Goal: Task Accomplishment & Management: Complete application form

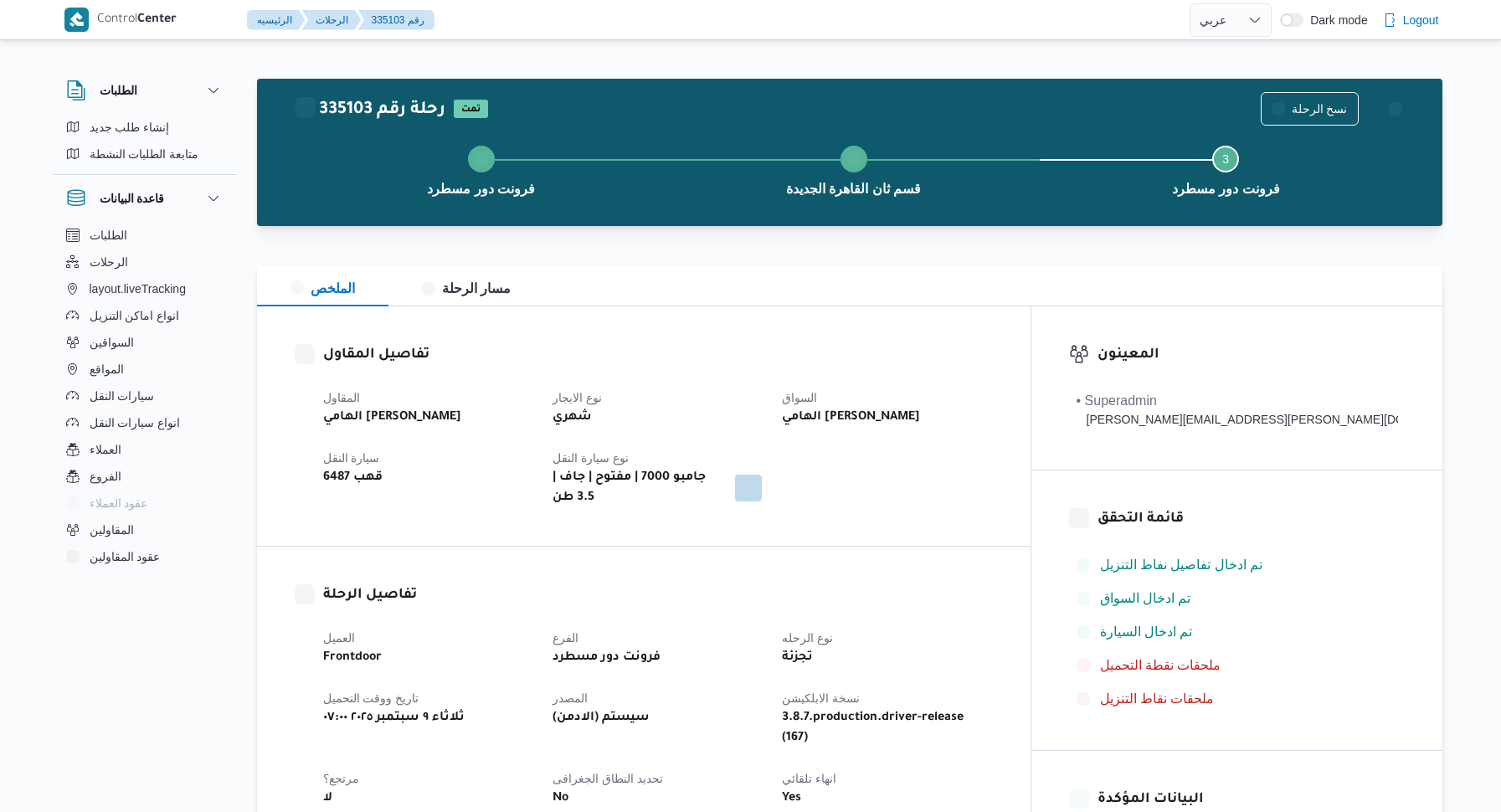
select select "ar"
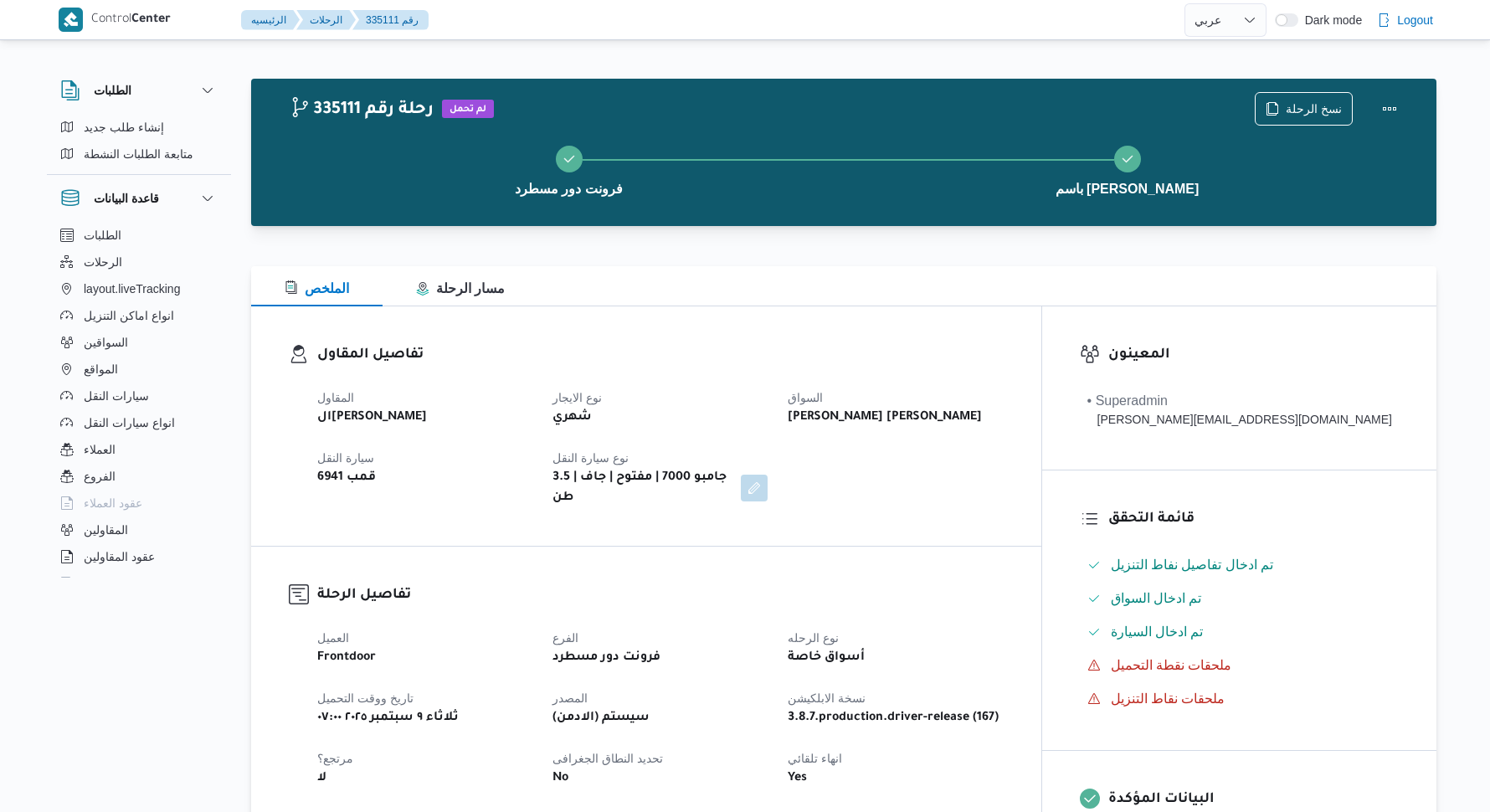
select select "ar"
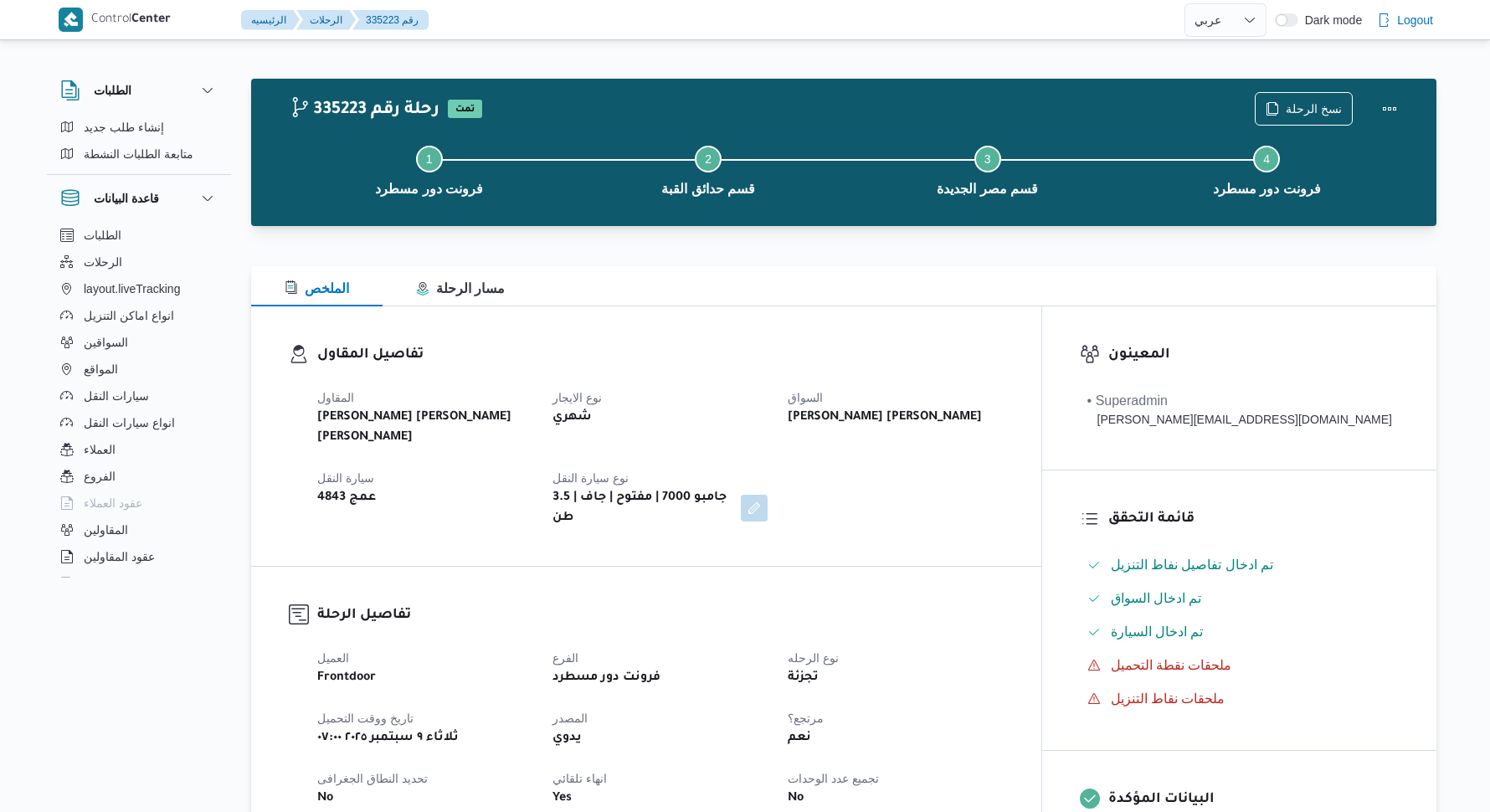
select select "ar"
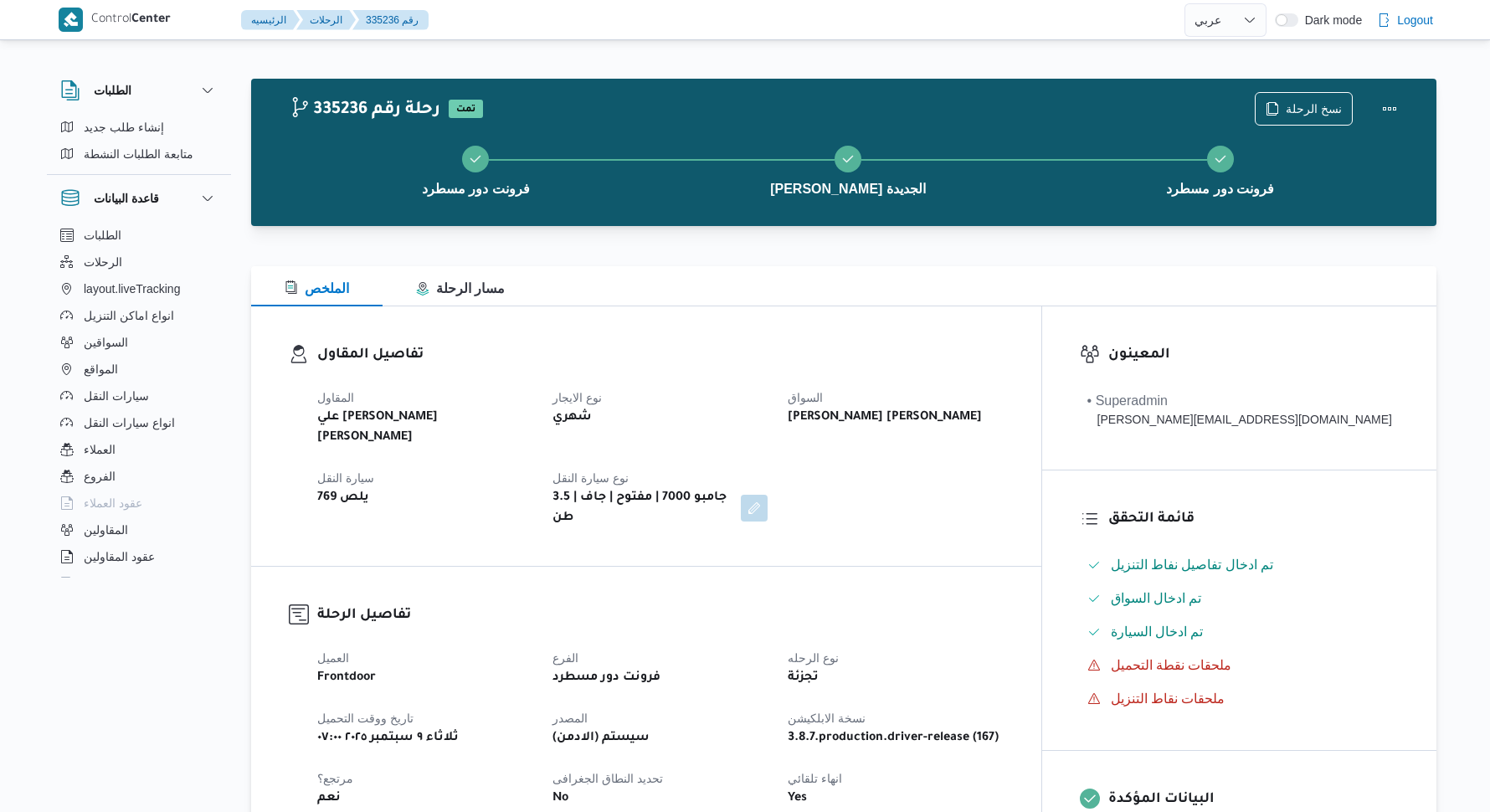
select select "ar"
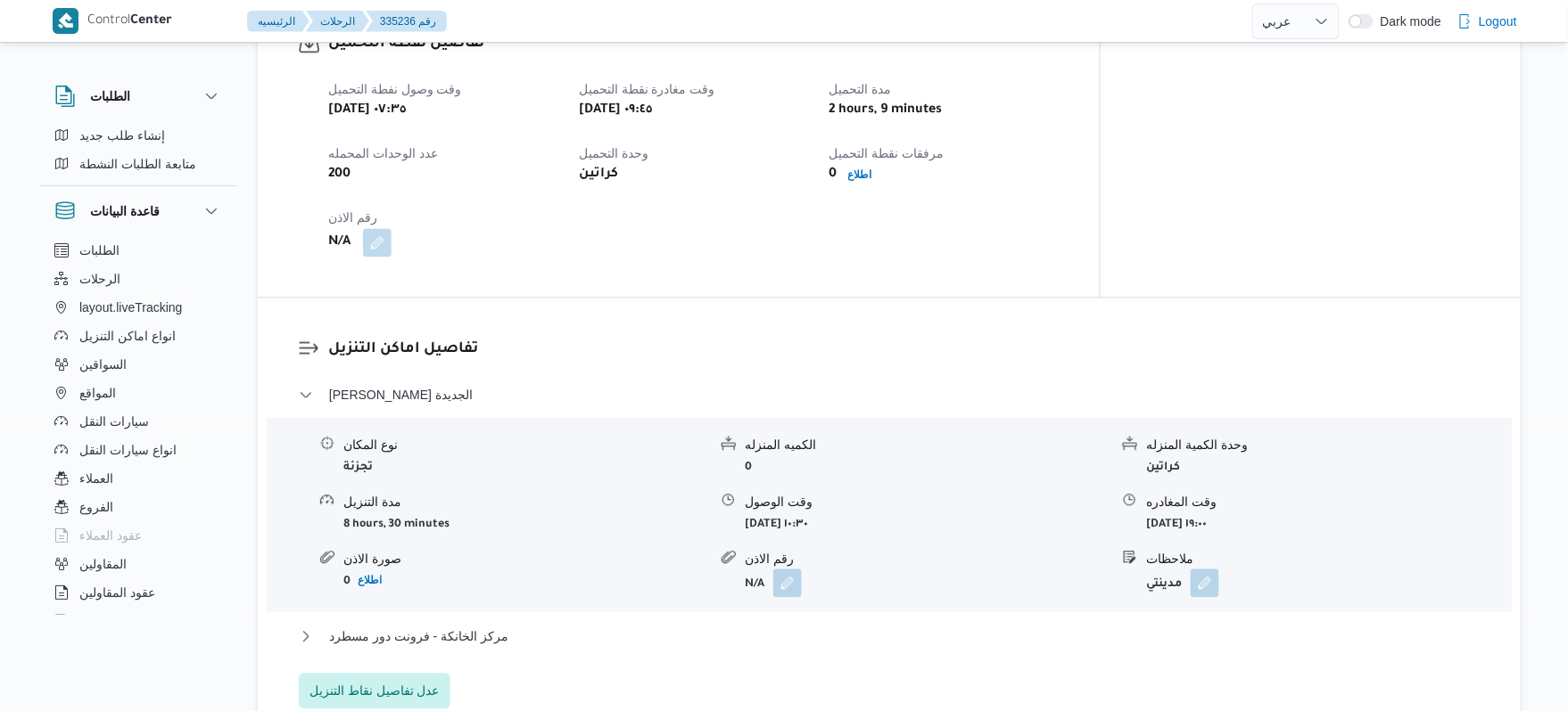
scroll to position [1189, 0]
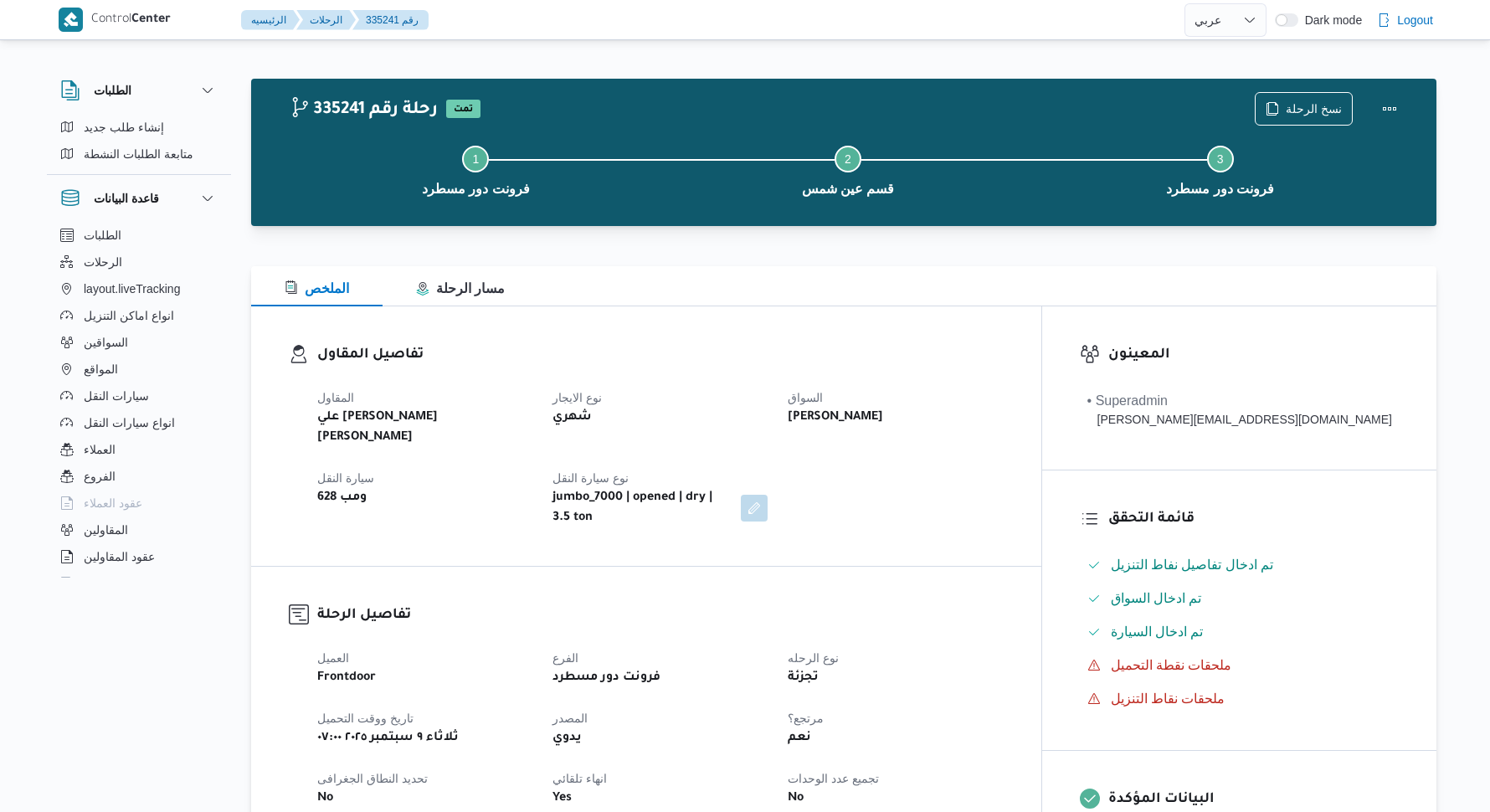
select select "ar"
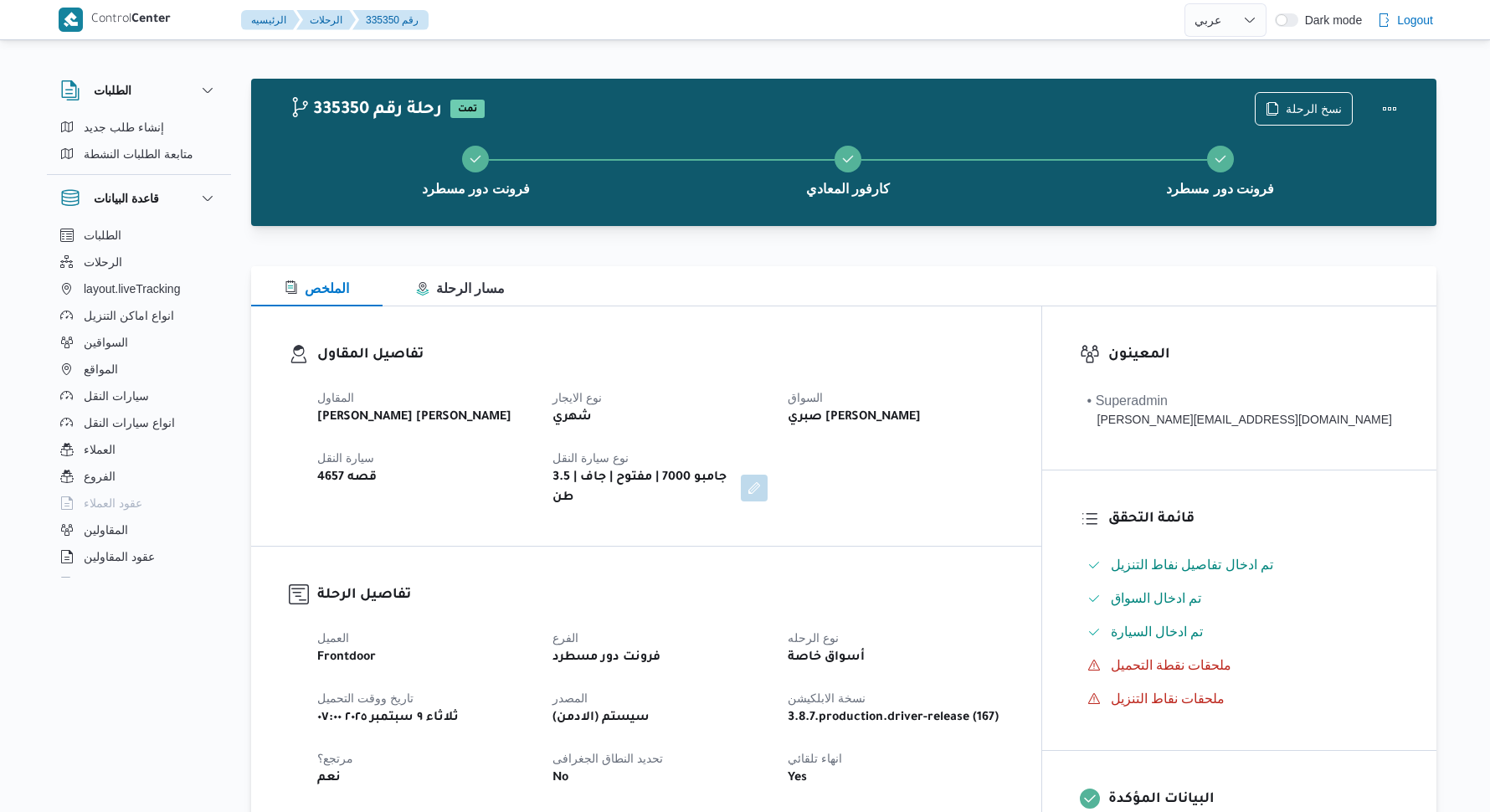
select select "ar"
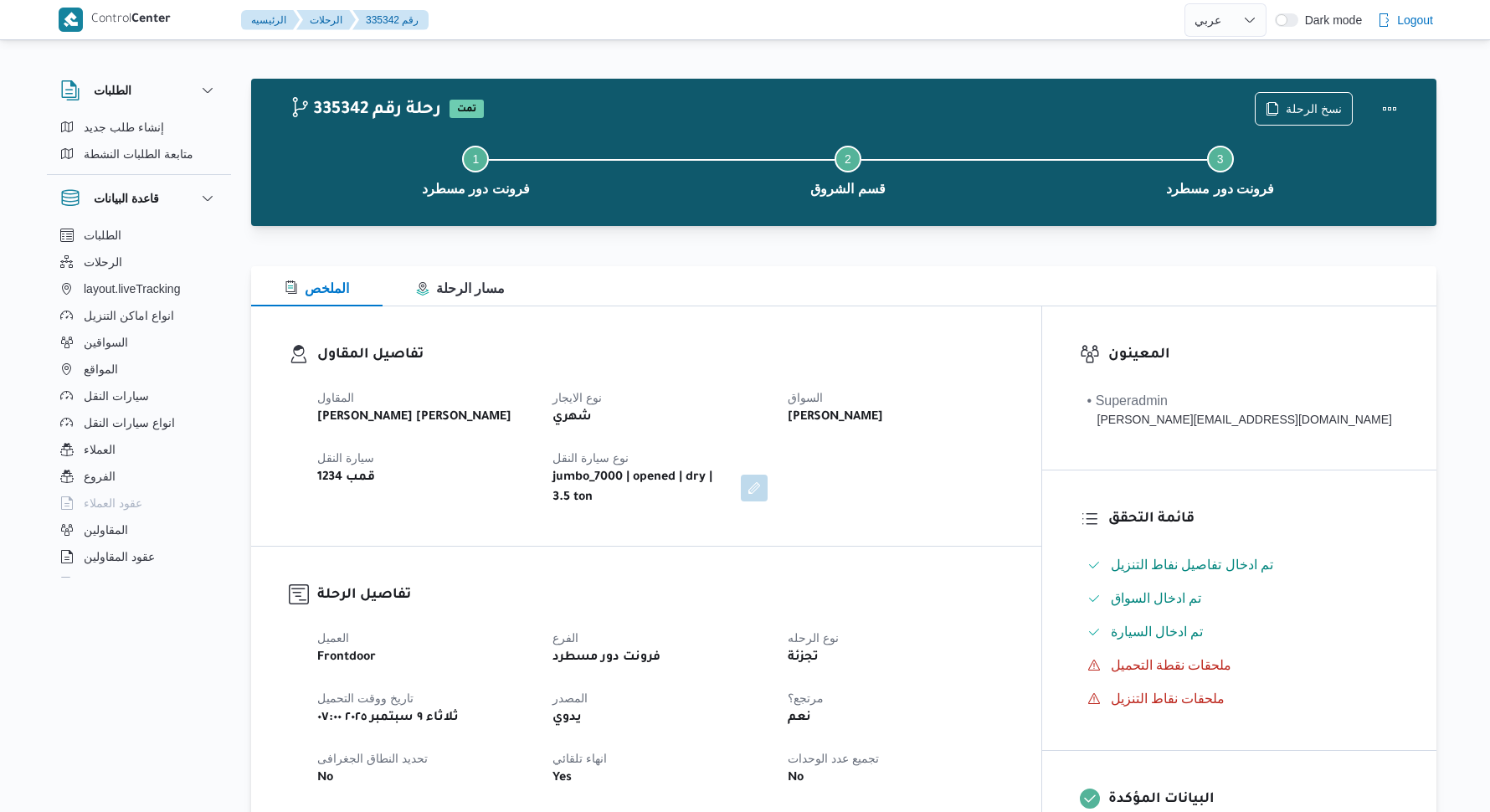
select select "ar"
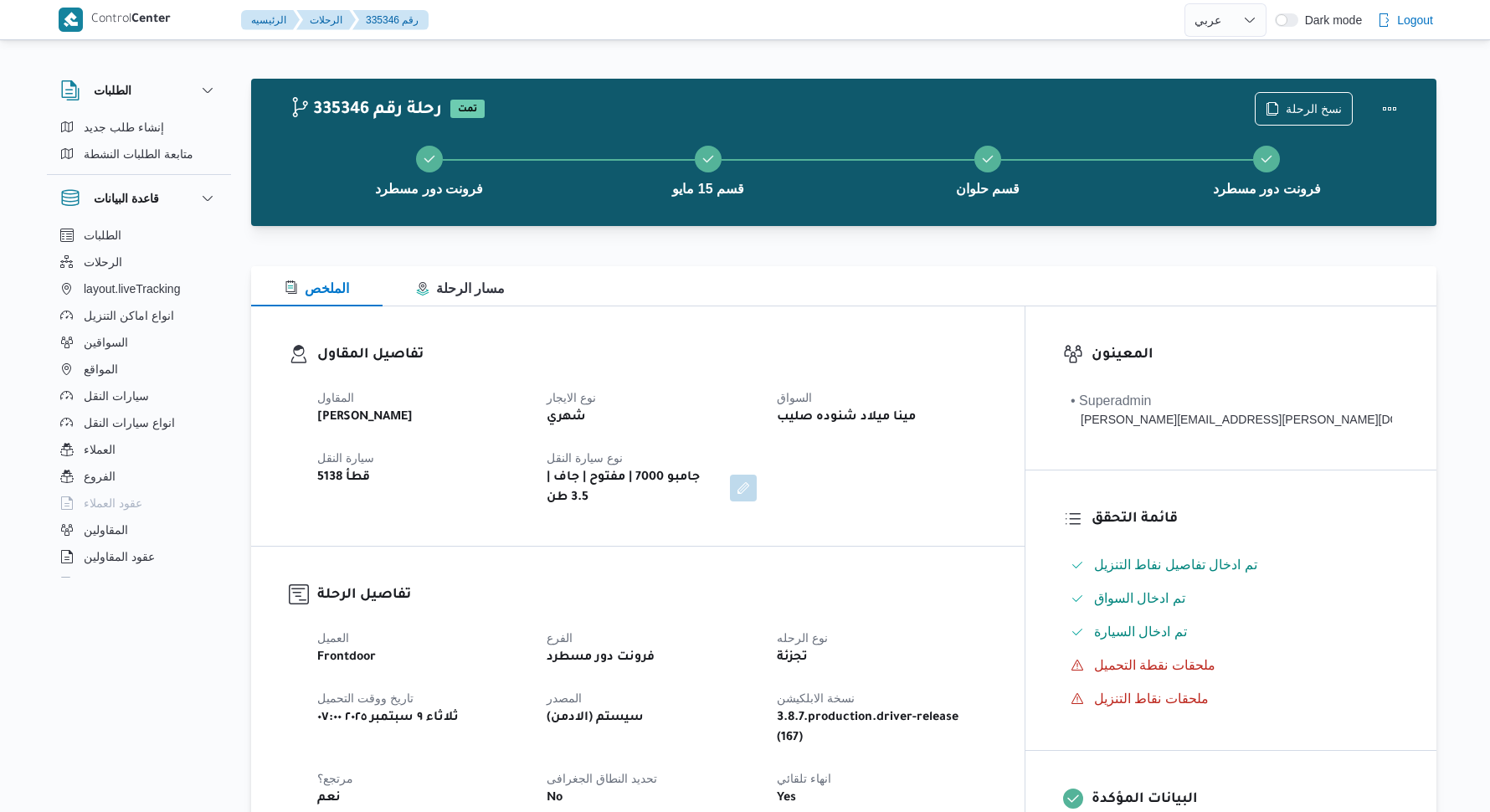
select select "ar"
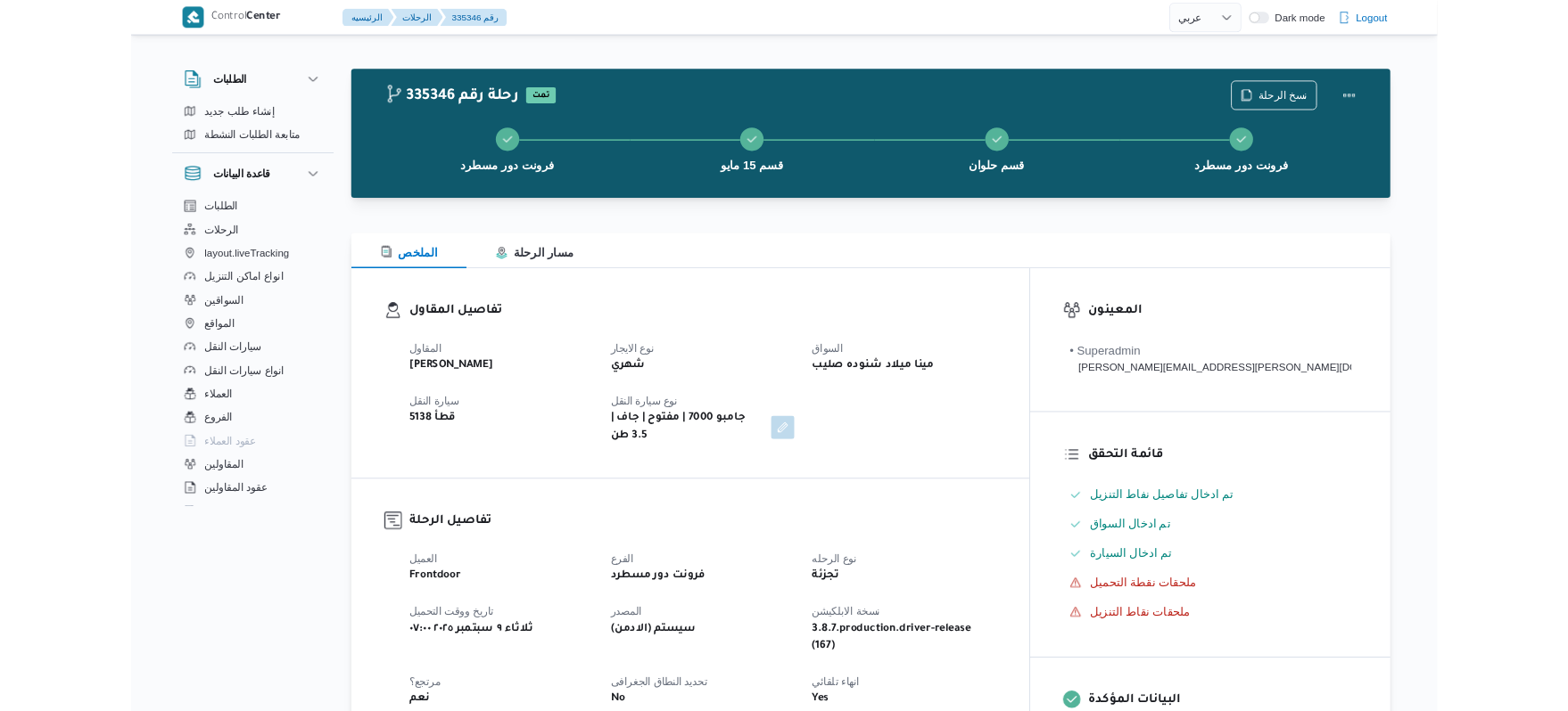
scroll to position [48, 0]
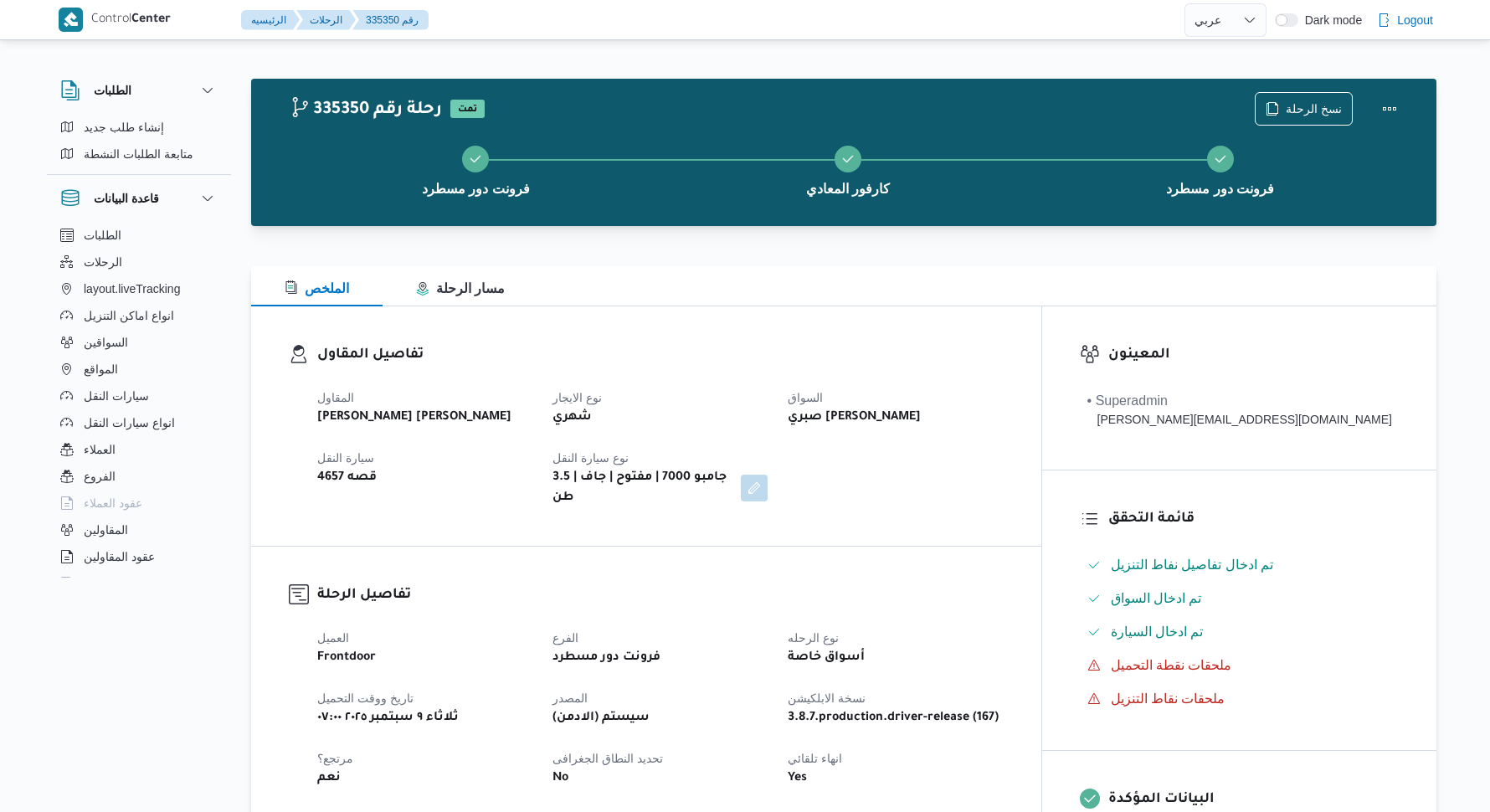
select select "ar"
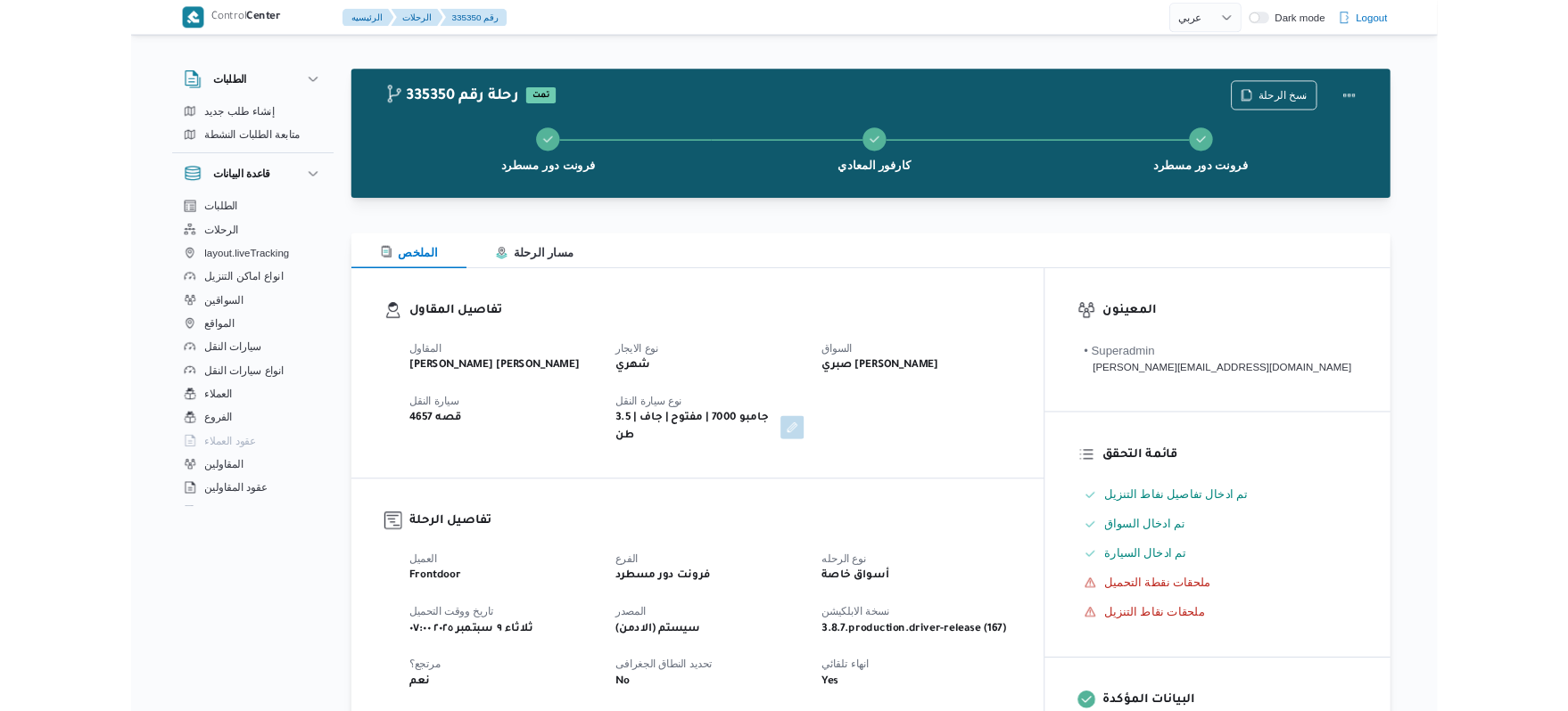
scroll to position [1189, 0]
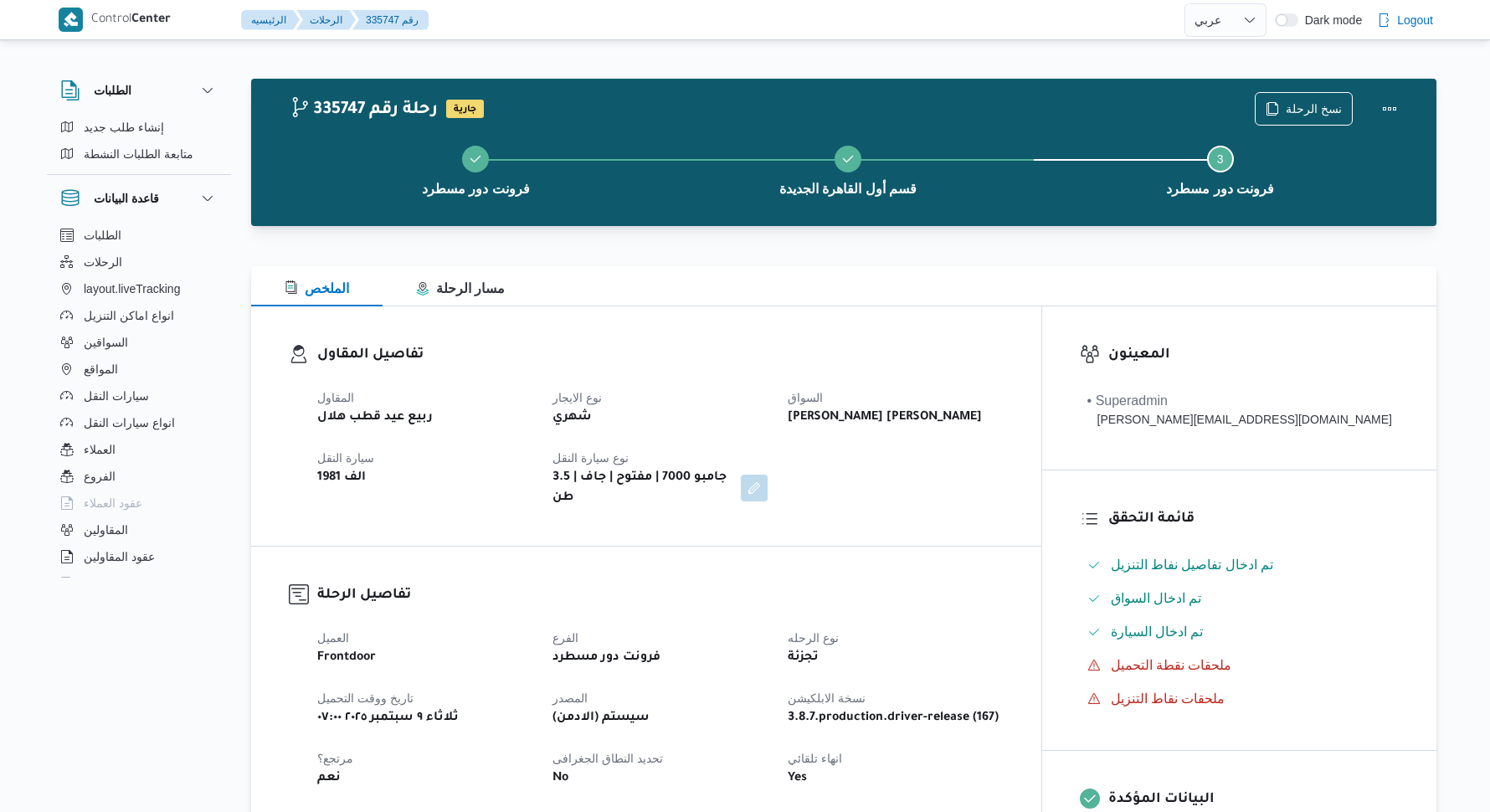
select select "ar"
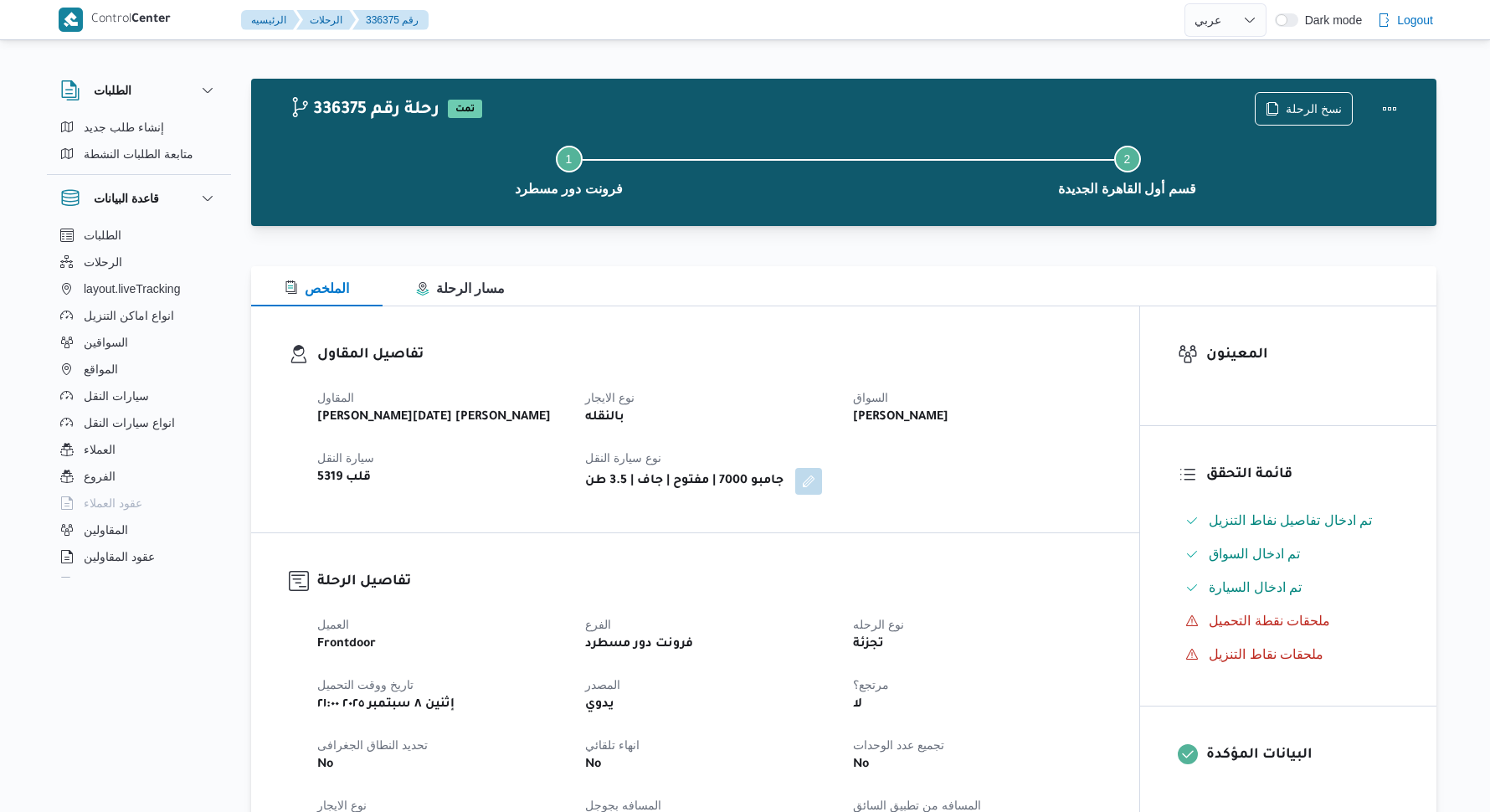
select select "ar"
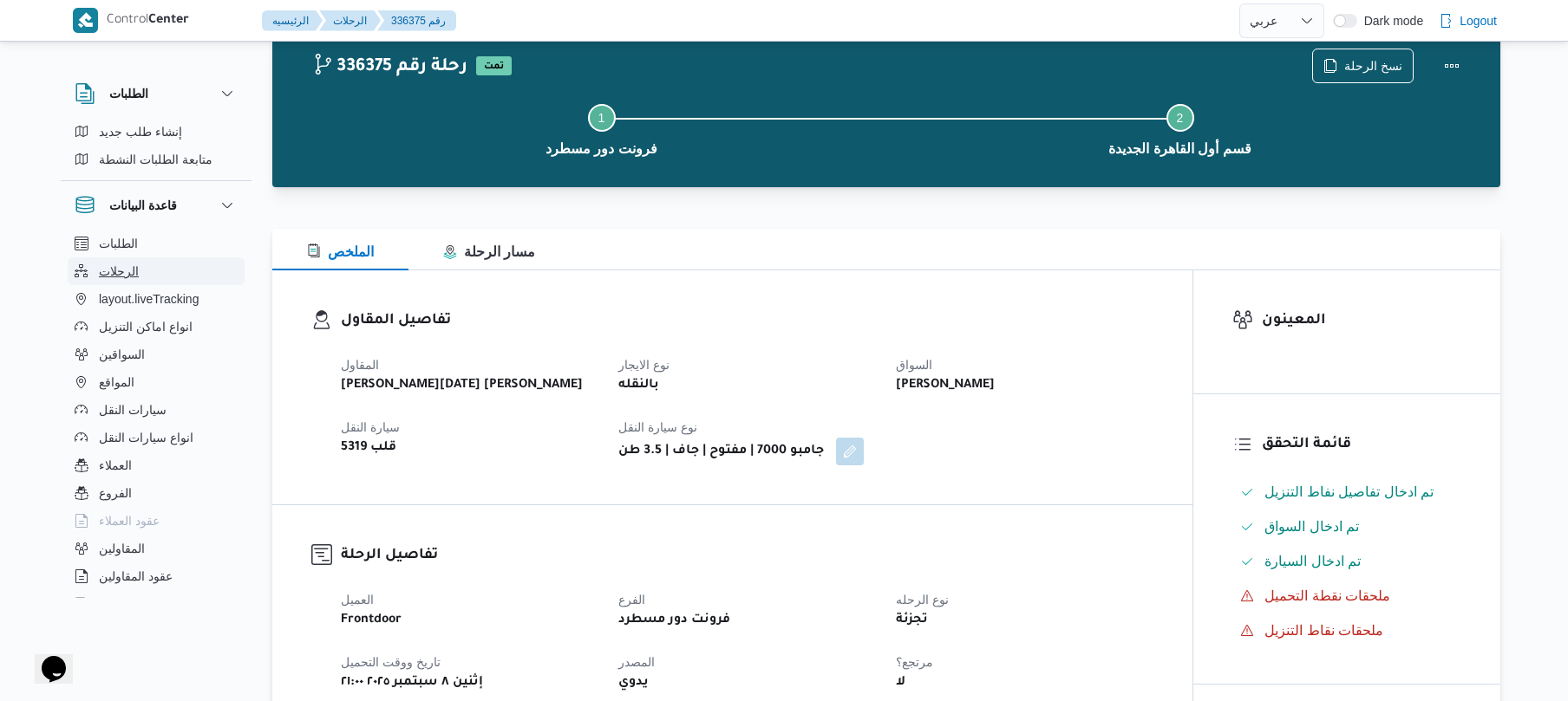
click at [129, 274] on span "الرحلات" at bounding box center [118, 272] width 40 height 21
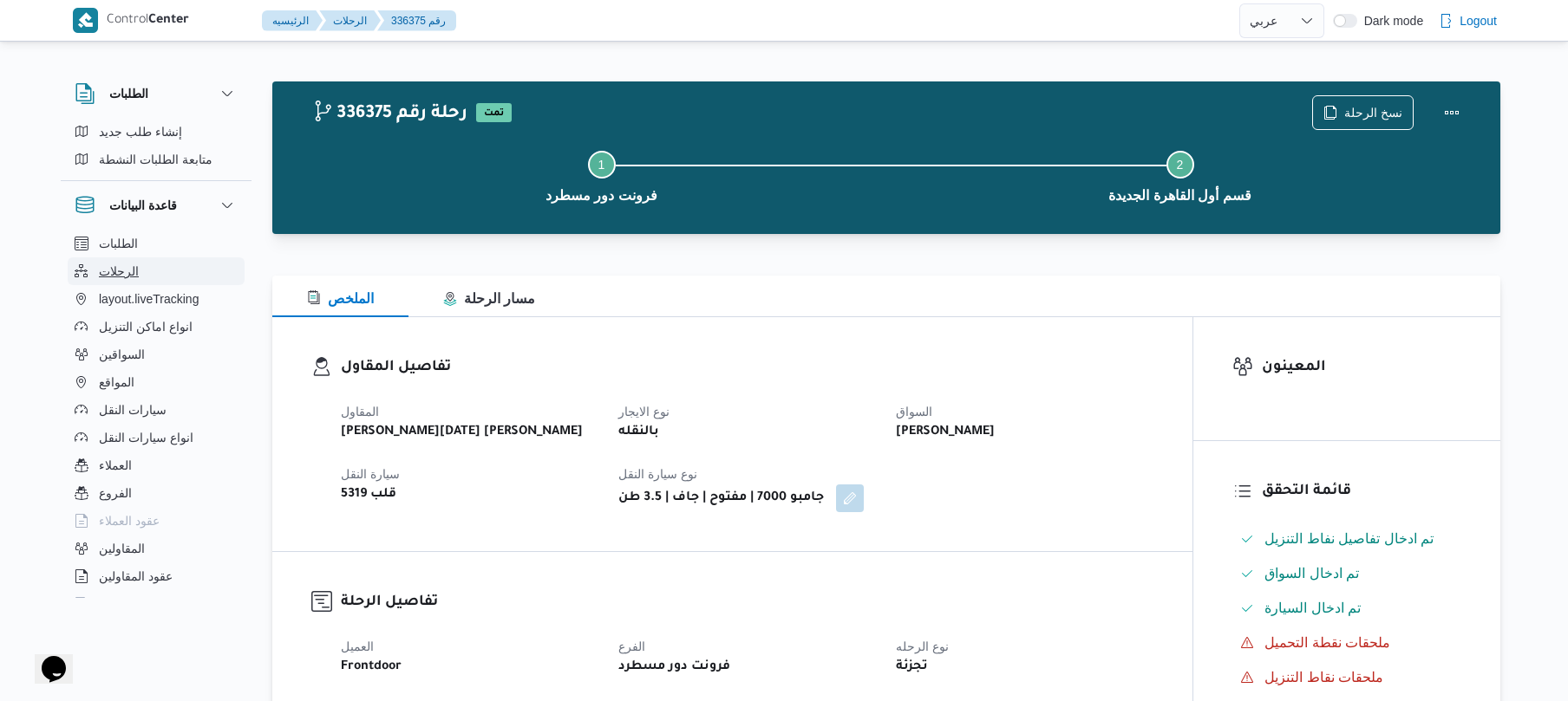
select select "ar"
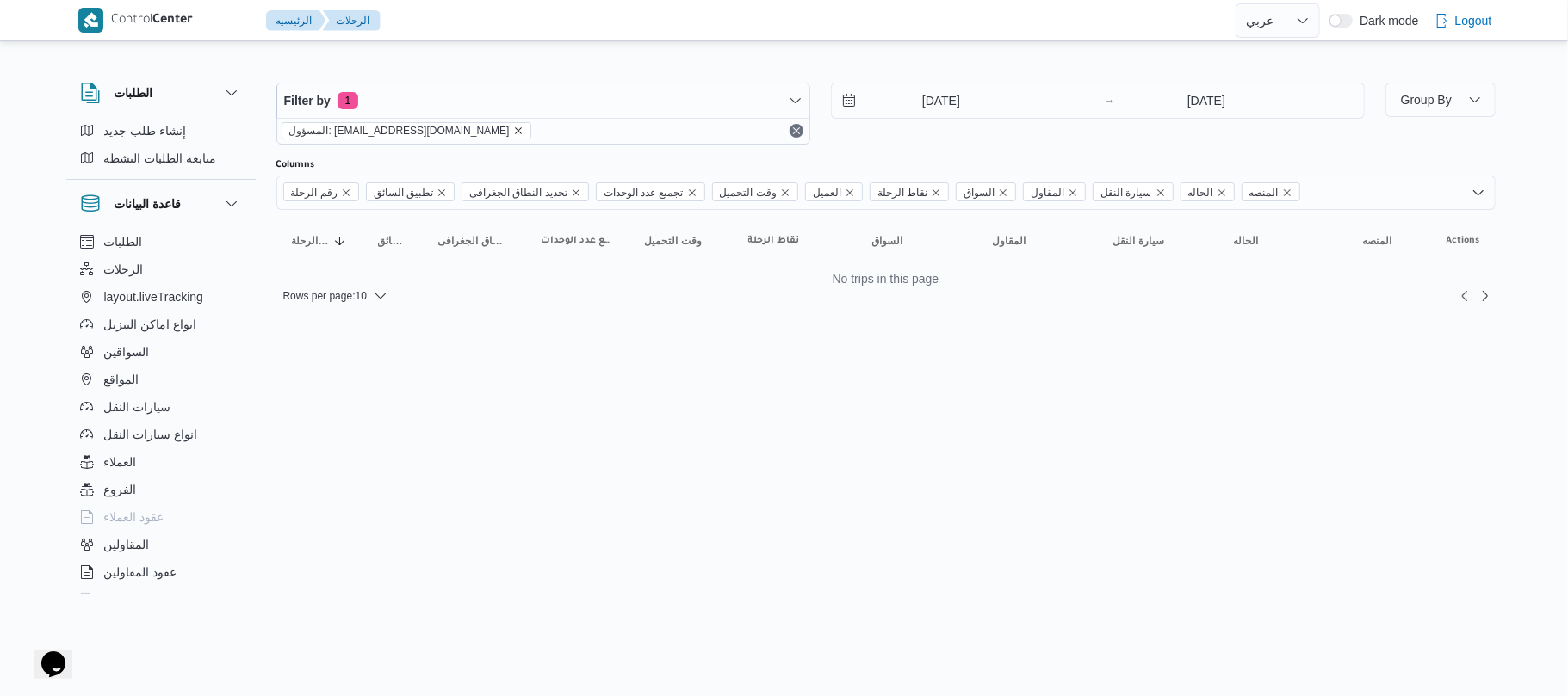
click at [515, 131] on icon "remove selected entity" at bounding box center [518, 131] width 7 height 7
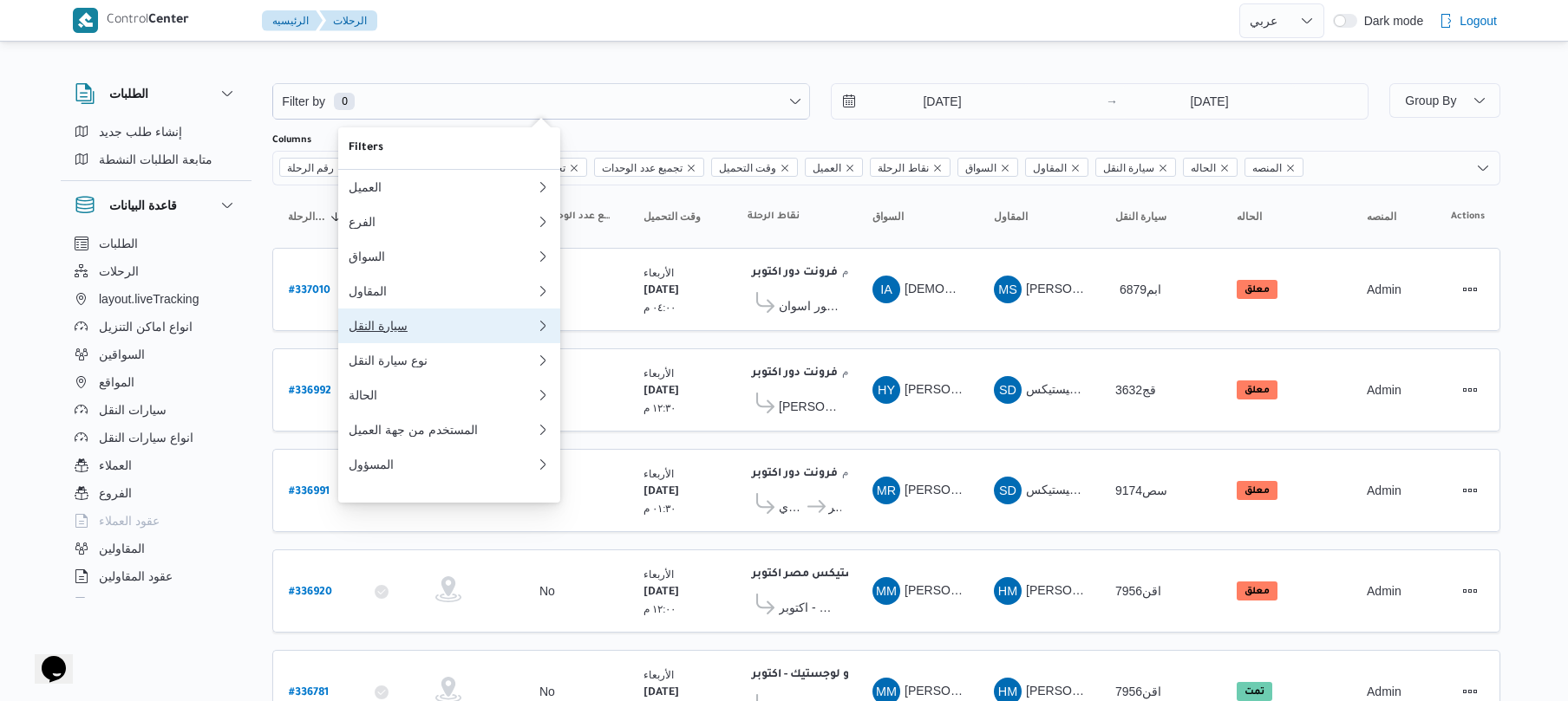
click at [423, 331] on div "سيارة النقل" at bounding box center [442, 325] width 187 height 14
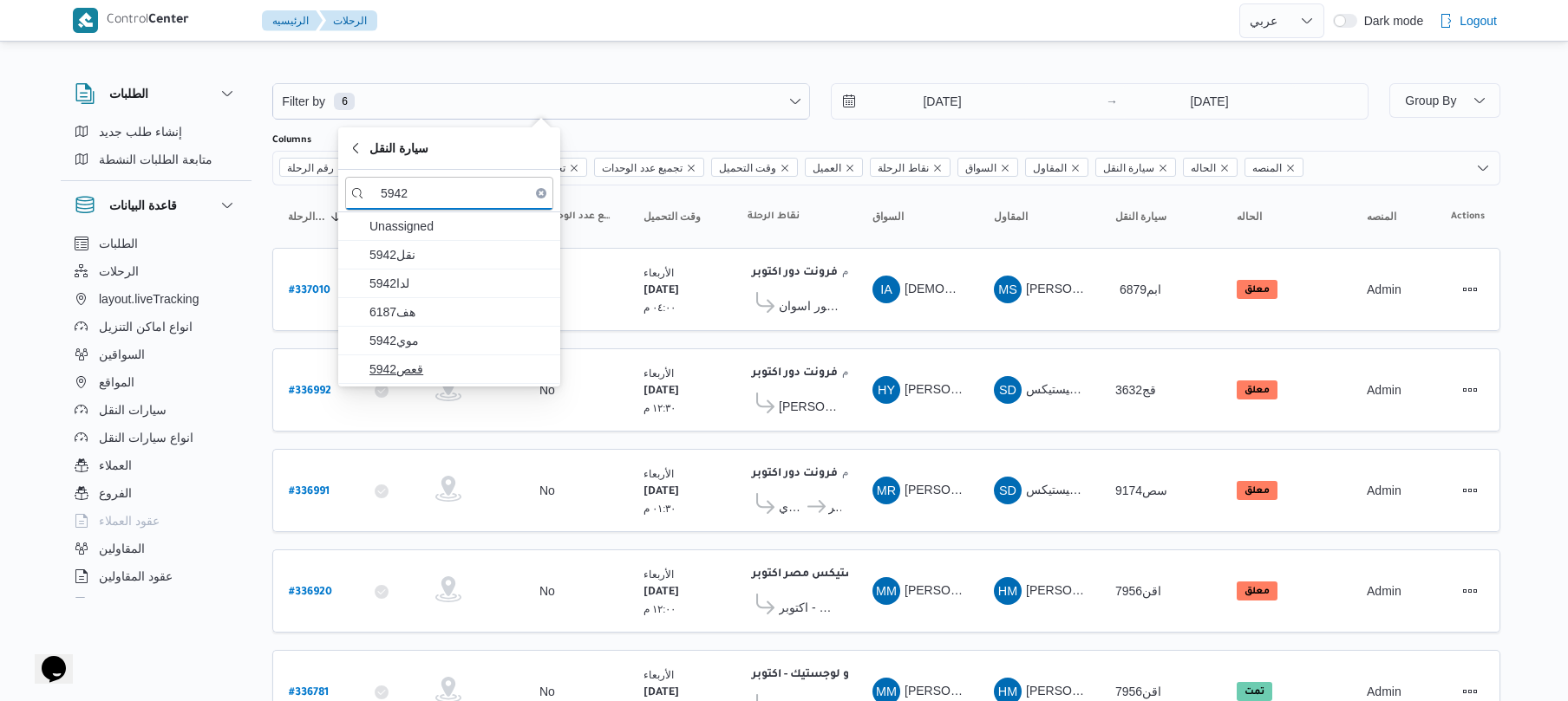
type input "5942"
click at [451, 373] on span "قعص5942" at bounding box center [459, 369] width 181 height 21
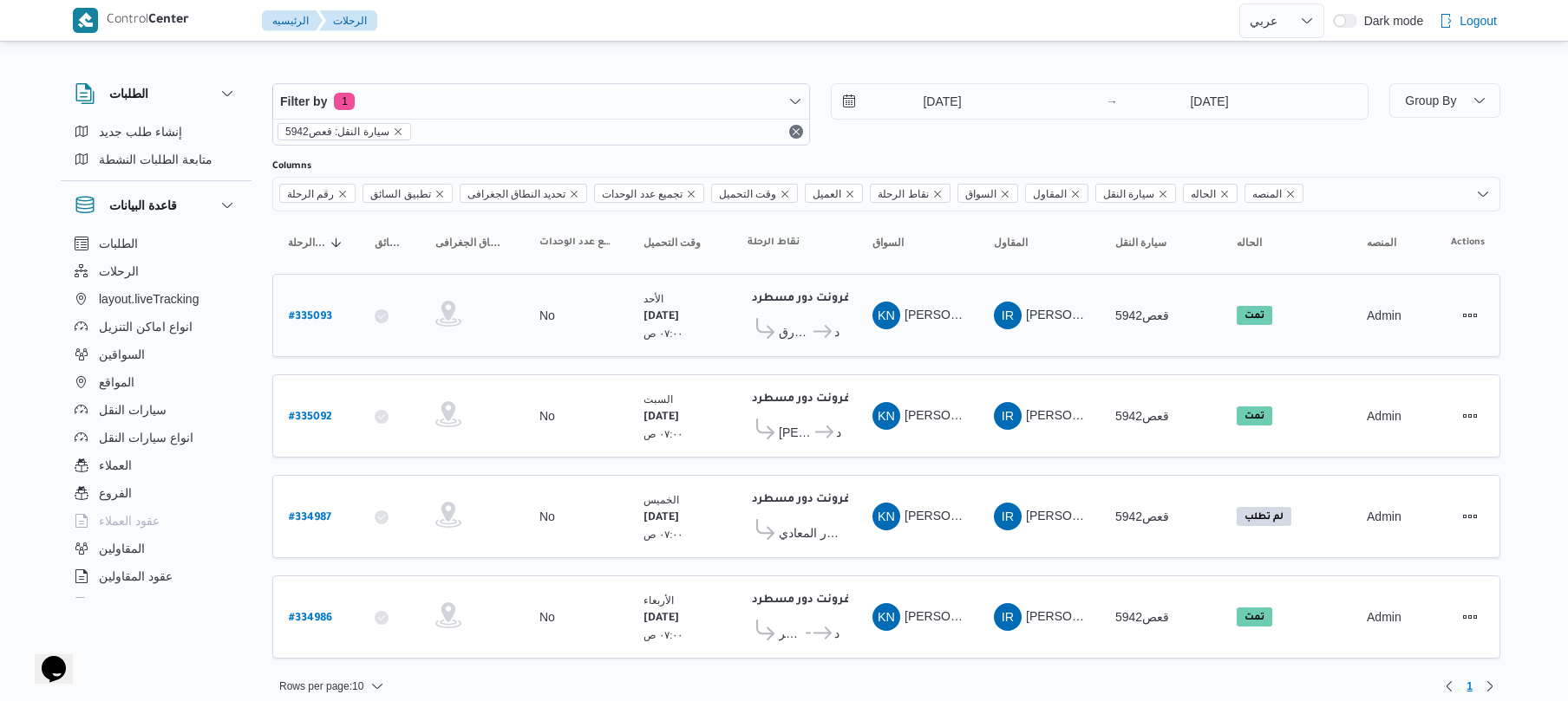
click at [611, 317] on div "No" at bounding box center [576, 315] width 87 height 29
click at [306, 311] on b "# 335093" at bounding box center [310, 317] width 44 height 12
select select "ar"
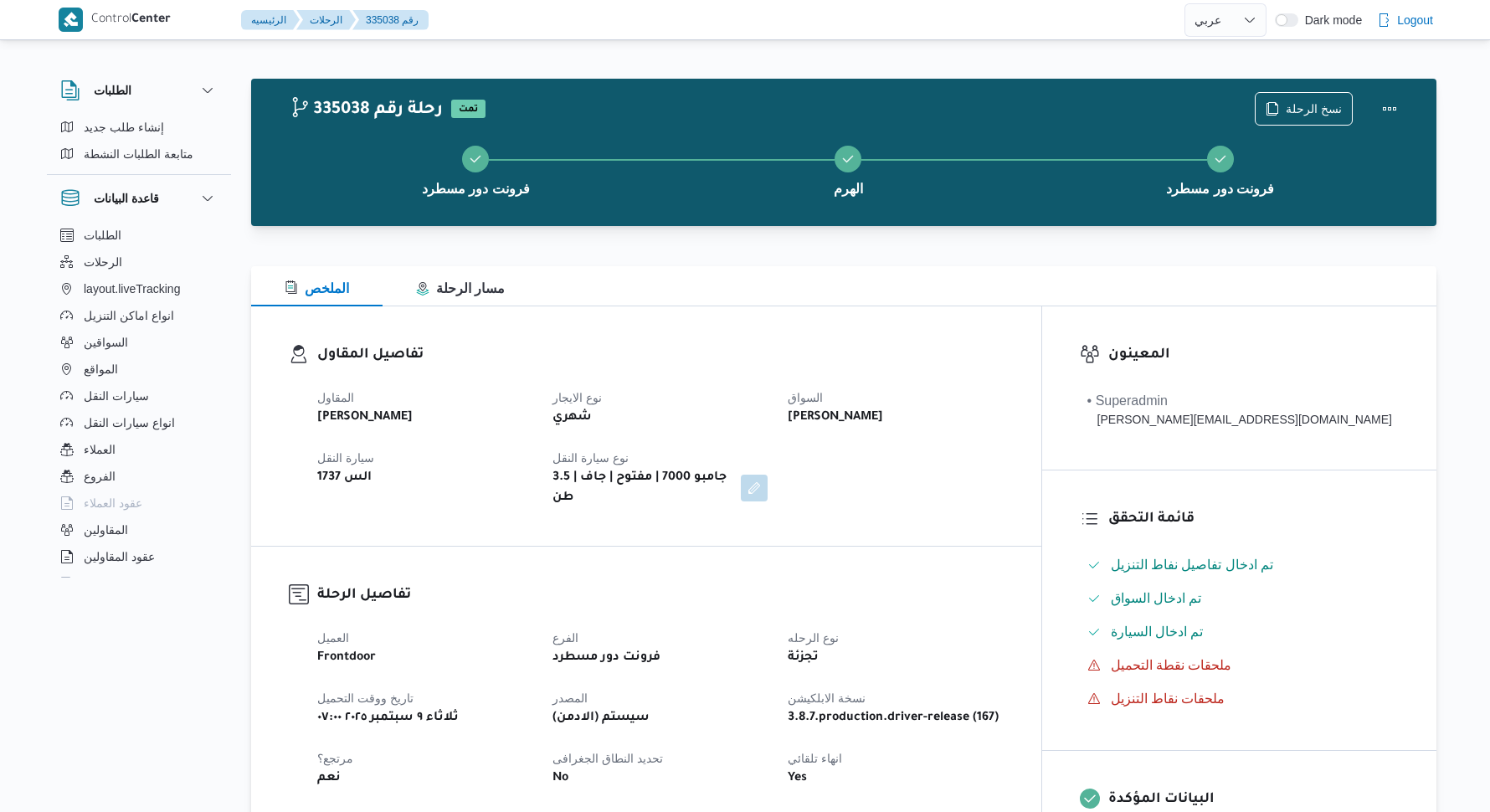
select select "ar"
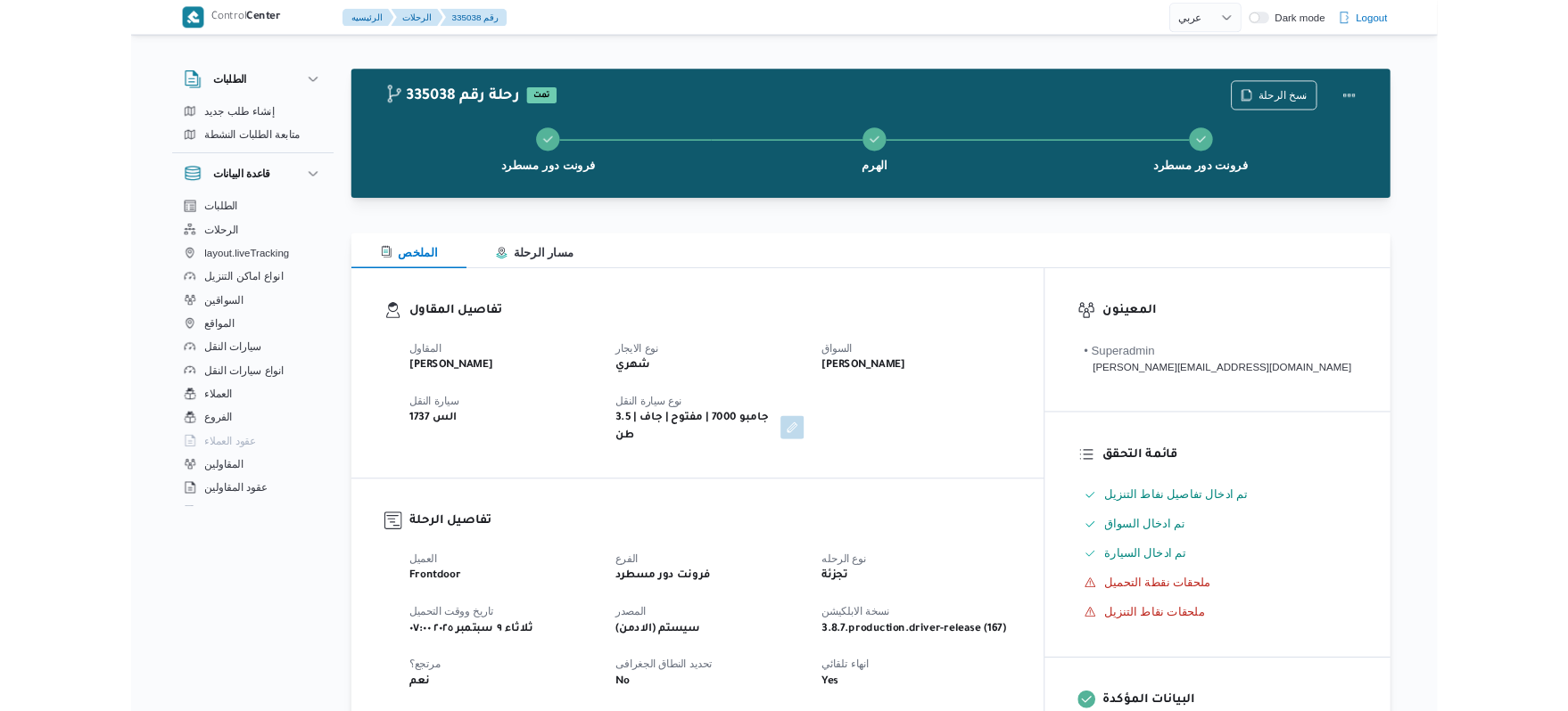
scroll to position [1141, 0]
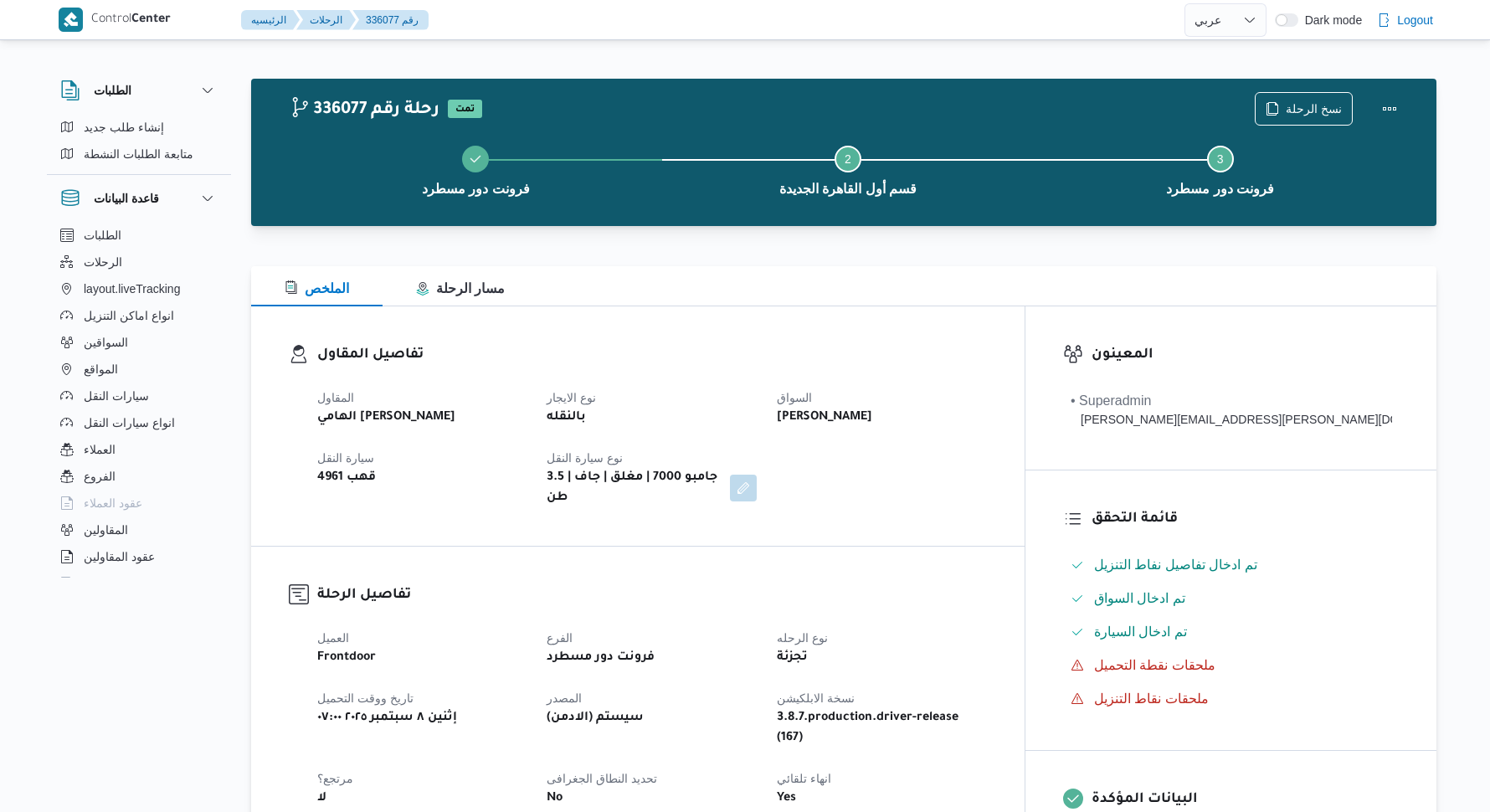
select select "ar"
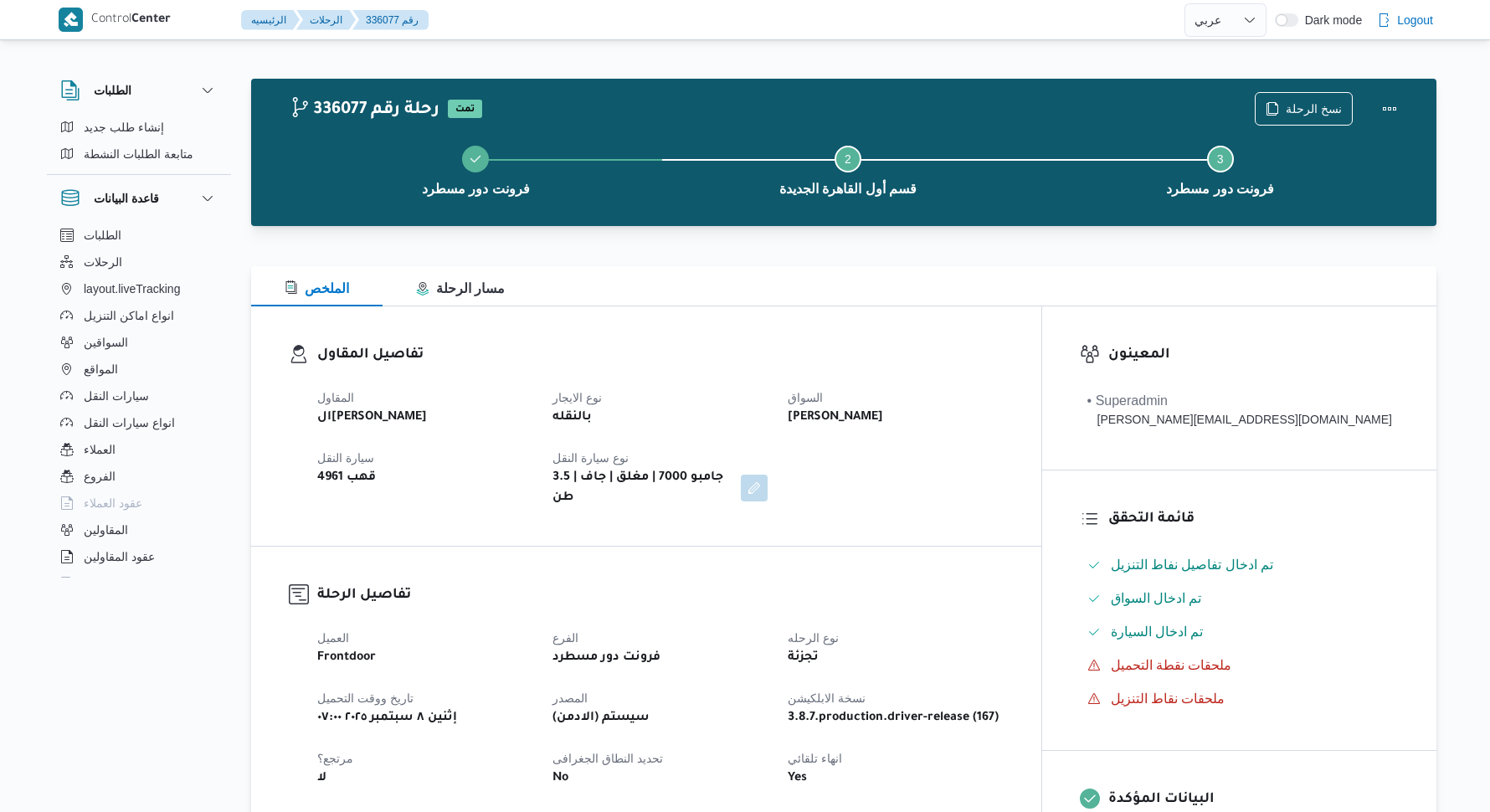
select select "ar"
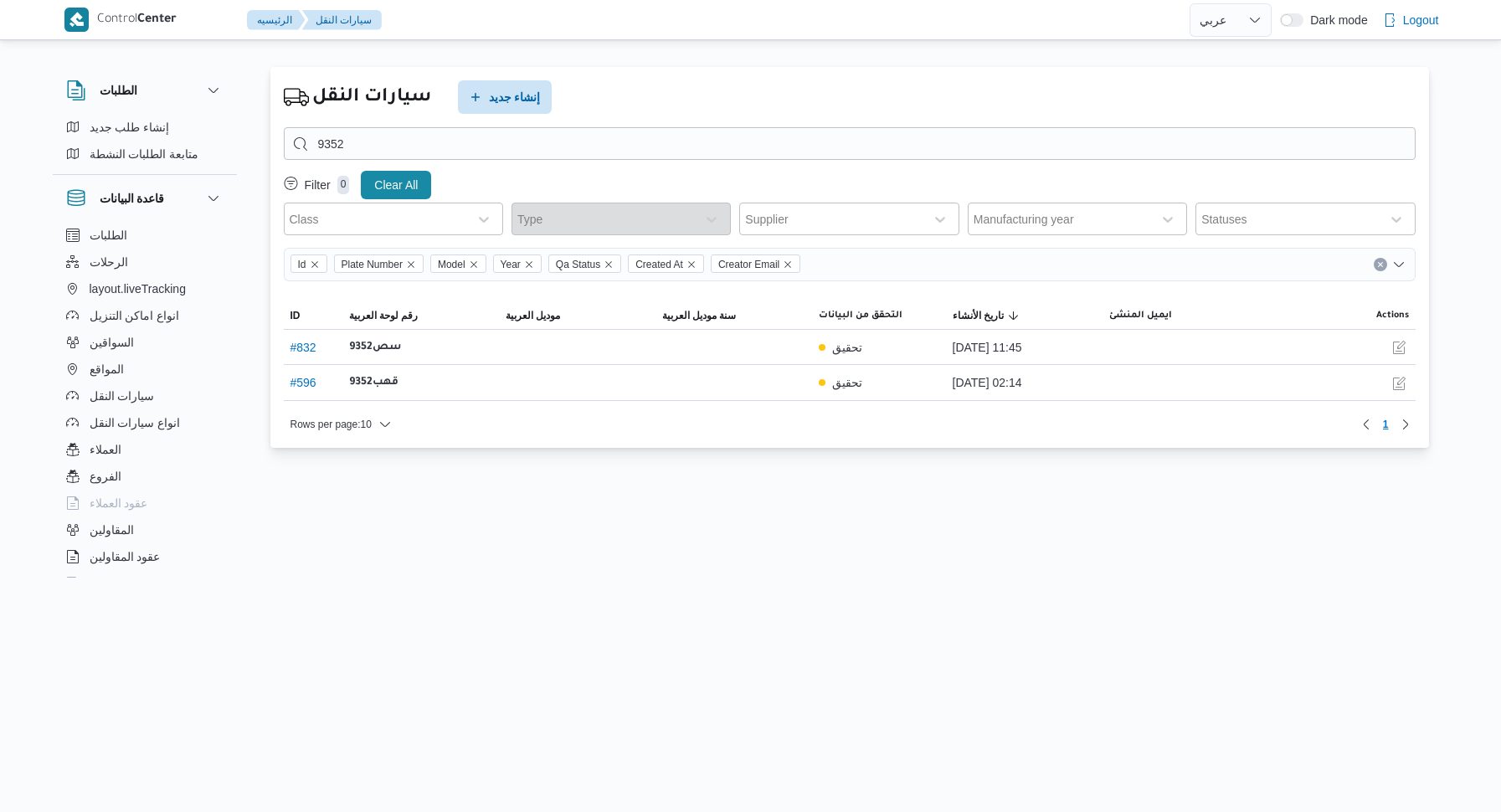
select select "ar"
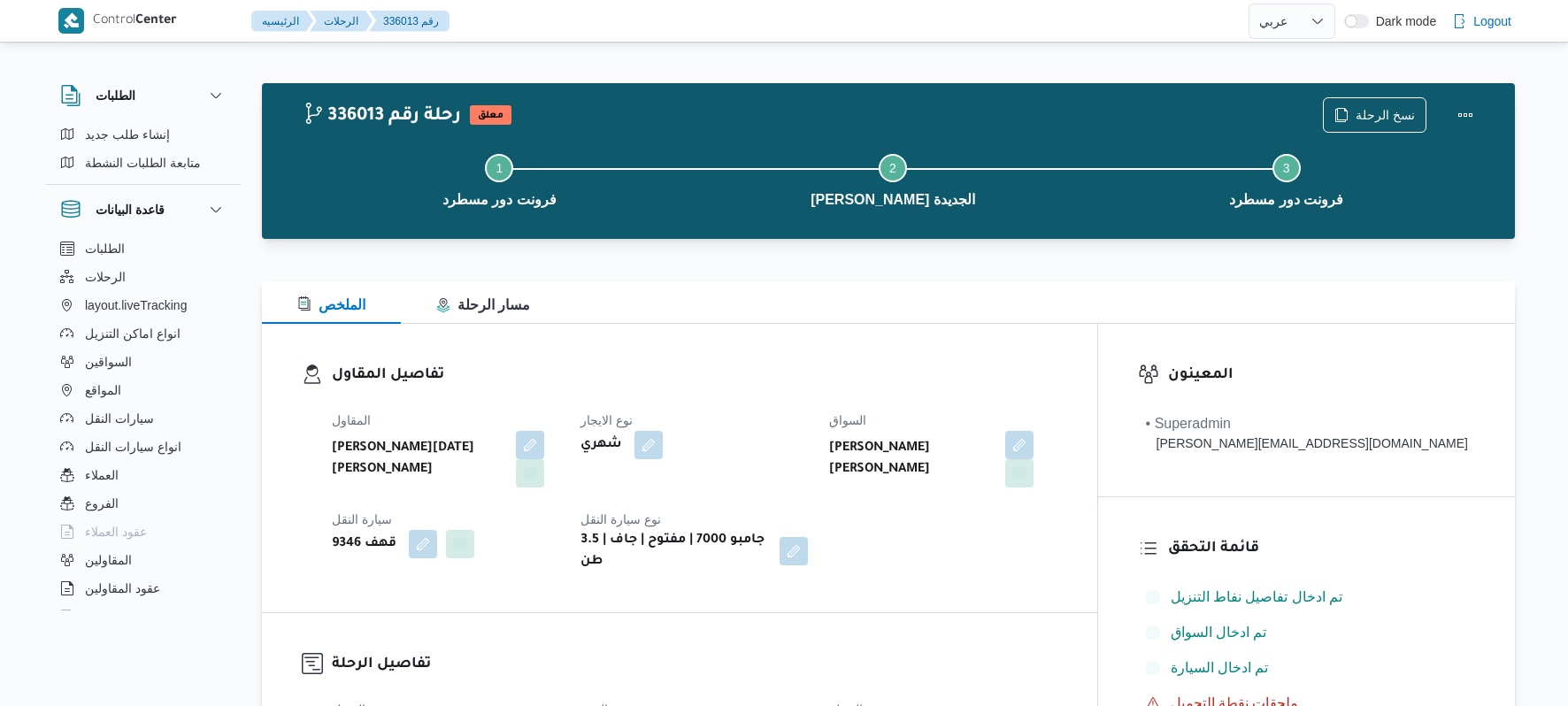
select select "ar"
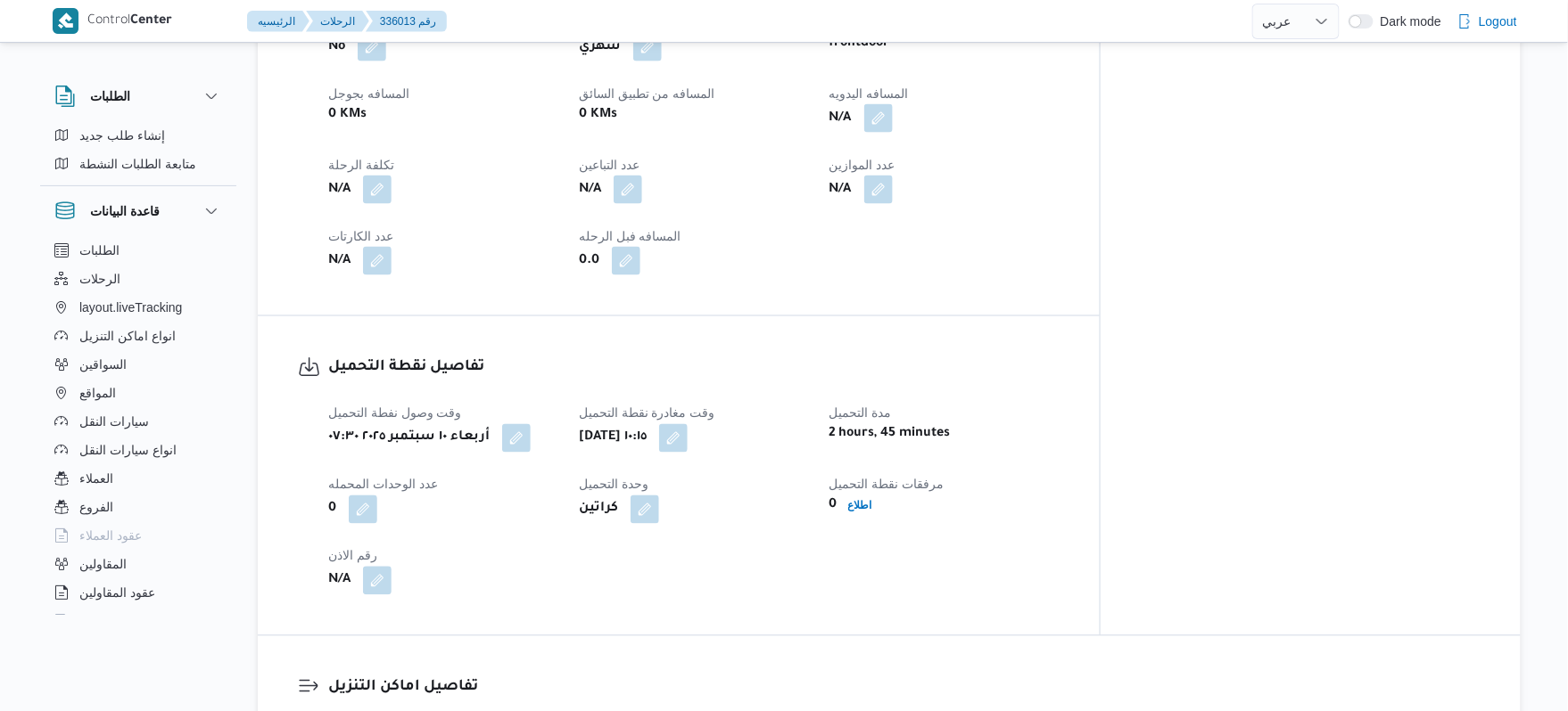
scroll to position [903, 0]
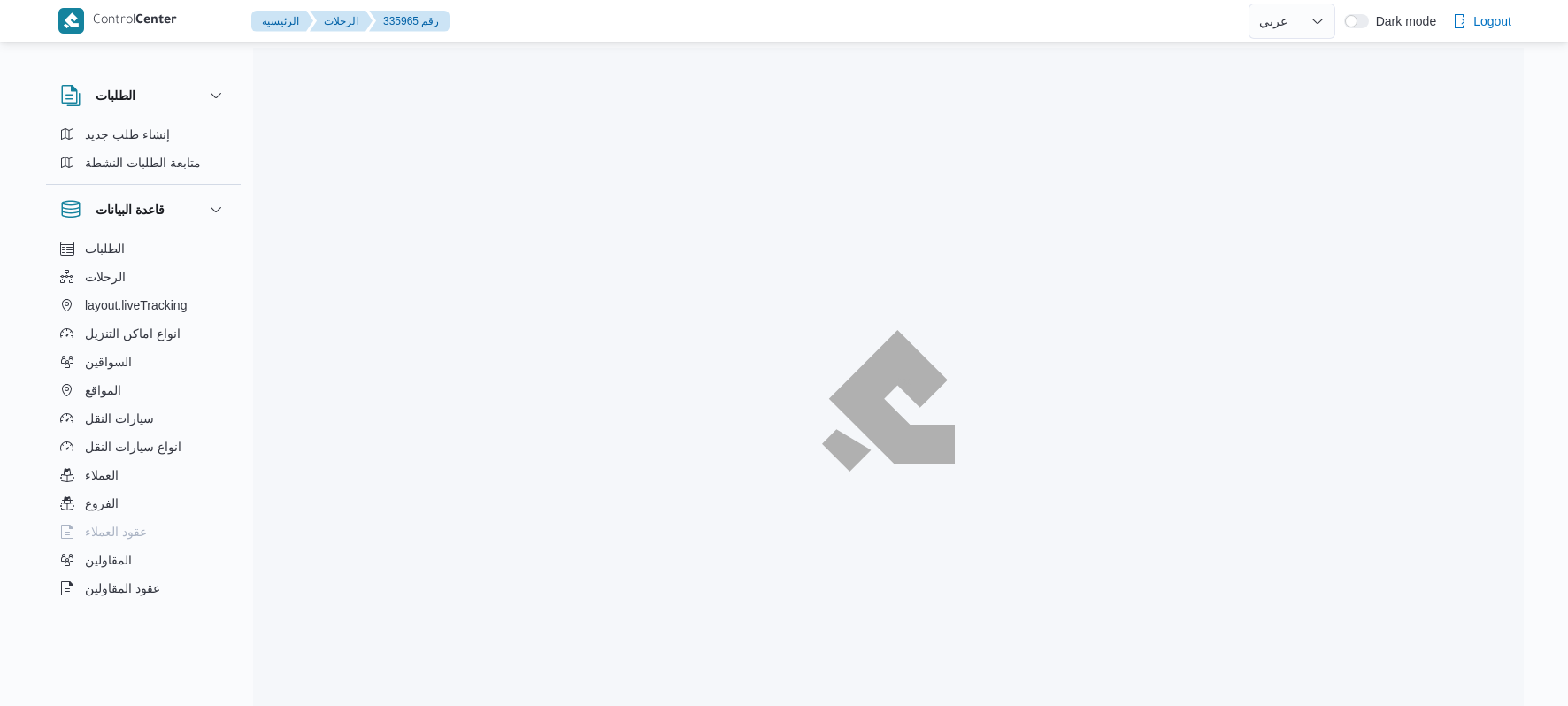
select select "ar"
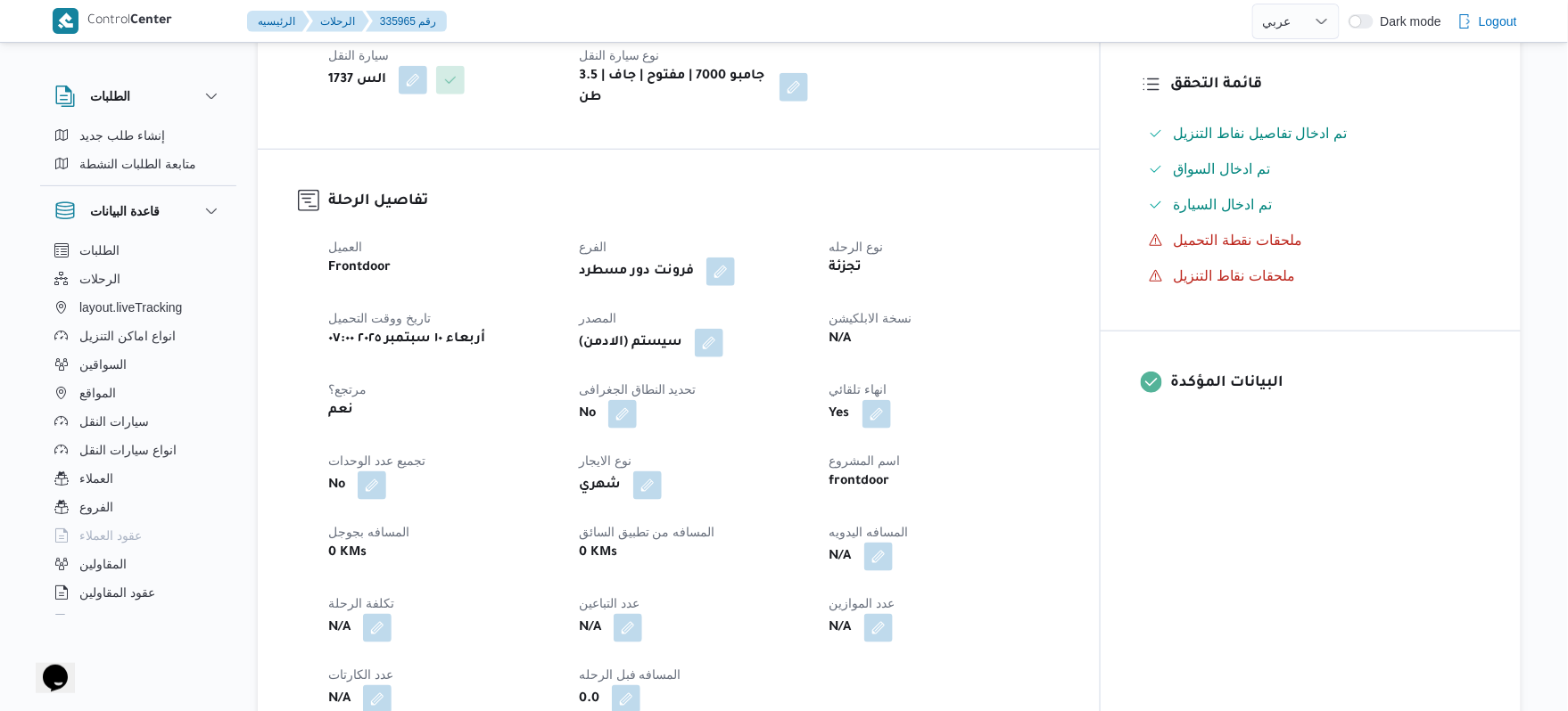
scroll to position [571, 0]
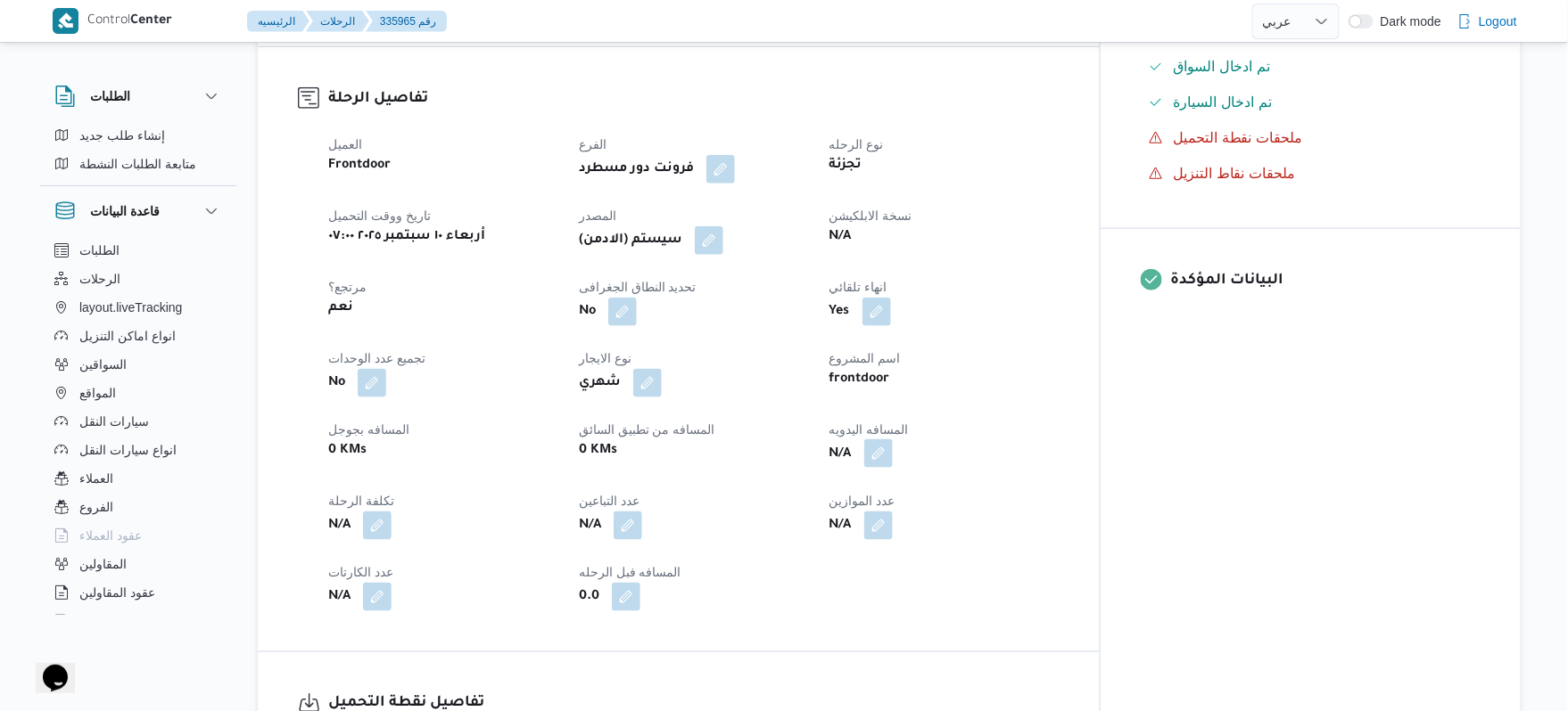
click at [893, 440] on button "button" at bounding box center [878, 453] width 28 height 28
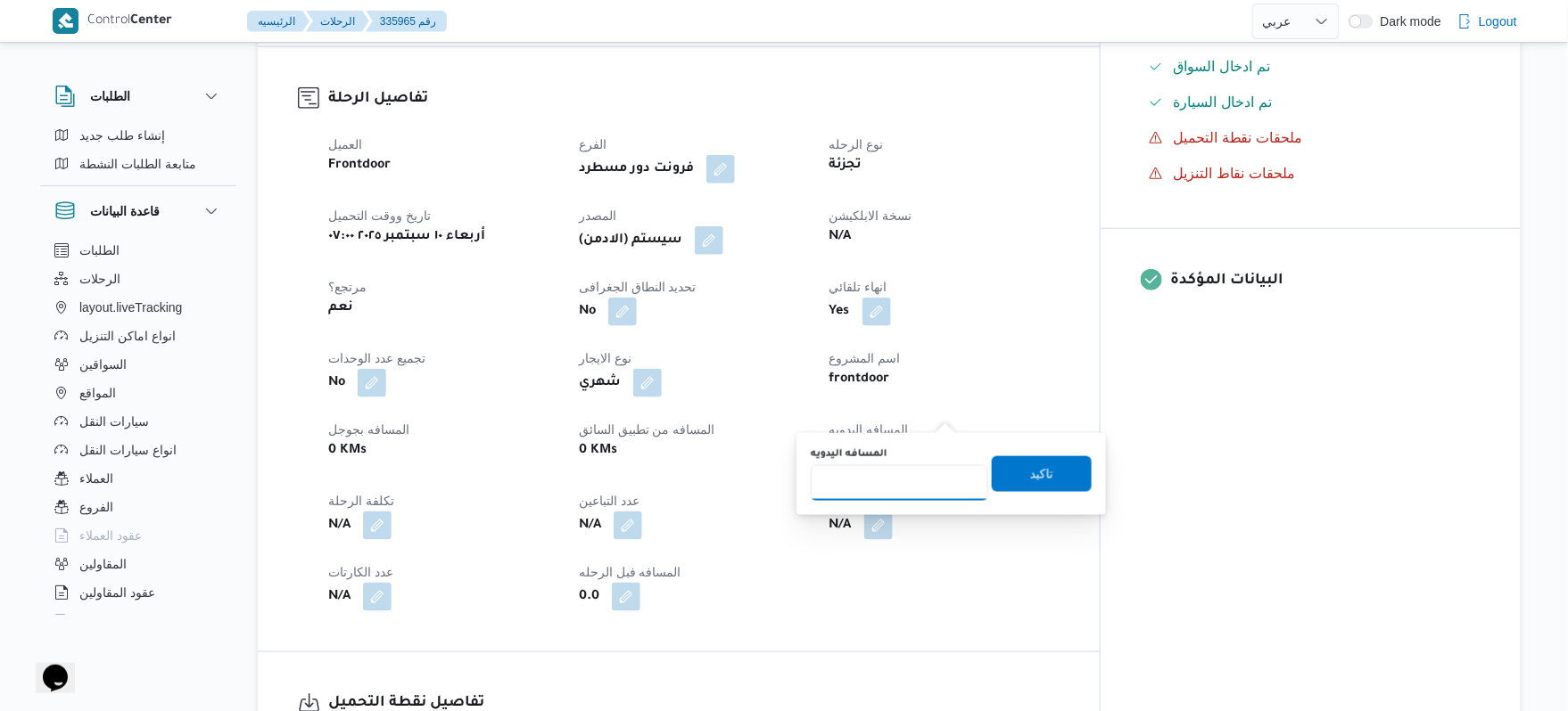
click at [865, 494] on input "المسافه اليدويه" at bounding box center [899, 482] width 177 height 36
type input "120"
click at [1013, 465] on span "تاكيد" at bounding box center [1041, 473] width 100 height 36
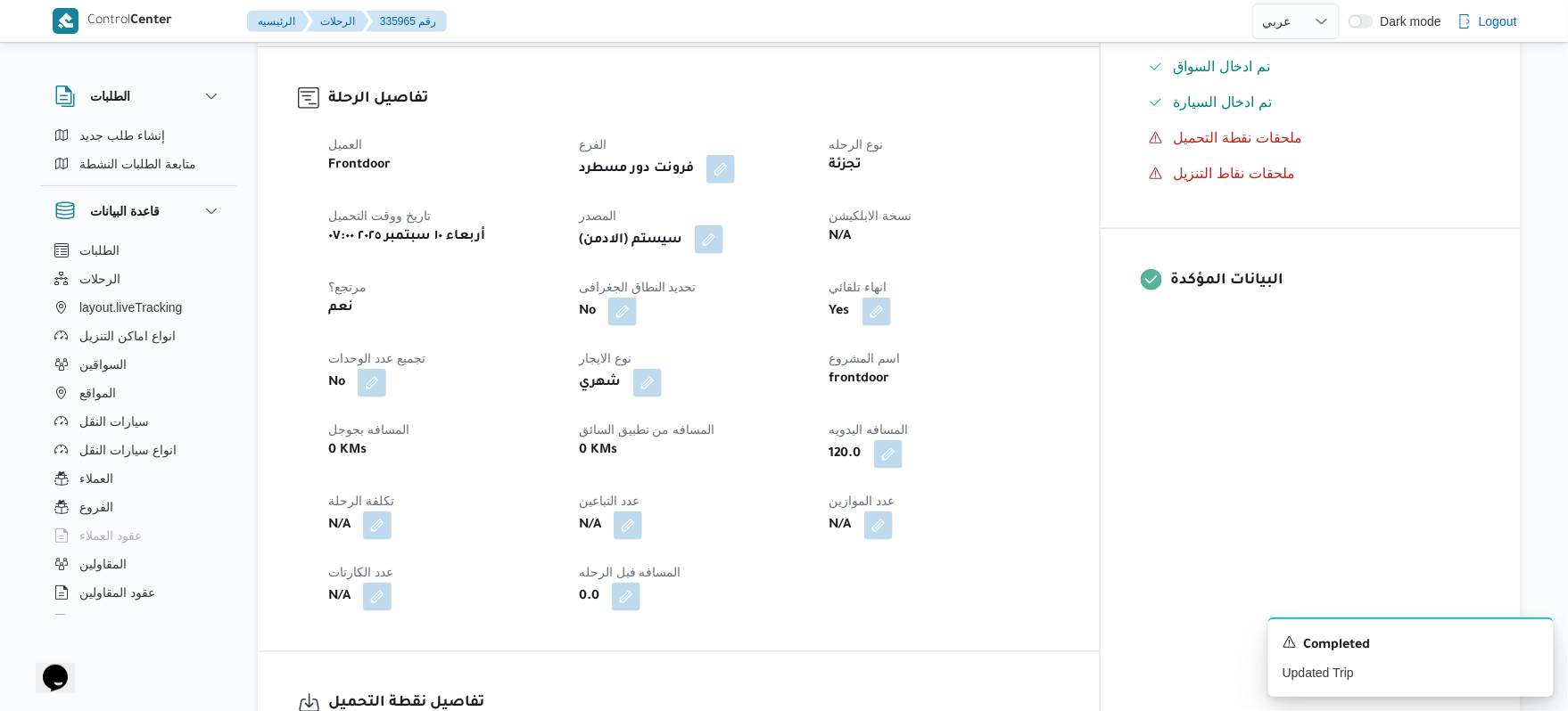
click at [723, 226] on button "button" at bounding box center [709, 239] width 28 height 28
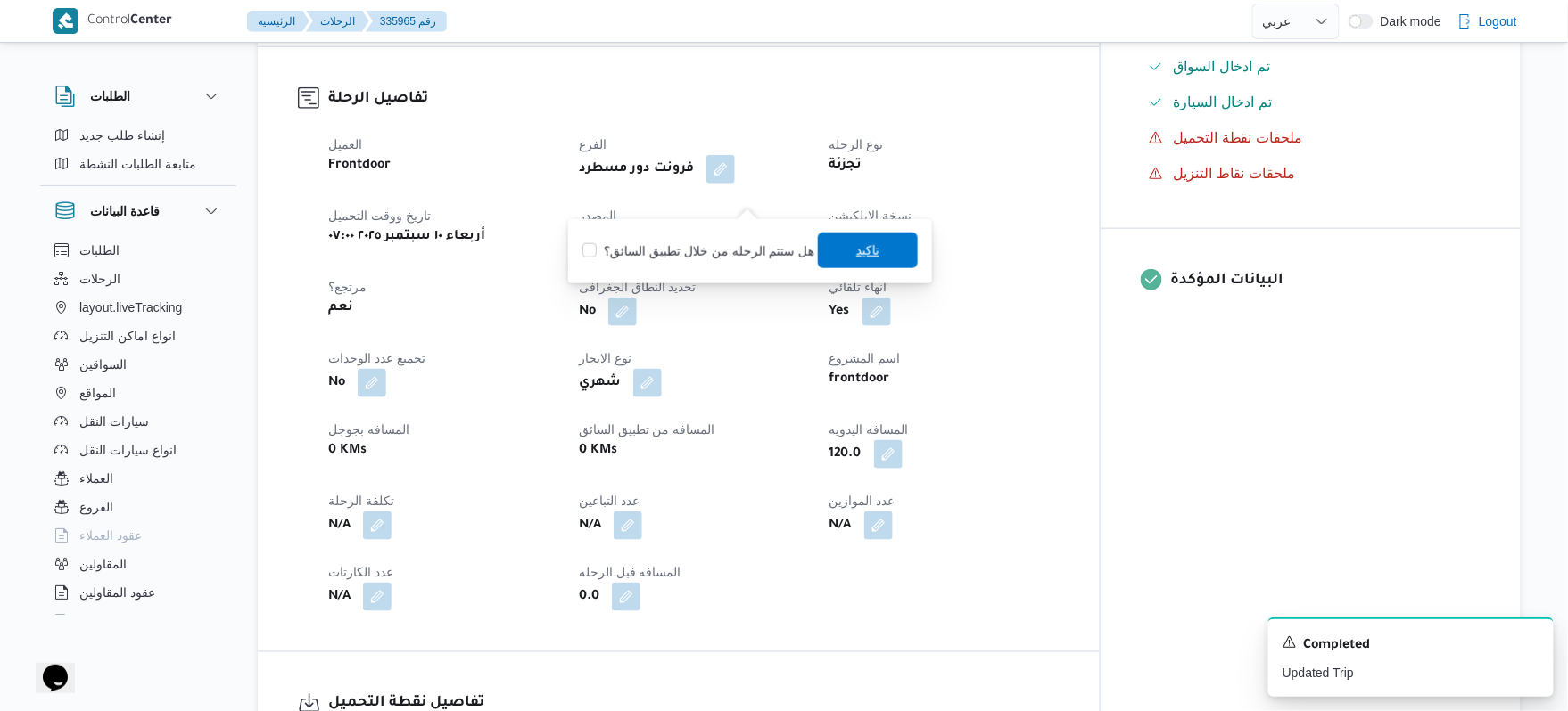
click at [880, 257] on span "تاكيد" at bounding box center [867, 250] width 100 height 36
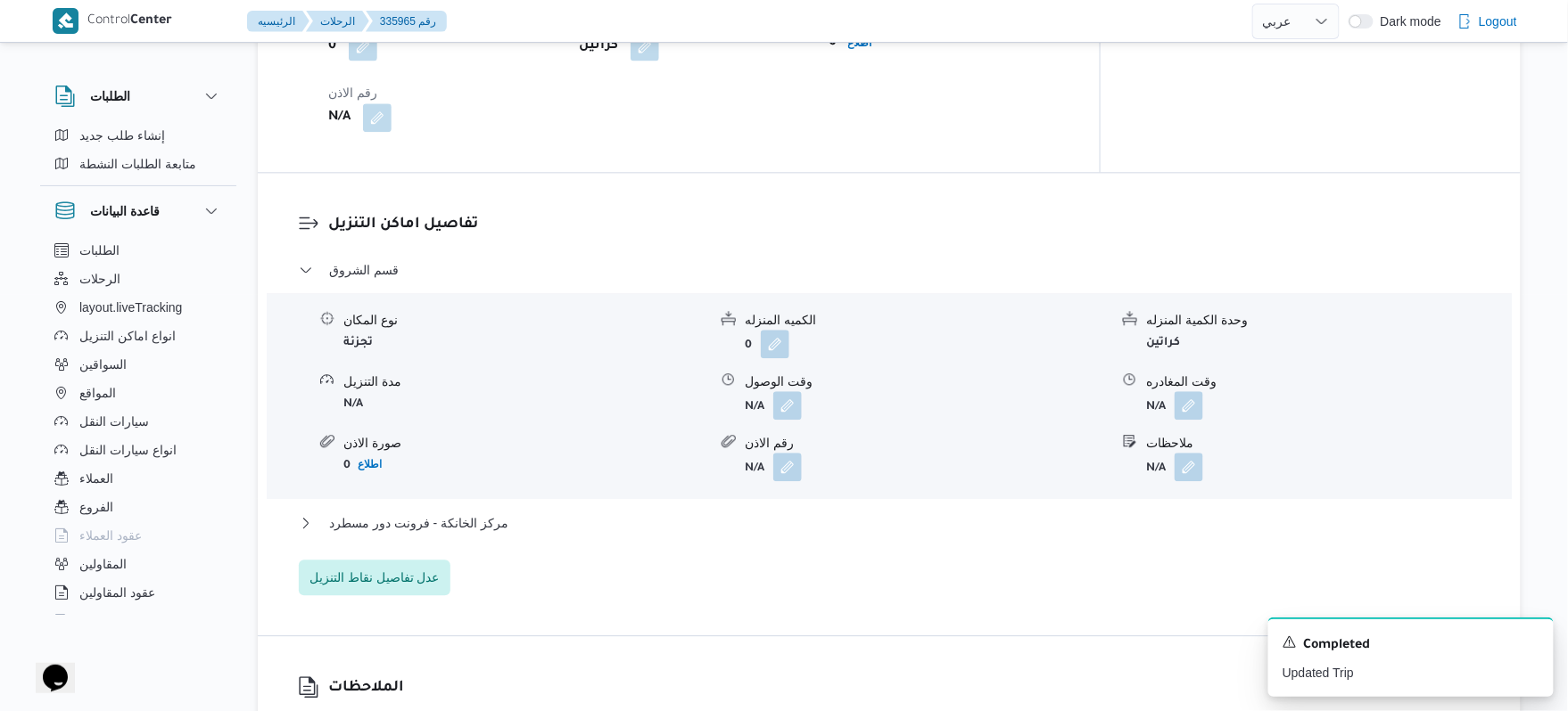
scroll to position [1426, 0]
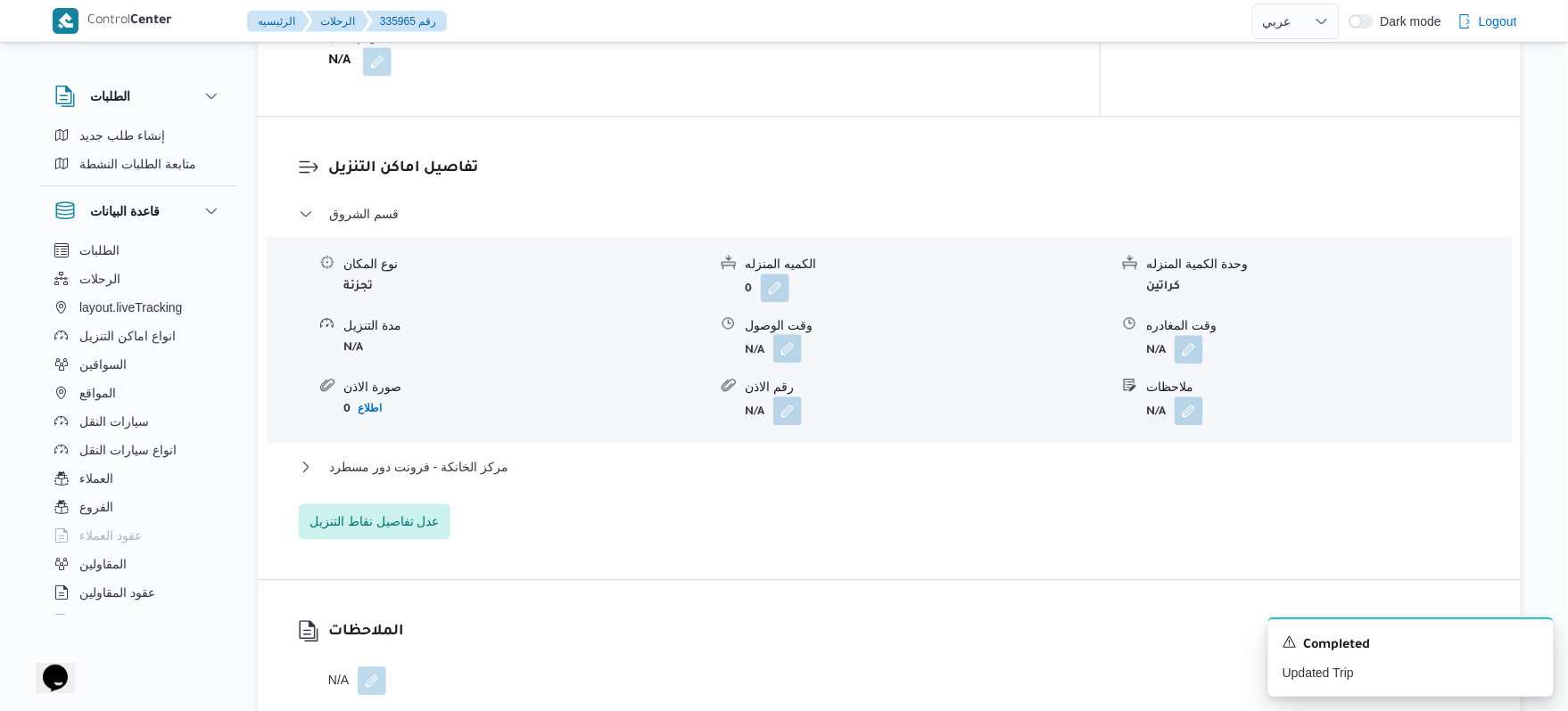
click at [796, 335] on button "button" at bounding box center [787, 348] width 28 height 28
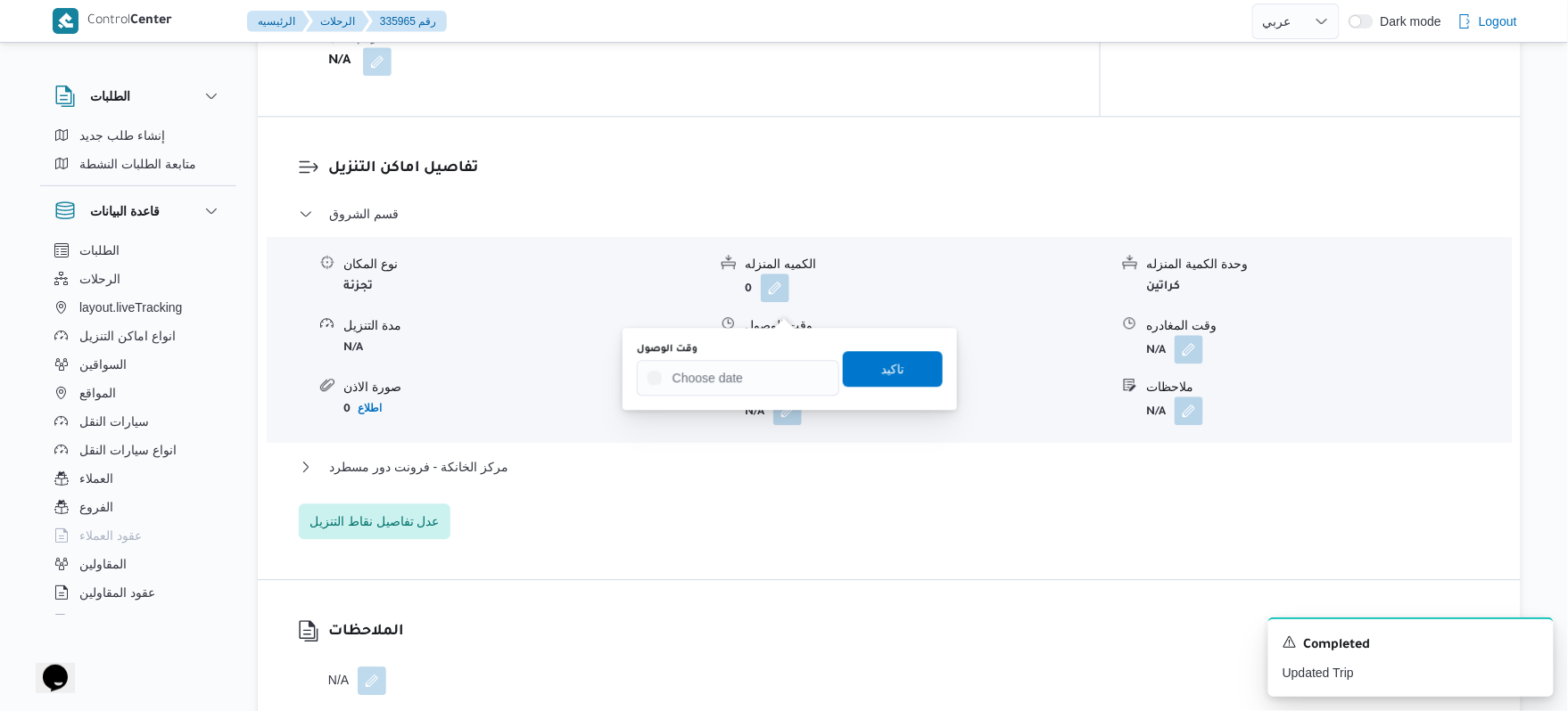
click at [756, 354] on div "وقت الوصول" at bounding box center [738, 349] width 202 height 15
click at [747, 374] on input "وقت الوصول" at bounding box center [738, 377] width 202 height 36
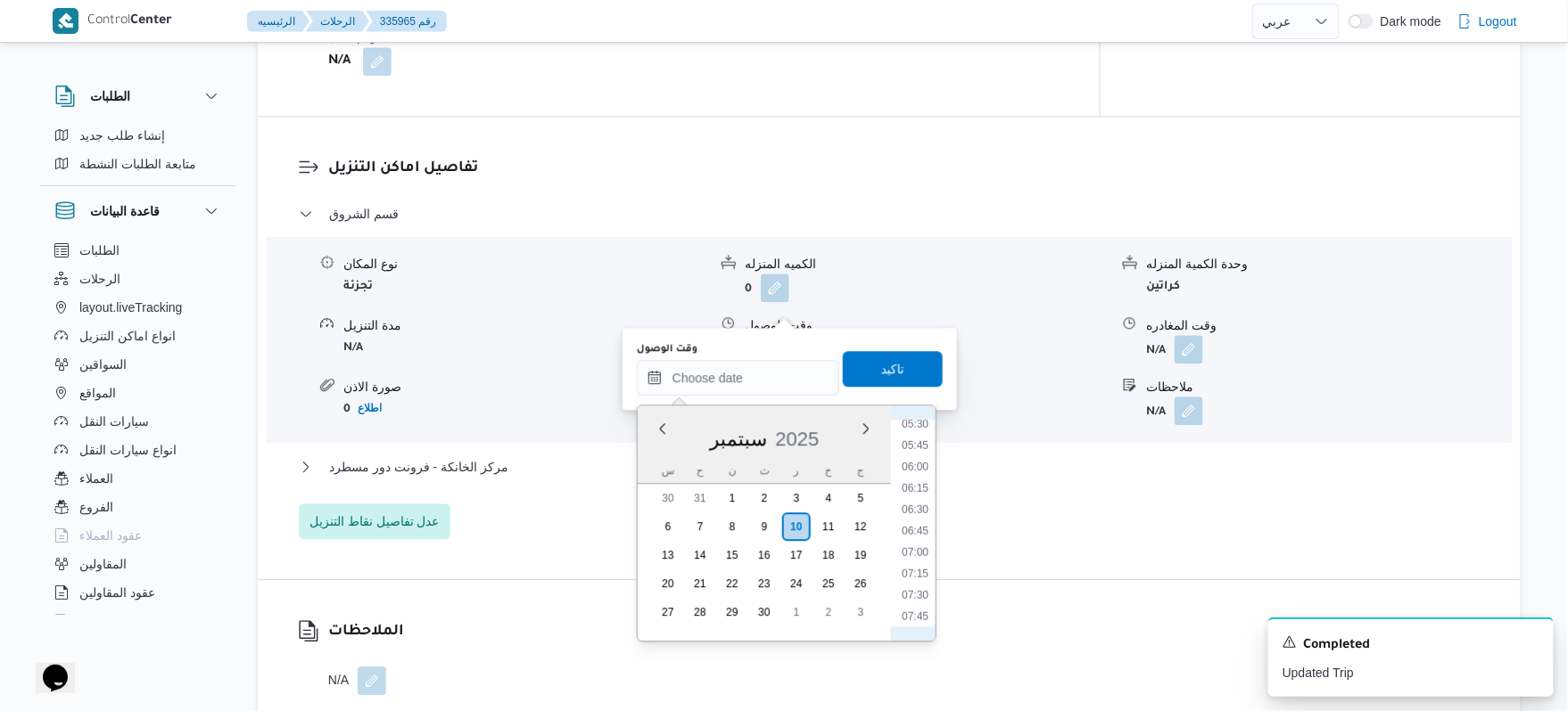
scroll to position [650, 0]
click at [921, 511] on li "08:30" at bounding box center [915, 506] width 41 height 18
type input "١٠/٠٩/٢٠٢٥ ٠٨:٣٠"
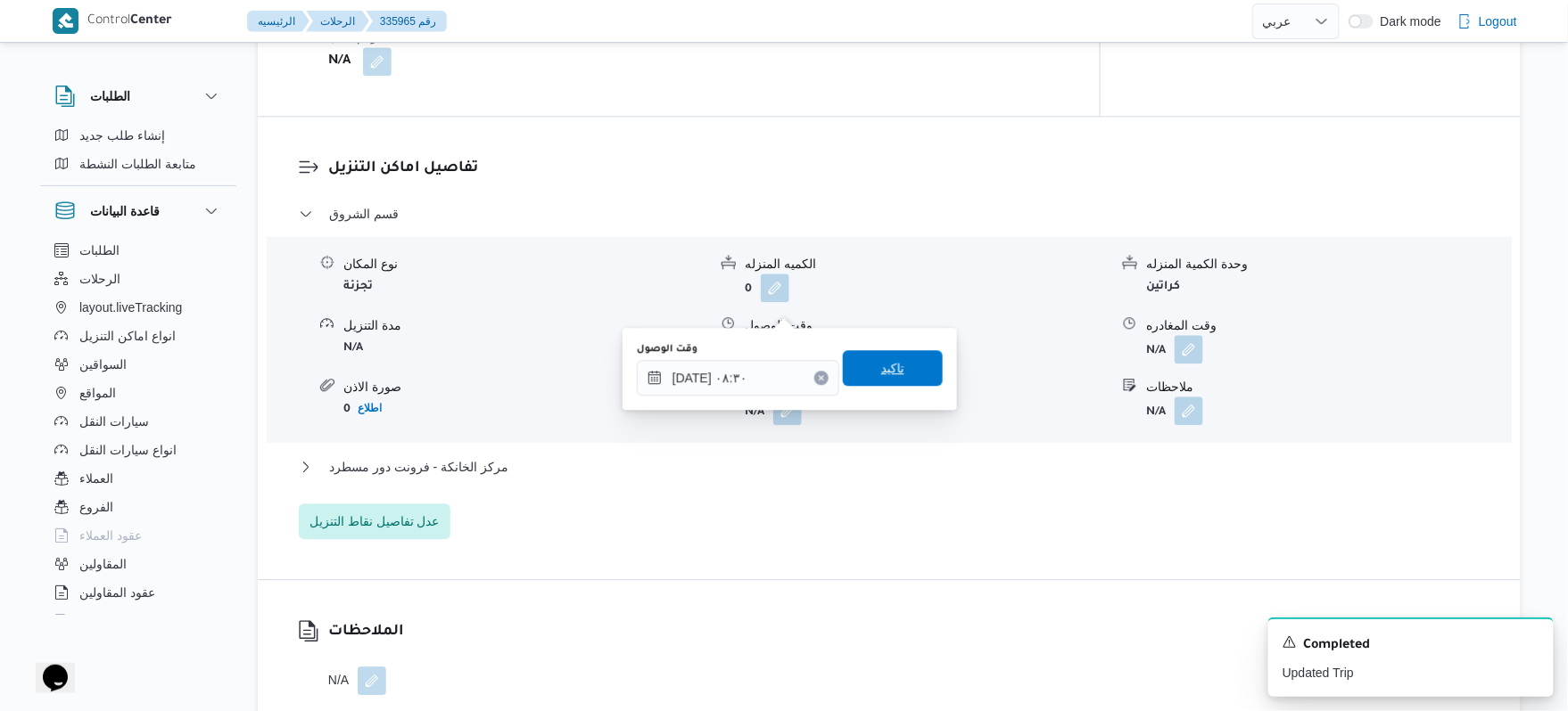
click at [896, 355] on span "تاكيد" at bounding box center [893, 368] width 100 height 36
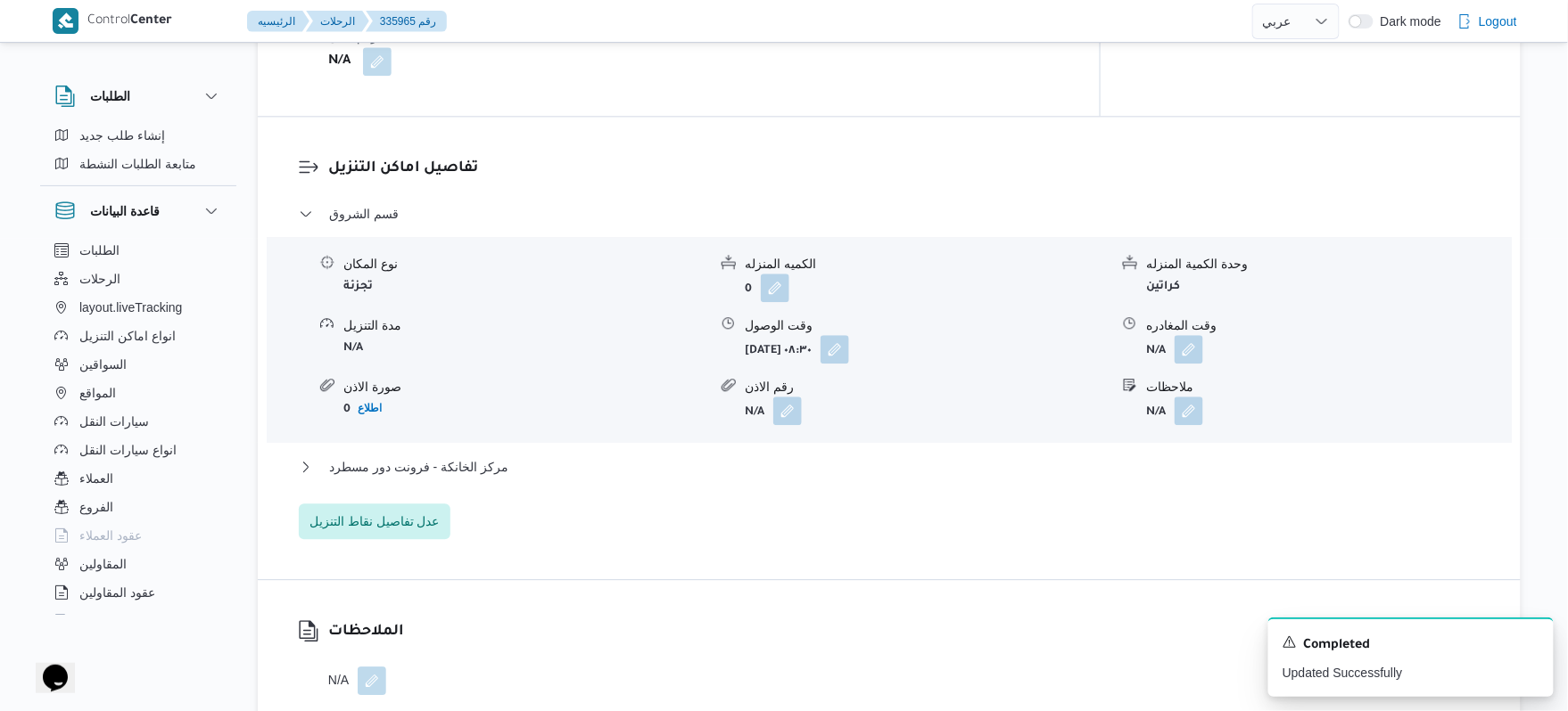
click at [811, 456] on div "مركز الخانكة - فرونت دور مسطرد" at bounding box center [890, 473] width 1182 height 34
click at [835, 456] on button "مركز الخانكة - فرونت دور مسطرد" at bounding box center [890, 467] width 1182 height 21
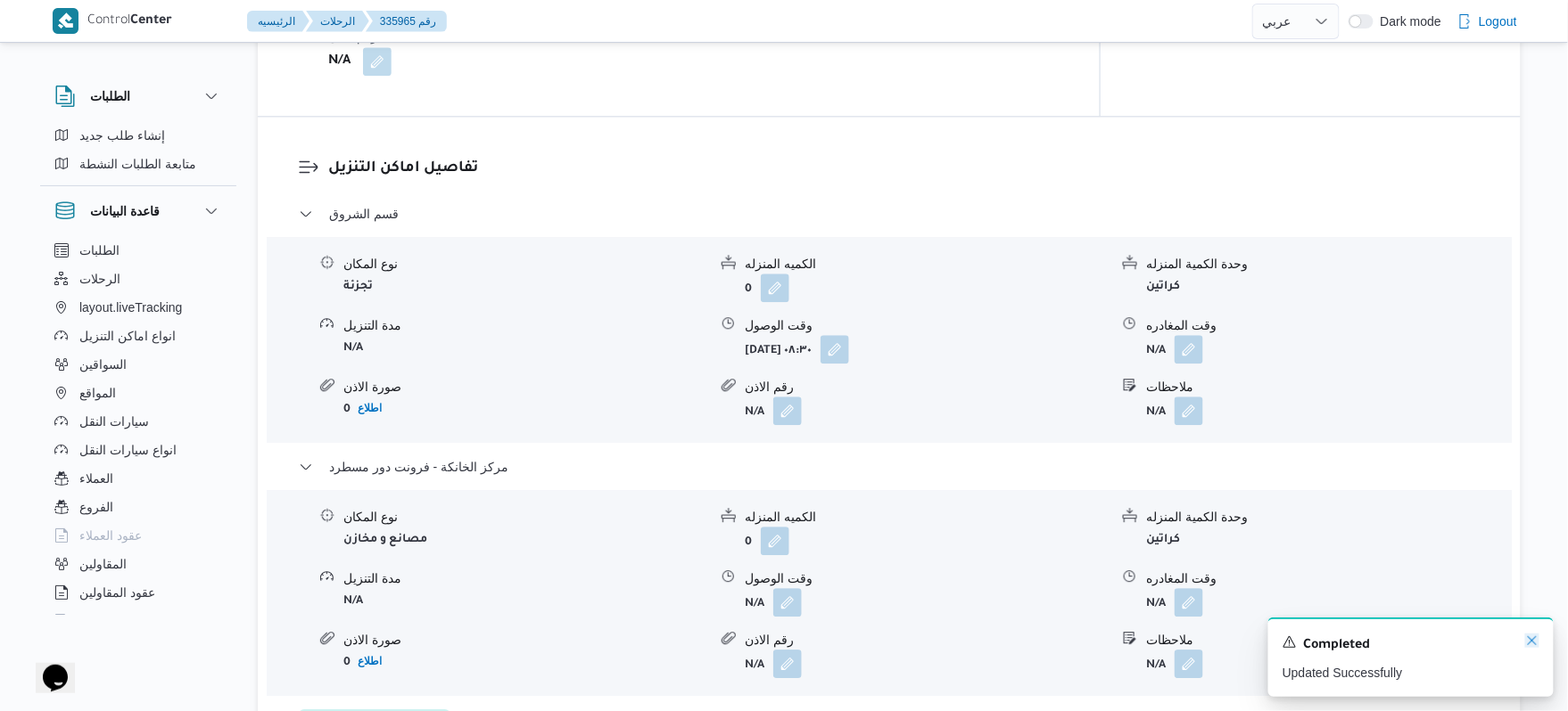
click at [1538, 648] on icon "Dismiss toast" at bounding box center [1532, 641] width 15 height 15
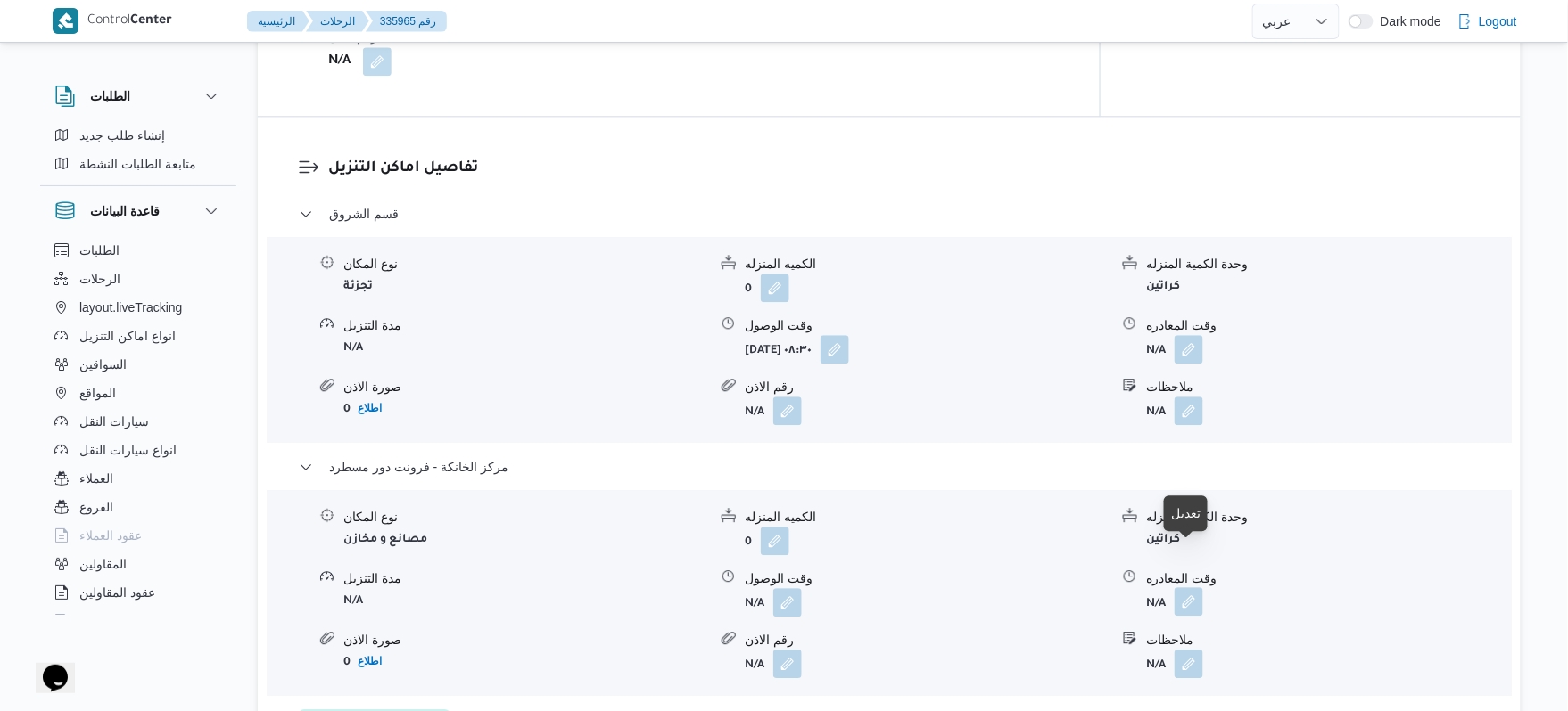
click at [1182, 587] on button "button" at bounding box center [1188, 601] width 28 height 28
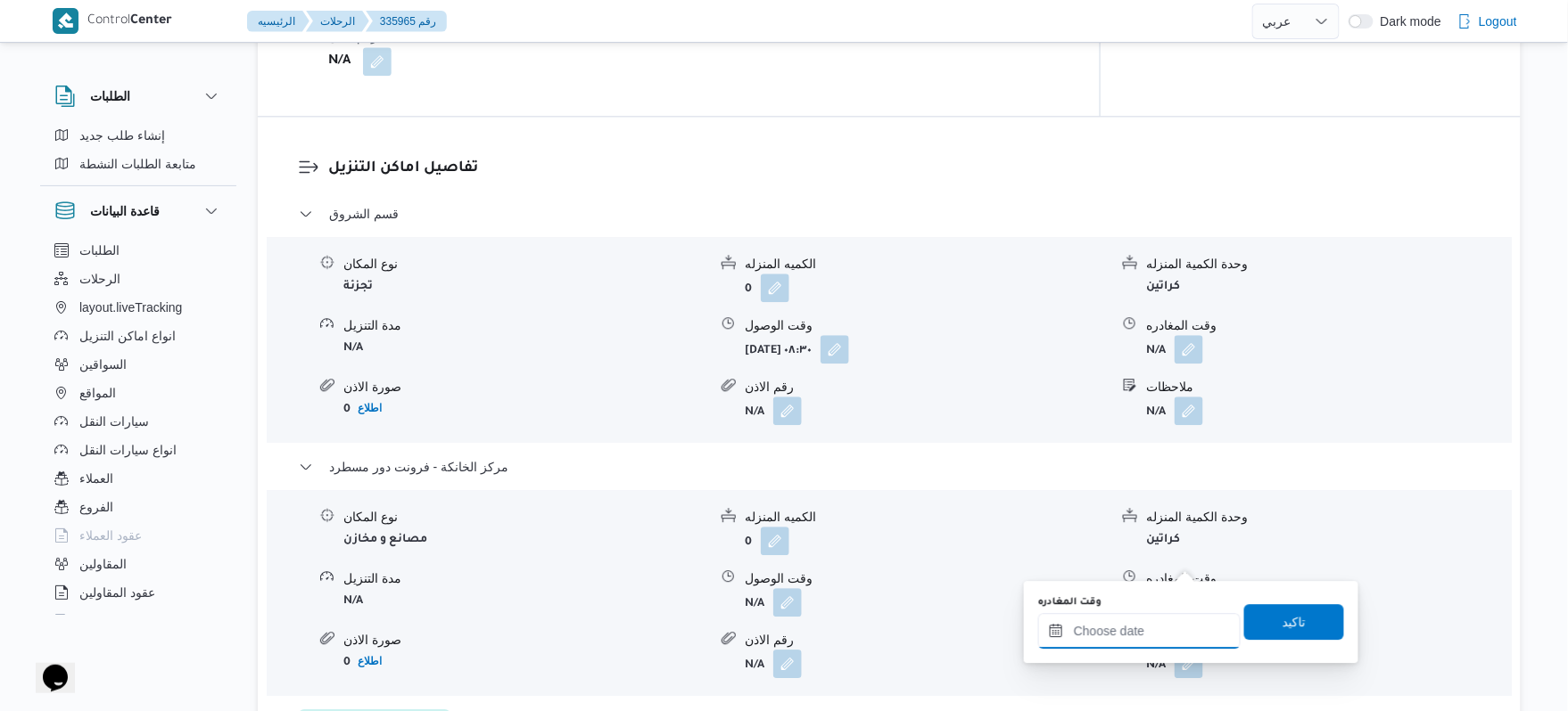
click at [1089, 631] on input "وقت المغادره" at bounding box center [1140, 631] width 202 height 36
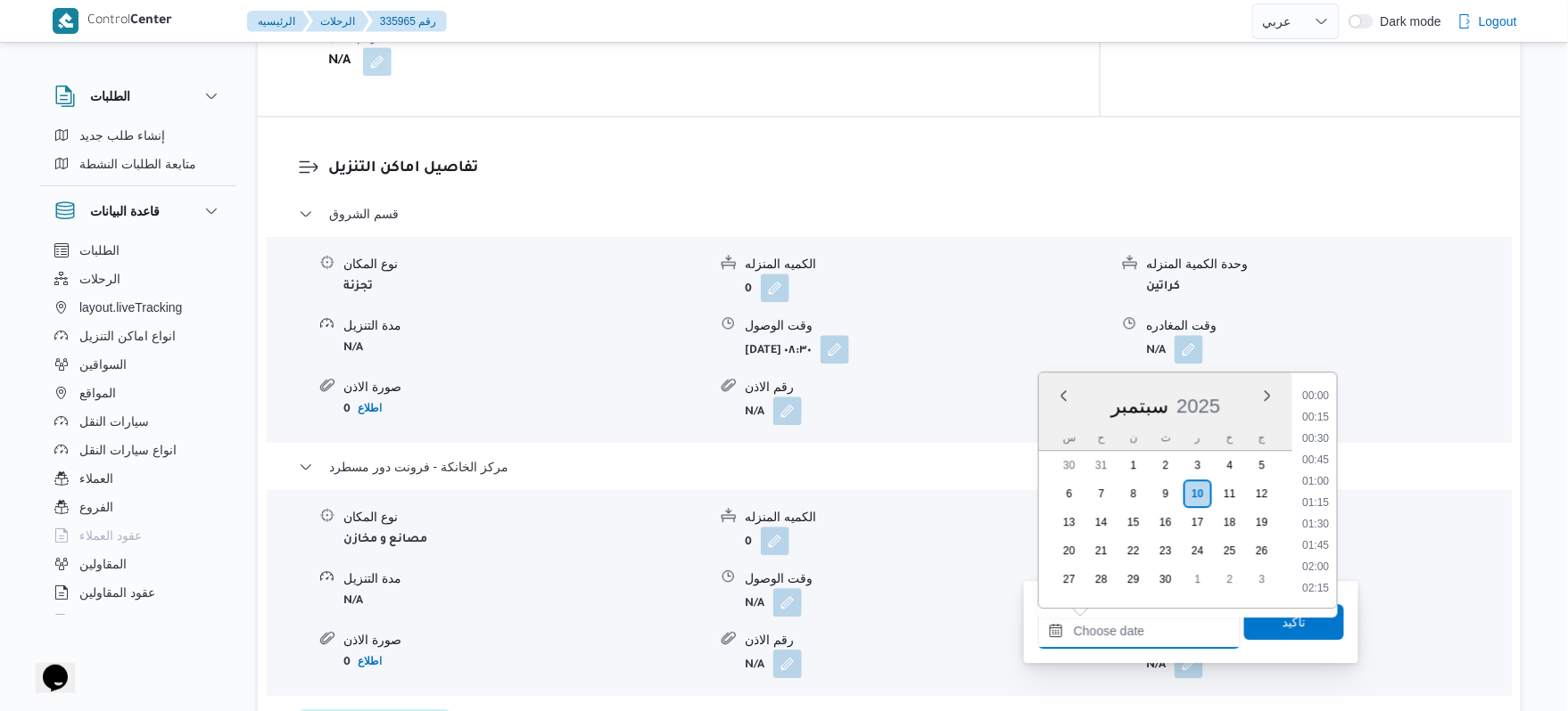
scroll to position [1349, 0]
click at [1321, 433] on li "16:15" at bounding box center [1317, 438] width 41 height 18
type input "١٠/٠٩/٢٠٢٥ ١٦:١٥"
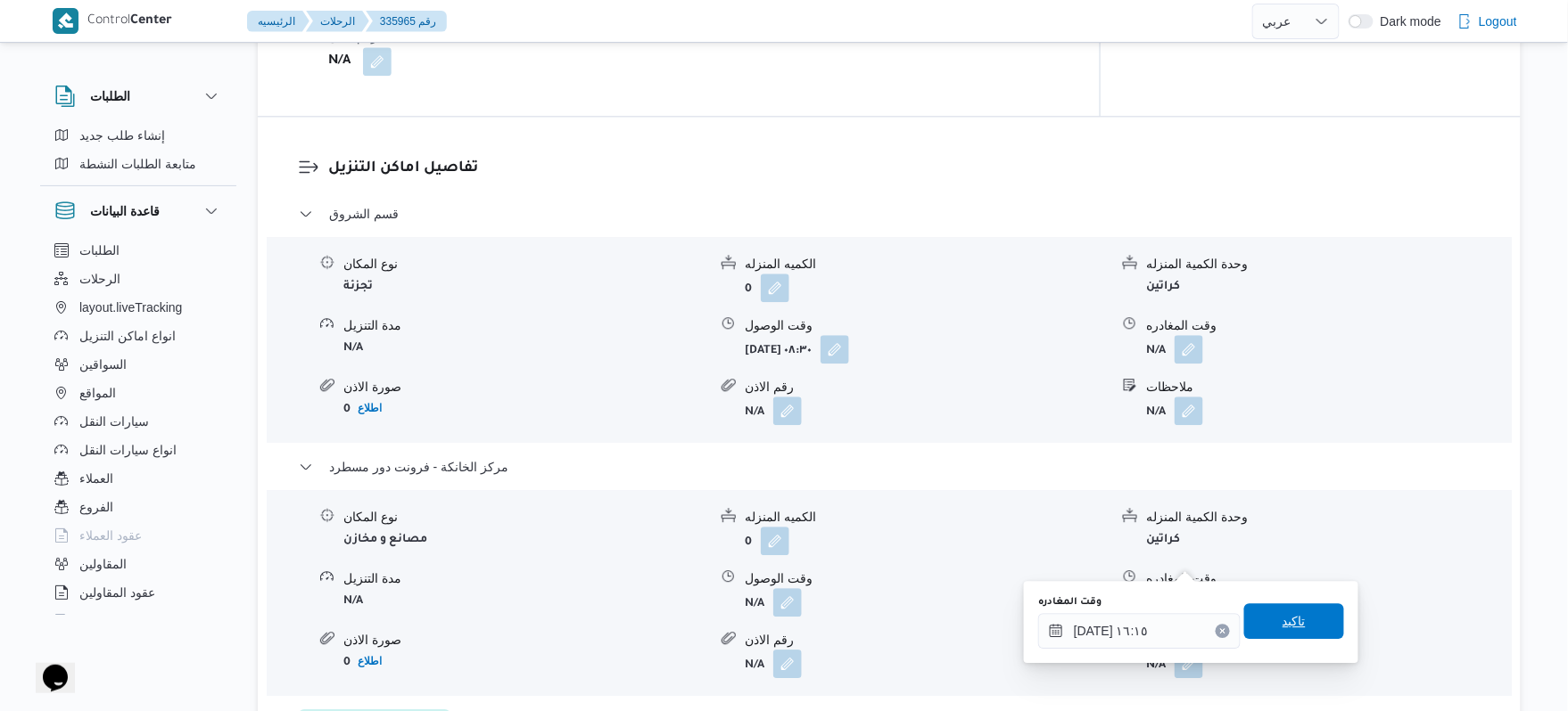
click at [1283, 618] on span "تاكيد" at bounding box center [1295, 622] width 23 height 21
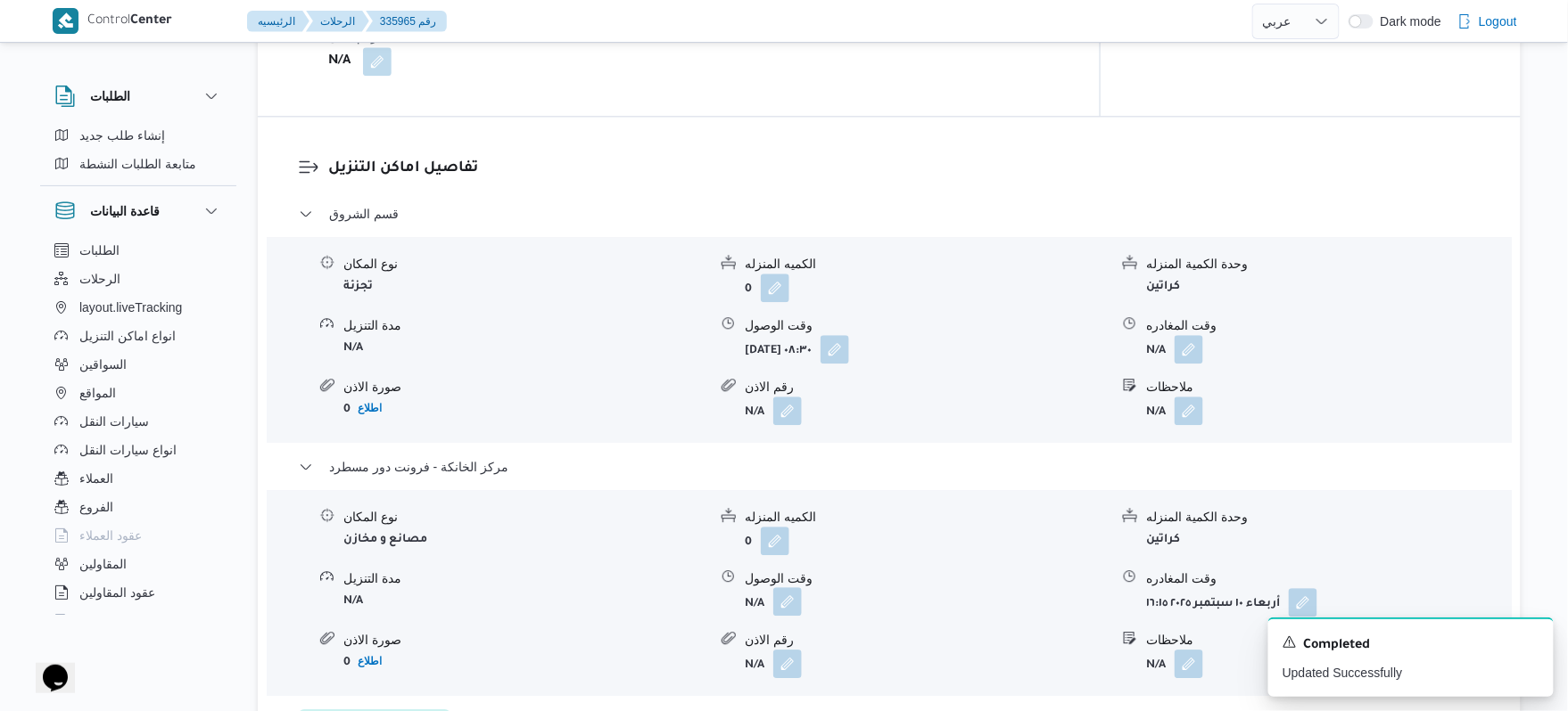
click at [779, 587] on button "button" at bounding box center [787, 601] width 28 height 28
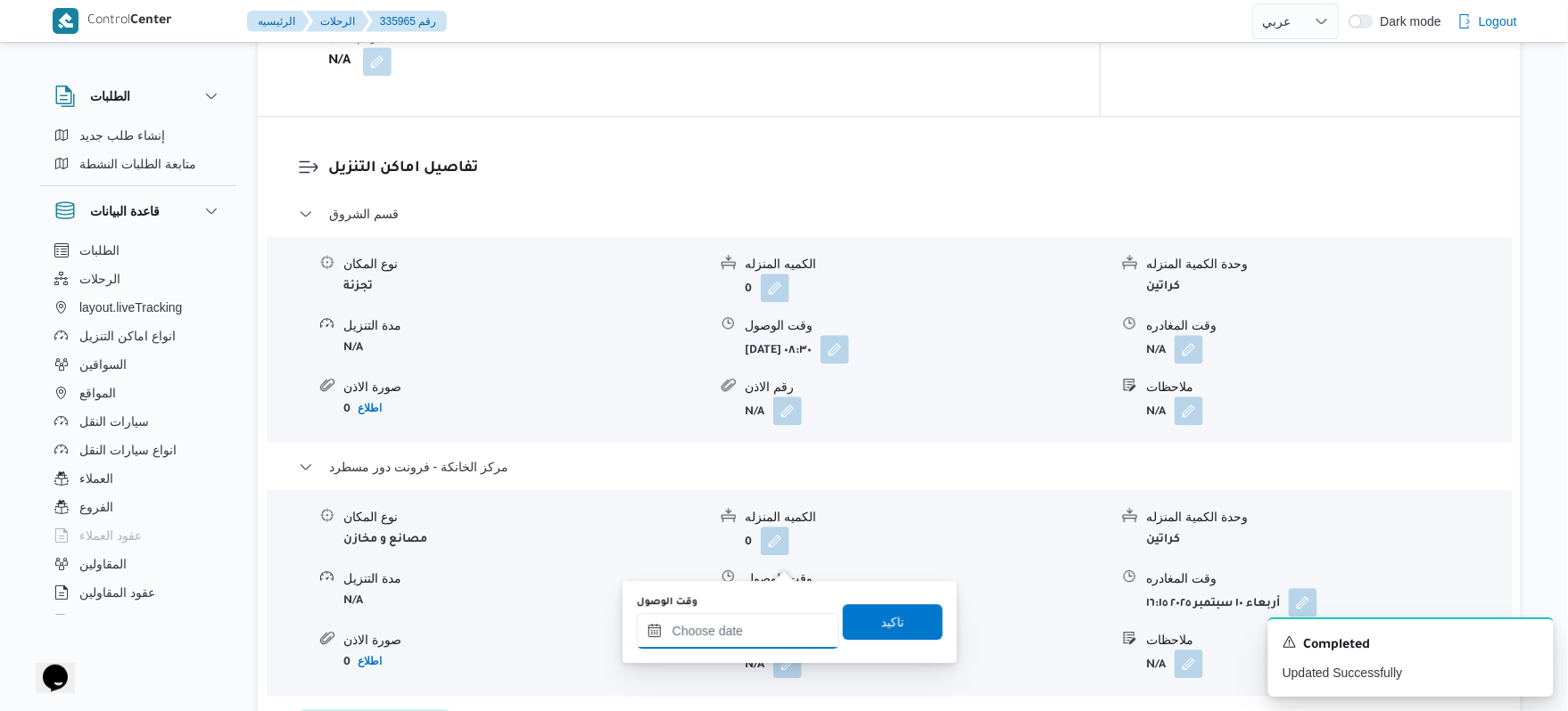
click at [711, 636] on input "وقت الوصول" at bounding box center [738, 631] width 202 height 36
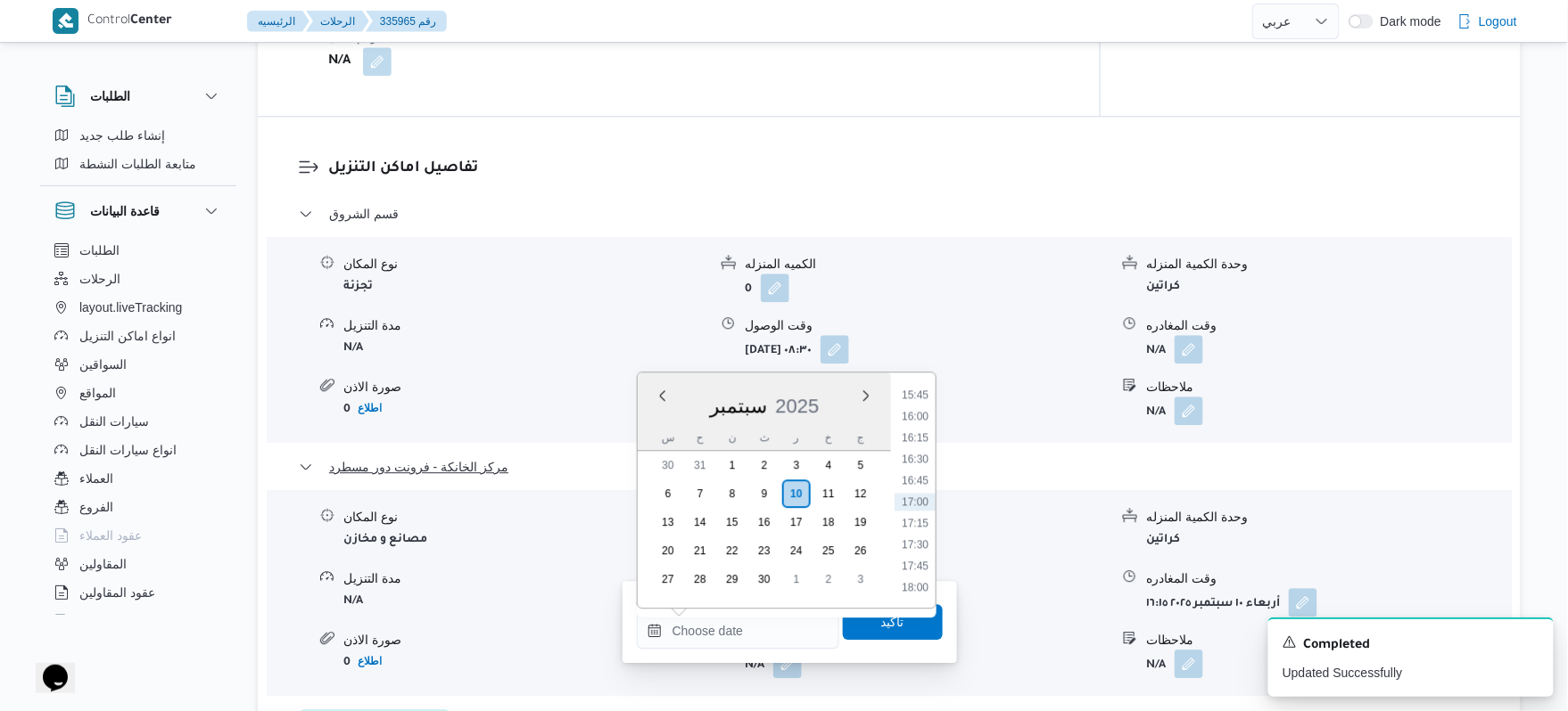
click at [911, 418] on li "16:00" at bounding box center [915, 416] width 41 height 18
type input "١٠/٠٩/٢٠٢٥ ١٦:٠٠"
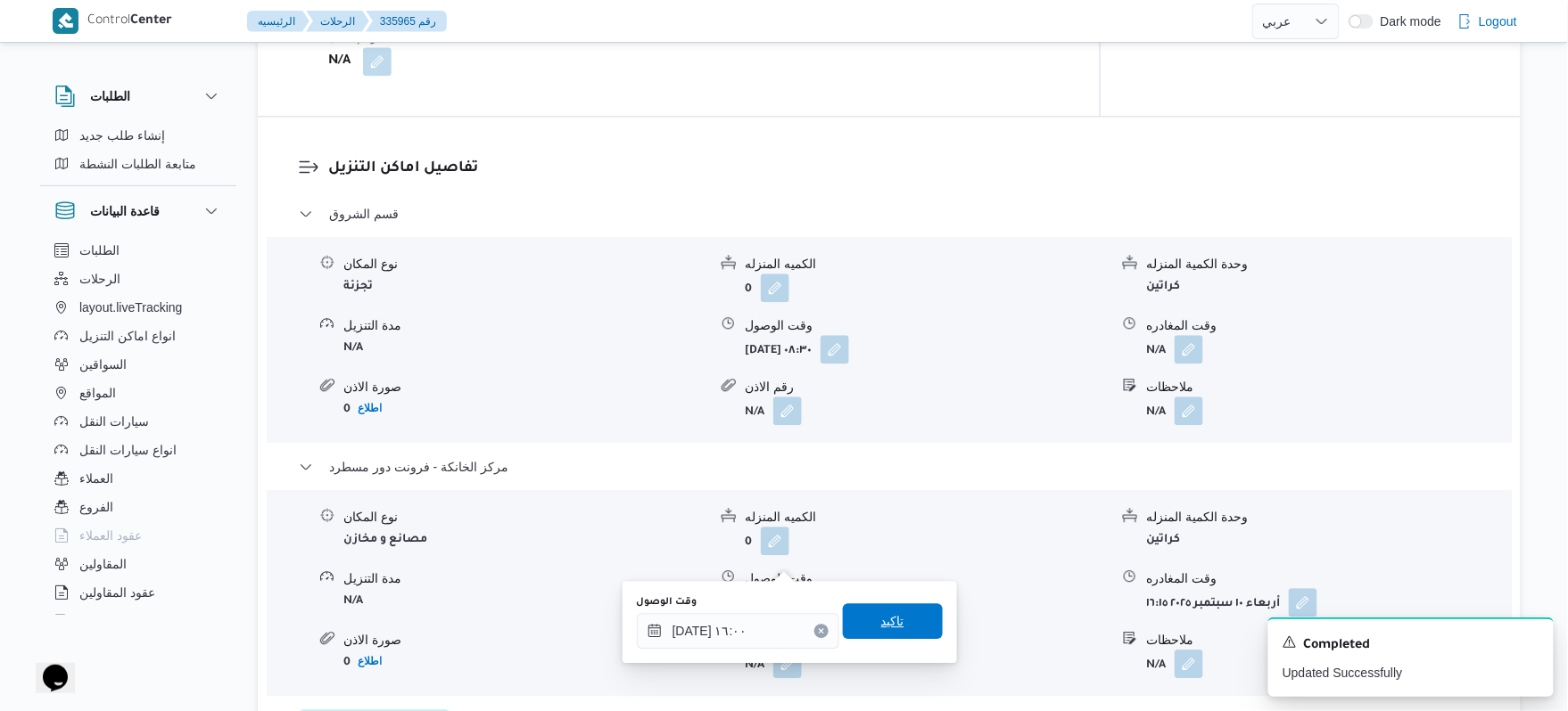
click at [895, 617] on span "تاكيد" at bounding box center [893, 621] width 100 height 36
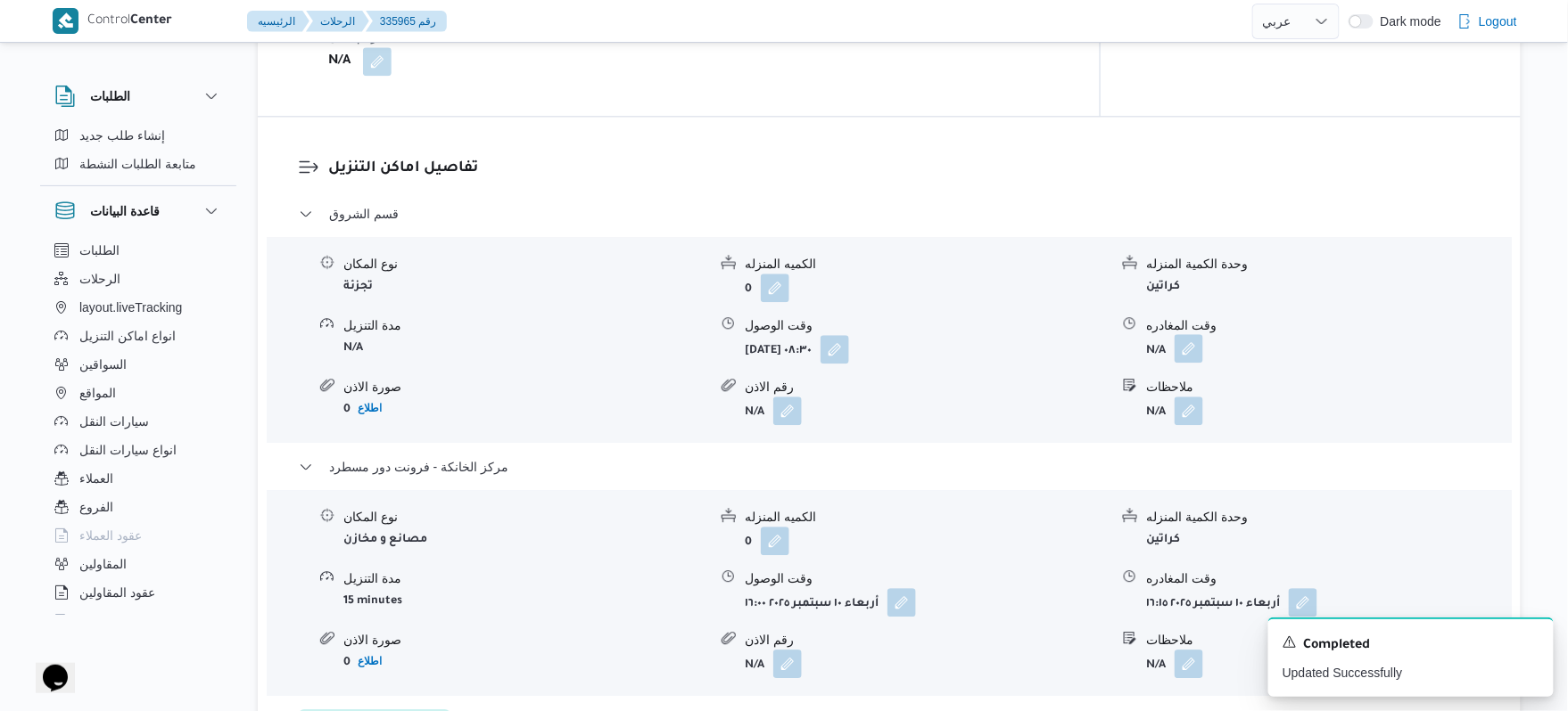
click at [1197, 335] on button "button" at bounding box center [1188, 348] width 28 height 28
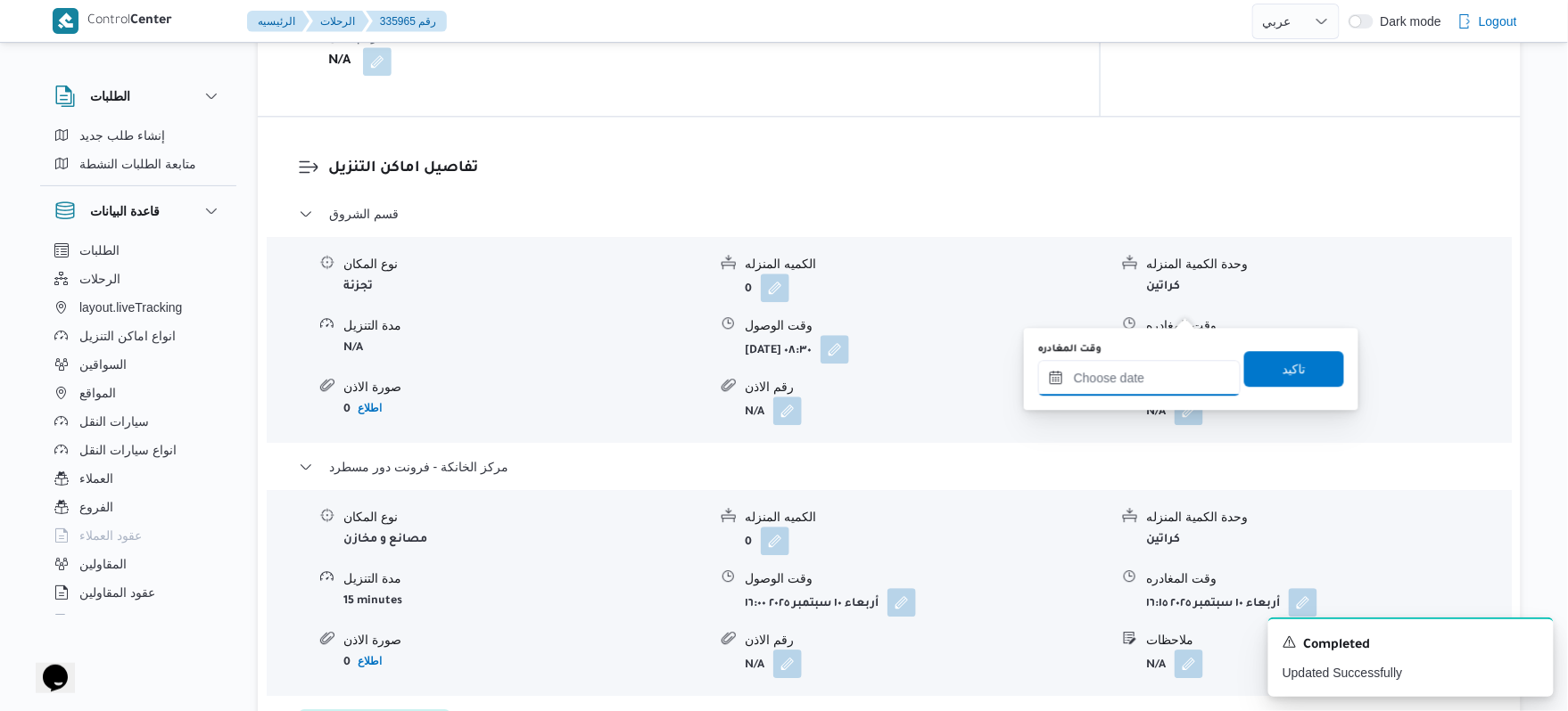
click at [1139, 382] on input "وقت المغادره" at bounding box center [1140, 377] width 202 height 36
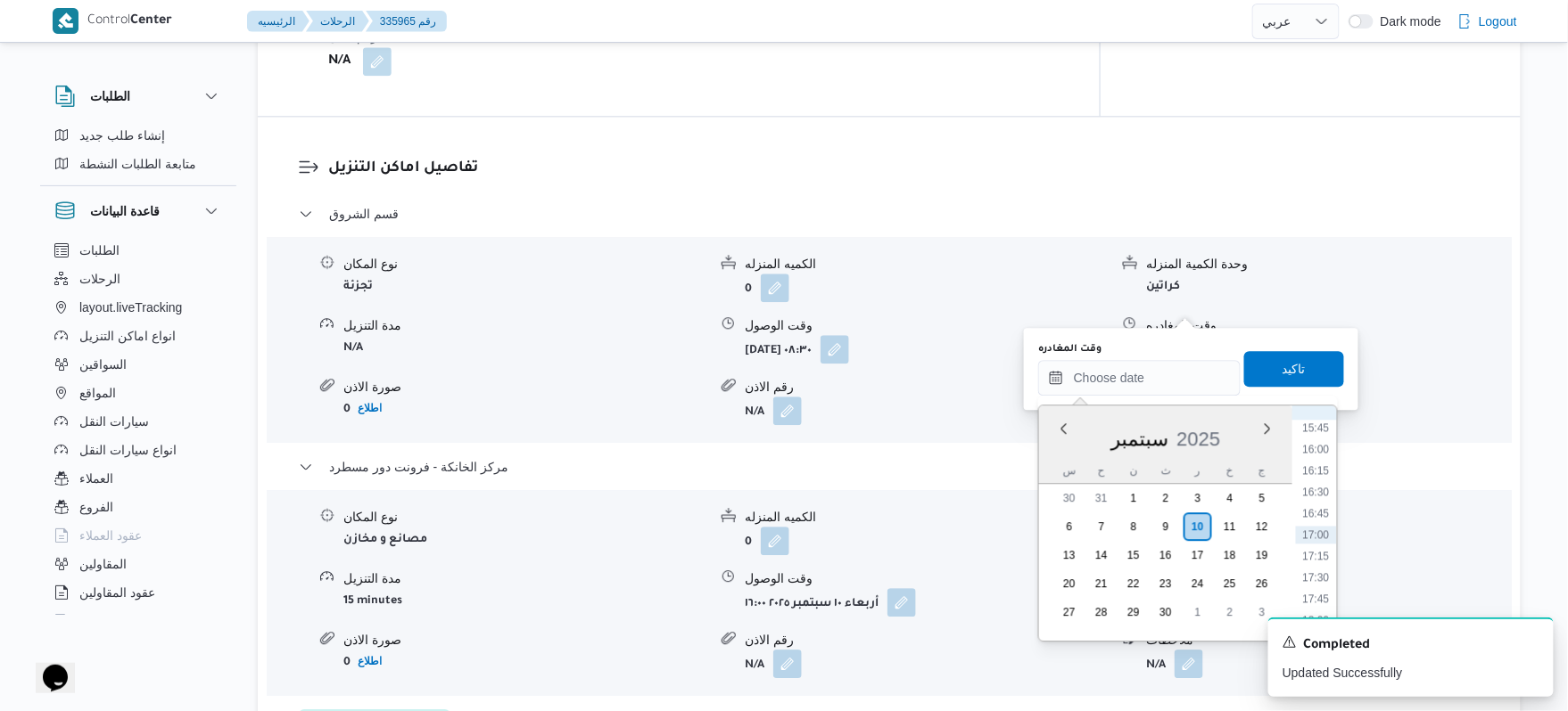
scroll to position [1174, 0]
click at [1328, 557] on li "15:15" at bounding box center [1317, 559] width 41 height 18
type input "١٠/٠٩/٢٠٢٥ ١٥:١٥"
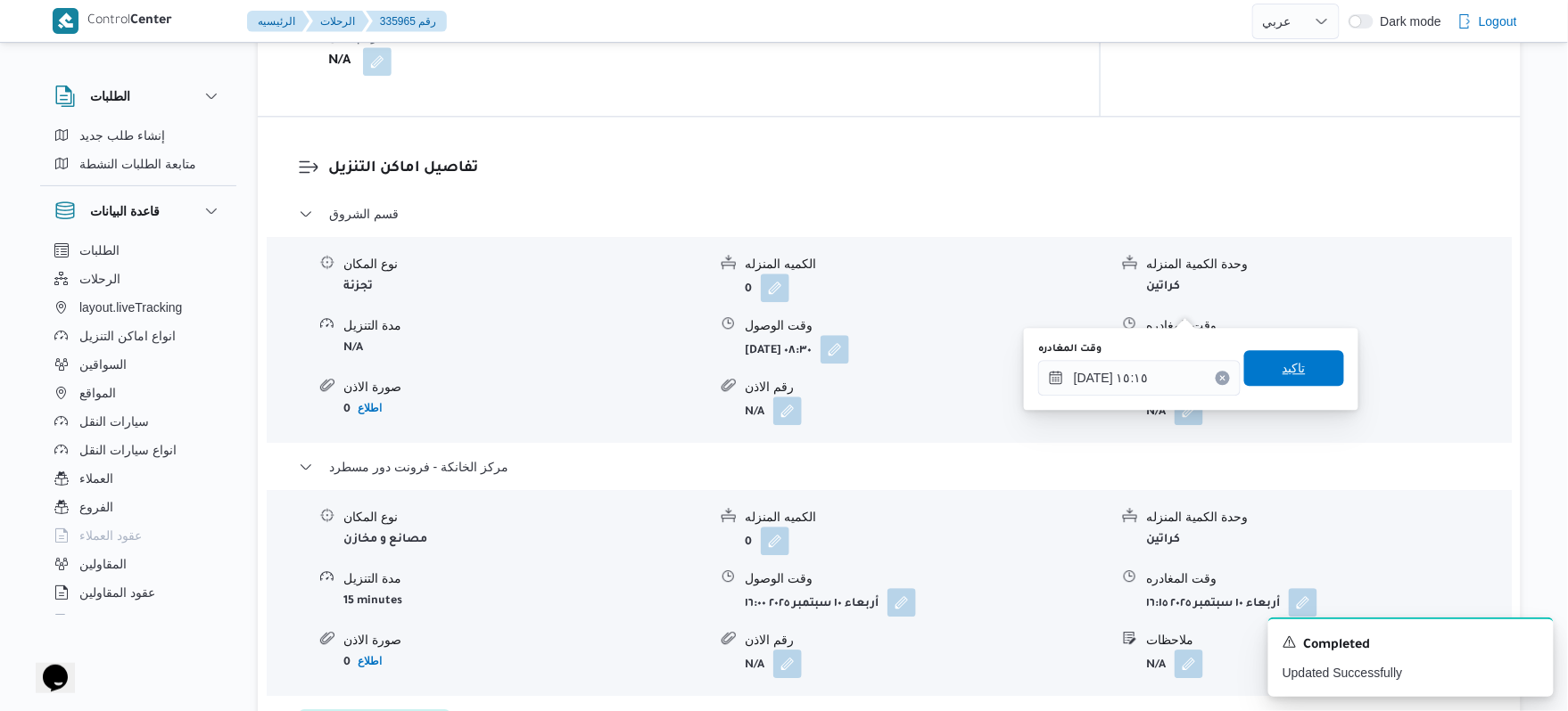
click at [1289, 366] on span "تاكيد" at bounding box center [1295, 369] width 23 height 21
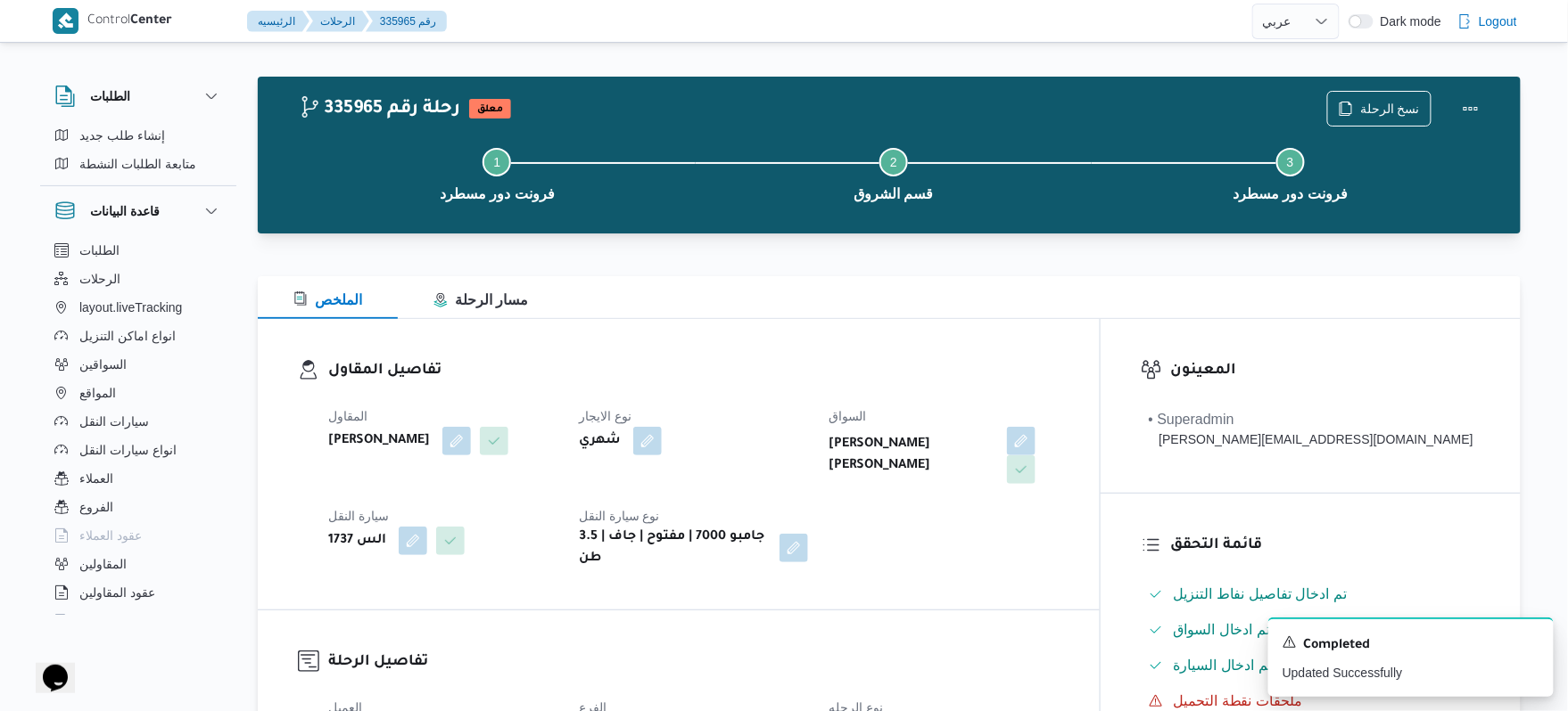
scroll to position [0, 0]
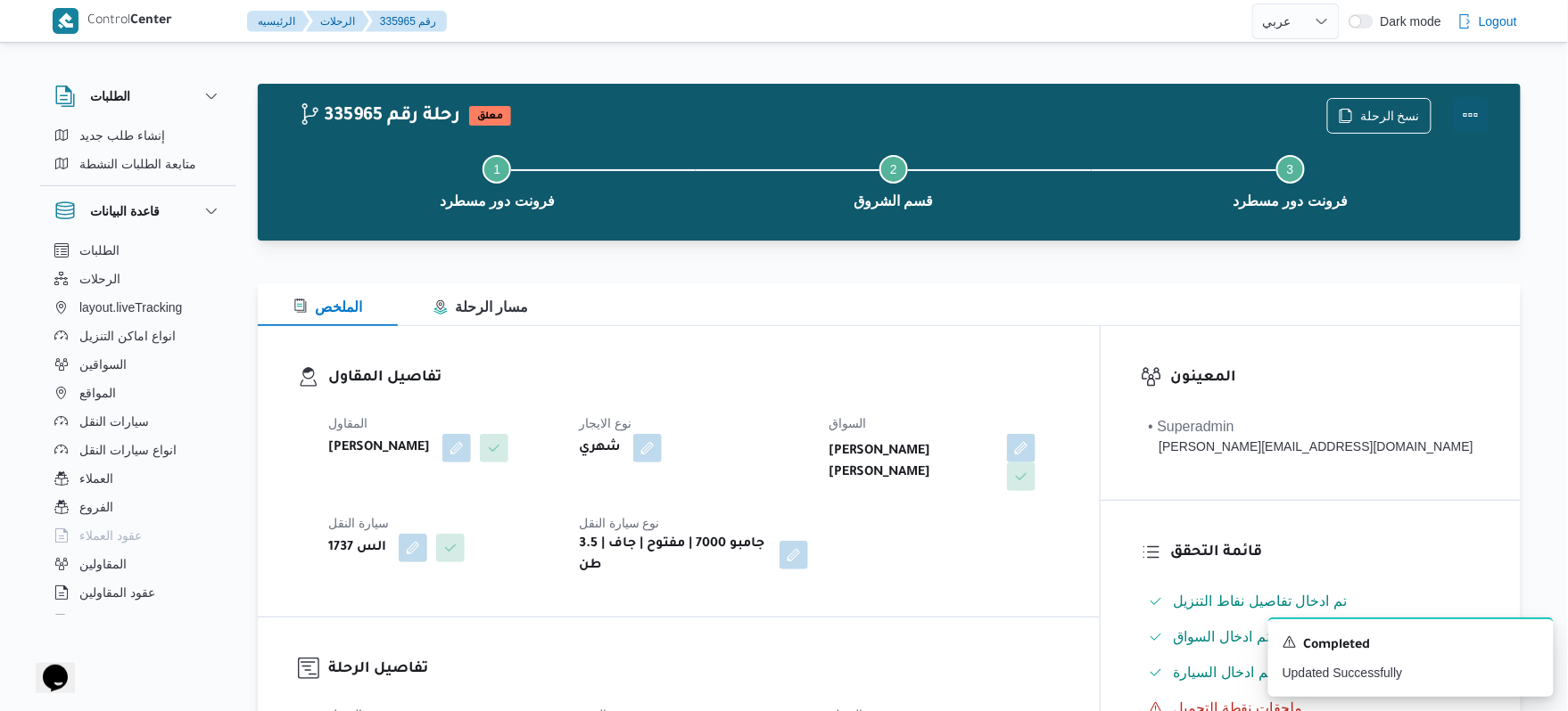
click at [1469, 120] on button "Actions" at bounding box center [1471, 115] width 36 height 36
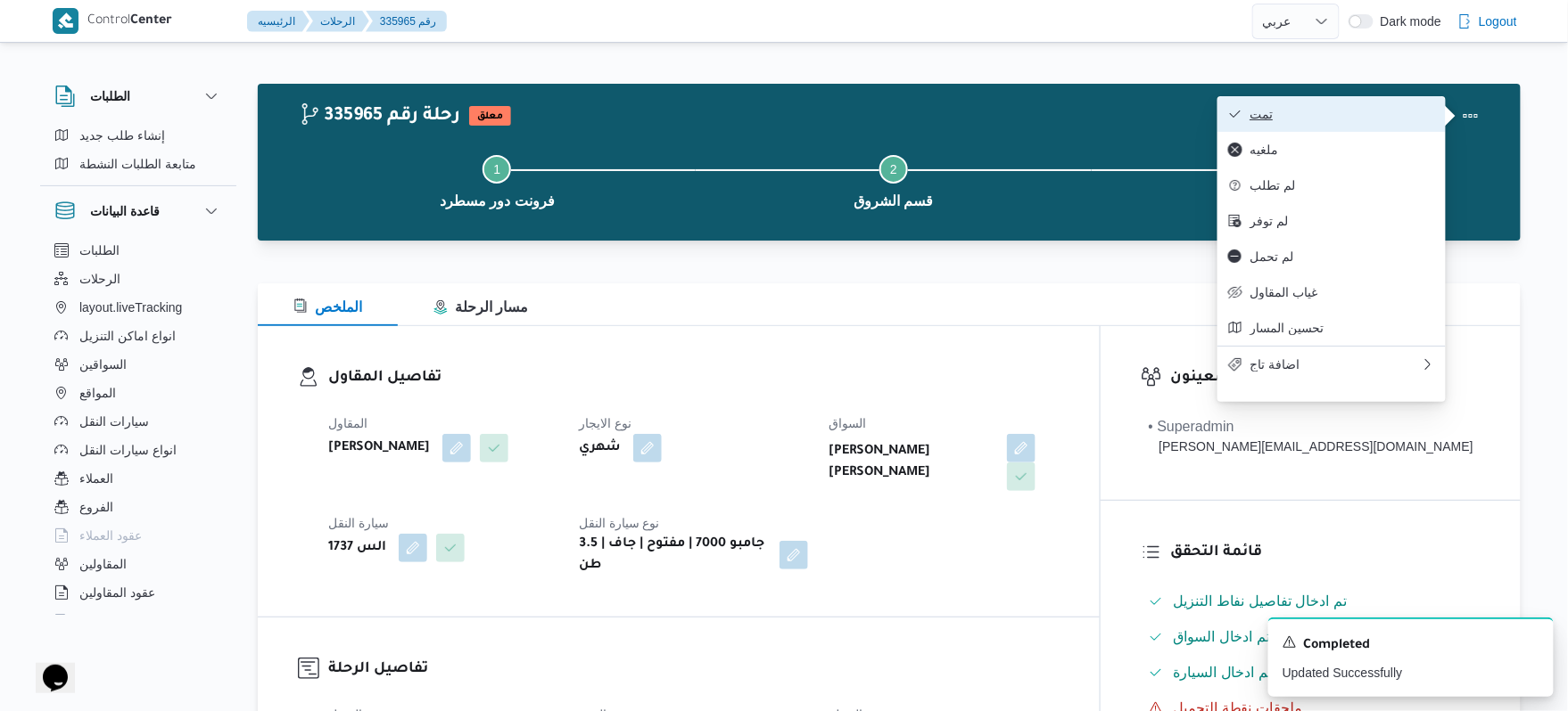
click at [1331, 116] on span "تمت" at bounding box center [1342, 114] width 186 height 15
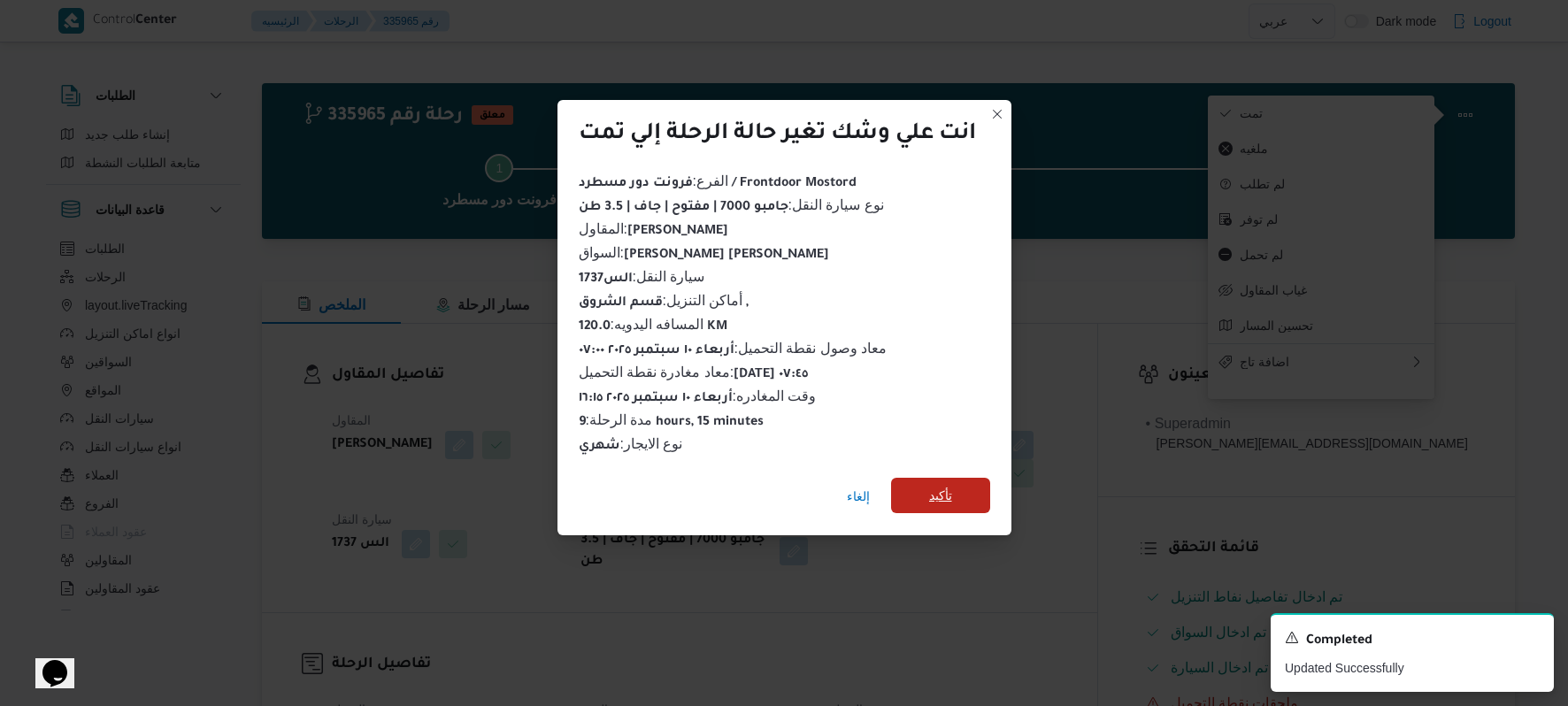
click at [942, 489] on span "تأكيد" at bounding box center [940, 495] width 23 height 21
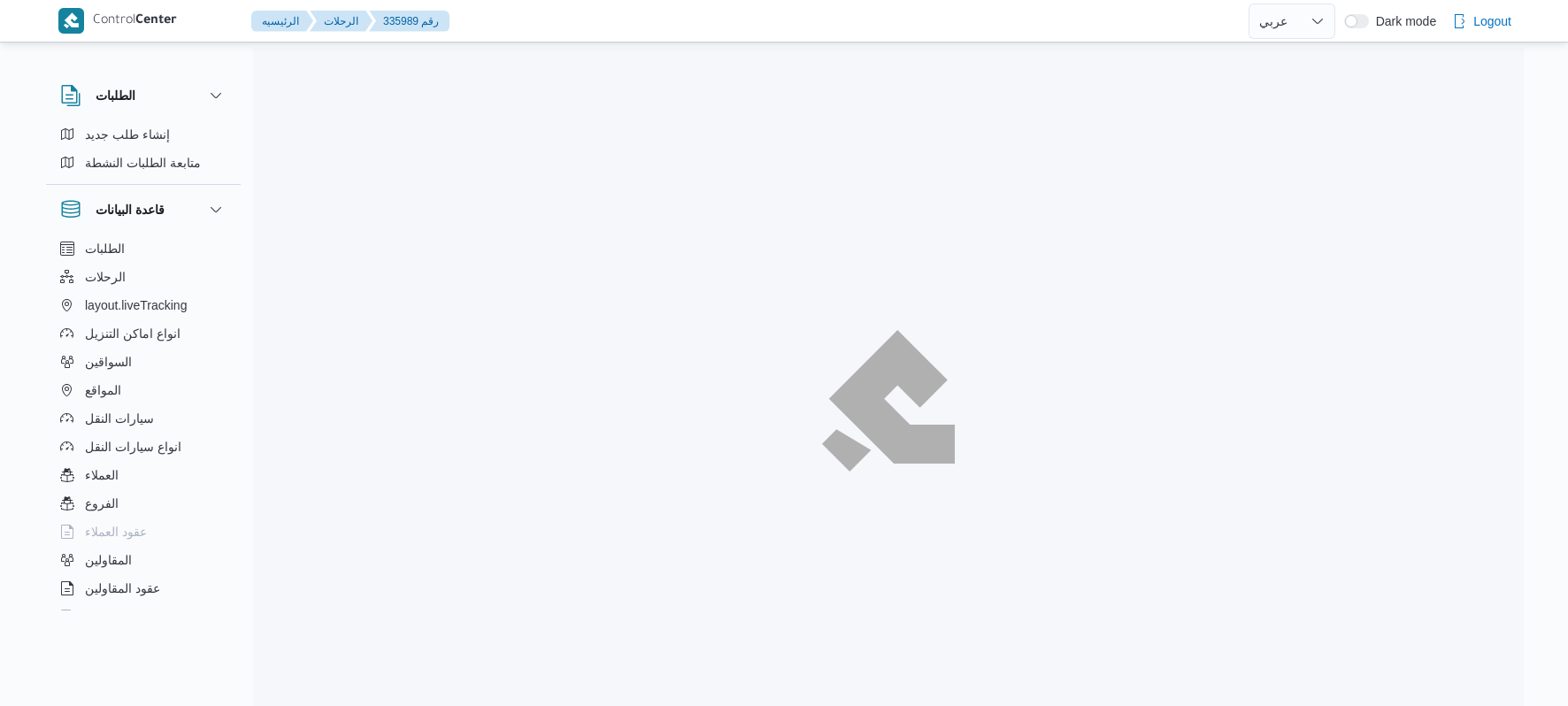
select select "ar"
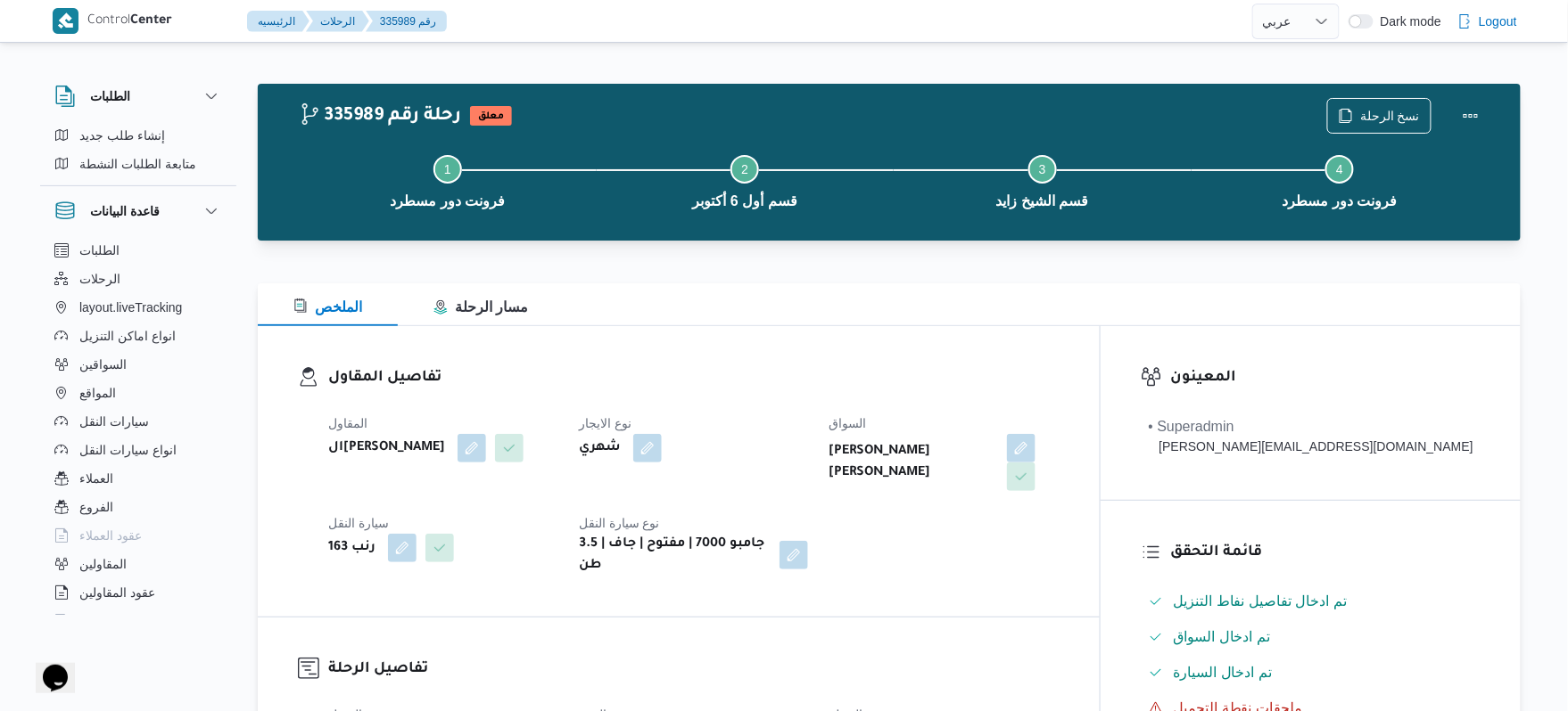
click at [906, 239] on div "335989 رحلة رقم معلق نسخ الرحلة Step 1 is incomplete 1 فرونت دور مسطرد Step 2 i…" at bounding box center [890, 161] width 1263 height 157
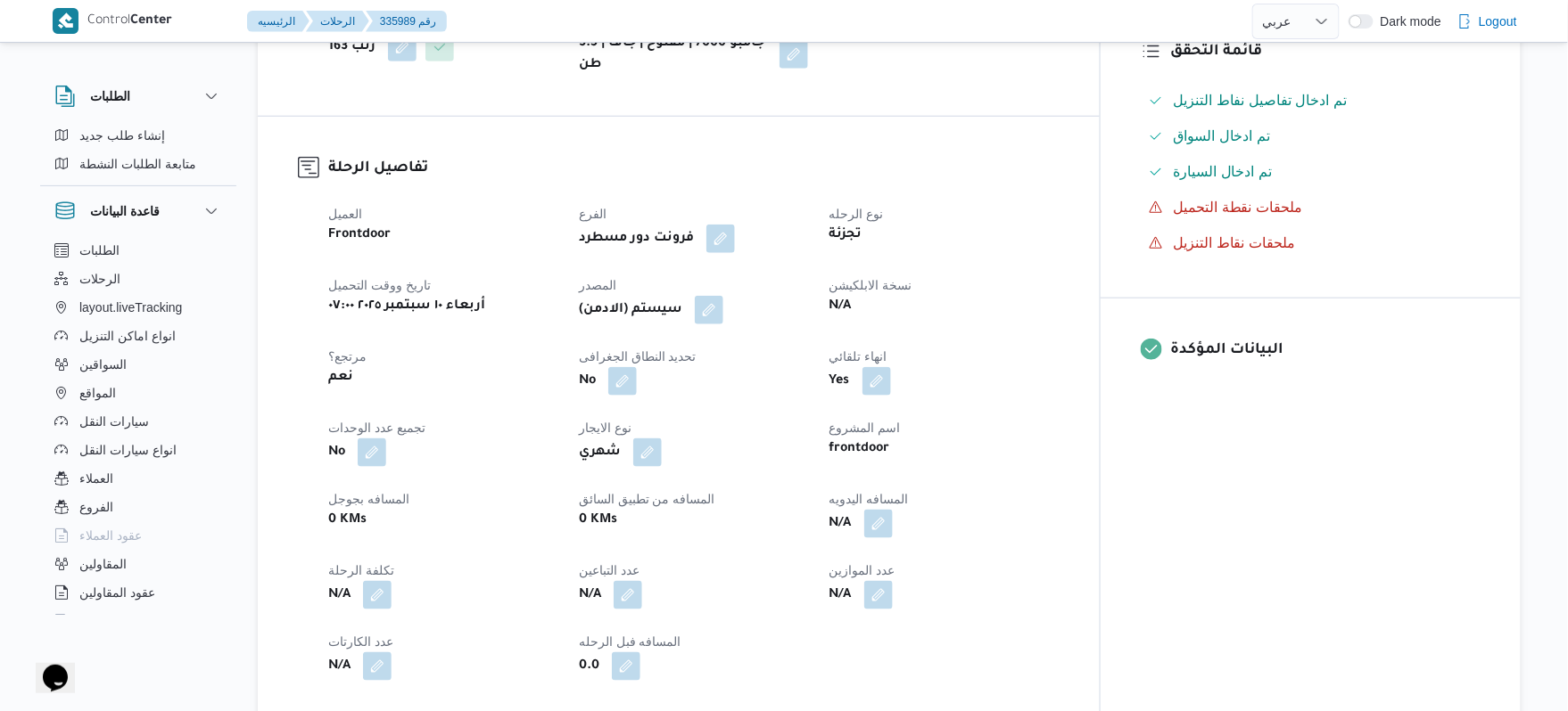
scroll to position [618, 0]
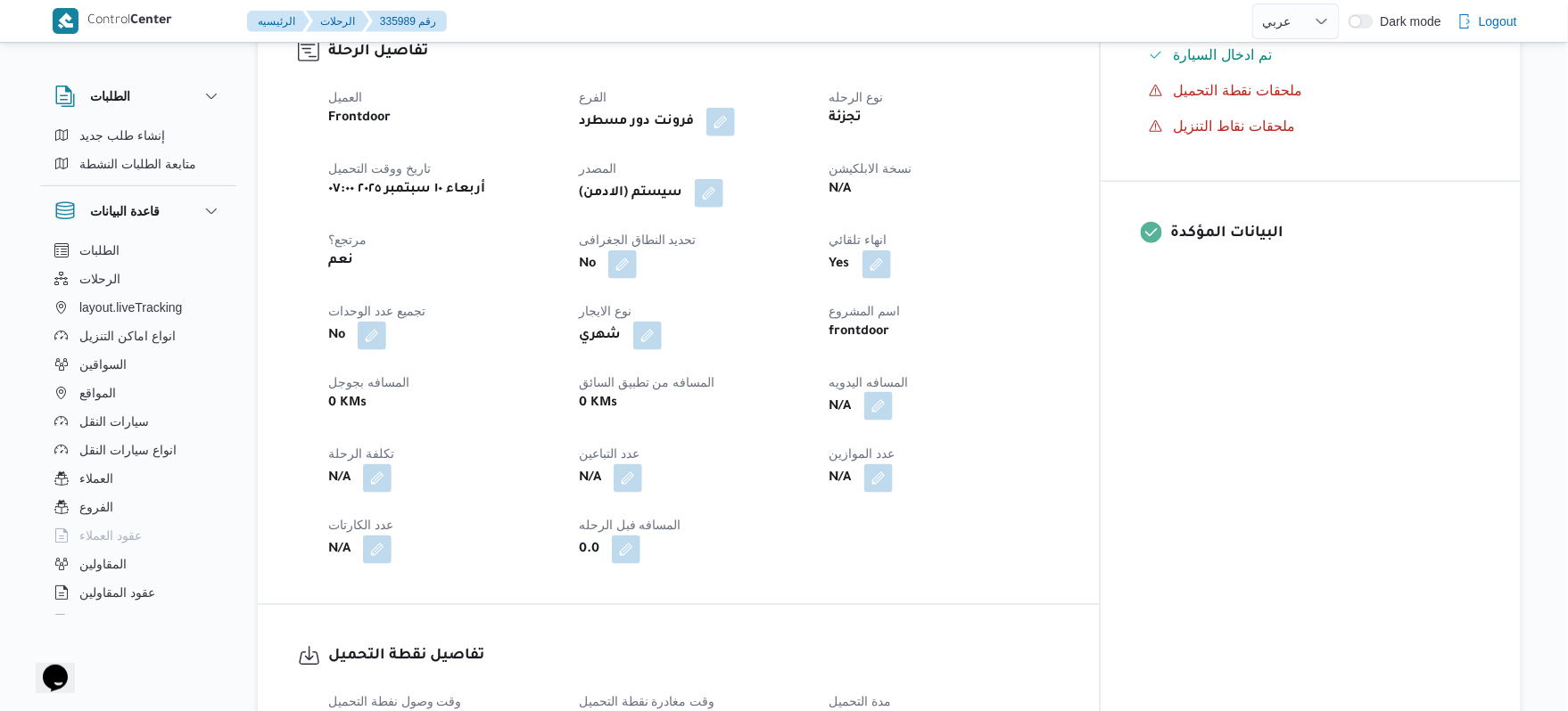
click at [893, 396] on button "button" at bounding box center [878, 406] width 28 height 28
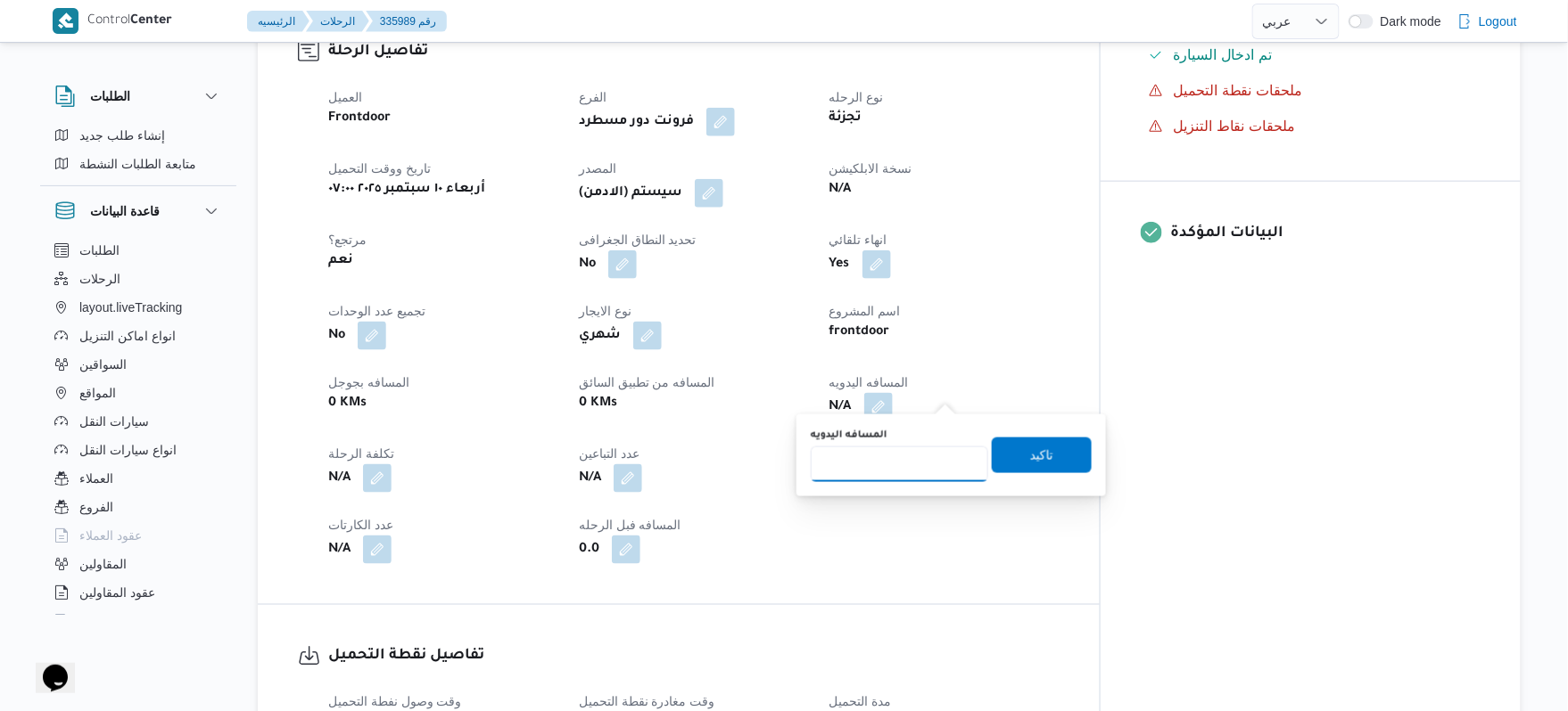
click at [858, 457] on input "المسافه اليدويه" at bounding box center [899, 464] width 177 height 36
type input "135"
click at [996, 444] on span "تاكيد" at bounding box center [1041, 454] width 100 height 36
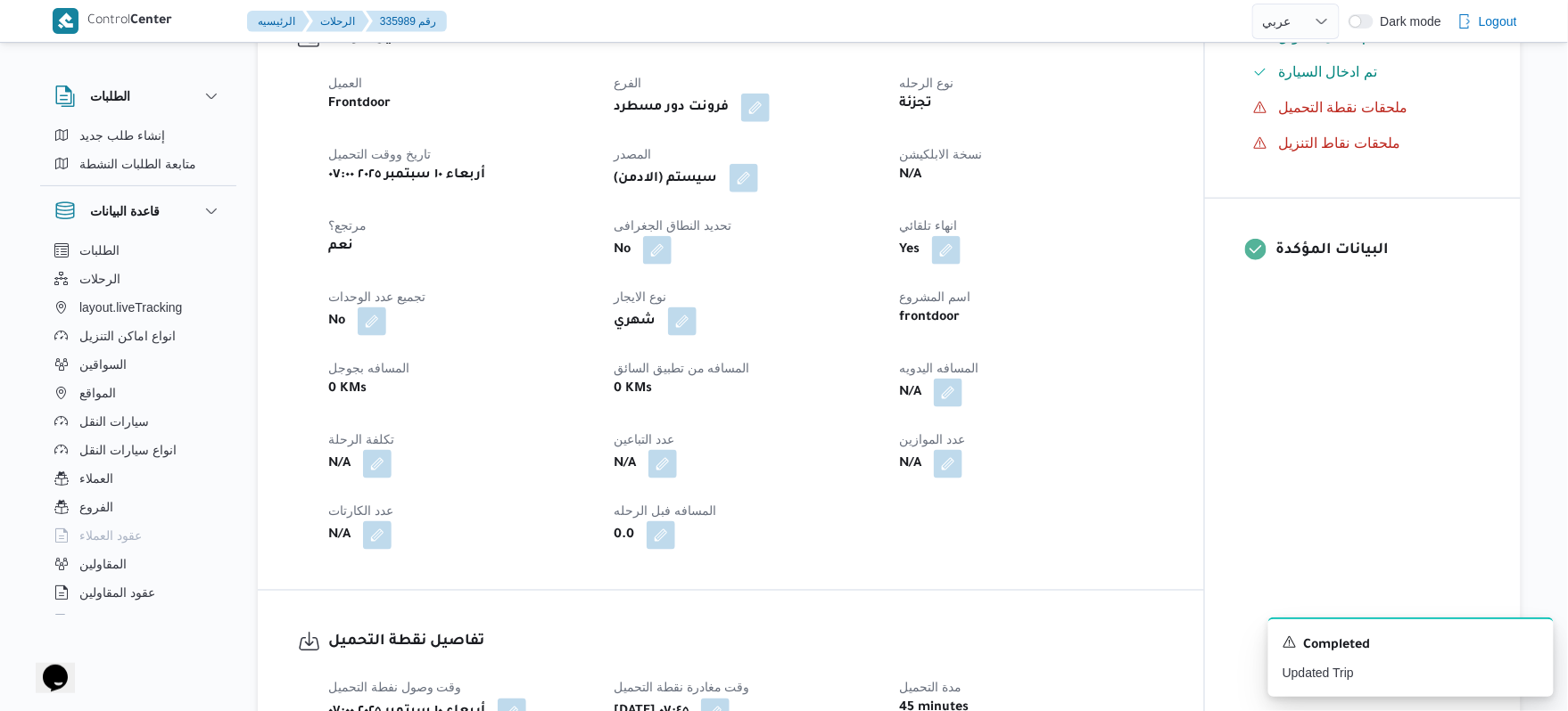
click at [739, 179] on button "button" at bounding box center [744, 178] width 28 height 28
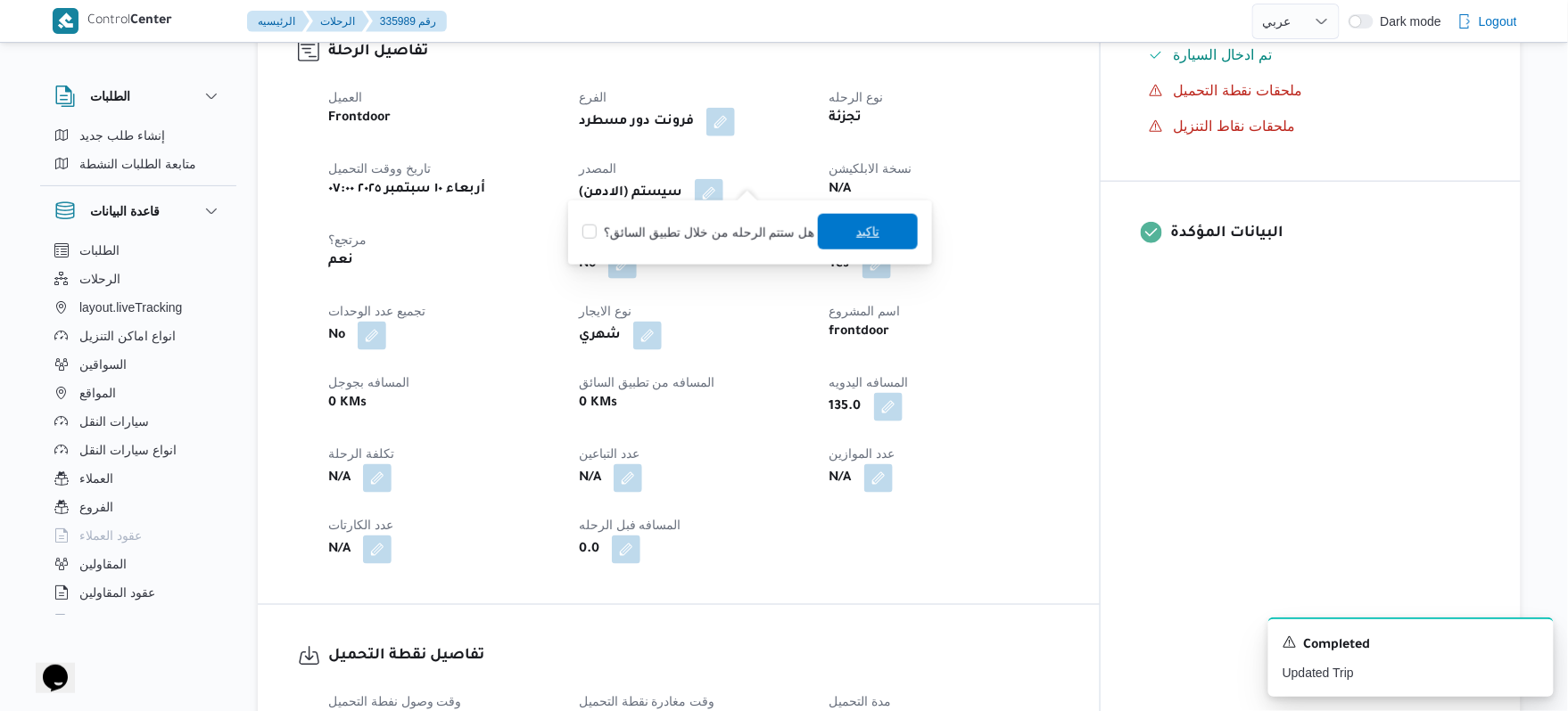
click at [832, 229] on span "تاكيد" at bounding box center [867, 231] width 100 height 36
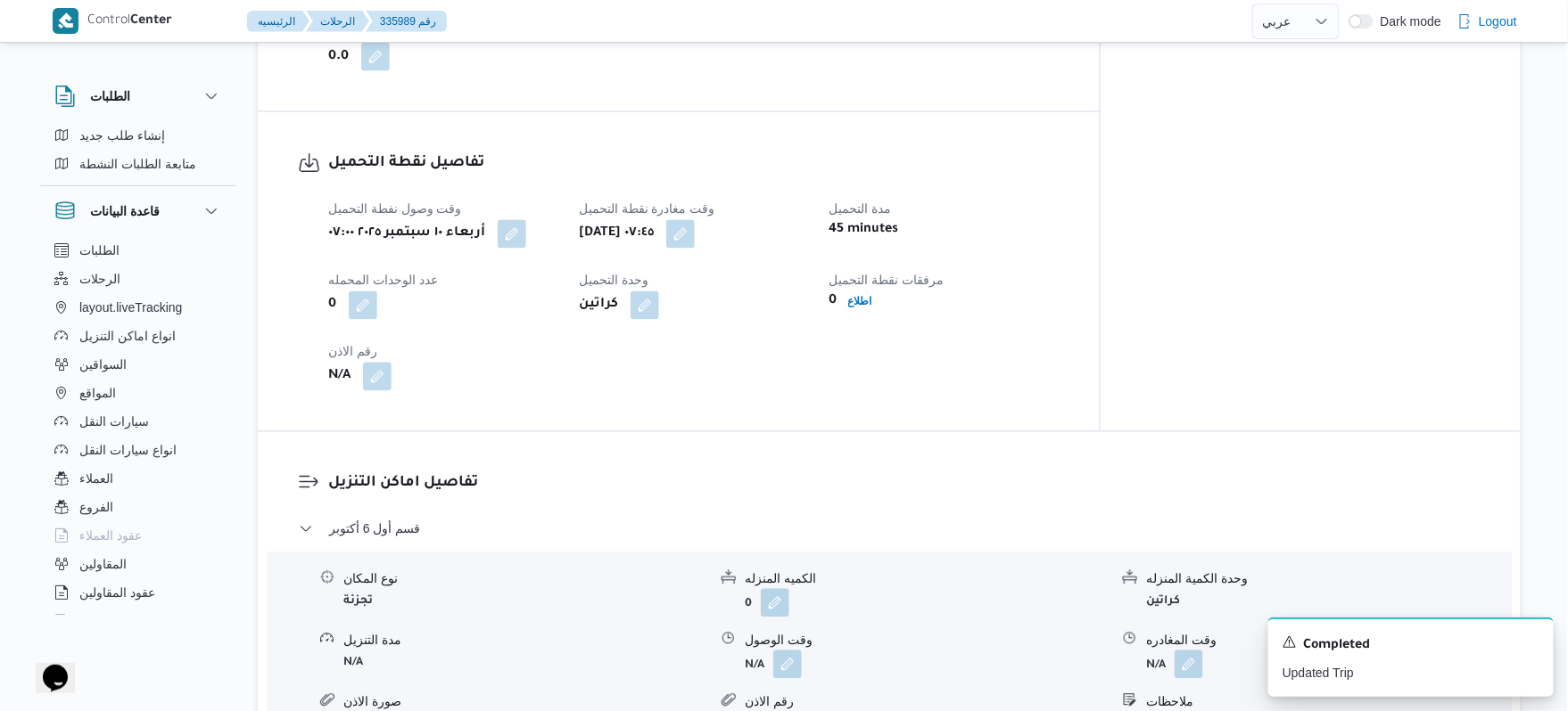
scroll to position [1141, 0]
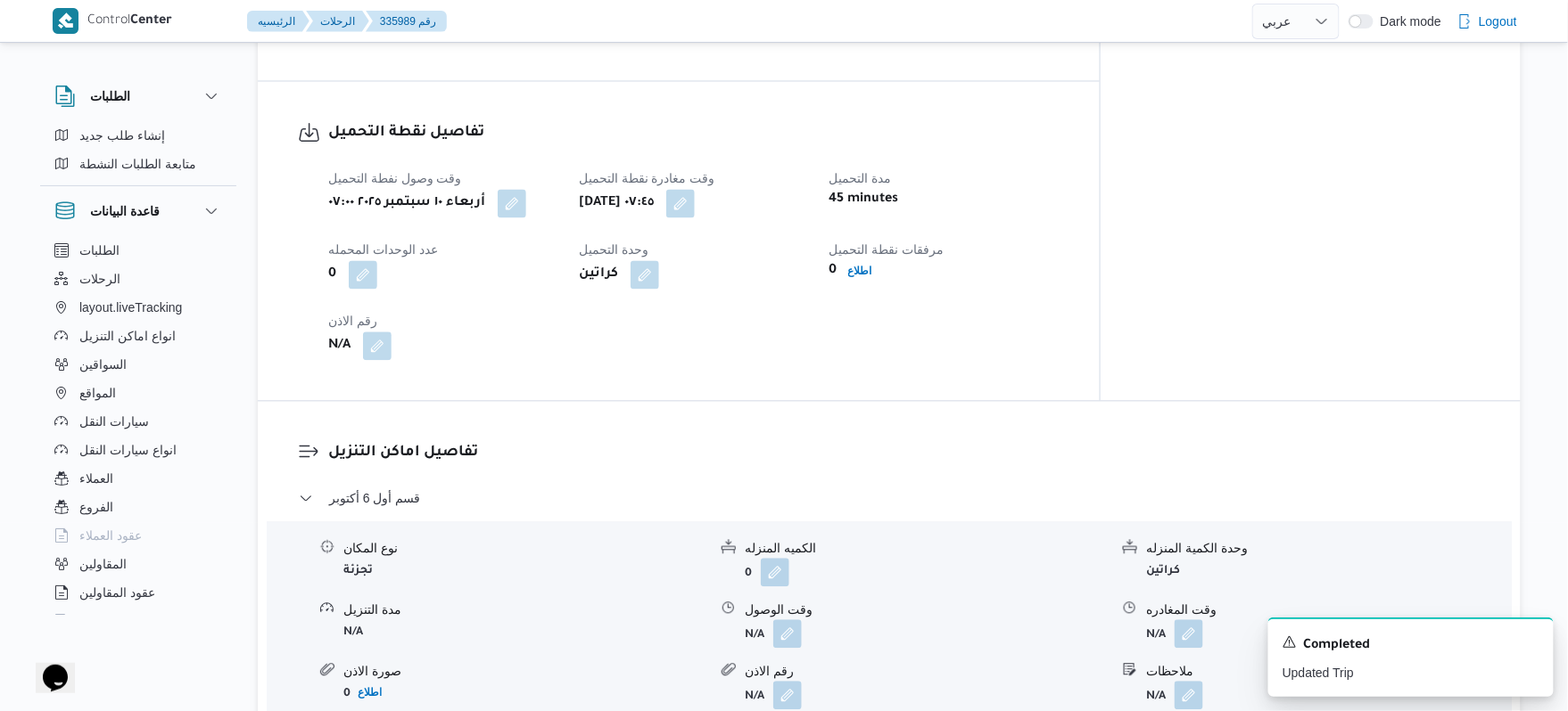
click at [807, 624] on form "N/A" at bounding box center [927, 634] width 364 height 28
click at [783, 622] on button "button" at bounding box center [787, 633] width 28 height 28
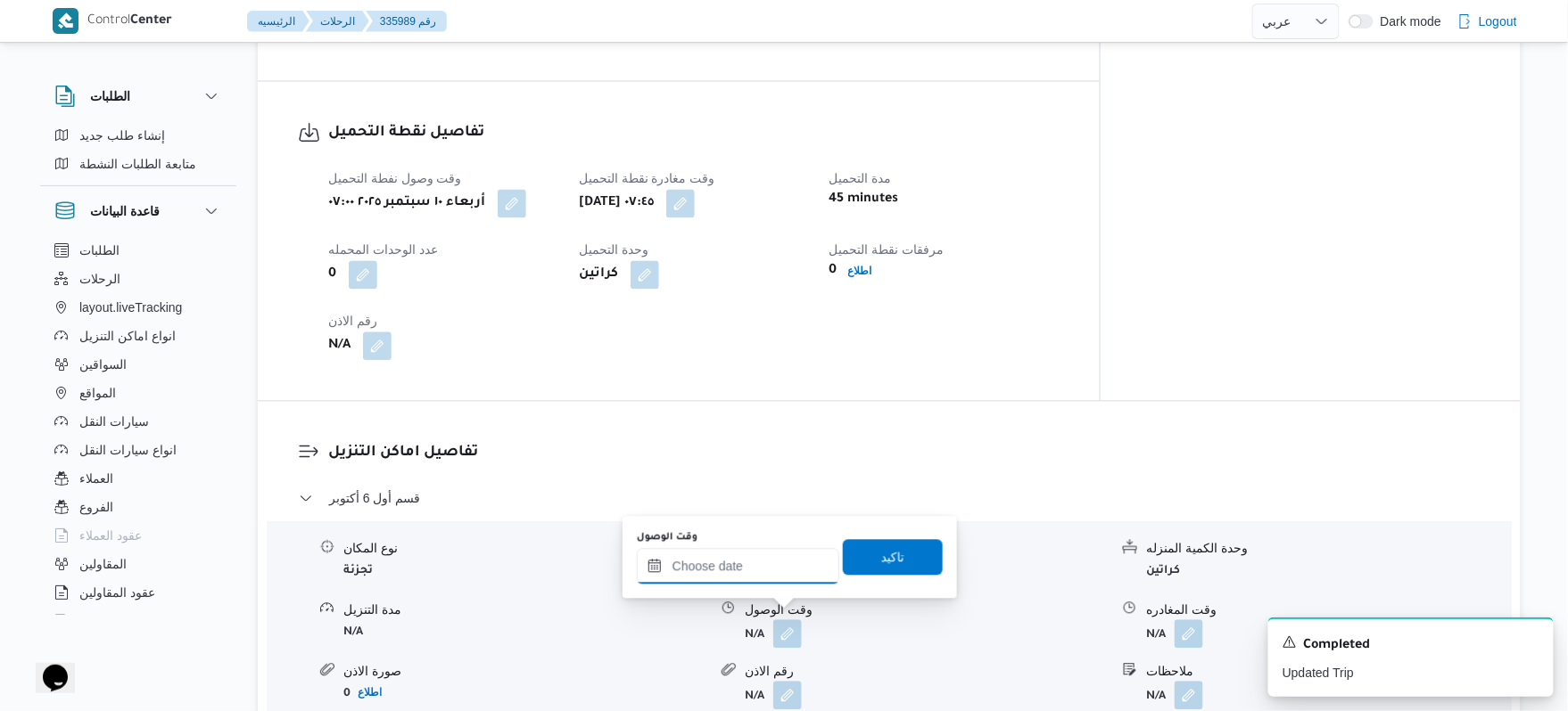
click at [754, 569] on input "وقت الوصول" at bounding box center [738, 567] width 202 height 36
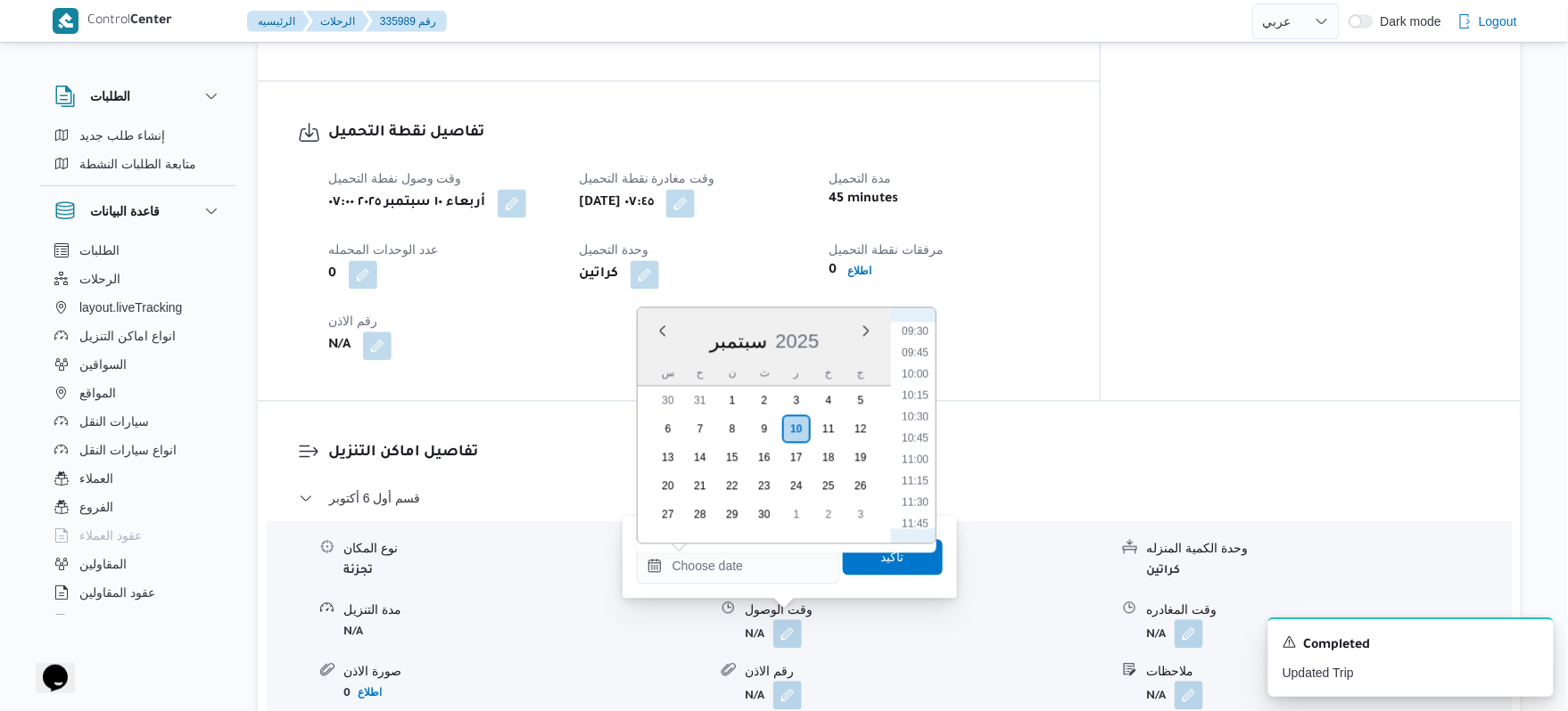
scroll to position [646, 0]
click at [912, 436] on li "08:45" at bounding box center [915, 435] width 41 height 18
type input "[DATE] ٠٨:٤٥"
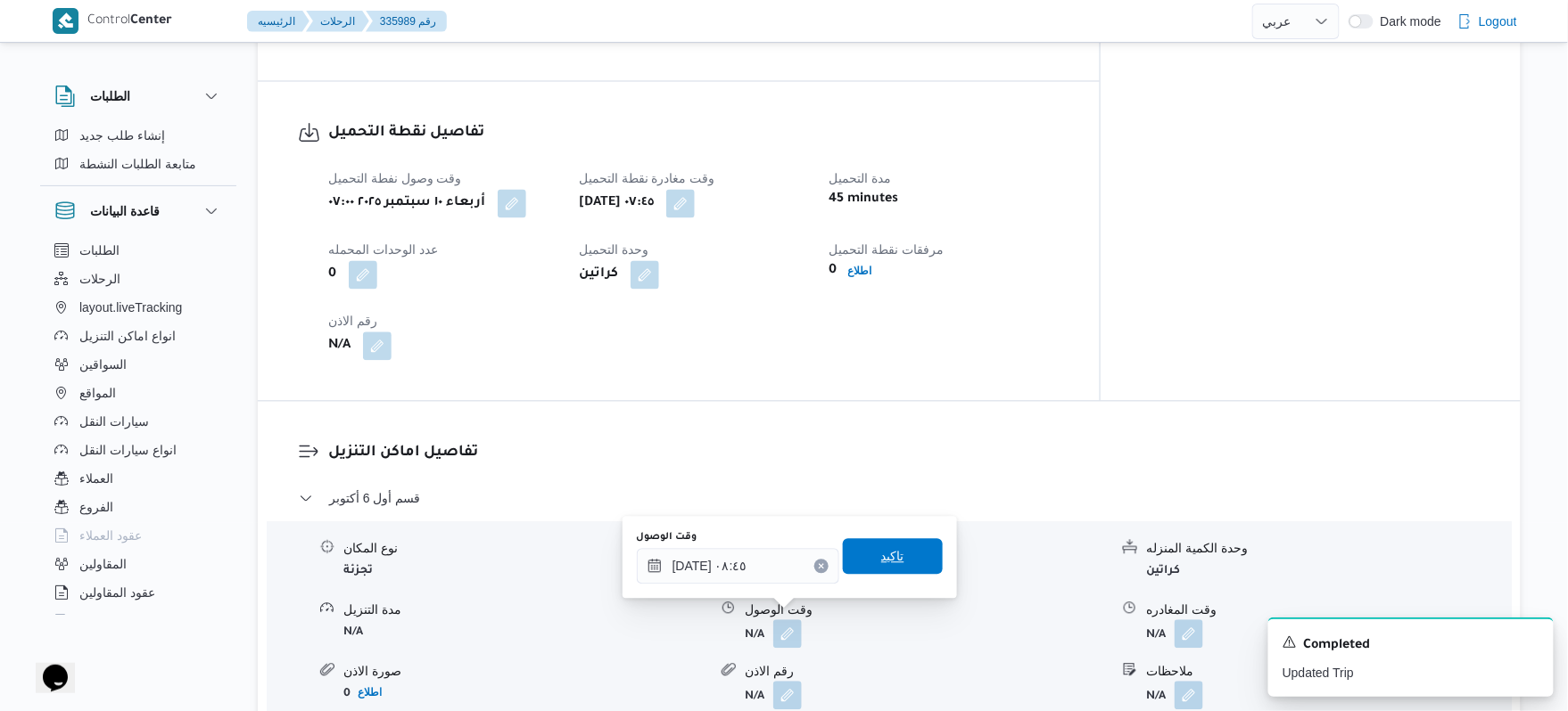
click at [882, 553] on span "تاكيد" at bounding box center [893, 557] width 23 height 21
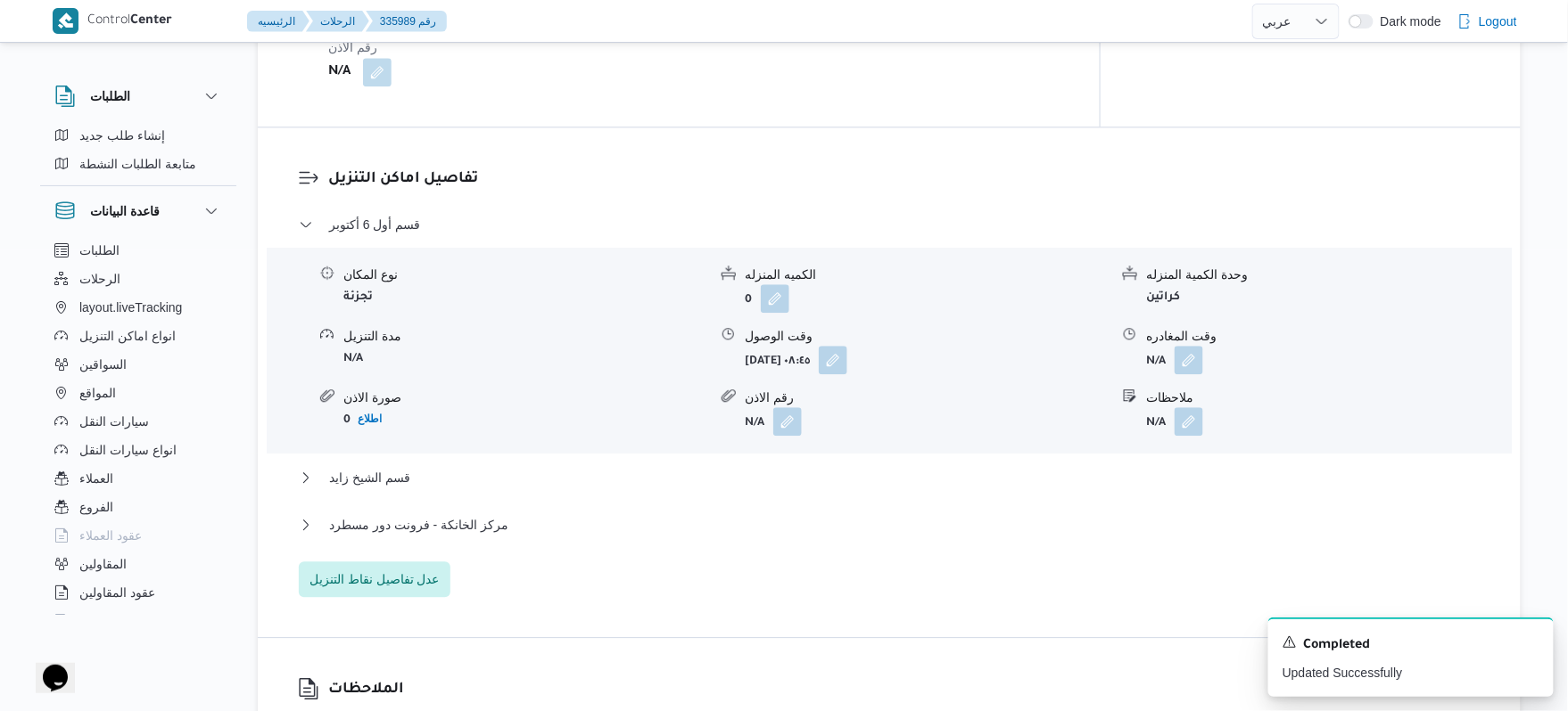
scroll to position [1663, 0]
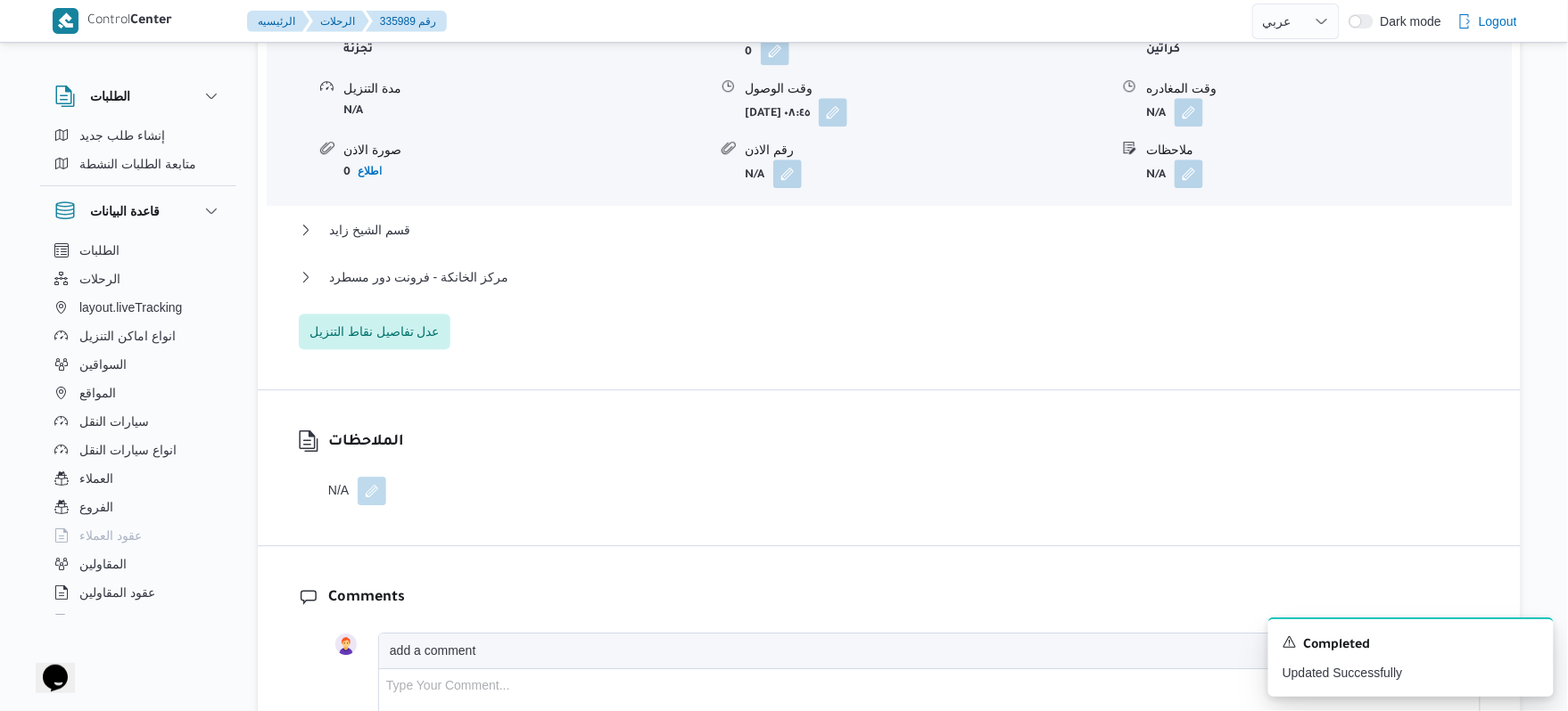
click at [889, 203] on div "قسم أول 6 أكتوبر نوع المكان تجزئة الكميه المنزله 0 وحدة الكمية المنزله كراتين م…" at bounding box center [890, 158] width 1182 height 383
click at [874, 219] on button "قسم الشيخ زايد" at bounding box center [890, 230] width 1182 height 21
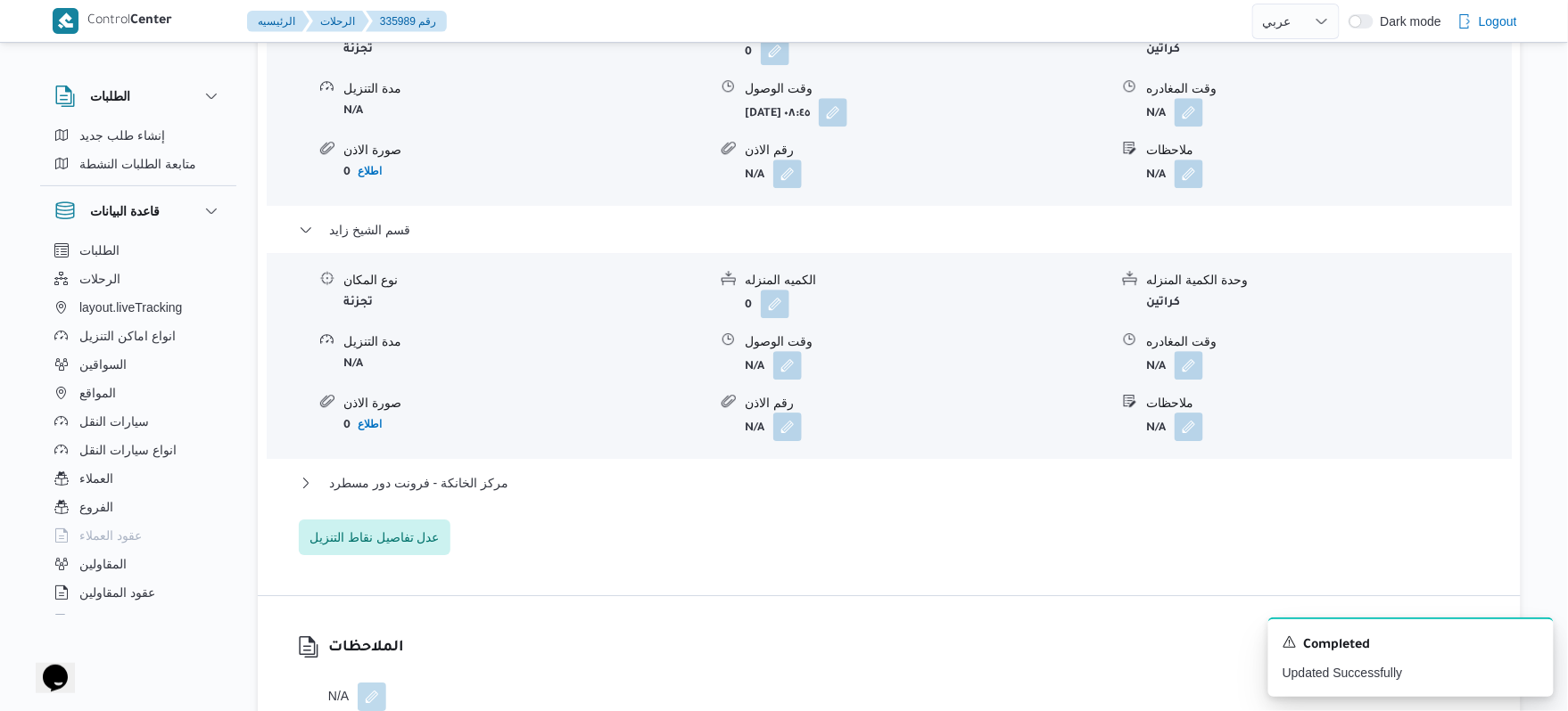
click at [707, 481] on div "مركز الخانكة - فرونت دور مسطرد" at bounding box center [890, 489] width 1182 height 34
click at [711, 473] on button "مركز الخانكة - فرونت دور مسطرد" at bounding box center [890, 483] width 1182 height 21
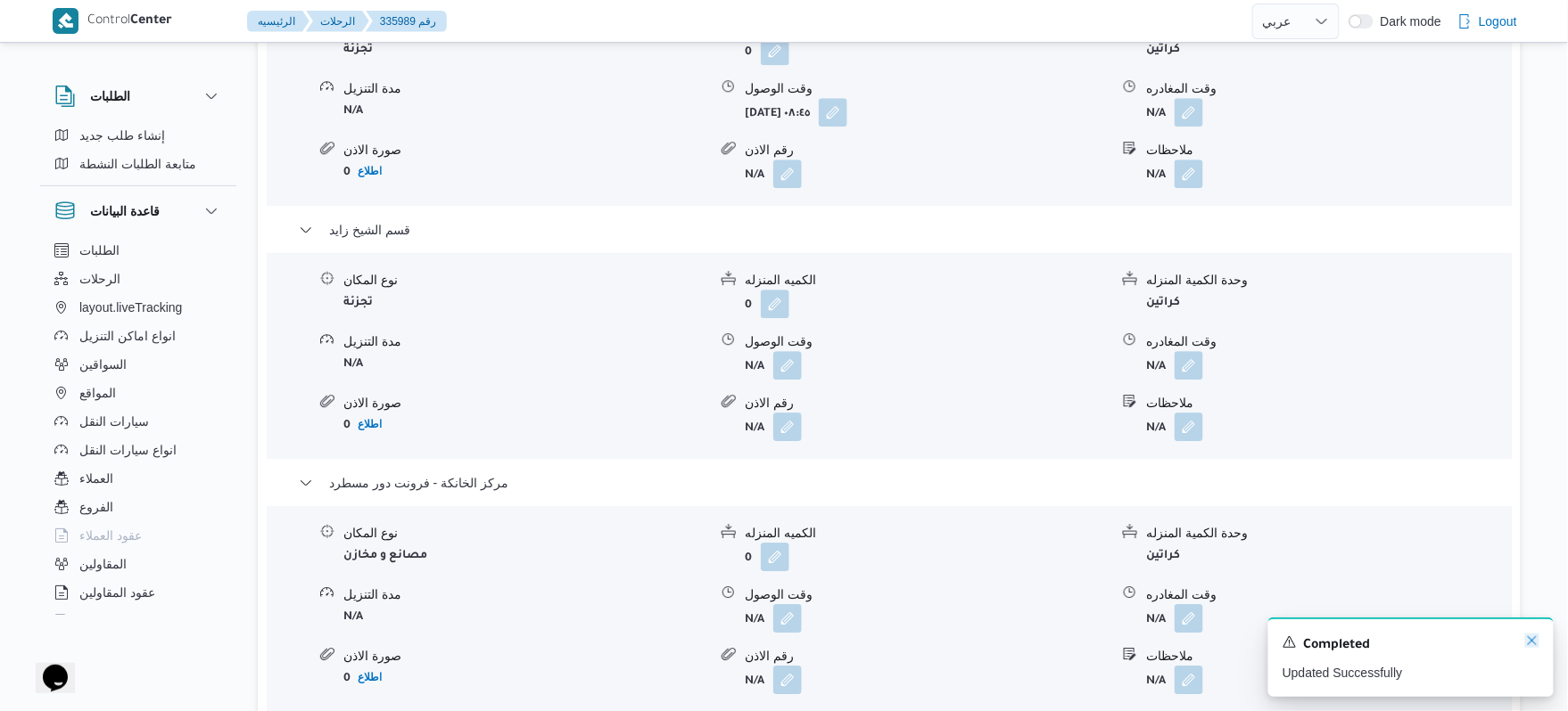
click at [1535, 642] on icon "Dismiss toast" at bounding box center [1532, 641] width 15 height 15
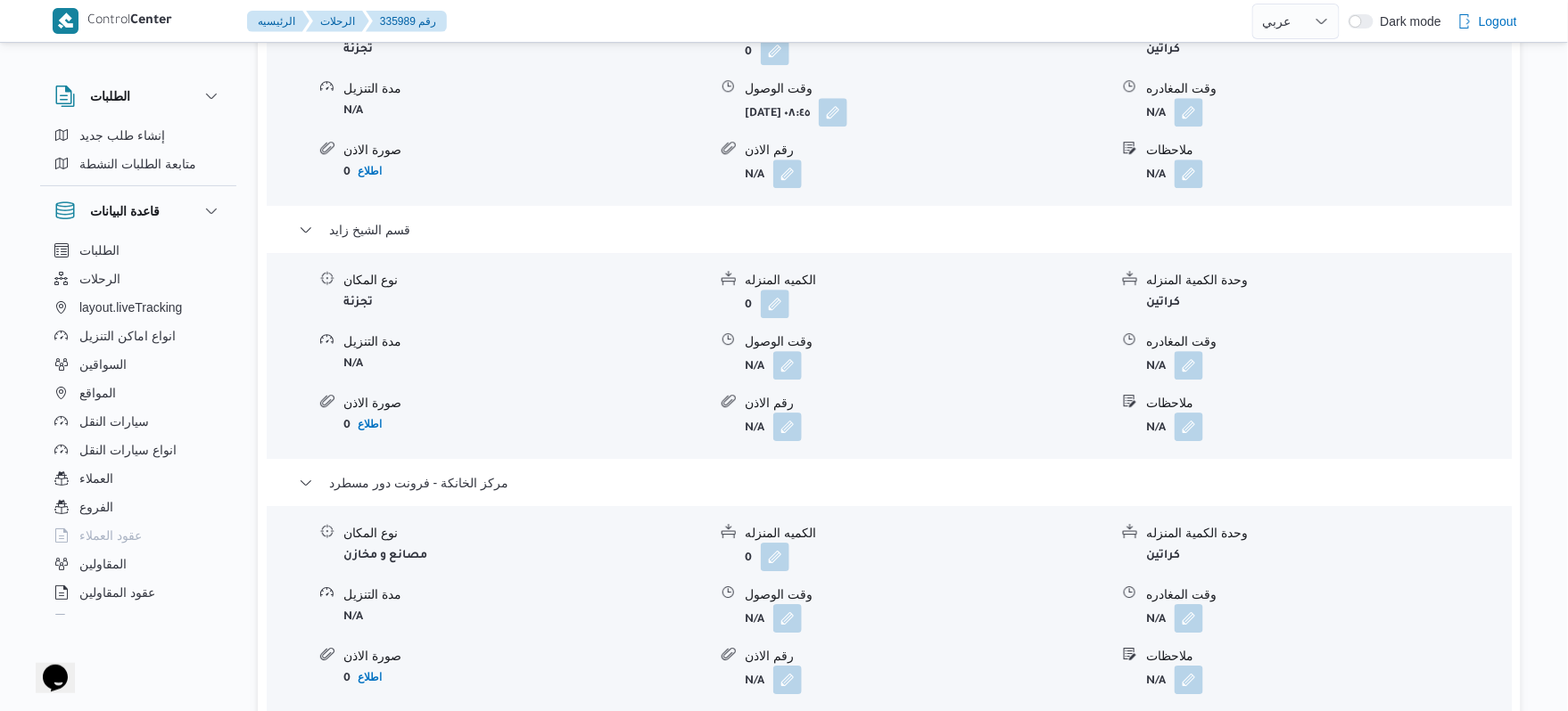
click at [1375, 561] on div "نوع المكان مصانع و مخازن الكميه المنزله 0 وحدة الكمية المنزله كراتين مدة التنزي…" at bounding box center [890, 609] width 1259 height 202
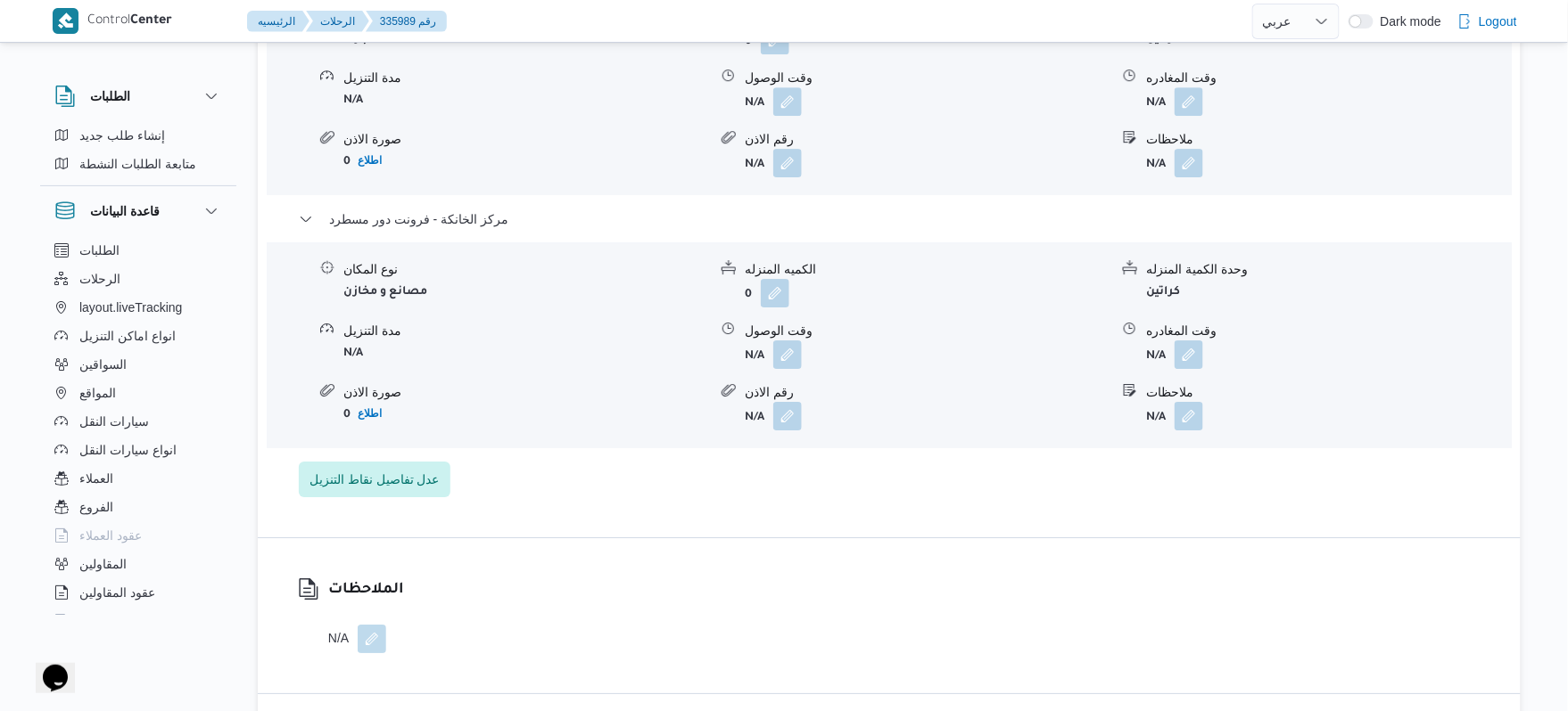
scroll to position [1949, 0]
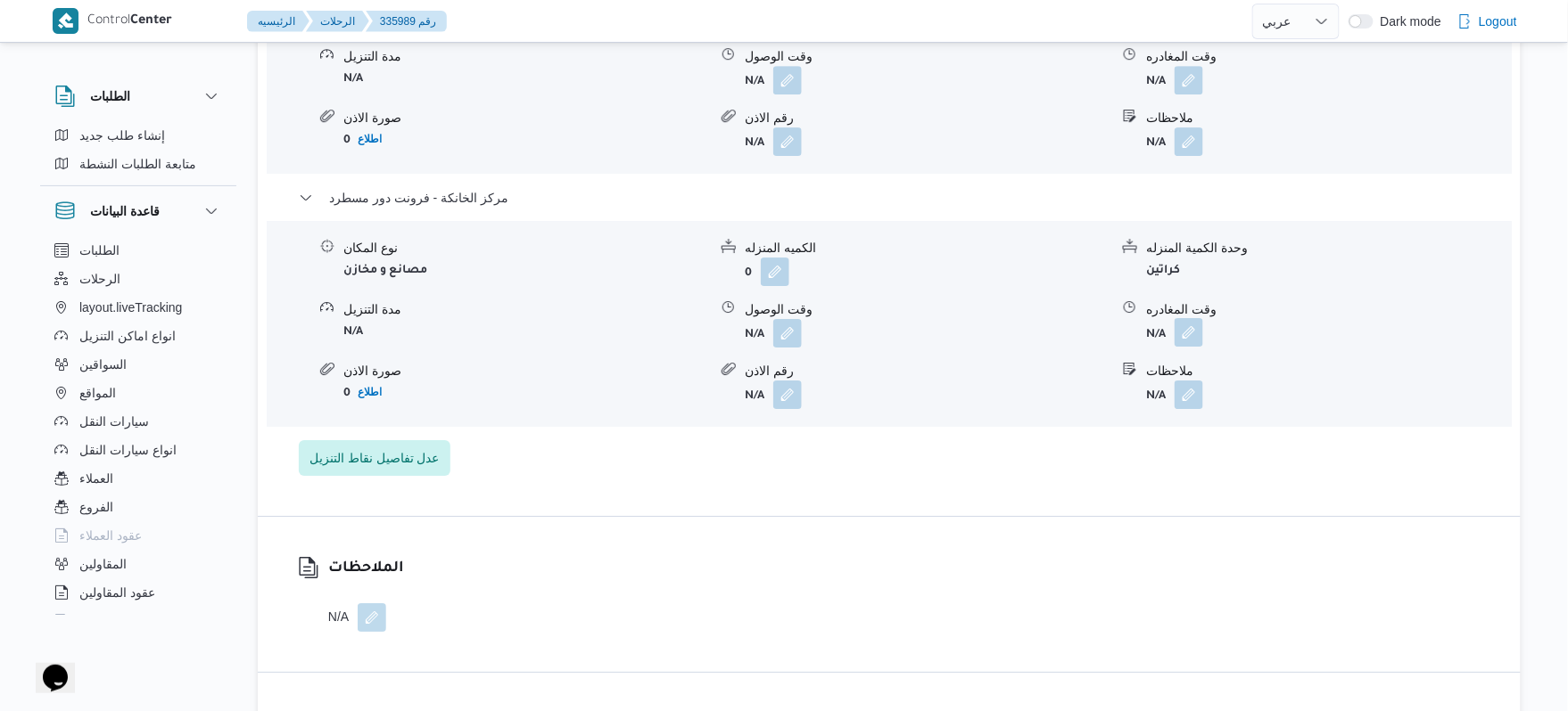
click at [1200, 326] on button "button" at bounding box center [1188, 332] width 28 height 28
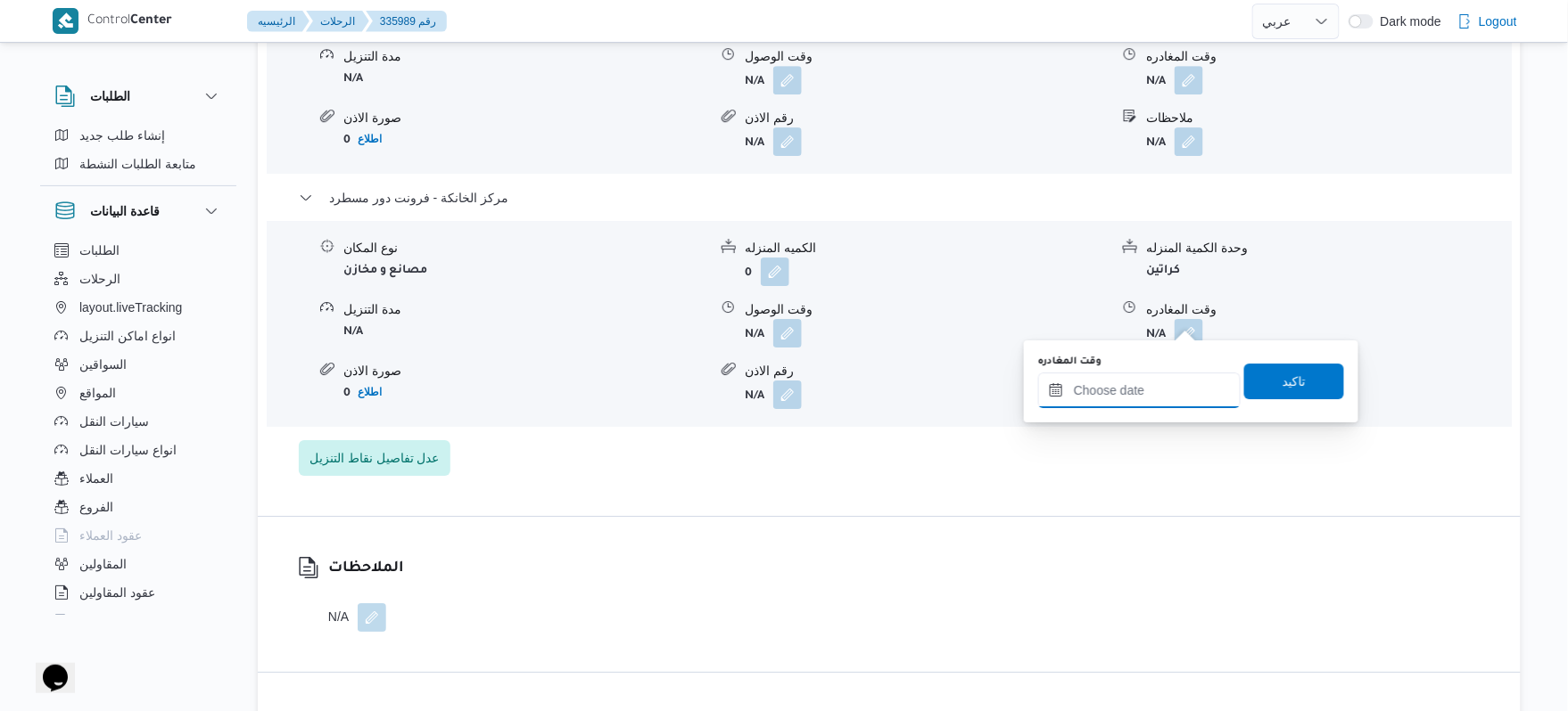
click at [1135, 379] on input "وقت المغادره" at bounding box center [1140, 390] width 202 height 36
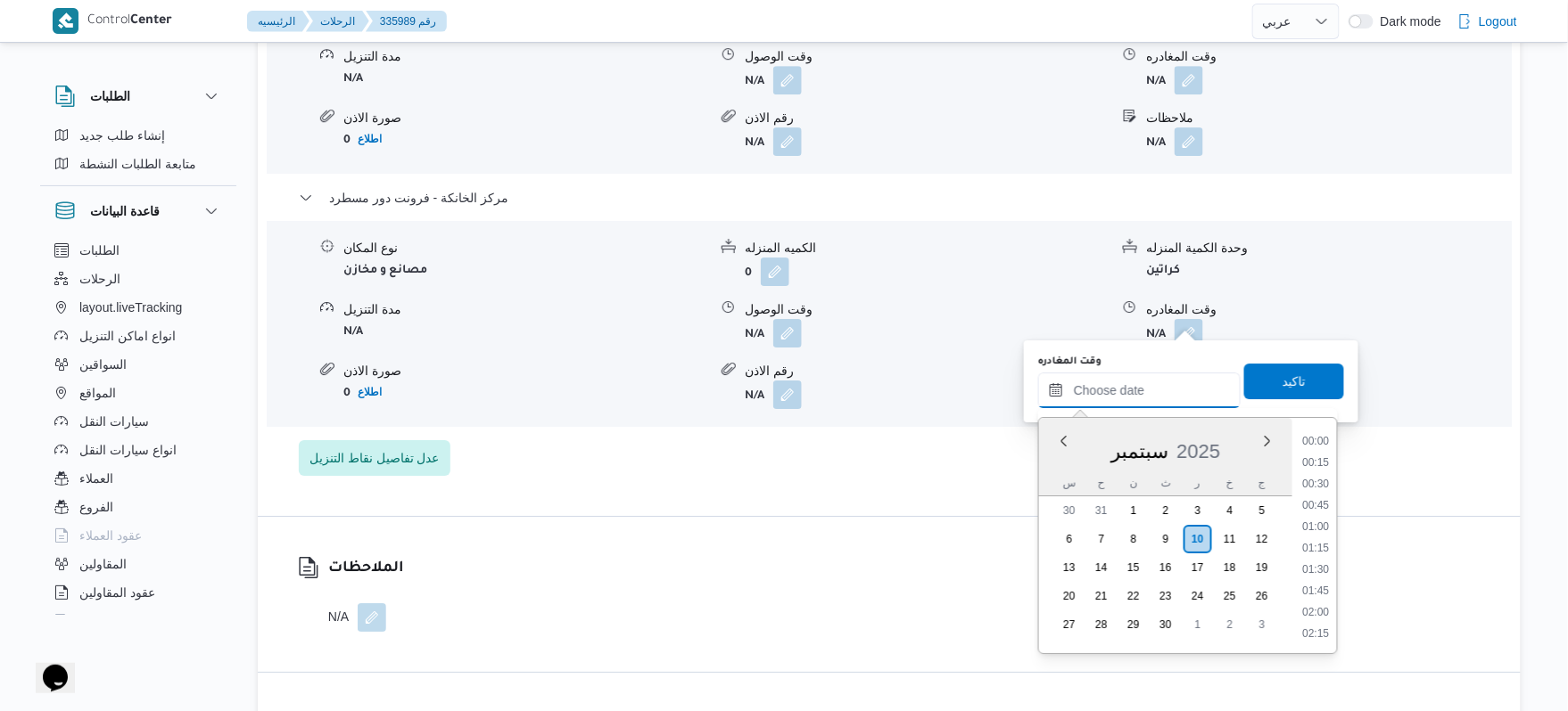
scroll to position [1349, 0]
click at [1315, 526] on li "16:45" at bounding box center [1317, 526] width 41 height 18
type input "[DATE] ١٦:٤٥"
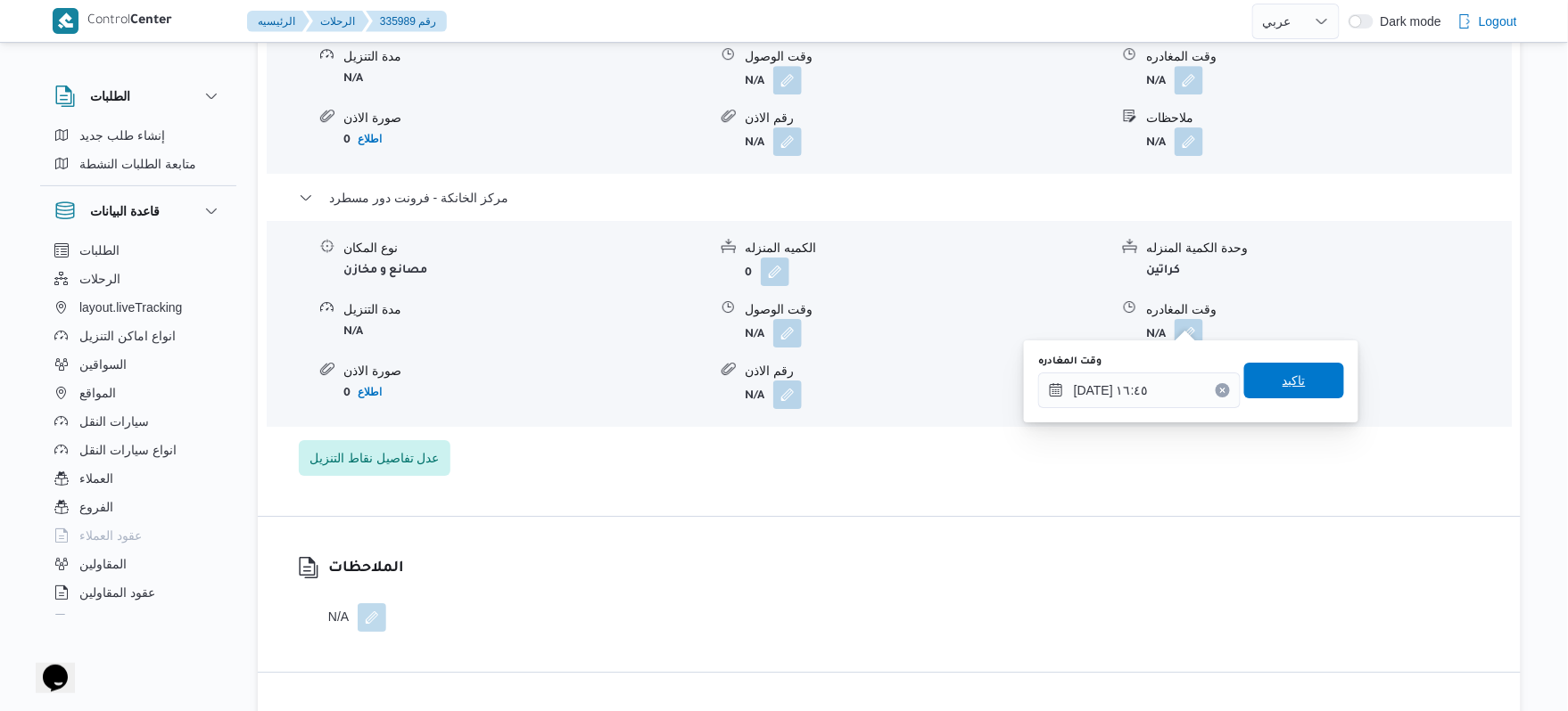
click at [1286, 376] on span "تاكيد" at bounding box center [1295, 380] width 23 height 21
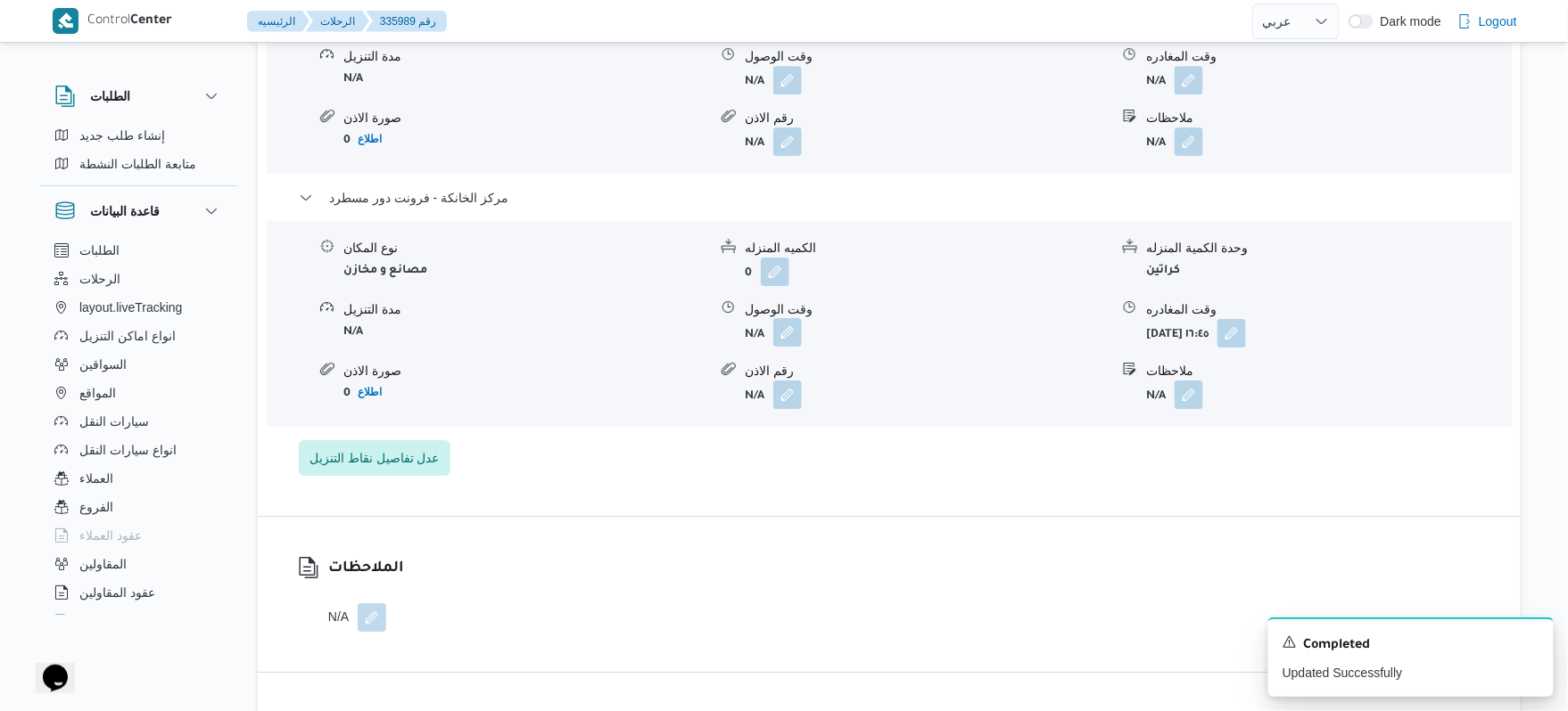
click at [779, 318] on button "button" at bounding box center [787, 332] width 28 height 28
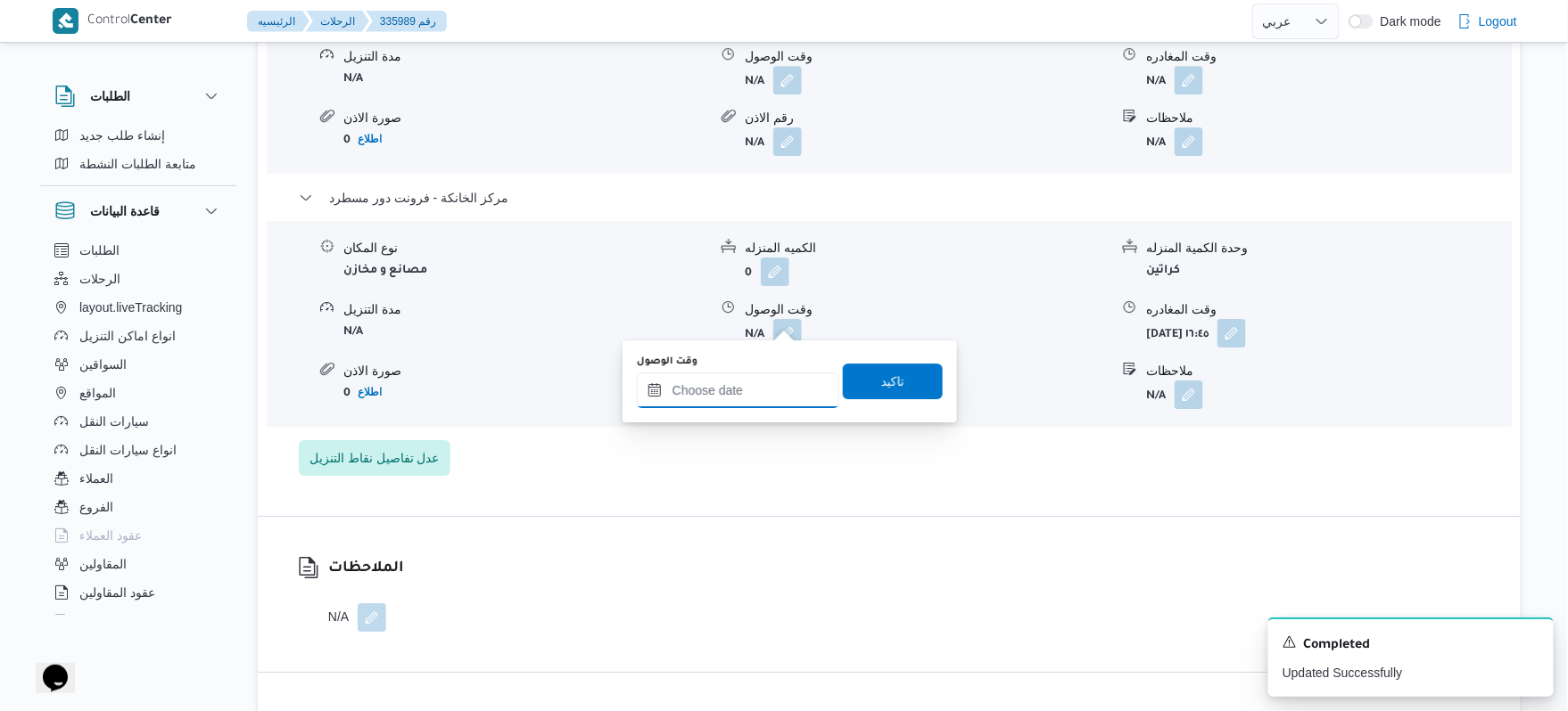
click at [789, 390] on input "وقت الوصول" at bounding box center [738, 390] width 202 height 36
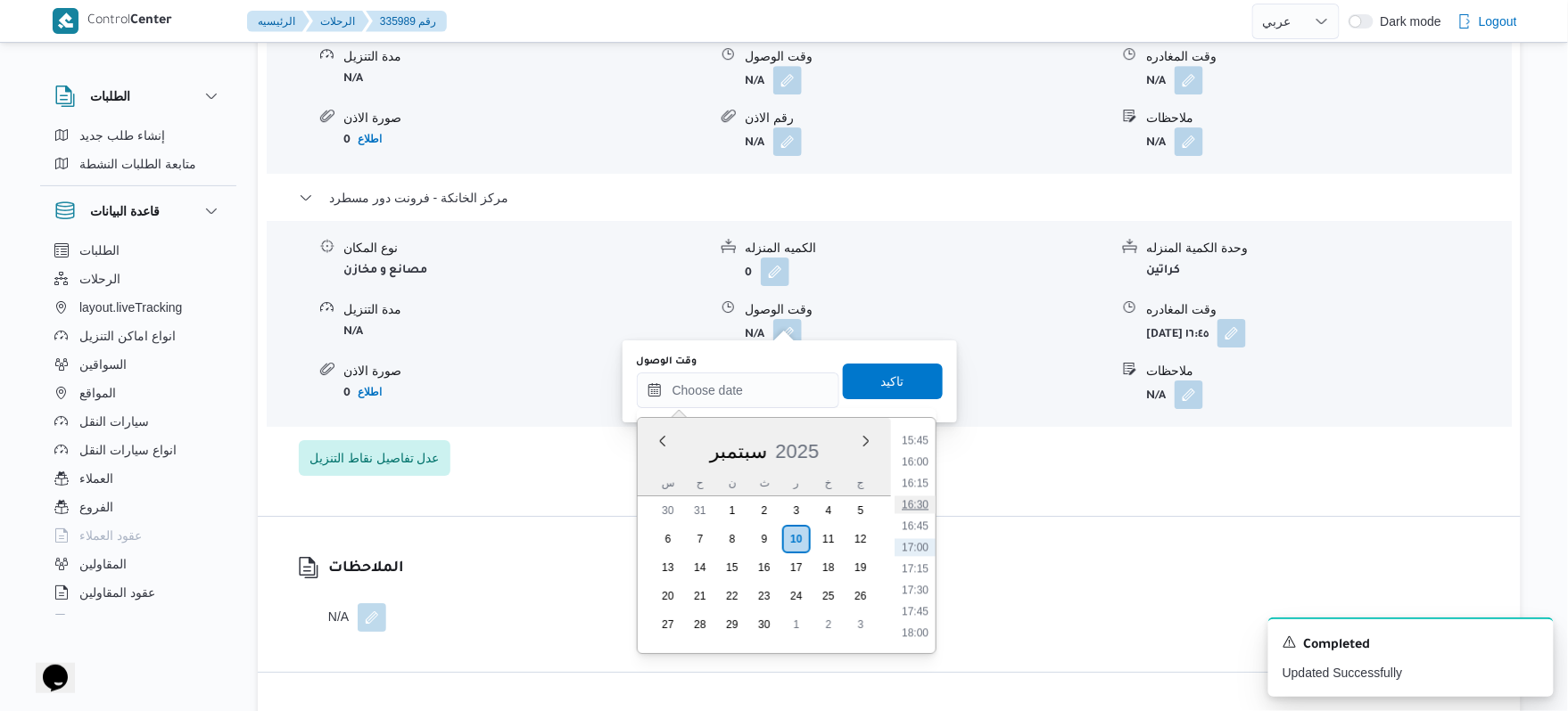
click at [919, 499] on li "16:30" at bounding box center [915, 505] width 41 height 18
type input "[DATE] ١٦:٣٠"
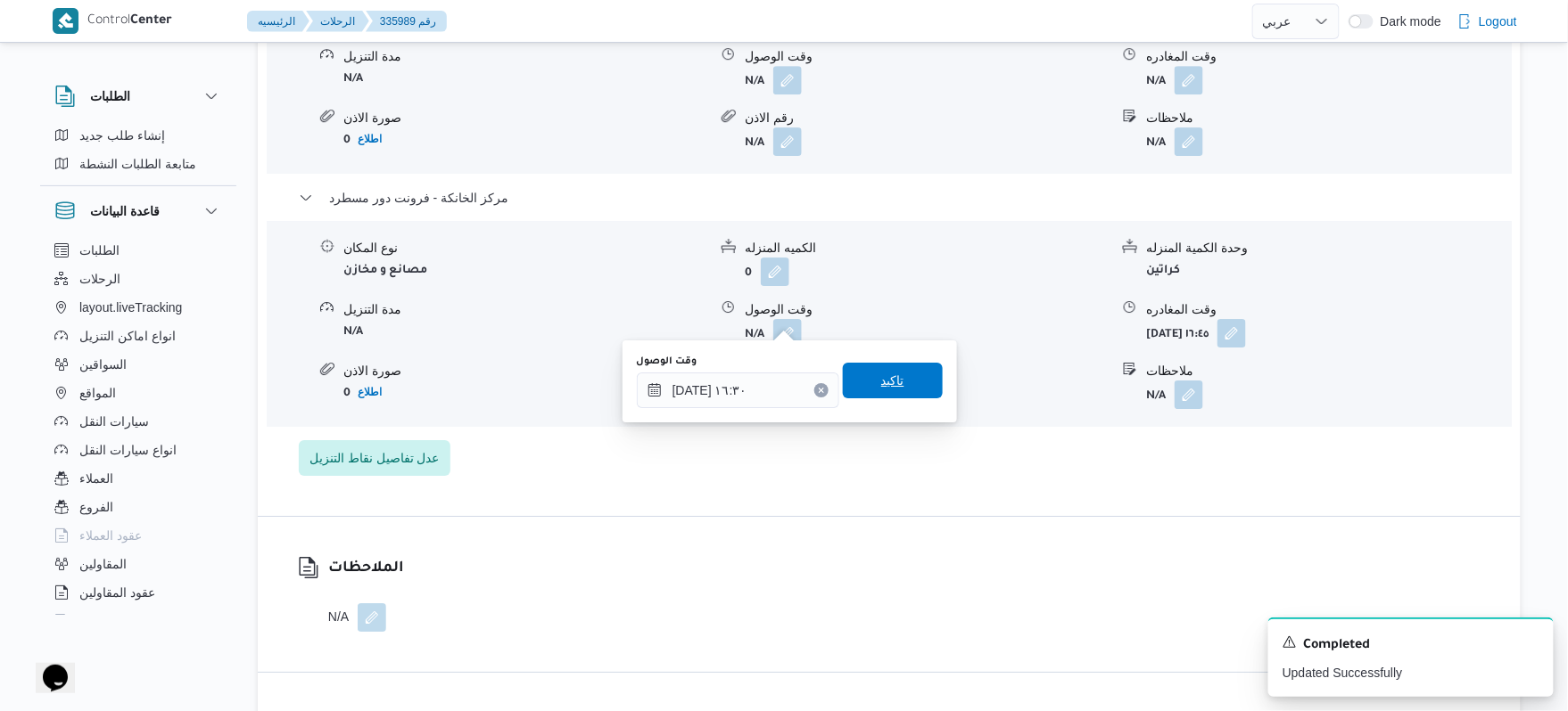
click at [907, 387] on span "تاكيد" at bounding box center [893, 380] width 100 height 36
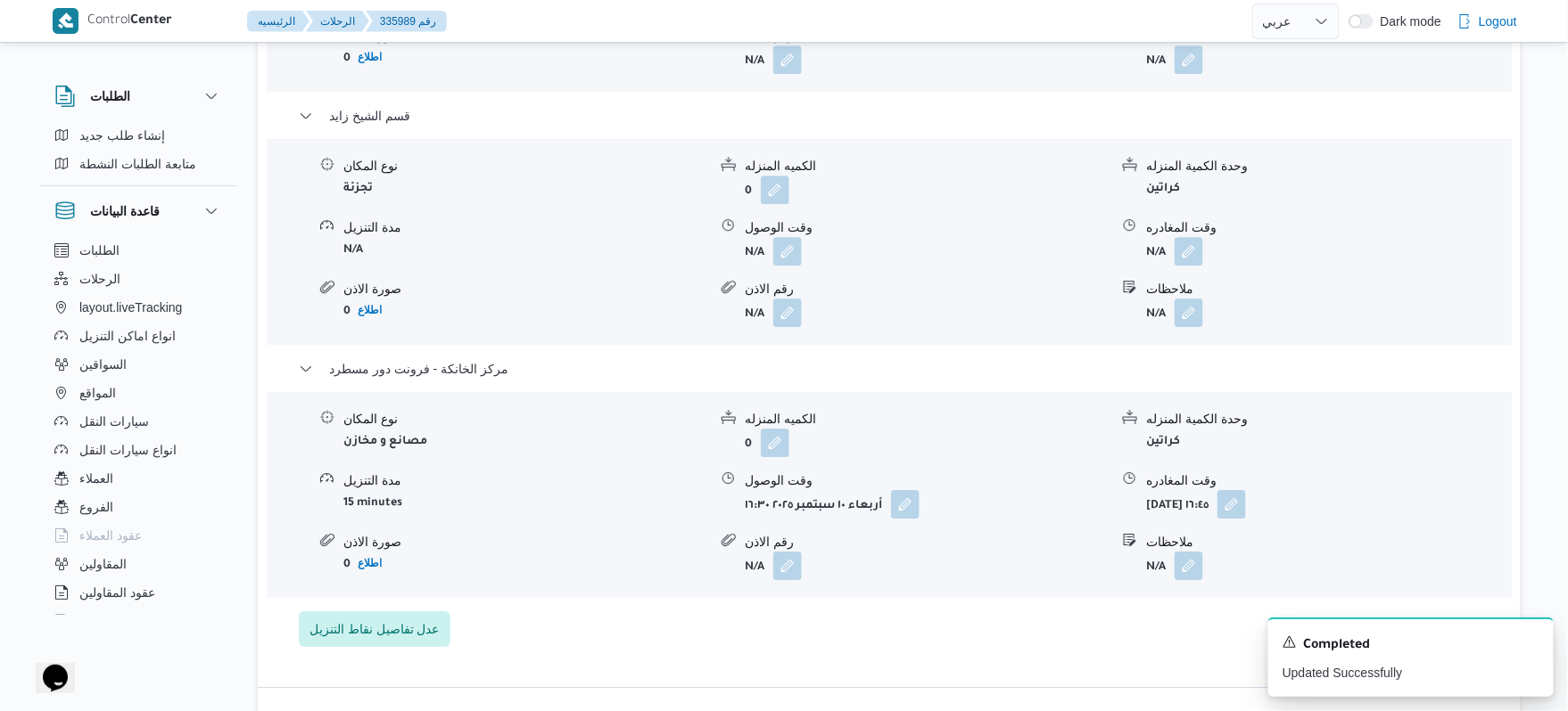
scroll to position [1759, 0]
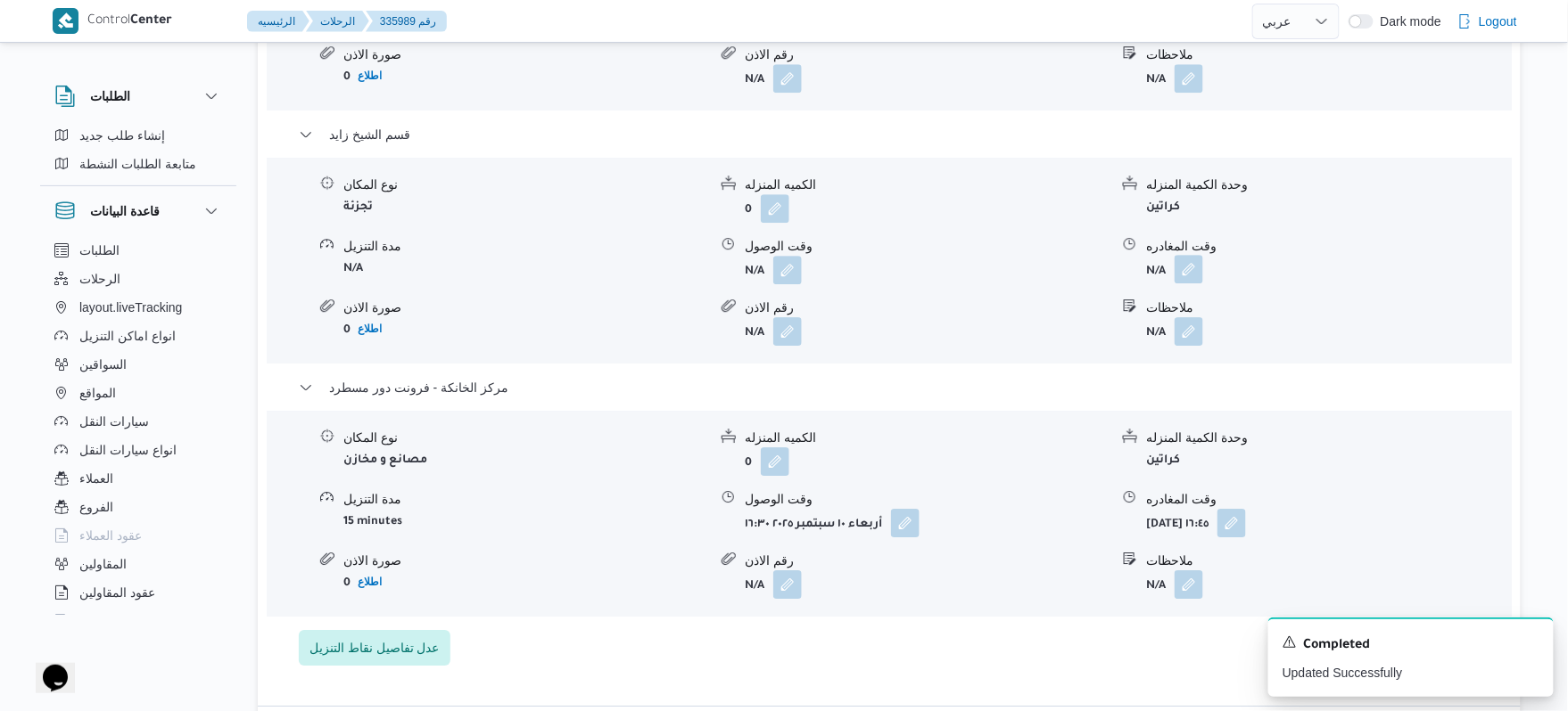
click at [1197, 255] on button "button" at bounding box center [1188, 268] width 28 height 28
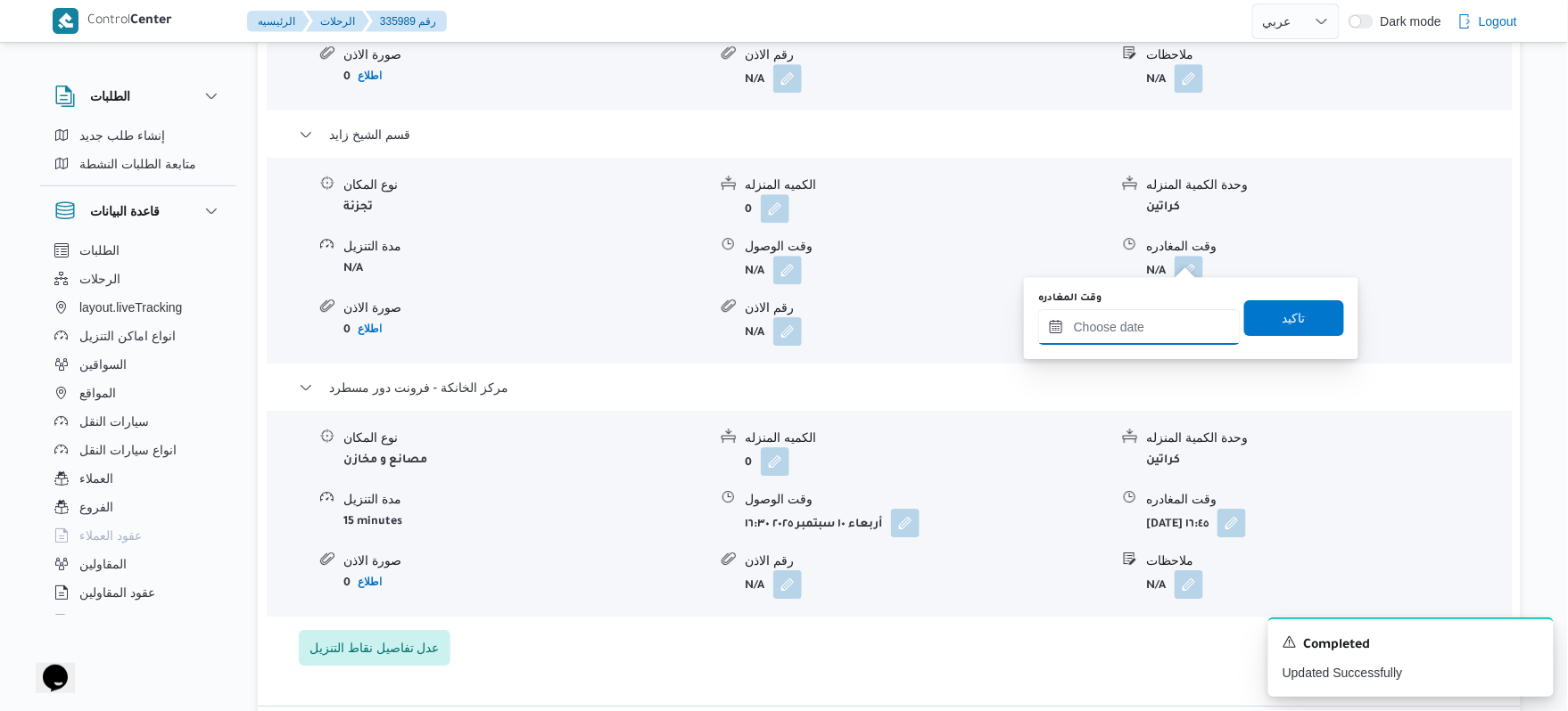
click at [1114, 323] on input "وقت المغادره" at bounding box center [1140, 327] width 202 height 36
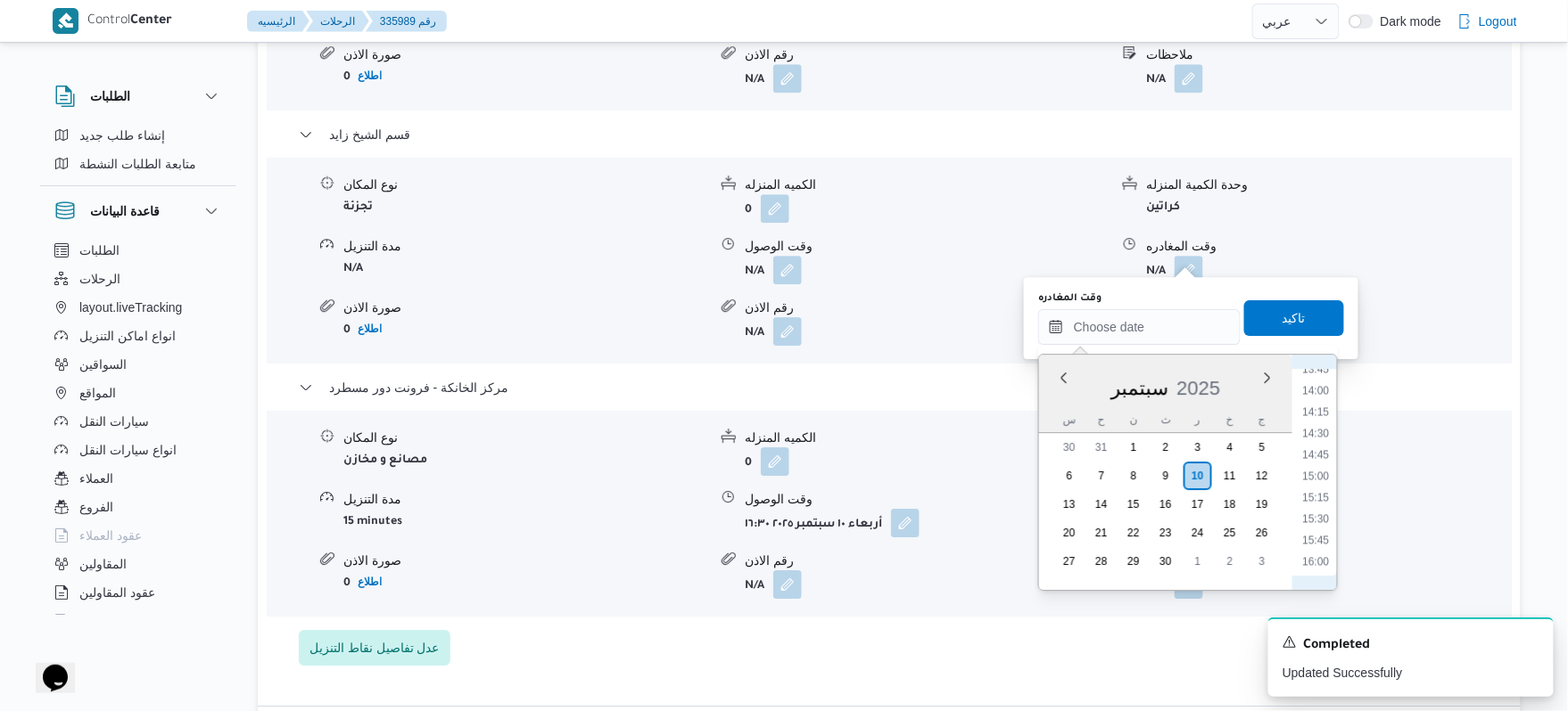
scroll to position [1174, 0]
click at [1320, 531] on li "15:30" at bounding box center [1317, 530] width 41 height 18
type input "[DATE] ١٥:٣٠"
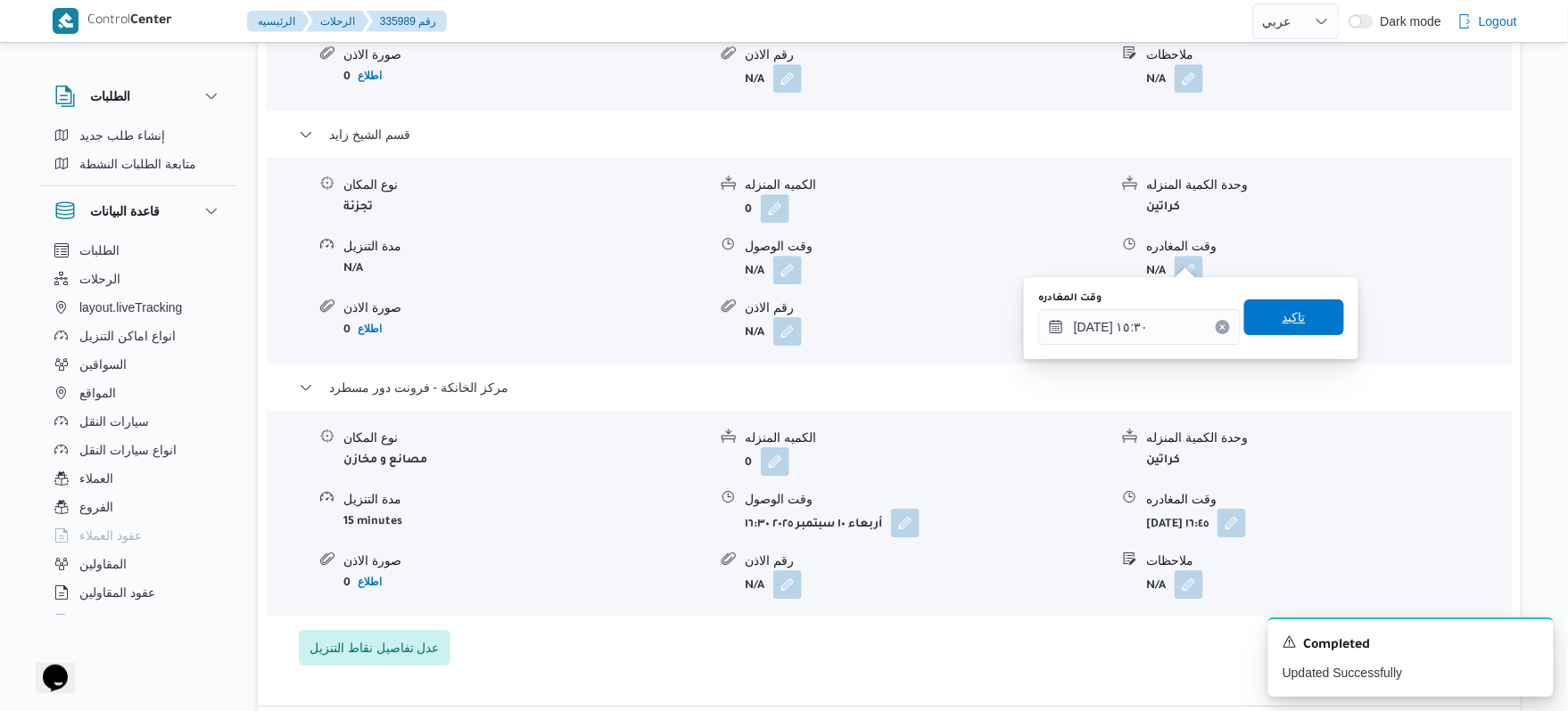
click at [1324, 334] on span "تاكيد" at bounding box center [1295, 317] width 100 height 36
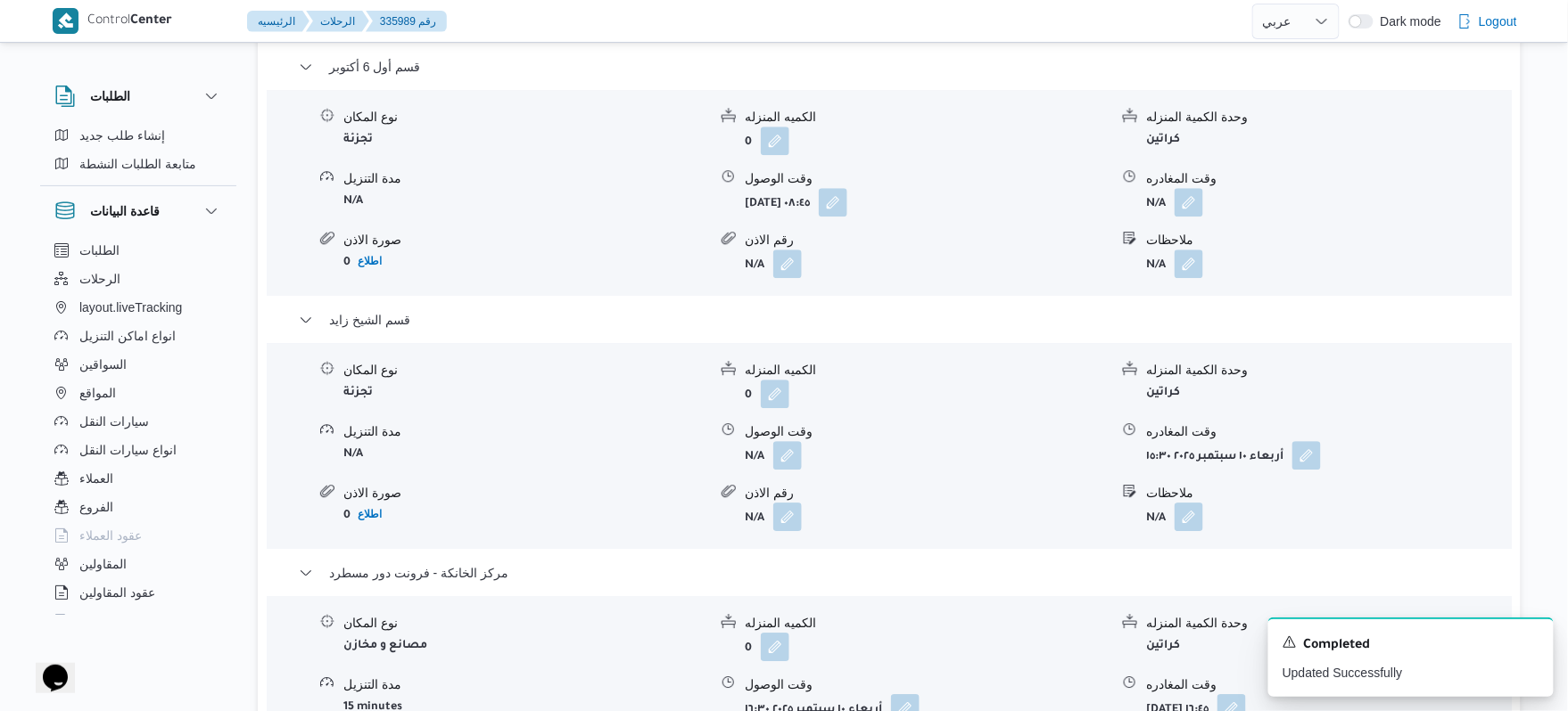
scroll to position [1569, 0]
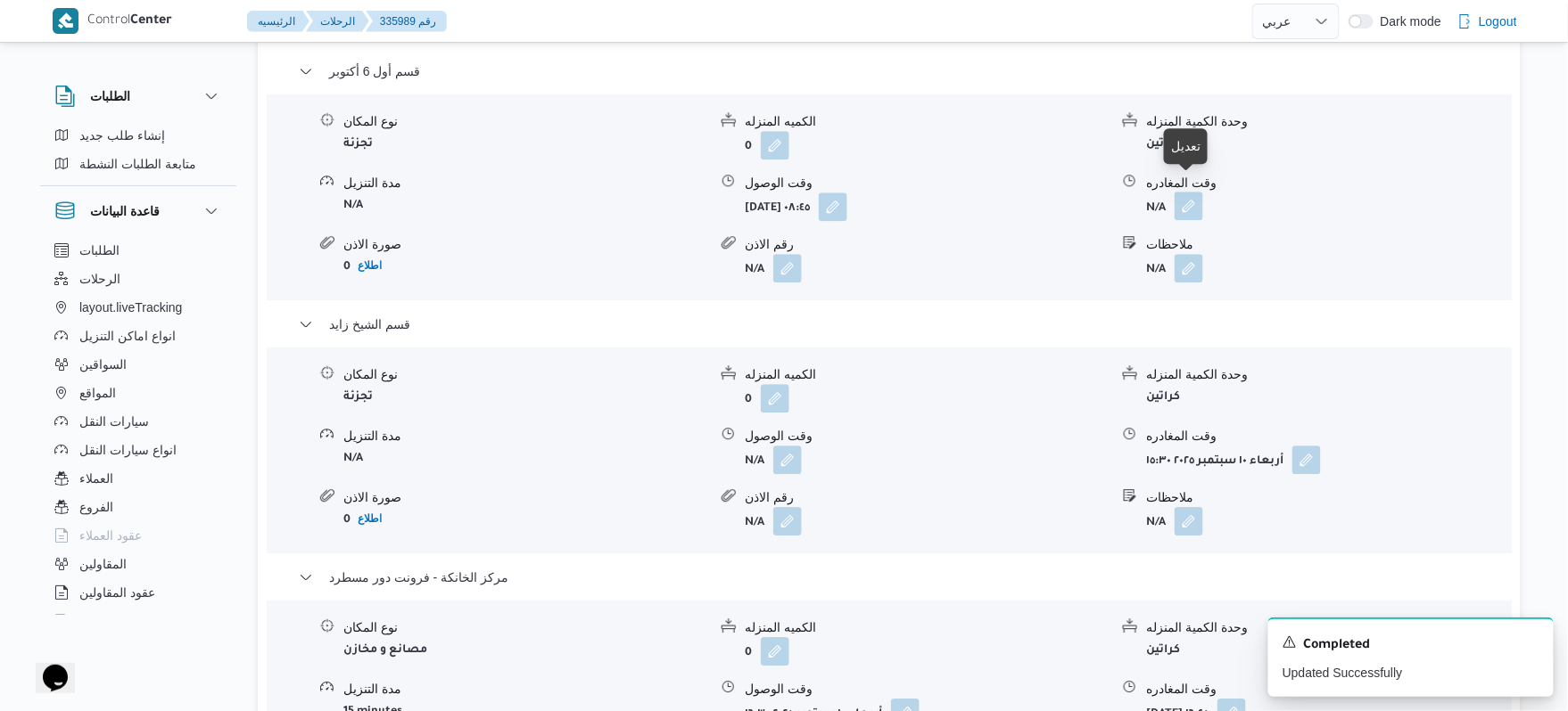
click at [1188, 192] on button "button" at bounding box center [1188, 205] width 28 height 28
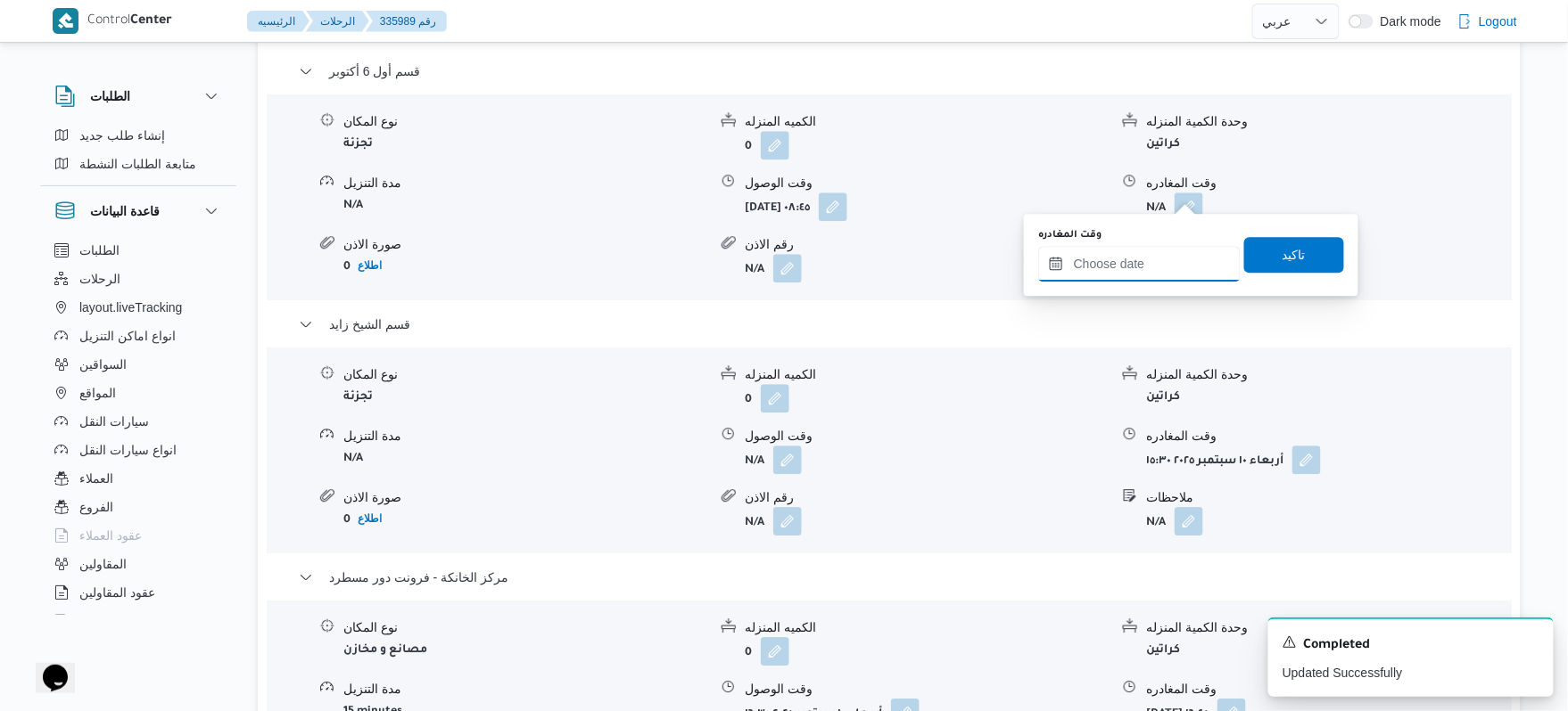
click at [1121, 262] on input "وقت المغادره" at bounding box center [1140, 264] width 202 height 36
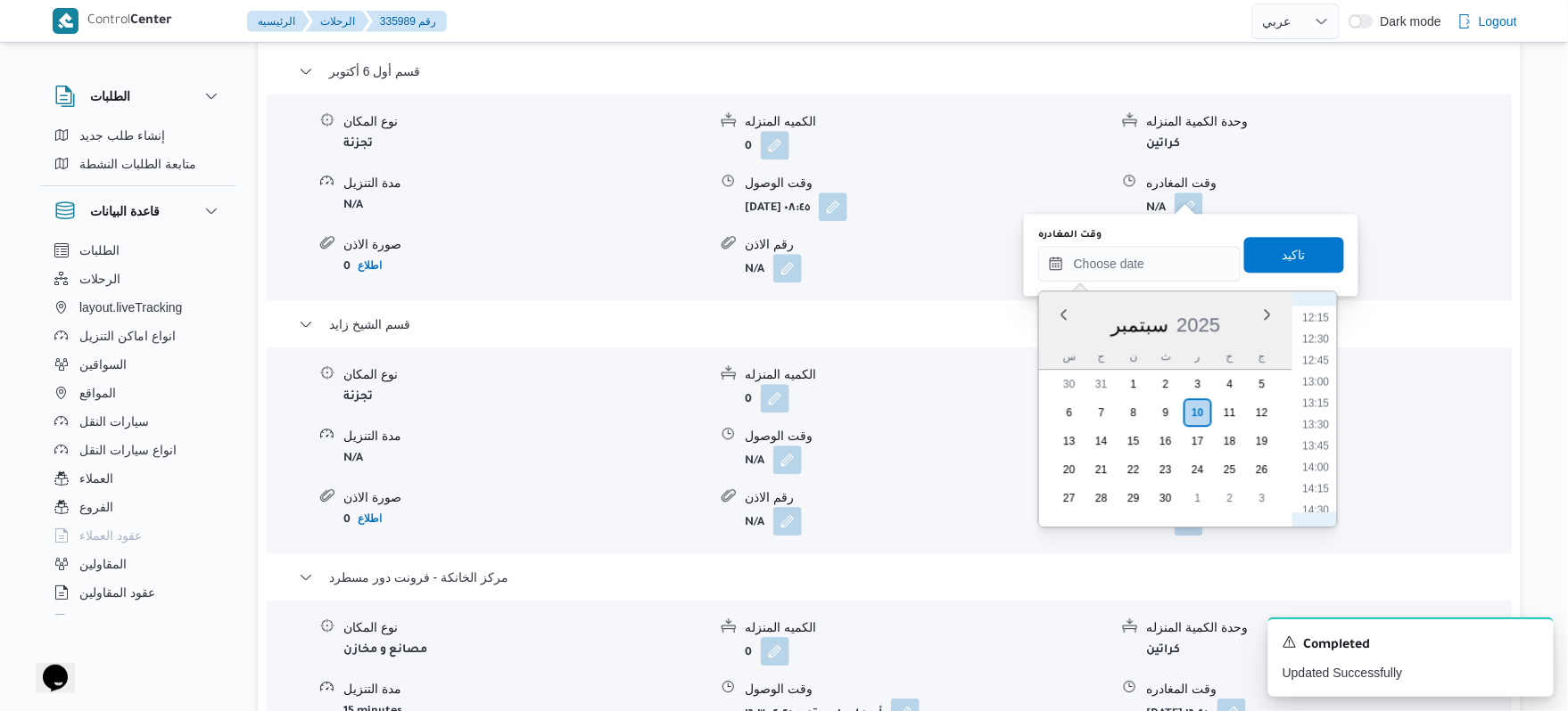
scroll to position [999, 0]
click at [1319, 339] on li "12:00" at bounding box center [1317, 342] width 41 height 18
type input "١٠/٠٩/٢٠٢٥ ١٢:٠٠"
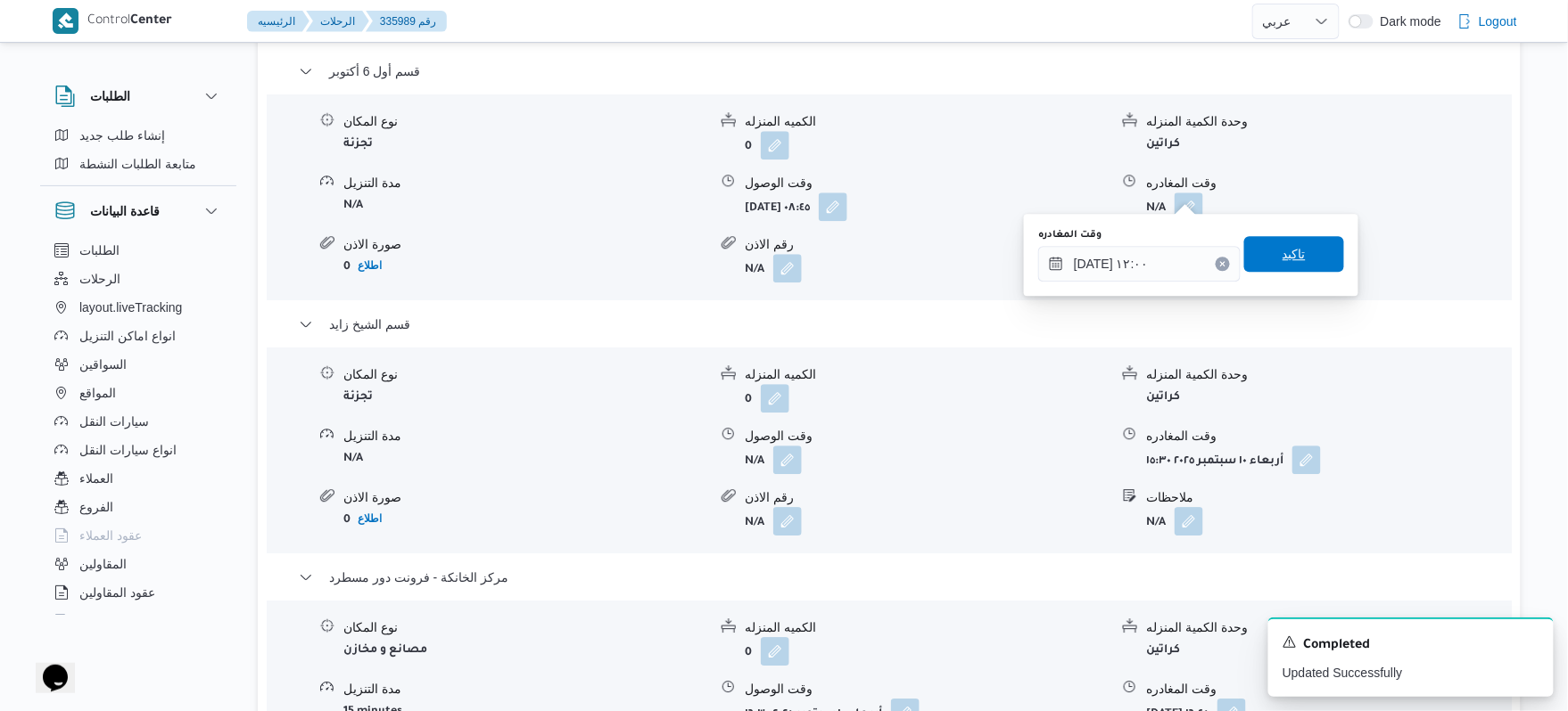
click at [1310, 265] on span "تاكيد" at bounding box center [1295, 254] width 100 height 36
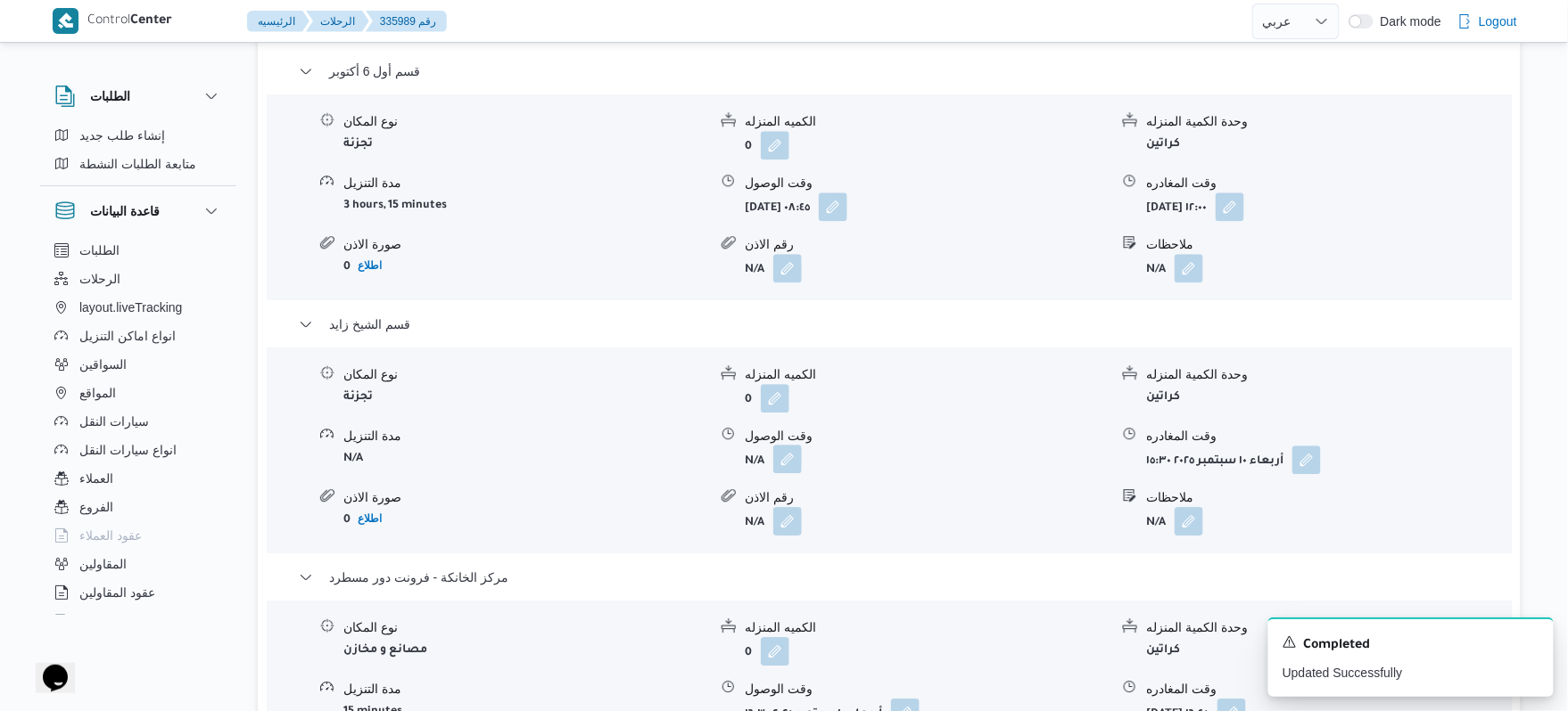
click at [793, 445] on button "button" at bounding box center [787, 458] width 28 height 28
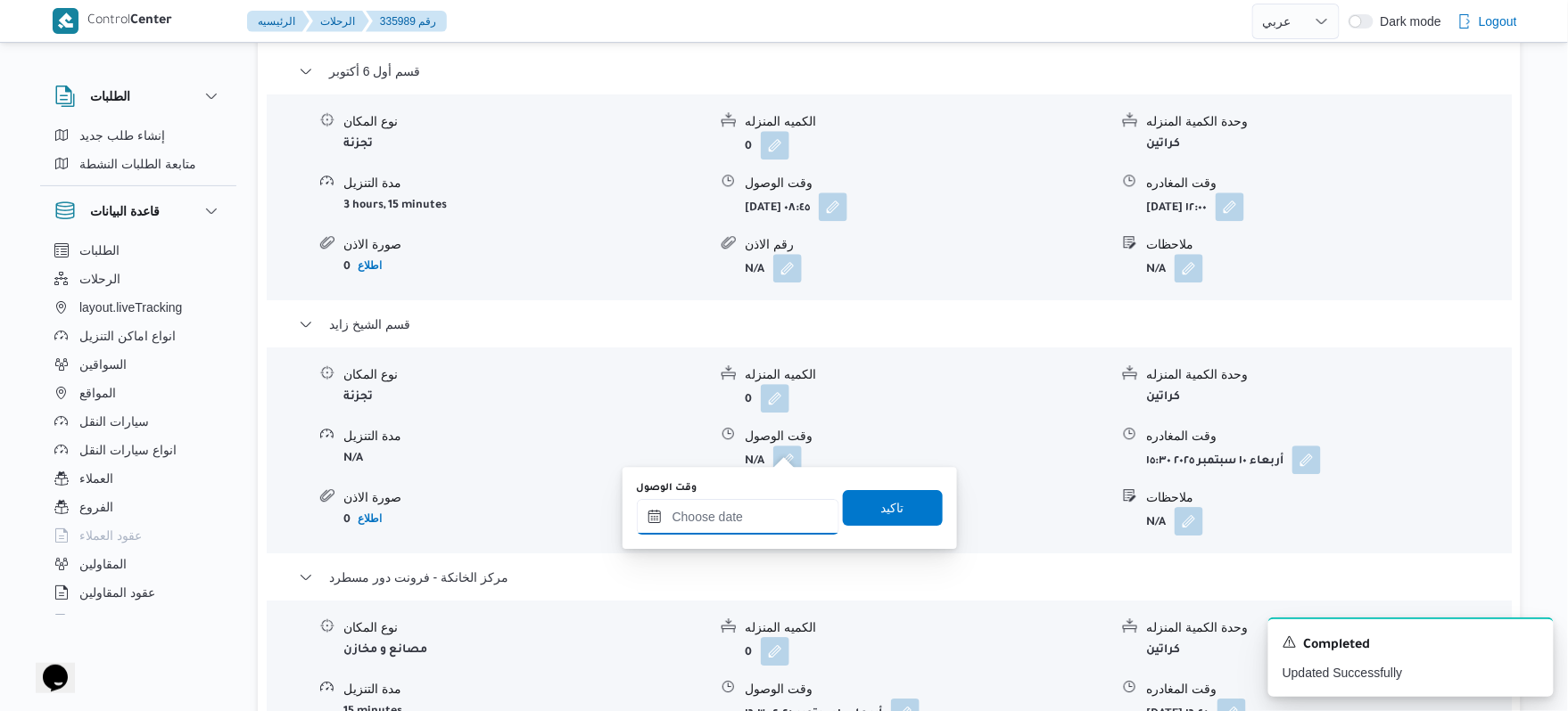
click at [785, 510] on input "وقت الوصول" at bounding box center [738, 516] width 202 height 36
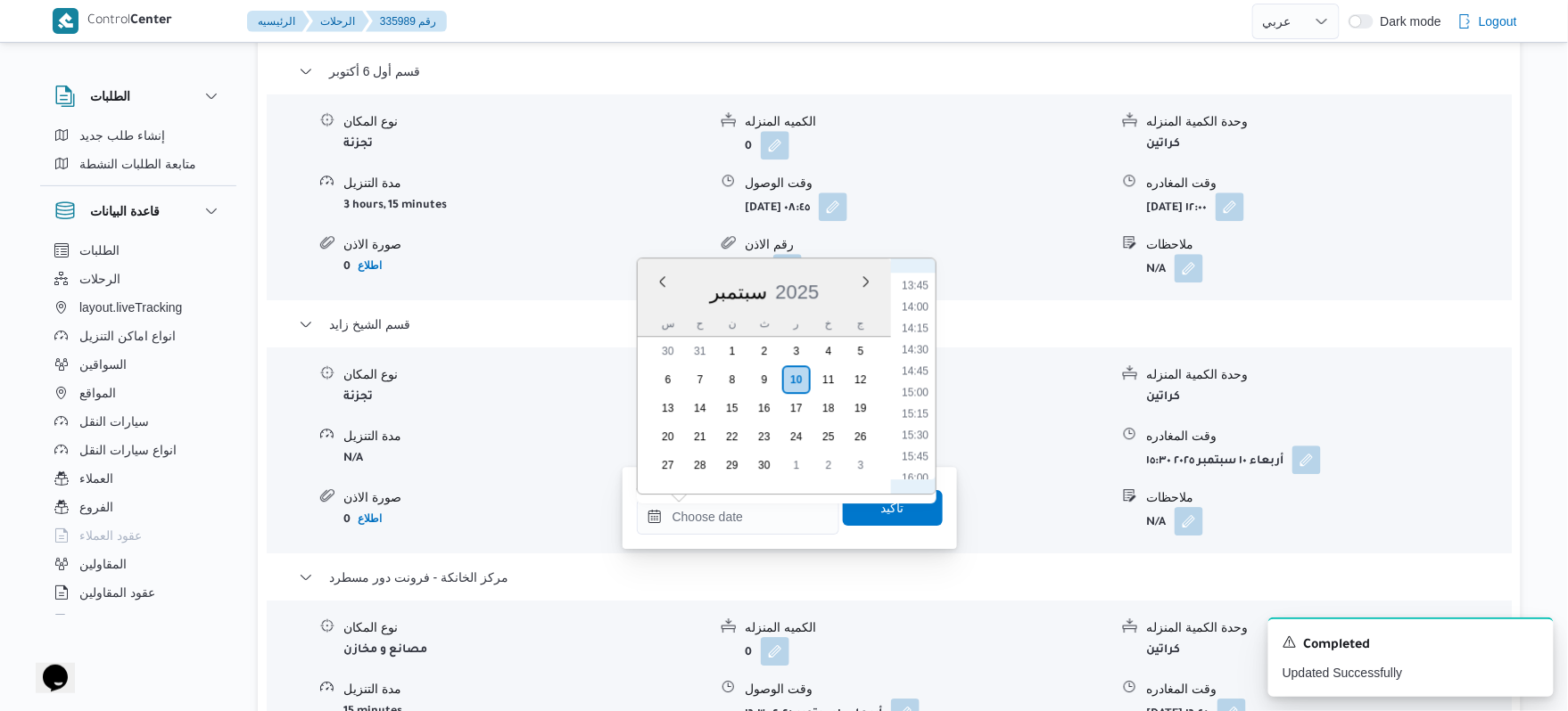
scroll to position [997, 0]
click at [919, 358] on li "12:30" at bounding box center [915, 355] width 41 height 18
type input "١٠/٠٩/٢٠٢٥ ١٢:٣٠"
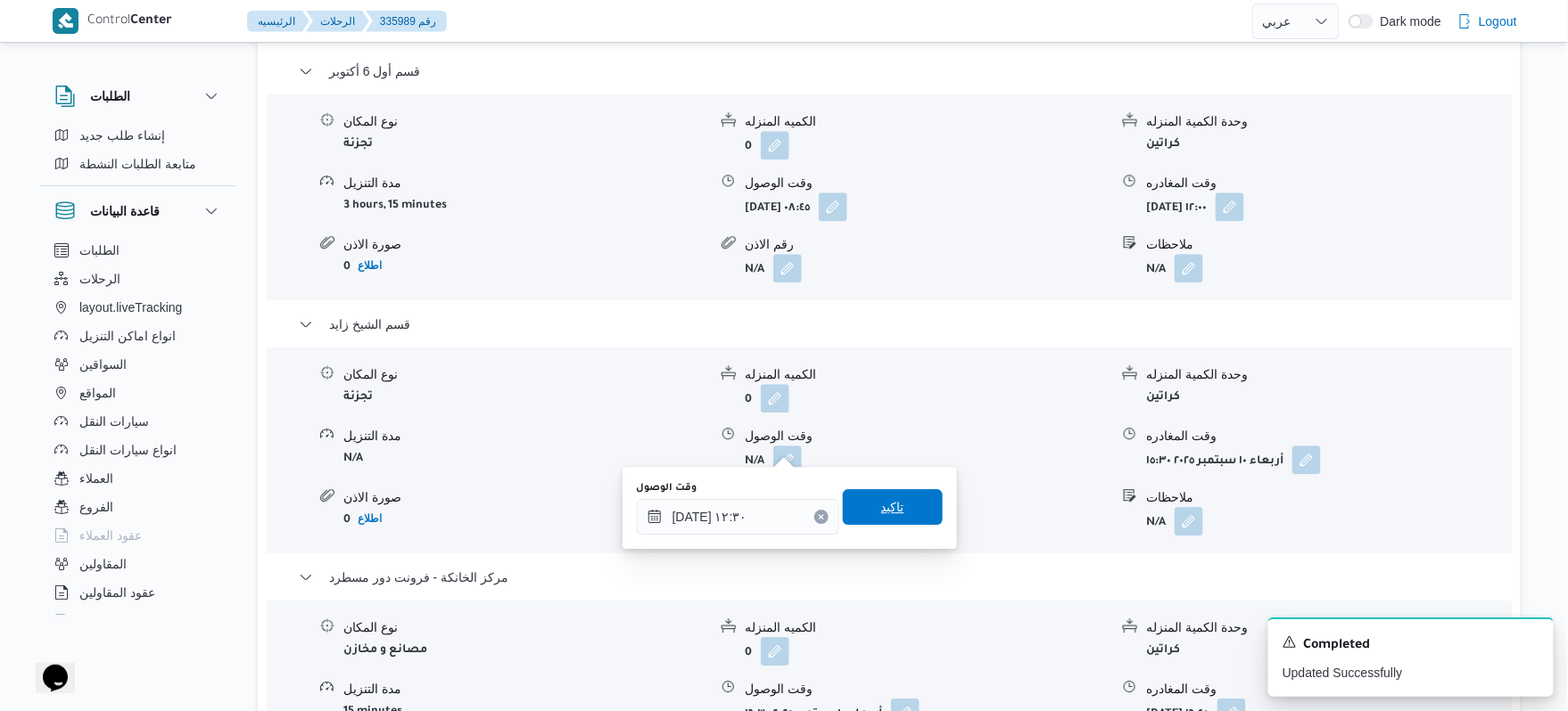
click at [882, 511] on span "تاكيد" at bounding box center [893, 508] width 23 height 21
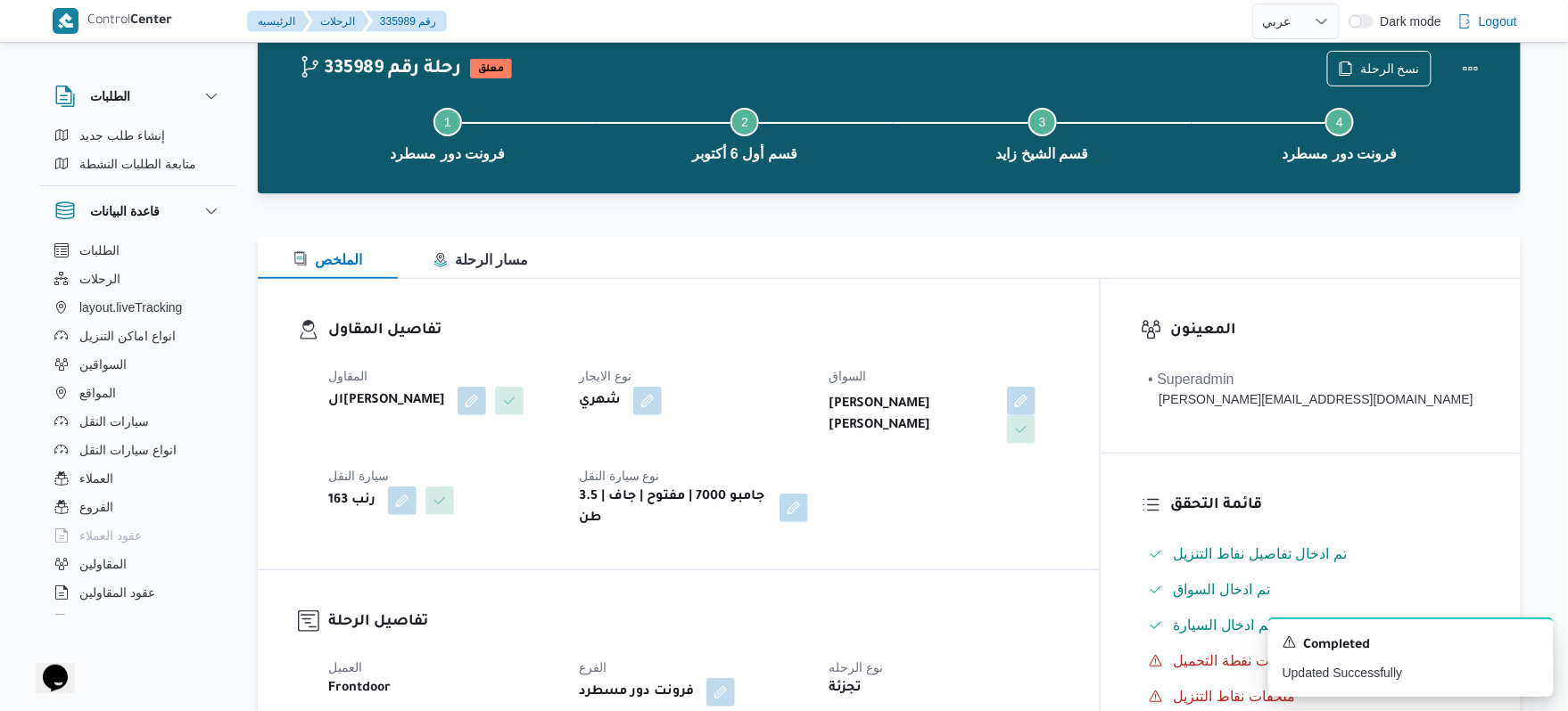
scroll to position [0, 0]
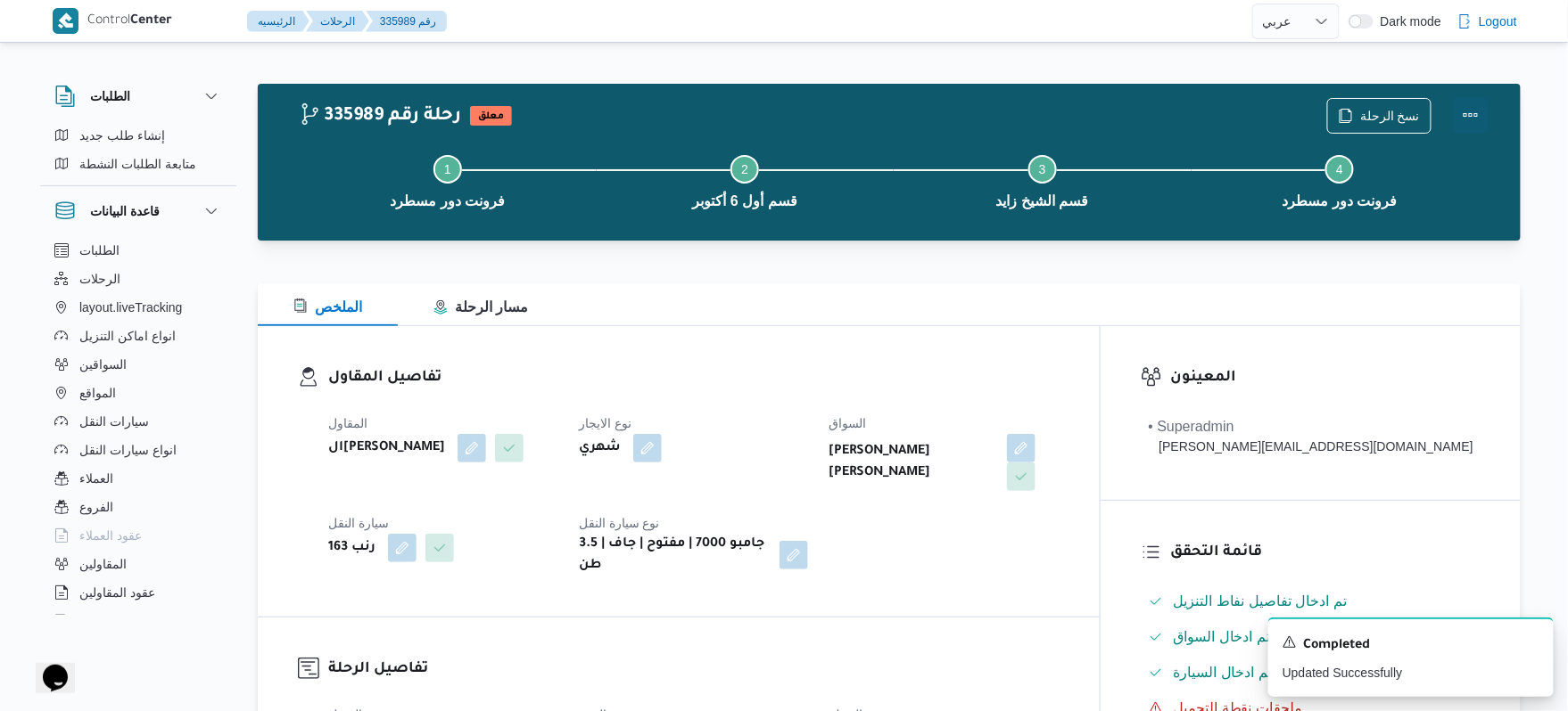
click at [1477, 108] on button "Actions" at bounding box center [1471, 115] width 36 height 36
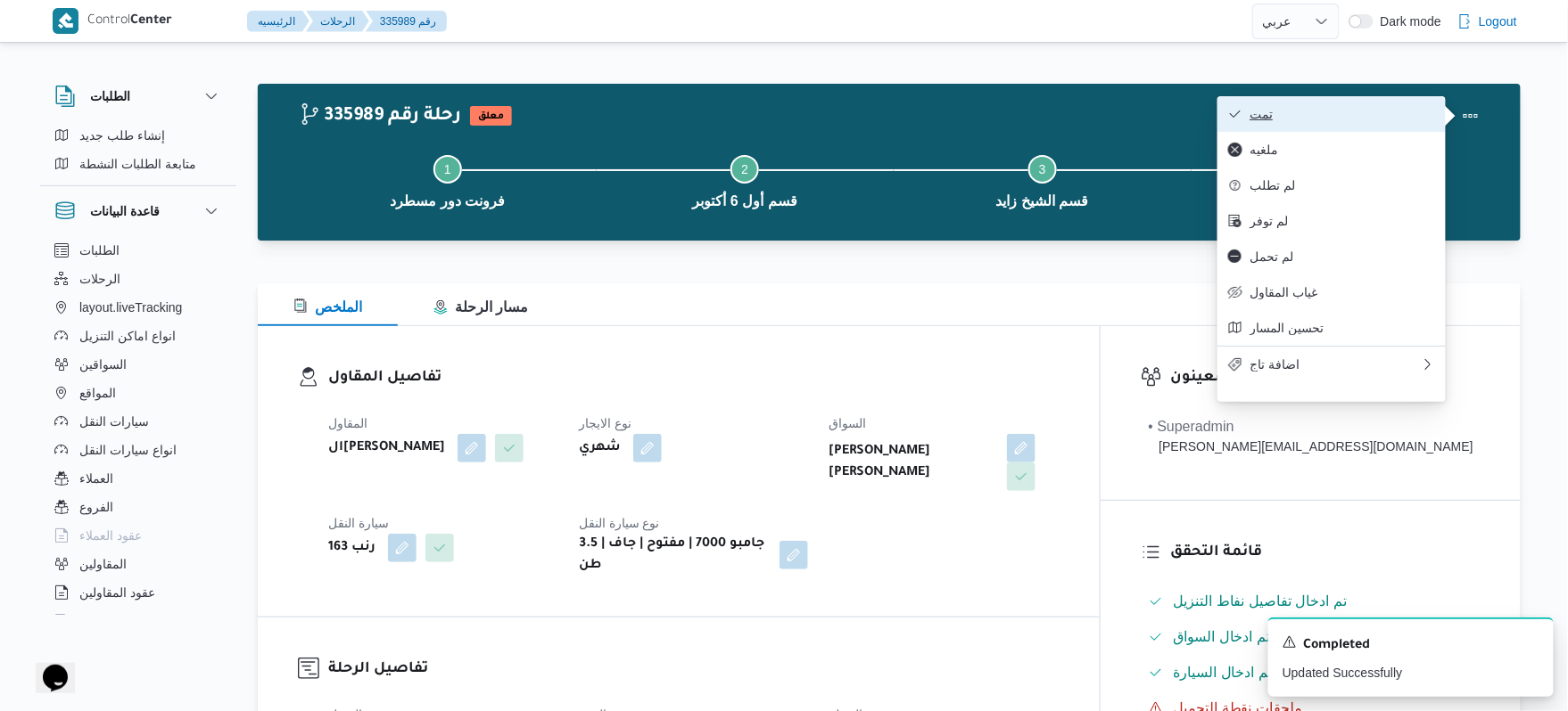
click at [1396, 108] on span "تمت" at bounding box center [1342, 114] width 186 height 15
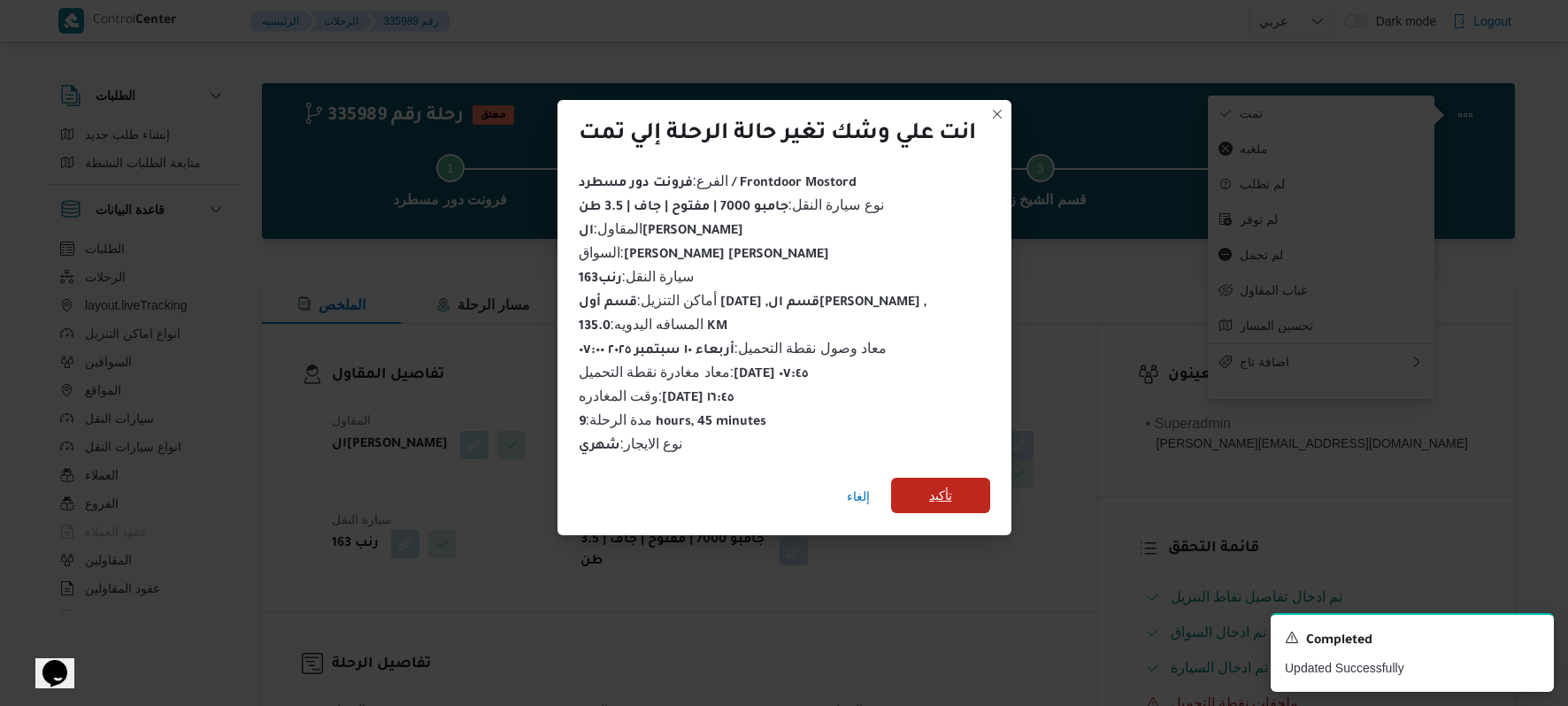
click at [938, 485] on span "تأكيد" at bounding box center [940, 495] width 23 height 21
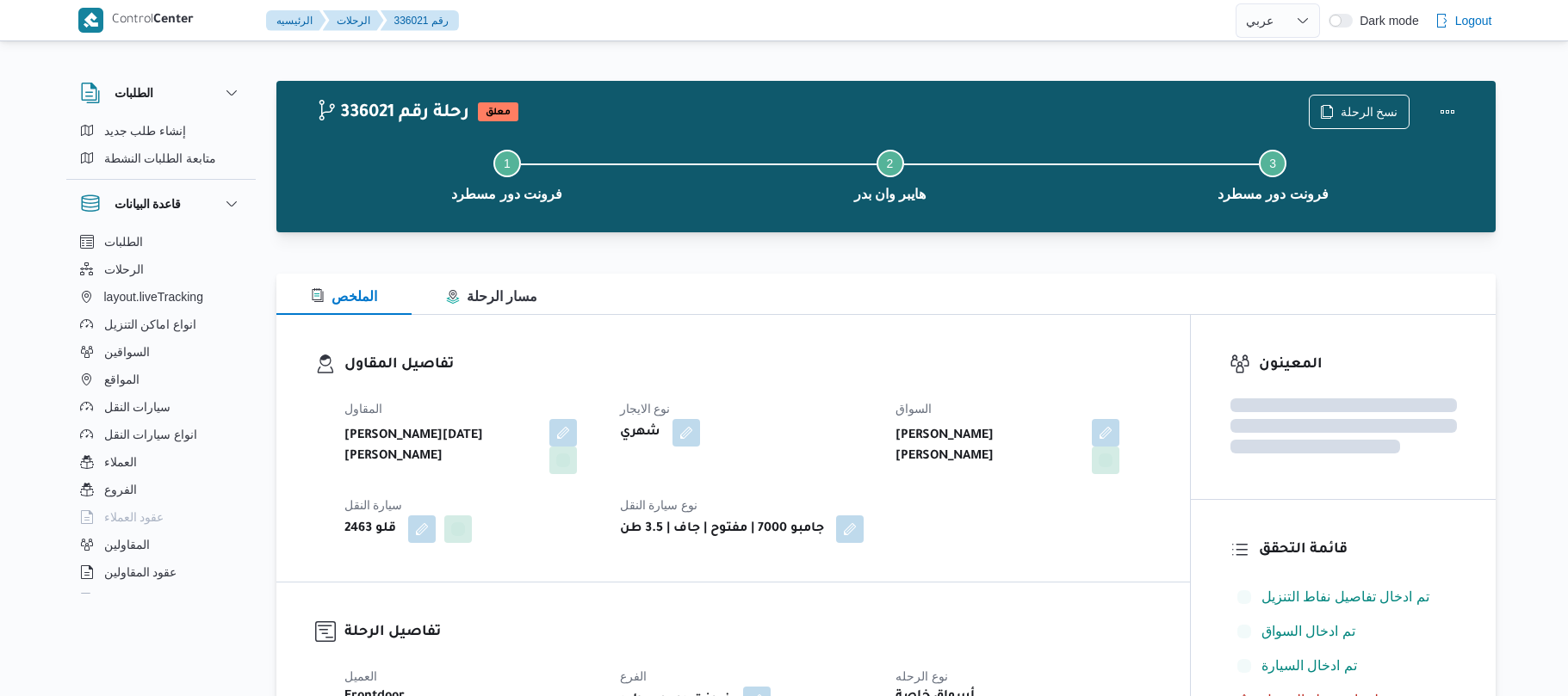
select select "ar"
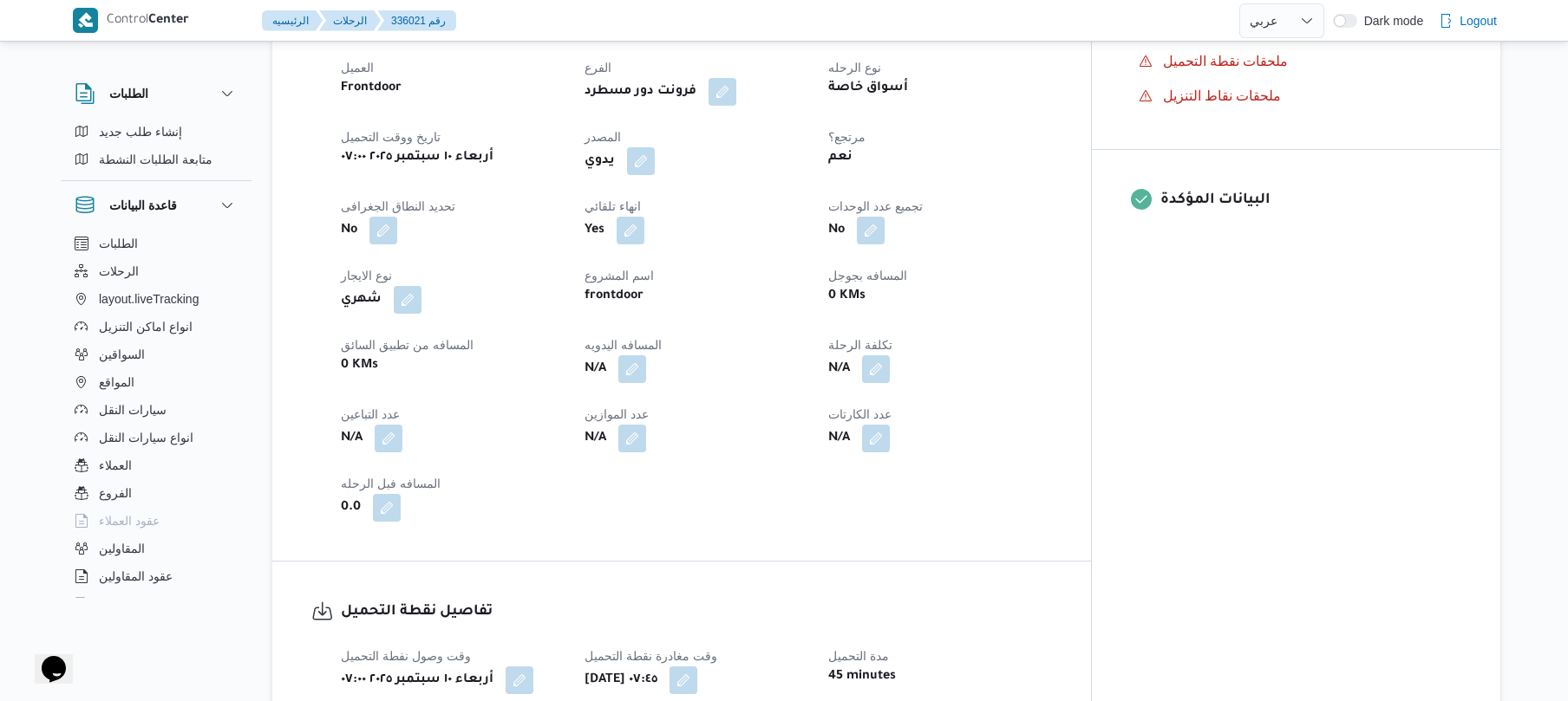
scroll to position [832, 0]
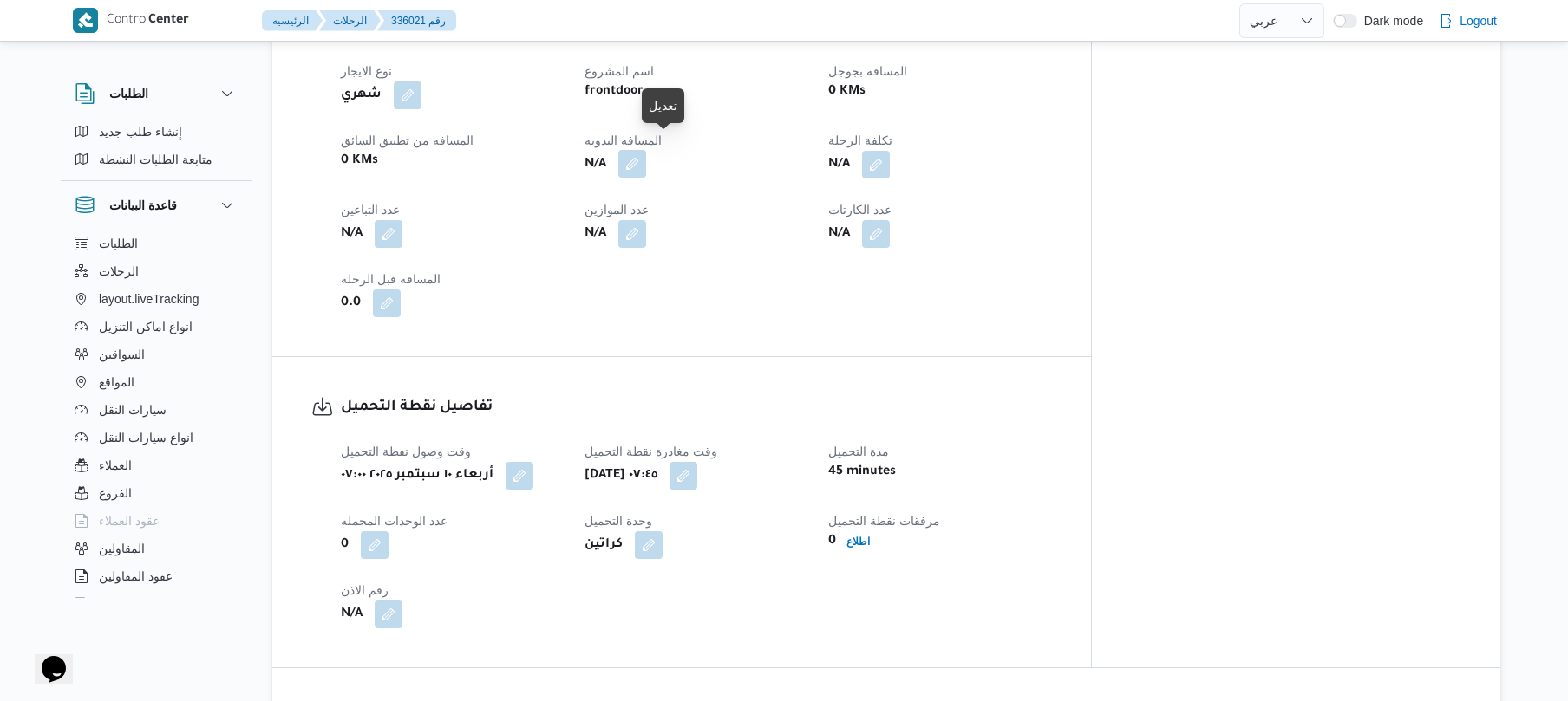
click at [646, 154] on button "button" at bounding box center [631, 164] width 27 height 27
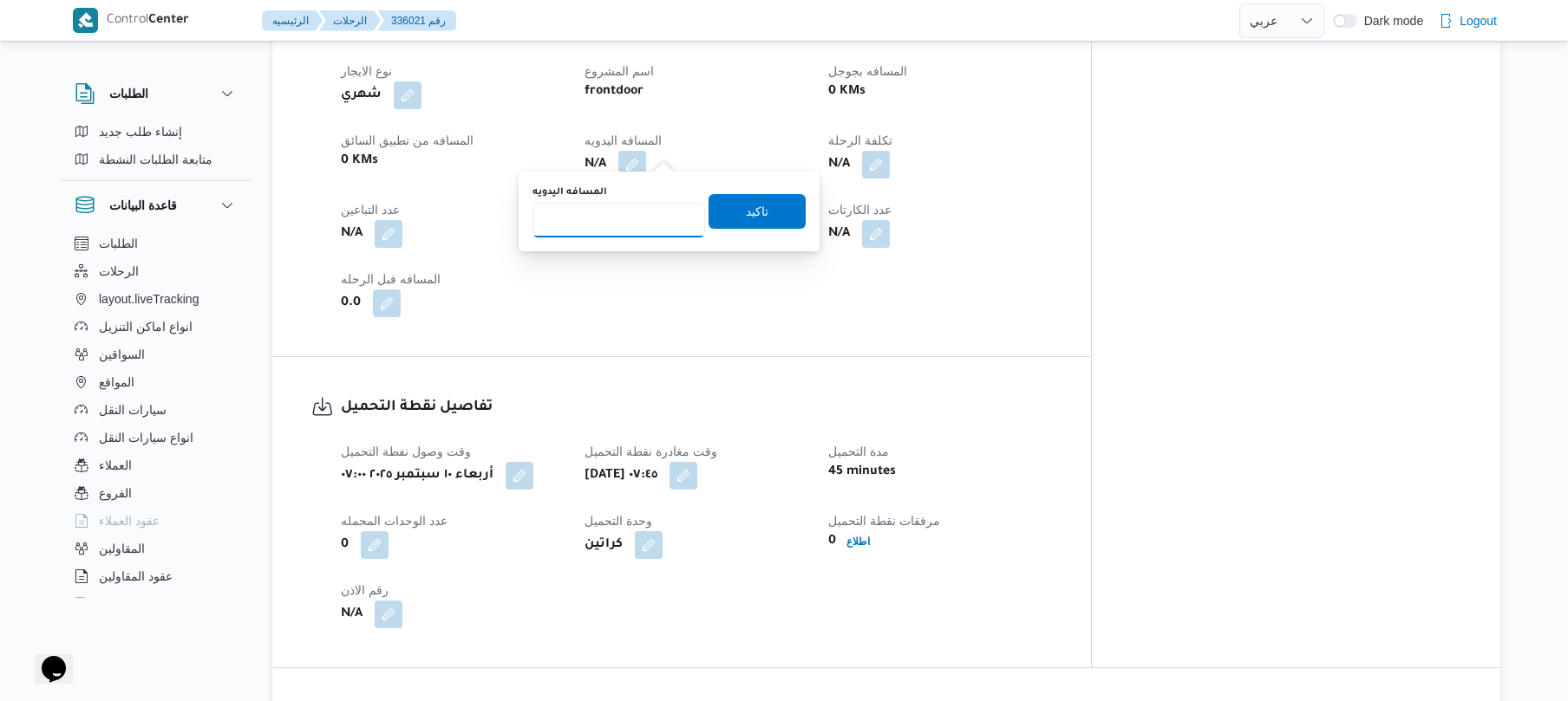
click at [633, 217] on input "المسافه اليدويه" at bounding box center [619, 219] width 172 height 35
type input "130"
click at [765, 219] on span "تاكيد" at bounding box center [757, 210] width 97 height 35
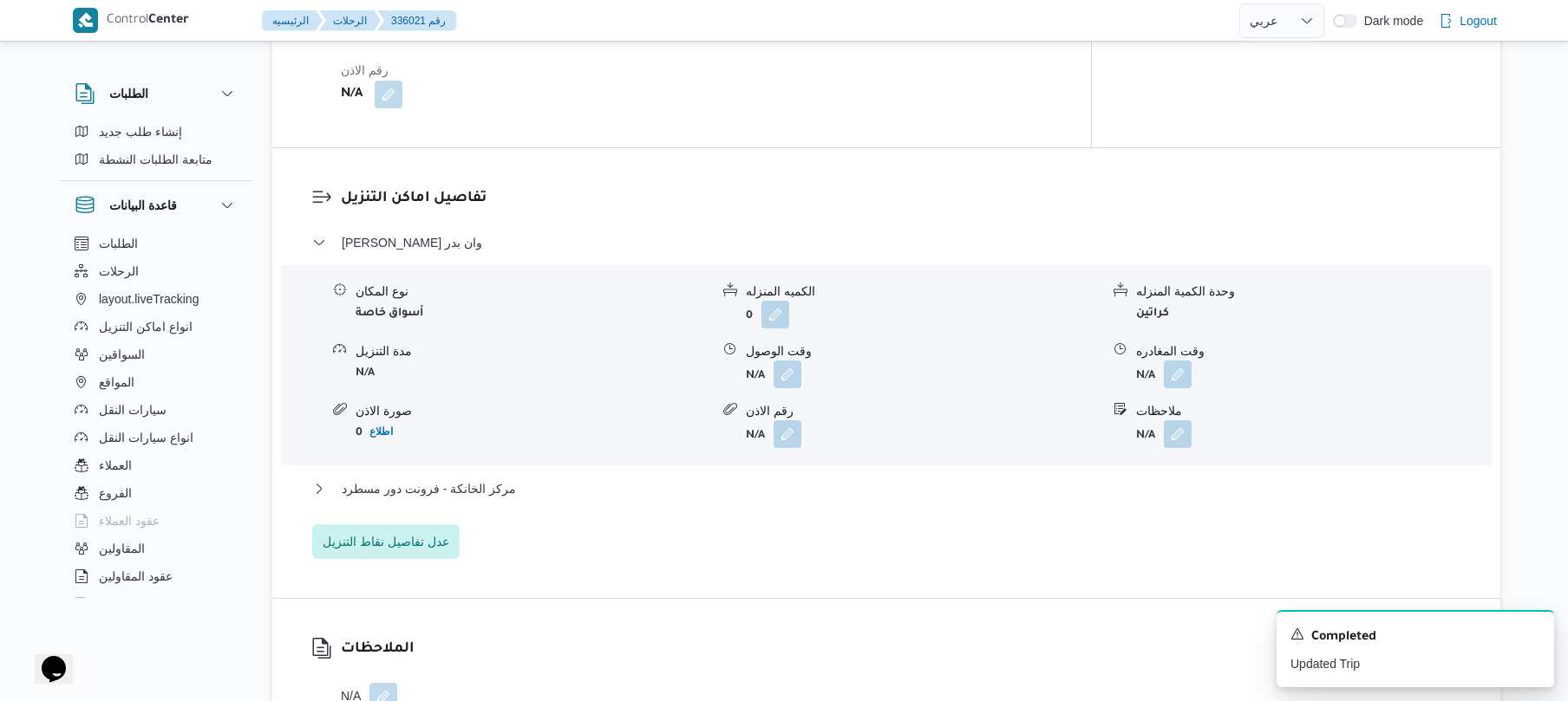
scroll to position [1387, 0]
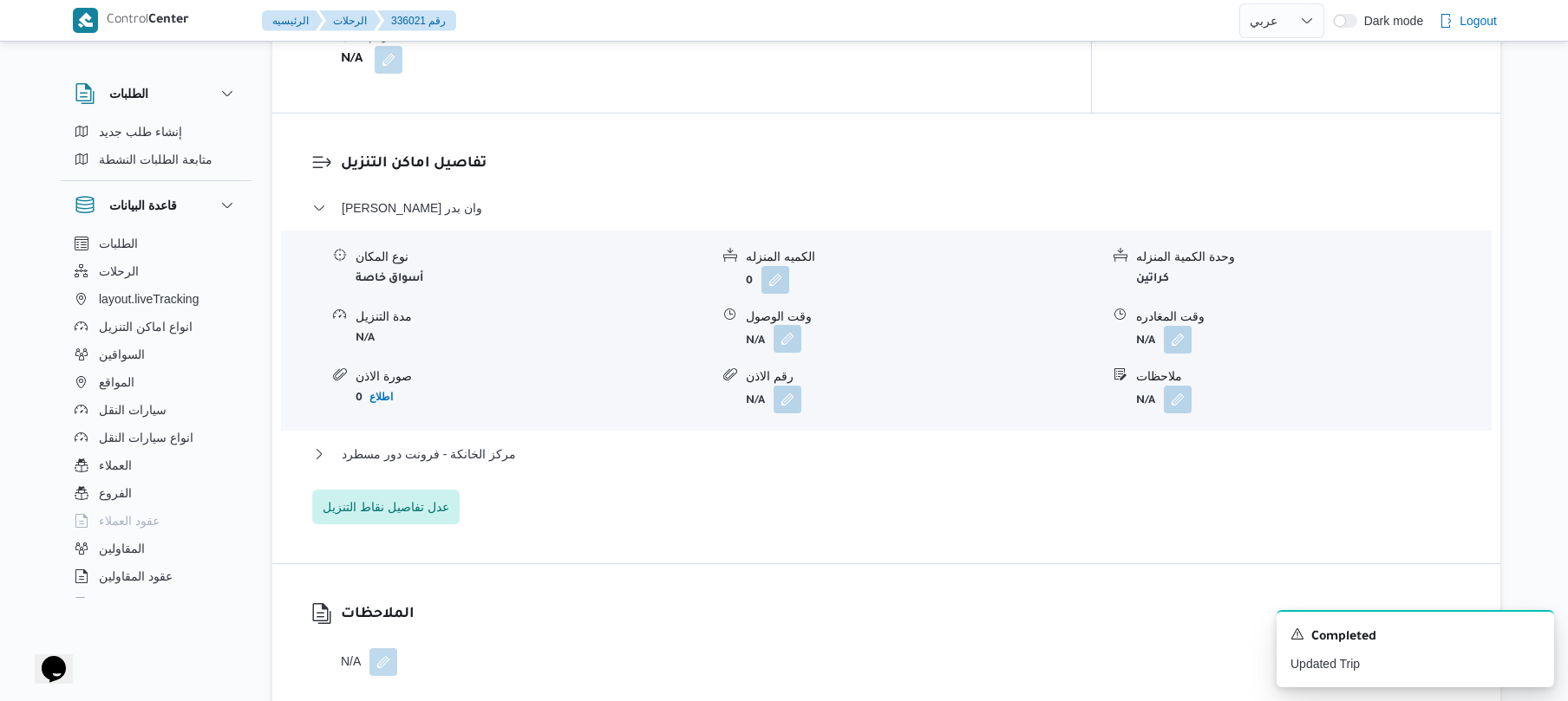
click at [788, 335] on button "button" at bounding box center [787, 339] width 27 height 27
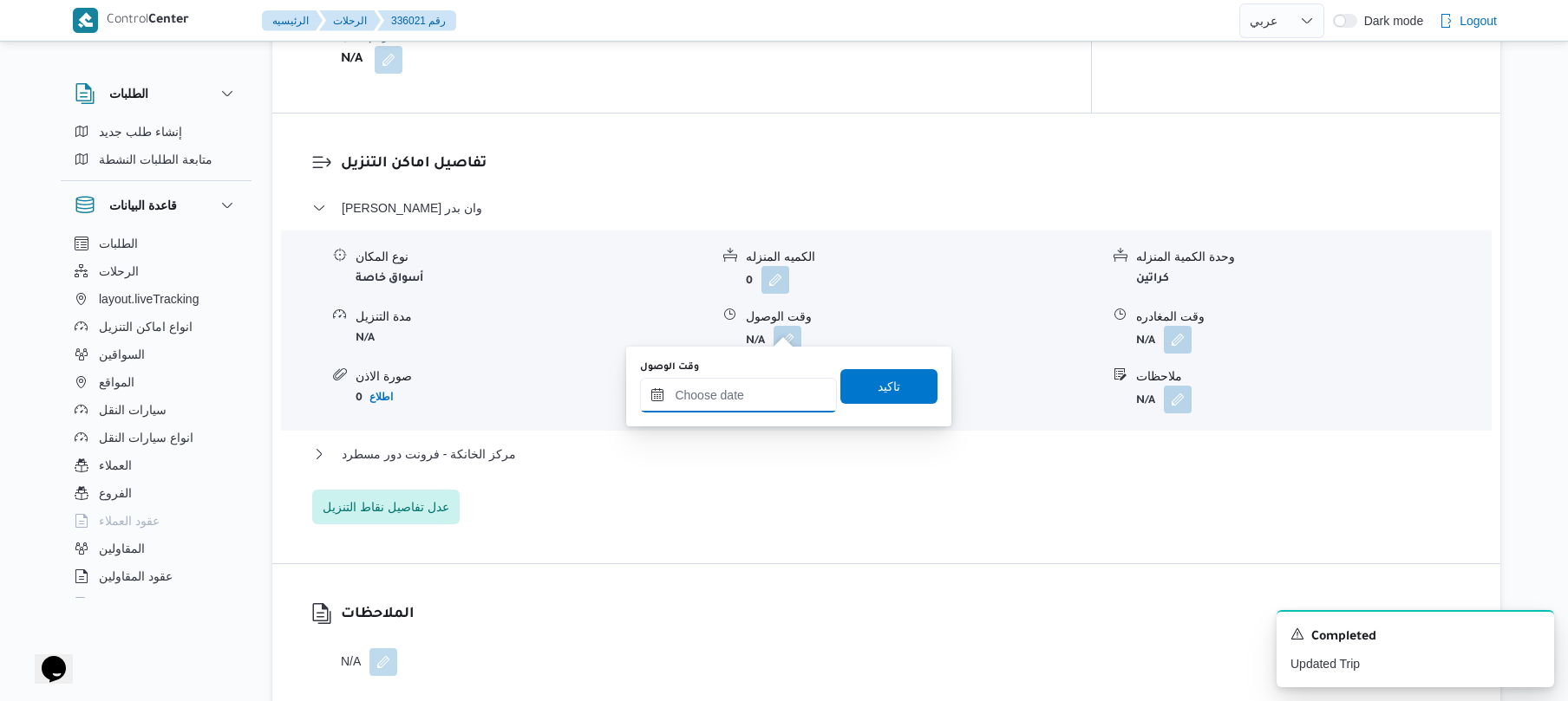
click at [746, 390] on input "وقت الوصول" at bounding box center [738, 395] width 197 height 35
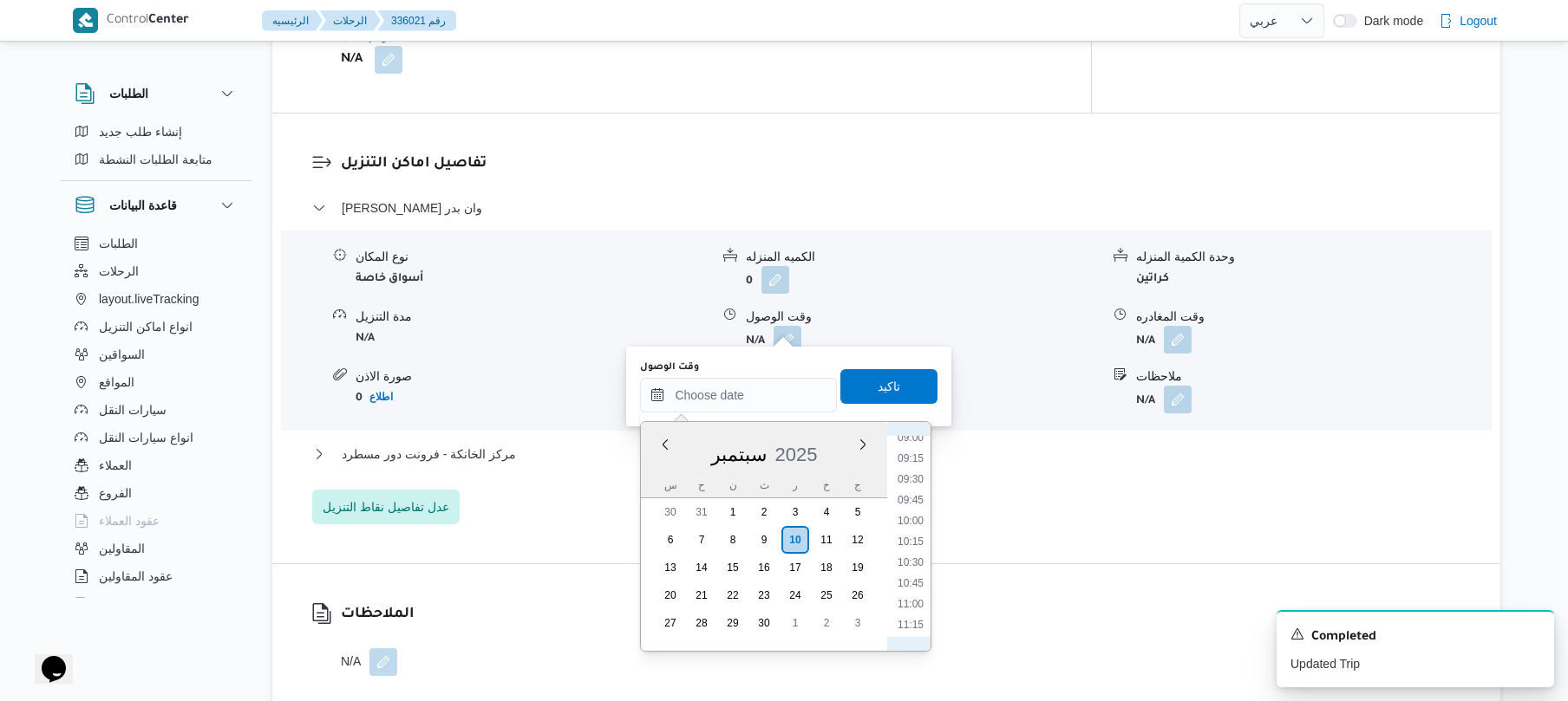
scroll to position [632, 0]
click at [914, 543] on li "08:45" at bounding box center [910, 541] width 40 height 17
type input "١٠/٠٩/٢٠٢٥ ٠٨:٤٥"
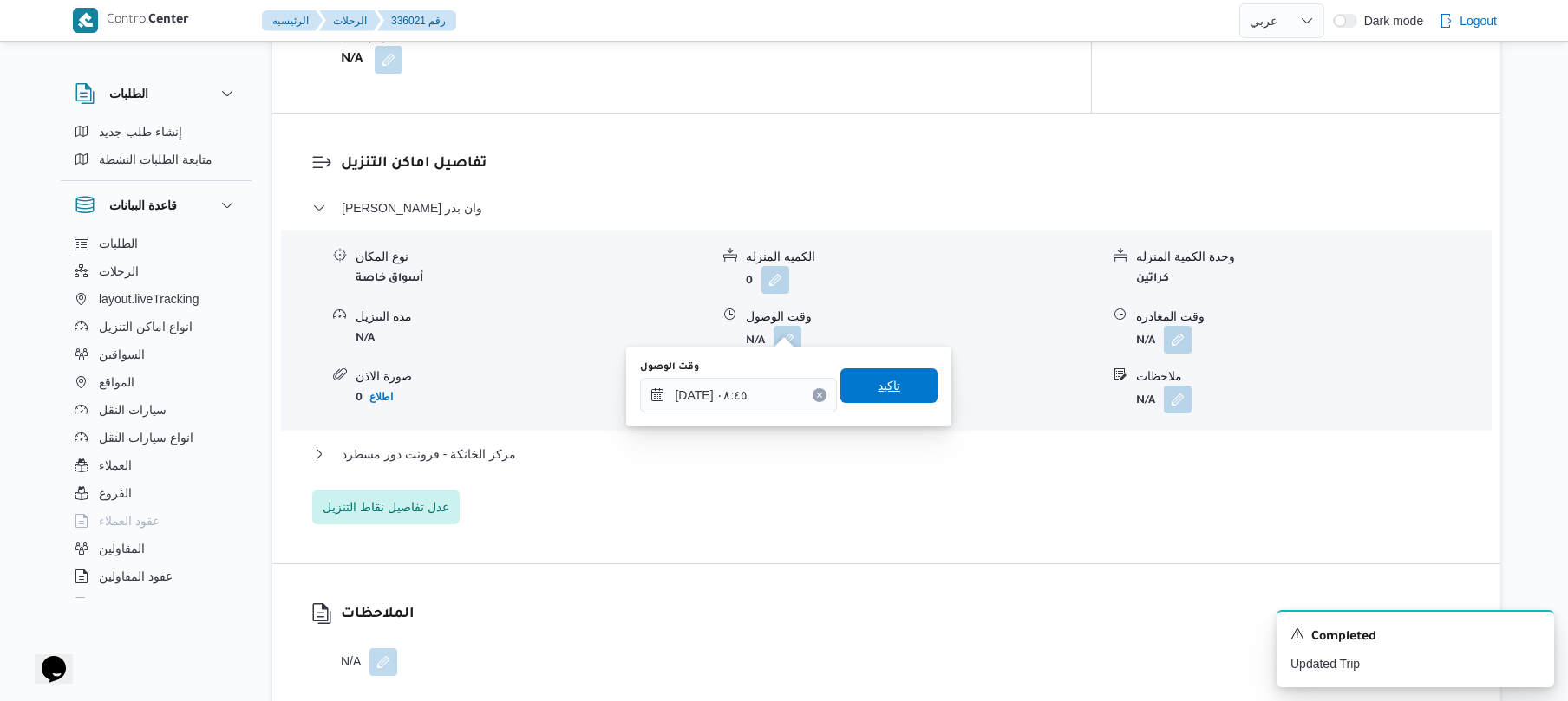
click at [900, 382] on span "تاكيد" at bounding box center [889, 386] width 97 height 35
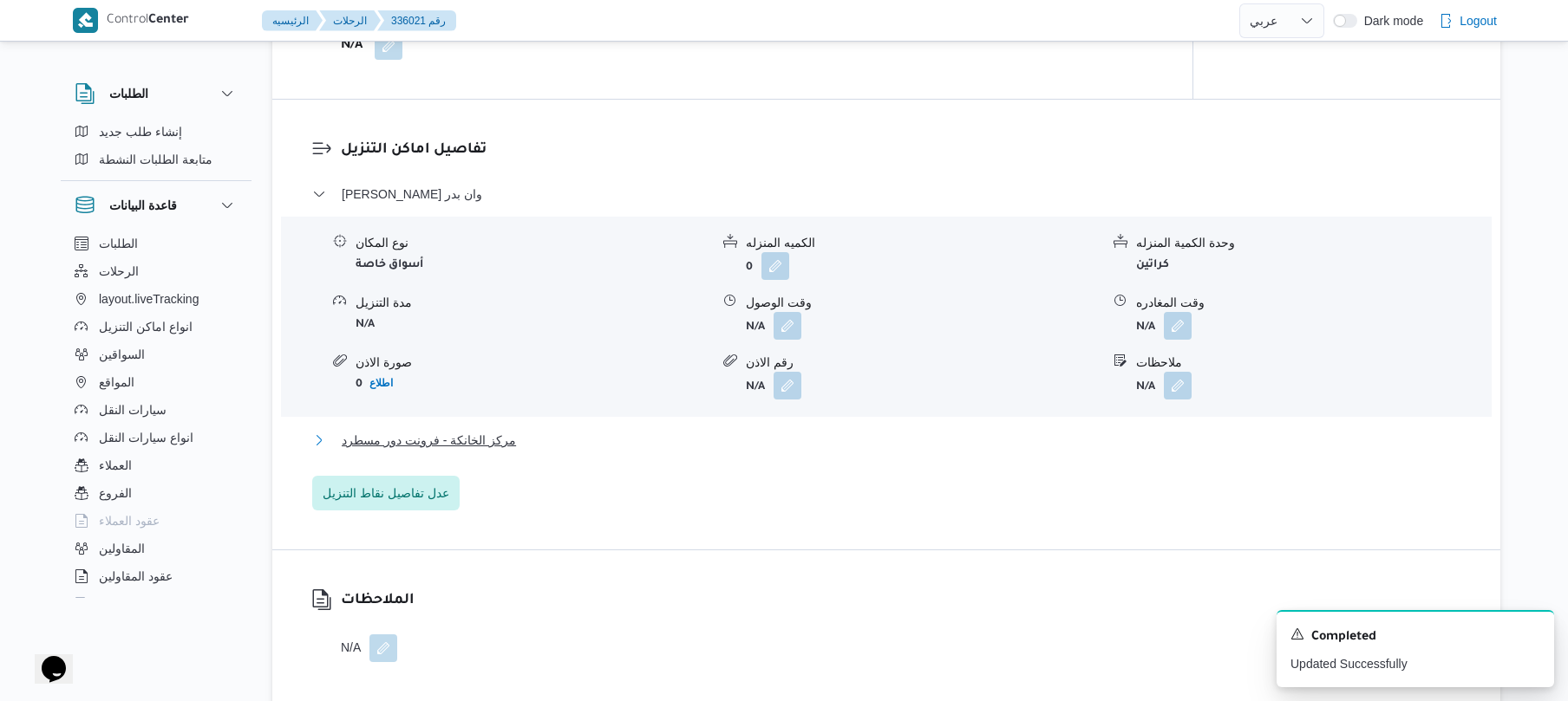
click at [816, 434] on button "مركز الخانكة - فرونت دور مسطرد" at bounding box center [887, 441] width 1149 height 21
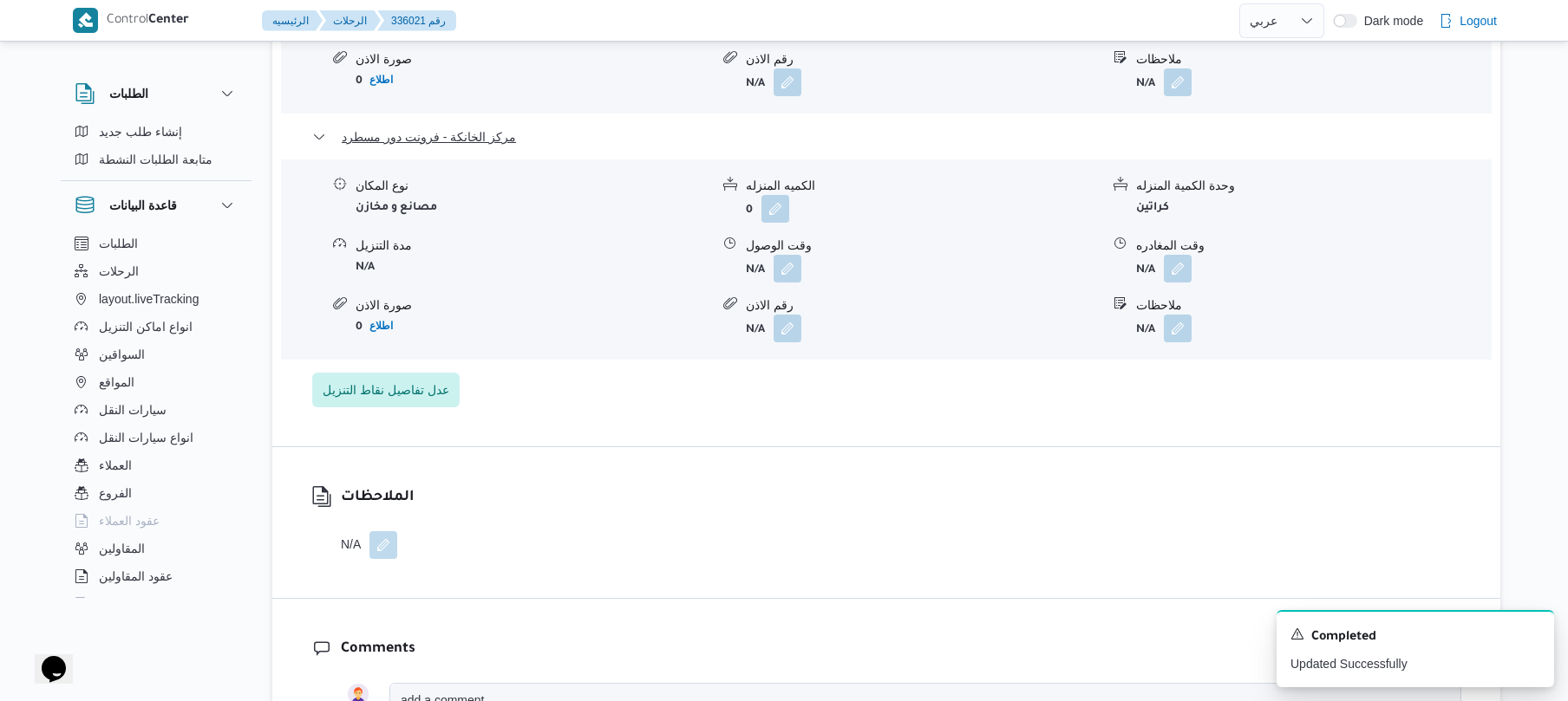
scroll to position [1757, 0]
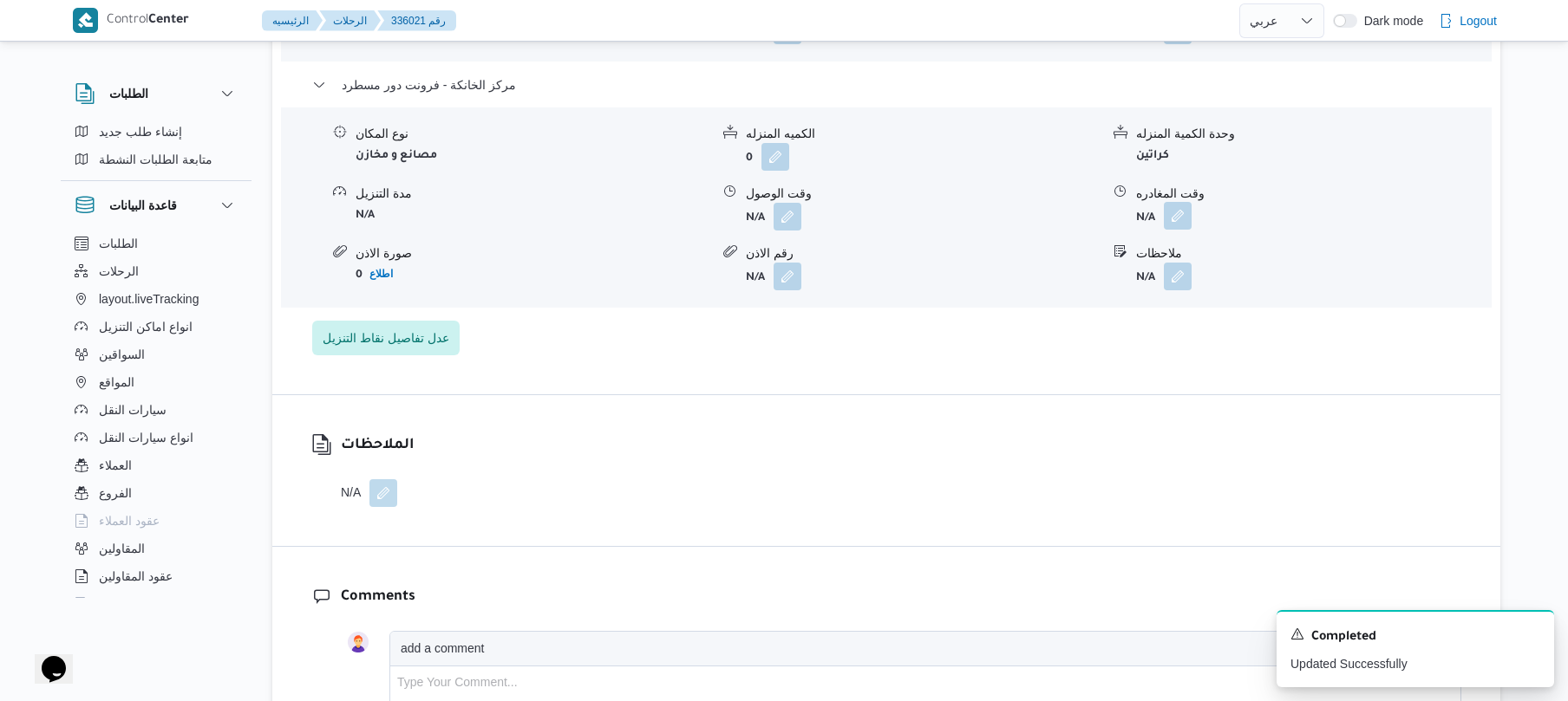
click at [1180, 209] on button "button" at bounding box center [1177, 216] width 27 height 27
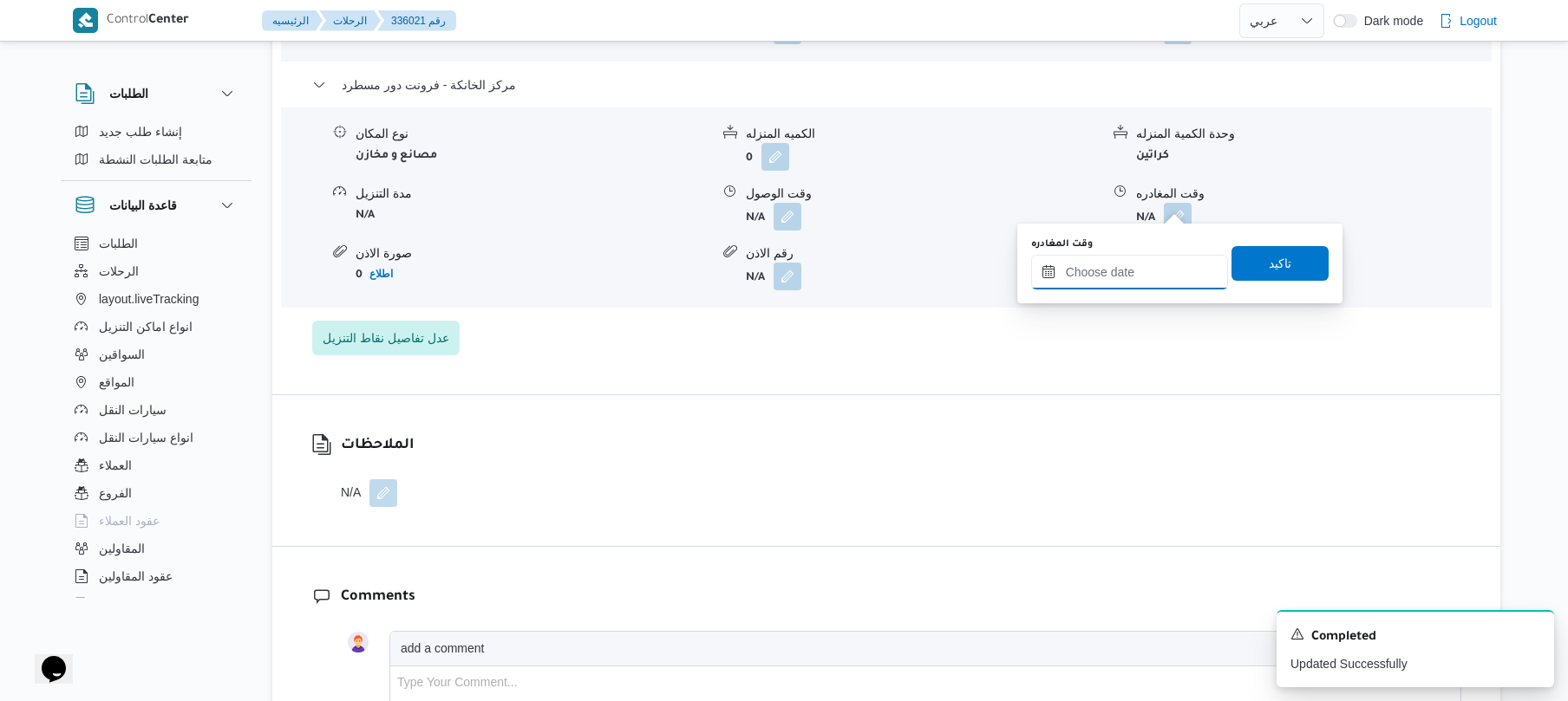
click at [1108, 268] on input "وقت المغادره" at bounding box center [1130, 272] width 197 height 35
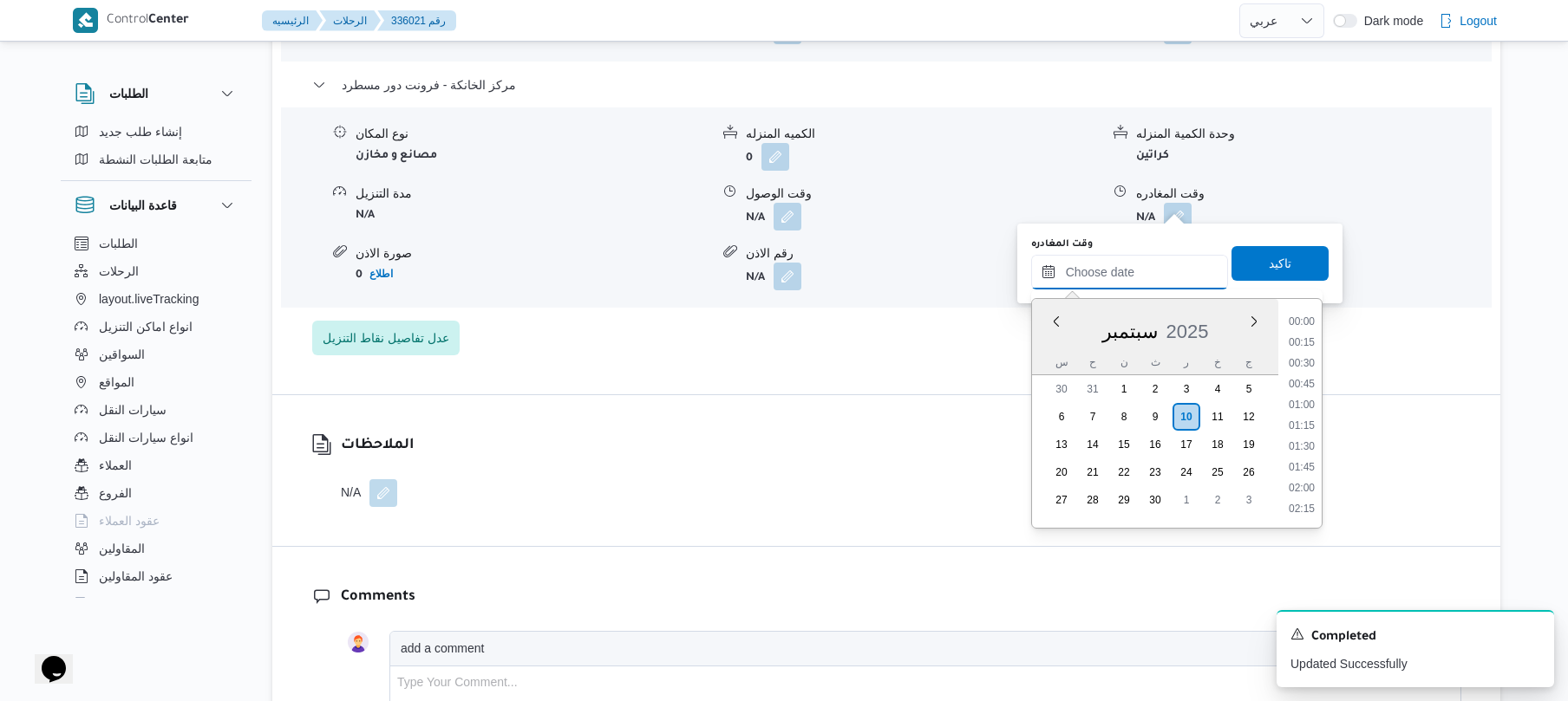
scroll to position [1312, 0]
click at [1303, 399] on li "16:45" at bounding box center [1302, 404] width 40 height 17
type input "١٠/٠٩/٢٠٢٥ ١٦:٤٥"
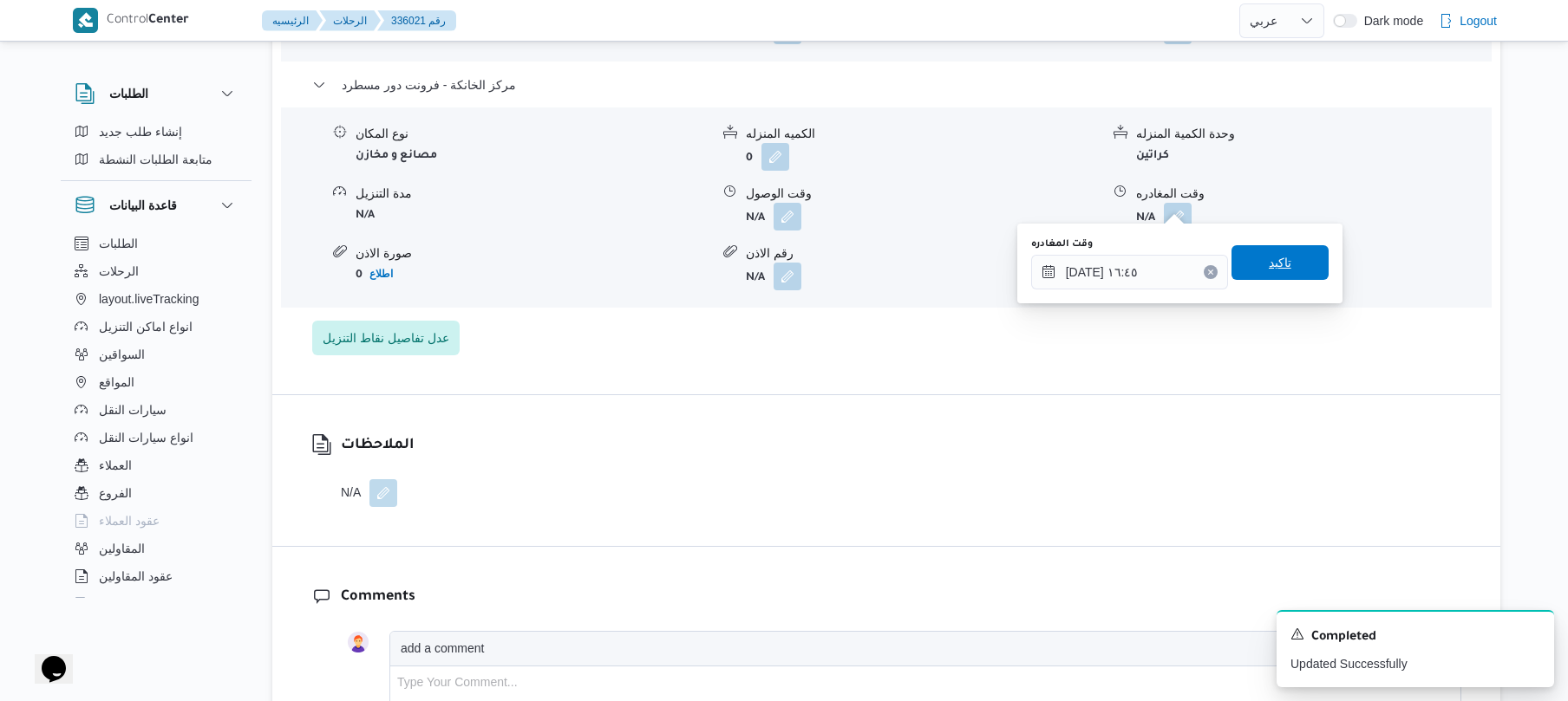
click at [1301, 261] on span "تاكيد" at bounding box center [1279, 262] width 97 height 35
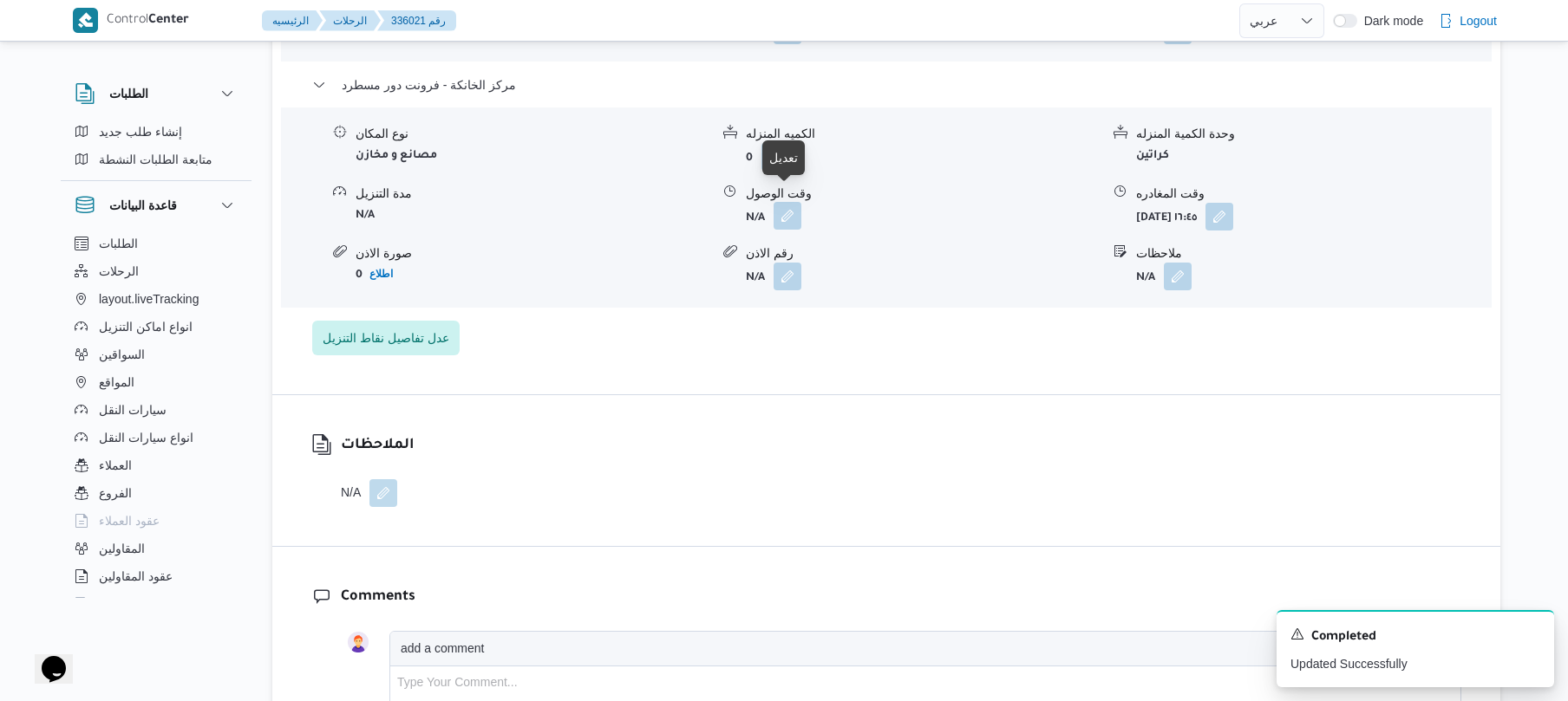
click at [789, 204] on button "button" at bounding box center [787, 216] width 27 height 27
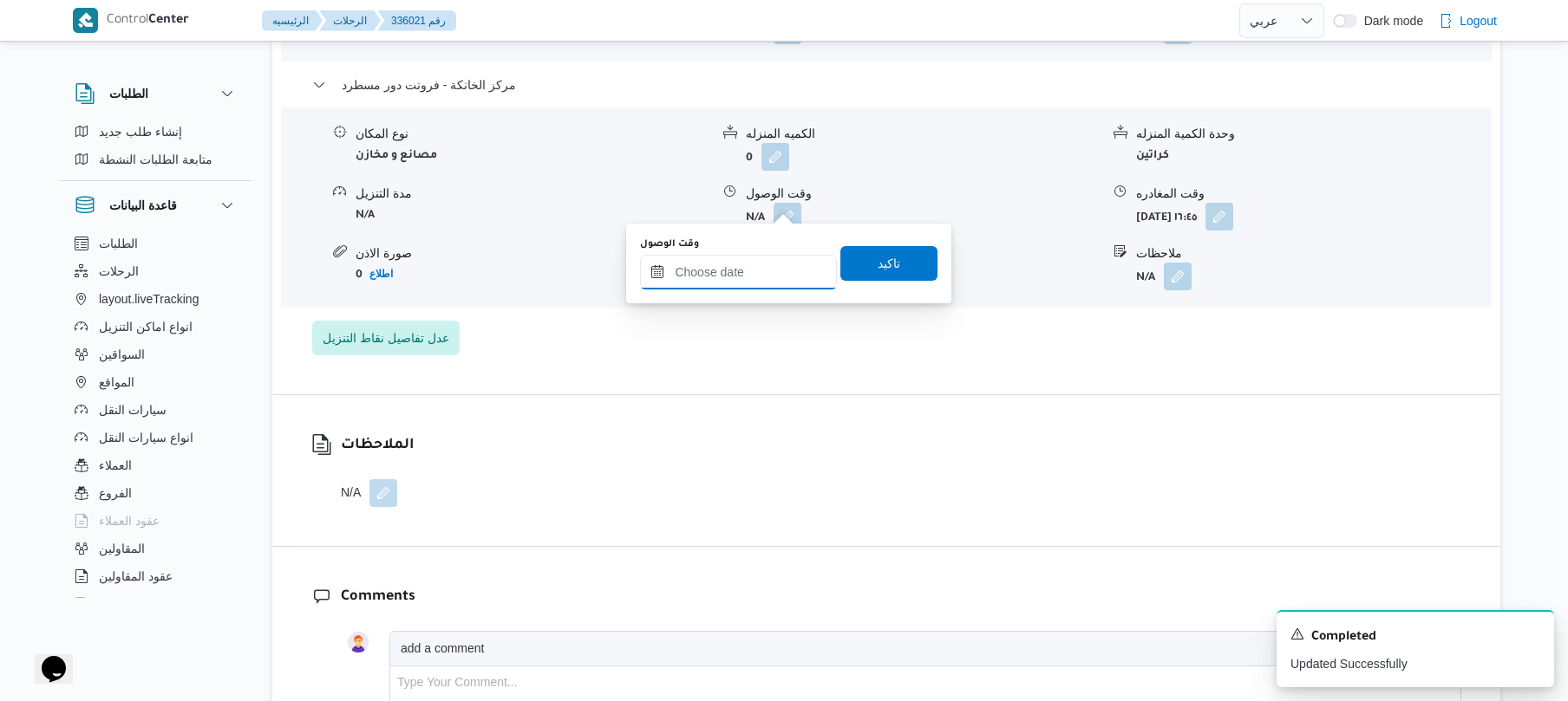
click at [779, 258] on input "وقت الوصول" at bounding box center [738, 272] width 197 height 35
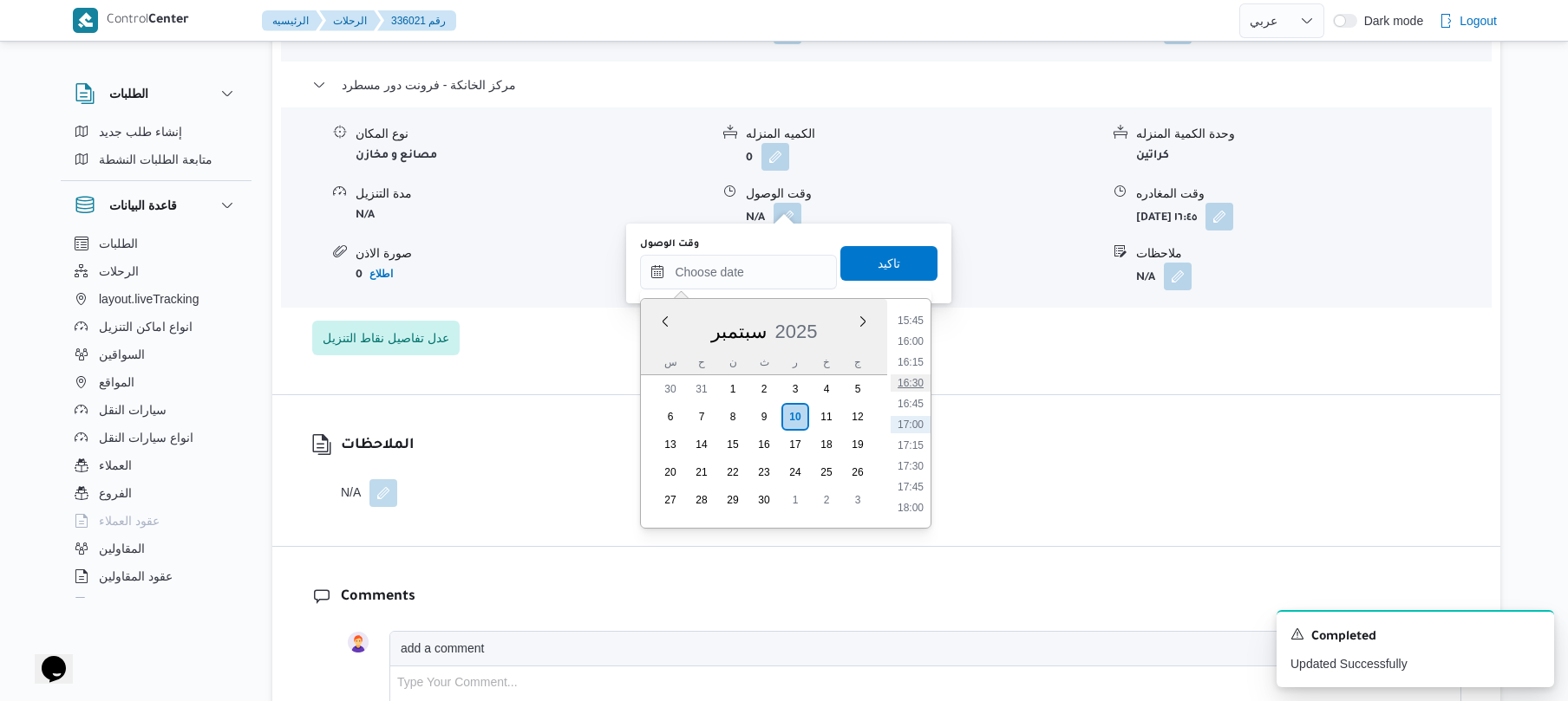
click at [924, 383] on li "16:30" at bounding box center [910, 383] width 40 height 17
type input "١٠/٠٩/٢٠٢٥ ١٦:٣٠"
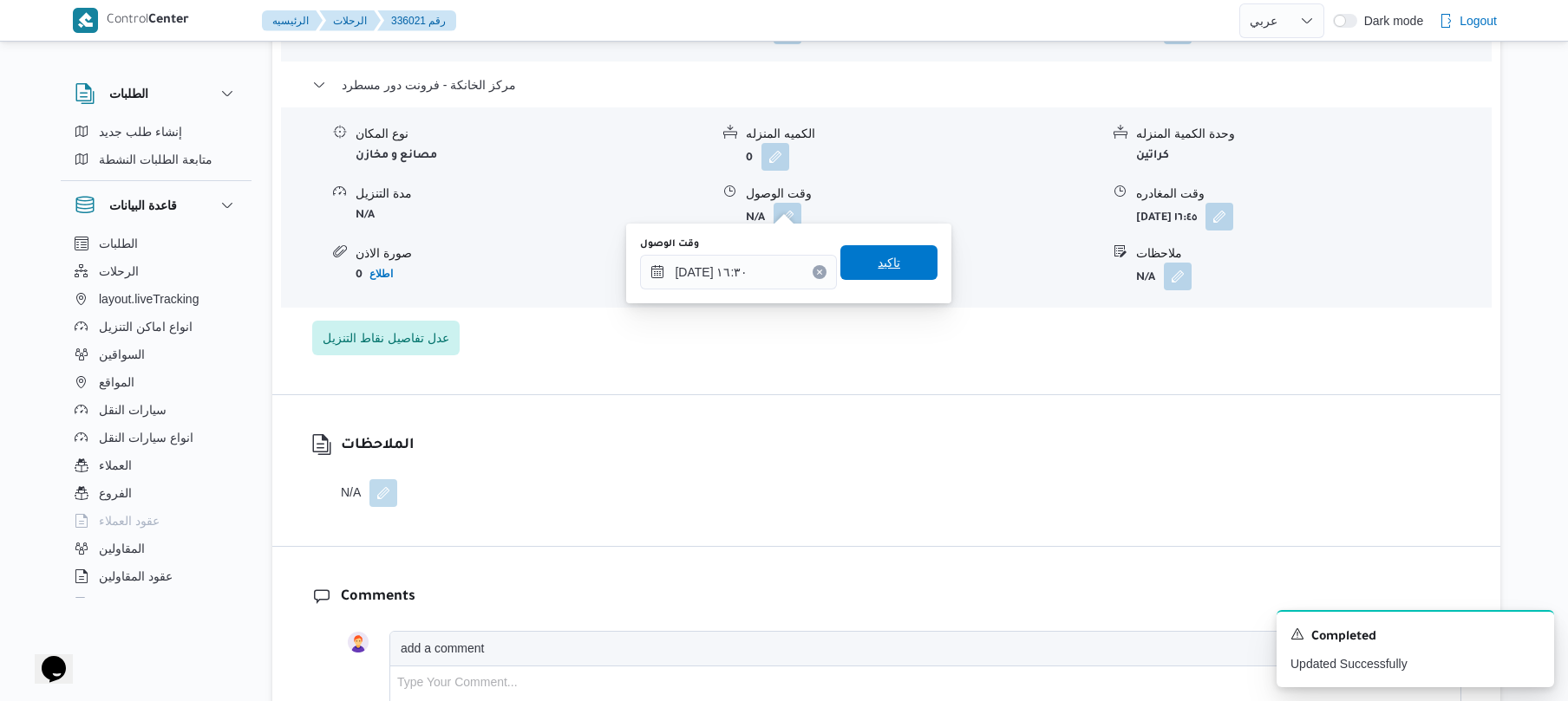
click at [886, 257] on span "تاكيد" at bounding box center [890, 263] width 23 height 21
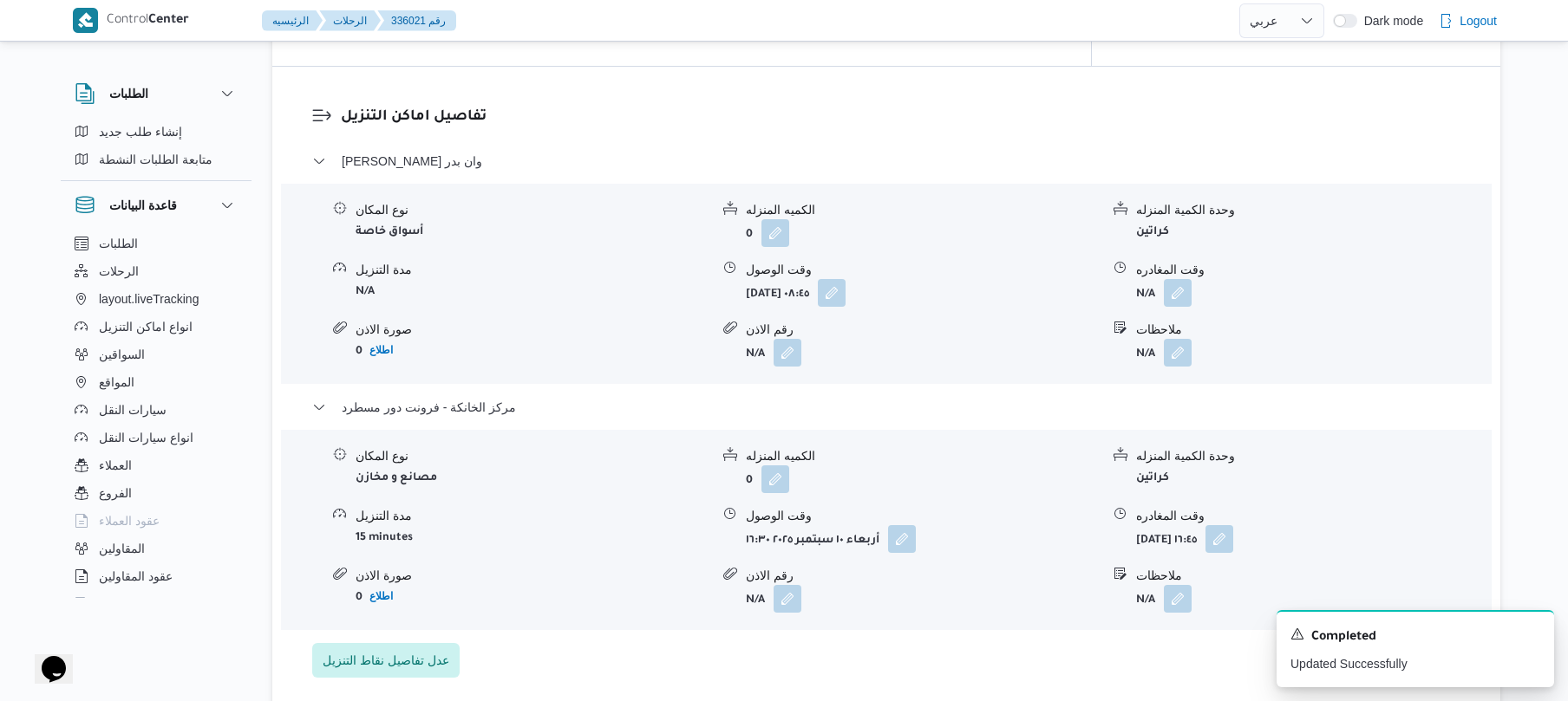
scroll to position [1433, 0]
click at [1181, 288] on button "button" at bounding box center [1177, 292] width 27 height 27
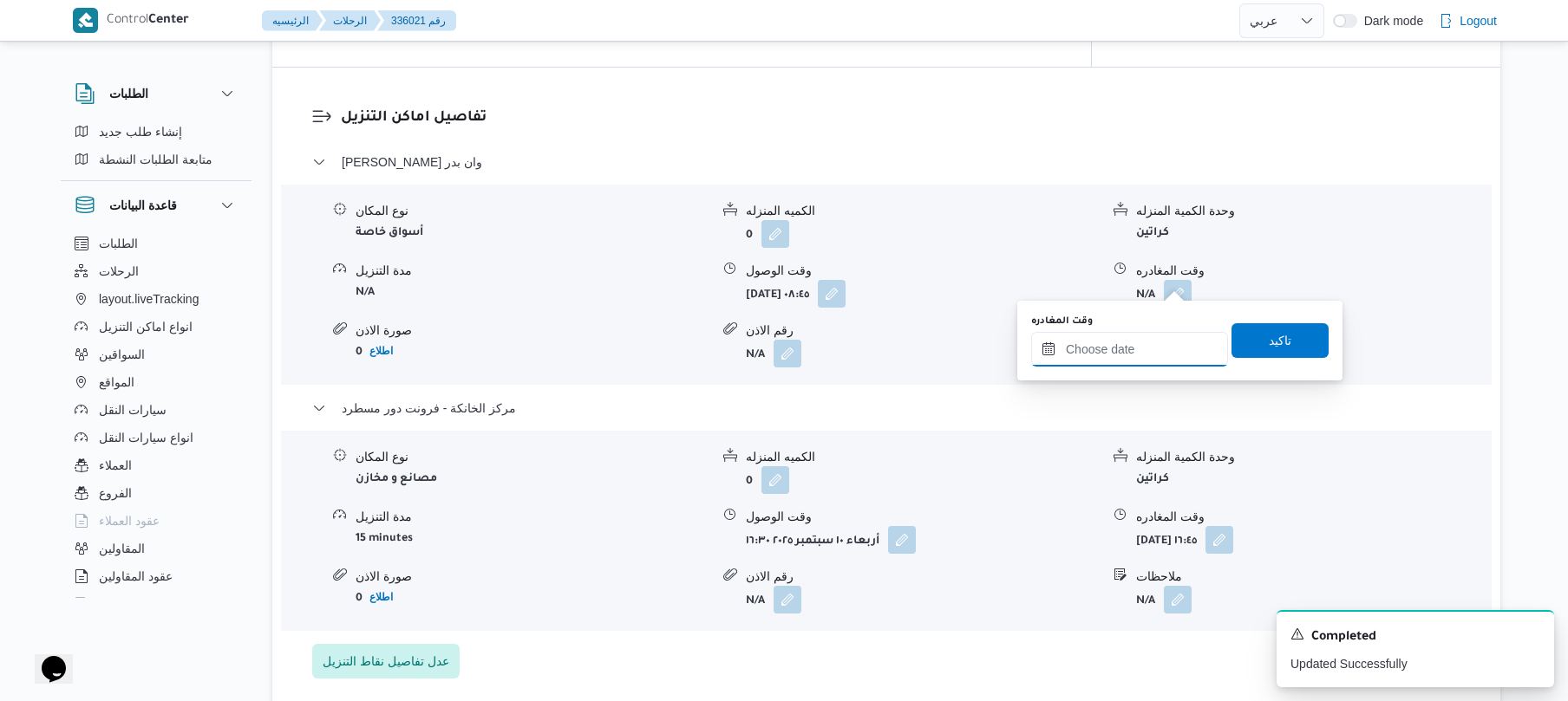
click at [1128, 337] on input "وقت المغادره" at bounding box center [1130, 349] width 197 height 35
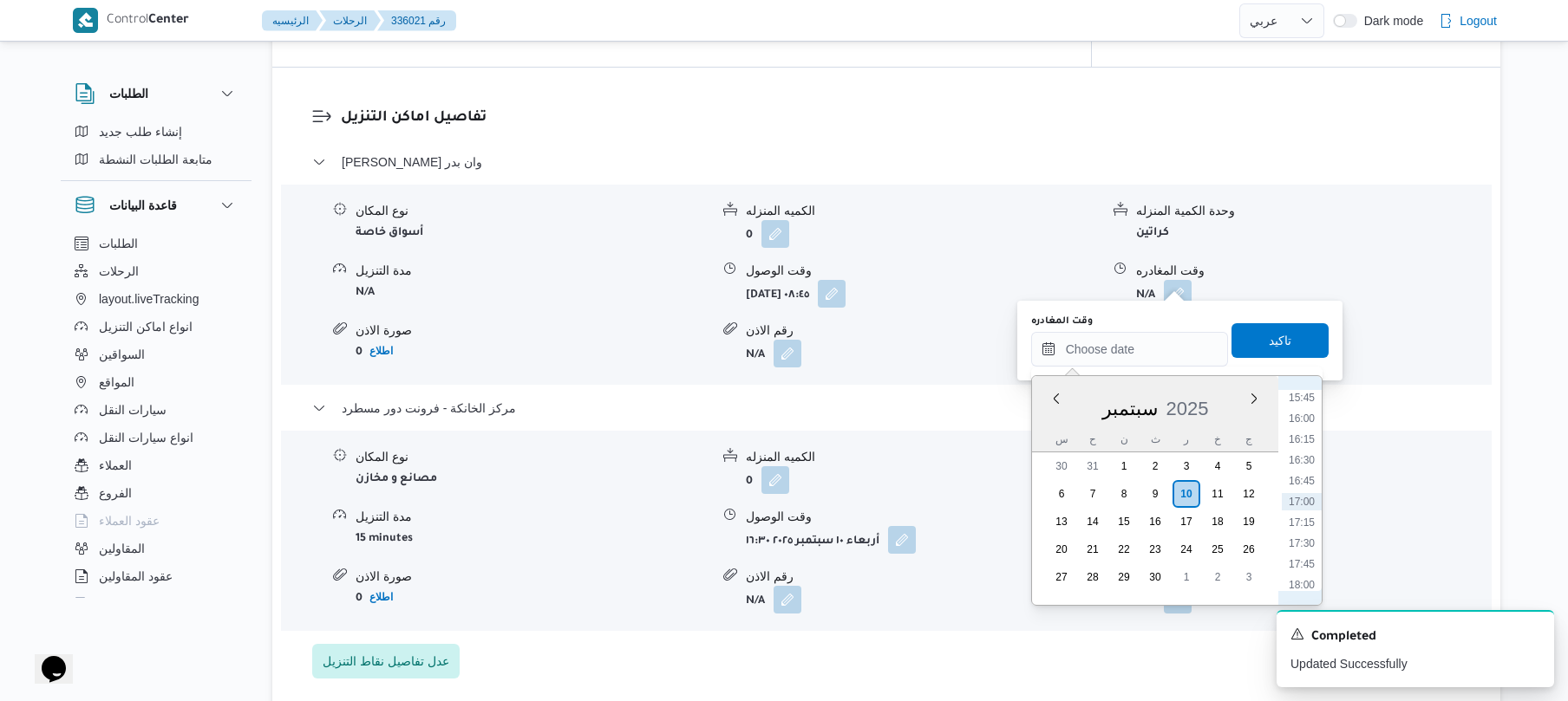
scroll to position [1142, 0]
click at [1306, 548] on li "15:30" at bounding box center [1302, 547] width 40 height 17
type input "١٠/٠٩/٢٠٢٥ ١٥:٣٠"
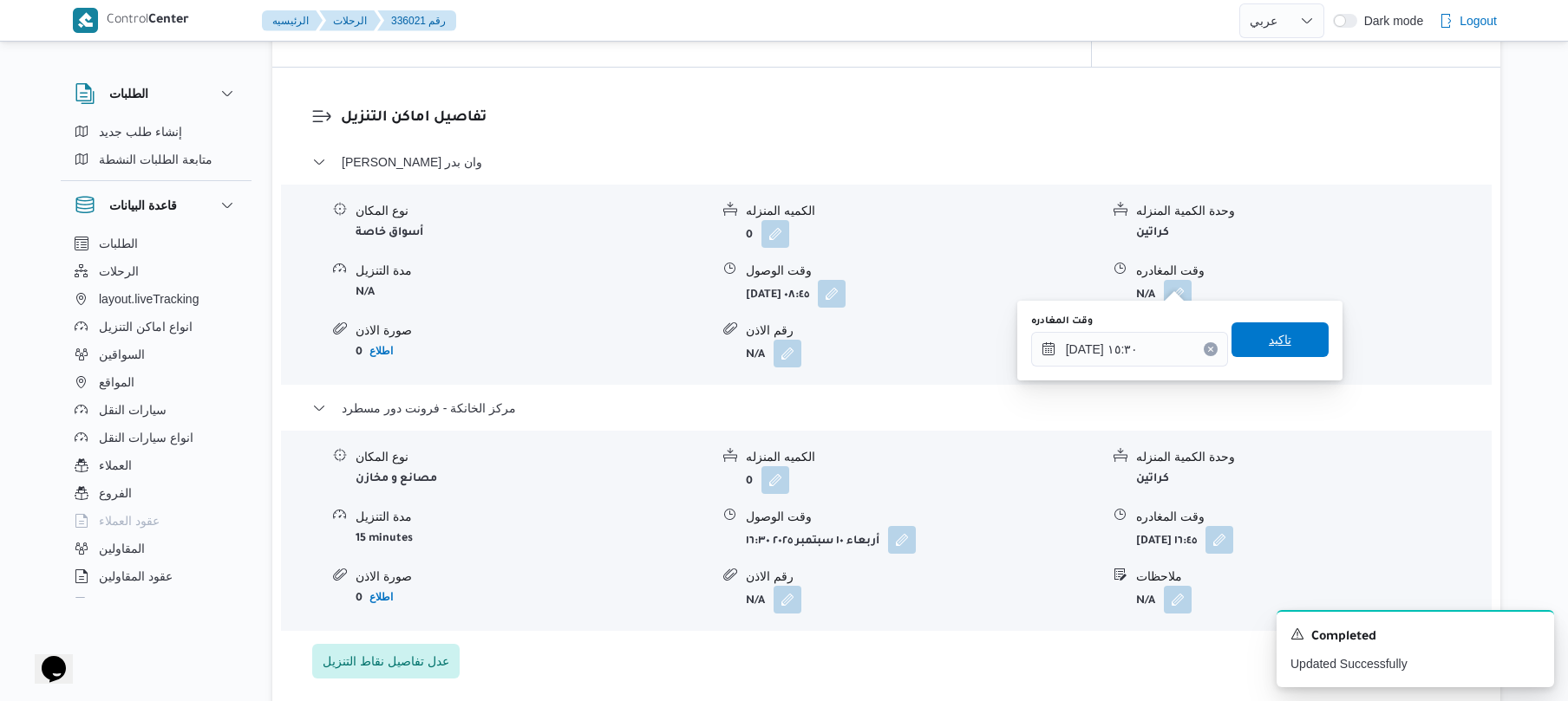
click at [1271, 334] on span "تاكيد" at bounding box center [1280, 340] width 23 height 21
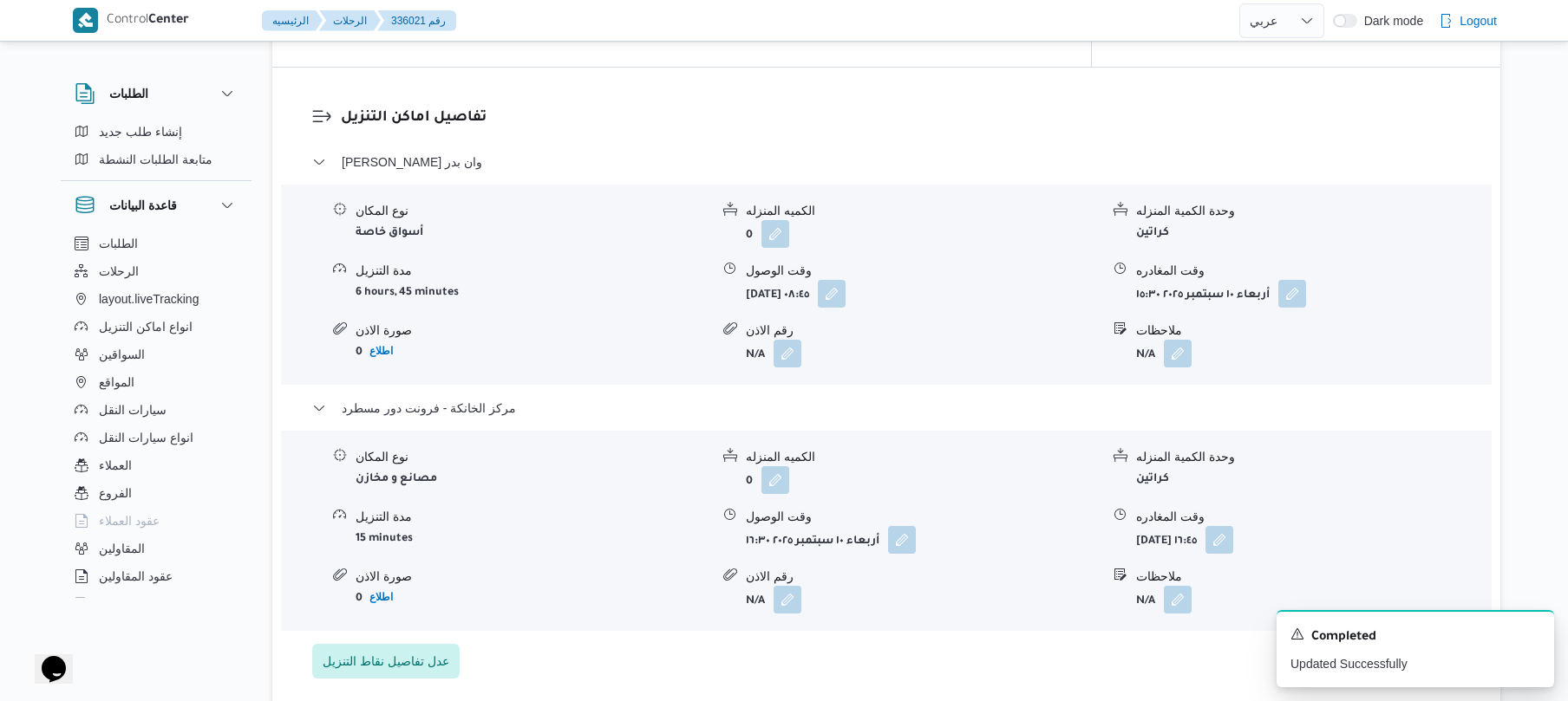
click at [1267, 131] on dl "تفاصيل اماكن التنزيل بدر - هايبر وان بدر نوع المكان أسواق خاصة الكميه المنزله 0…" at bounding box center [901, 393] width 1120 height 572
click at [1270, 114] on h3 "تفاصيل اماكن التنزيل" at bounding box center [901, 118] width 1120 height 24
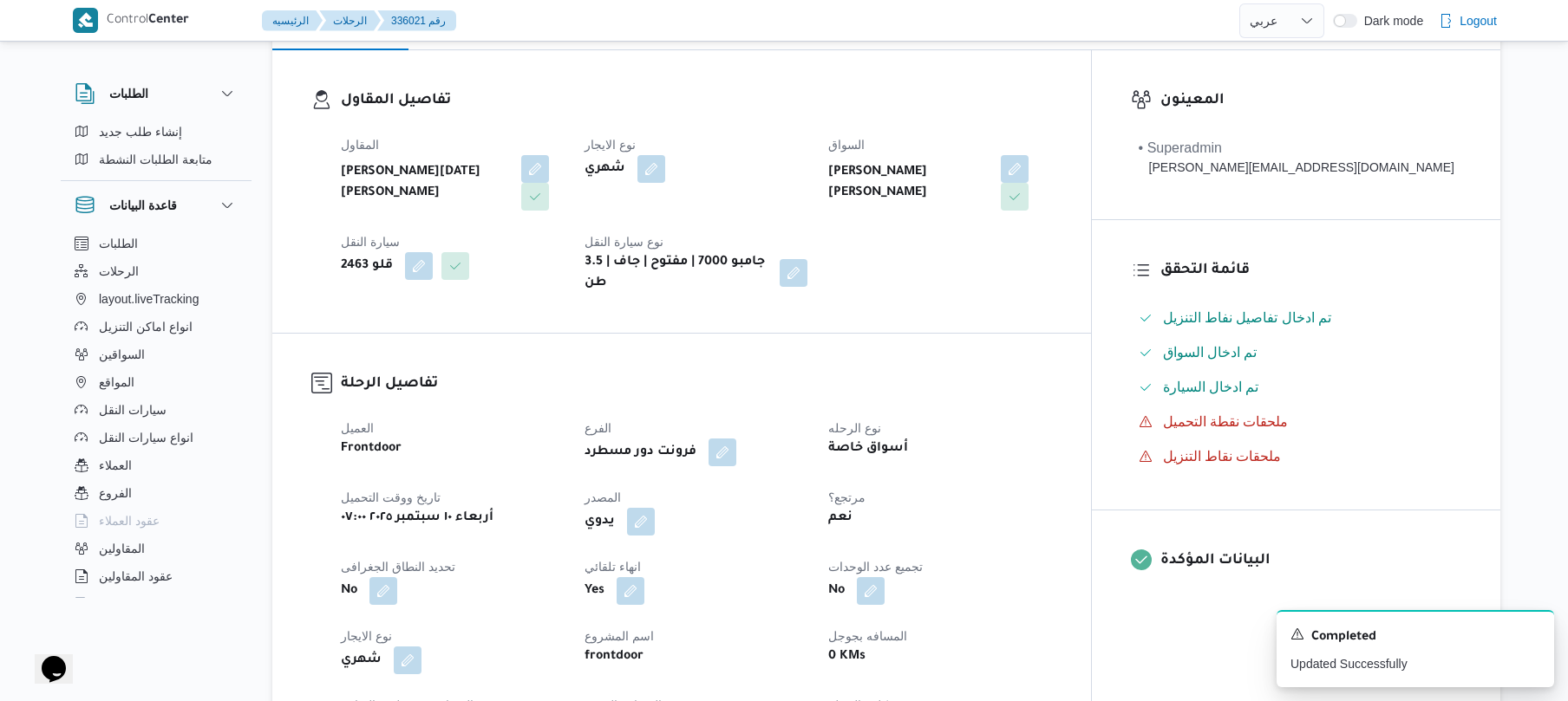
scroll to position [0, 0]
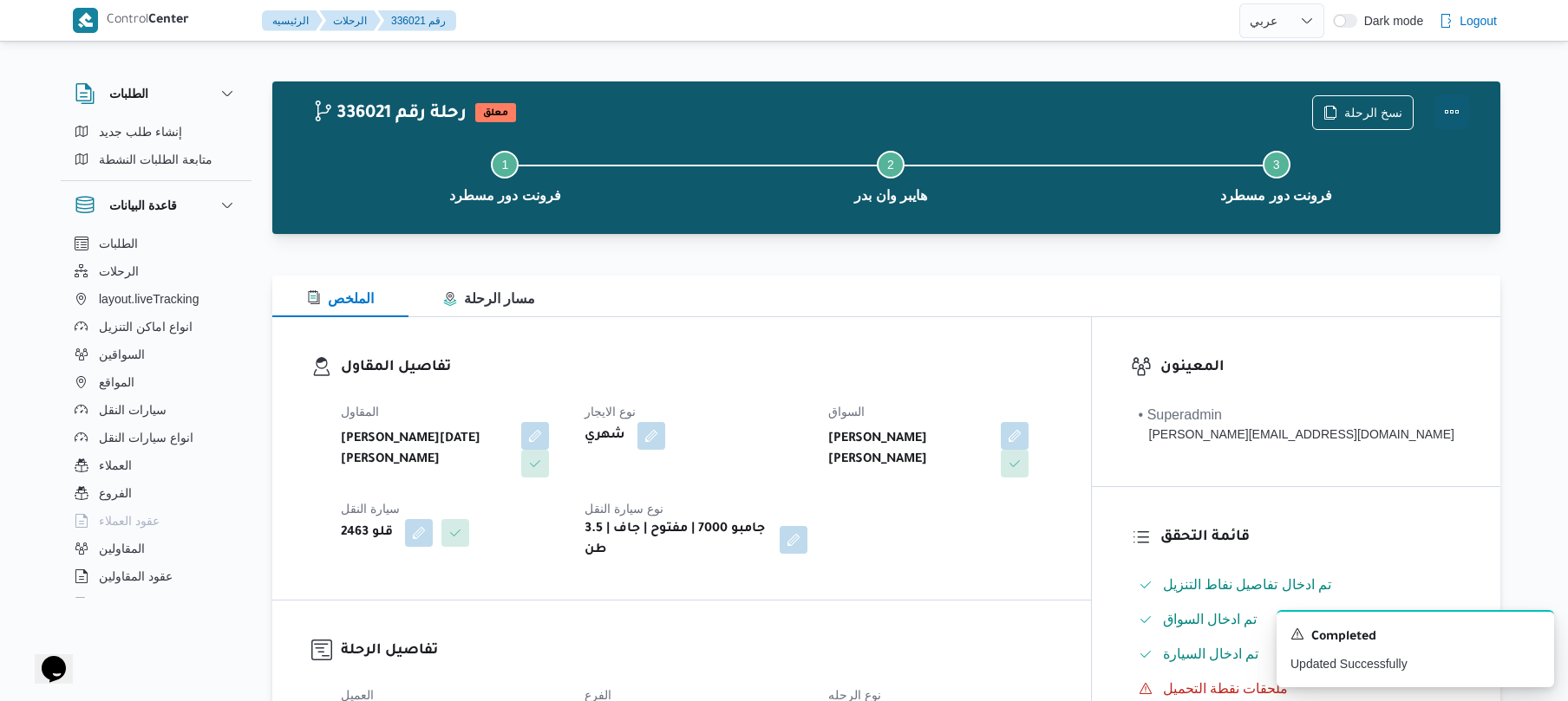
click at [1447, 115] on button "Actions" at bounding box center [1452, 112] width 35 height 35
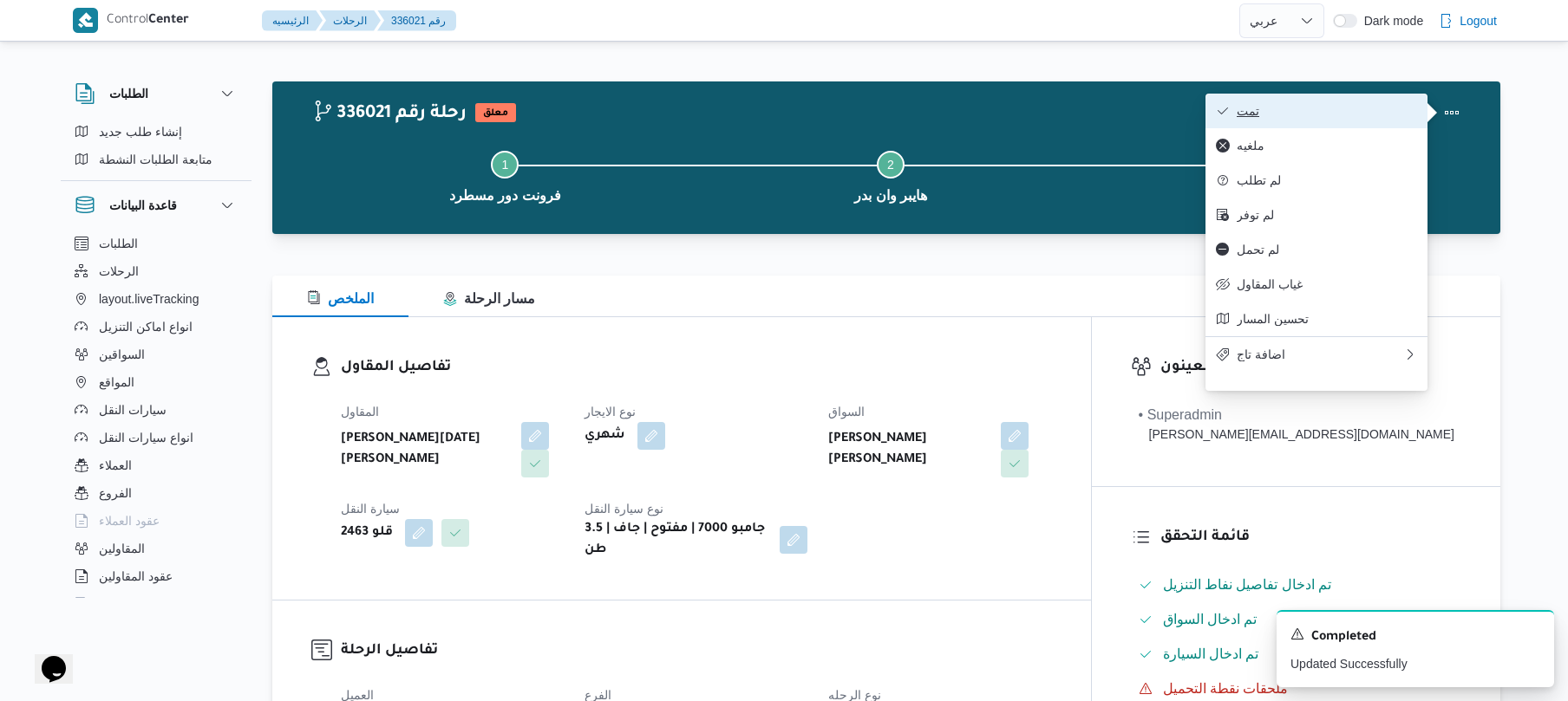
click at [1323, 112] on span "تمت" at bounding box center [1327, 111] width 181 height 14
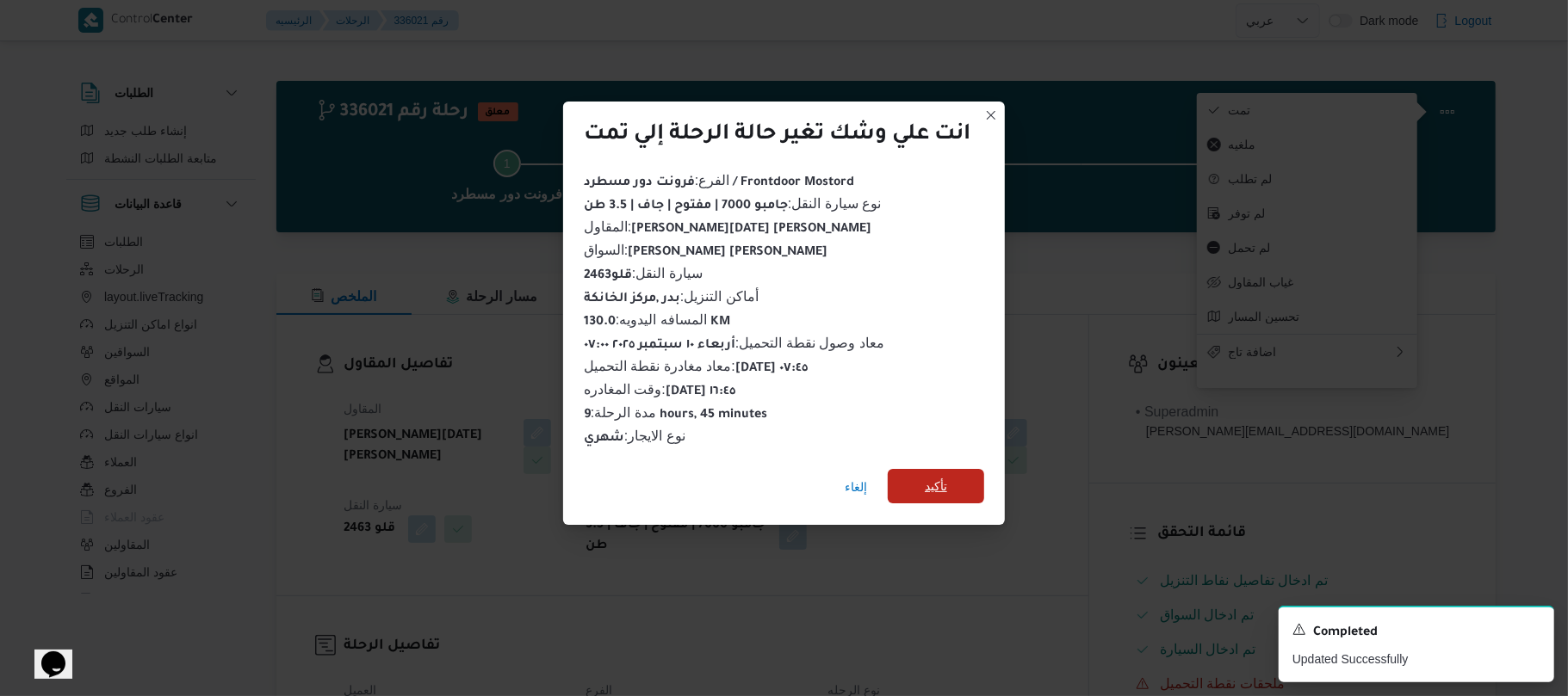
click at [938, 476] on span "تأكيد" at bounding box center [936, 487] width 23 height 21
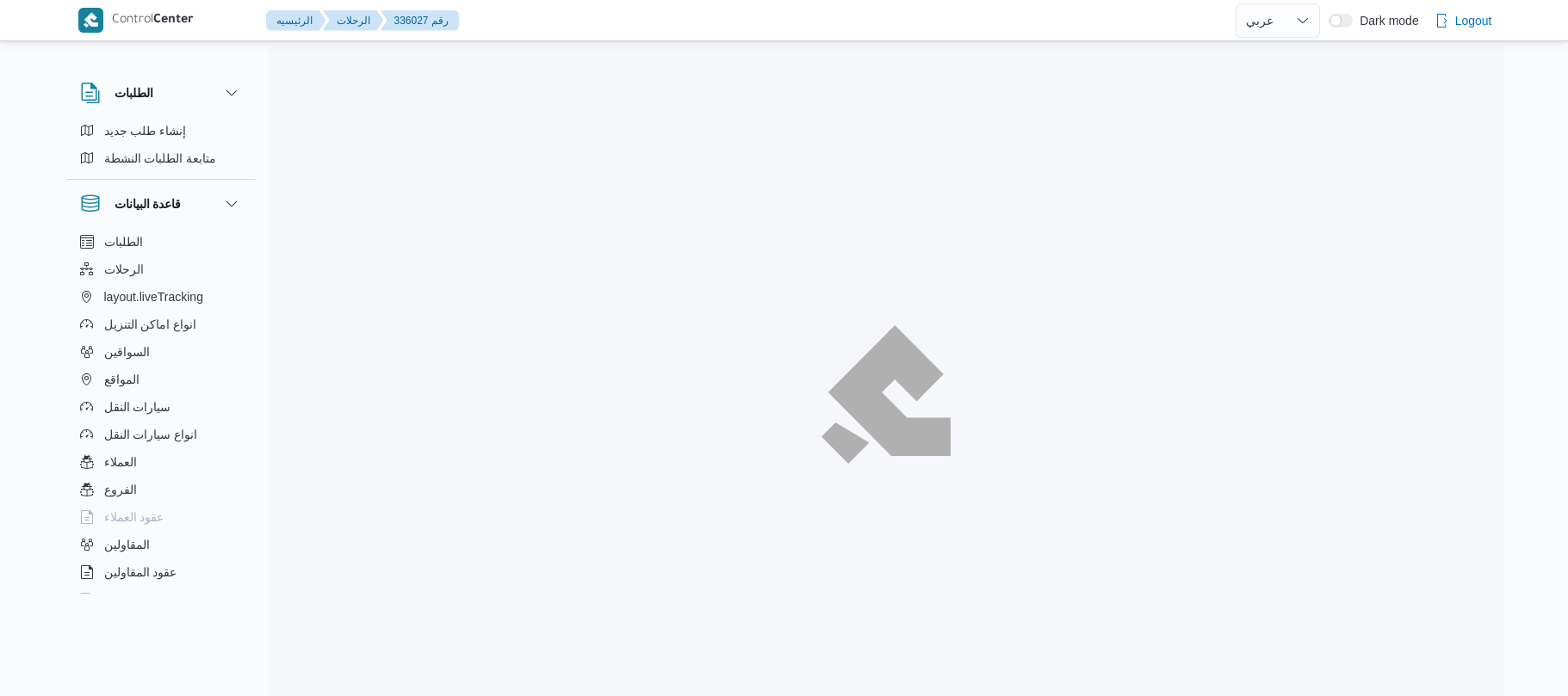
select select "ar"
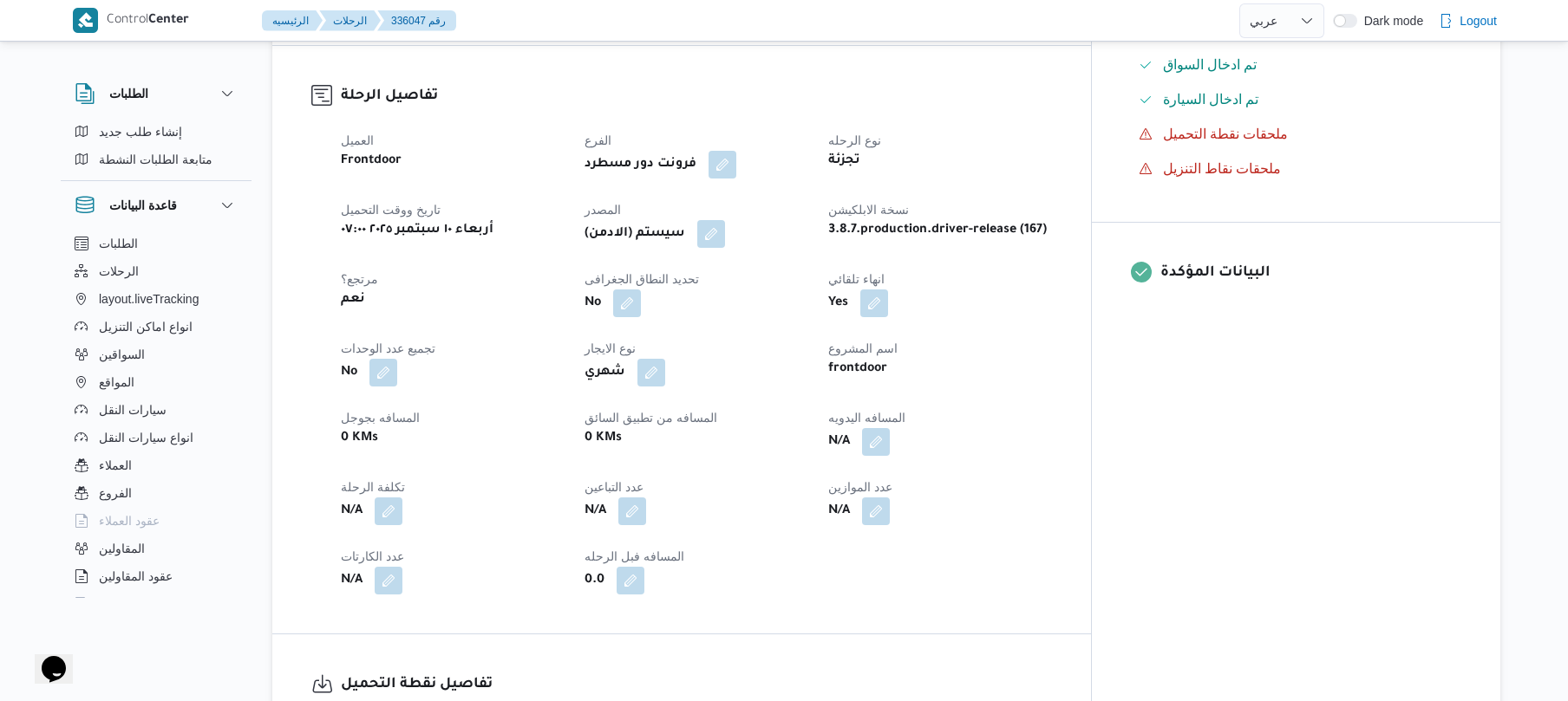
scroll to position [601, 0]
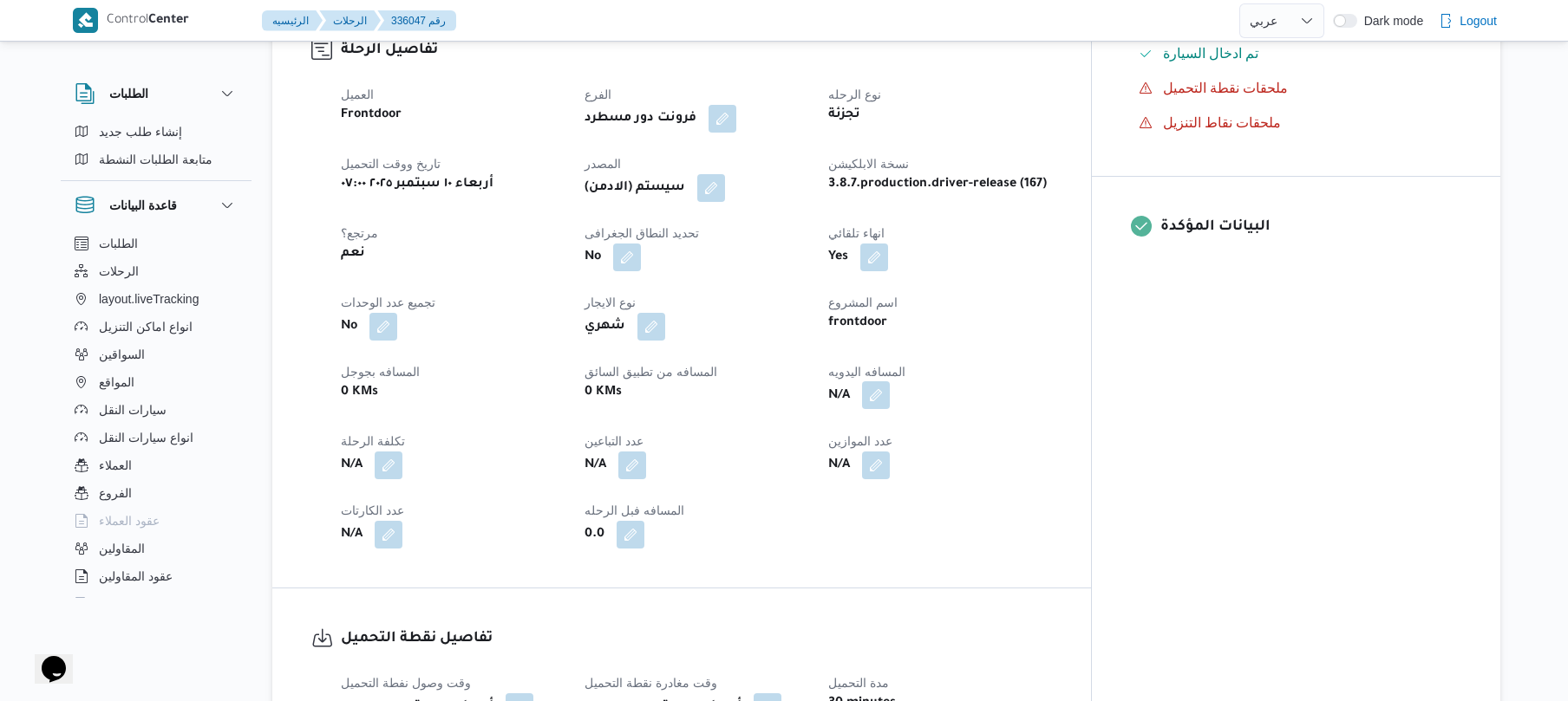
click at [890, 381] on button "button" at bounding box center [875, 394] width 27 height 27
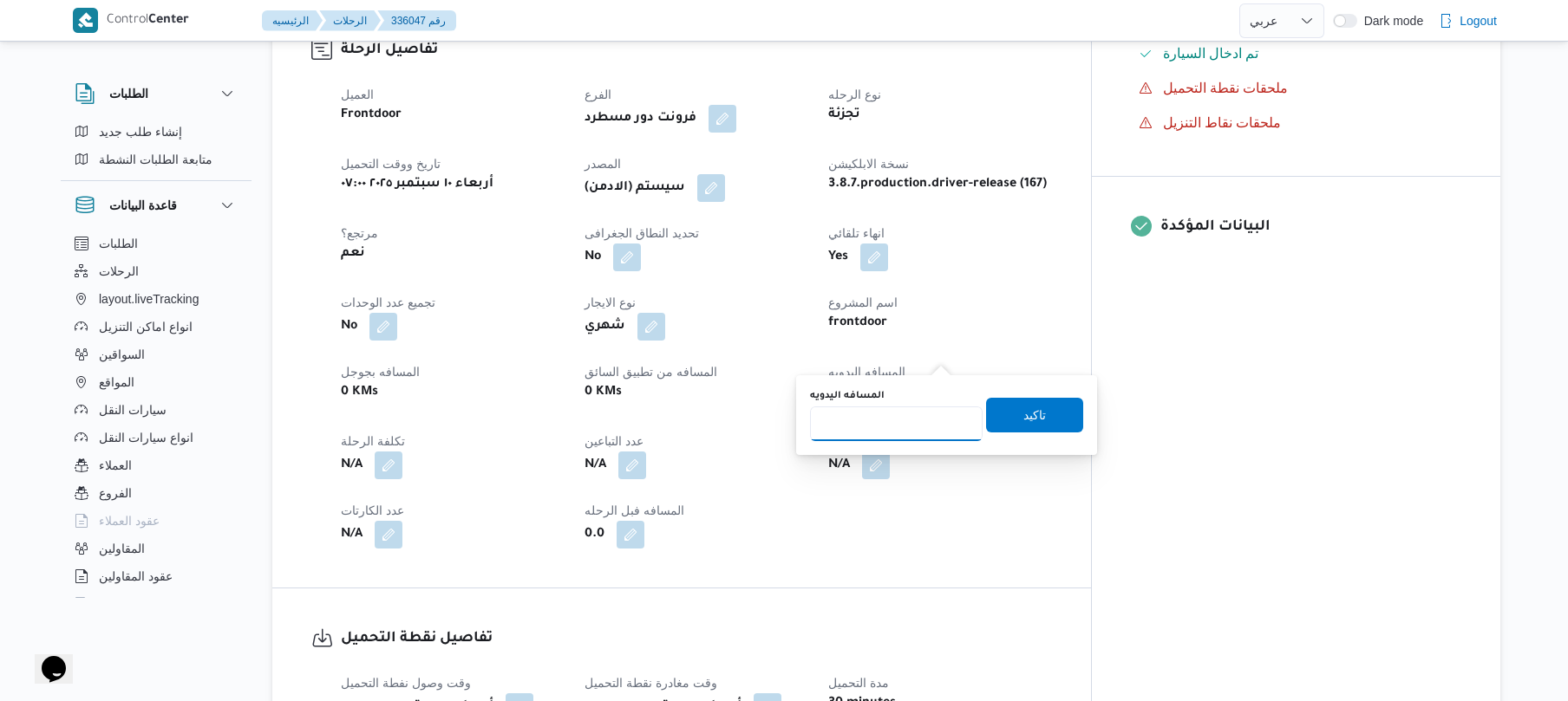
click at [909, 427] on input "المسافه اليدويه" at bounding box center [896, 424] width 172 height 35
type input "125"
click at [1024, 421] on span "تاكيد" at bounding box center [1035, 414] width 23 height 21
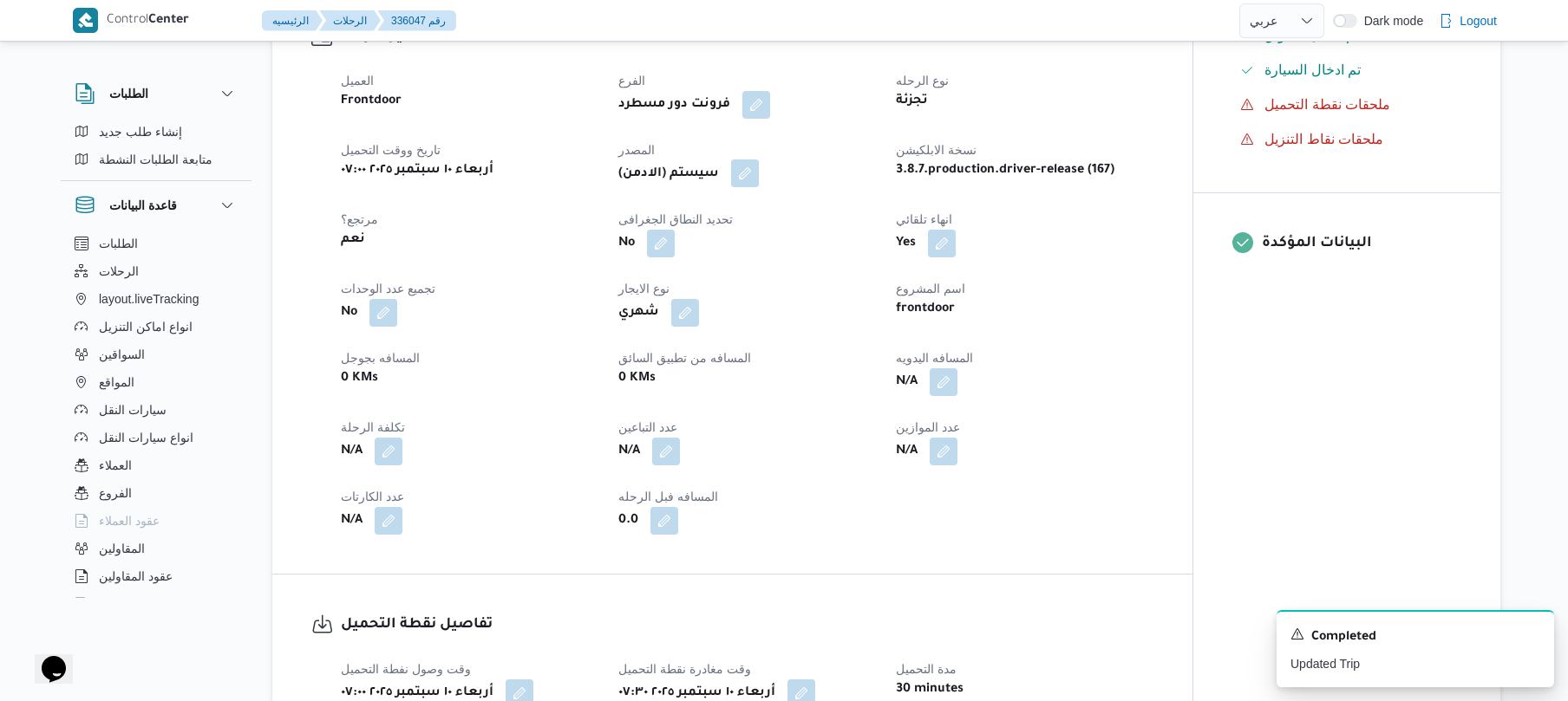
click at [753, 160] on button "button" at bounding box center [745, 173] width 27 height 27
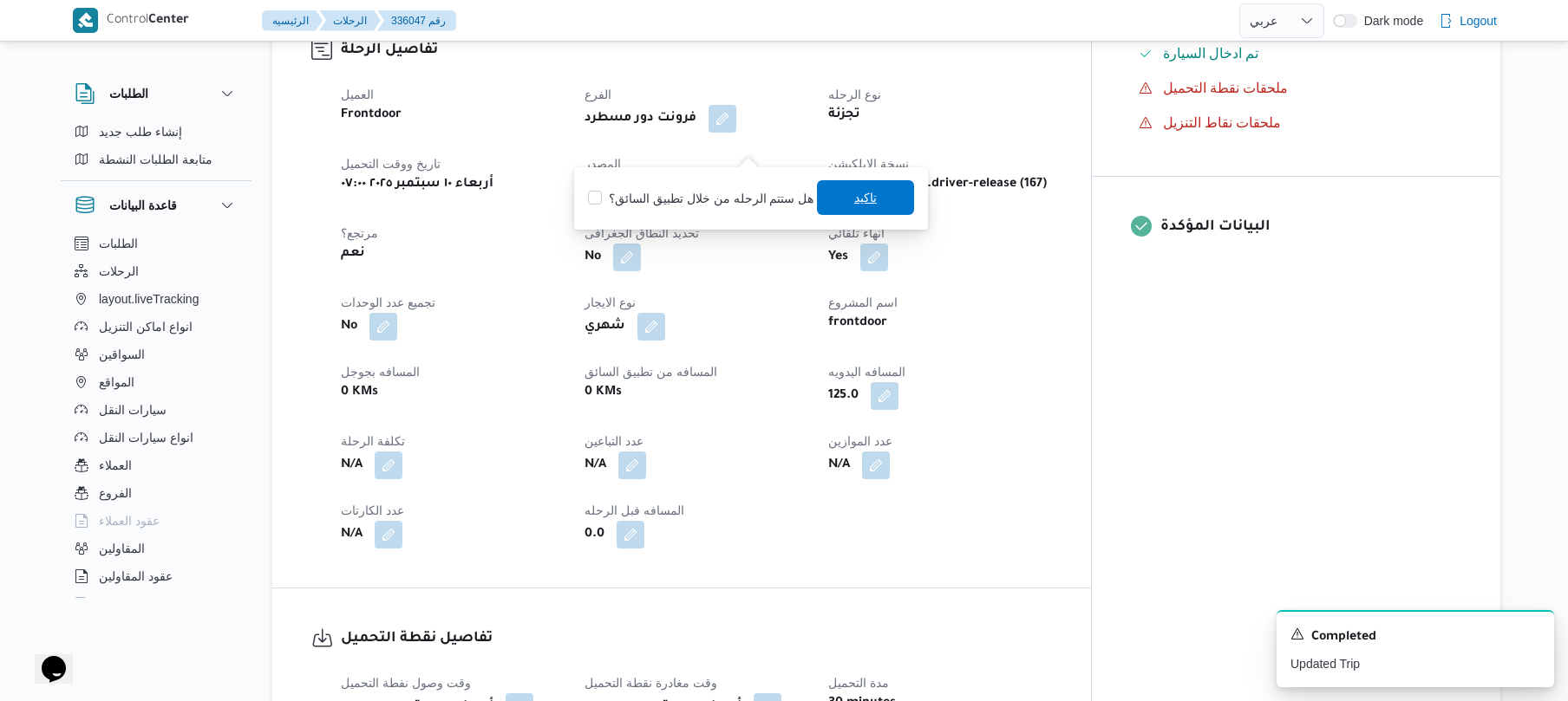
click at [839, 199] on span "تاكيد" at bounding box center [865, 198] width 97 height 35
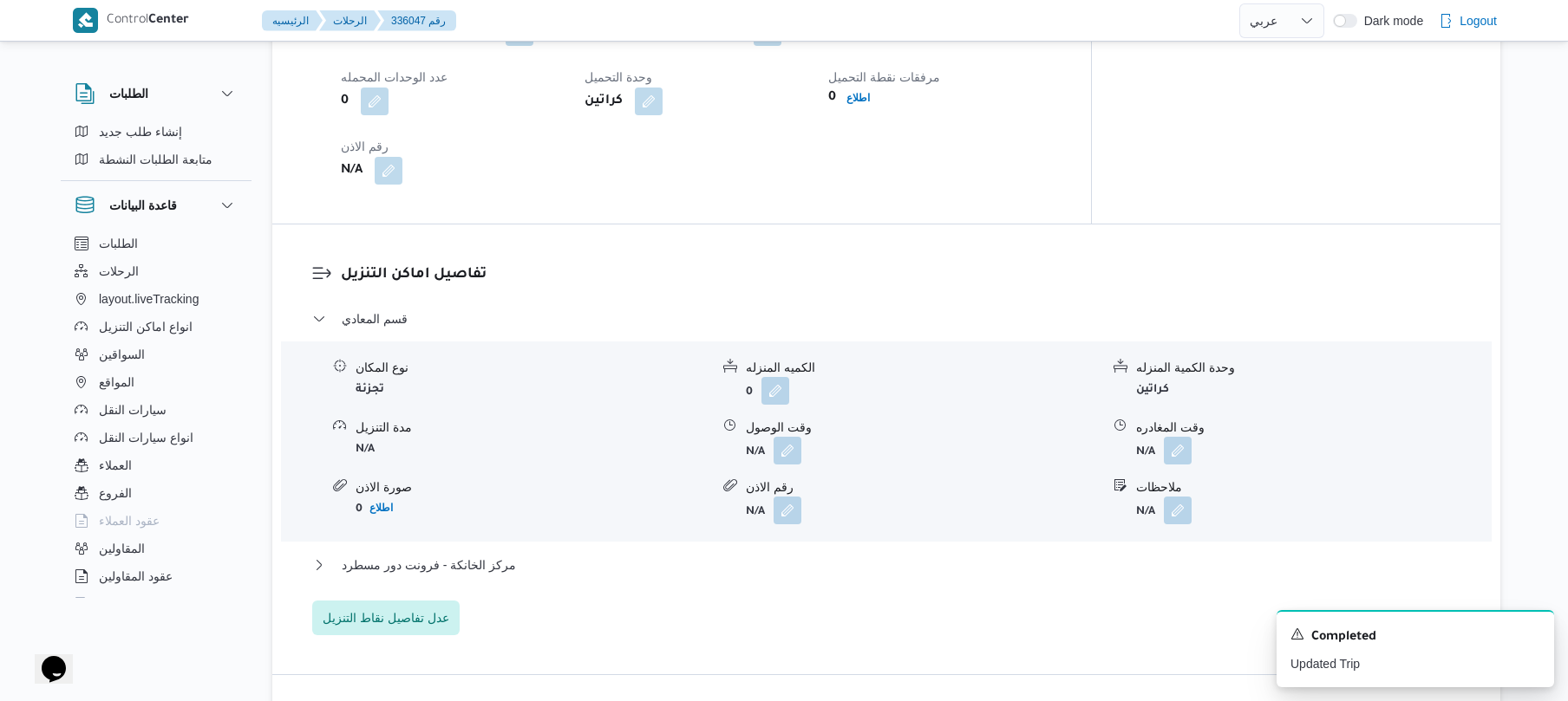
scroll to position [1480, 0]
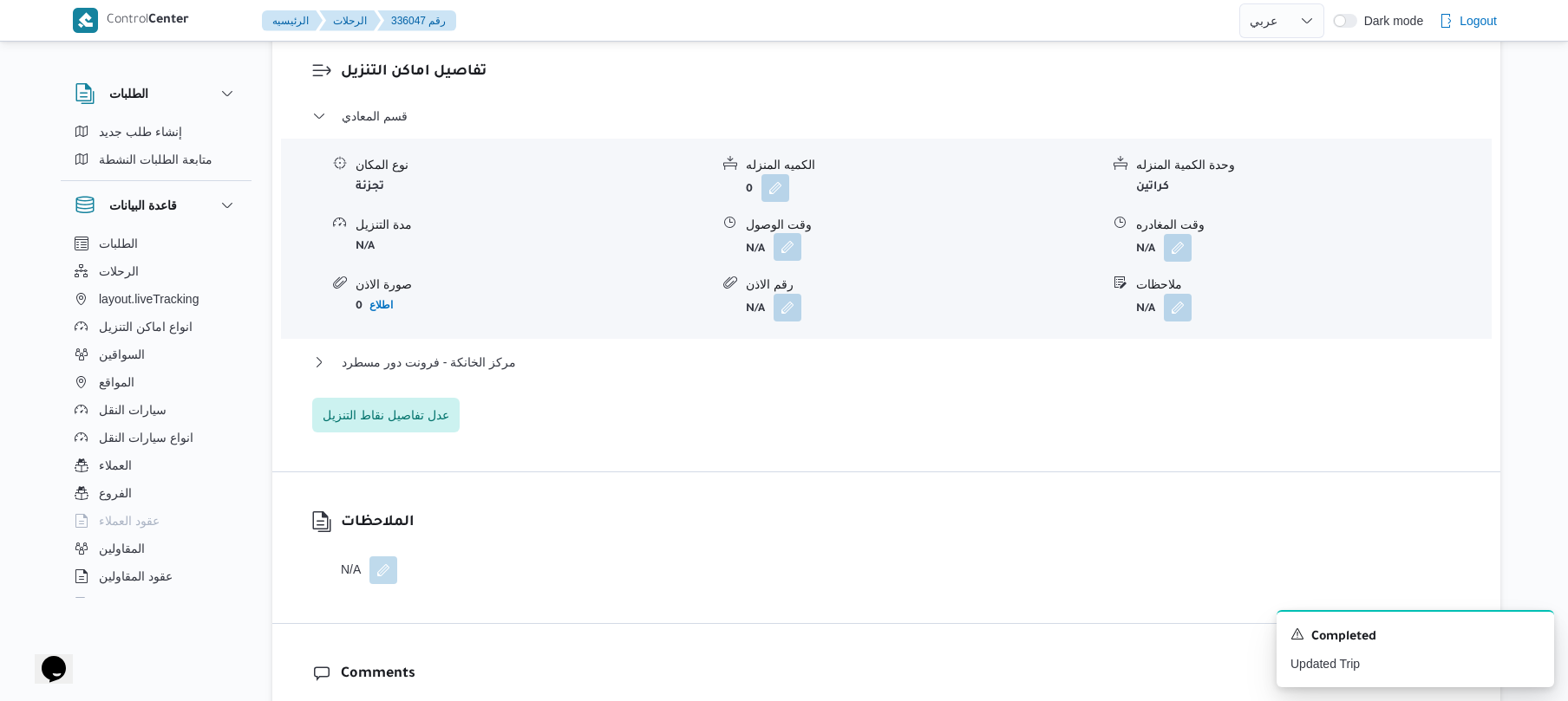
click at [783, 234] on button "button" at bounding box center [787, 247] width 27 height 27
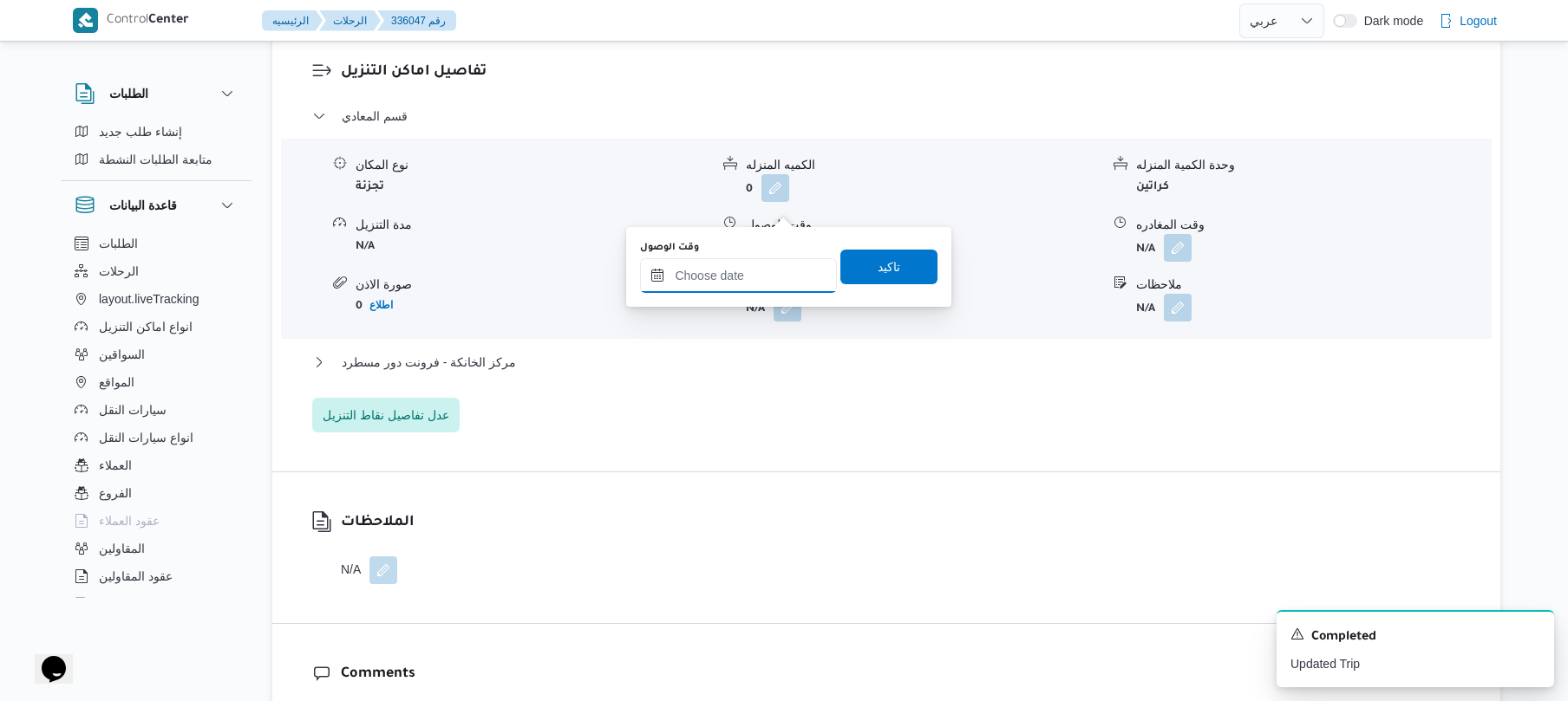
click at [764, 272] on input "وقت الوصول" at bounding box center [738, 275] width 197 height 35
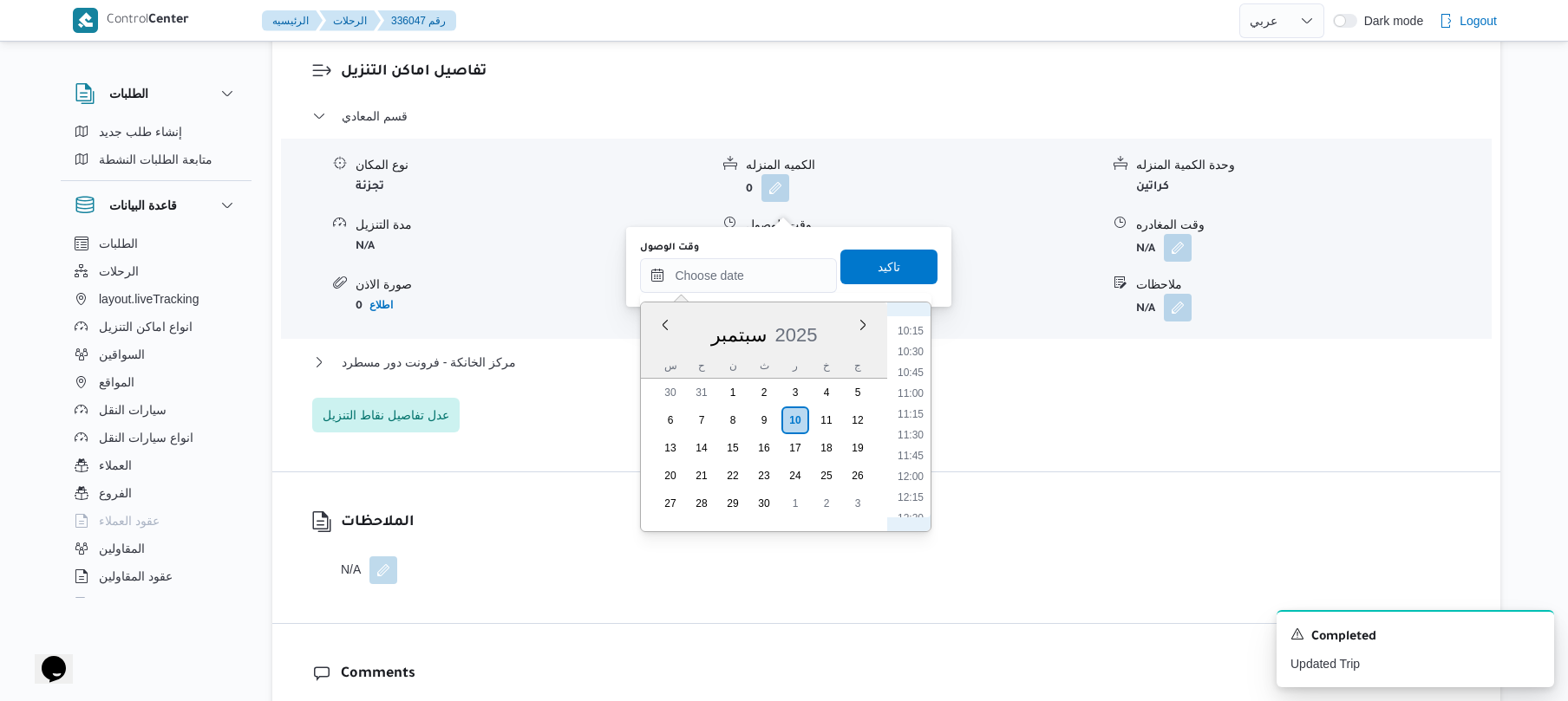
scroll to position [653, 0]
click at [913, 385] on li "08:30" at bounding box center [910, 379] width 40 height 17
type input "١٠/٠٩/٢٠٢٥ ٠٨:٣٠"
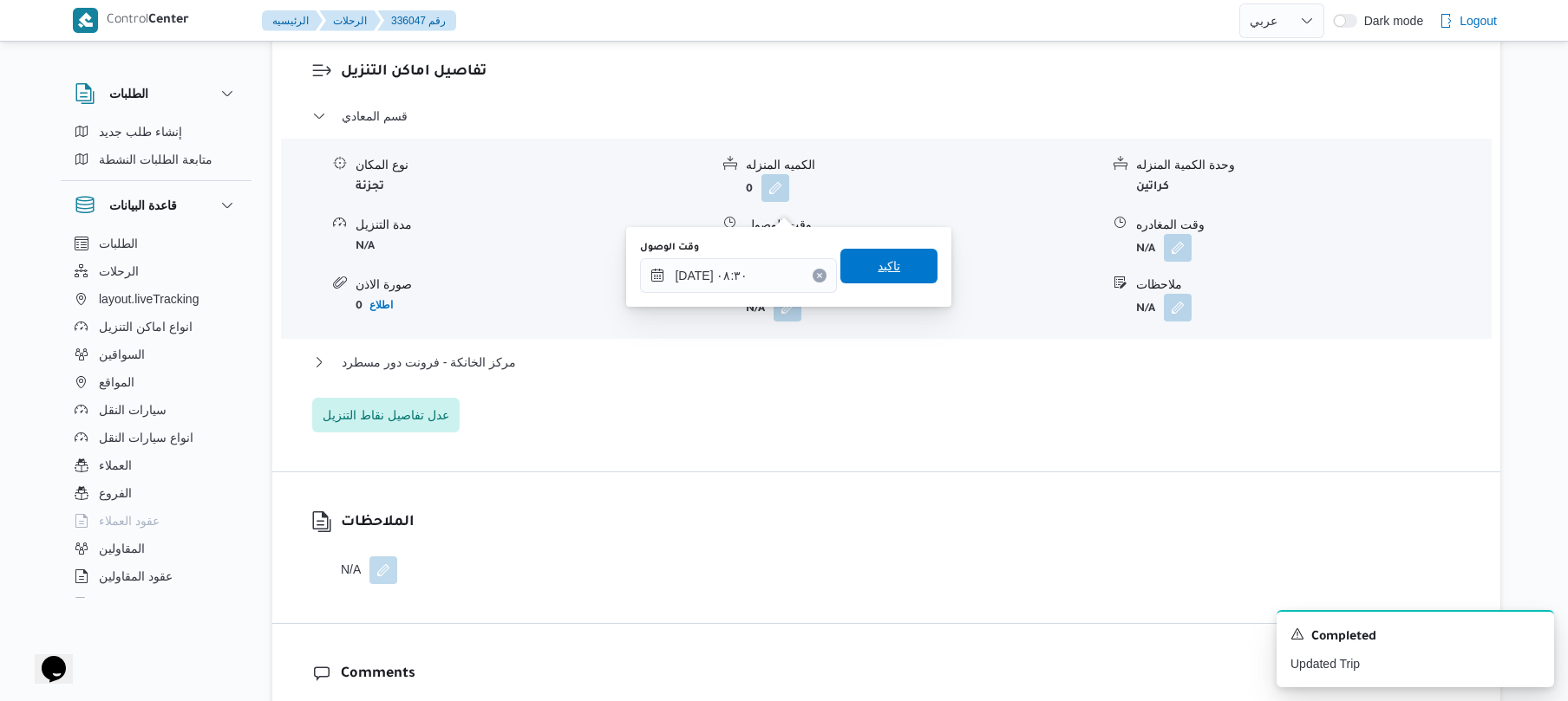
click at [889, 274] on span "تاكيد" at bounding box center [890, 266] width 23 height 21
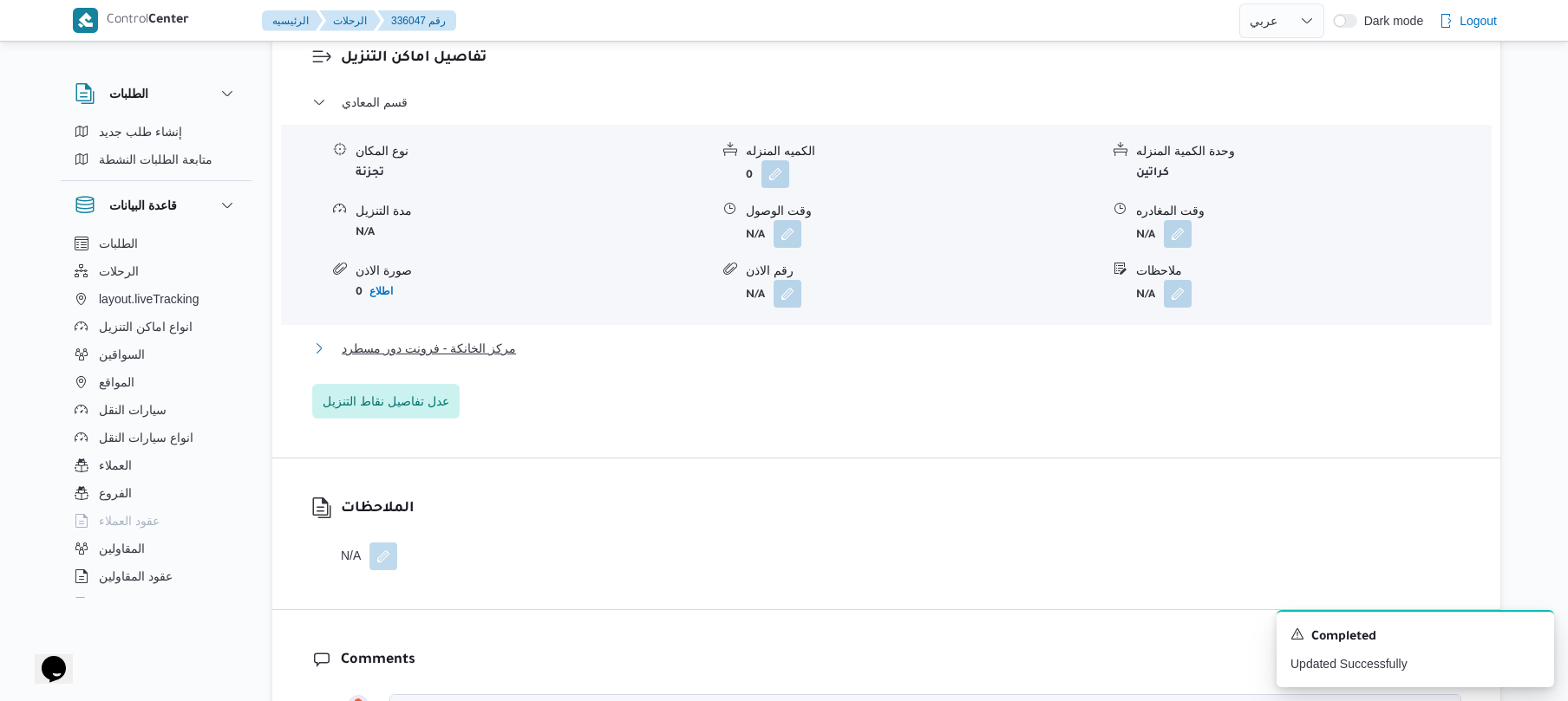
click at [850, 338] on button "مركز الخانكة - فرونت دور مسطرد" at bounding box center [887, 348] width 1149 height 21
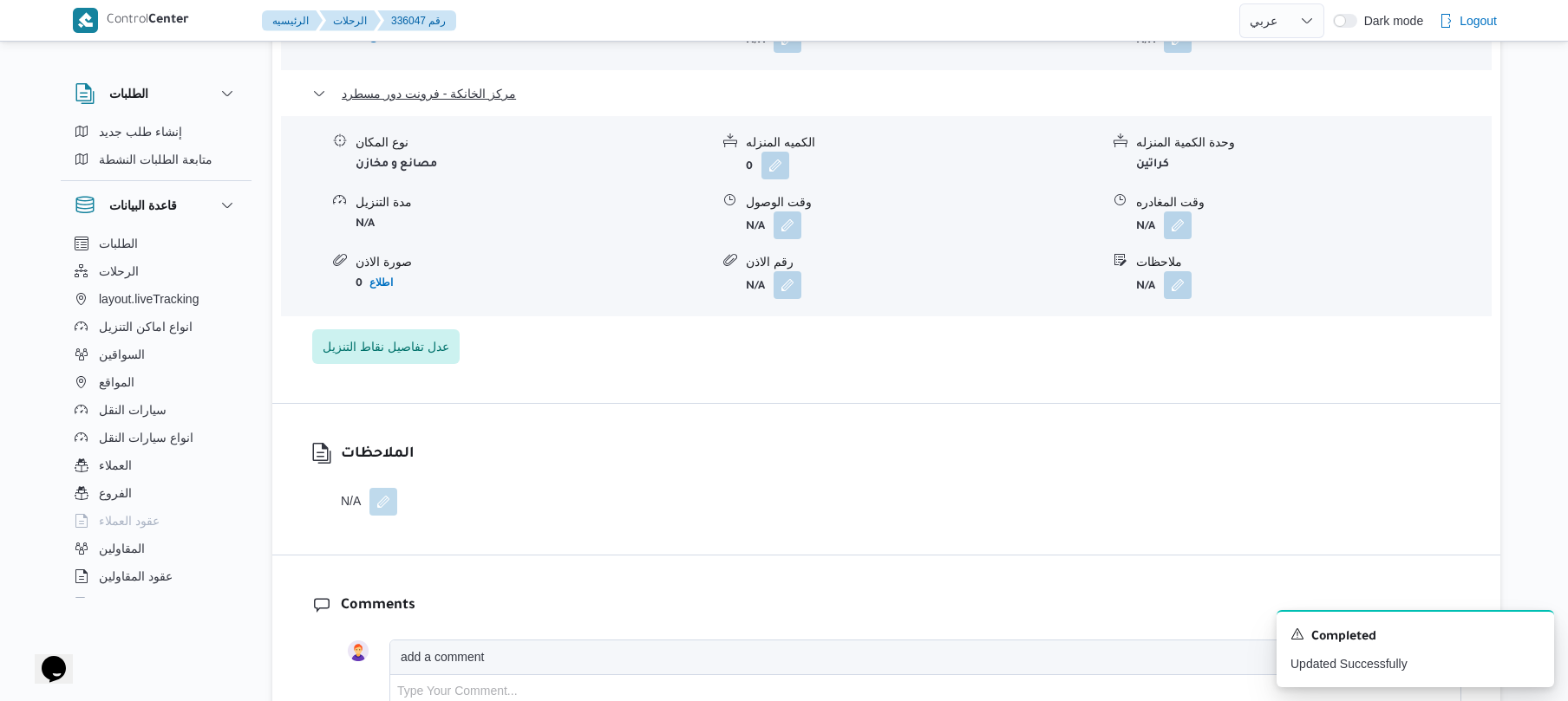
scroll to position [1803, 0]
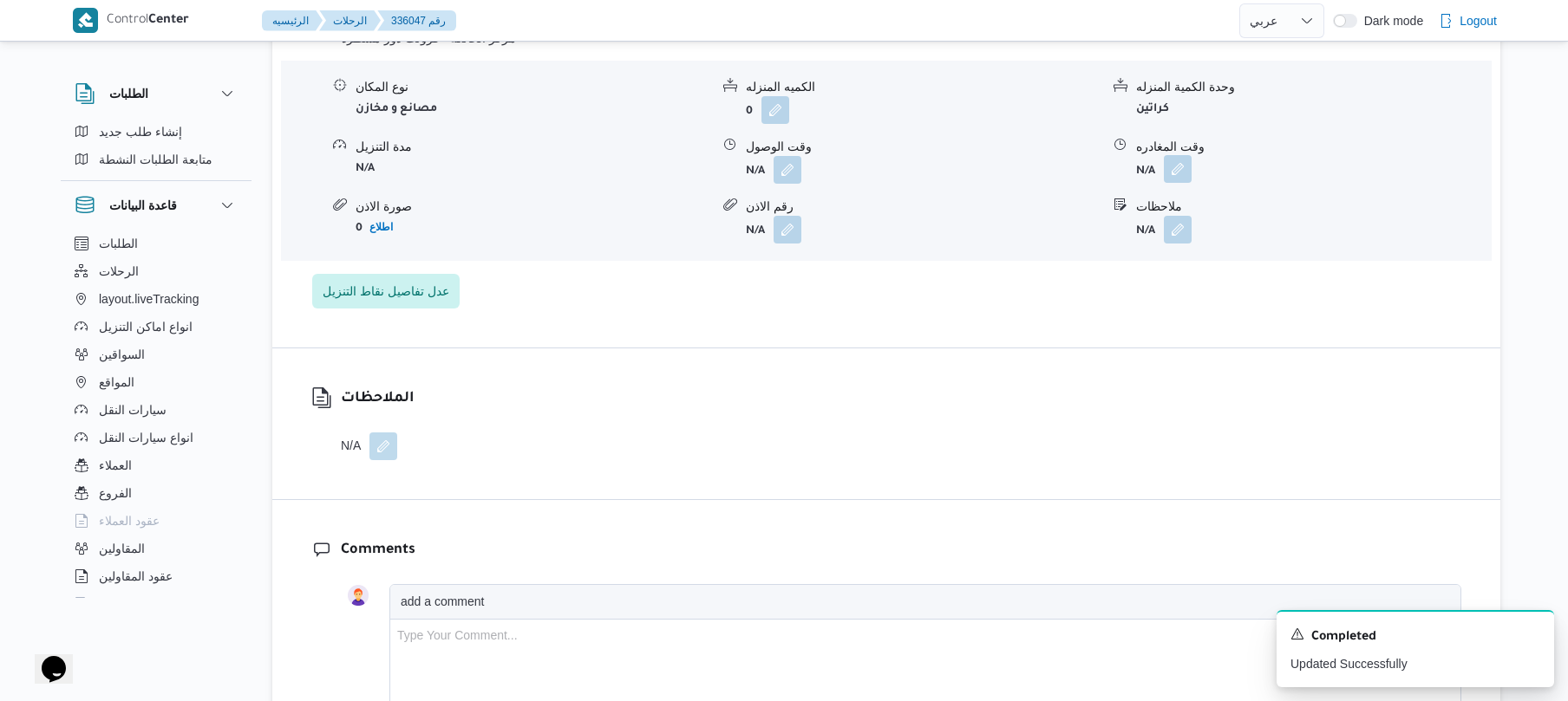
click at [1179, 155] on button "button" at bounding box center [1177, 168] width 27 height 27
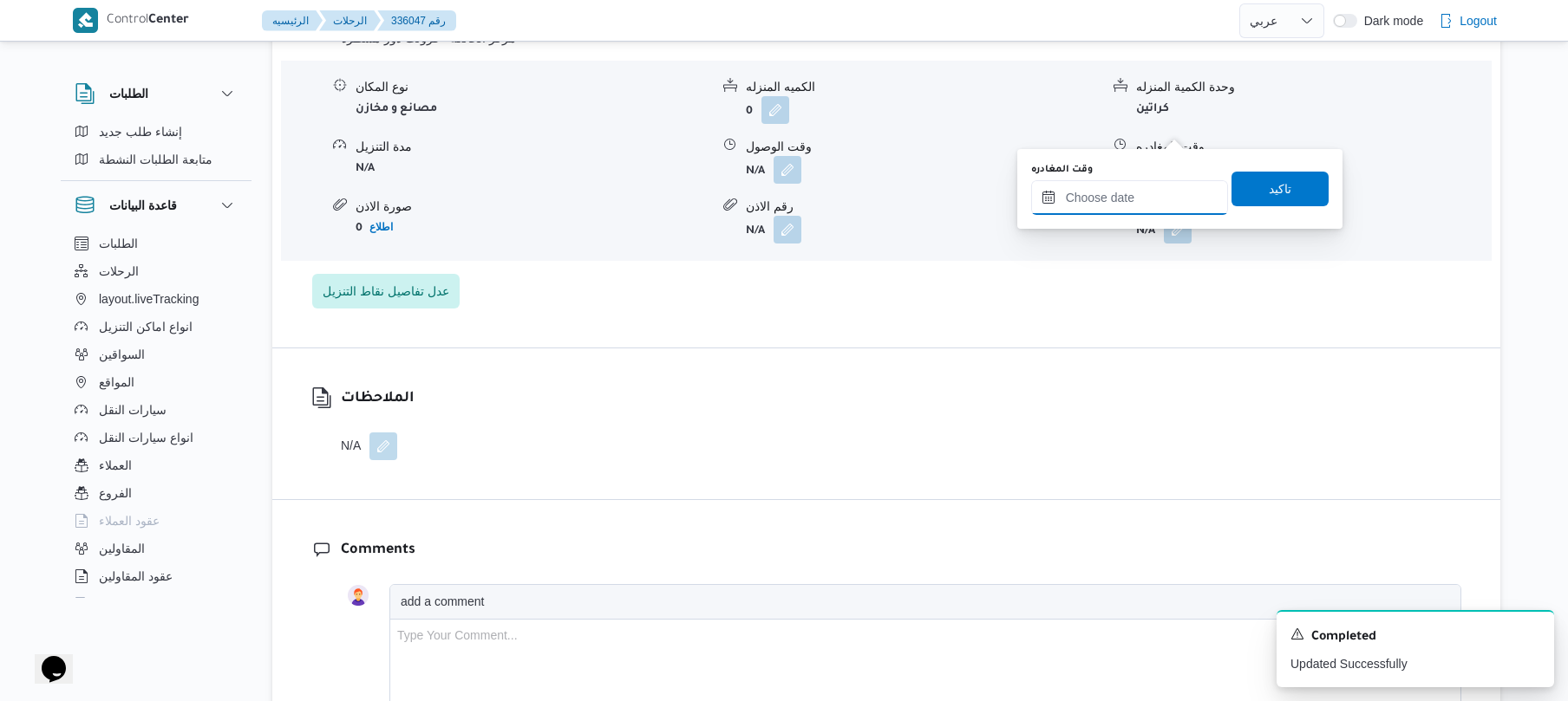
click at [1112, 191] on input "وقت المغادره" at bounding box center [1130, 198] width 197 height 35
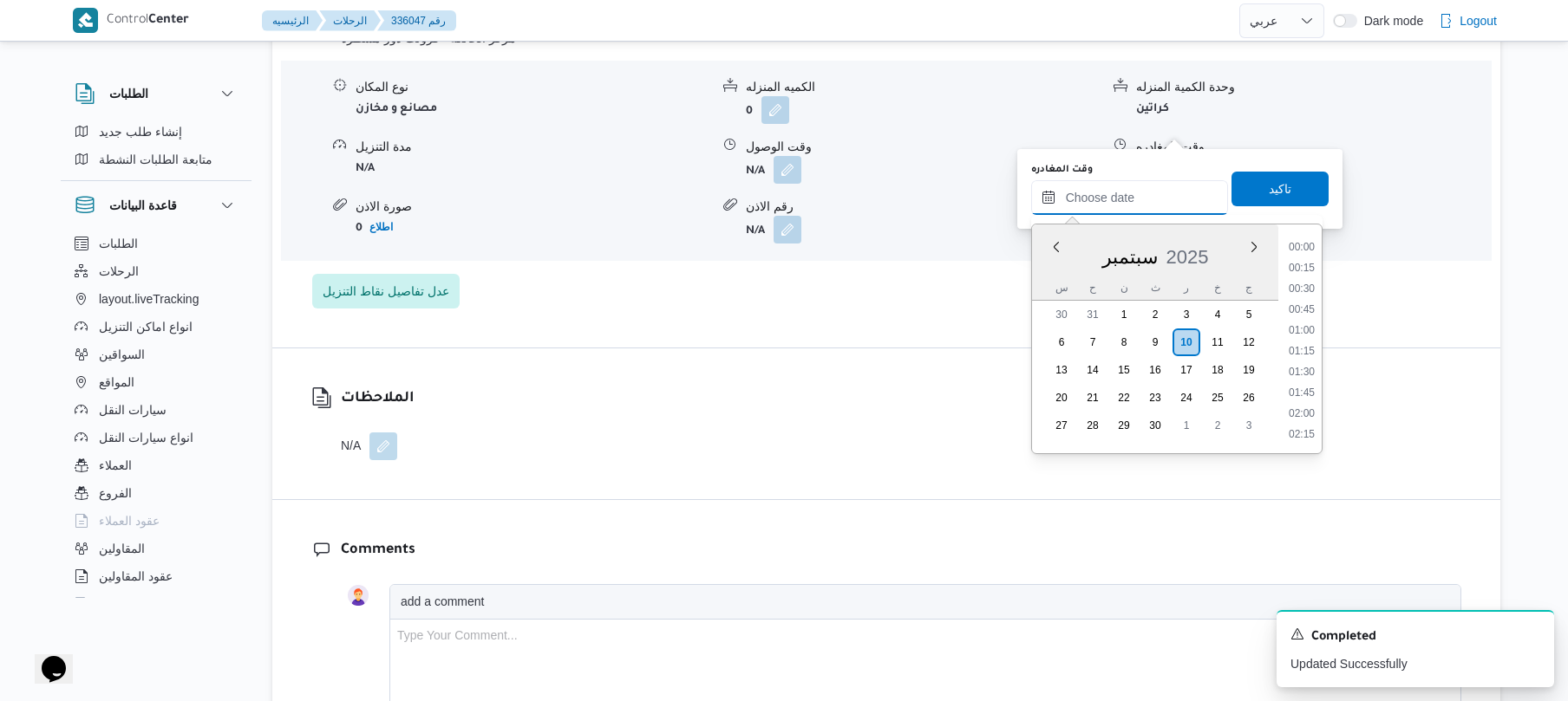
scroll to position [1333, 0]
click at [1312, 286] on li "16:30" at bounding box center [1302, 288] width 40 height 17
type input "[DATE] ١٦:٣٠"
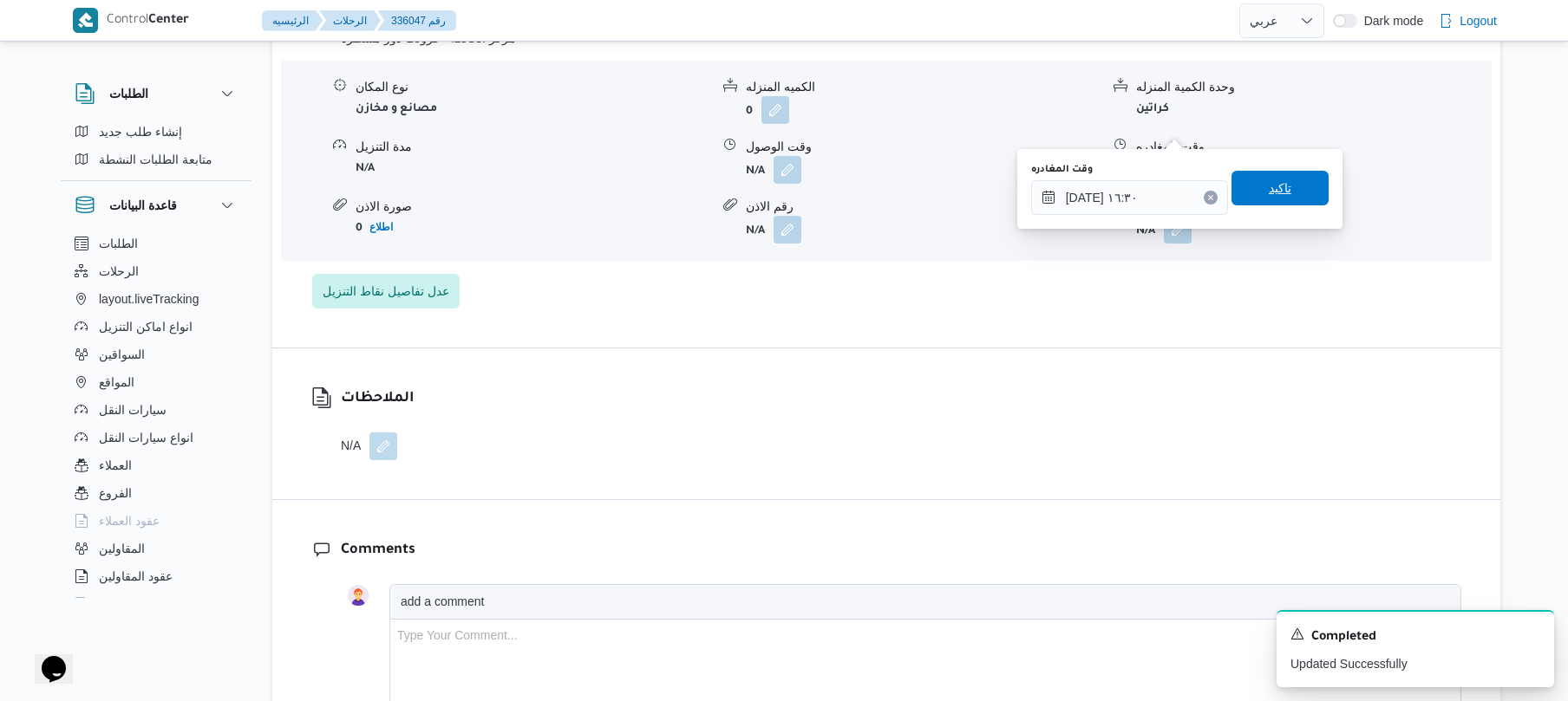
click at [1283, 184] on span "تاكيد" at bounding box center [1279, 188] width 97 height 35
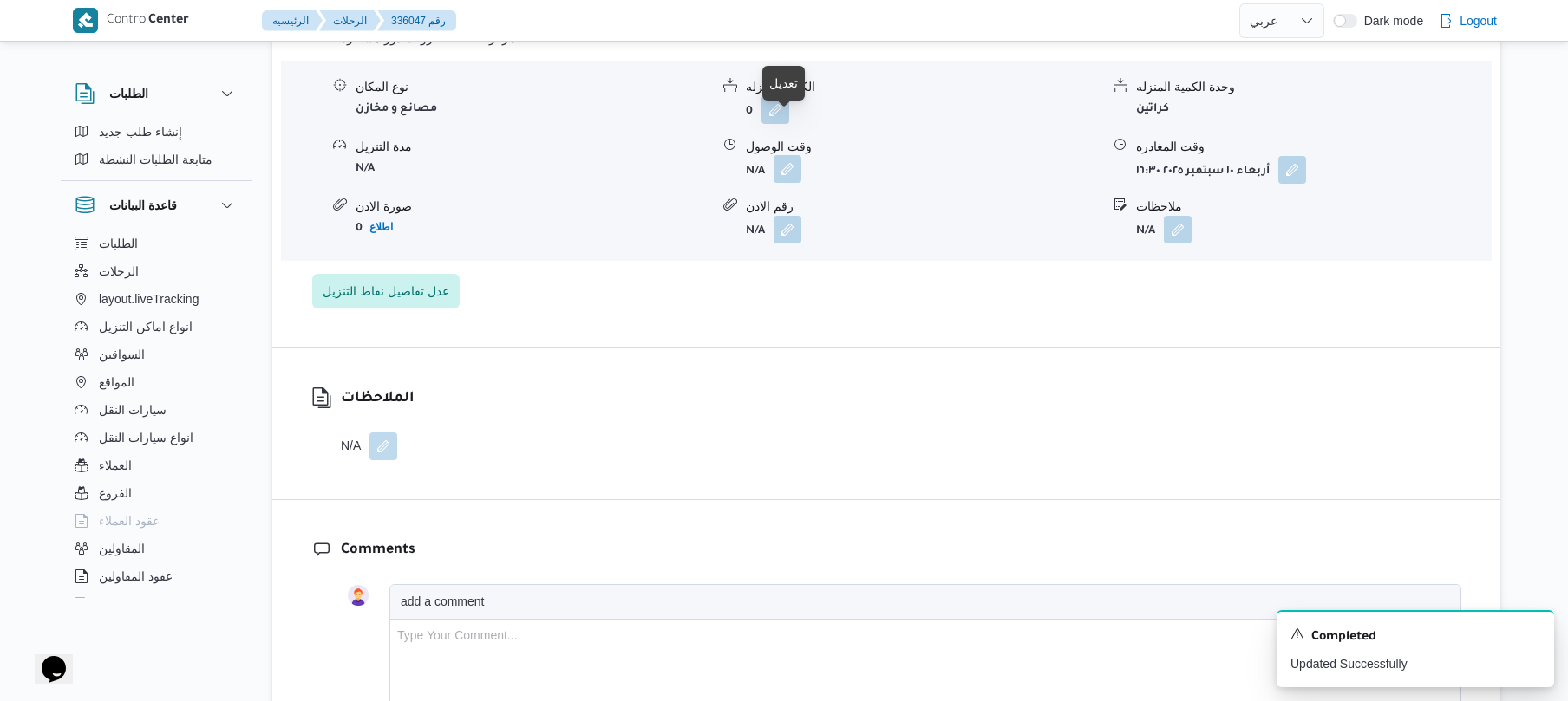
click at [791, 155] on button "button" at bounding box center [787, 168] width 27 height 27
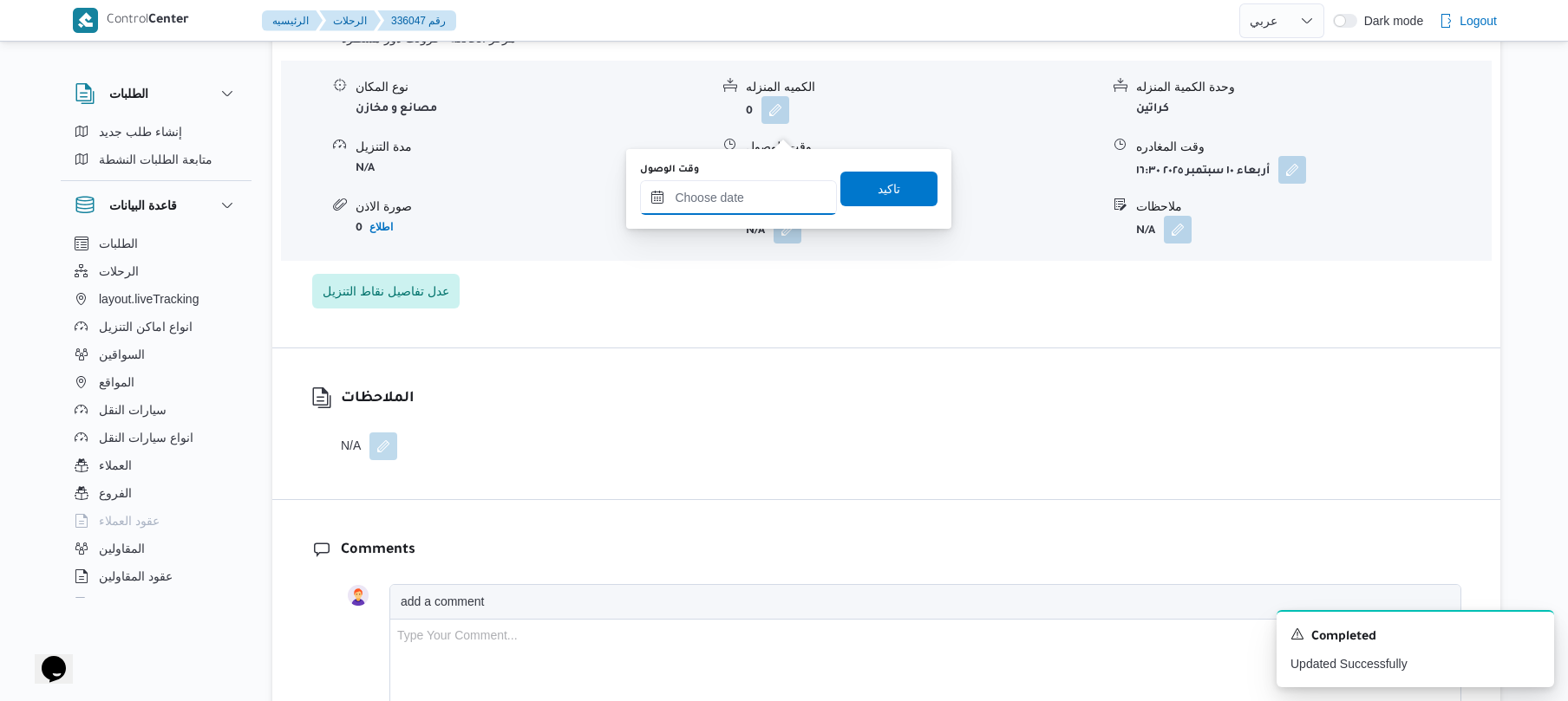
click at [764, 184] on input "وقت الوصول" at bounding box center [738, 198] width 197 height 35
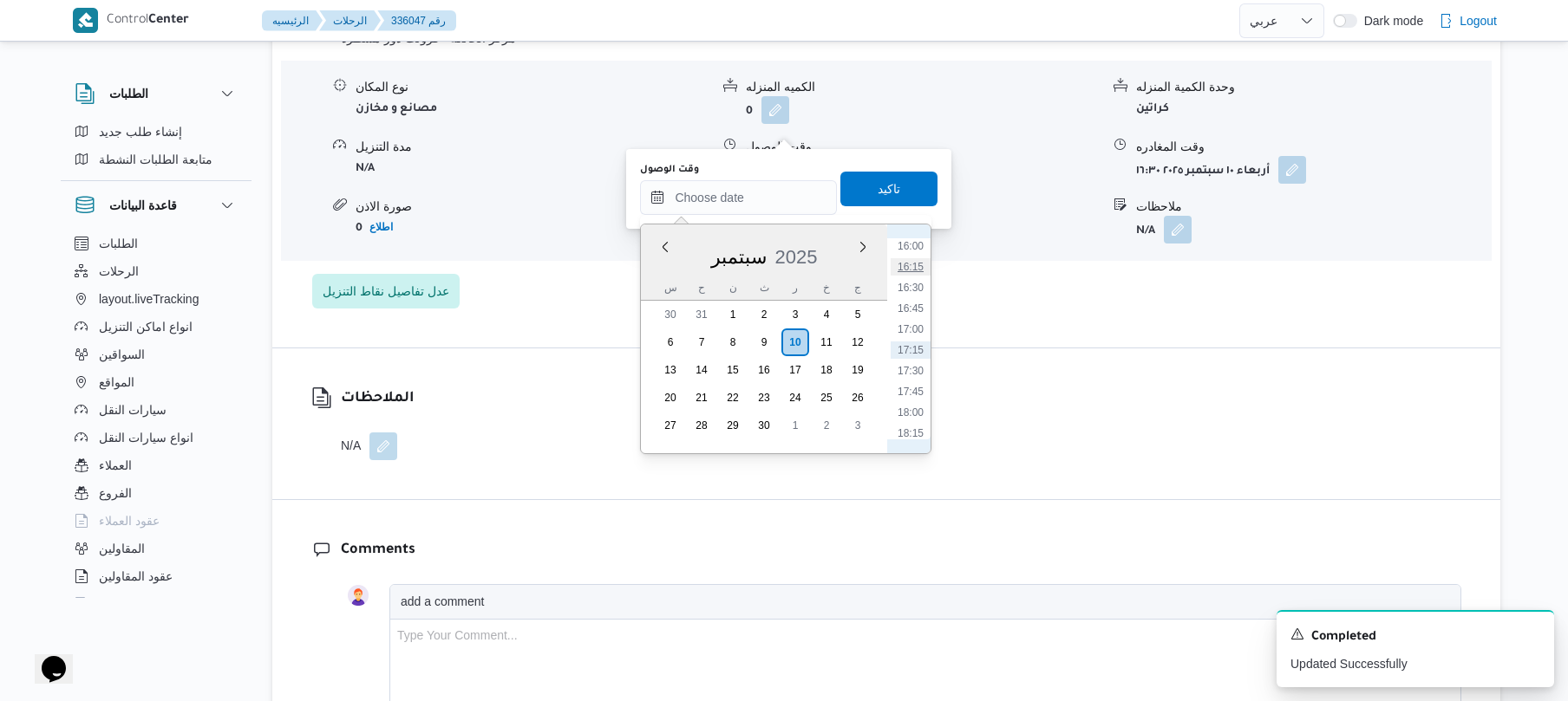
click at [912, 268] on li "16:15" at bounding box center [910, 267] width 40 height 17
type input "[DATE] ١٦:١٥"
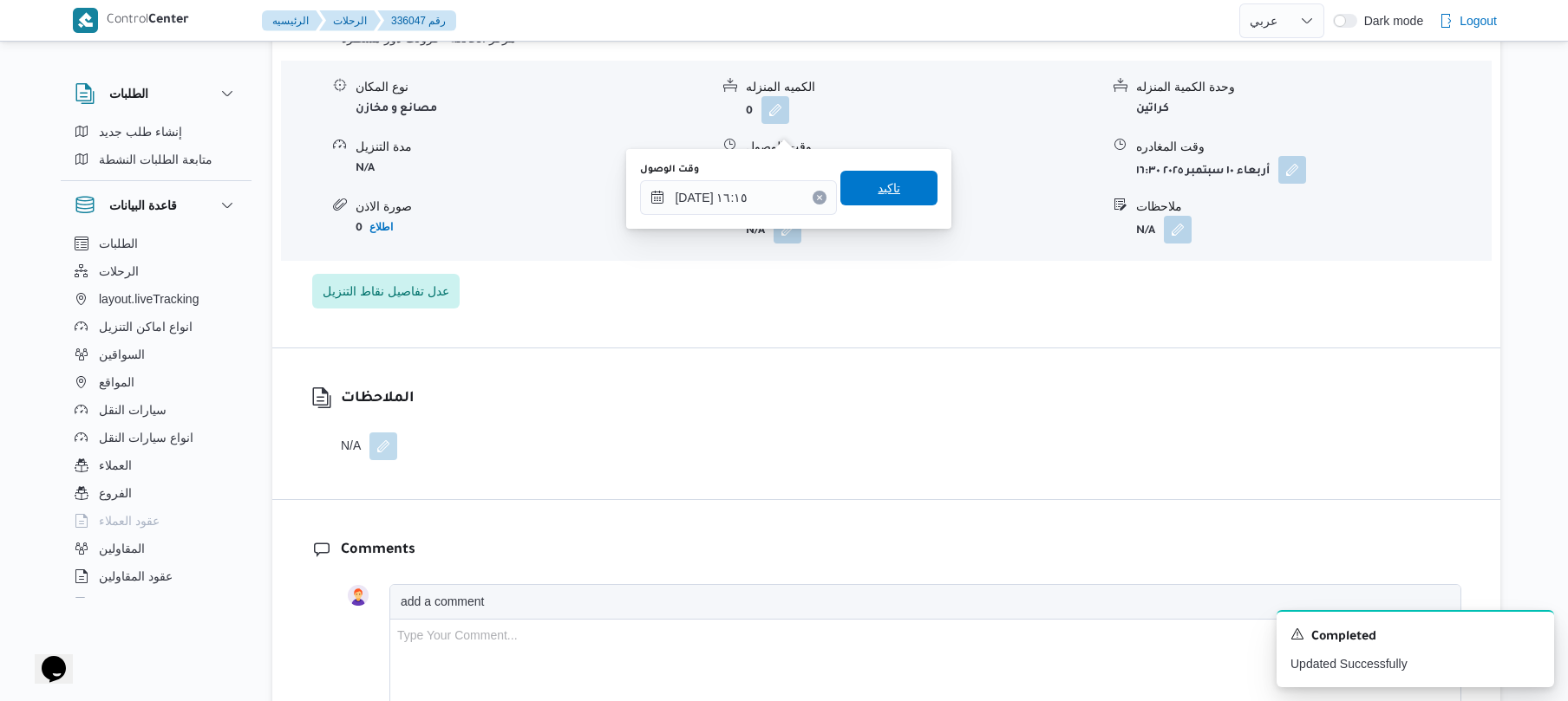
click at [902, 202] on span "تاكيد" at bounding box center [889, 188] width 97 height 35
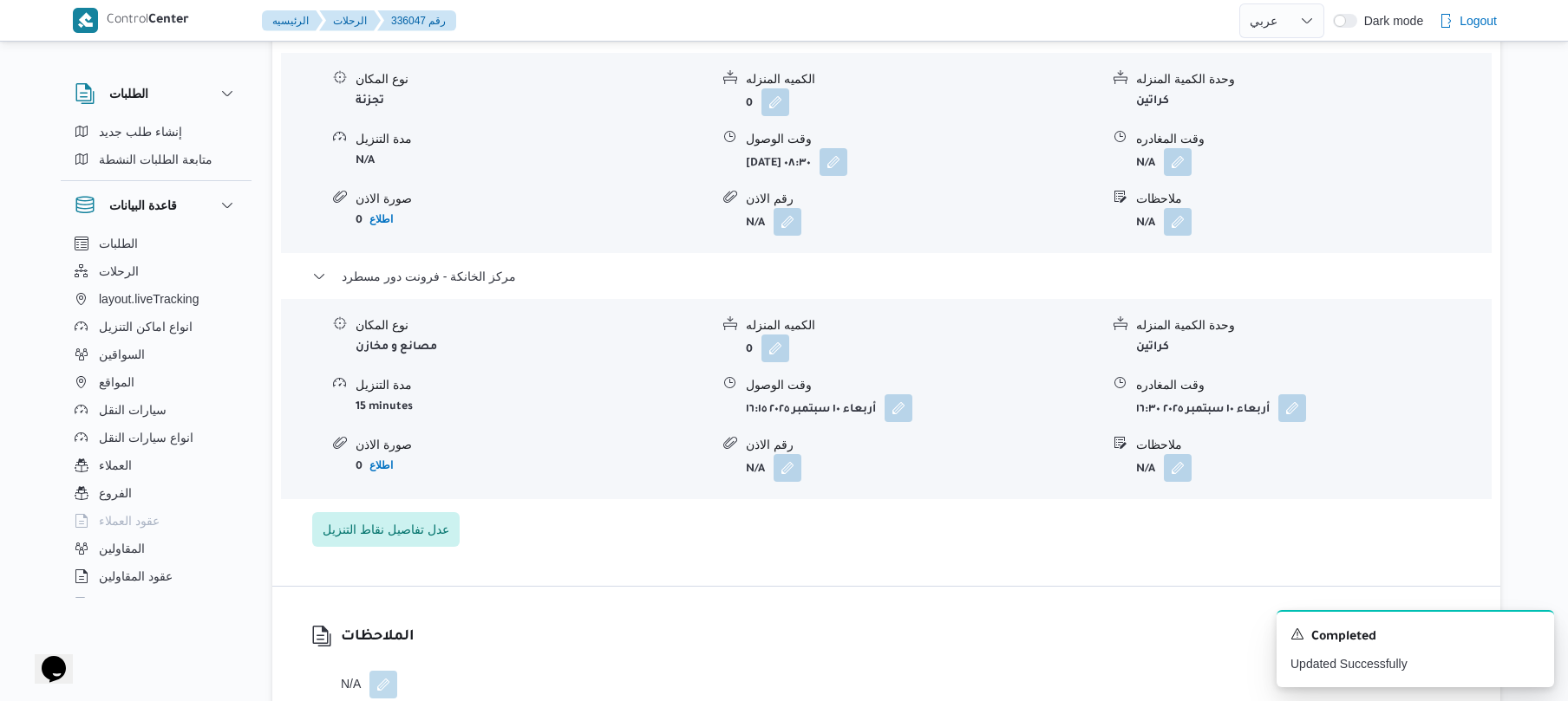
scroll to position [1526, 0]
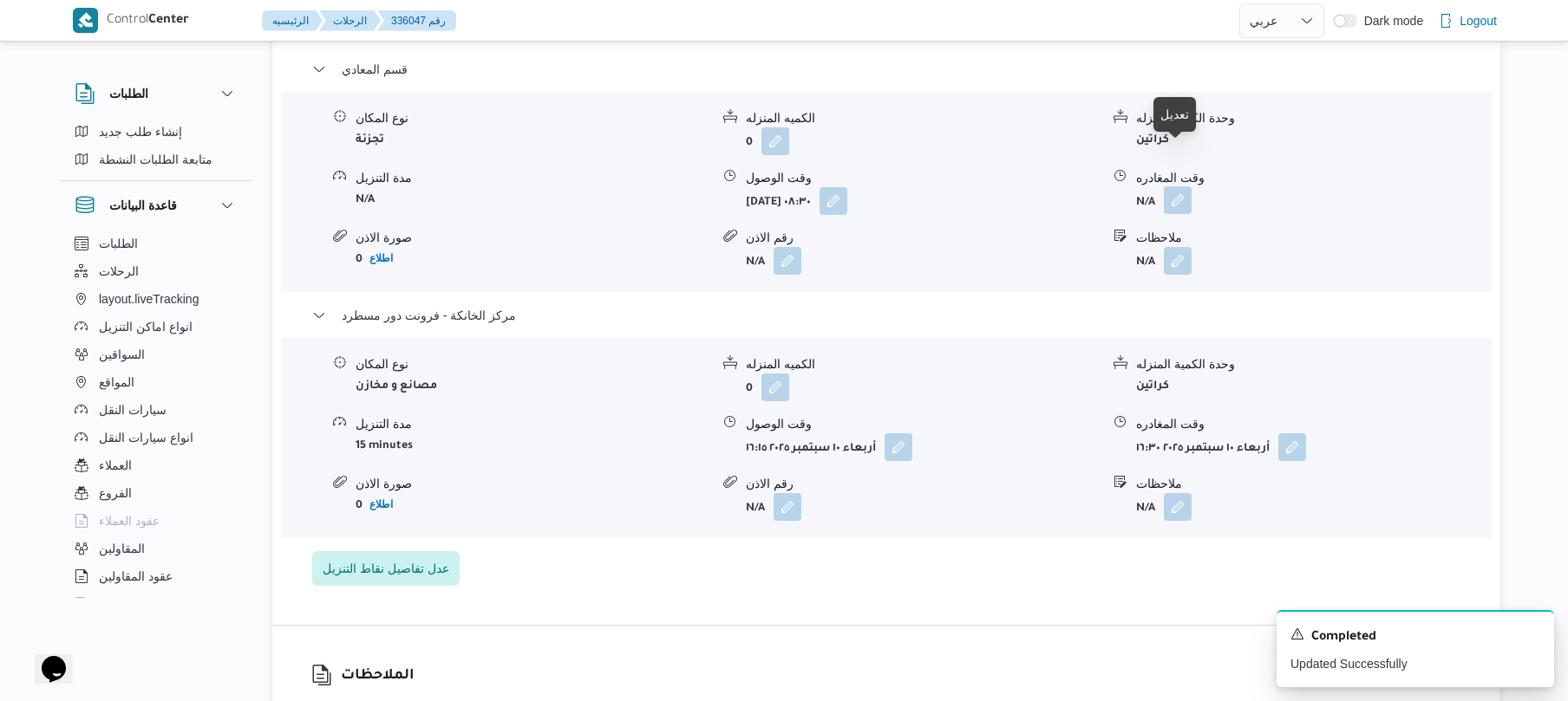
click at [1177, 186] on button "button" at bounding box center [1177, 200] width 27 height 27
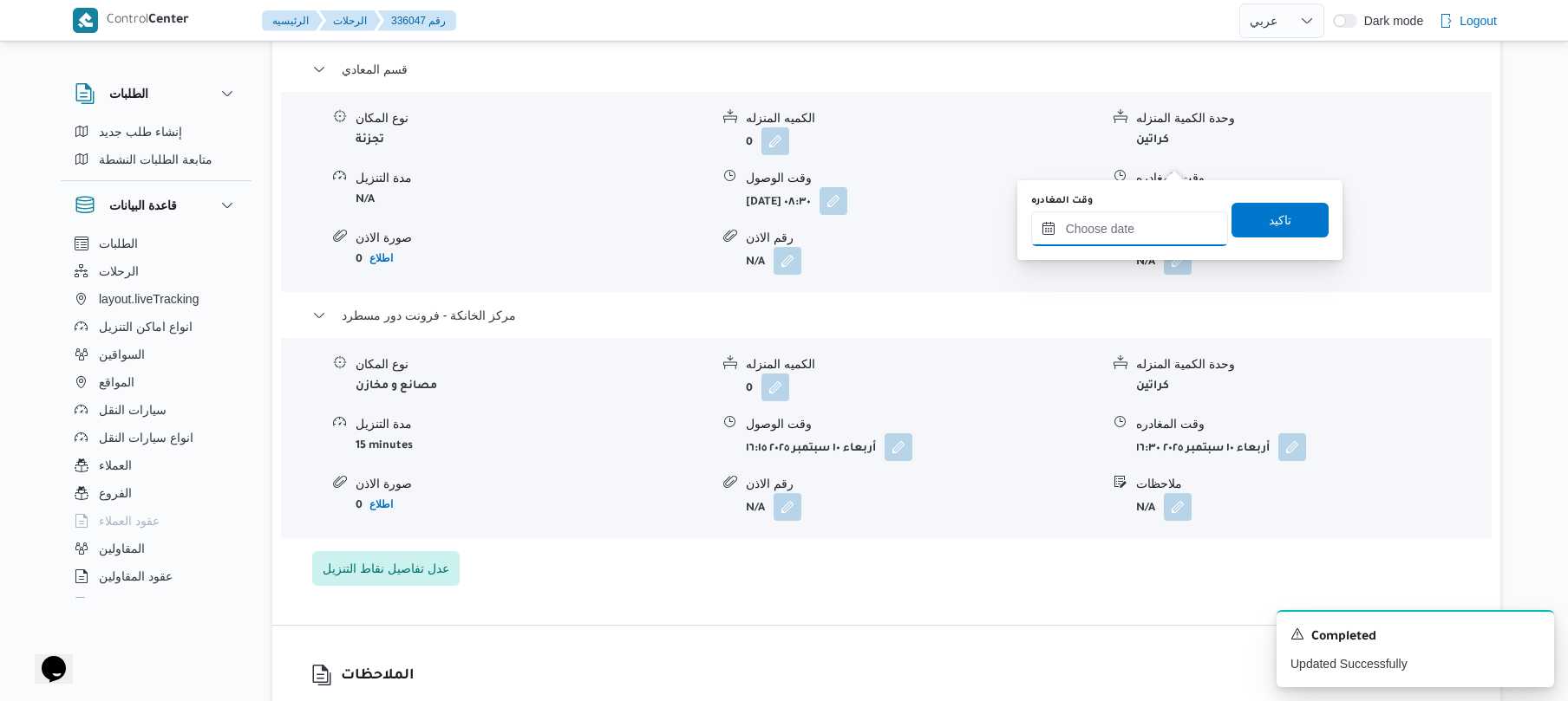
click at [1127, 216] on input "وقت المغادره" at bounding box center [1130, 229] width 197 height 35
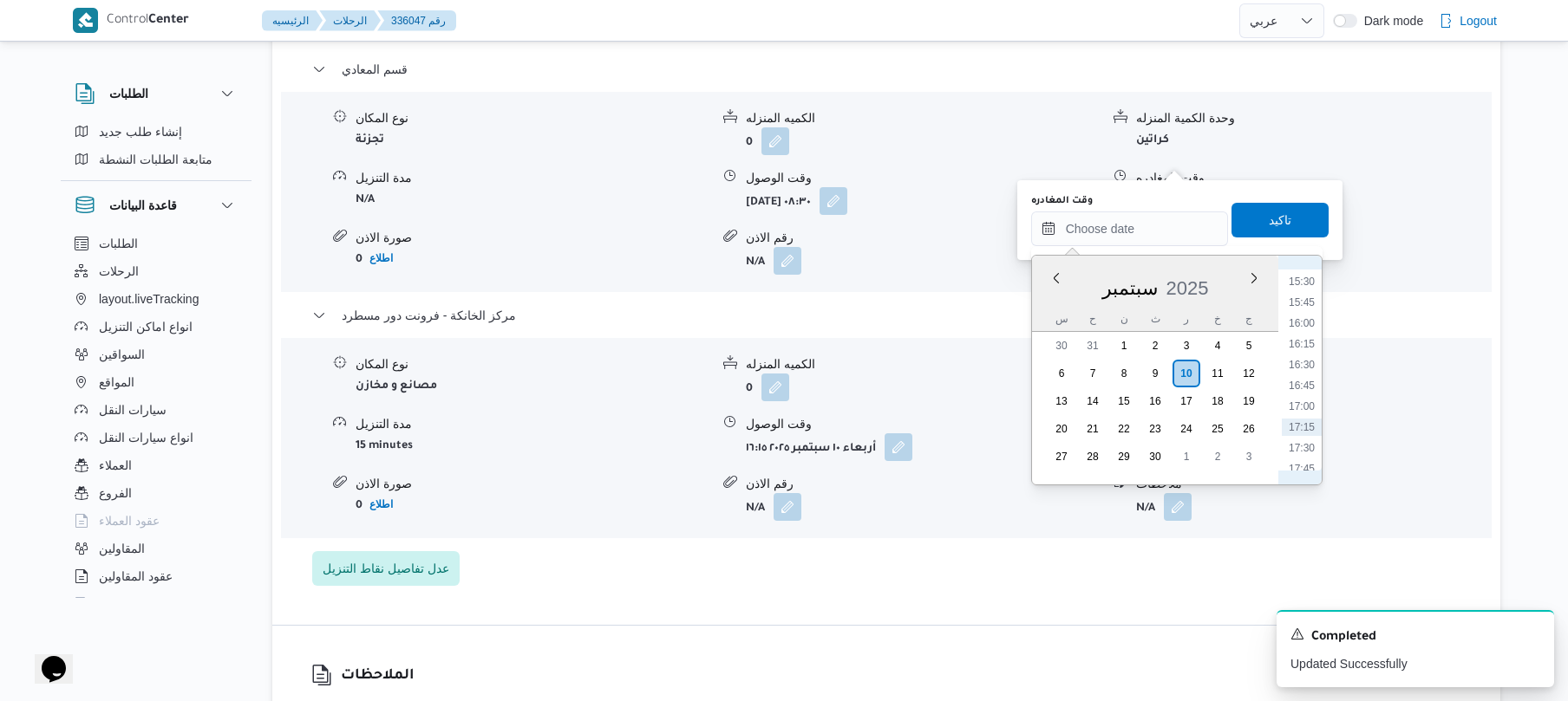
scroll to position [1116, 0]
click at [1301, 430] on li "15:15" at bounding box center [1302, 430] width 40 height 17
type input "١٠/٠٩/٢٠٢٥ ١٥:١٥"
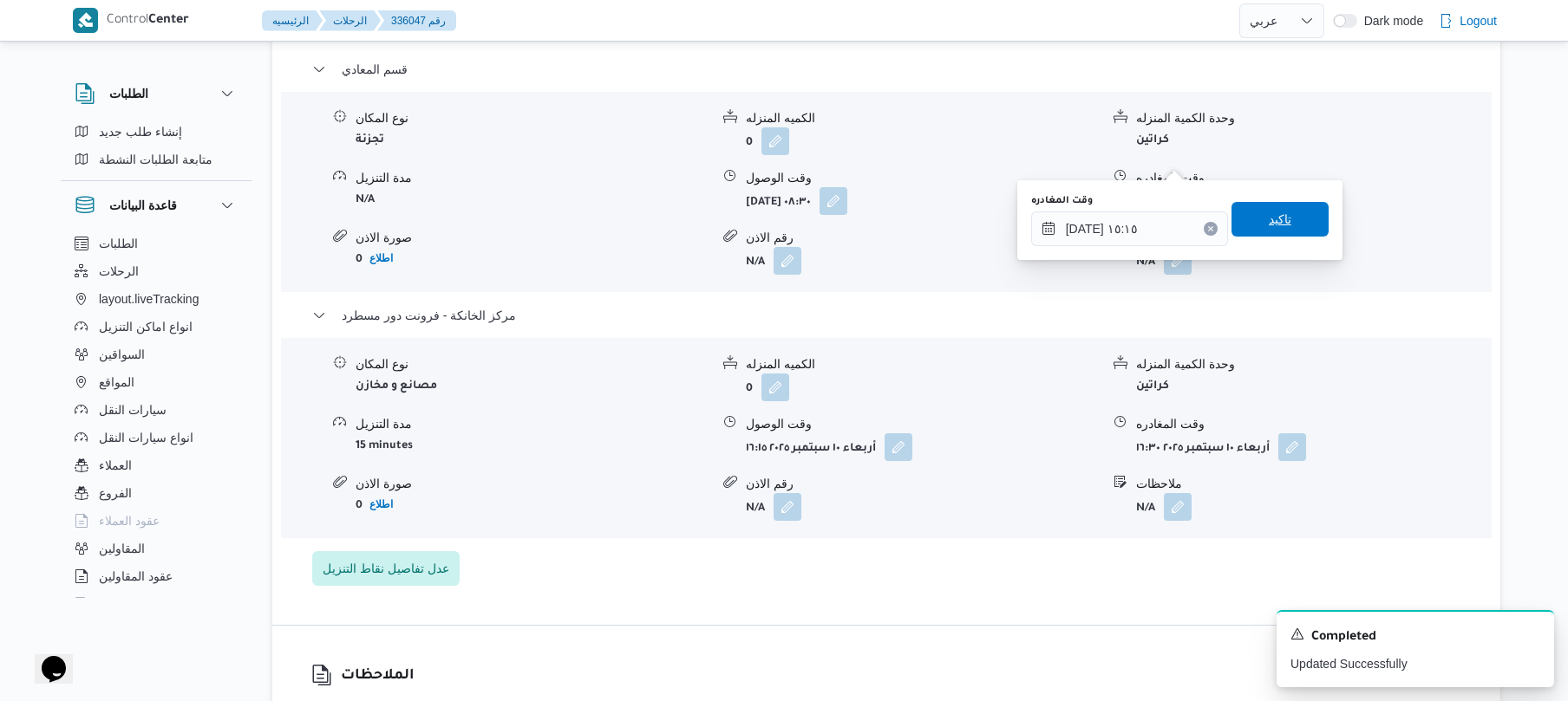
click at [1288, 223] on span "تاكيد" at bounding box center [1279, 219] width 97 height 35
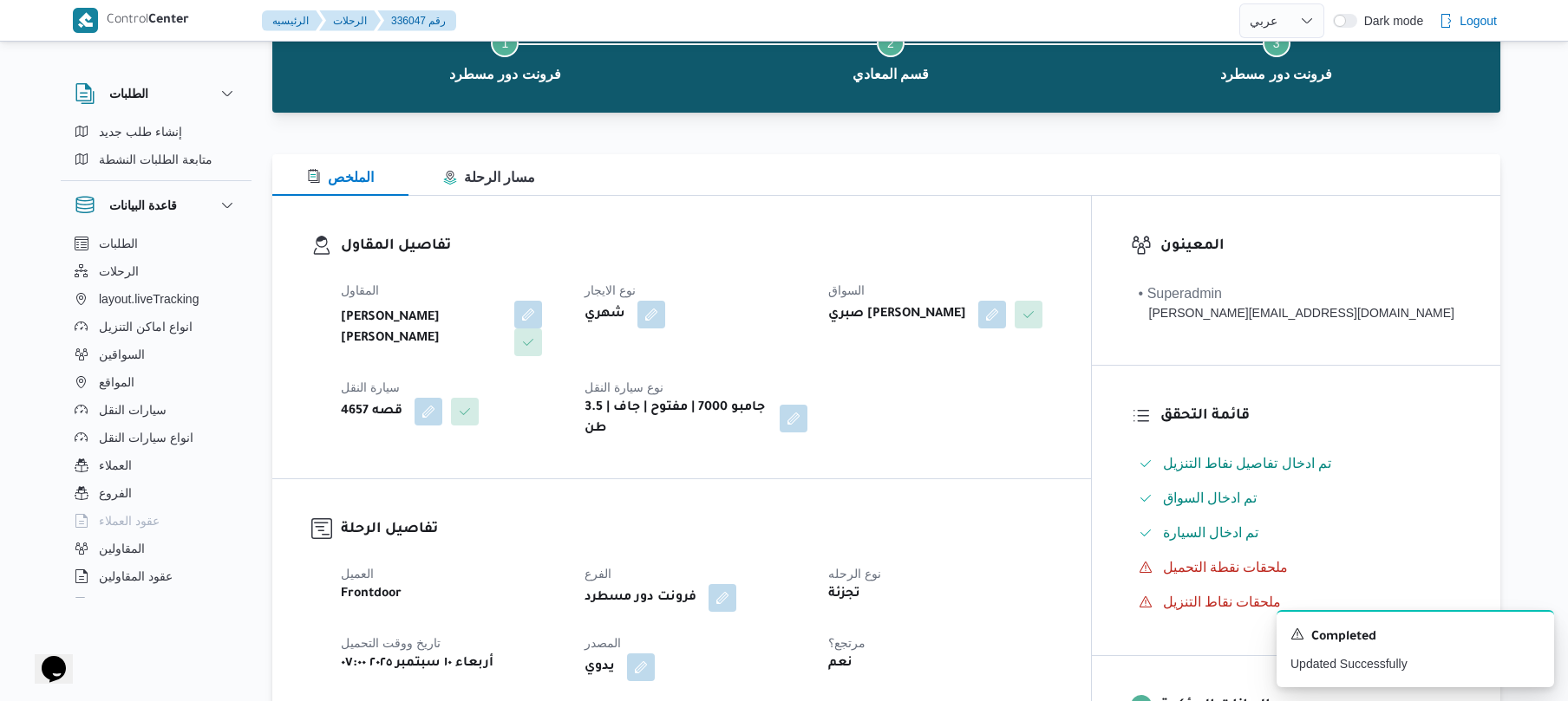
scroll to position [0, 0]
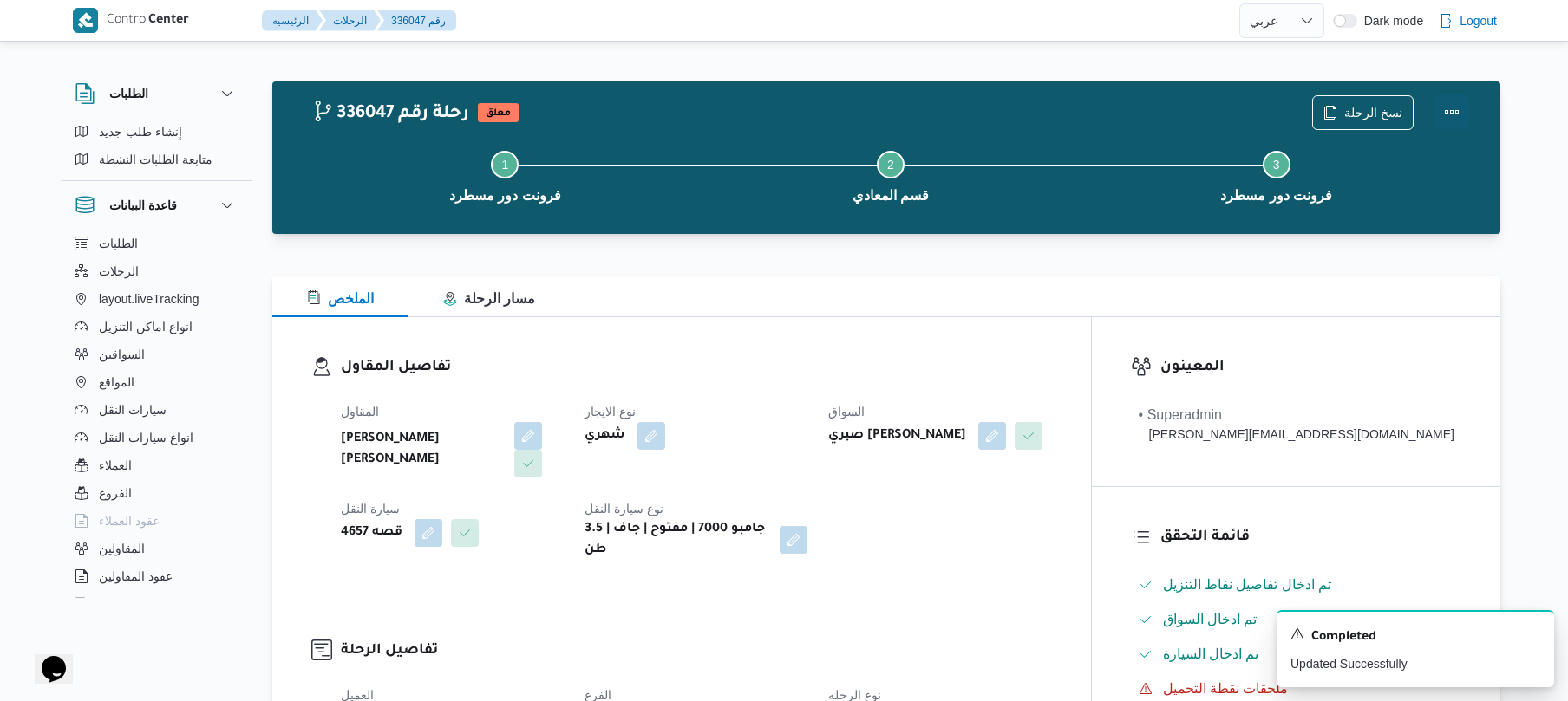
click at [1444, 111] on button "Actions" at bounding box center [1452, 112] width 35 height 35
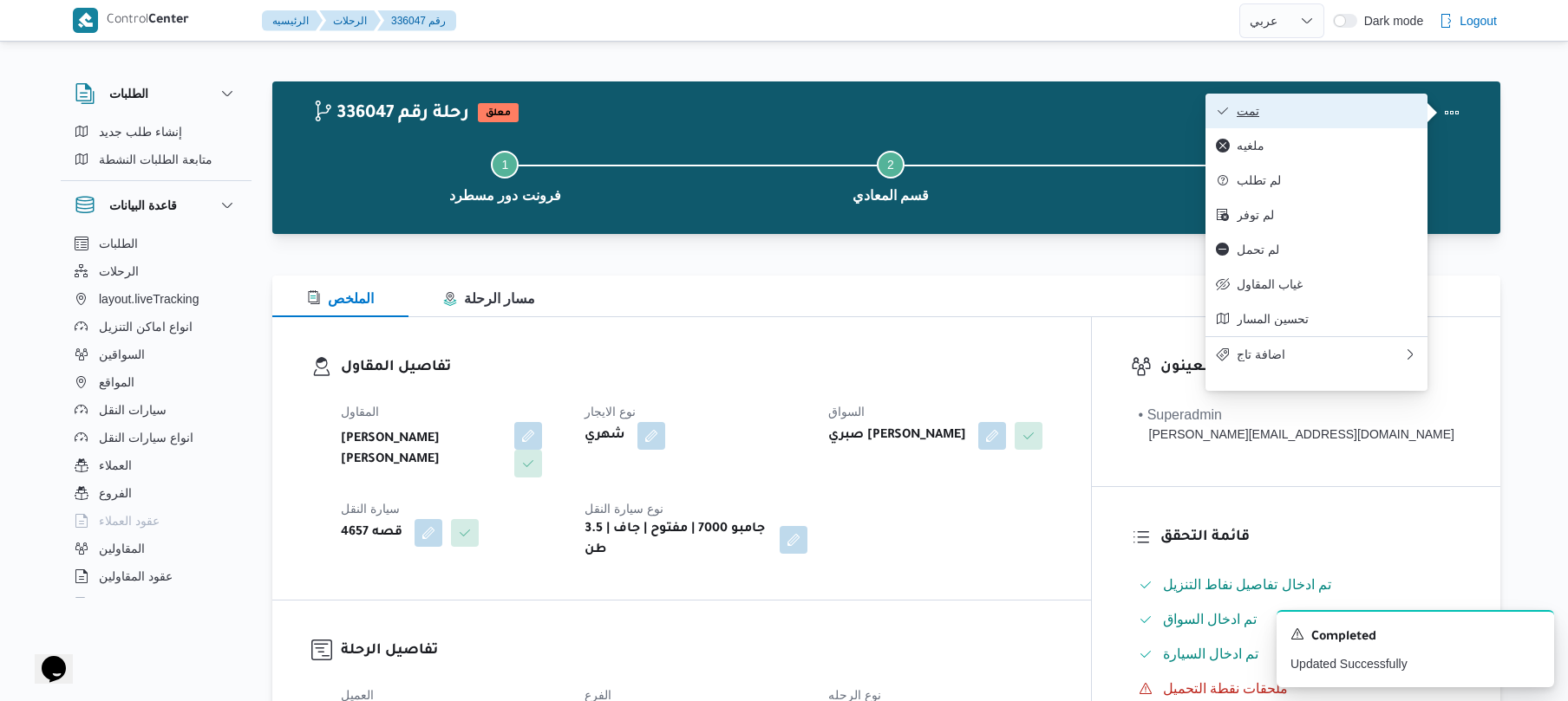
click at [1335, 98] on button "تمت" at bounding box center [1316, 111] width 222 height 35
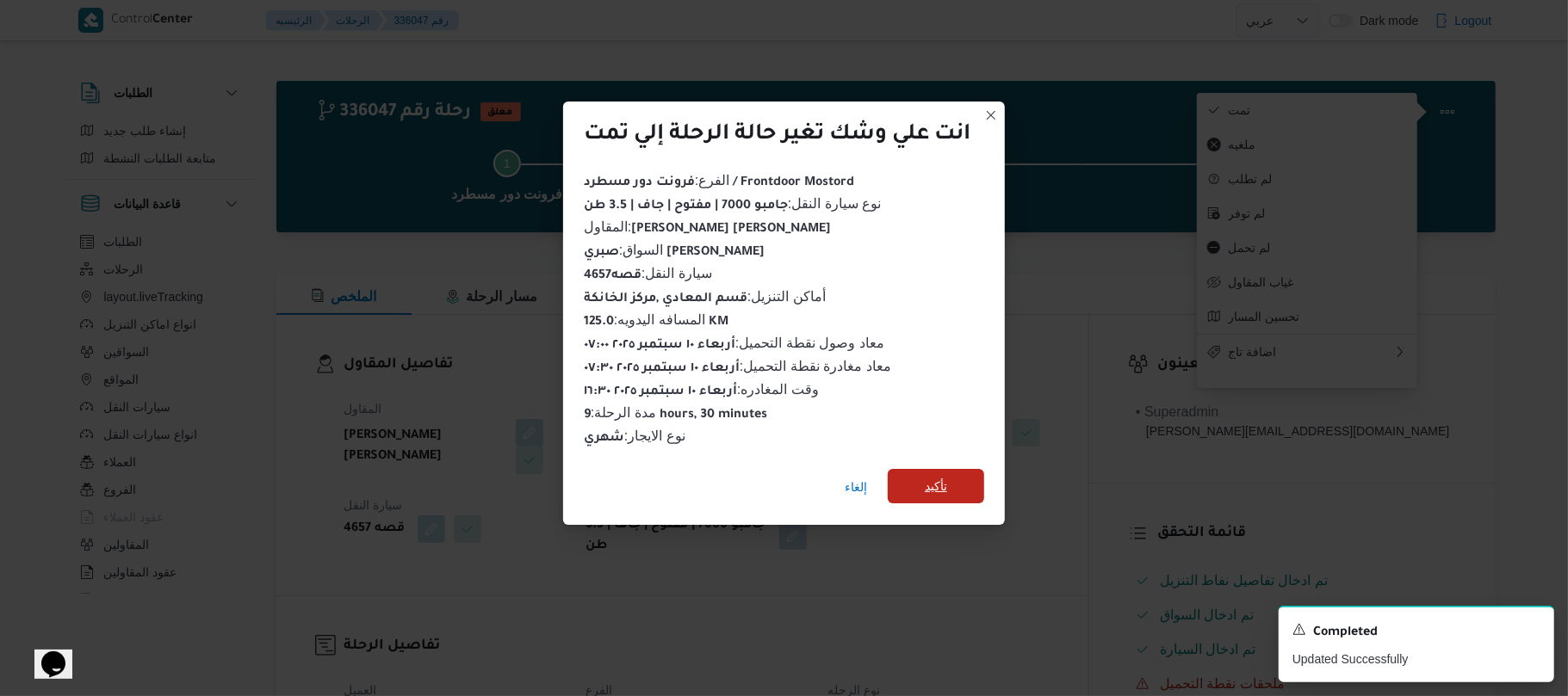
click at [963, 470] on span "تأكيد" at bounding box center [936, 487] width 97 height 35
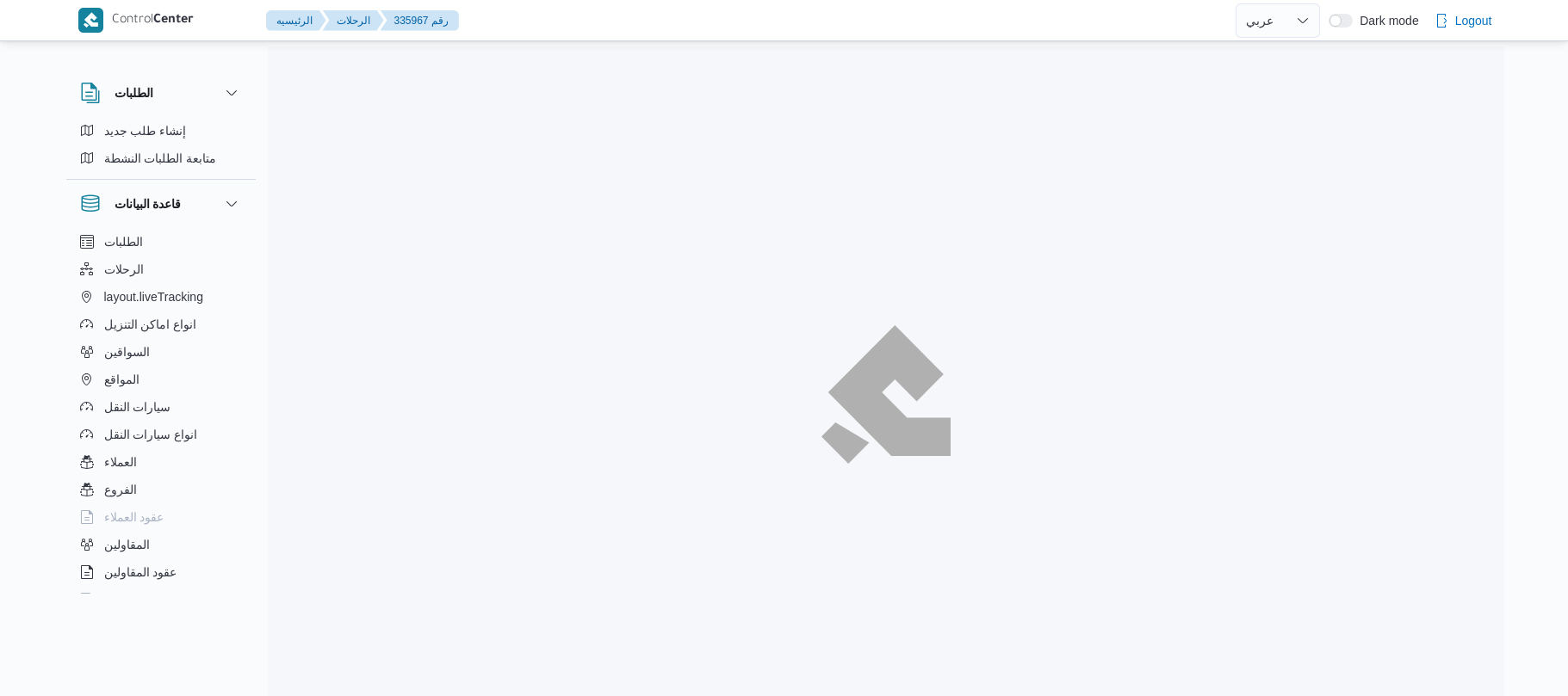
select select "ar"
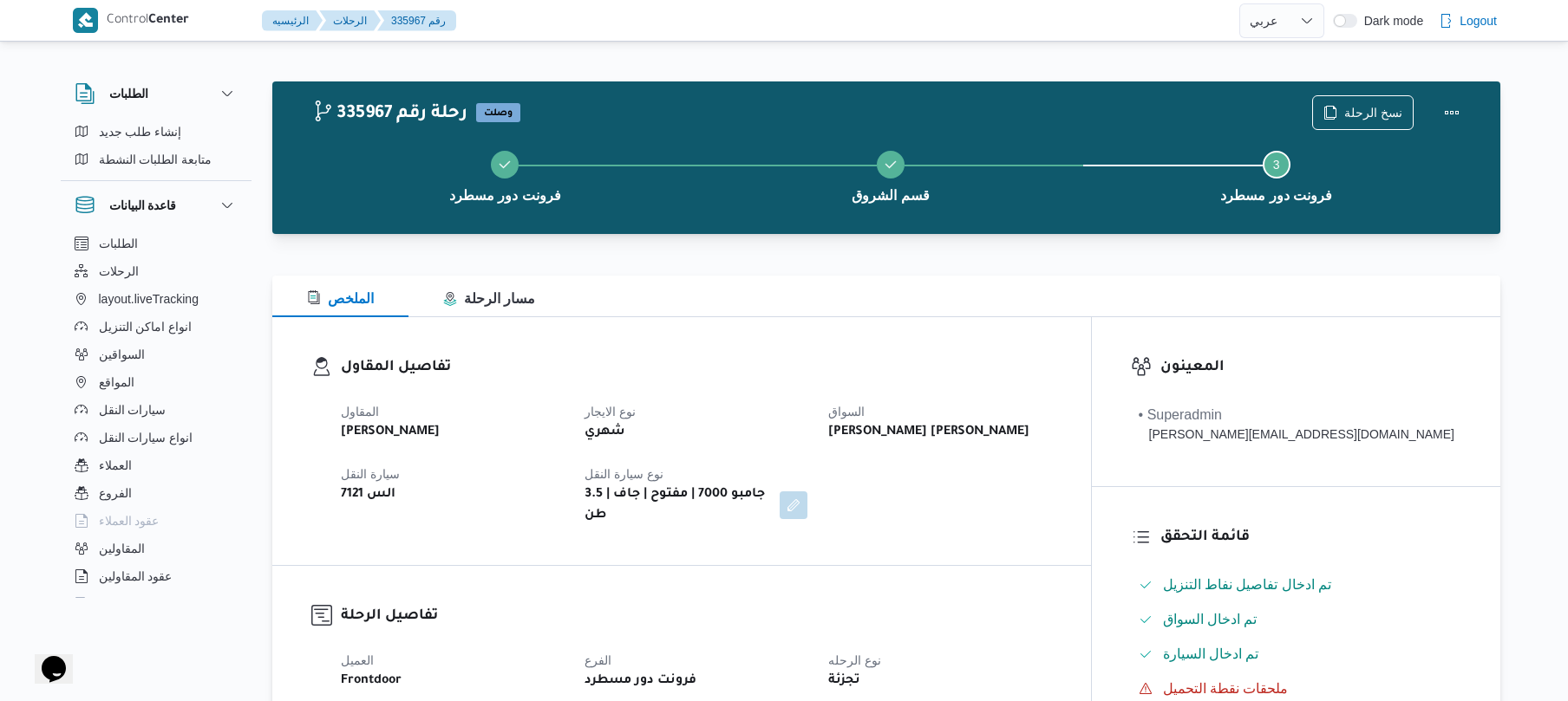
click at [917, 379] on h3 "تفاصيل المقاول" at bounding box center [696, 368] width 712 height 24
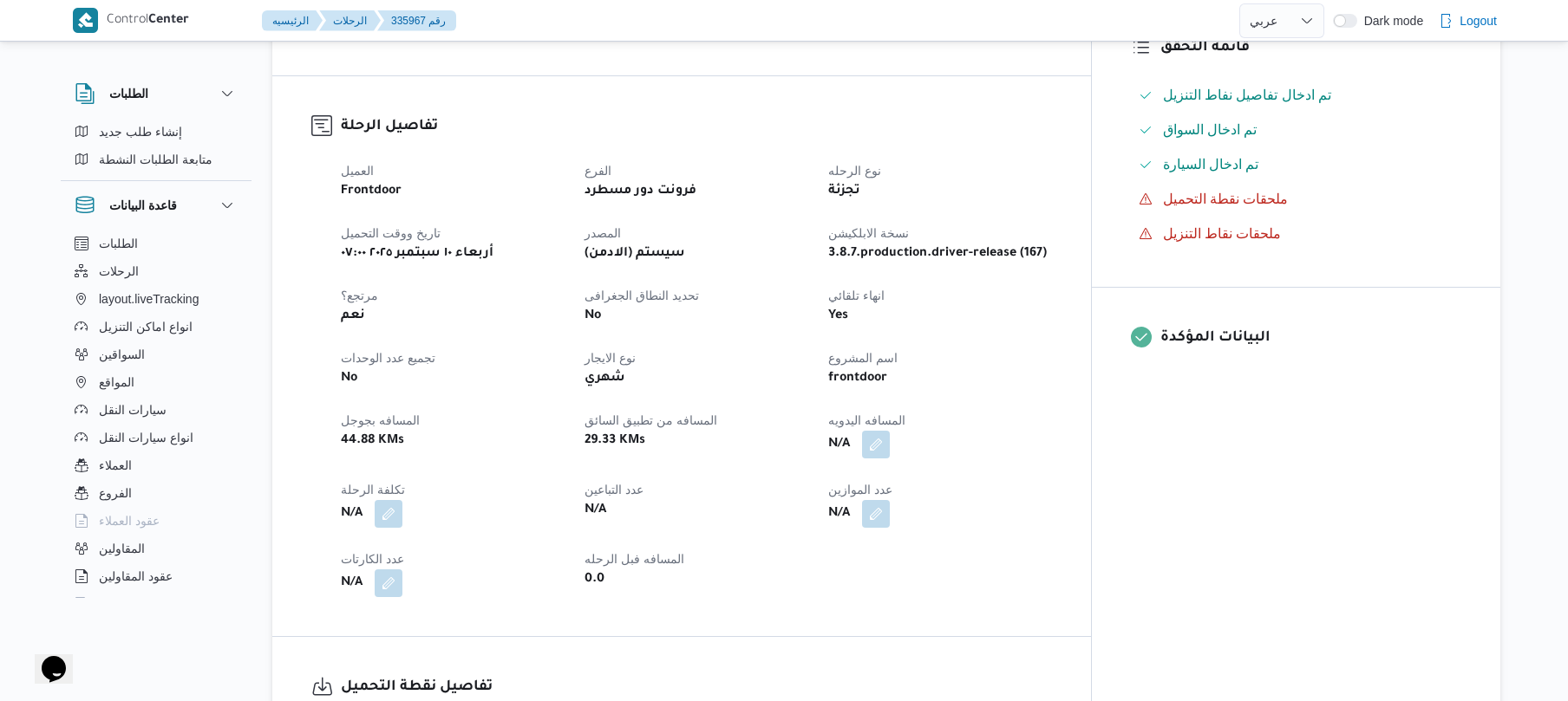
scroll to position [693, 0]
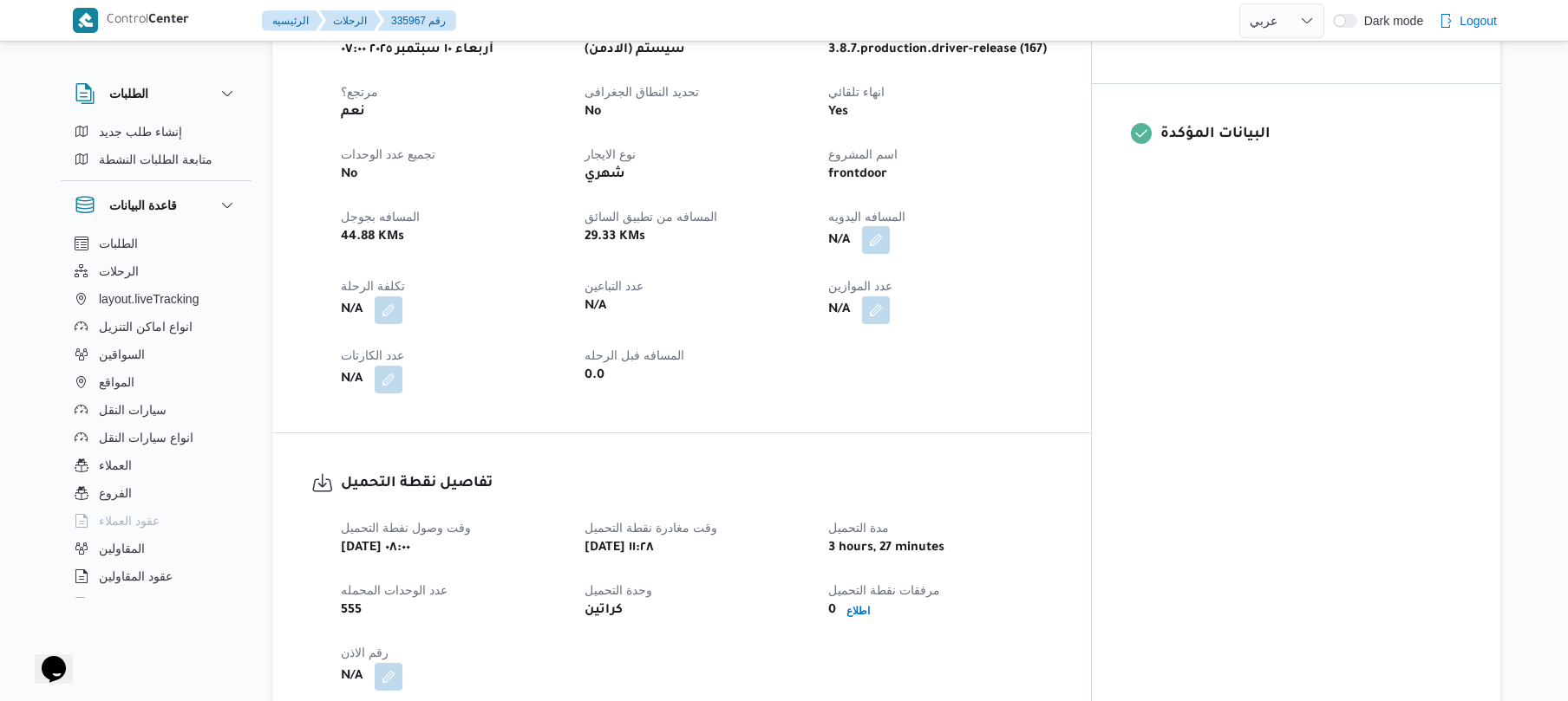
click at [890, 226] on button "button" at bounding box center [875, 239] width 27 height 27
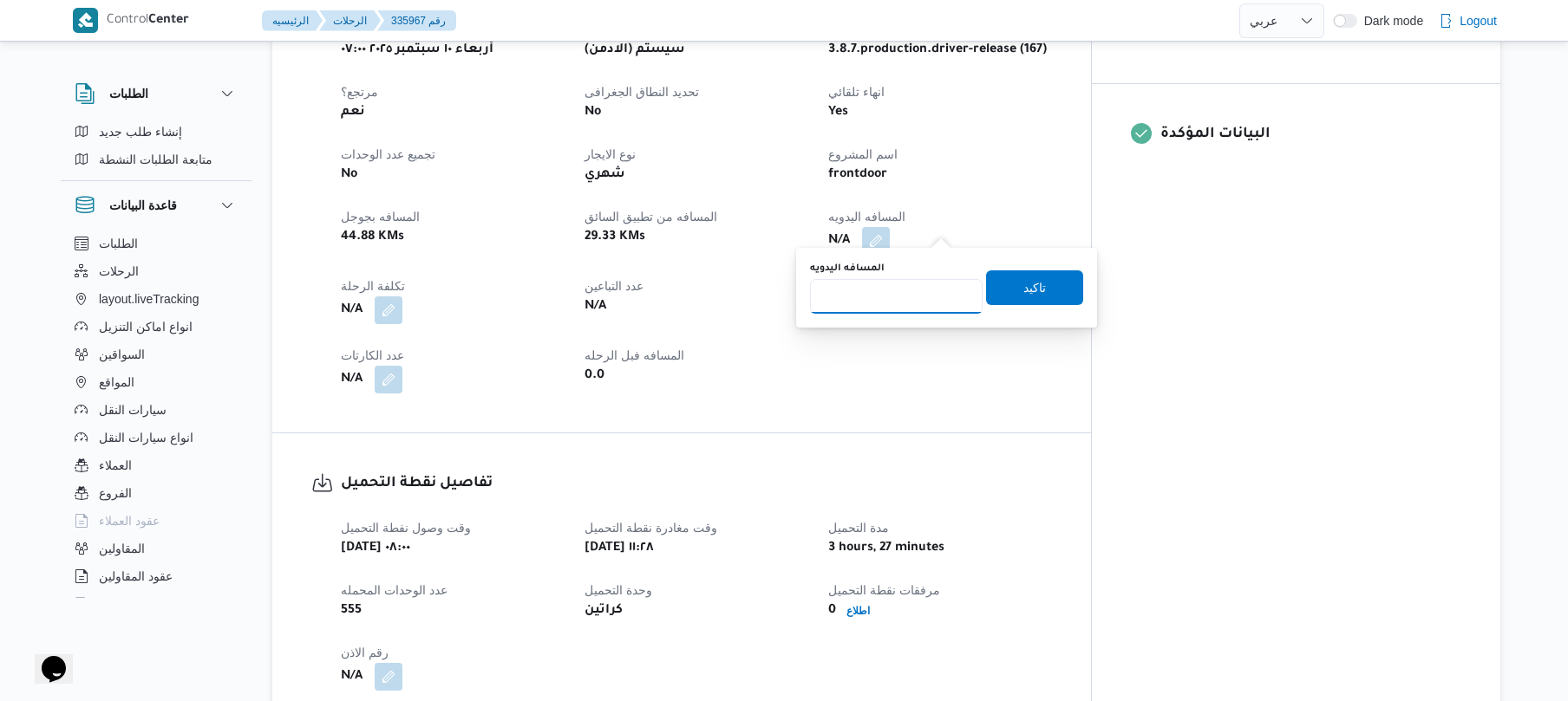
click at [924, 299] on input "المسافه اليدويه" at bounding box center [896, 296] width 172 height 35
type input "120"
click at [1029, 293] on span "تاكيد" at bounding box center [1035, 287] width 23 height 21
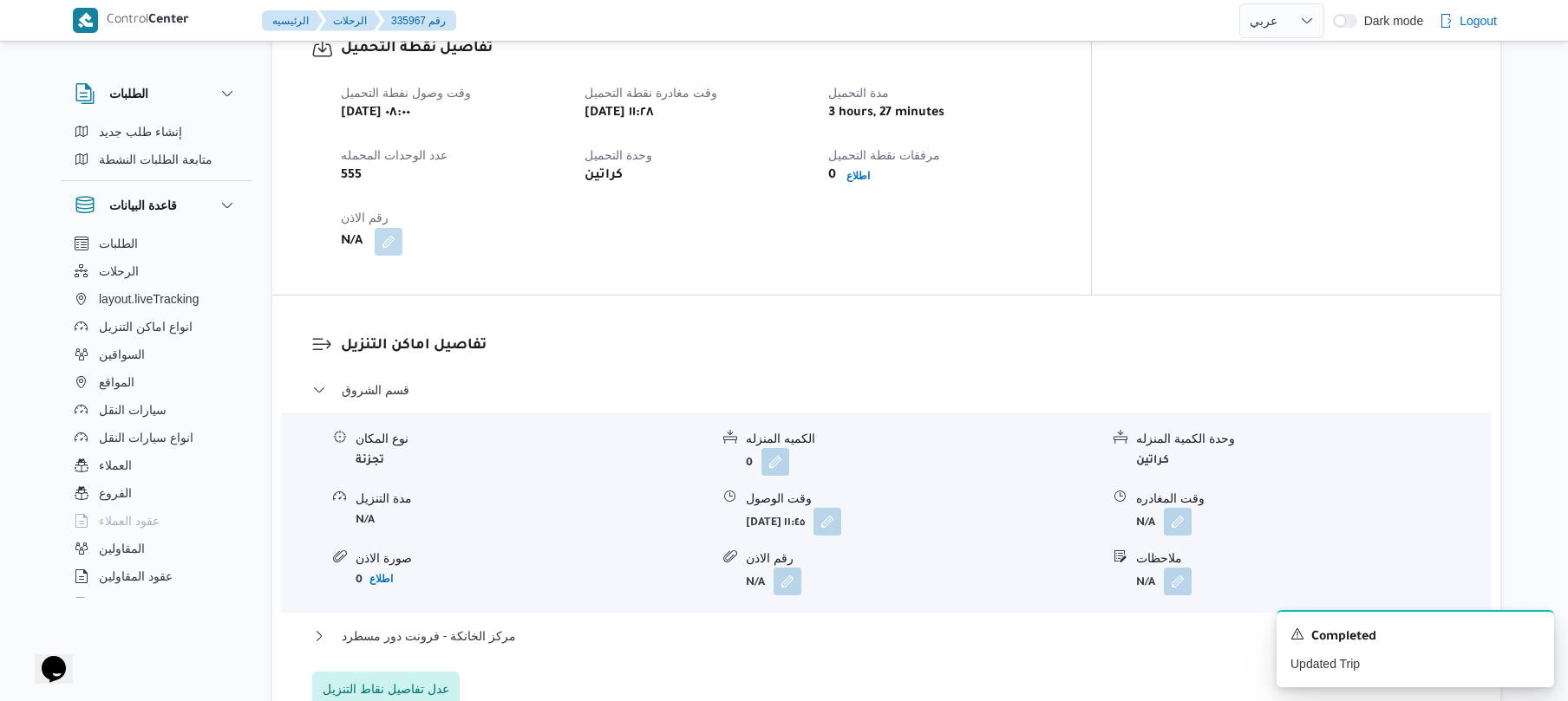
scroll to position [1100, 0]
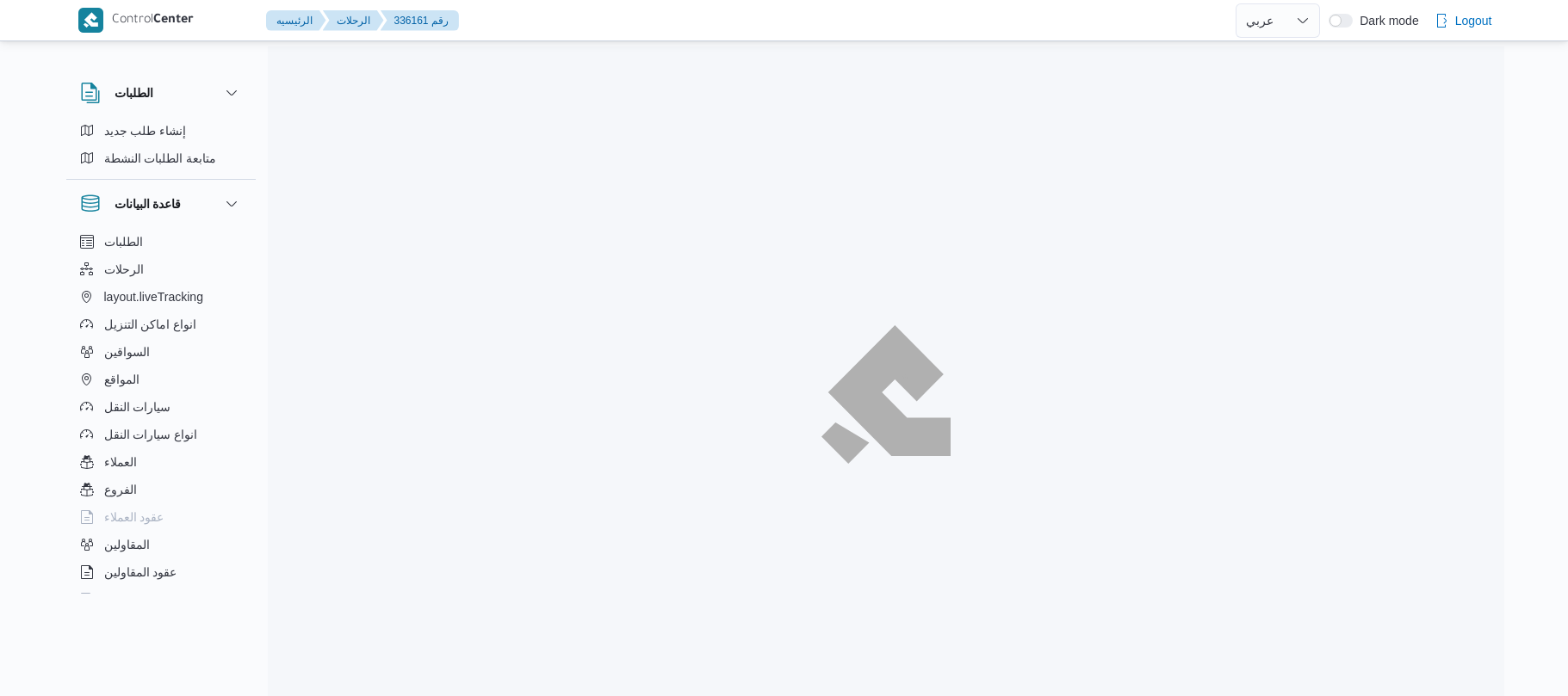
select select "ar"
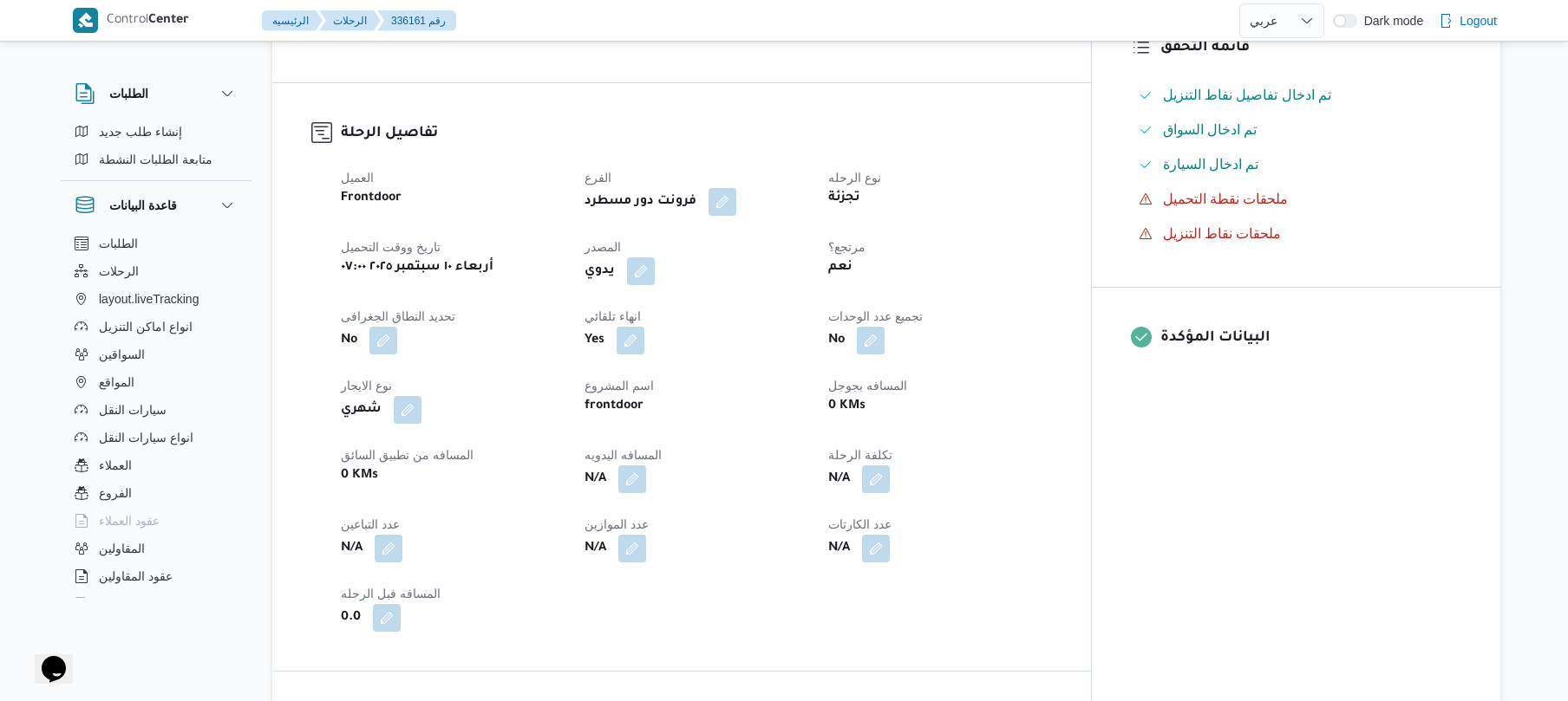
scroll to position [555, 0]
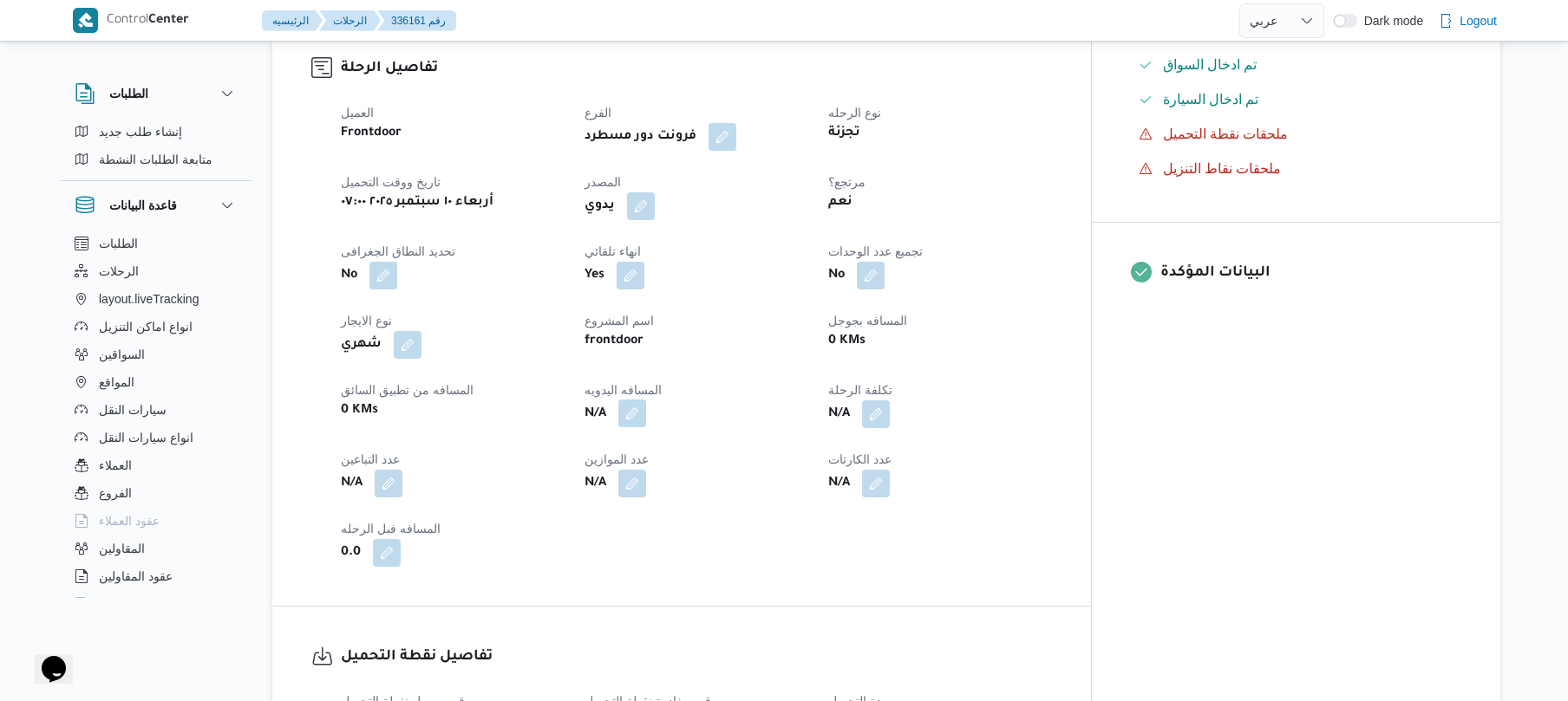
click at [646, 424] on button "button" at bounding box center [631, 413] width 27 height 27
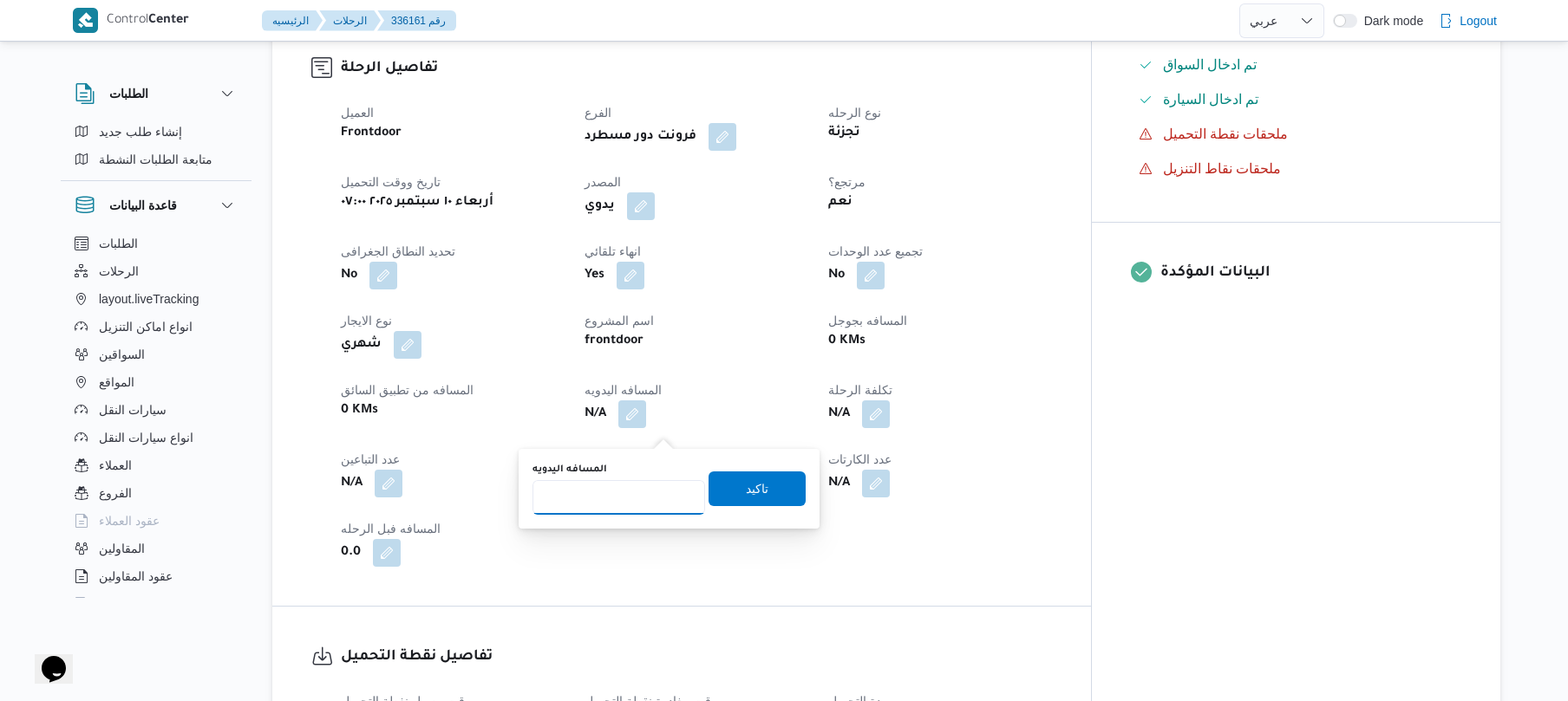
click at [643, 485] on input "المسافه اليدويه" at bounding box center [619, 498] width 172 height 35
type input "120"
click at [764, 491] on span "تاكيد" at bounding box center [757, 488] width 97 height 35
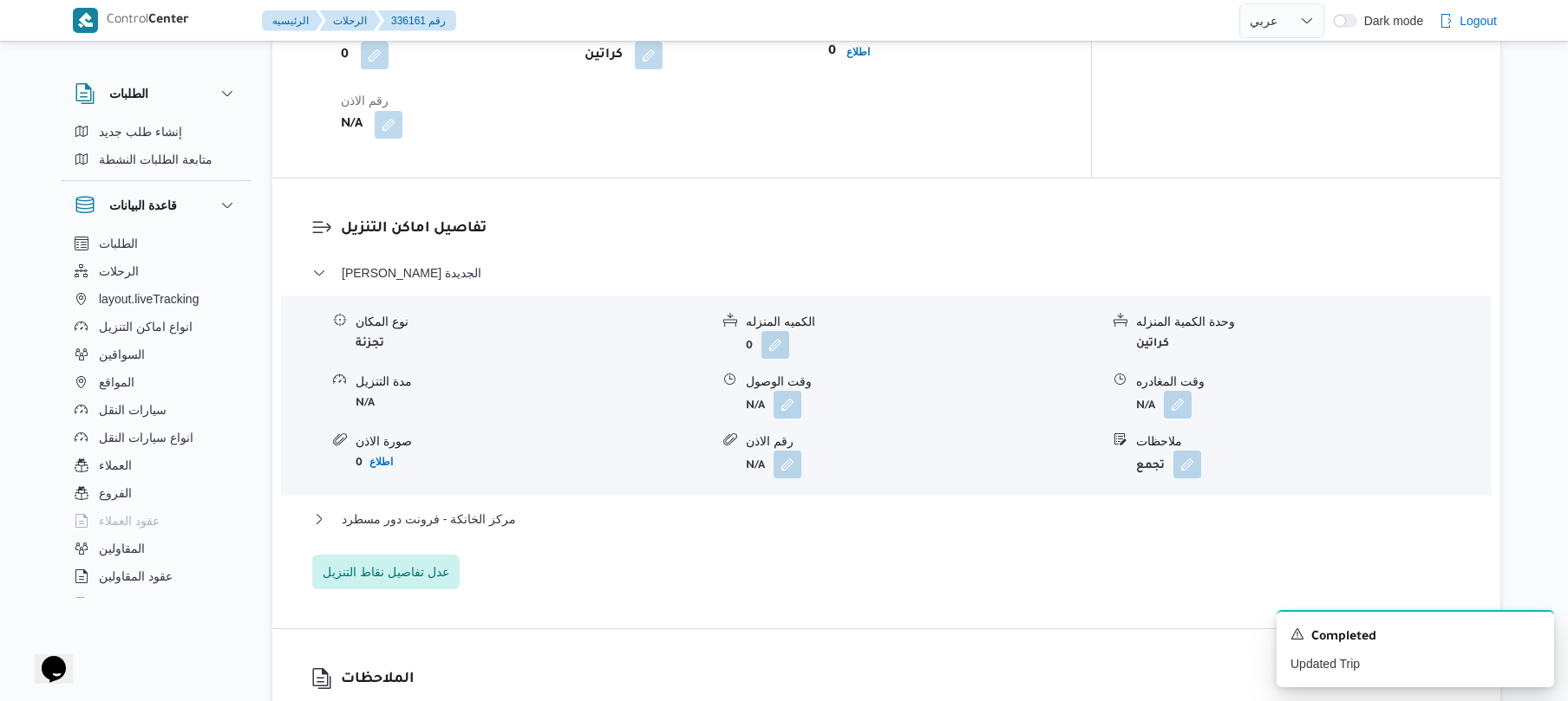
scroll to position [1341, 0]
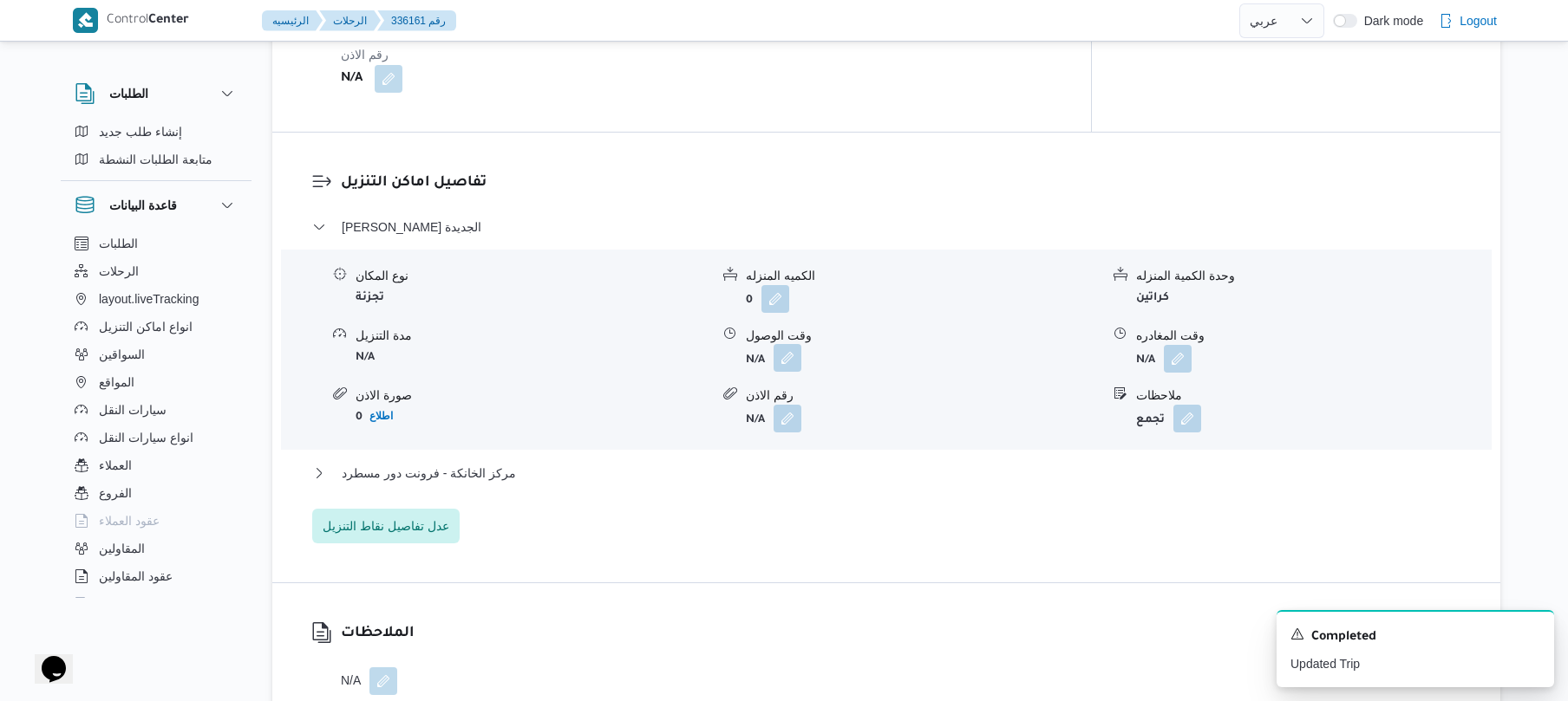
click at [789, 362] on button "button" at bounding box center [787, 358] width 27 height 27
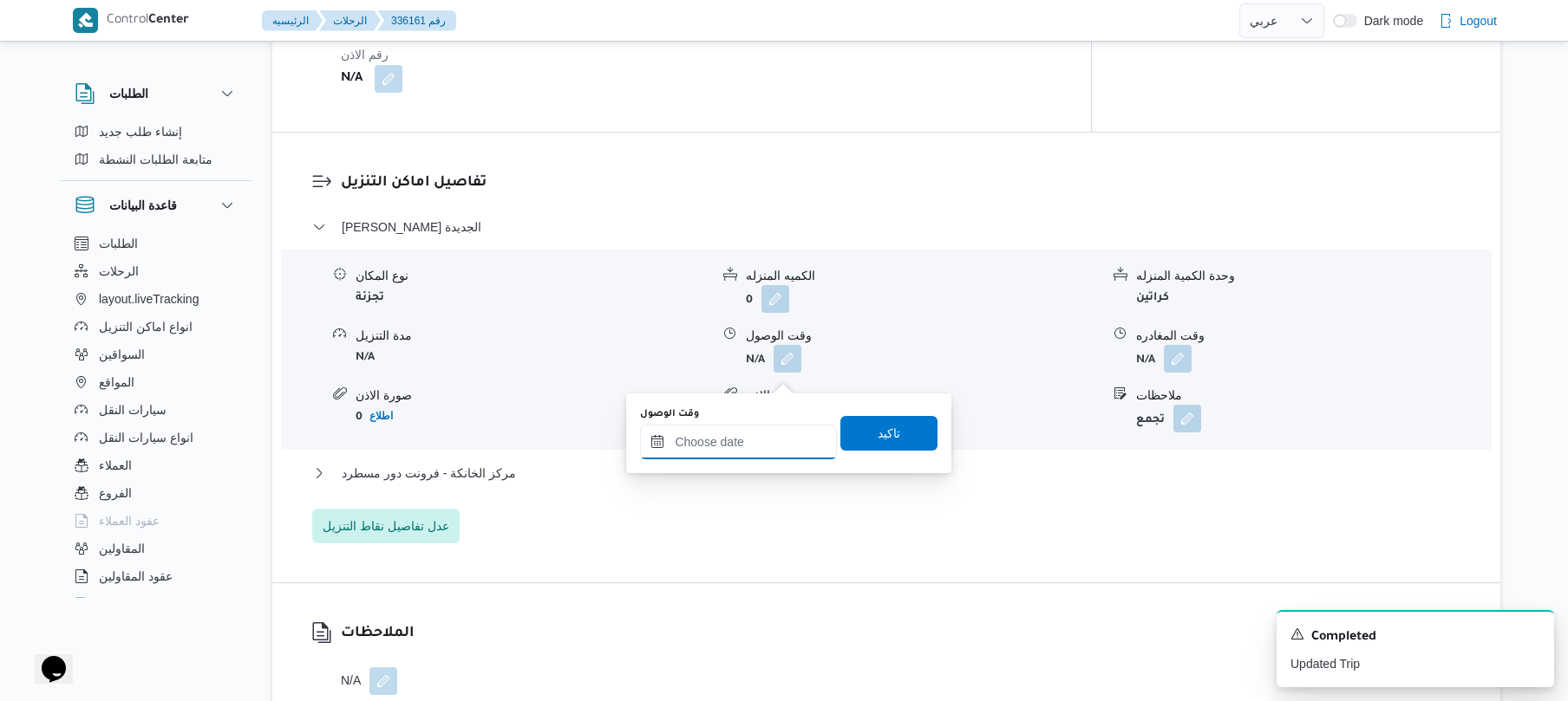
click at [753, 425] on input "وقت الوصول" at bounding box center [738, 442] width 197 height 35
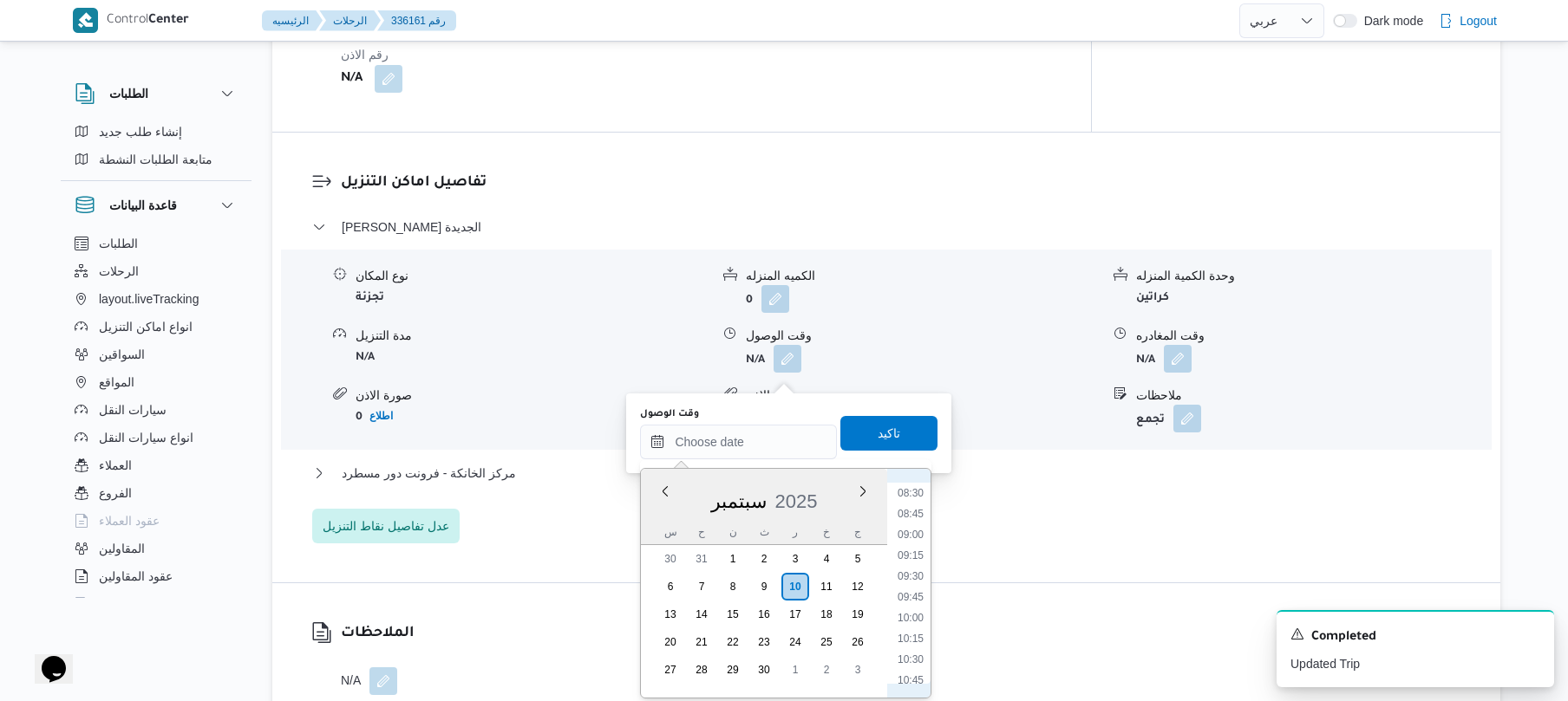
scroll to position [653, 0]
click at [916, 584] on li "09:00" at bounding box center [910, 587] width 40 height 17
type input "١٠/٠٩/٢٠٢٥ ٠٩:٠٠"
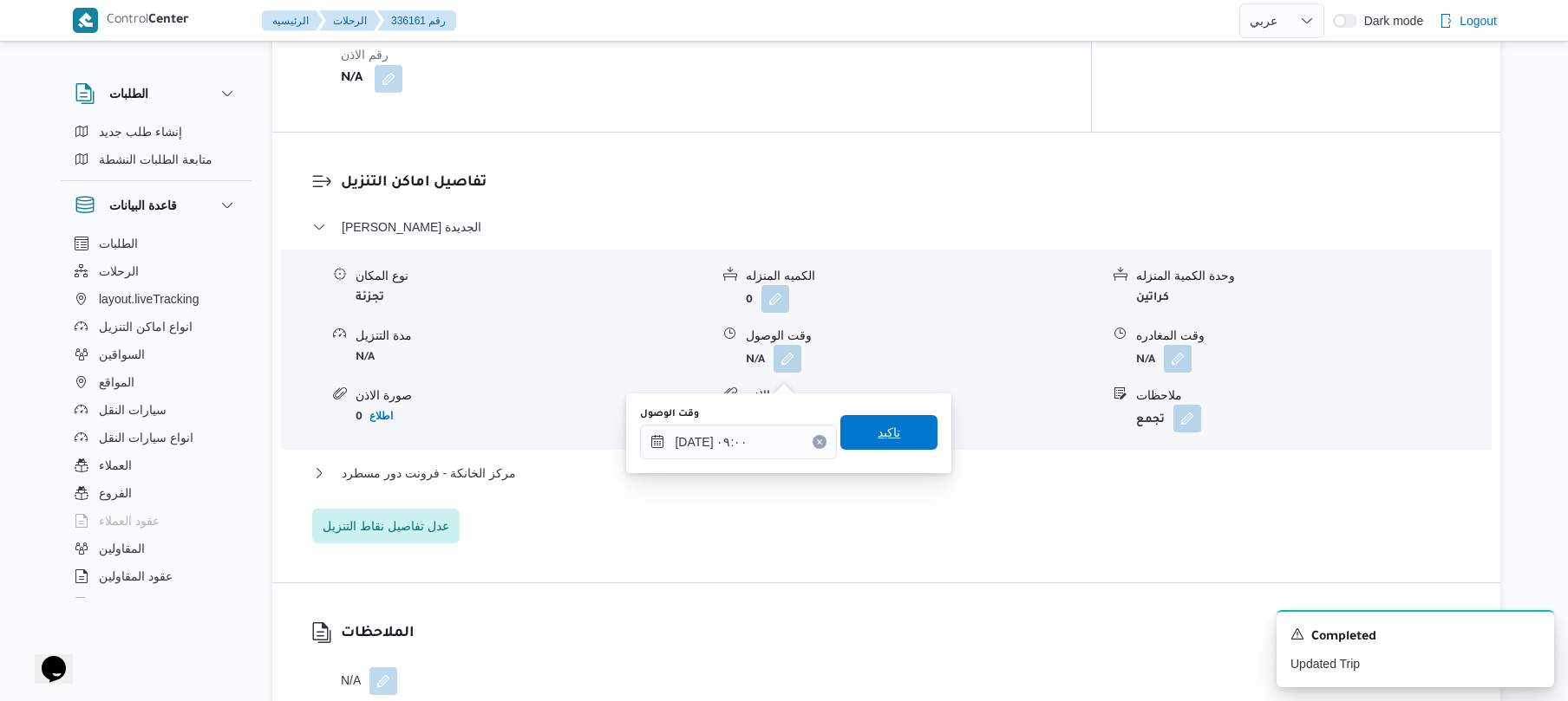
click at [912, 446] on span "تاكيد" at bounding box center [889, 432] width 97 height 35
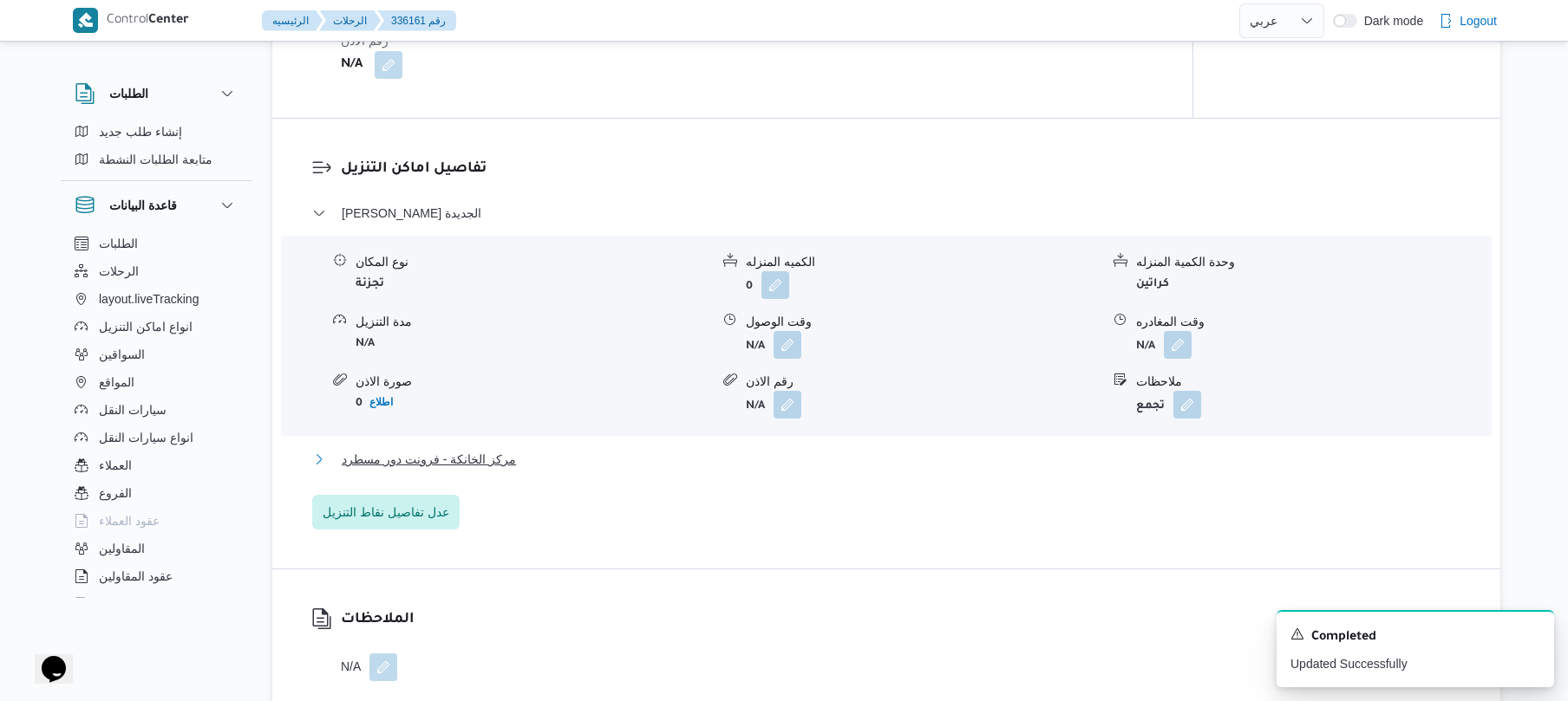
click at [841, 470] on button "مركز الخانكة - فرونت دور مسطرد" at bounding box center [887, 460] width 1149 height 21
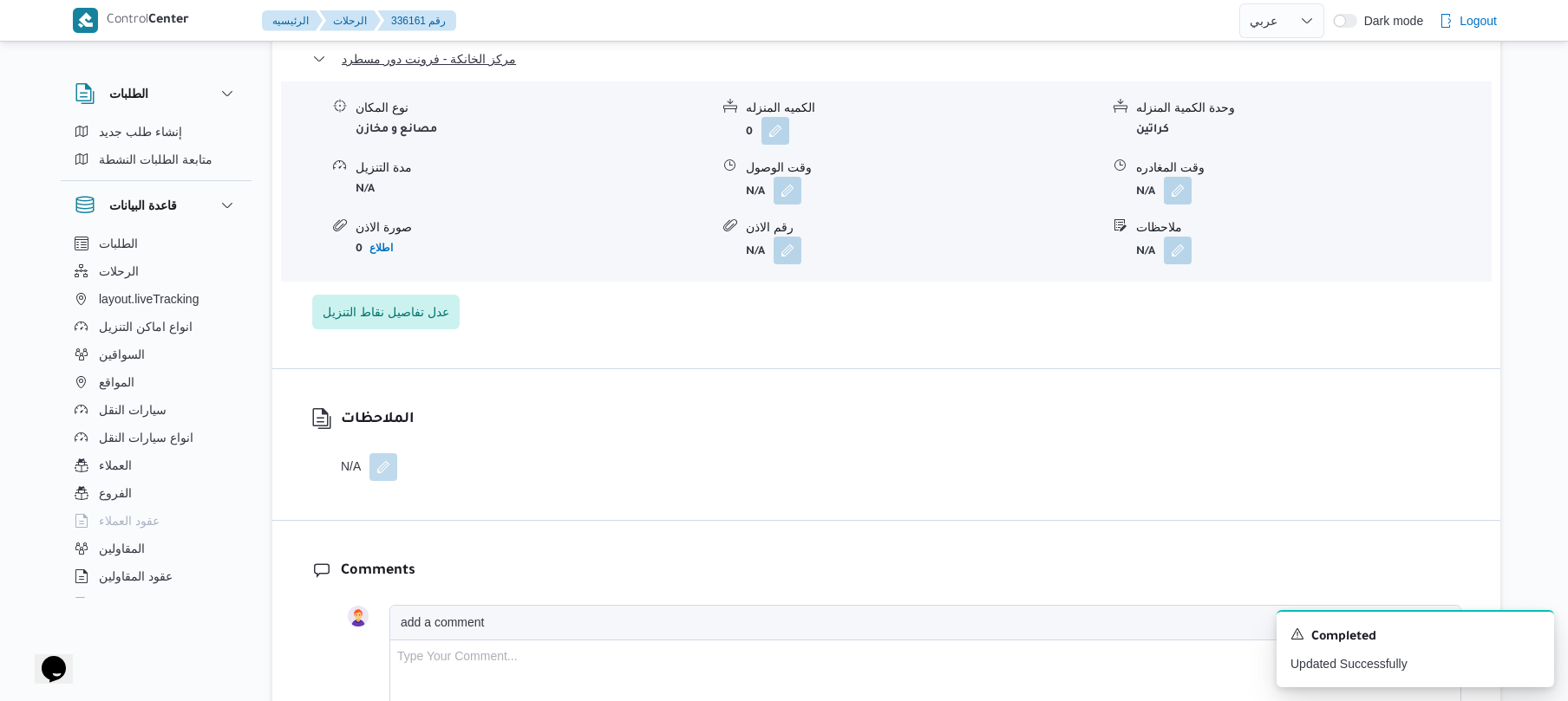
scroll to position [1757, 0]
click at [1537, 635] on icon "Dismiss toast" at bounding box center [1533, 633] width 14 height 14
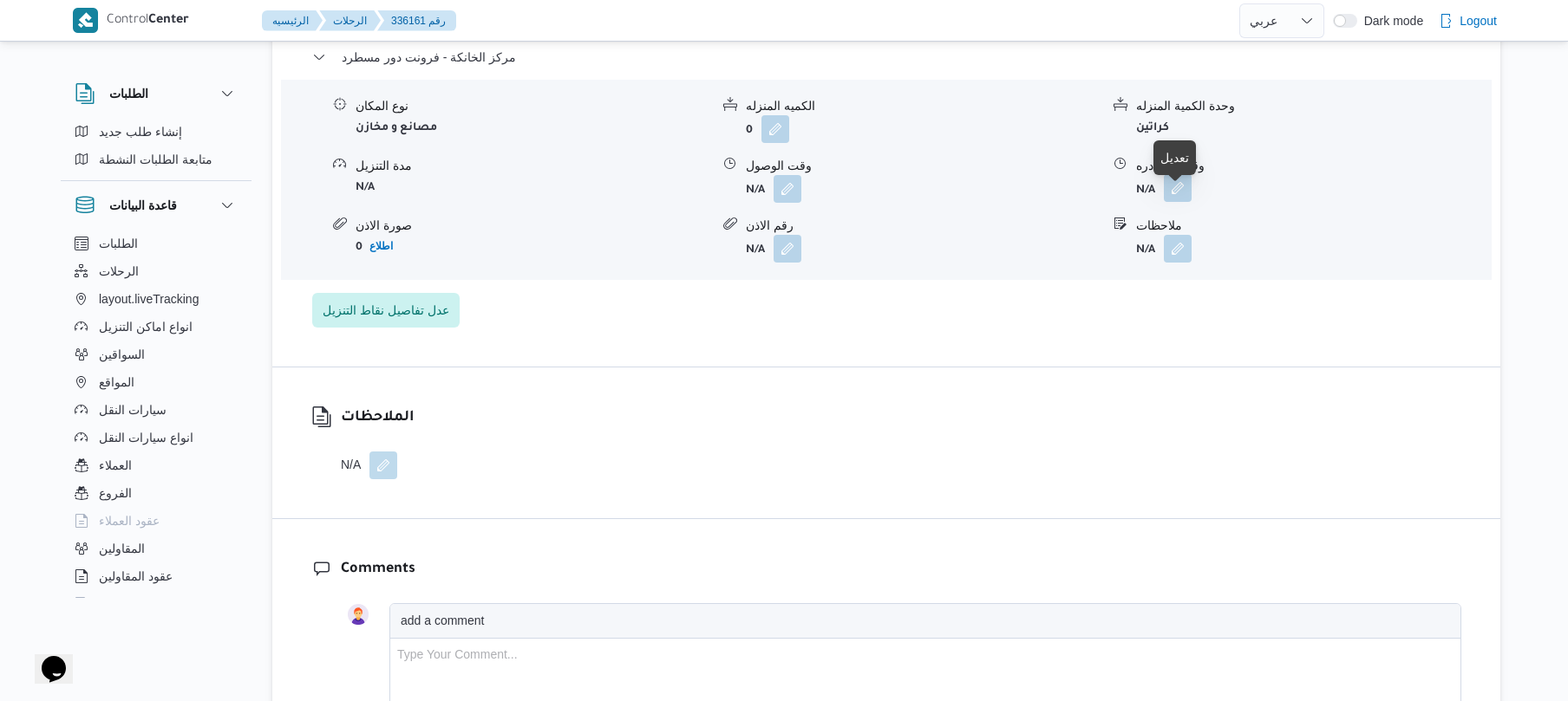
click at [1176, 196] on button "button" at bounding box center [1177, 187] width 27 height 27
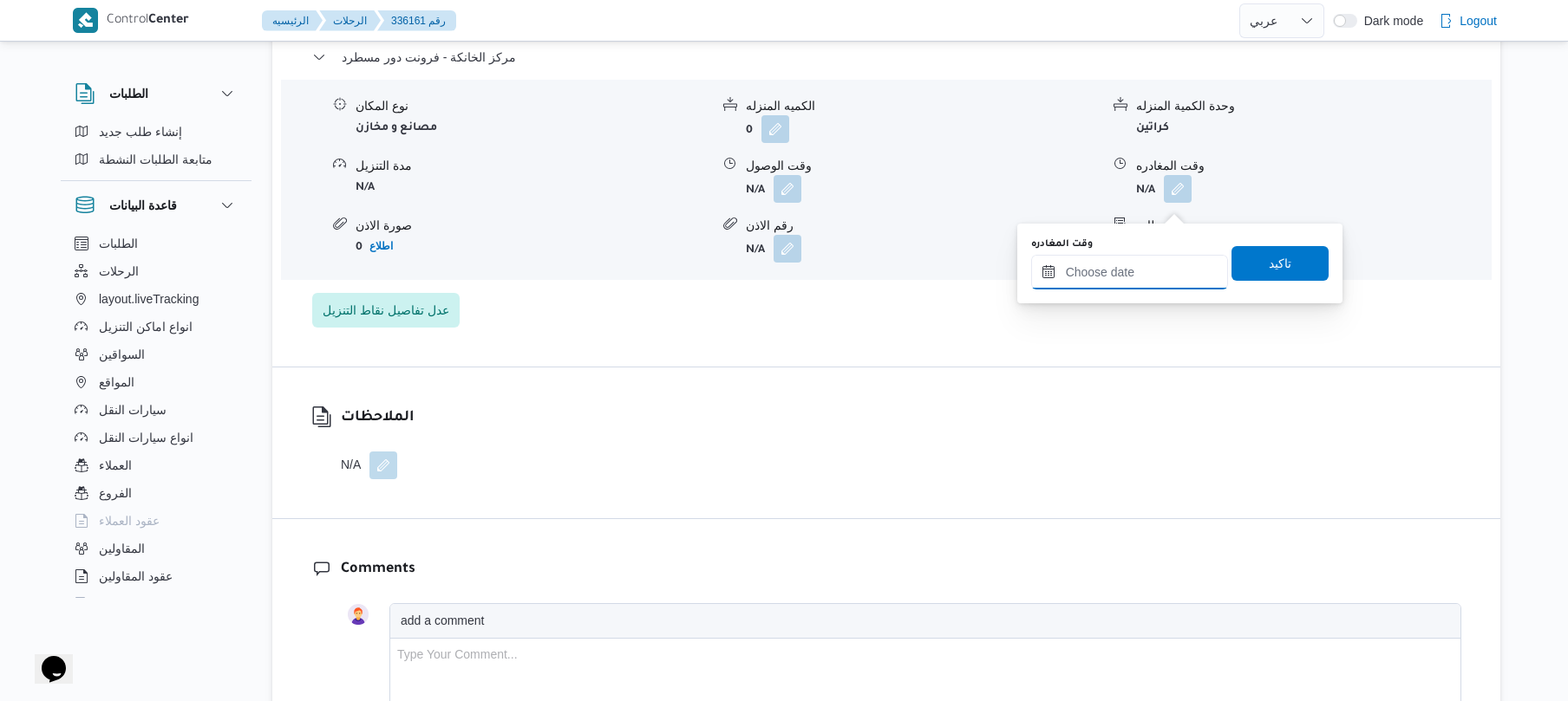
click at [1087, 271] on input "وقت المغادره" at bounding box center [1130, 272] width 197 height 35
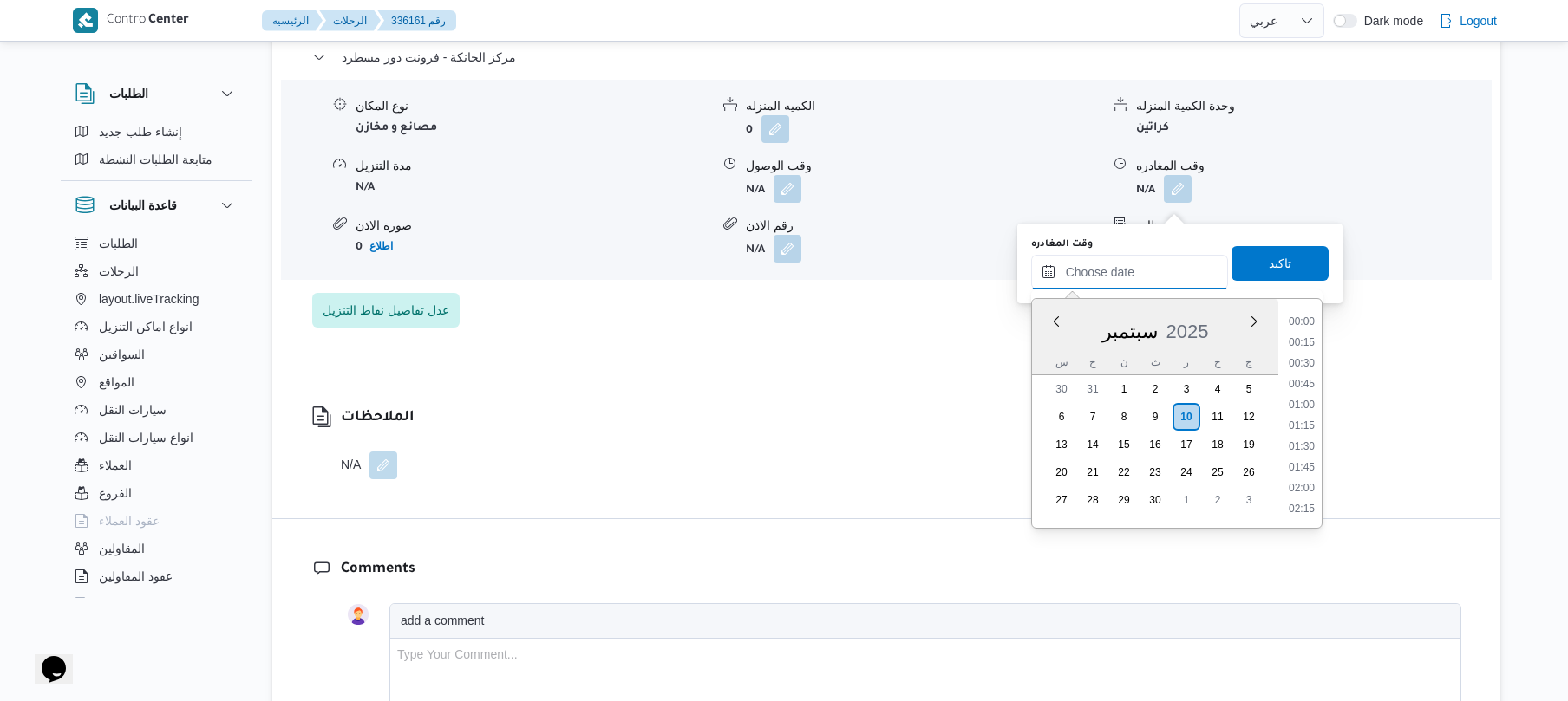
scroll to position [1333, 0]
click at [1308, 361] on li "16:30" at bounding box center [1302, 362] width 40 height 17
type input "١٠/٠٩/٢٠٢٥ ١٦:٣٠"
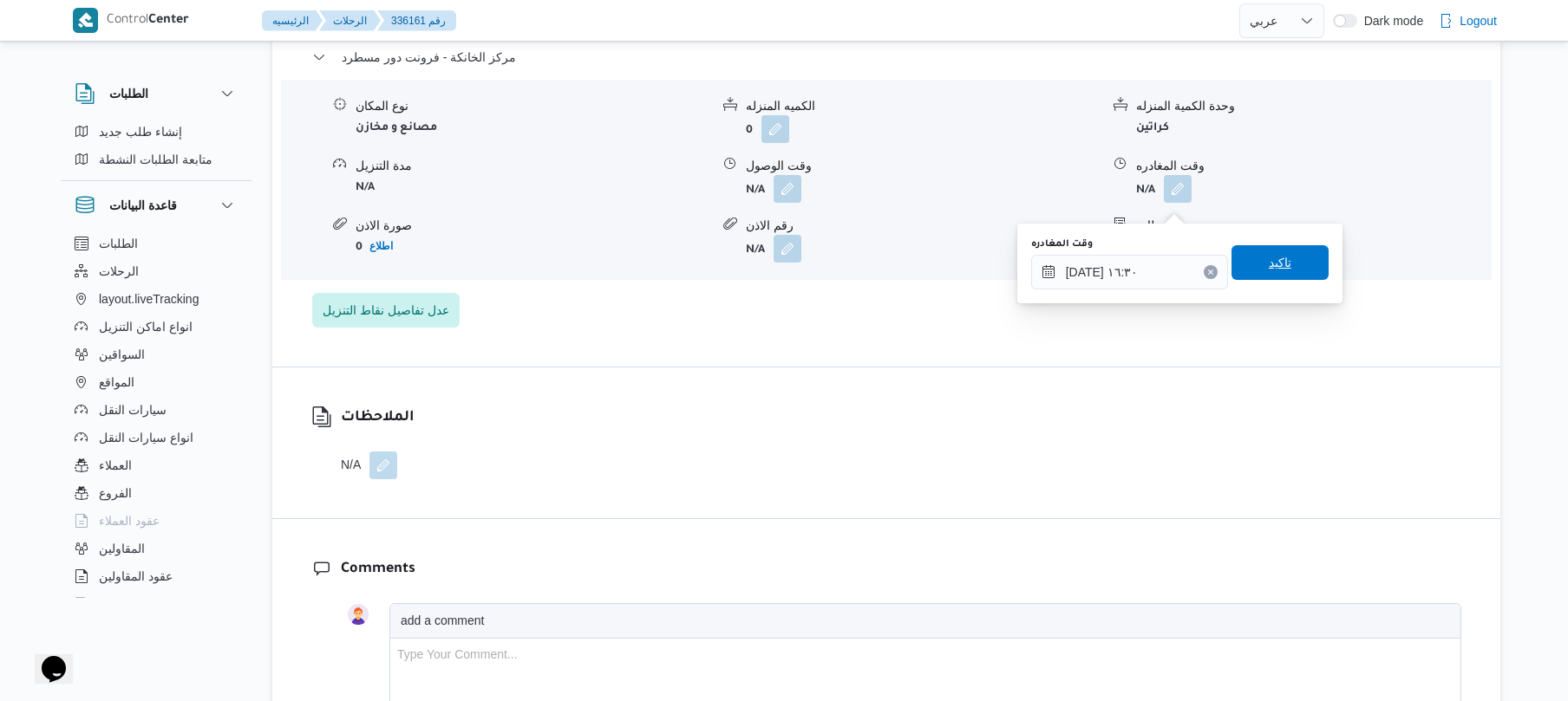
click at [1284, 256] on span "تاكيد" at bounding box center [1279, 262] width 97 height 35
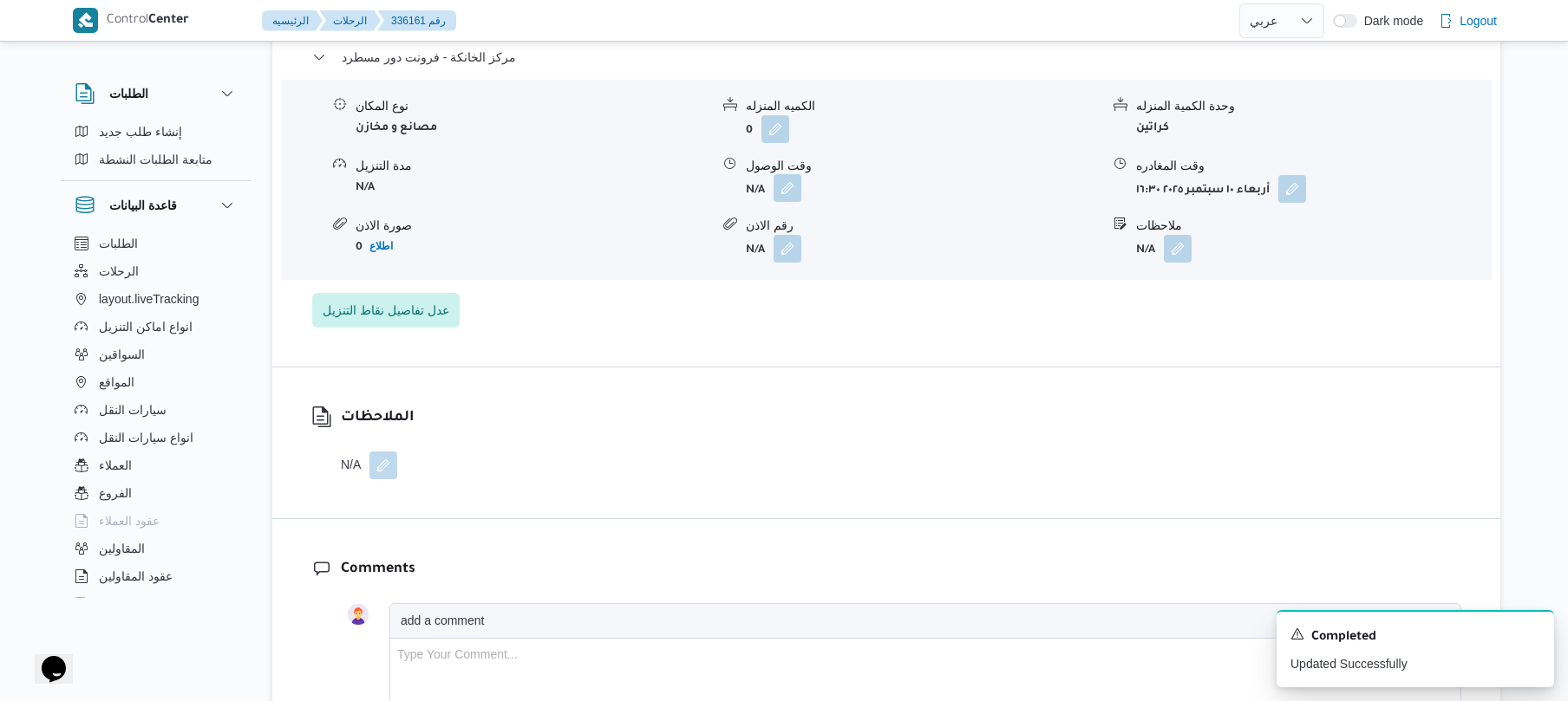
click at [789, 202] on button "button" at bounding box center [787, 187] width 27 height 27
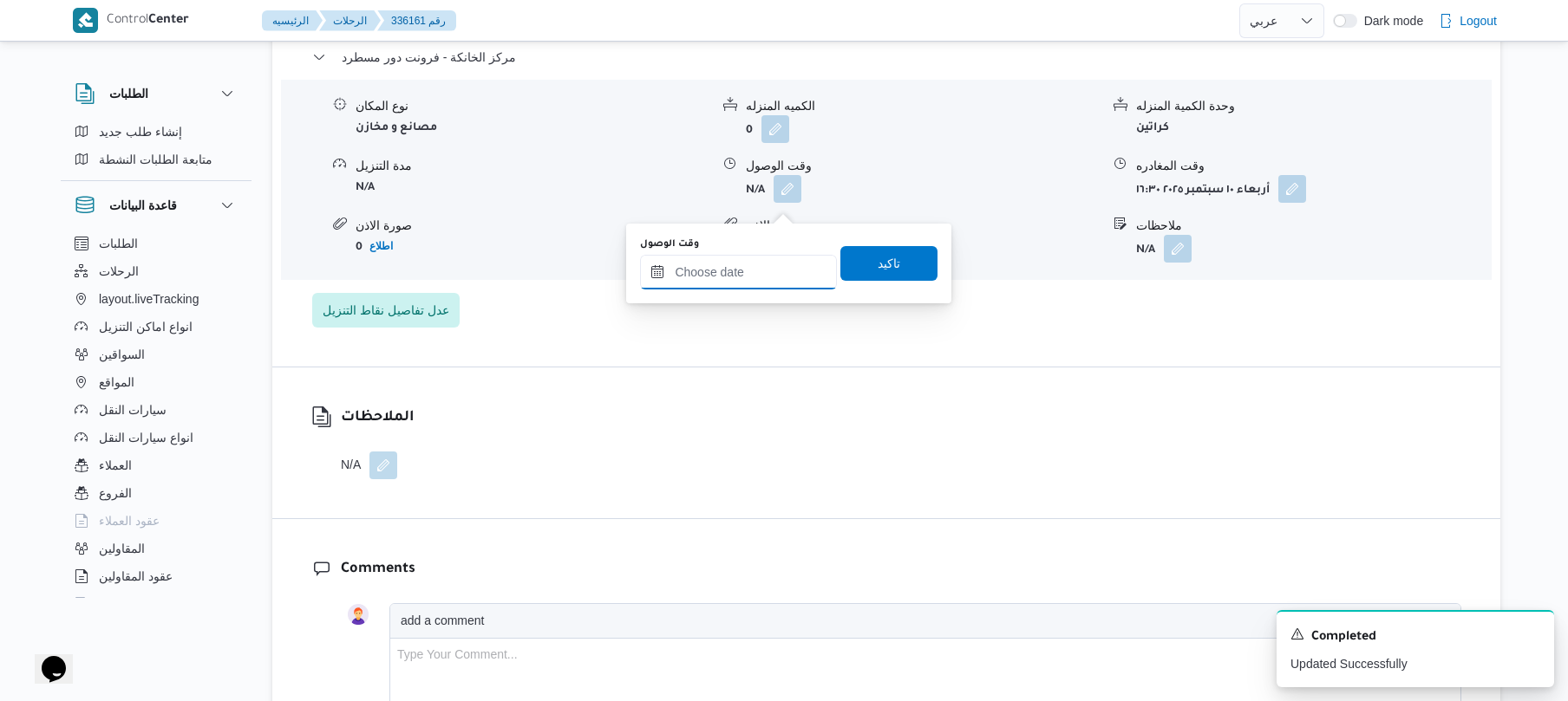
click at [761, 286] on input "وقت الوصول" at bounding box center [738, 272] width 197 height 35
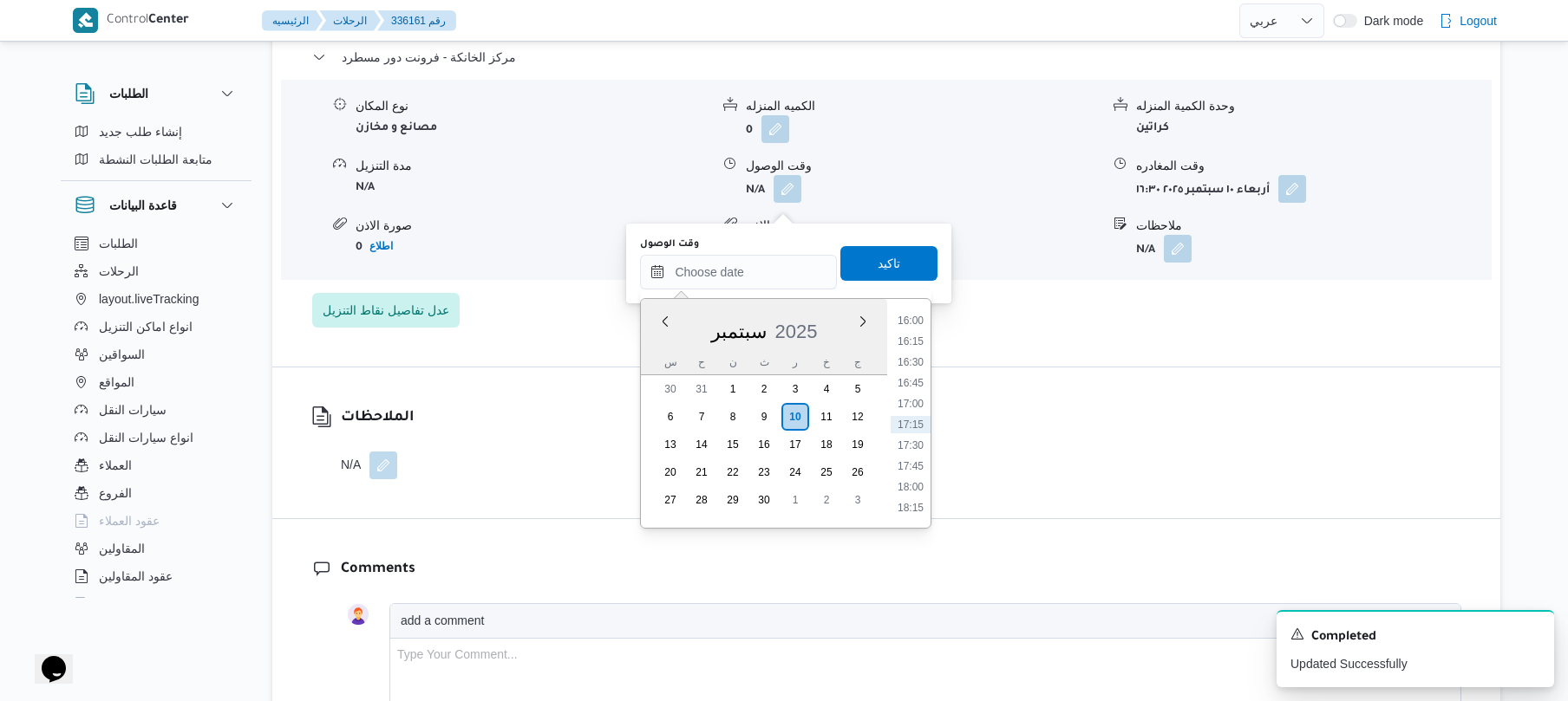
click at [918, 342] on li "16:15" at bounding box center [910, 342] width 40 height 17
type input "١٠/٠٩/٢٠٢٥ ١٦:١٥"
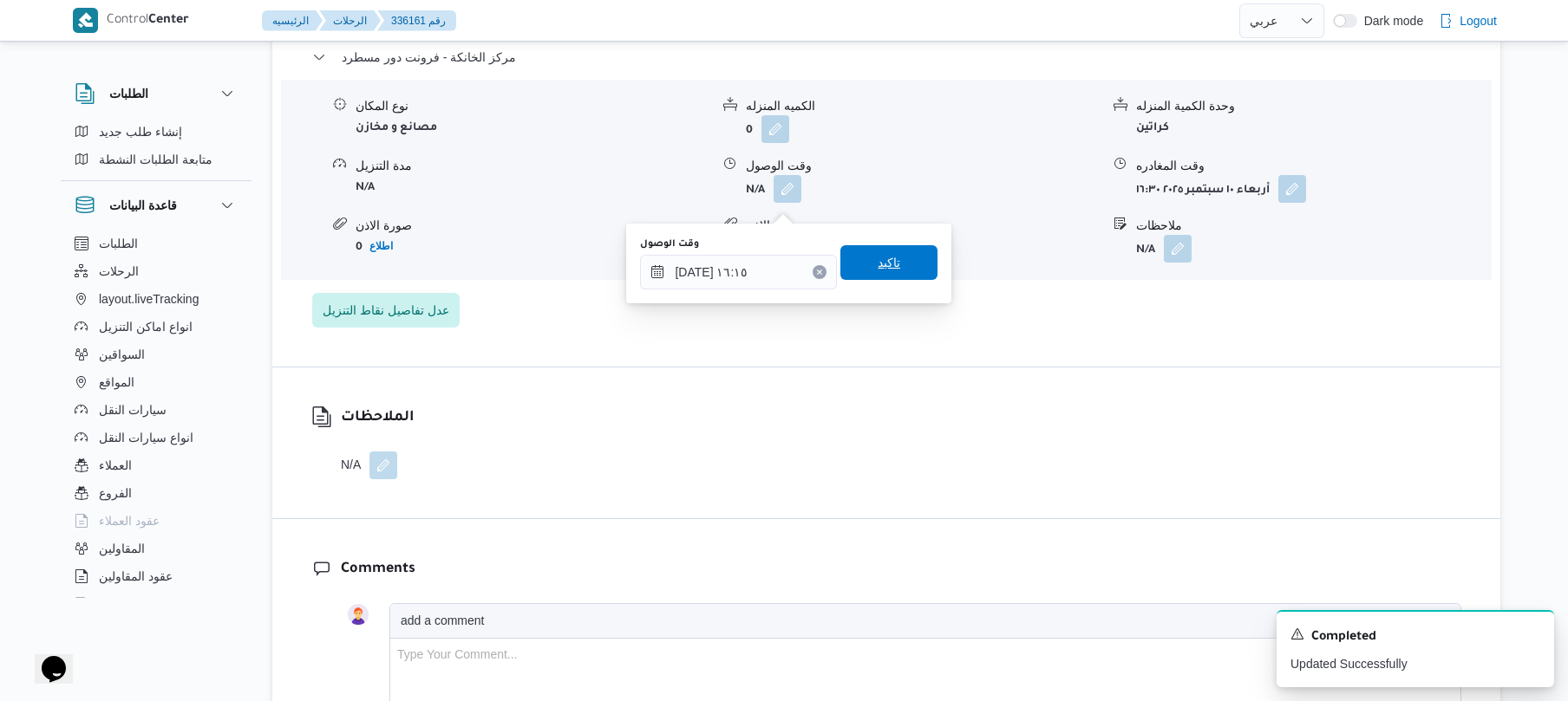
click at [890, 254] on span "تاكيد" at bounding box center [889, 262] width 97 height 35
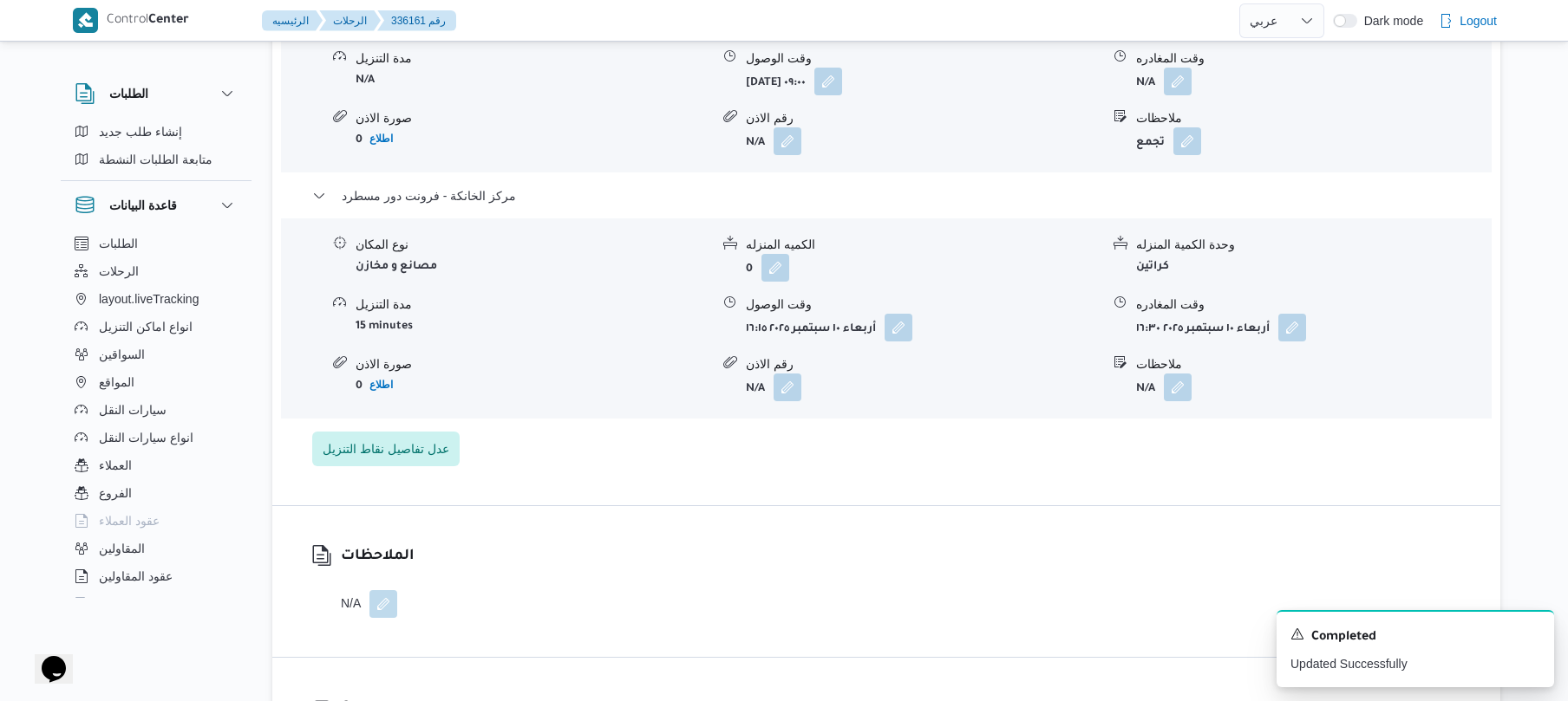
scroll to position [1572, 0]
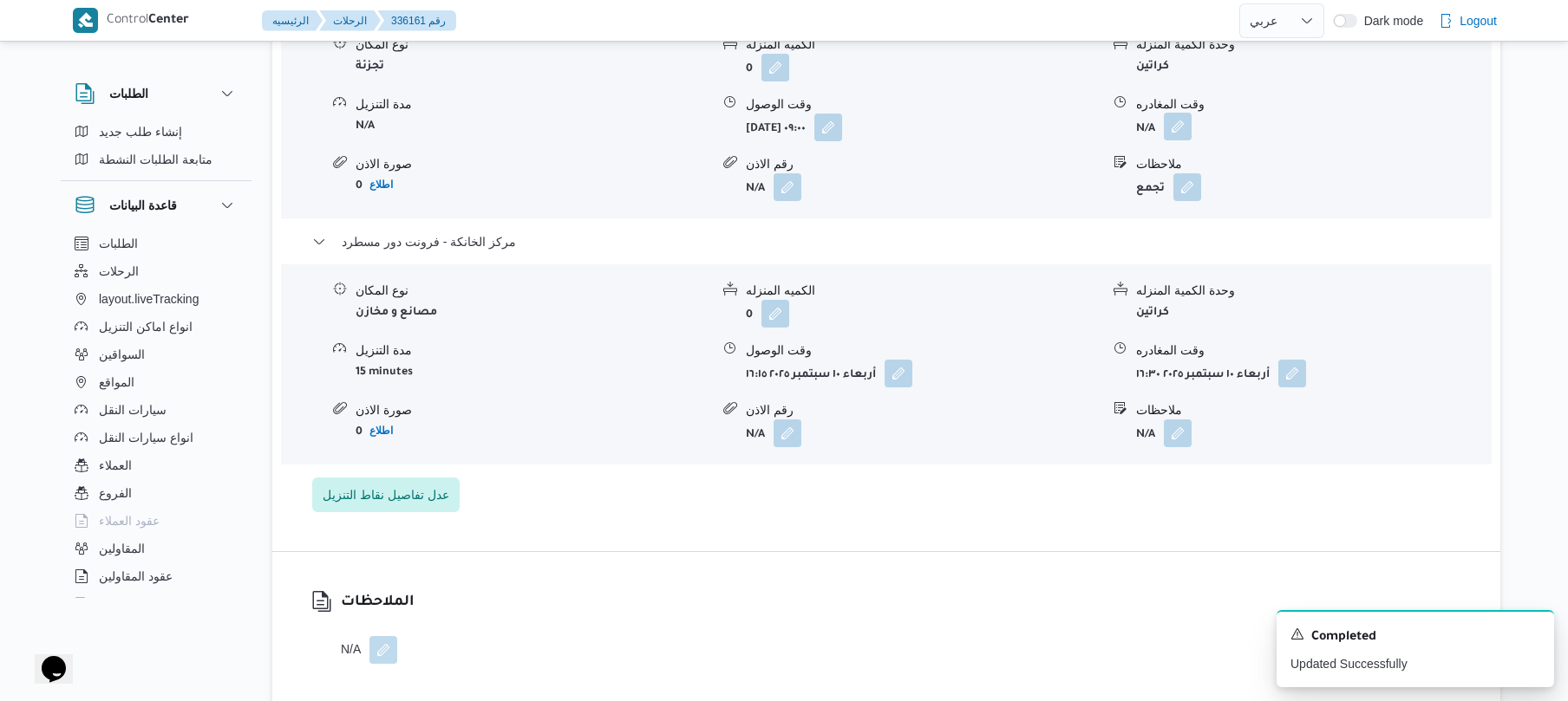
click at [1174, 133] on button "button" at bounding box center [1177, 126] width 27 height 27
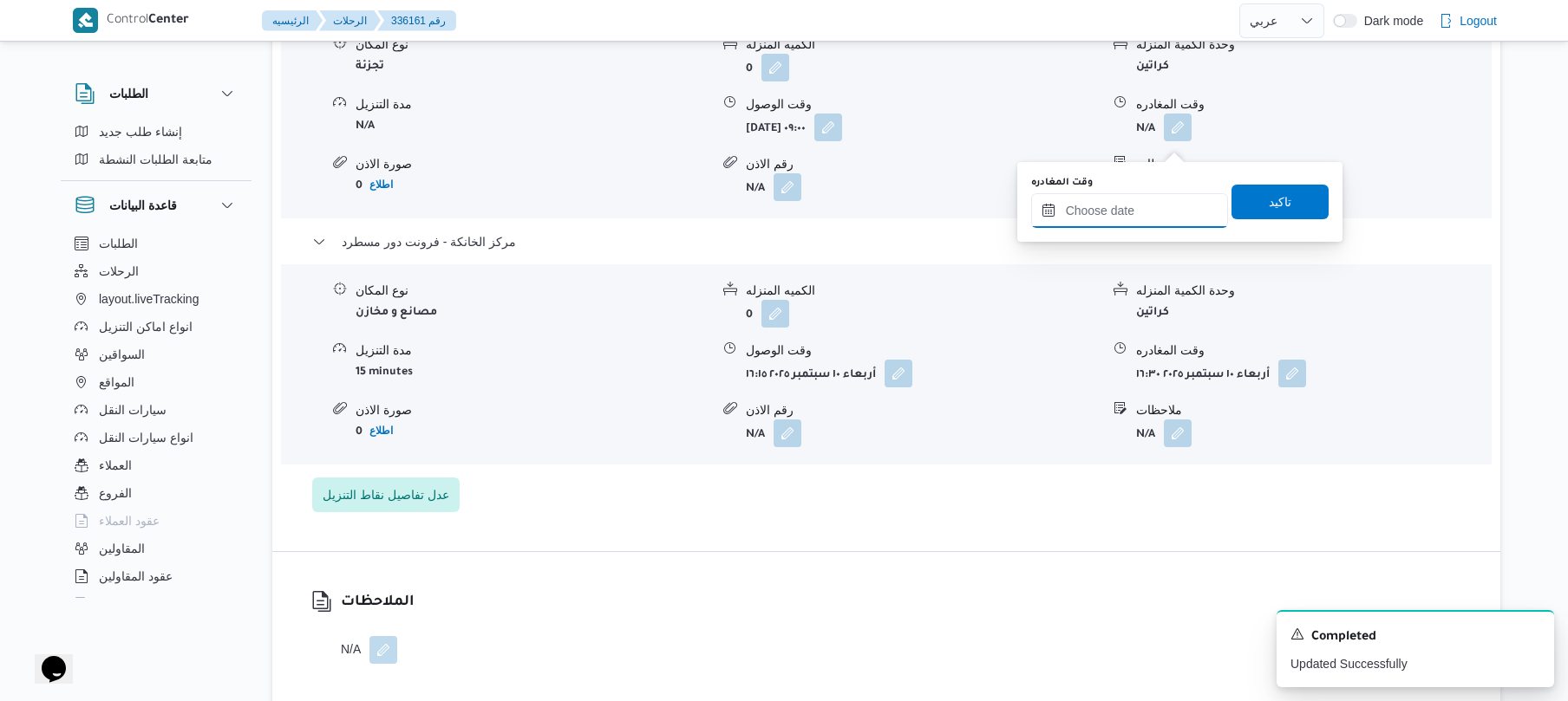
click at [1105, 212] on input "وقت المغادره" at bounding box center [1130, 210] width 197 height 35
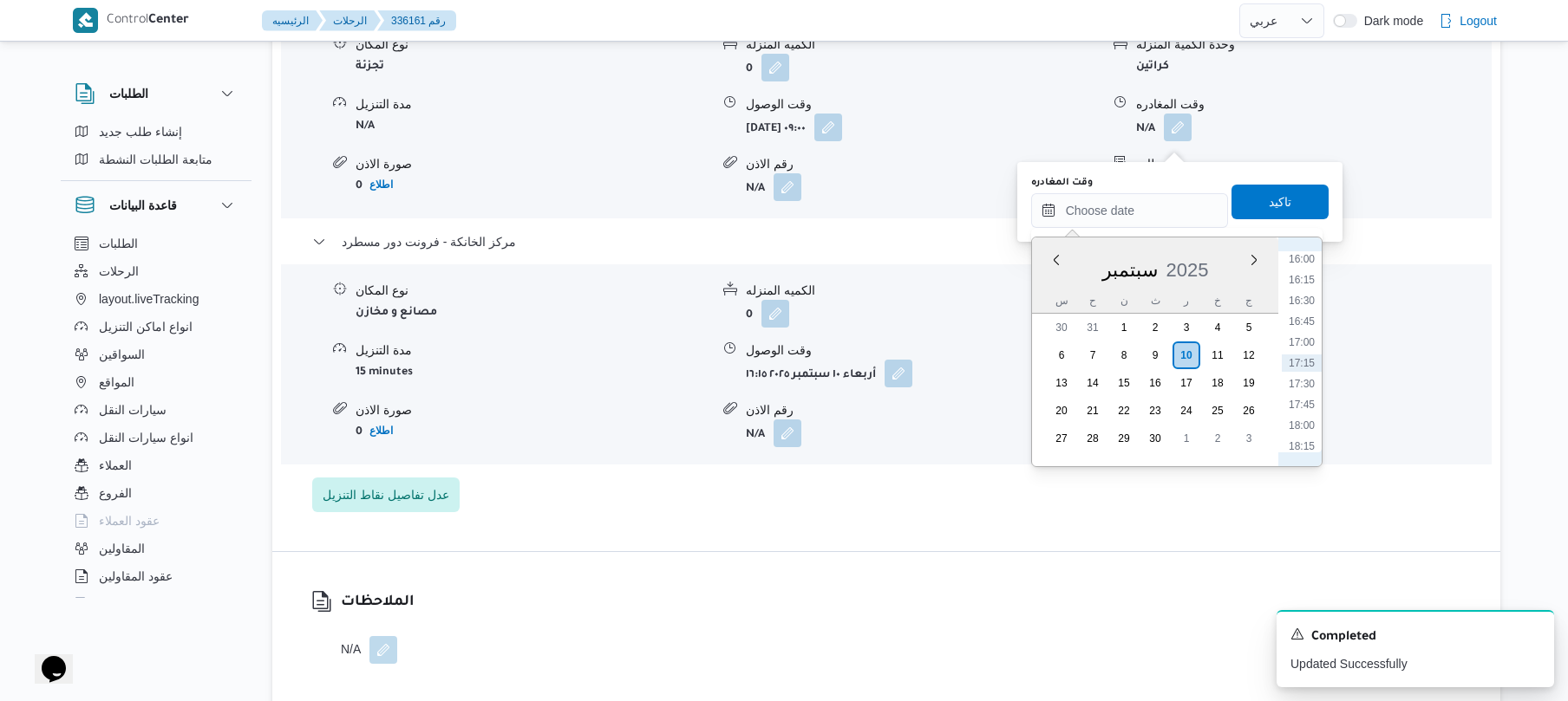
scroll to position [1163, 0]
click at [1306, 403] on li "15:45" at bounding box center [1302, 409] width 40 height 17
type input "[DATE] ١٥:٤٥"
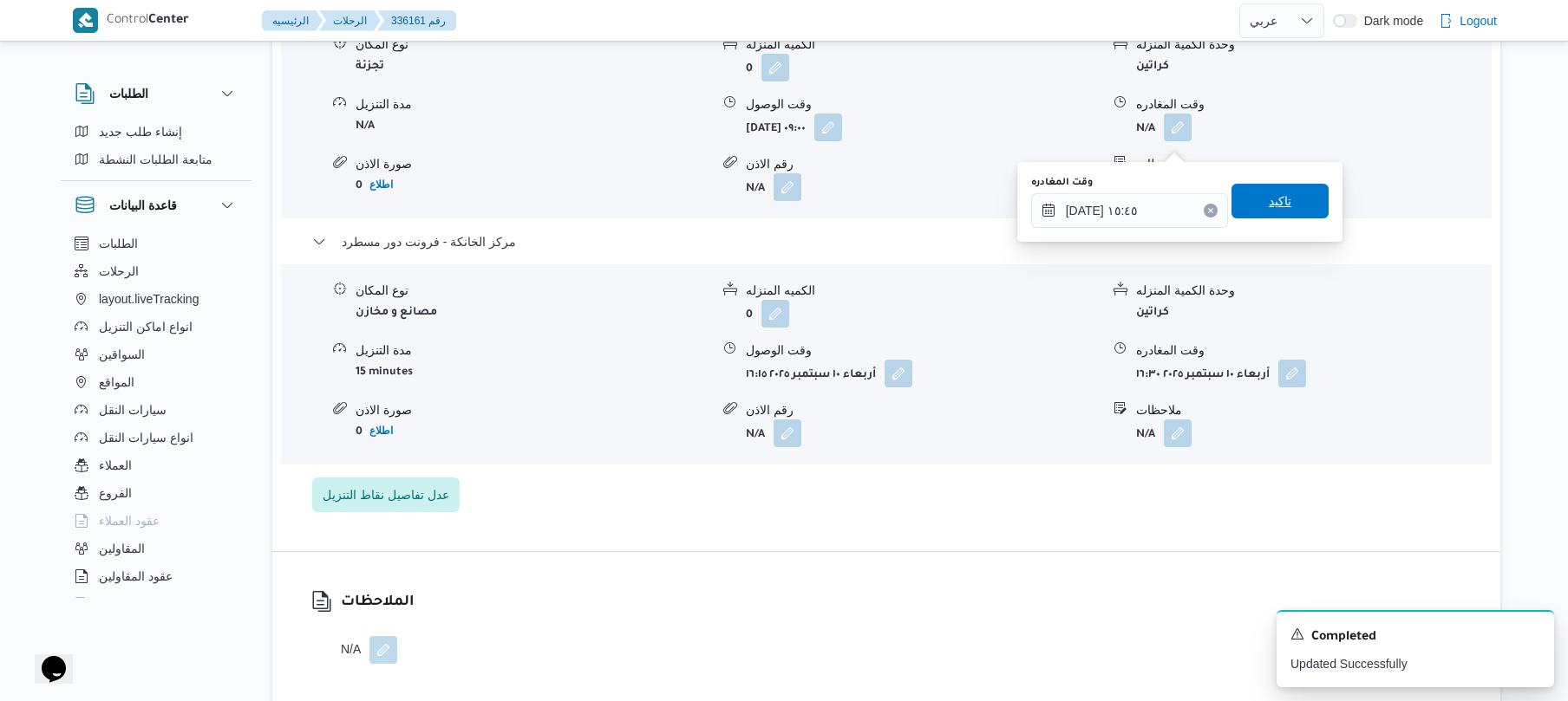
click at [1275, 204] on span "تاكيد" at bounding box center [1280, 202] width 23 height 21
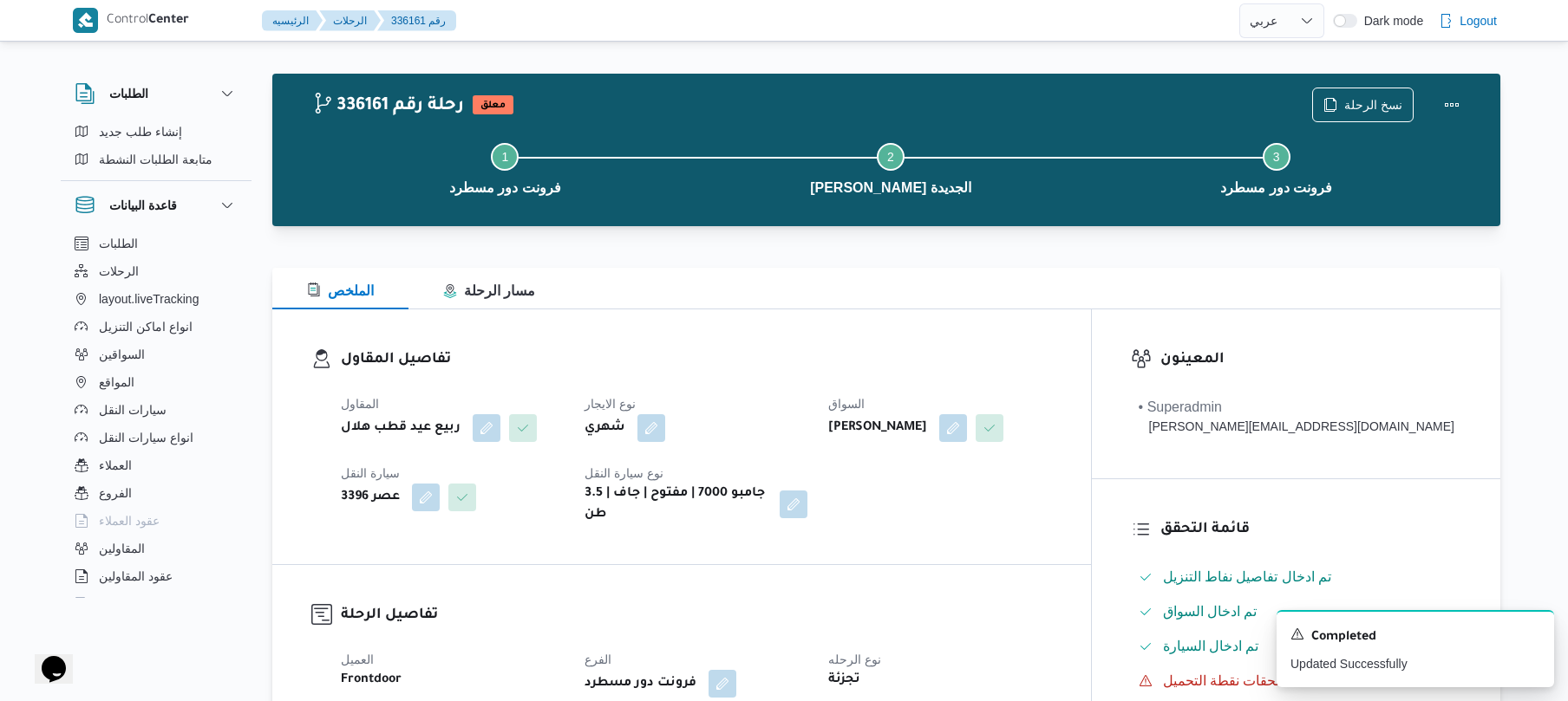
scroll to position [0, 0]
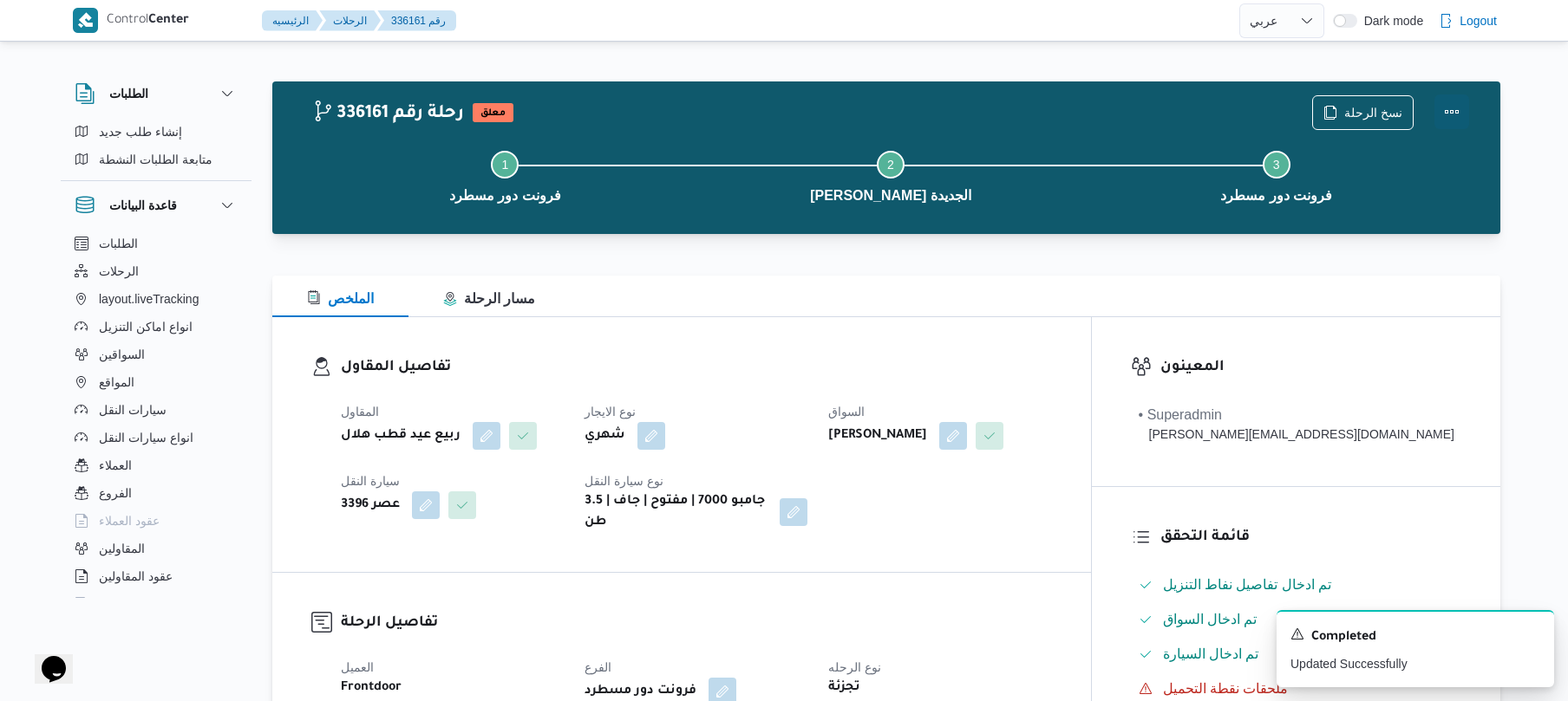
click at [1457, 105] on button "Actions" at bounding box center [1452, 112] width 35 height 35
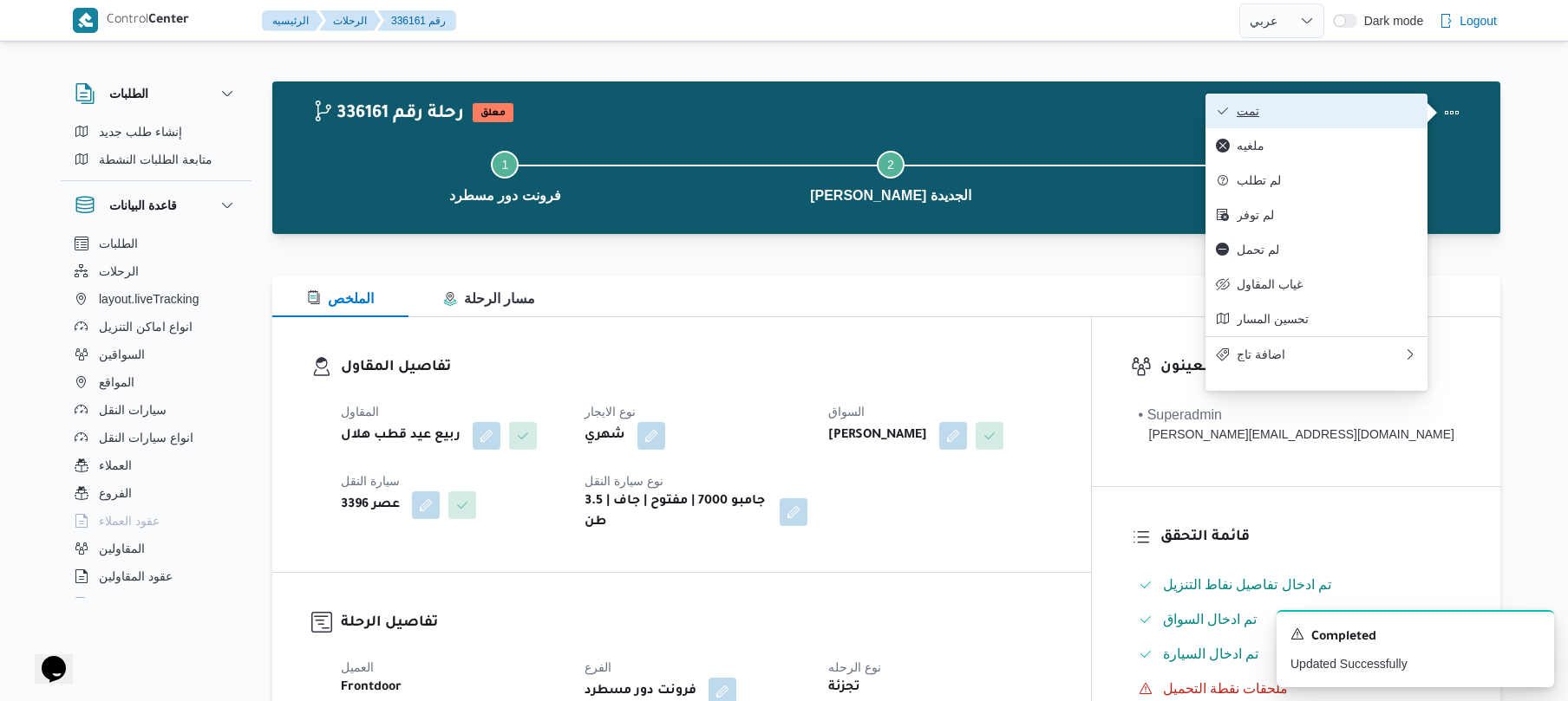
click at [1358, 118] on span "تمت" at bounding box center [1327, 111] width 181 height 14
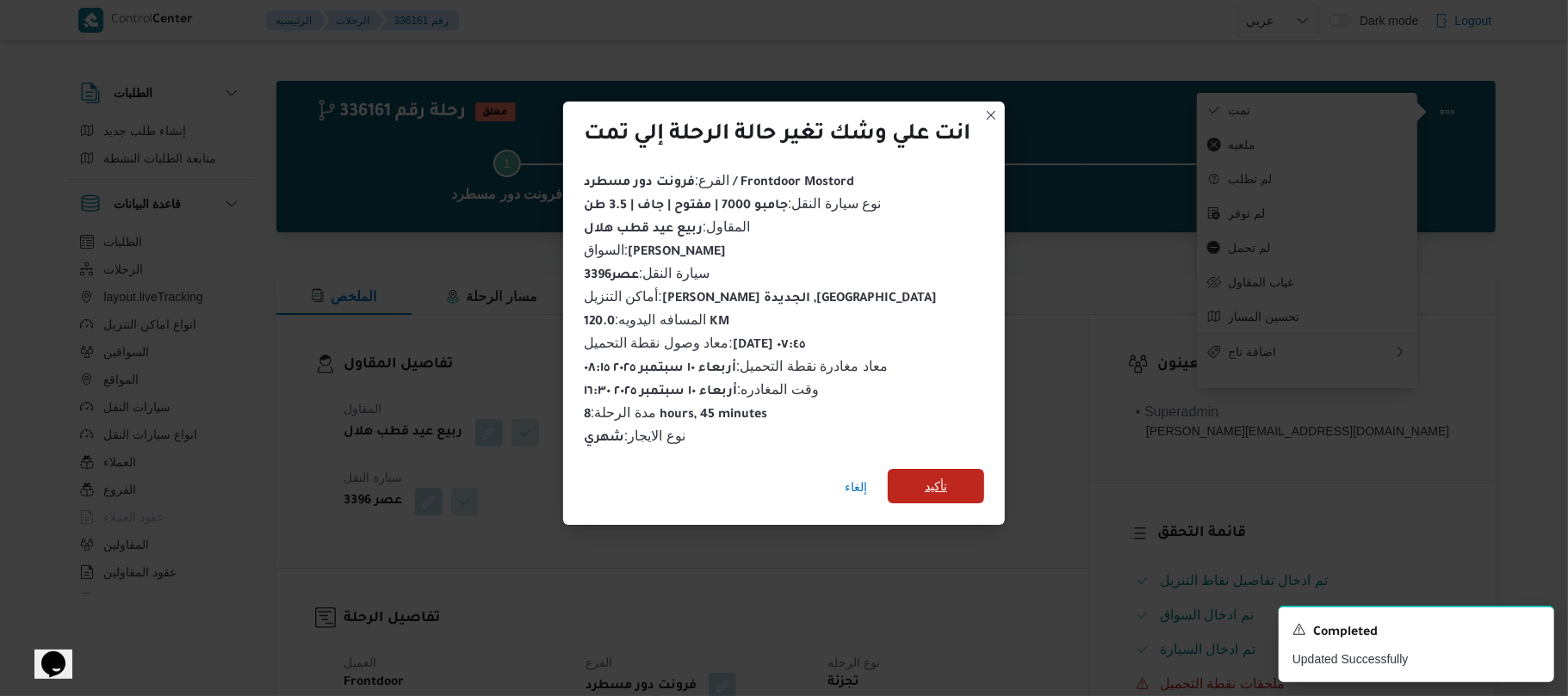
click at [976, 479] on span "تأكيد" at bounding box center [936, 487] width 97 height 35
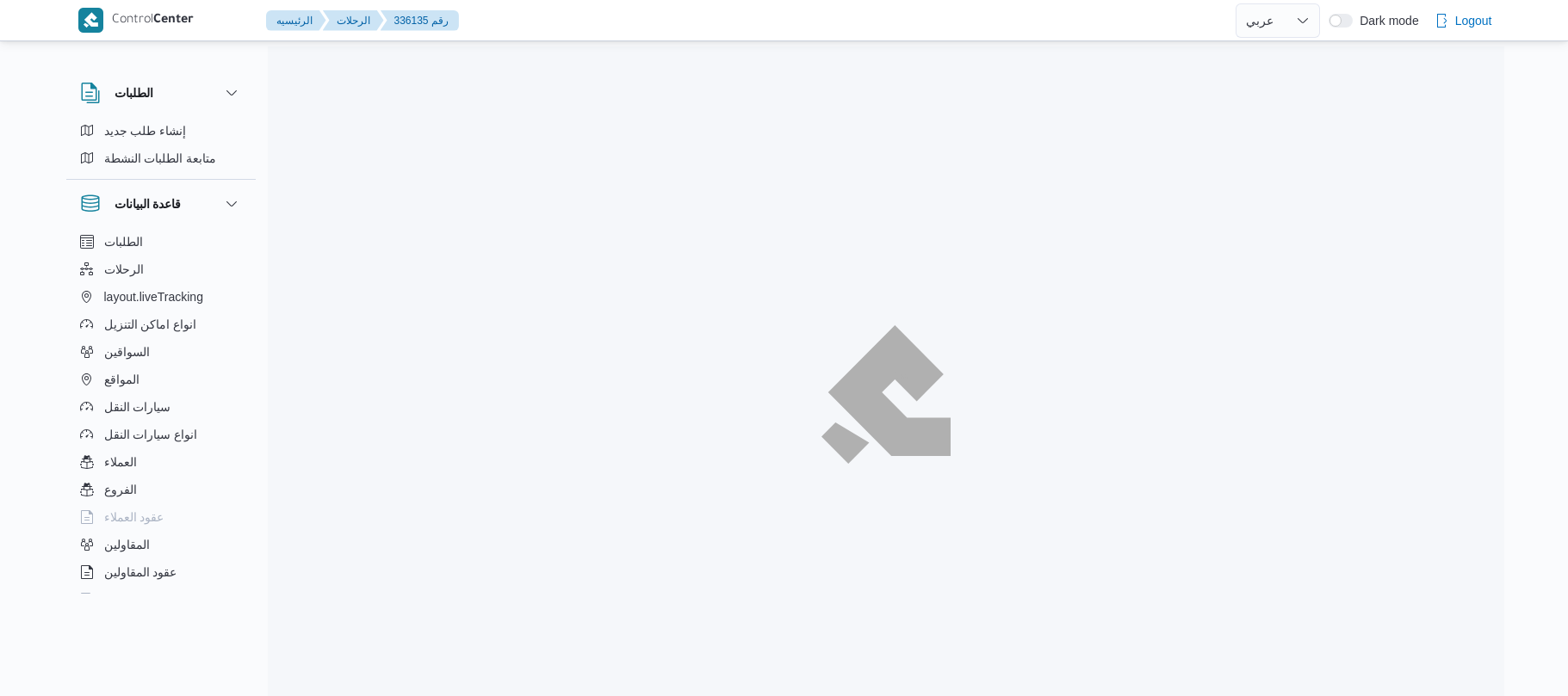
select select "ar"
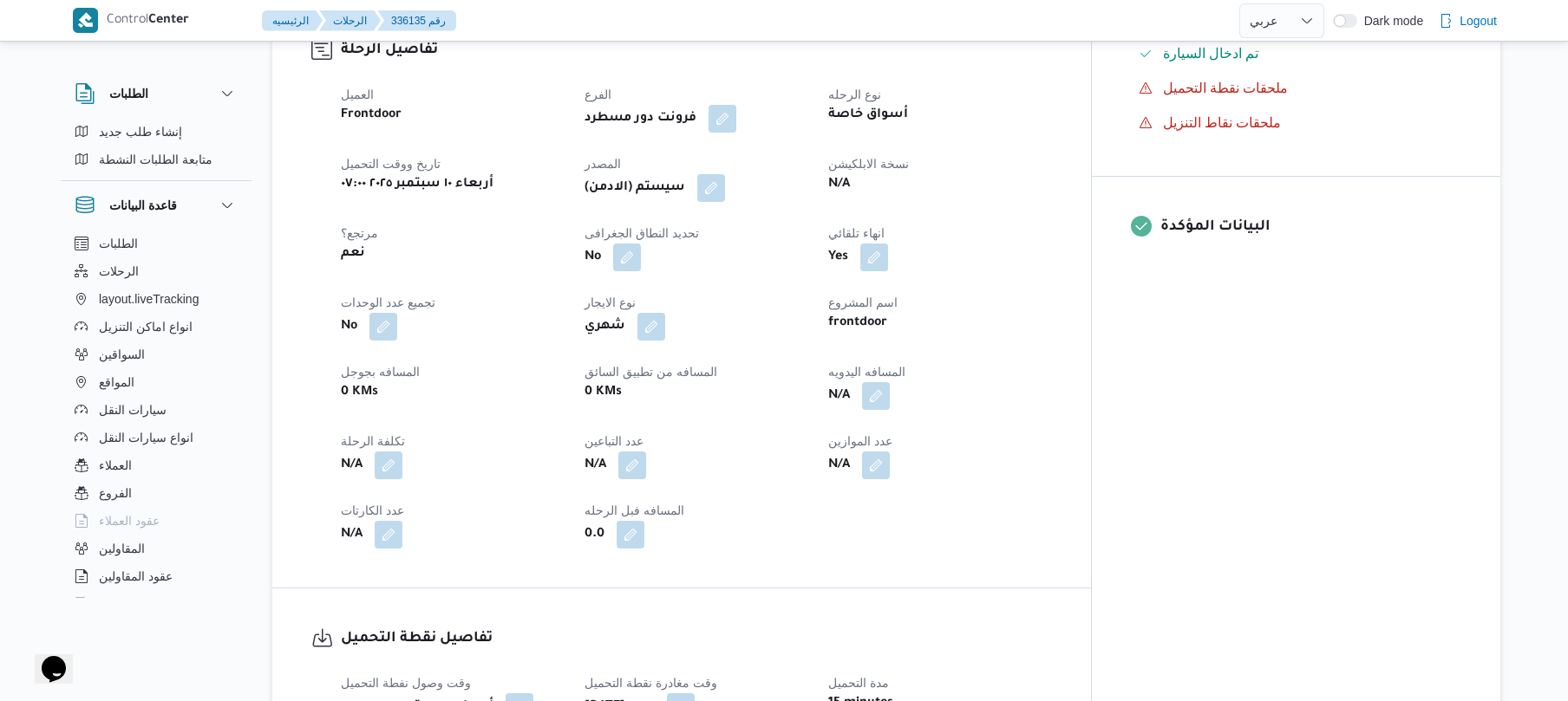
scroll to position [647, 0]
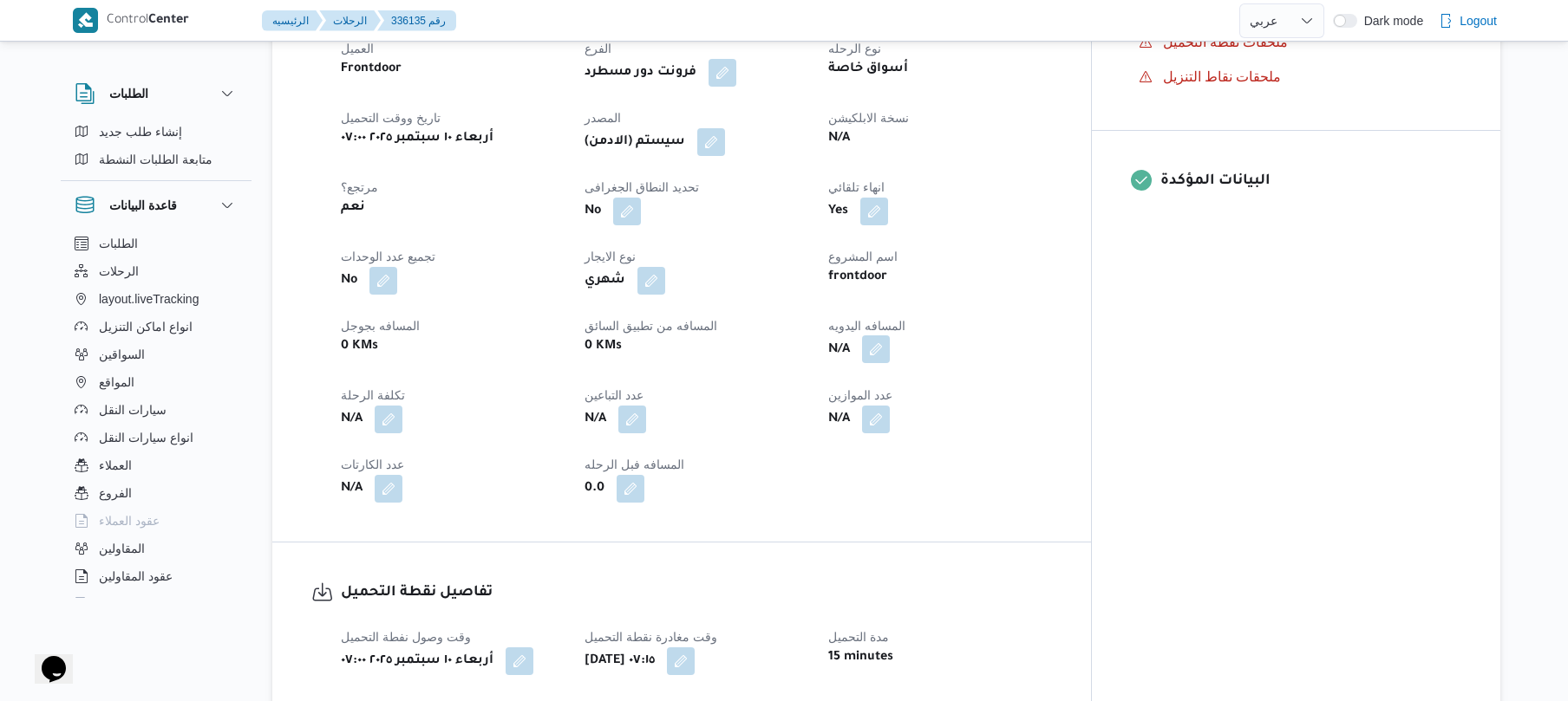
click at [890, 336] on button "button" at bounding box center [875, 349] width 27 height 27
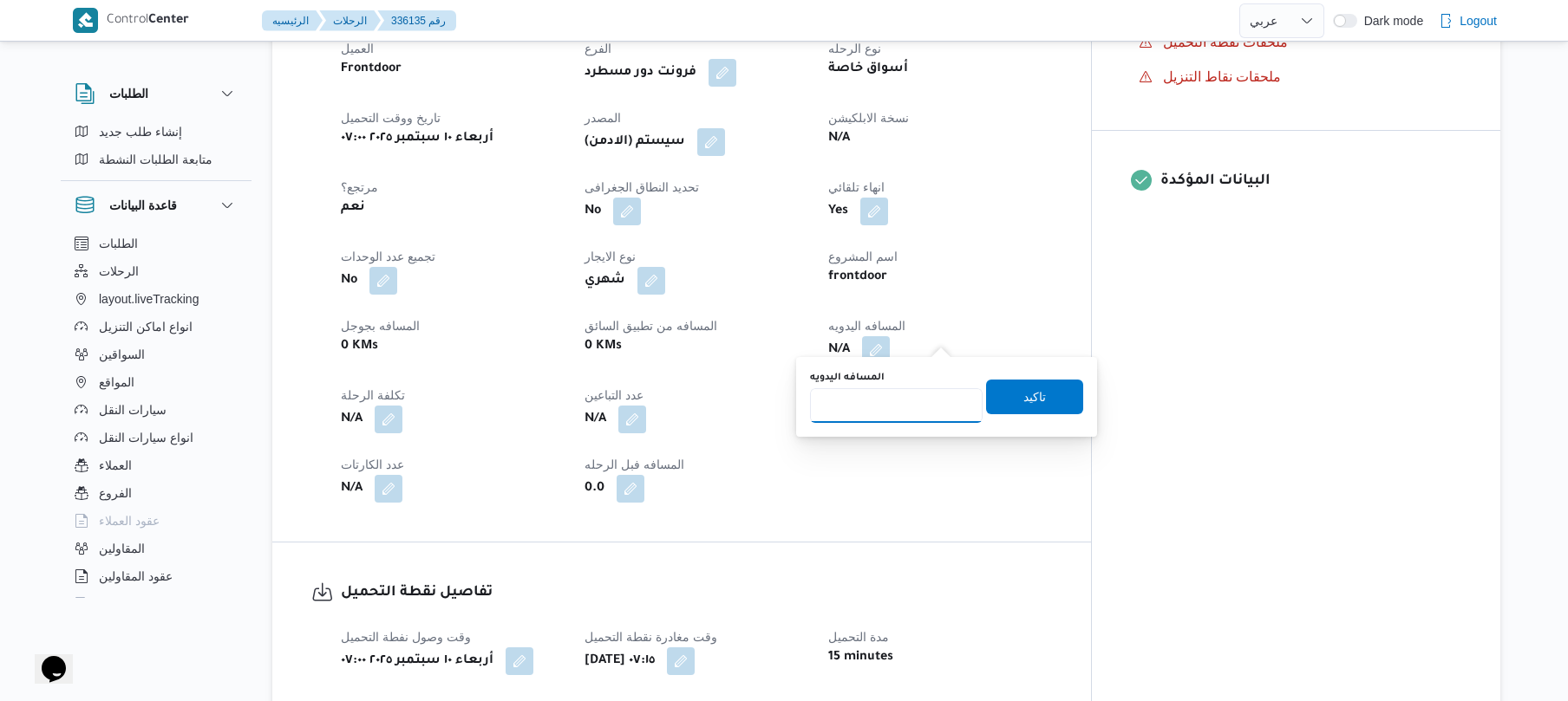
click at [899, 413] on input "المسافه اليدويه" at bounding box center [896, 406] width 172 height 35
type input "120"
click at [1024, 400] on span "تاكيد" at bounding box center [1035, 396] width 23 height 21
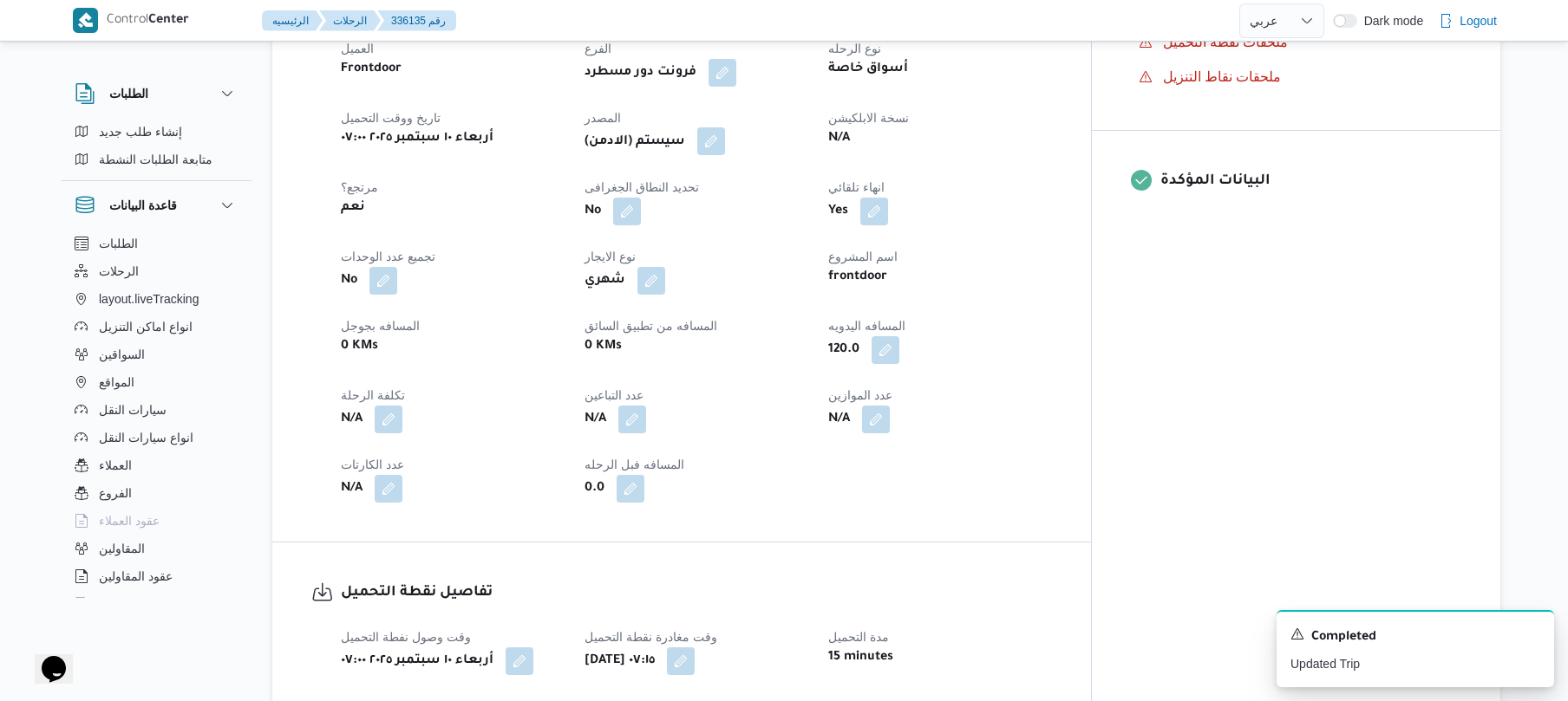
click at [725, 133] on button "button" at bounding box center [711, 141] width 27 height 27
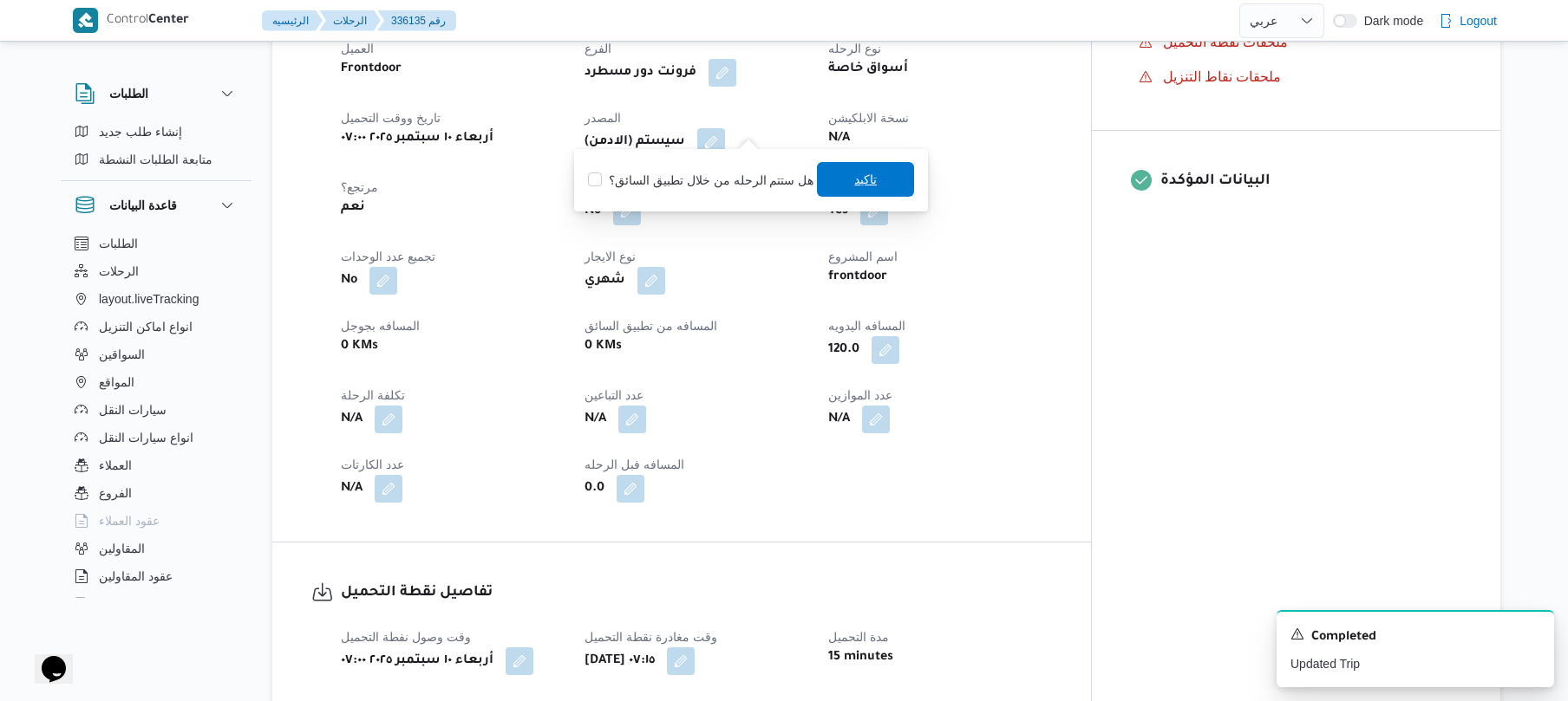
click at [865, 182] on span "تاكيد" at bounding box center [866, 180] width 23 height 21
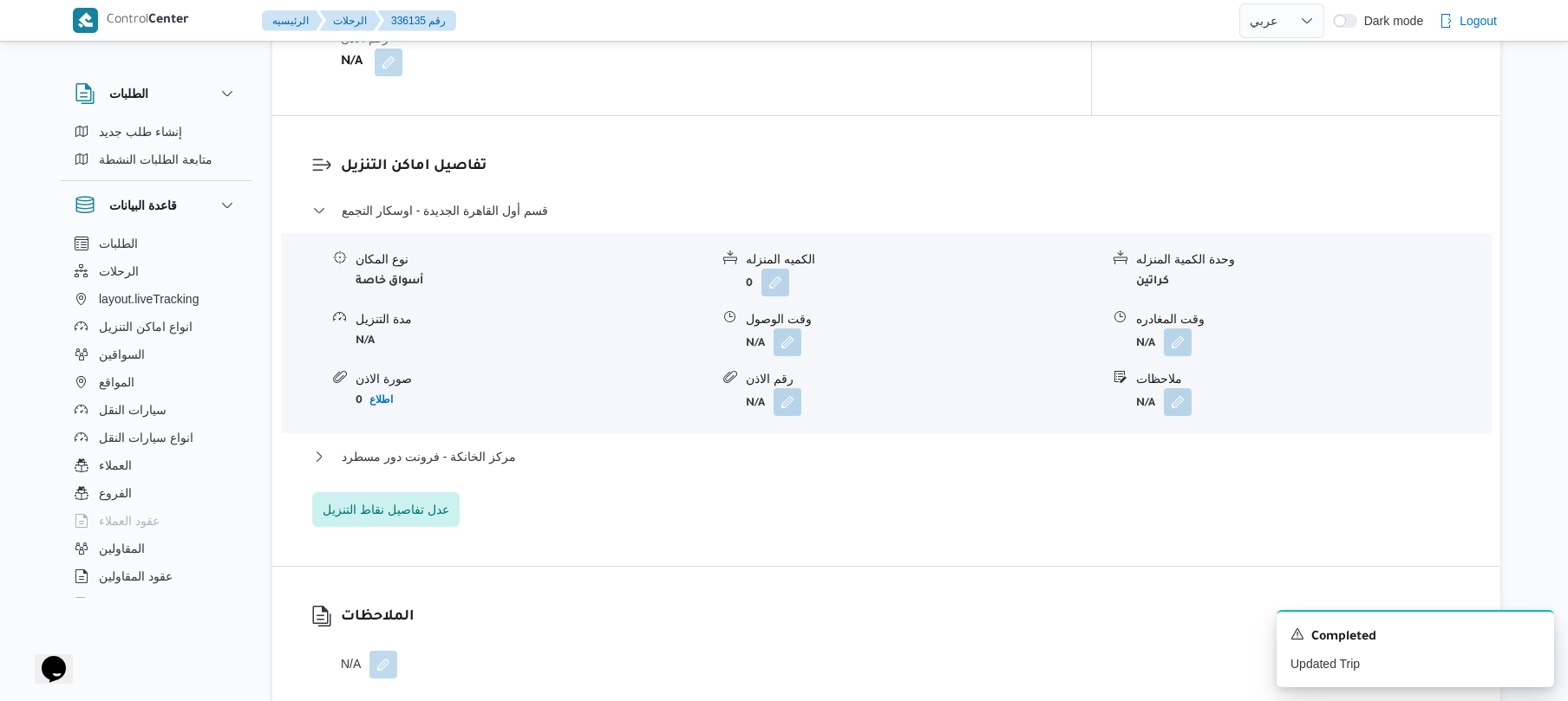
scroll to position [1387, 0]
click at [779, 325] on button "button" at bounding box center [787, 339] width 27 height 27
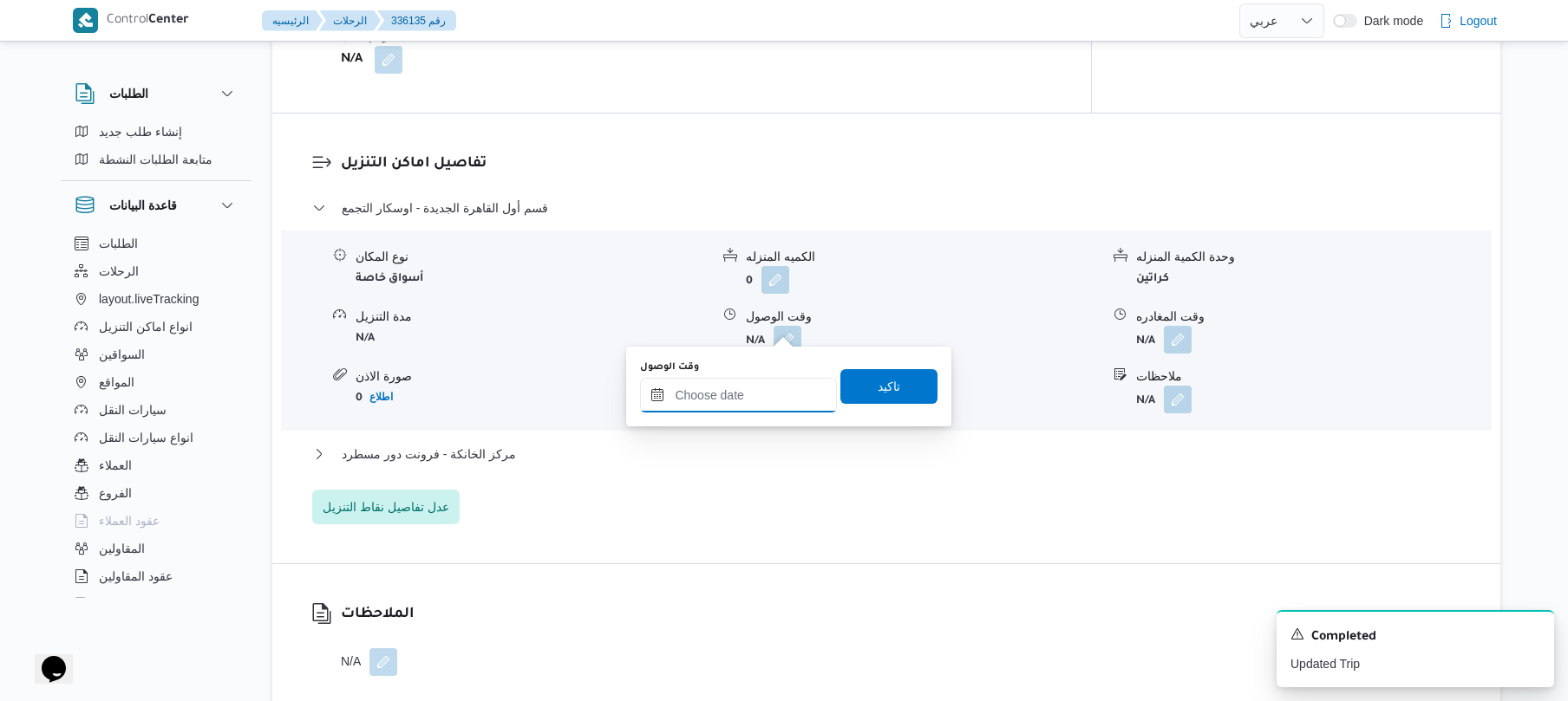
click at [746, 394] on input "وقت الوصول" at bounding box center [738, 395] width 197 height 35
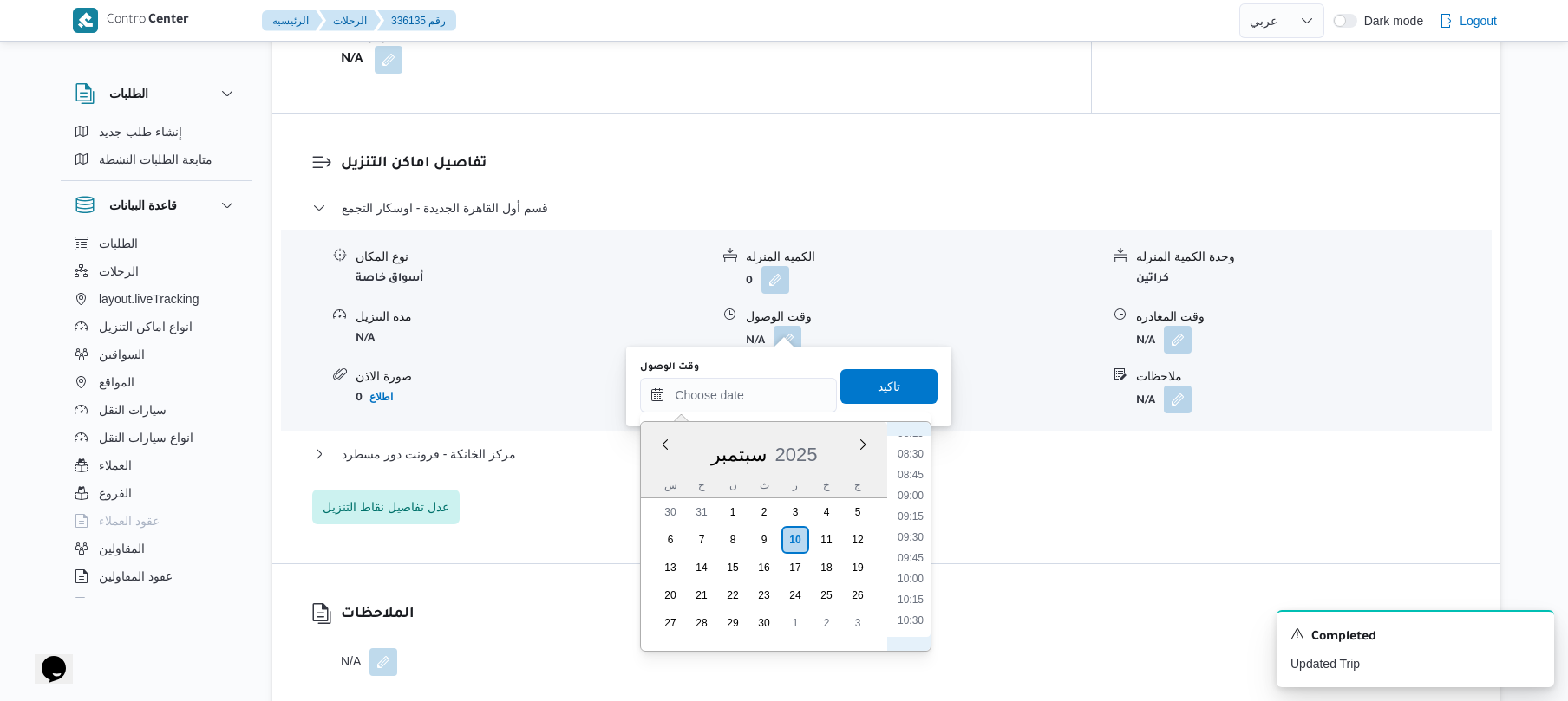
scroll to position [653, 0]
click at [914, 462] on li "08:00" at bounding box center [910, 458] width 40 height 17
type input "١٠/٠٩/٢٠٢٥ ٠٨:٠٠"
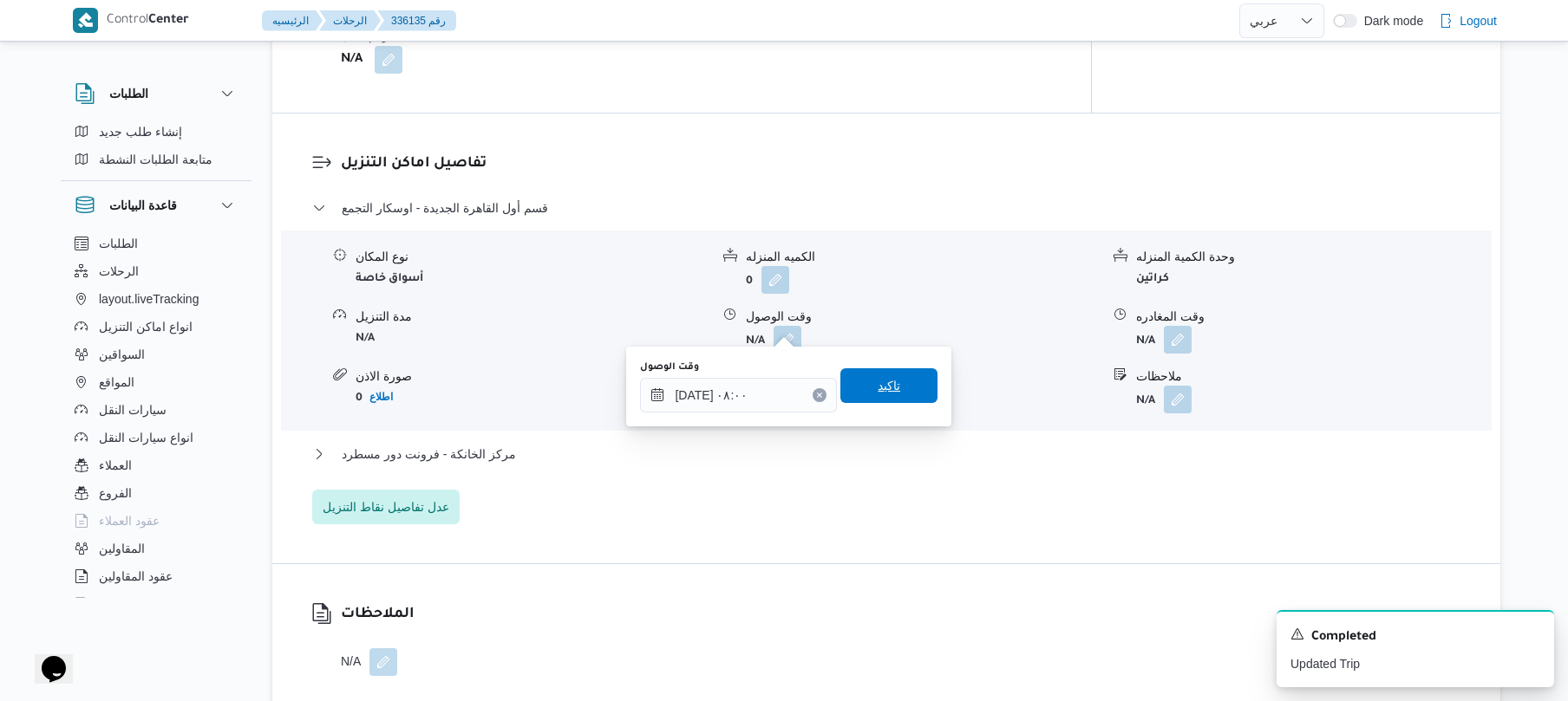
click at [906, 392] on span "تاكيد" at bounding box center [889, 386] width 97 height 35
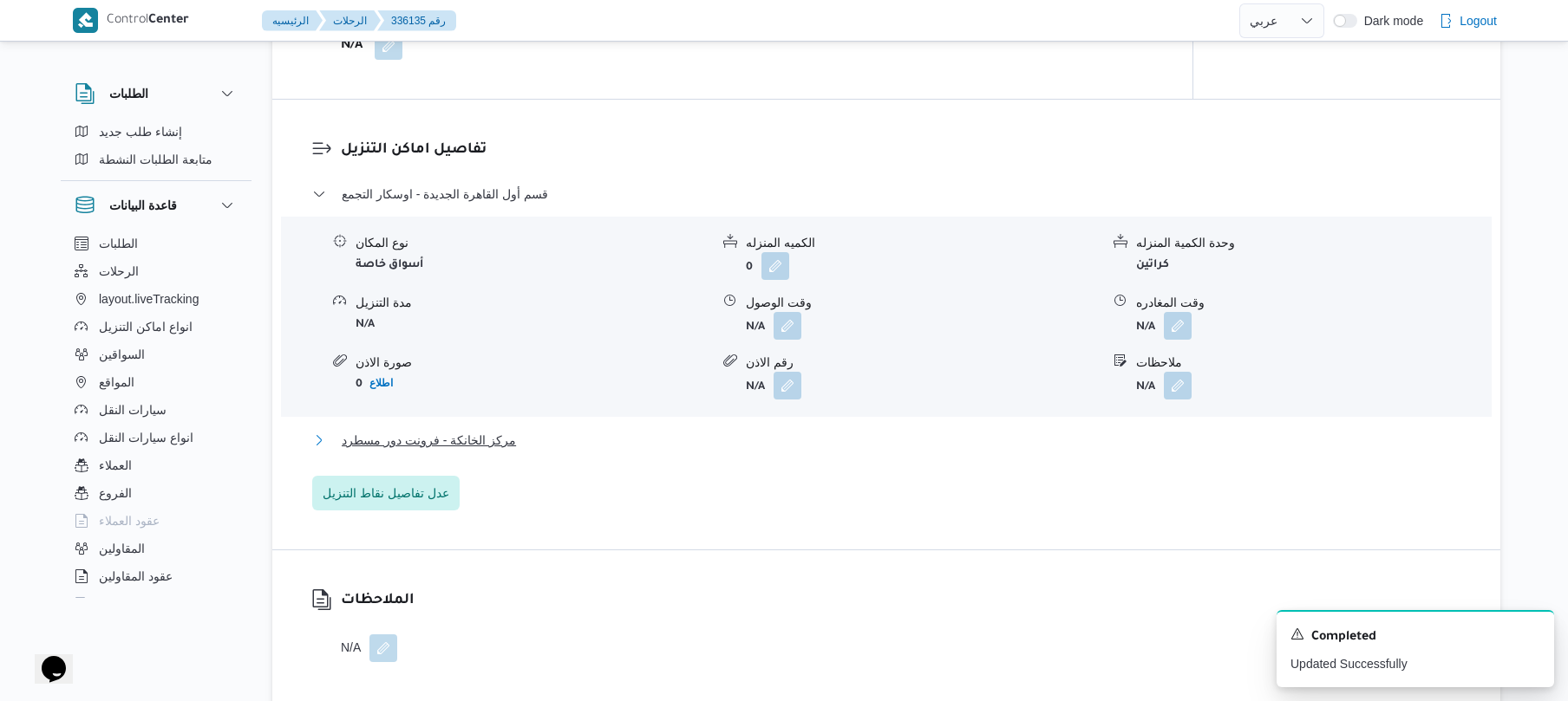
click at [837, 437] on button "مركز الخانكة - فرونت دور مسطرد" at bounding box center [887, 441] width 1149 height 21
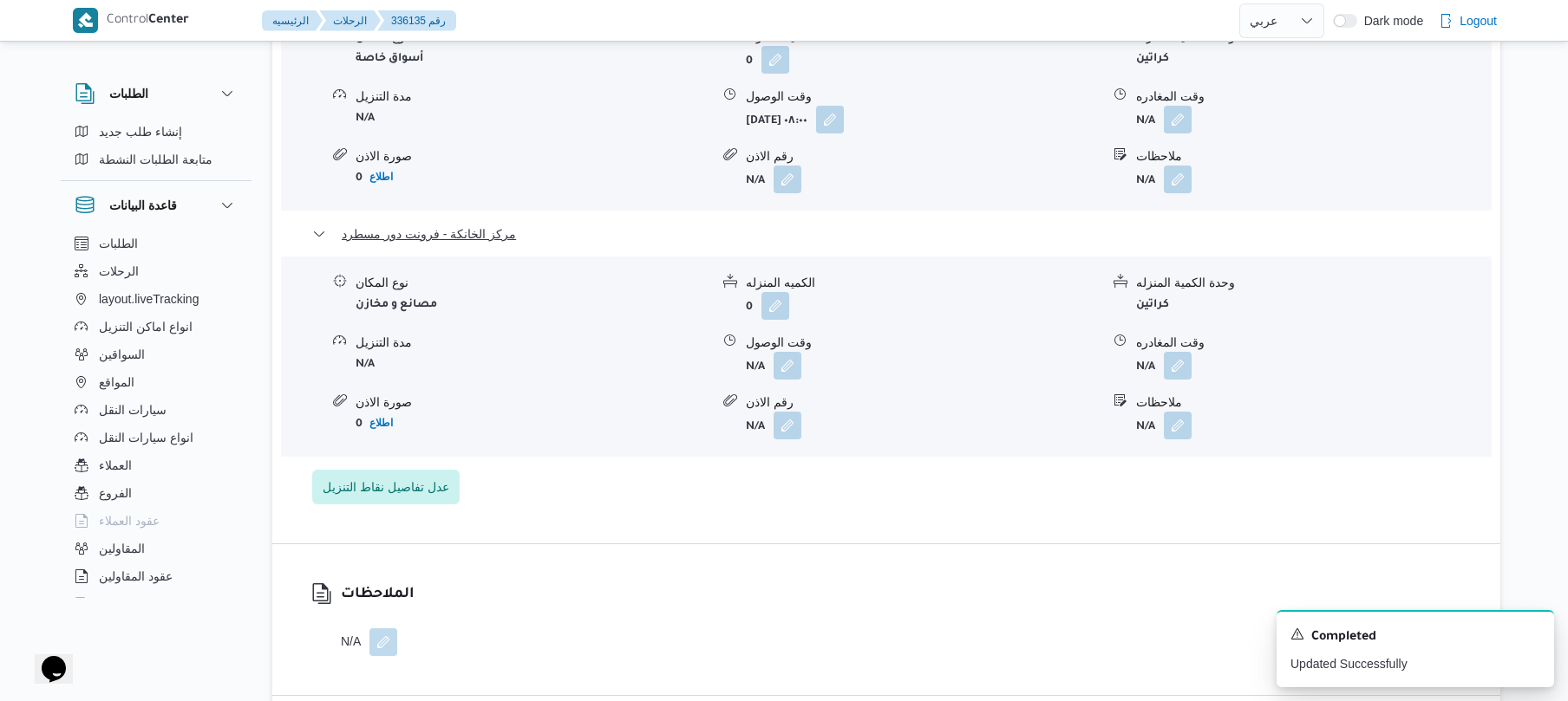
scroll to position [1757, 0]
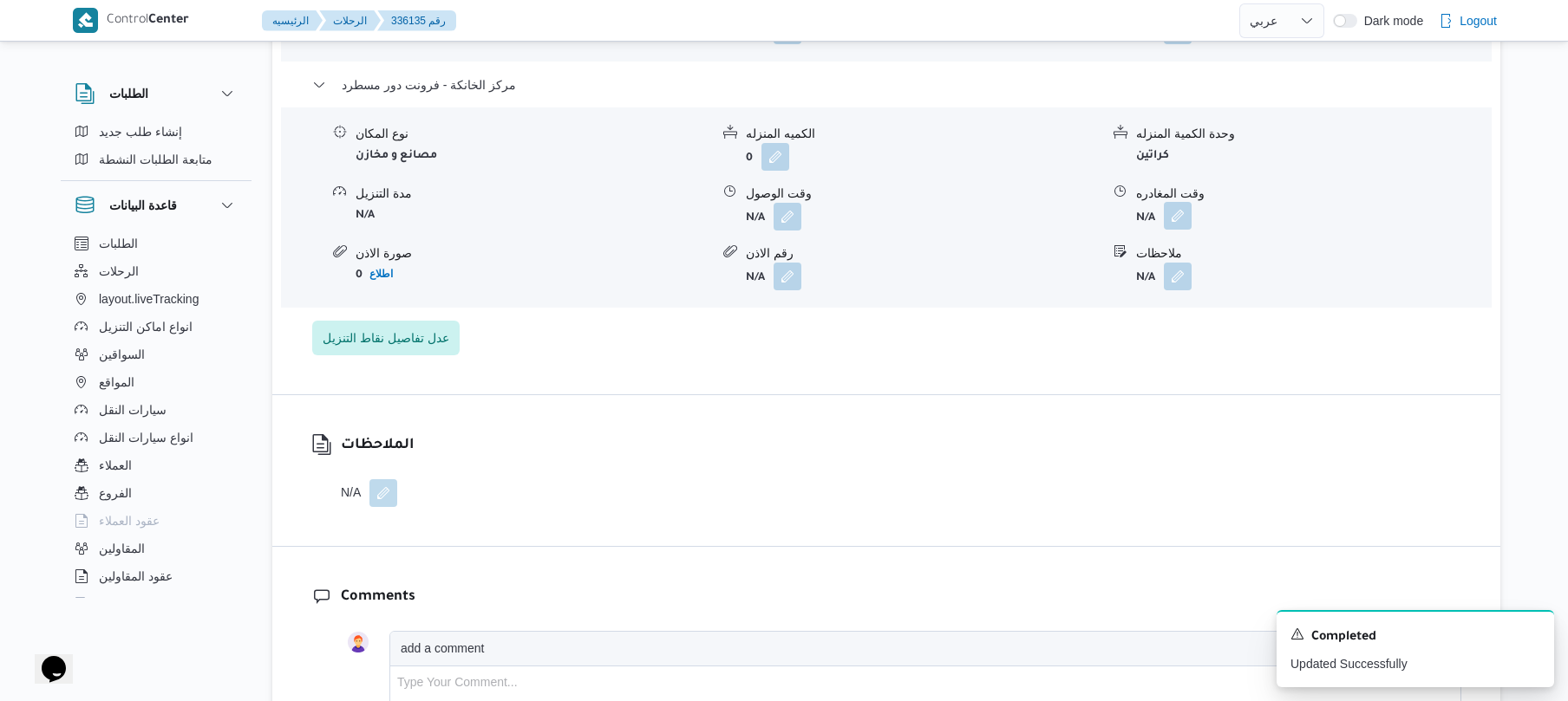
click at [1178, 202] on button "button" at bounding box center [1177, 216] width 27 height 27
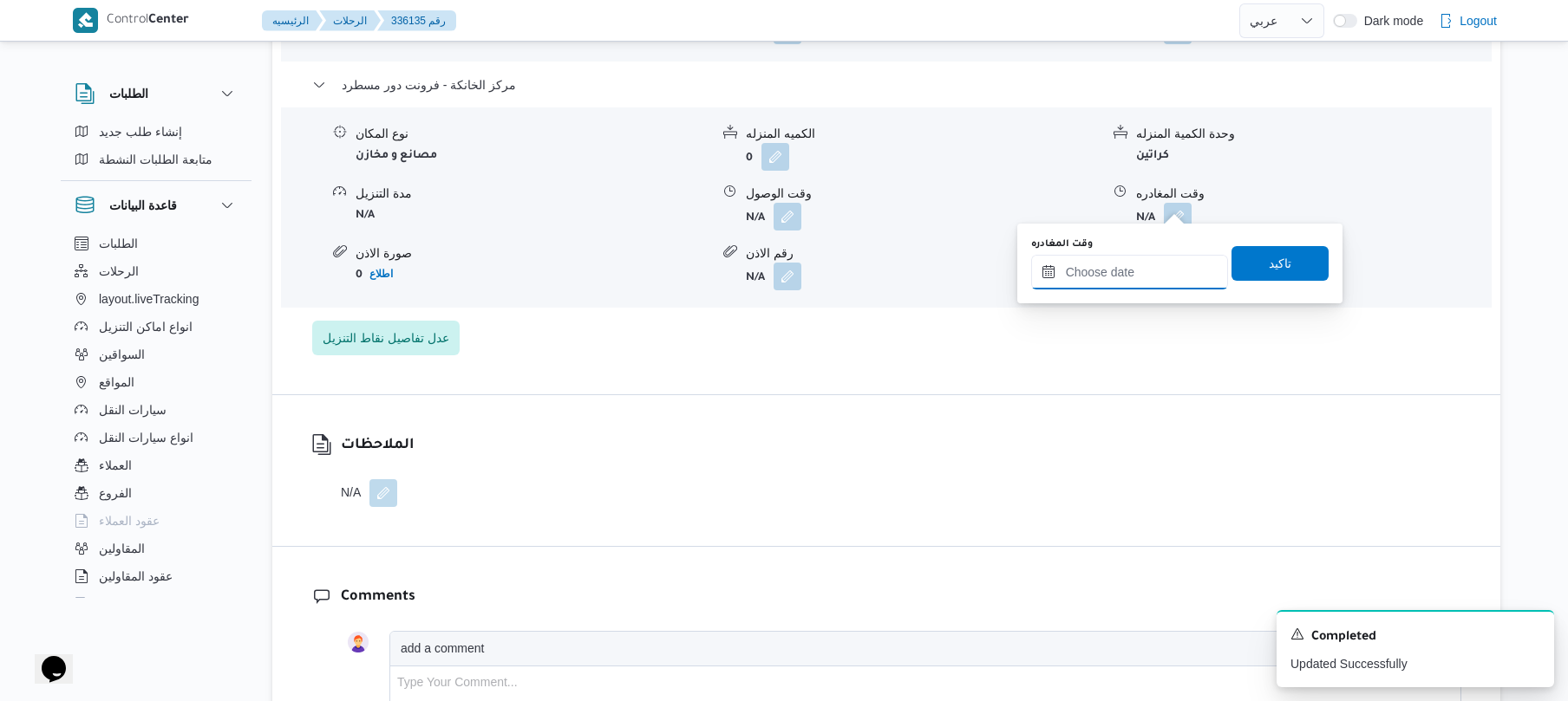
click at [1138, 269] on input "وقت المغادره" at bounding box center [1130, 272] width 197 height 35
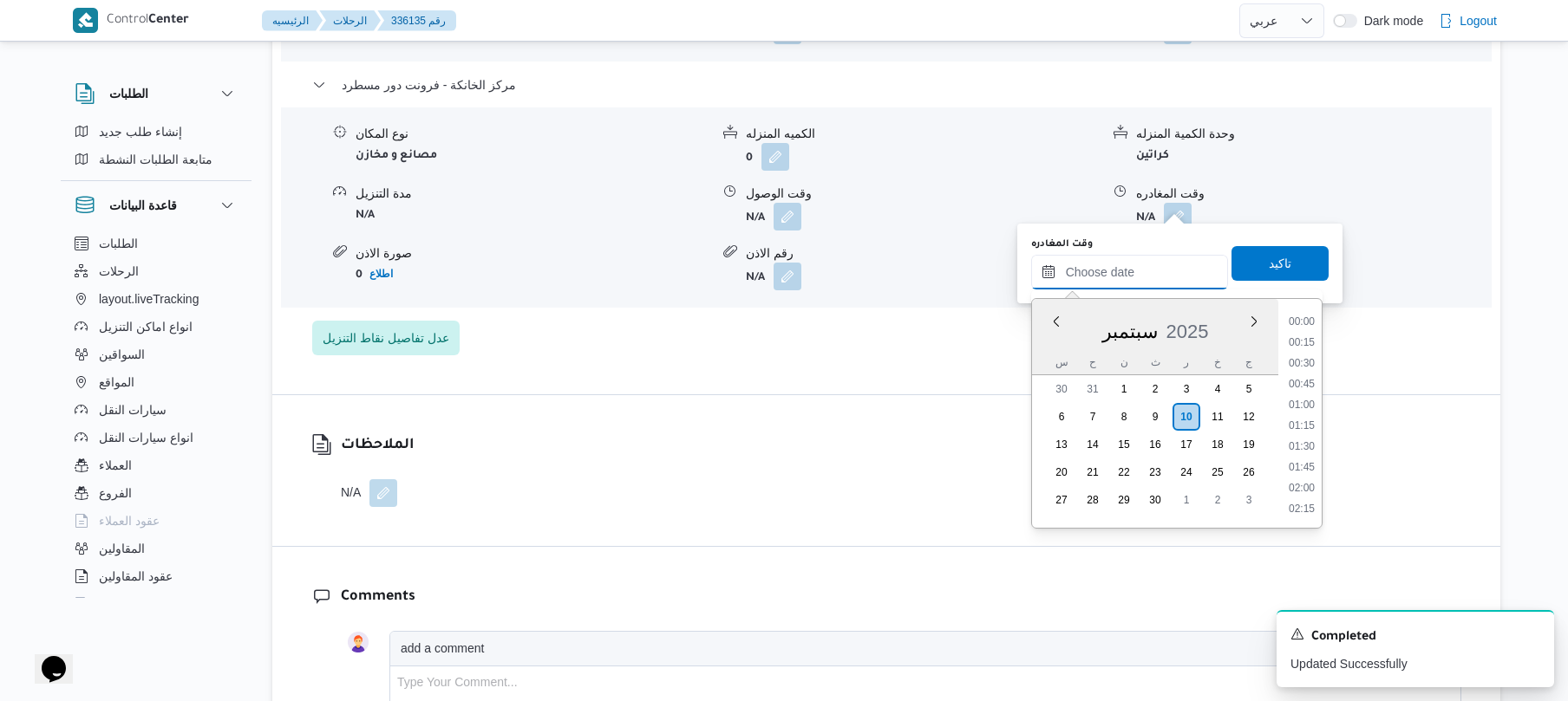
scroll to position [1333, 0]
click at [1299, 320] on li "16:00" at bounding box center [1302, 321] width 40 height 17
type input "١٠/٠٩/٢٠٢٥ ١٦:٠٠"
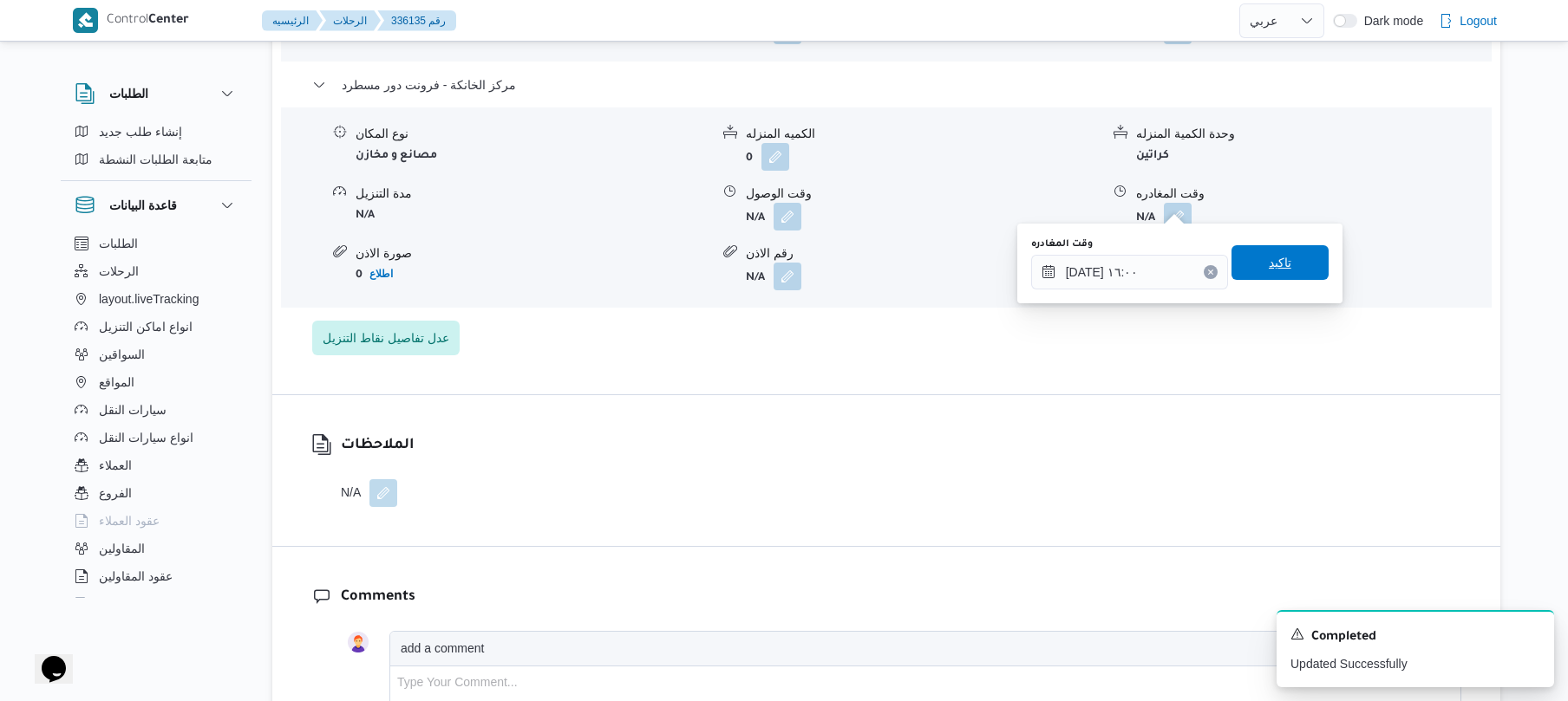
click at [1297, 272] on span "تاكيد" at bounding box center [1279, 262] width 97 height 35
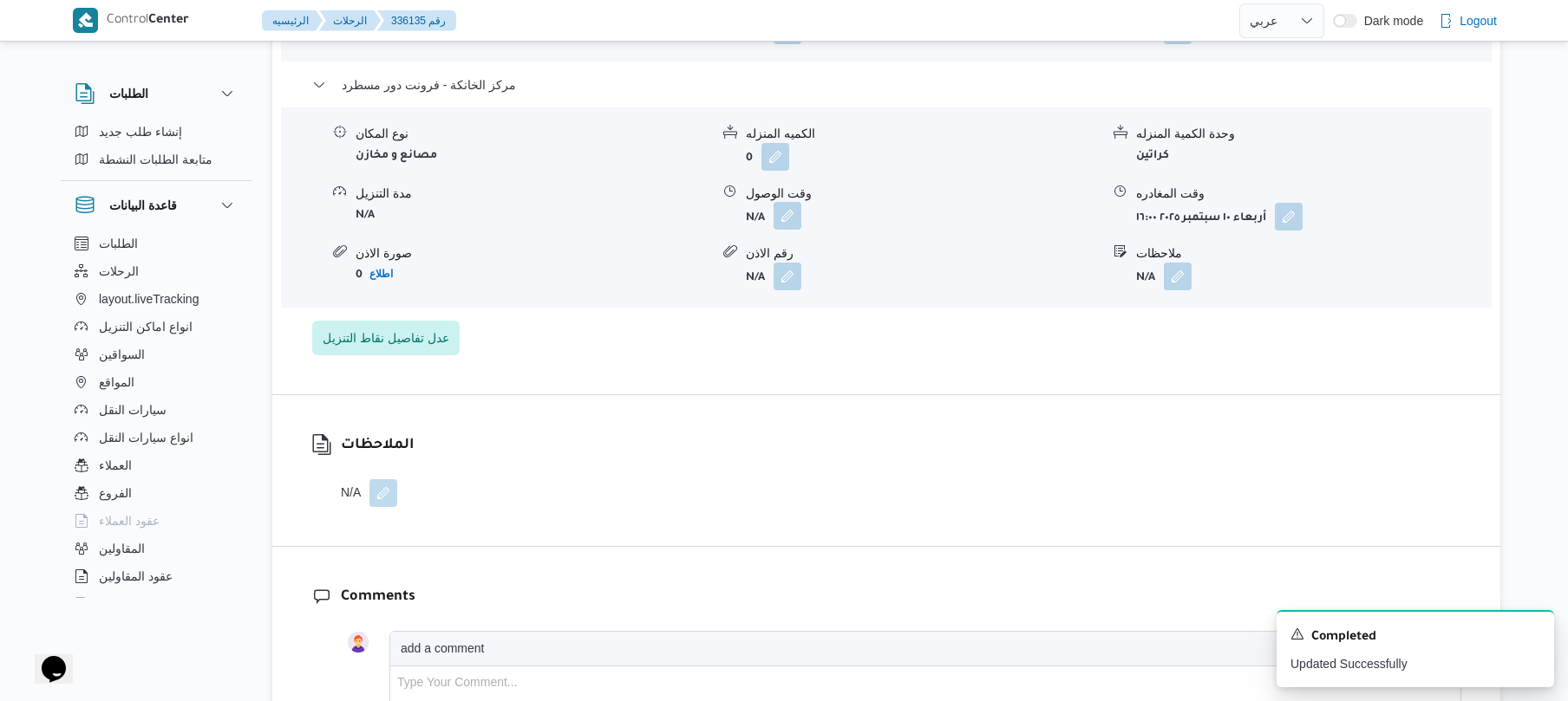
click at [793, 202] on button "button" at bounding box center [787, 216] width 27 height 27
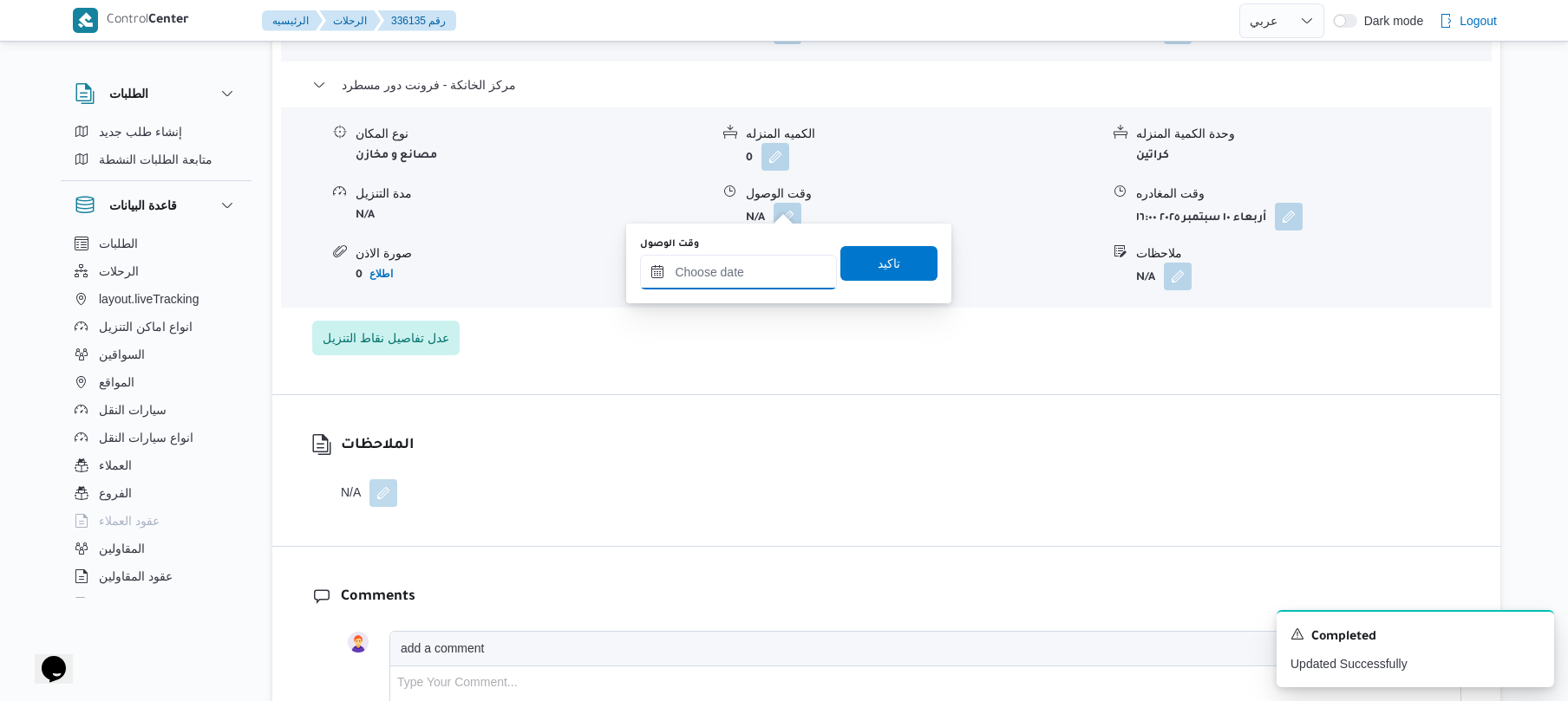
click at [785, 257] on input "وقت الوصول" at bounding box center [738, 272] width 197 height 35
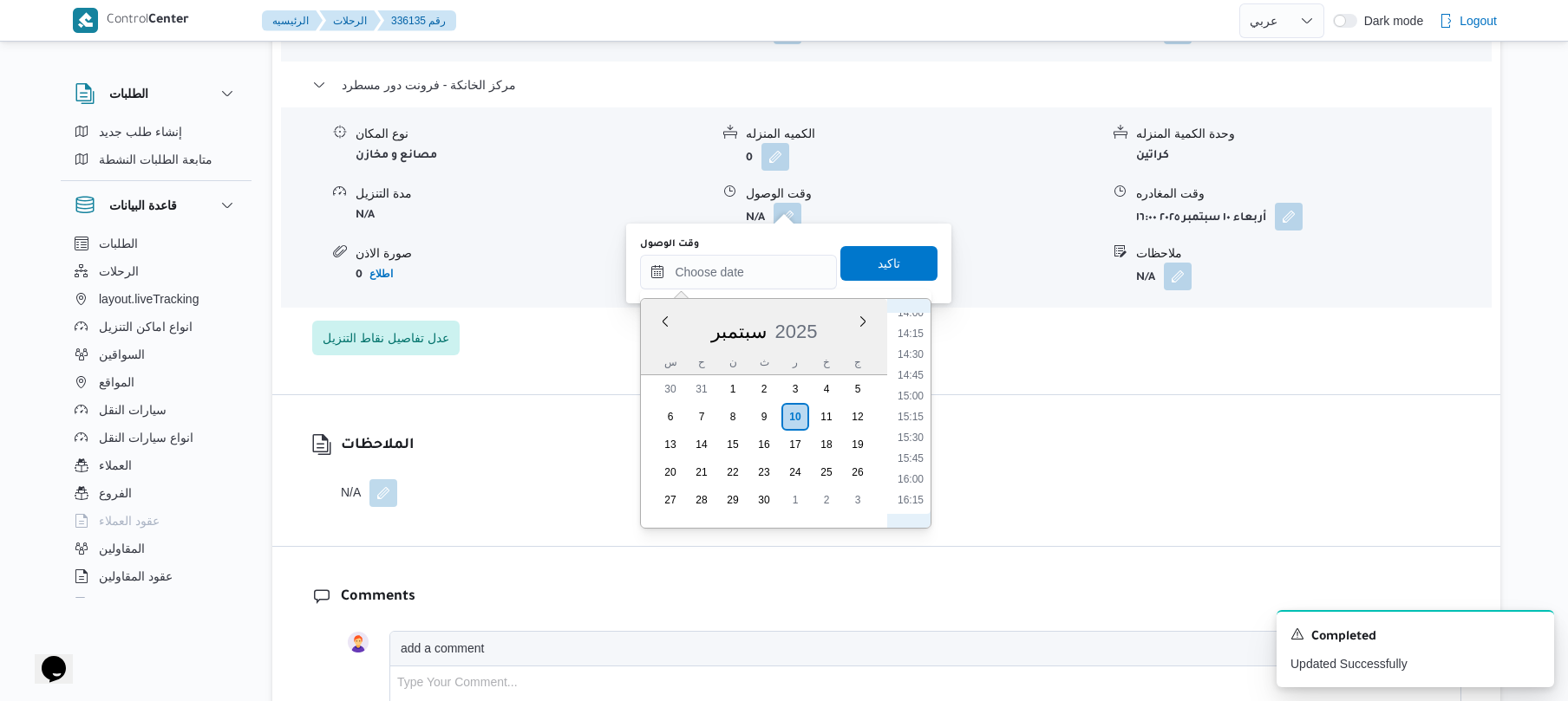
scroll to position [1163, 0]
click at [920, 464] on li "15:45" at bounding box center [910, 470] width 40 height 17
type input "[DATE] ١٥:٤٥"
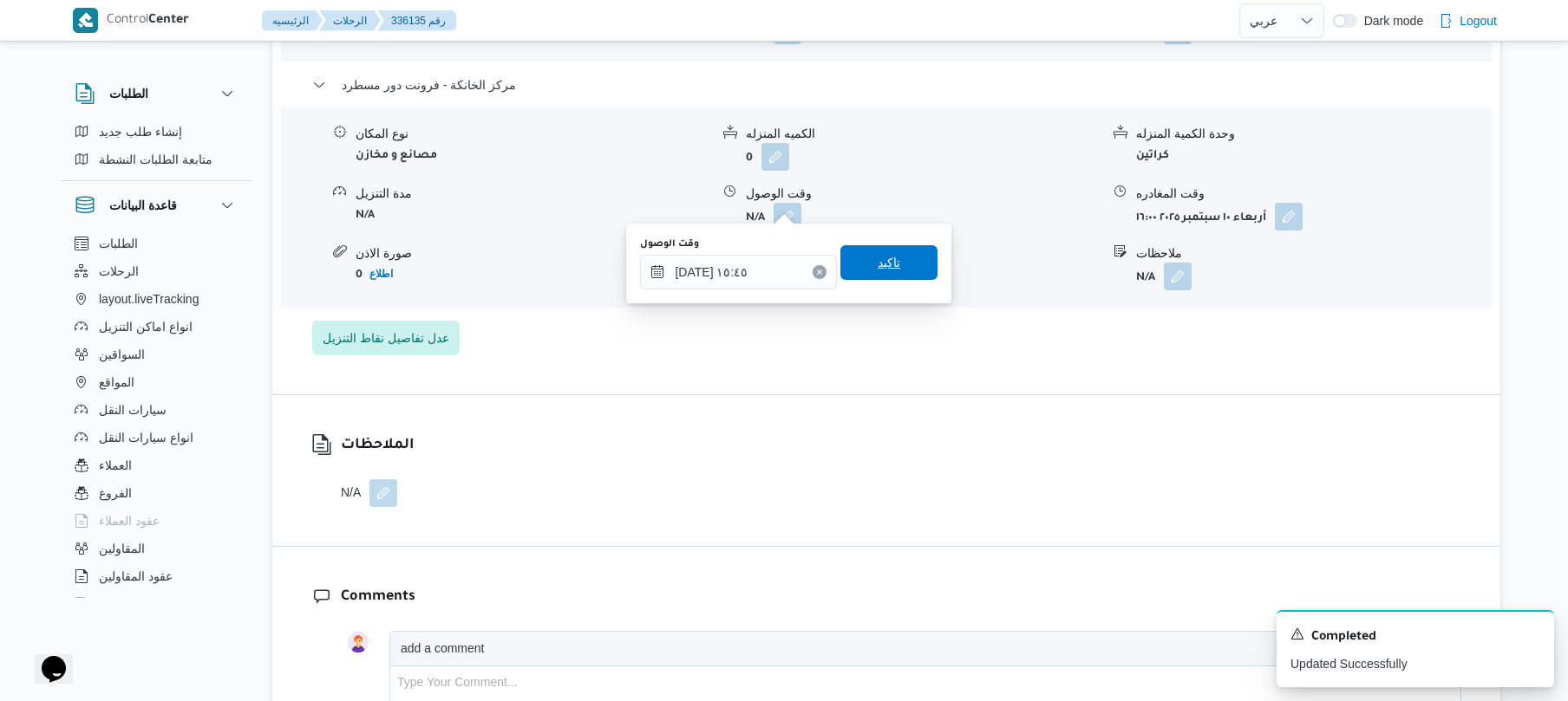
click at [902, 256] on span "تاكيد" at bounding box center [889, 262] width 97 height 35
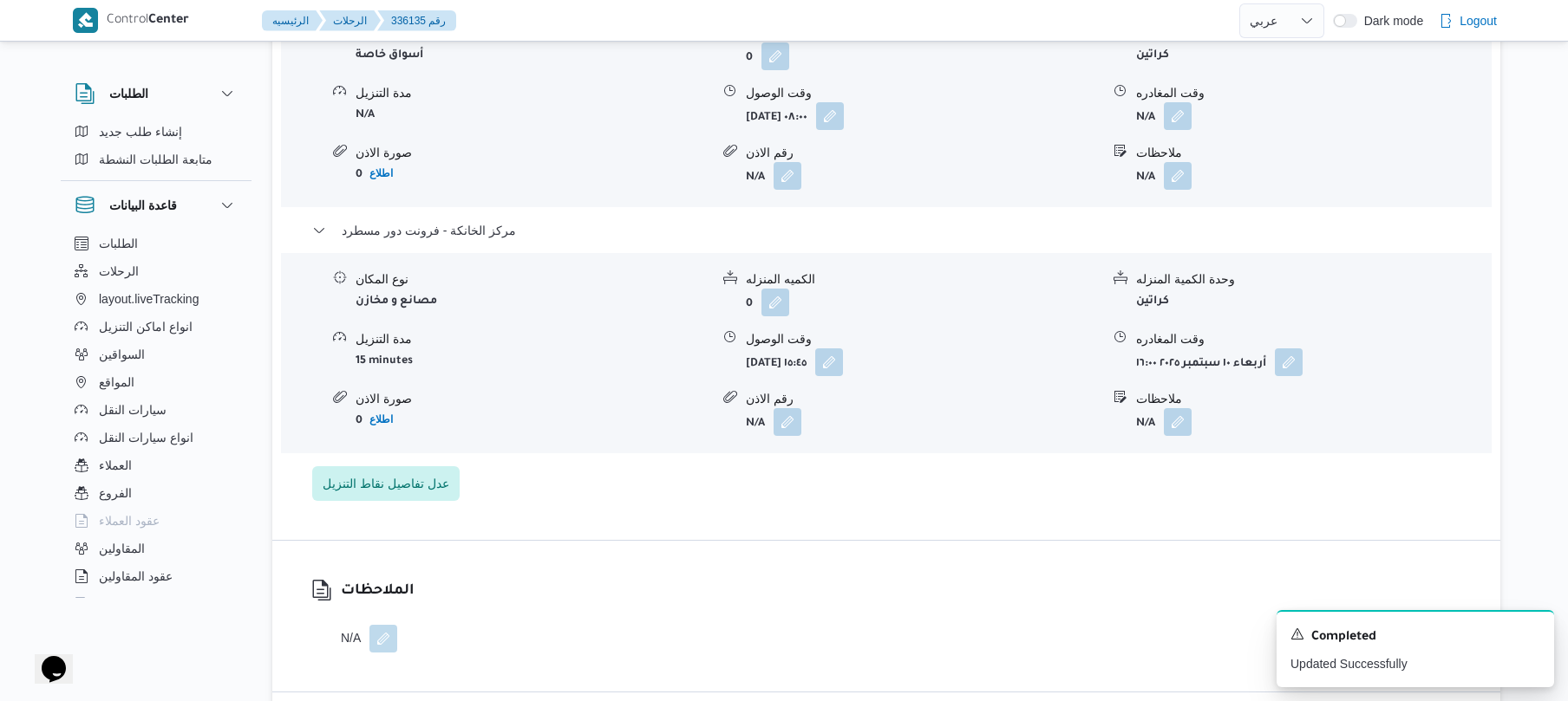
scroll to position [1572, 0]
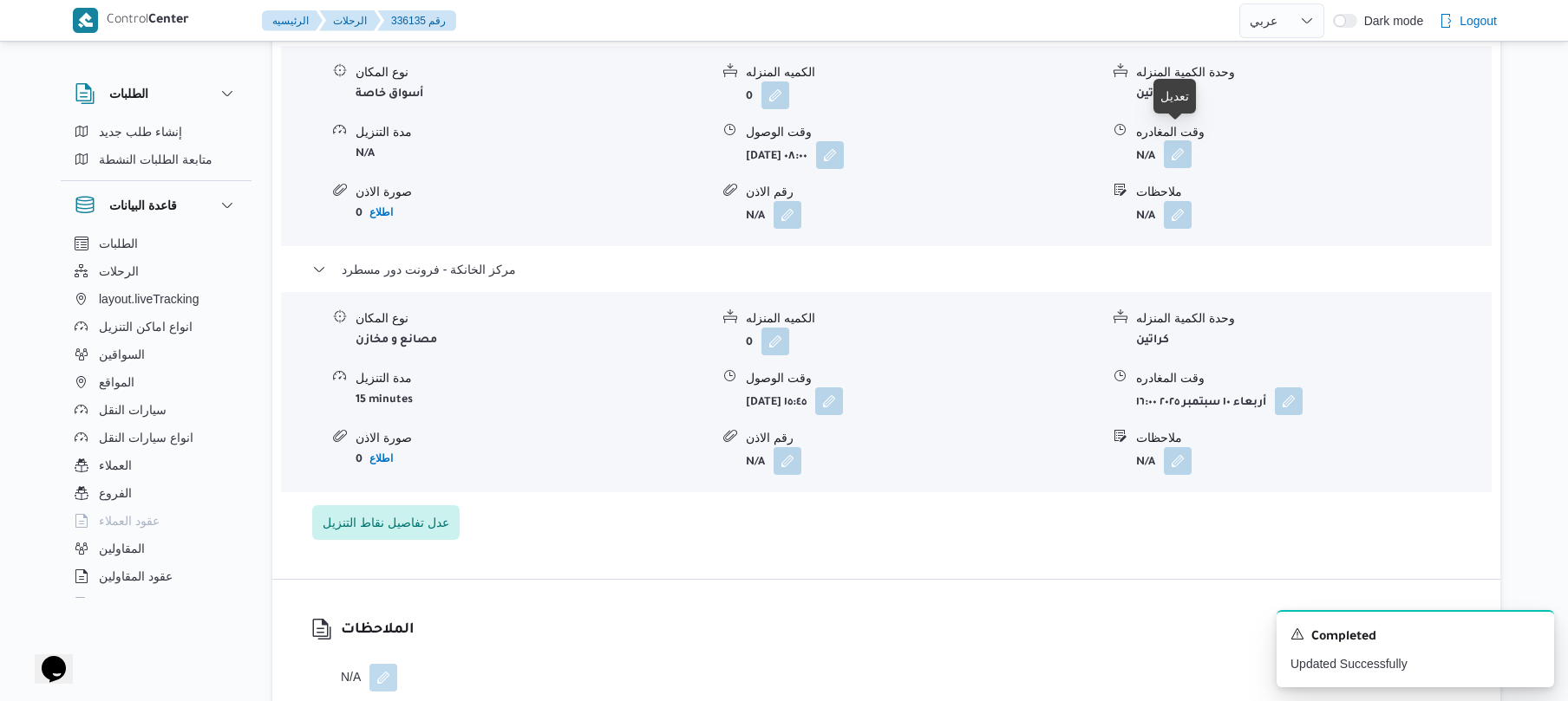
click at [1170, 140] on button "button" at bounding box center [1177, 153] width 27 height 27
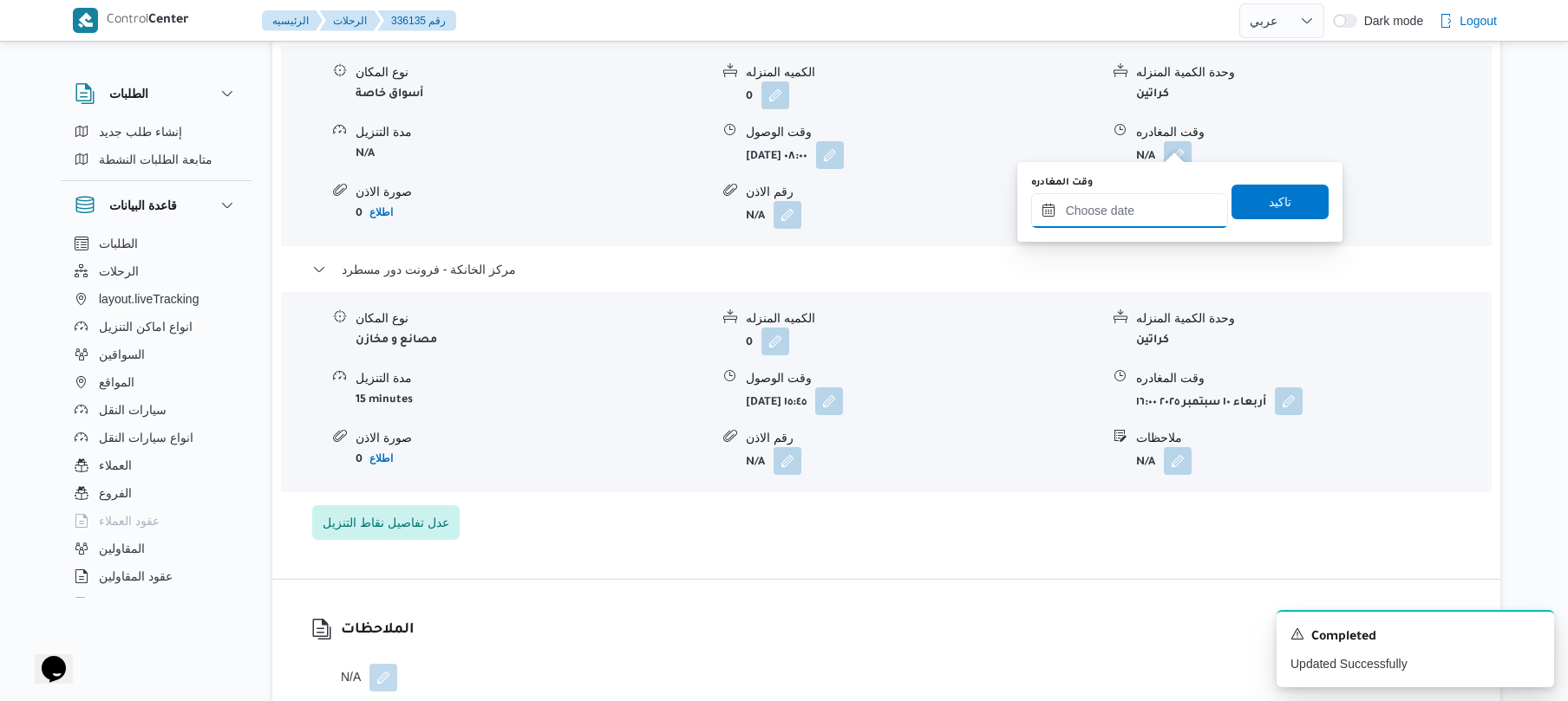
click at [1107, 204] on input "وقت المغادره" at bounding box center [1130, 210] width 197 height 35
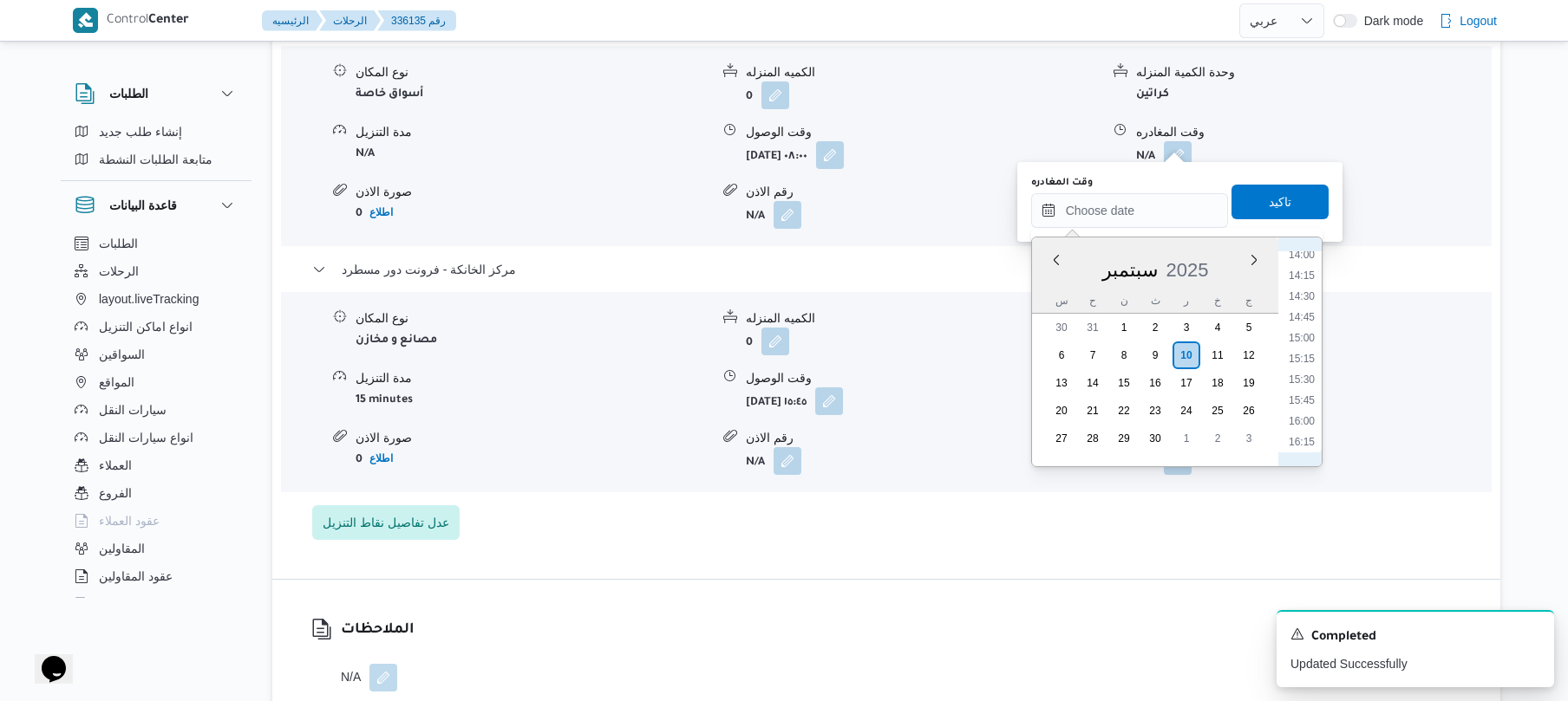
scroll to position [1163, 0]
click at [1310, 342] on li "15:00" at bounding box center [1302, 346] width 40 height 17
type input "١٠/٠٩/٢٠٢٥ ١٥:٠٠"
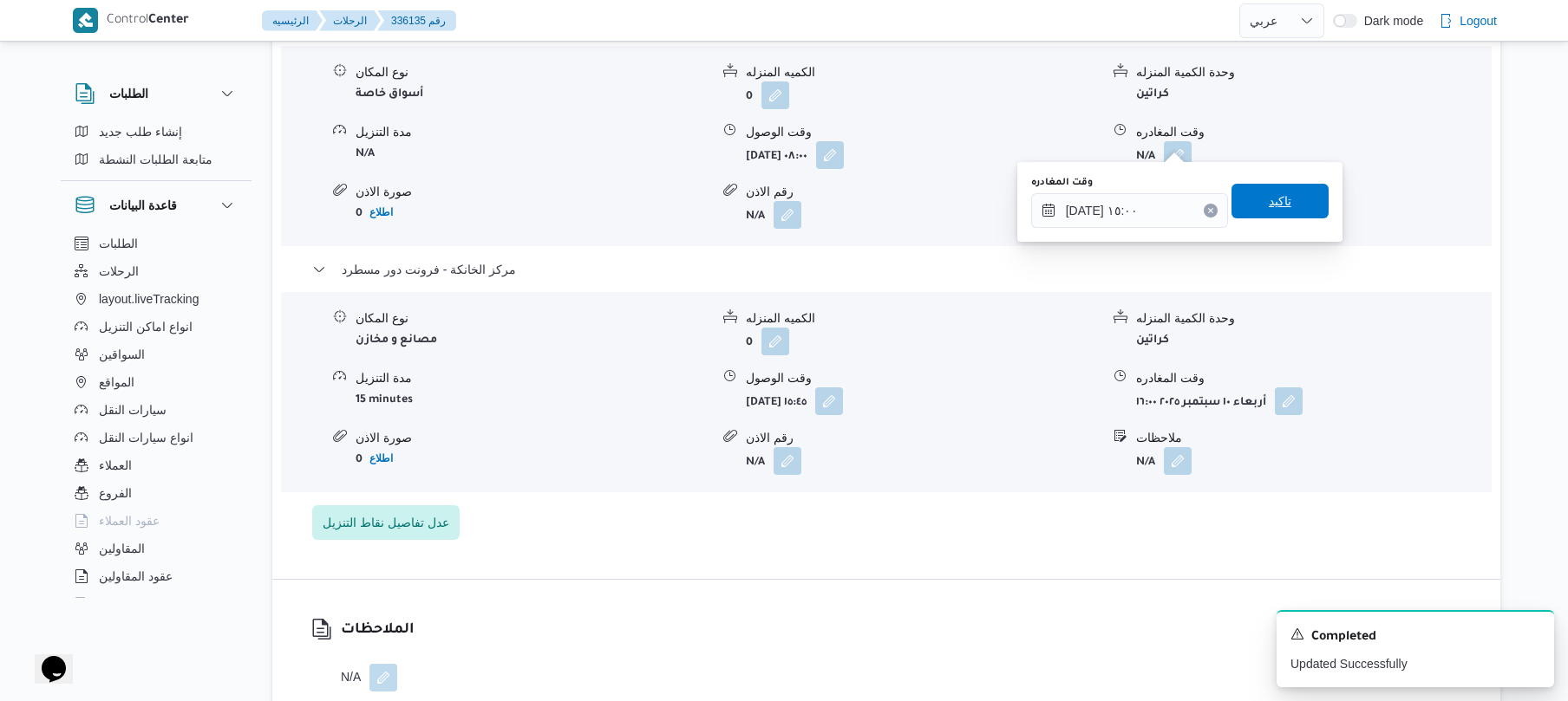
click at [1272, 208] on span "تاكيد" at bounding box center [1280, 202] width 23 height 21
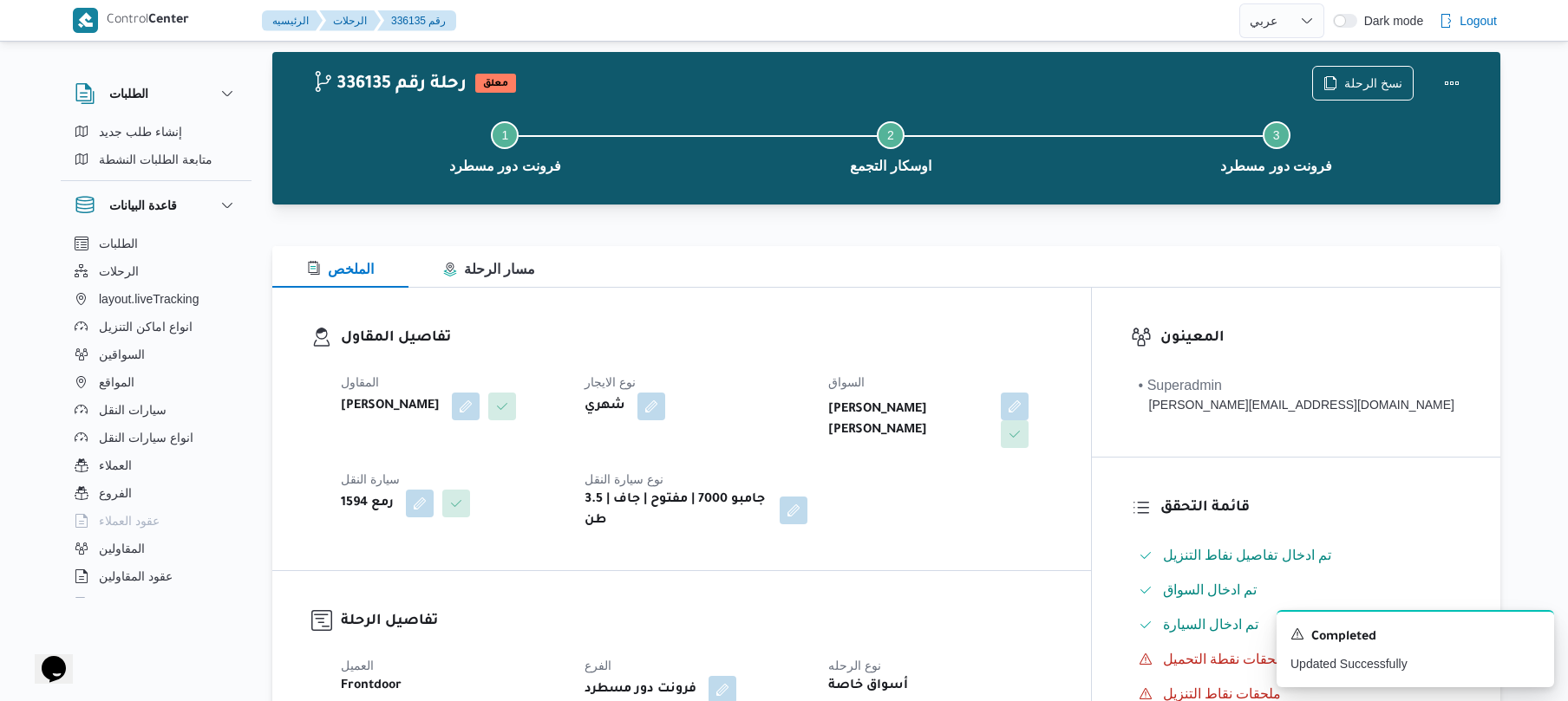
scroll to position [0, 0]
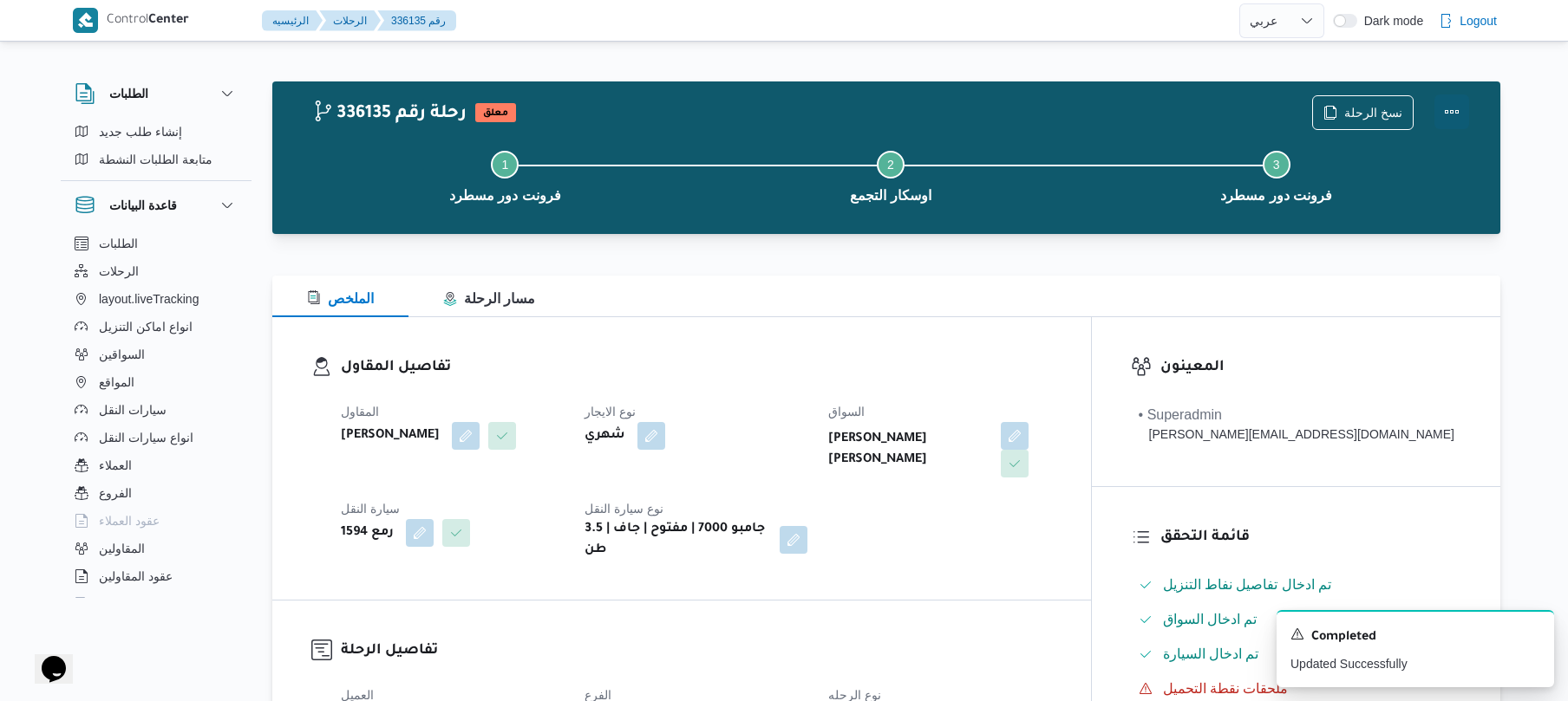
click at [1444, 111] on button "Actions" at bounding box center [1452, 112] width 35 height 35
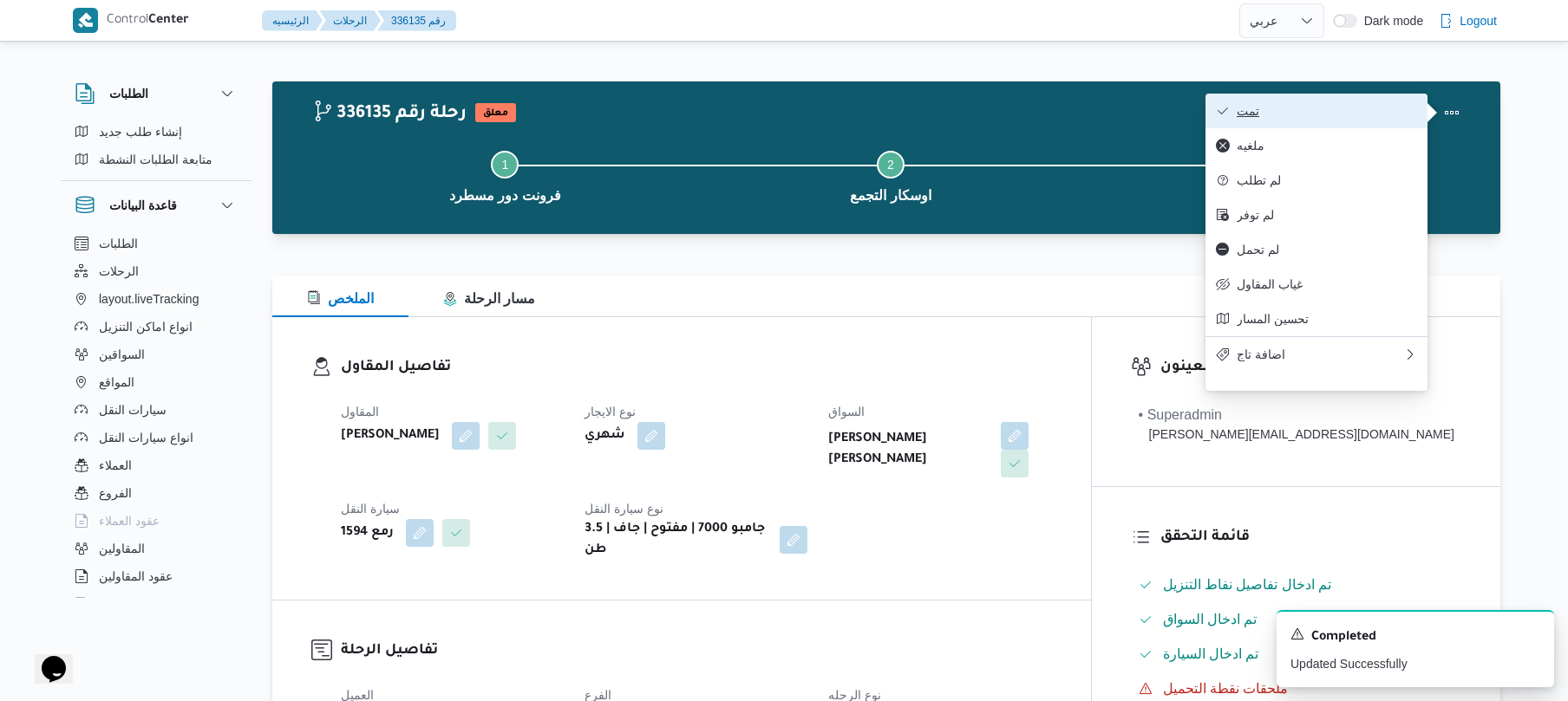
click at [1345, 100] on button "تمت" at bounding box center [1316, 111] width 222 height 35
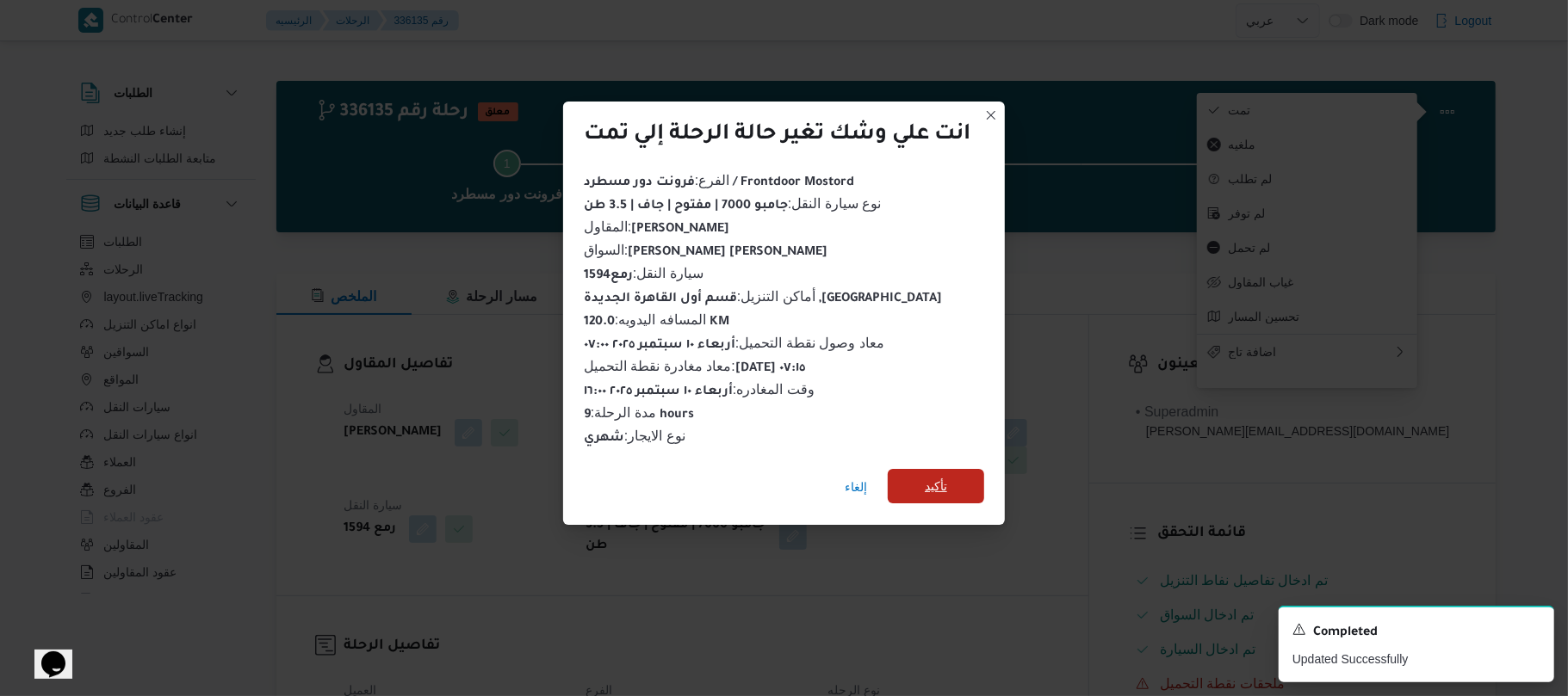
click at [961, 472] on span "تأكيد" at bounding box center [936, 487] width 97 height 35
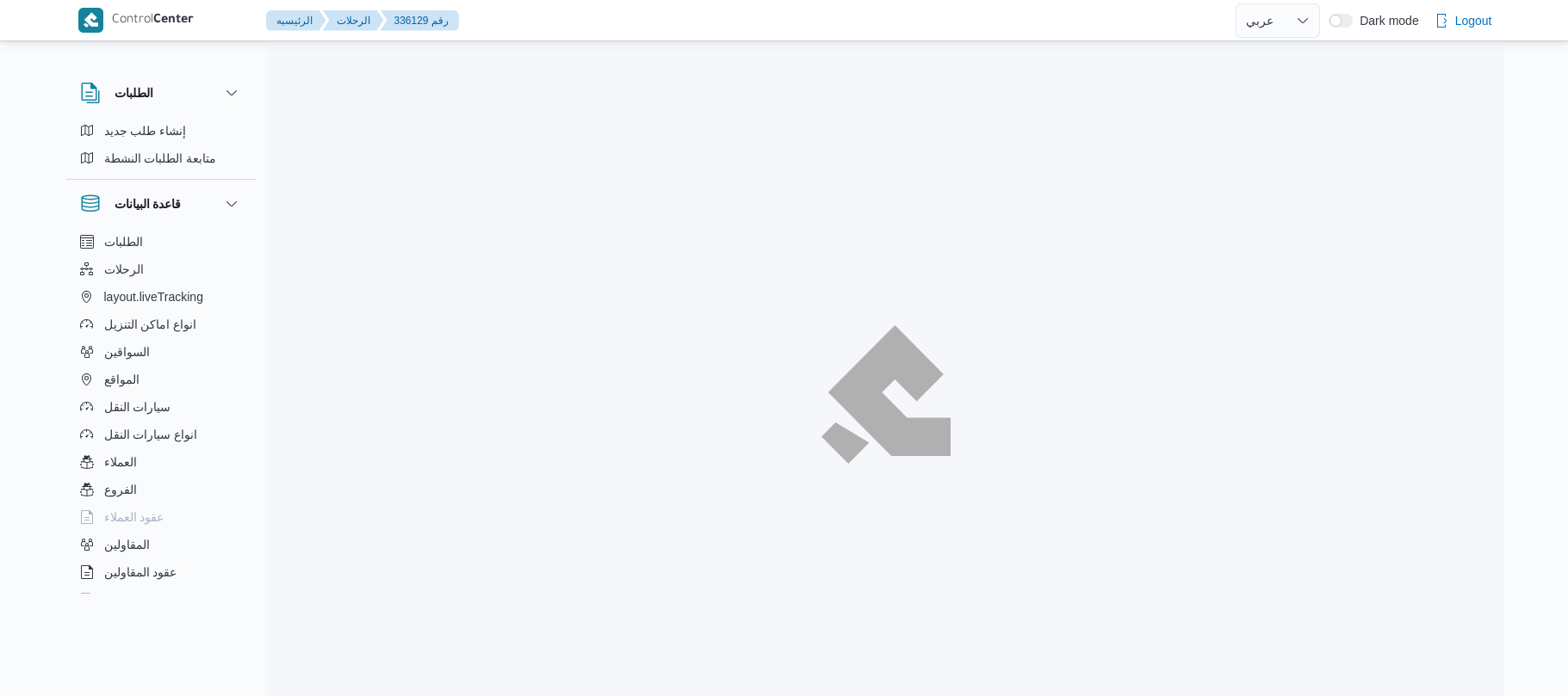
select select "ar"
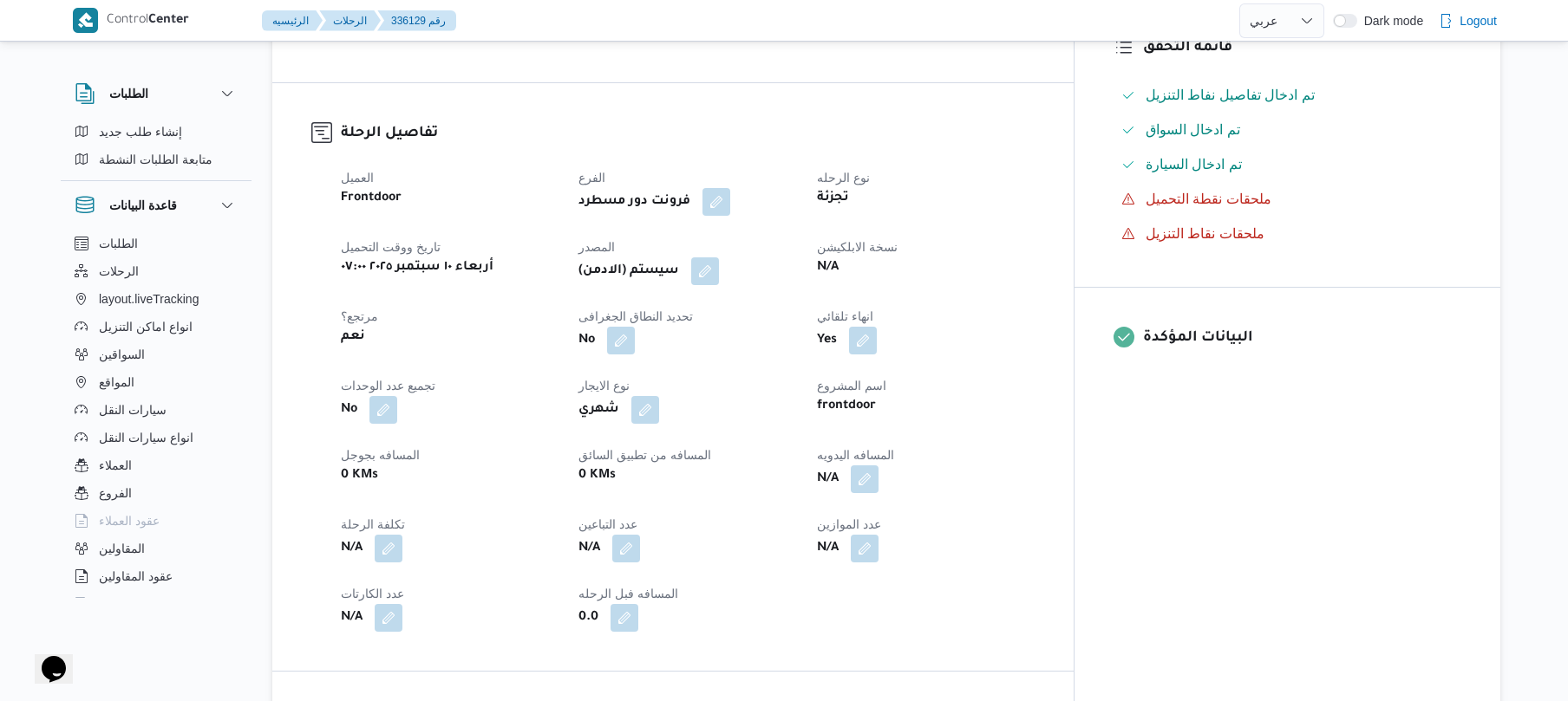
scroll to position [740, 0]
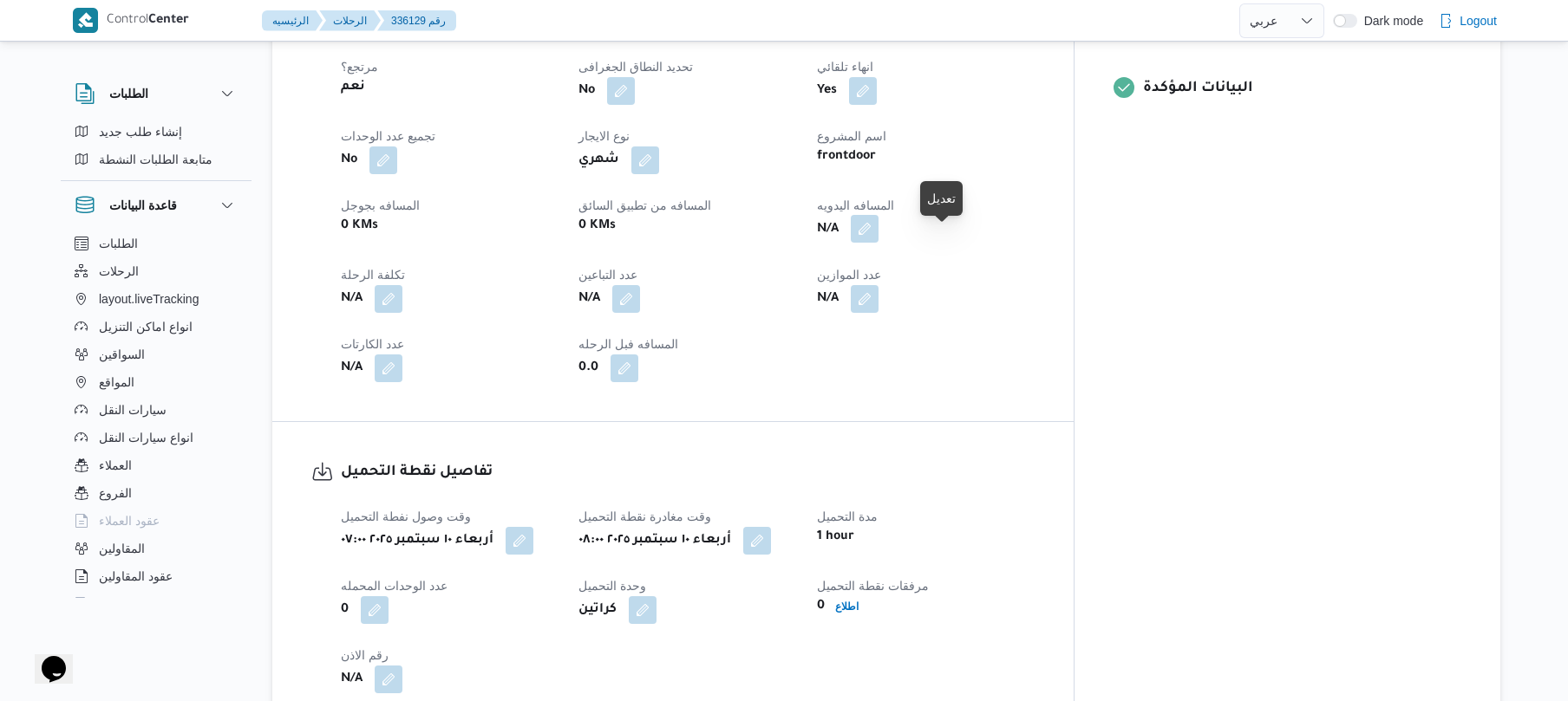
click at [878, 243] on button "button" at bounding box center [864, 228] width 27 height 27
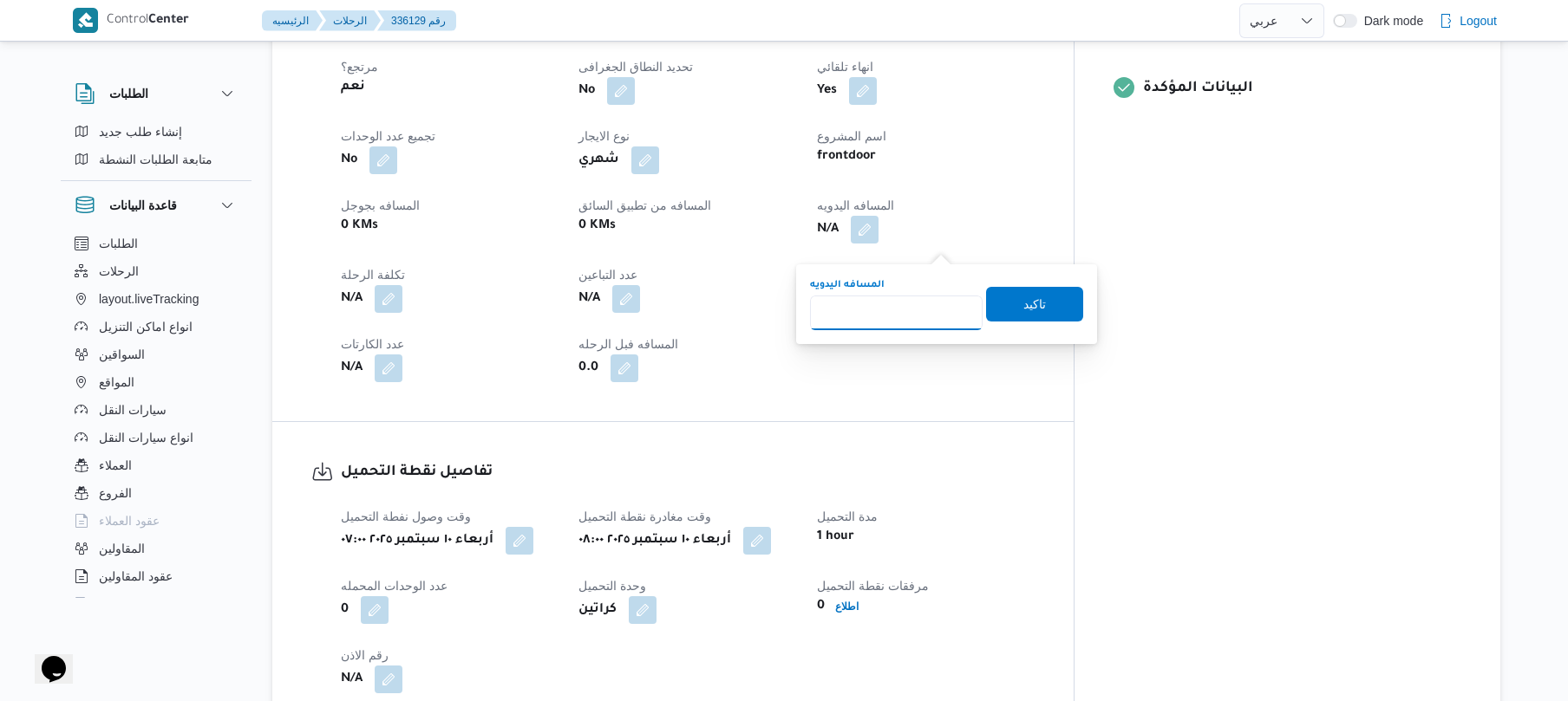
click at [897, 308] on input "المسافه اليدويه" at bounding box center [896, 313] width 172 height 35
type input "70"
click at [993, 304] on span "تاكيد" at bounding box center [1034, 303] width 97 height 35
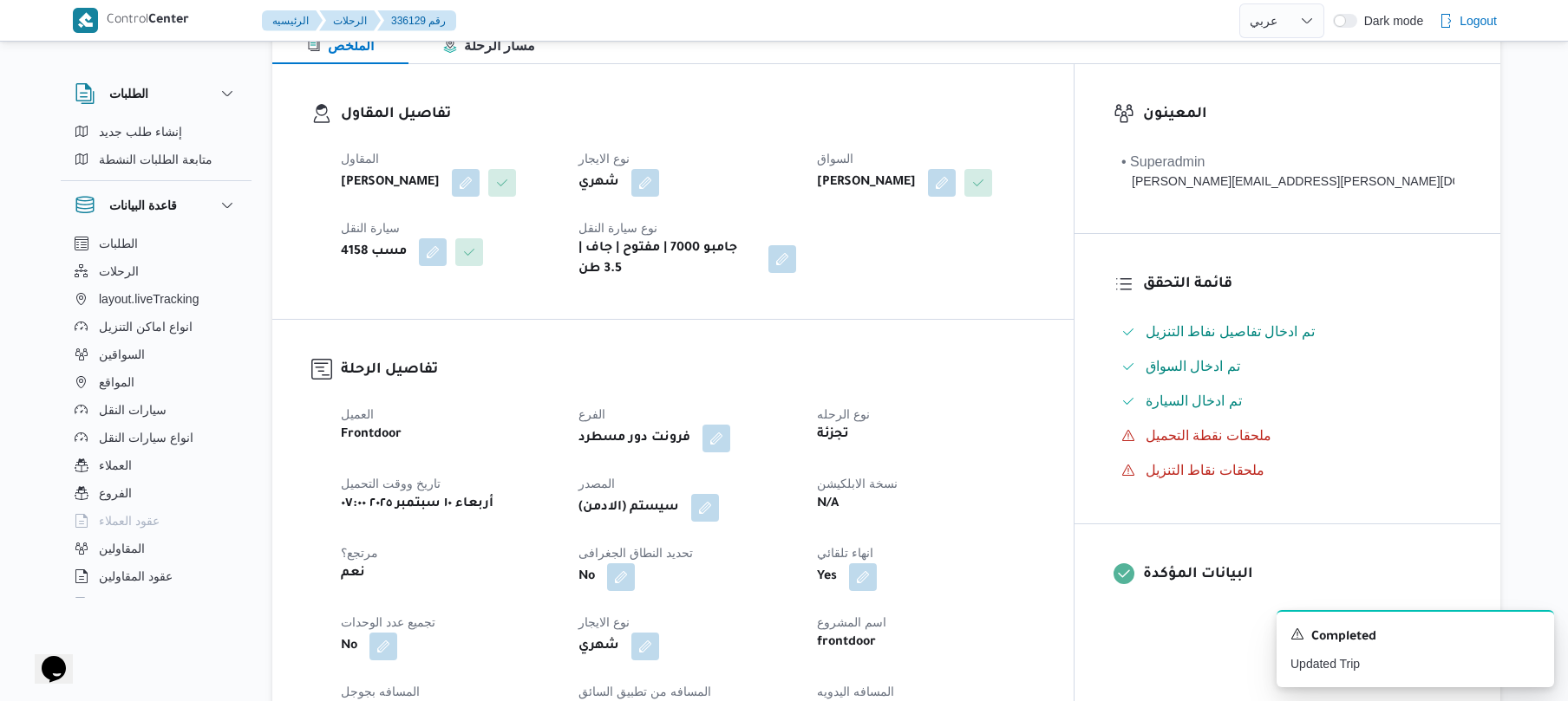
scroll to position [184, 0]
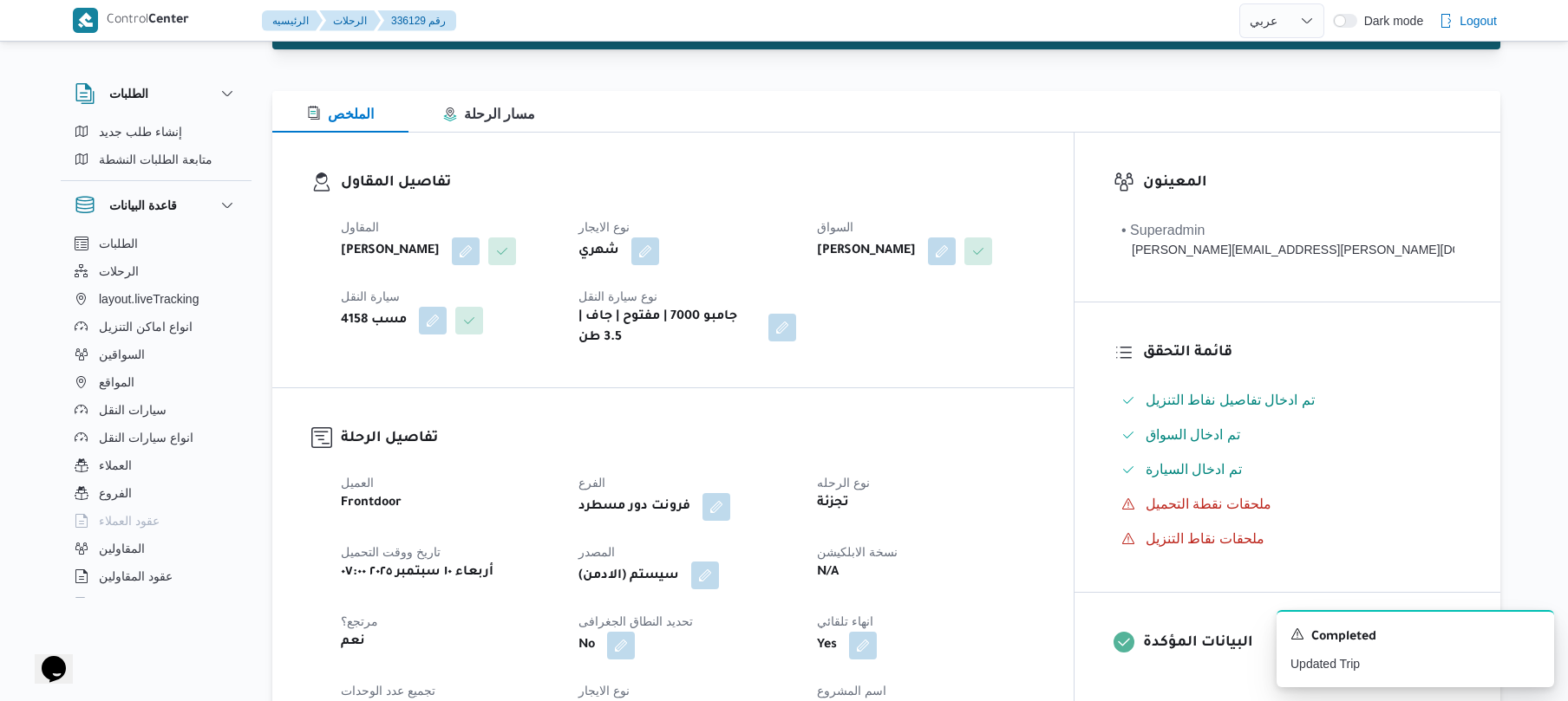
click at [719, 579] on button "button" at bounding box center [704, 575] width 27 height 27
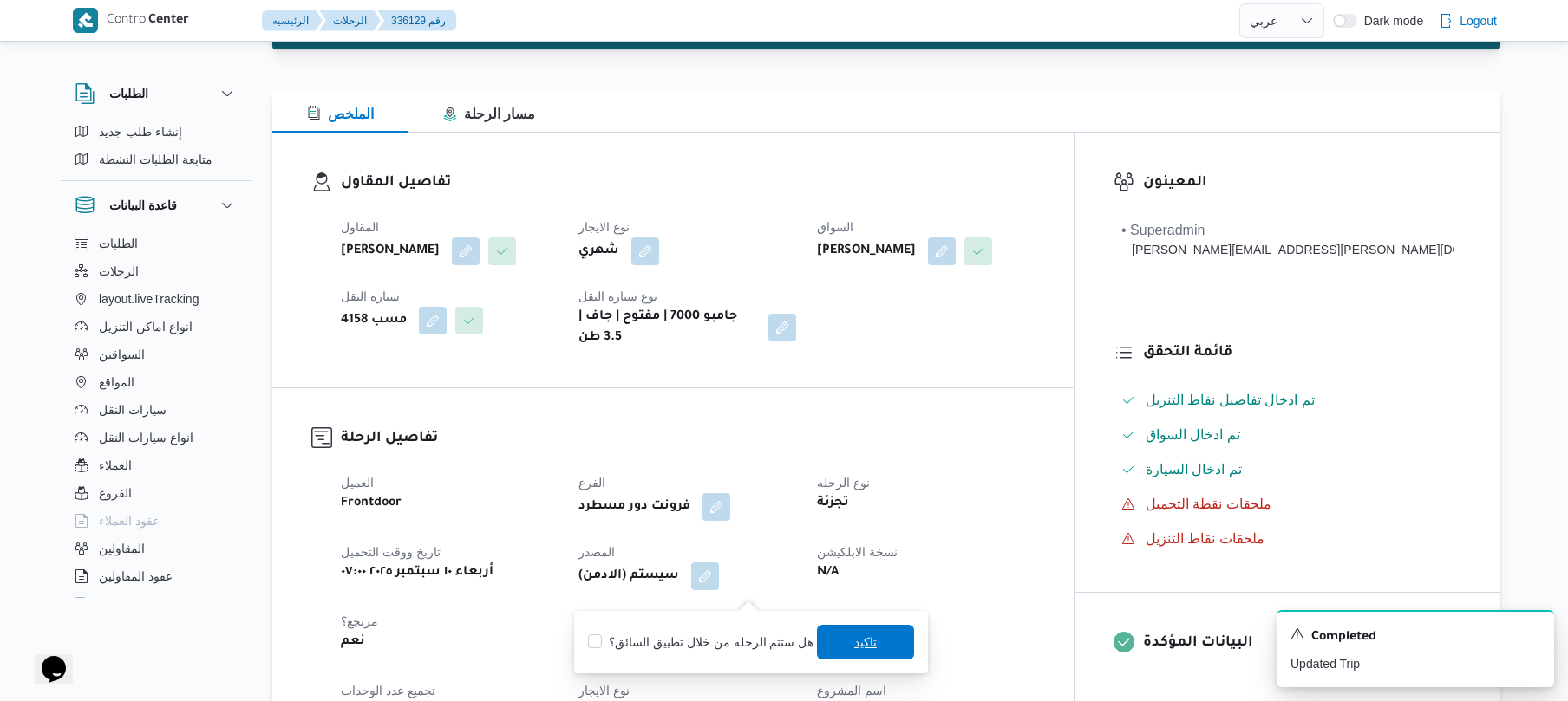
click at [831, 631] on span "تاكيد" at bounding box center [865, 642] width 97 height 35
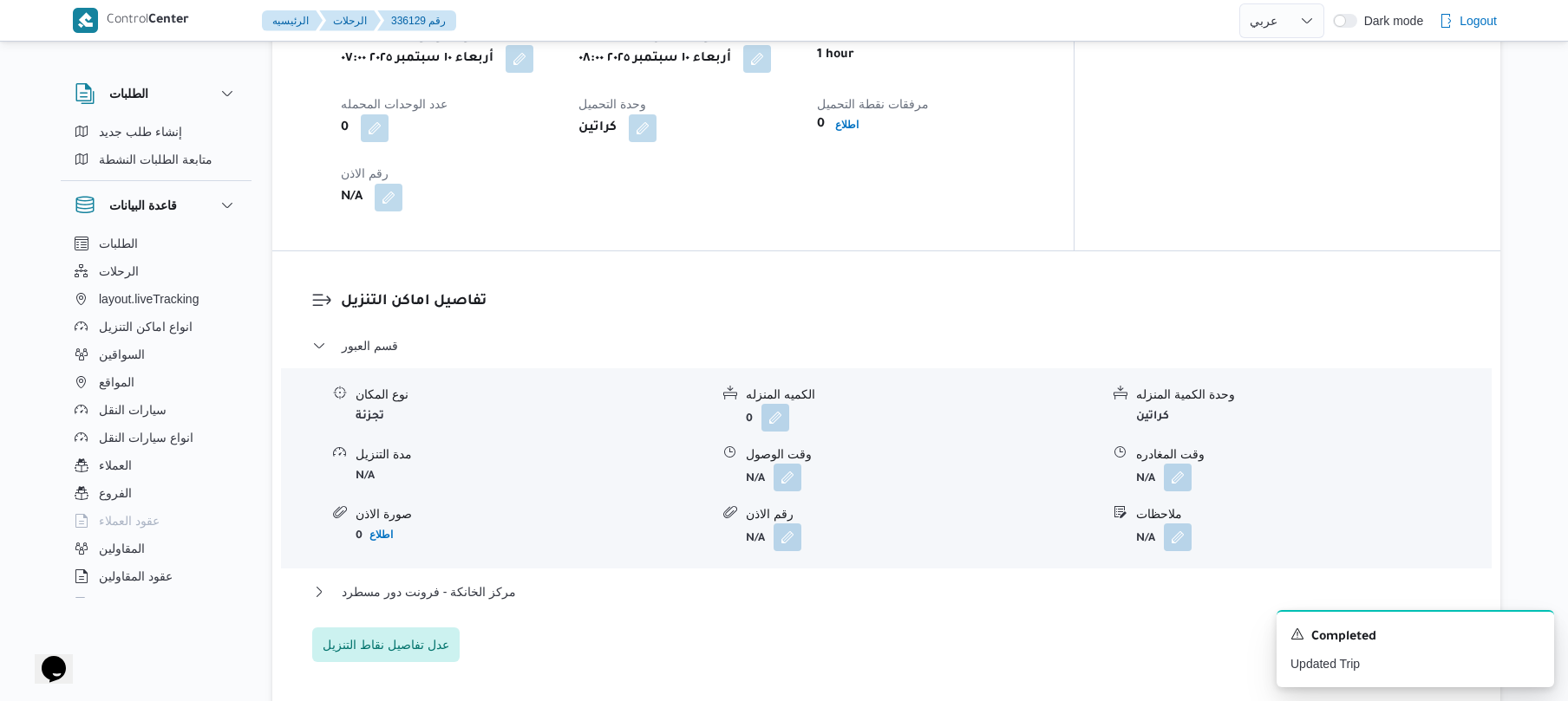
scroll to position [1294, 0]
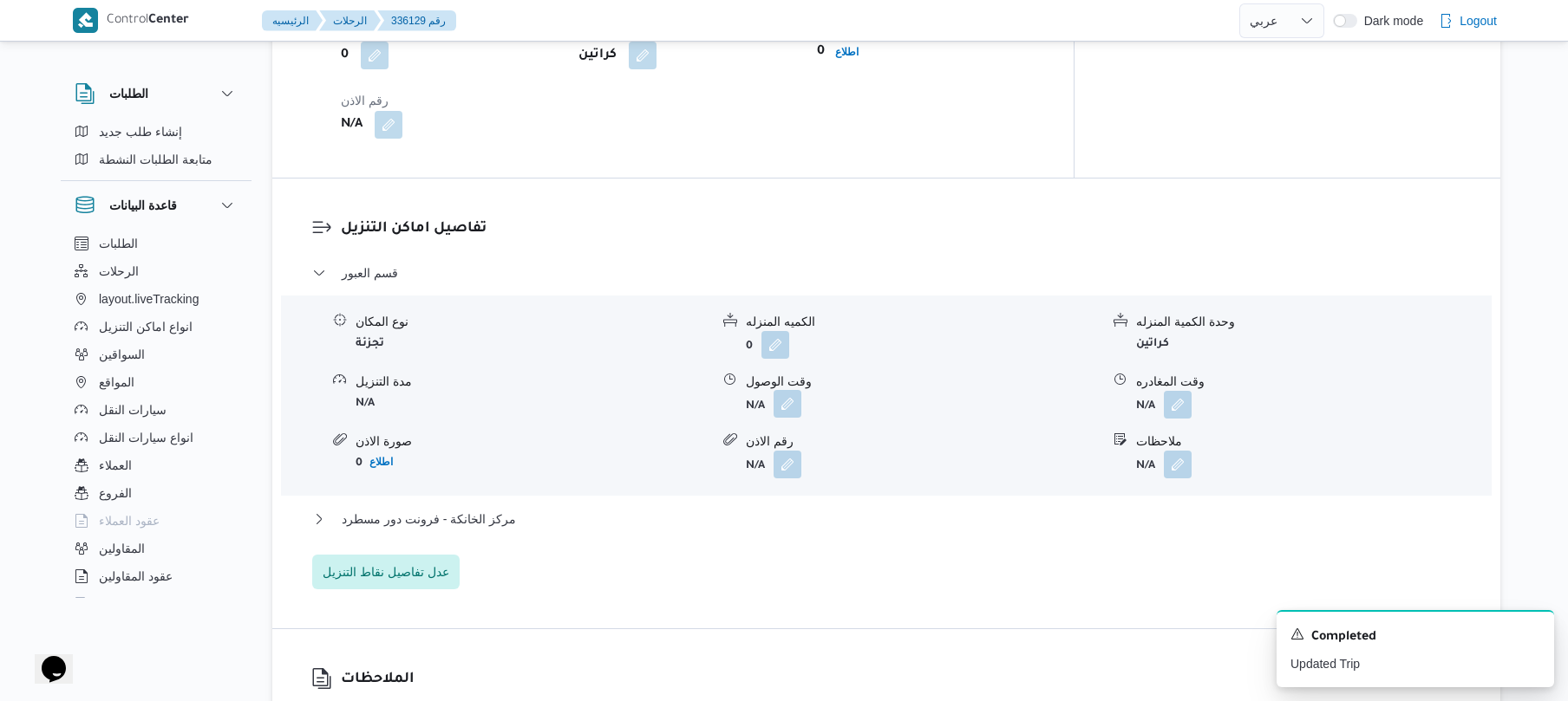
click at [789, 418] on button "button" at bounding box center [787, 403] width 27 height 27
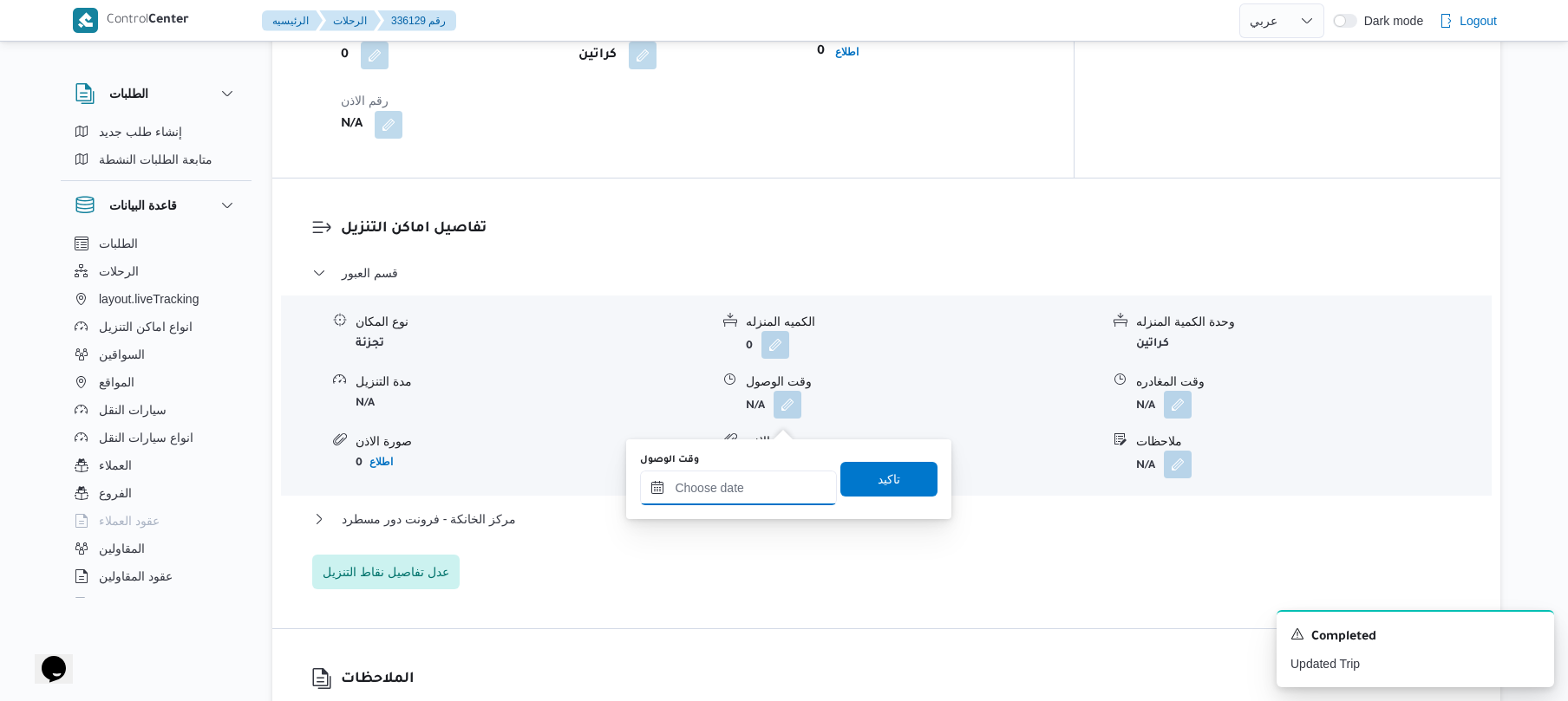
click at [747, 481] on input "وقت الوصول" at bounding box center [738, 488] width 197 height 35
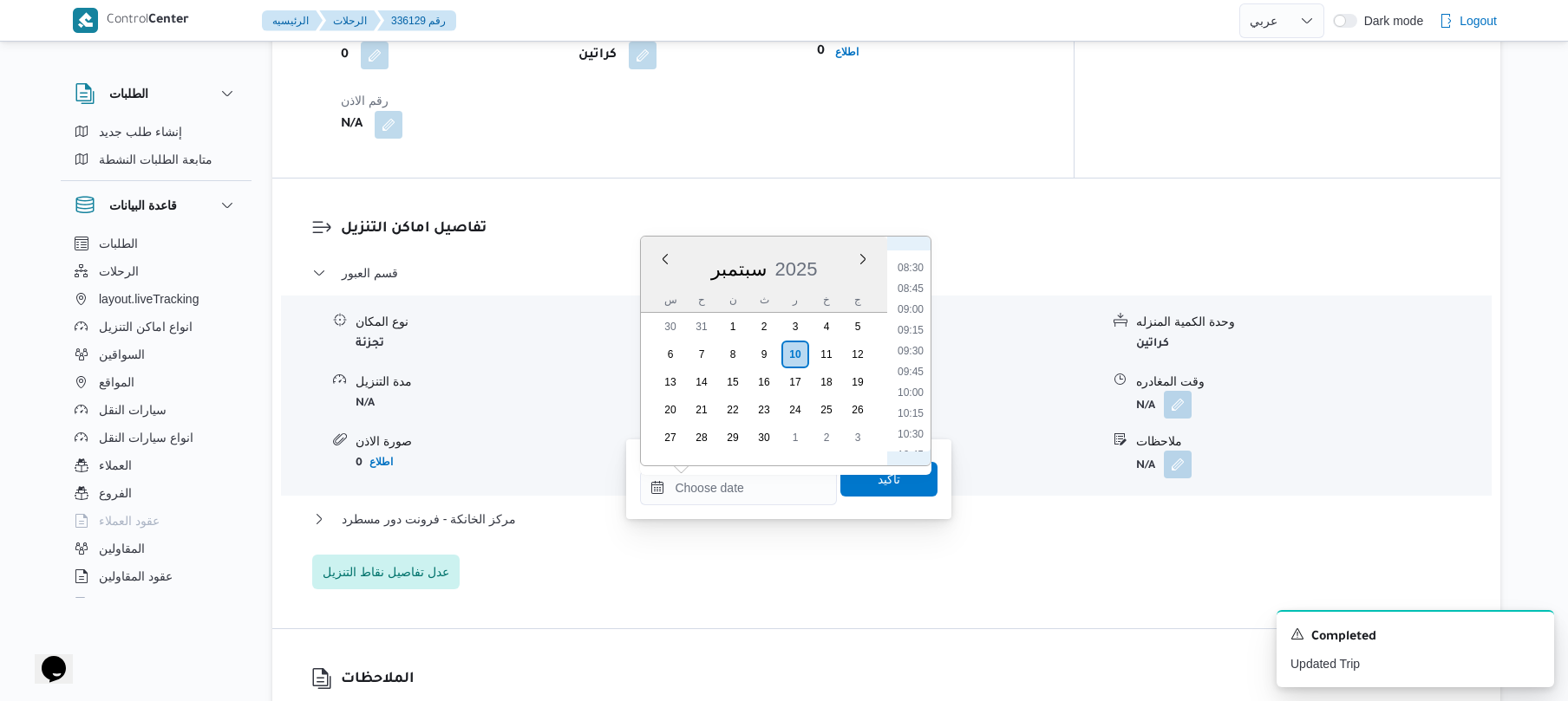
scroll to position [670, 0]
click at [920, 291] on li "08:30" at bounding box center [910, 297] width 40 height 17
type input "١٠/٠٩/٢٠٢٥ ٠٨:٣٠"
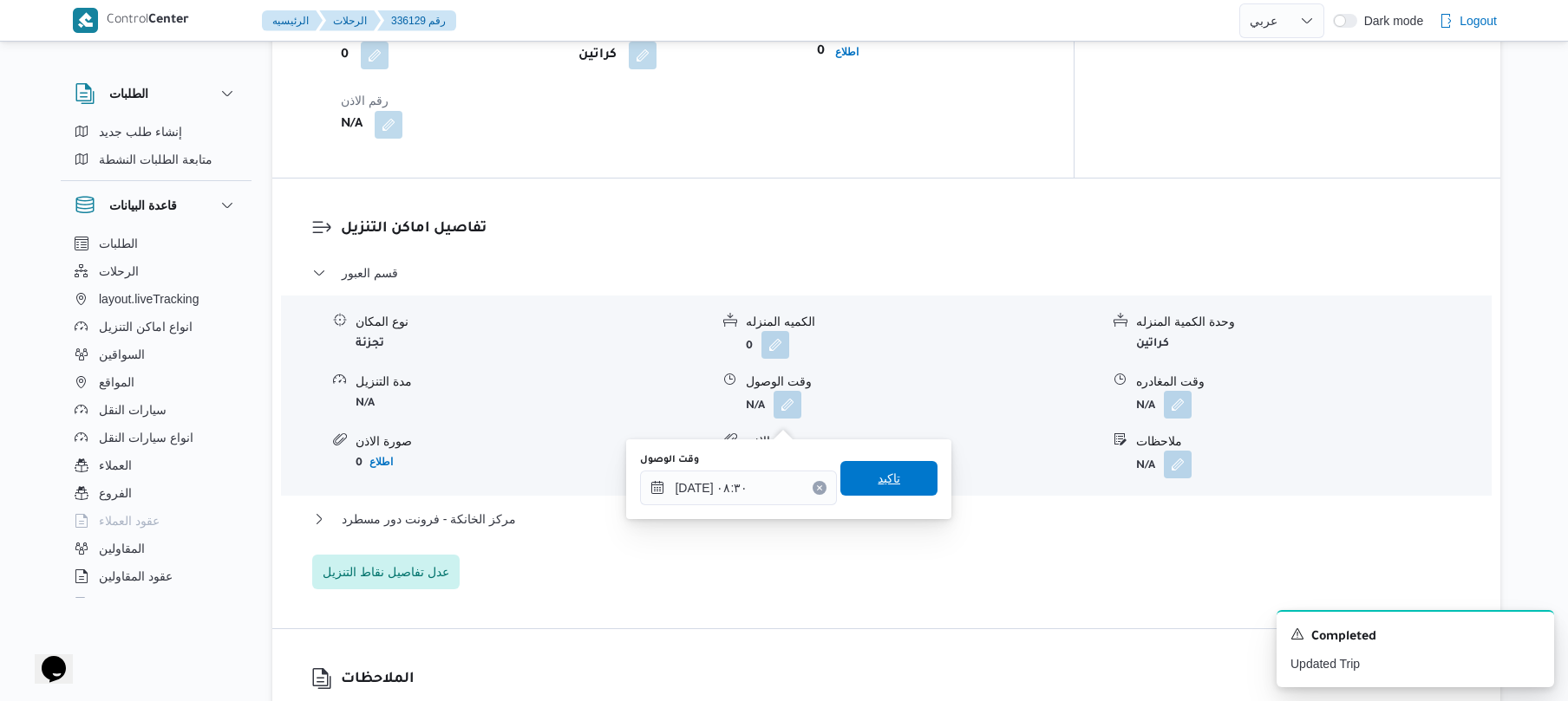
click at [892, 477] on span "تاكيد" at bounding box center [889, 479] width 97 height 35
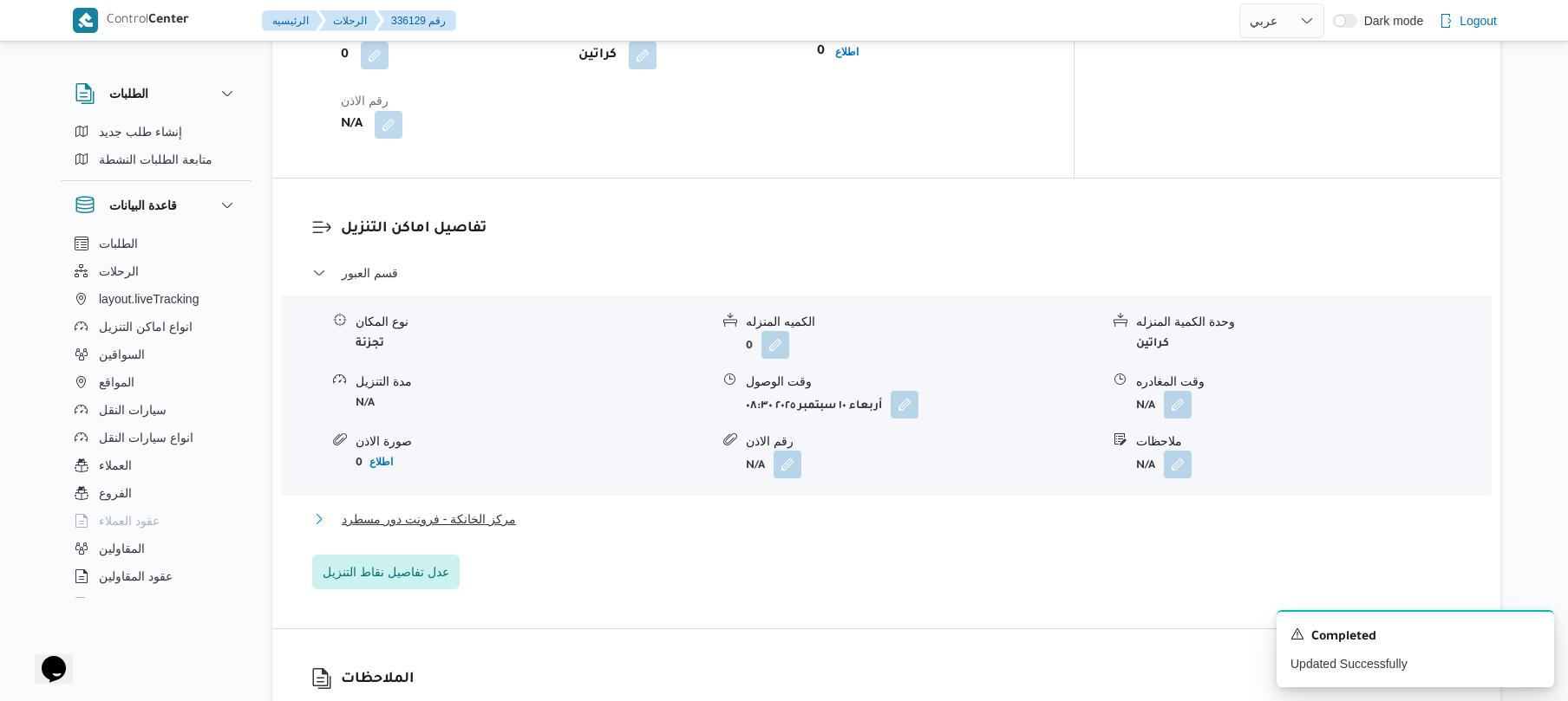
click at [673, 530] on button "مركز الخانكة - فرونت دور مسطرد" at bounding box center [887, 519] width 1149 height 21
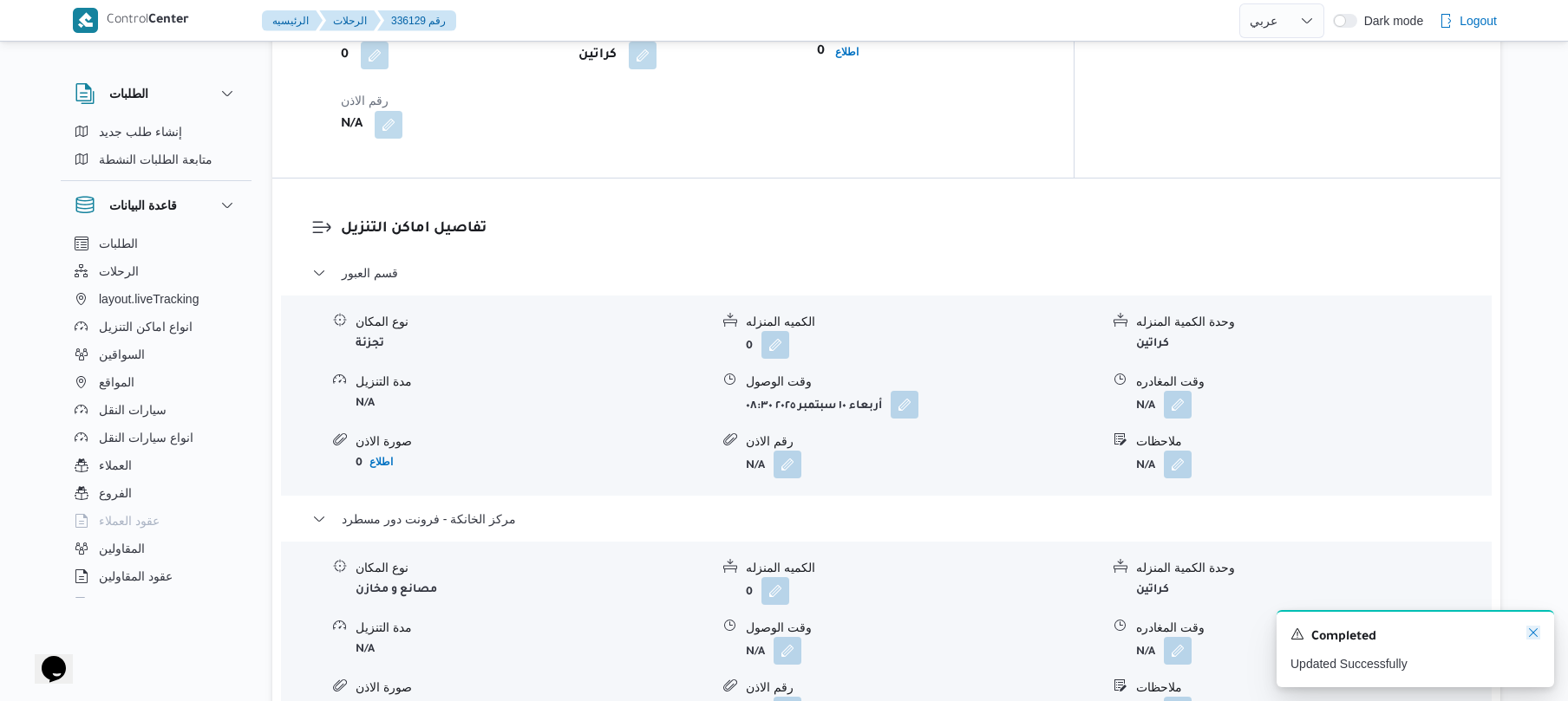
click at [1530, 633] on icon "Dismiss toast" at bounding box center [1533, 633] width 14 height 14
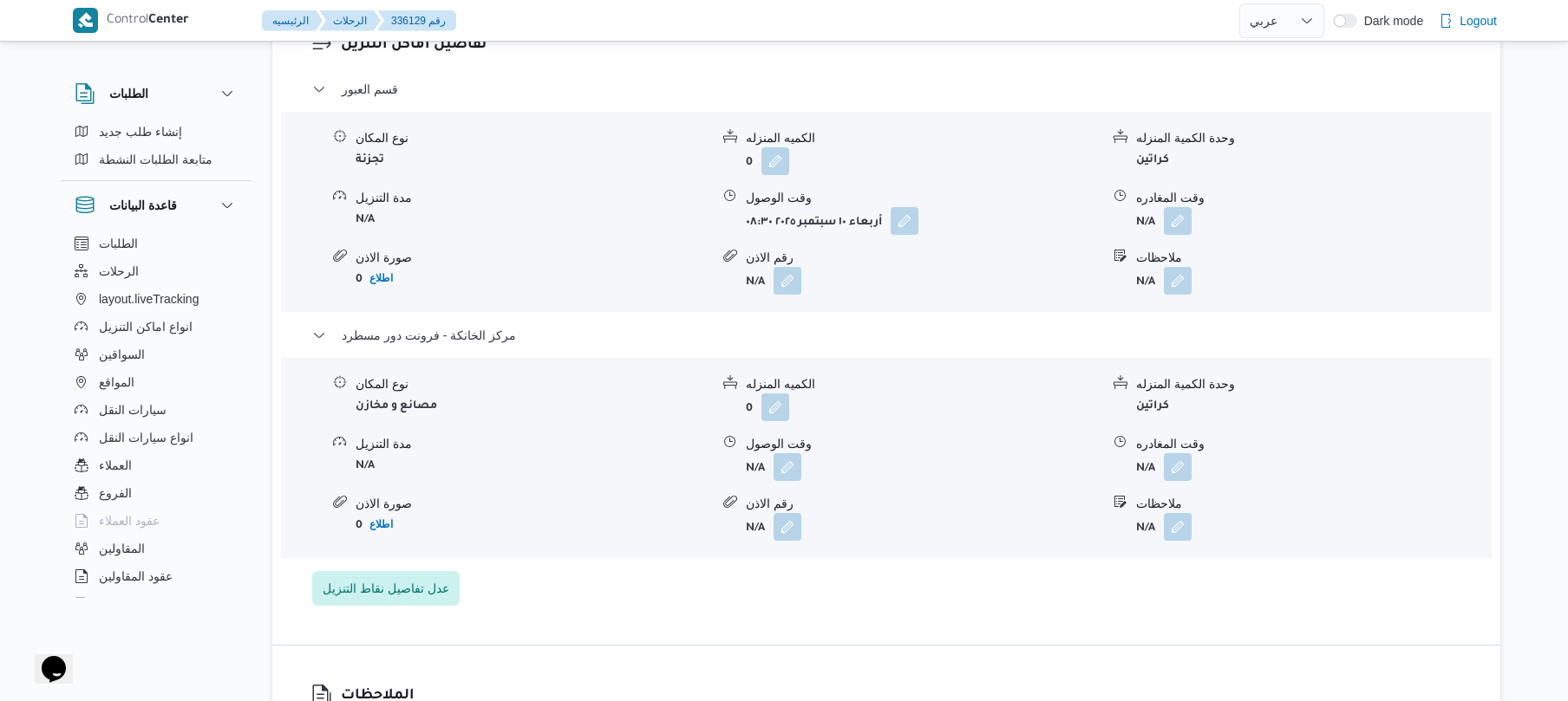
scroll to position [1480, 0]
click at [1179, 480] on button "button" at bounding box center [1177, 465] width 27 height 27
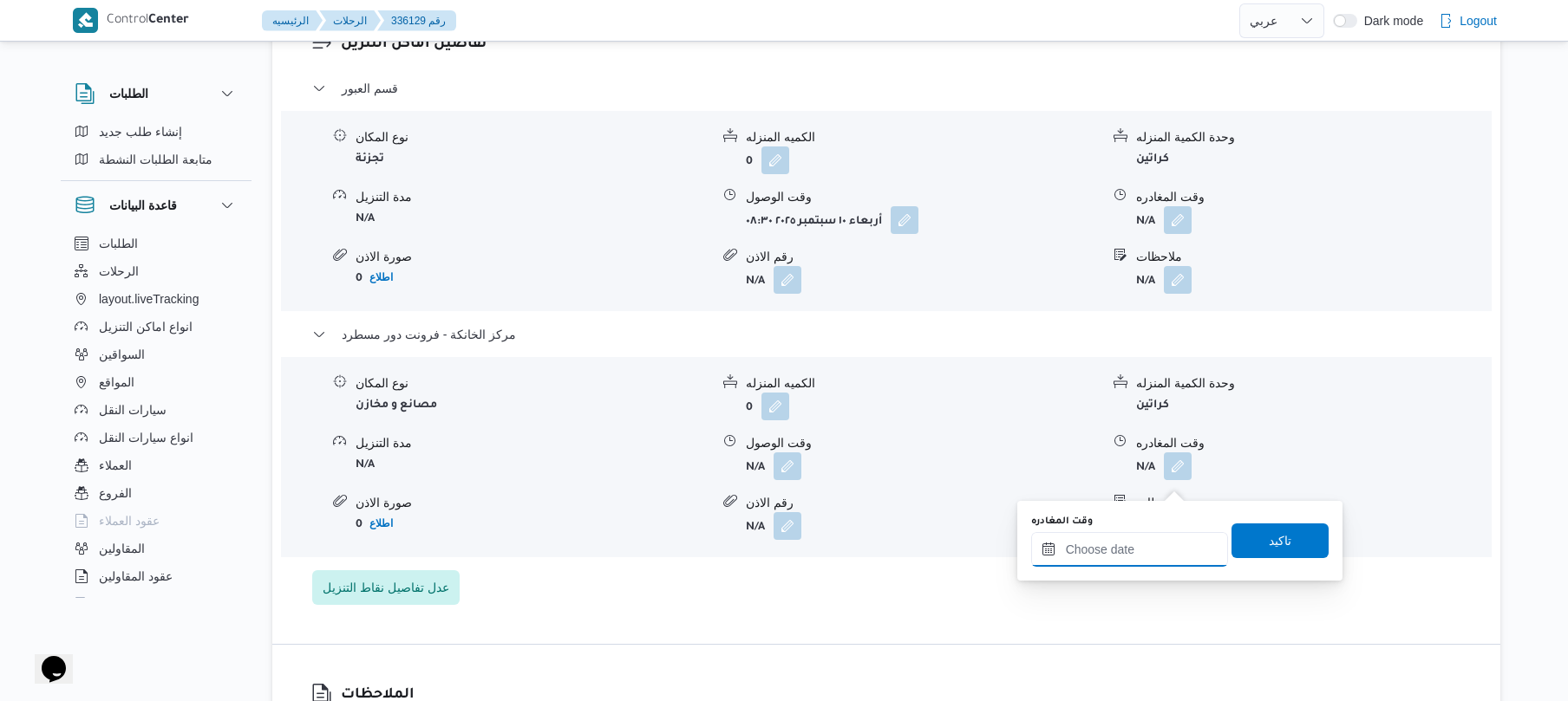
click at [1122, 559] on input "وقت المغادره" at bounding box center [1130, 550] width 197 height 35
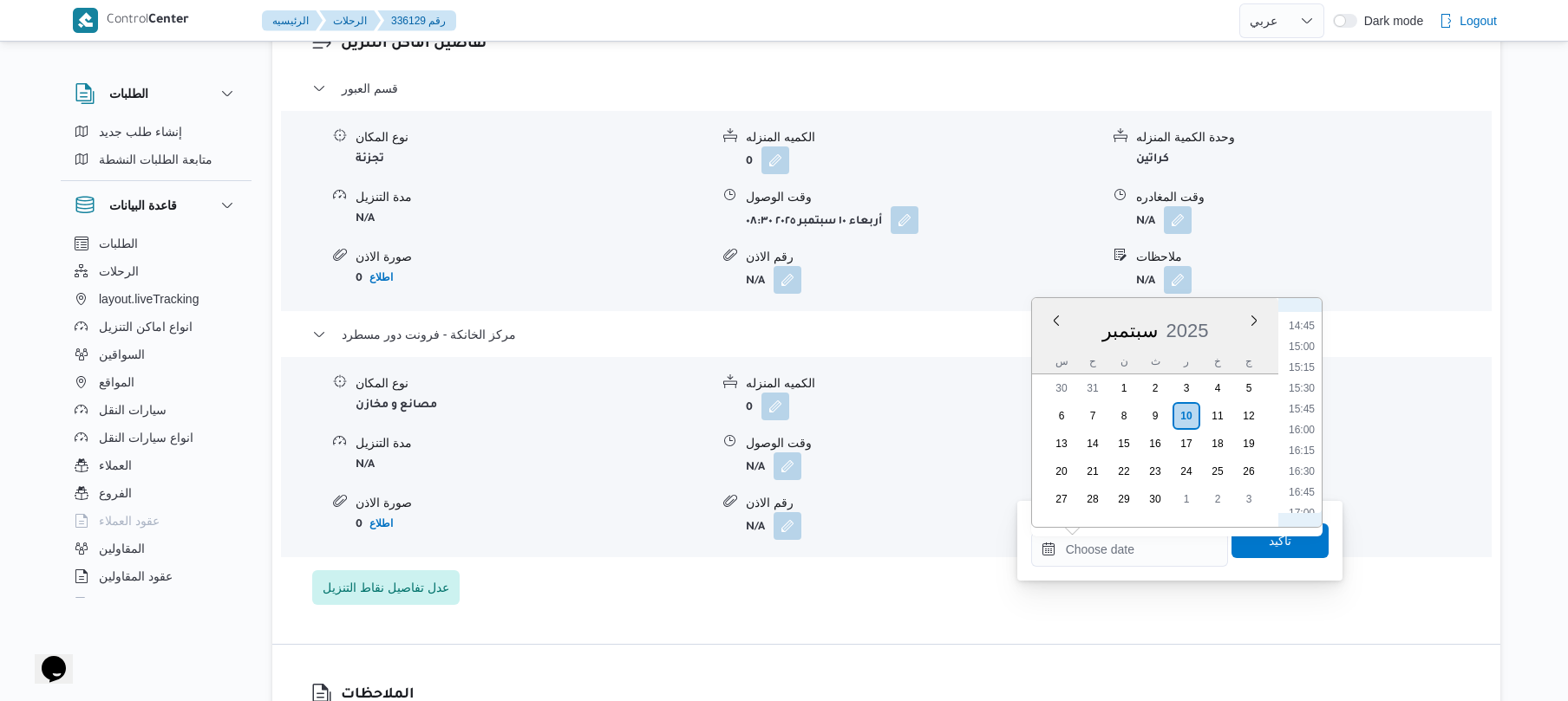
scroll to position [1183, 0]
click at [1303, 452] on li "15:45" at bounding box center [1302, 449] width 40 height 17
type input "١٠/٠٩/٢٠٢٥ ١٥:٤٥"
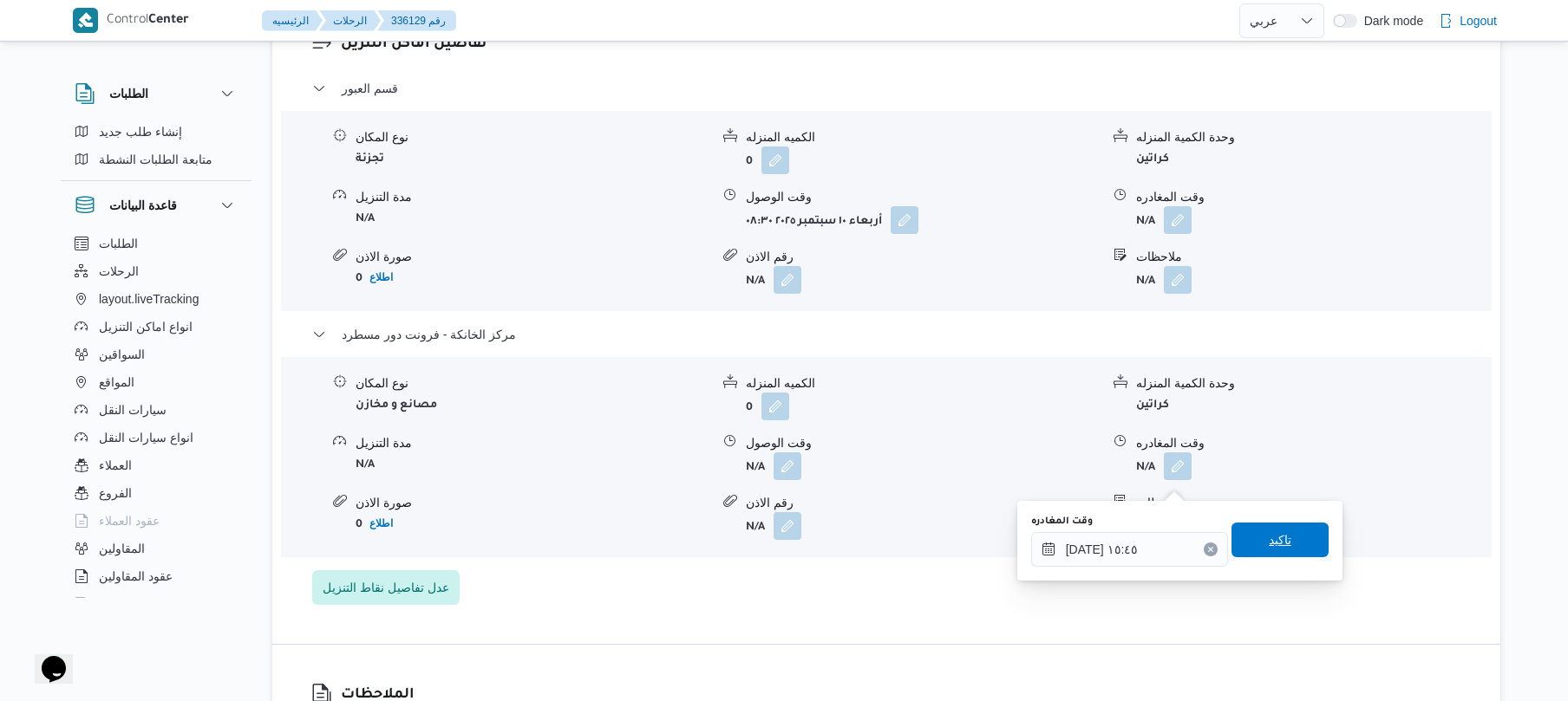
click at [1284, 537] on span "تاكيد" at bounding box center [1279, 540] width 97 height 35
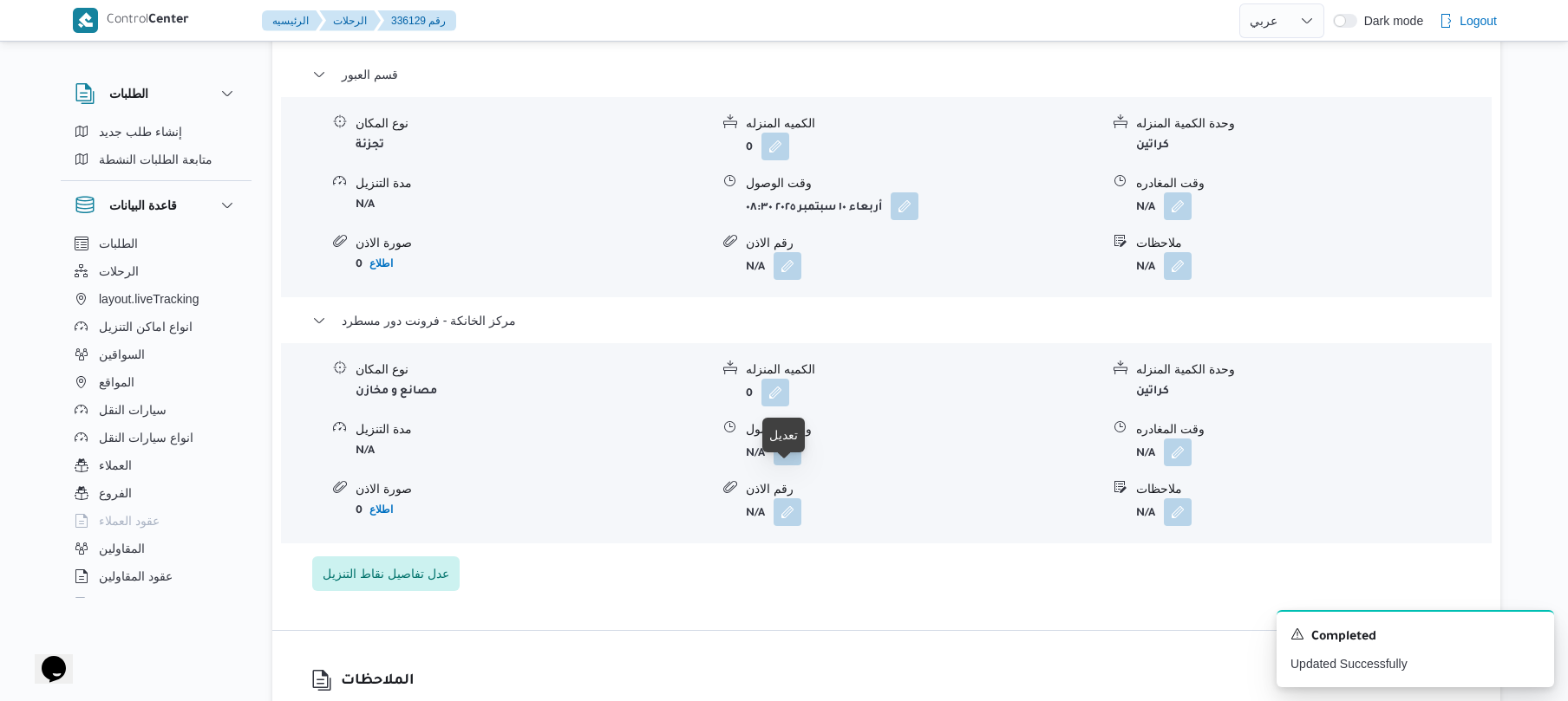
click at [778, 465] on button "button" at bounding box center [787, 451] width 27 height 27
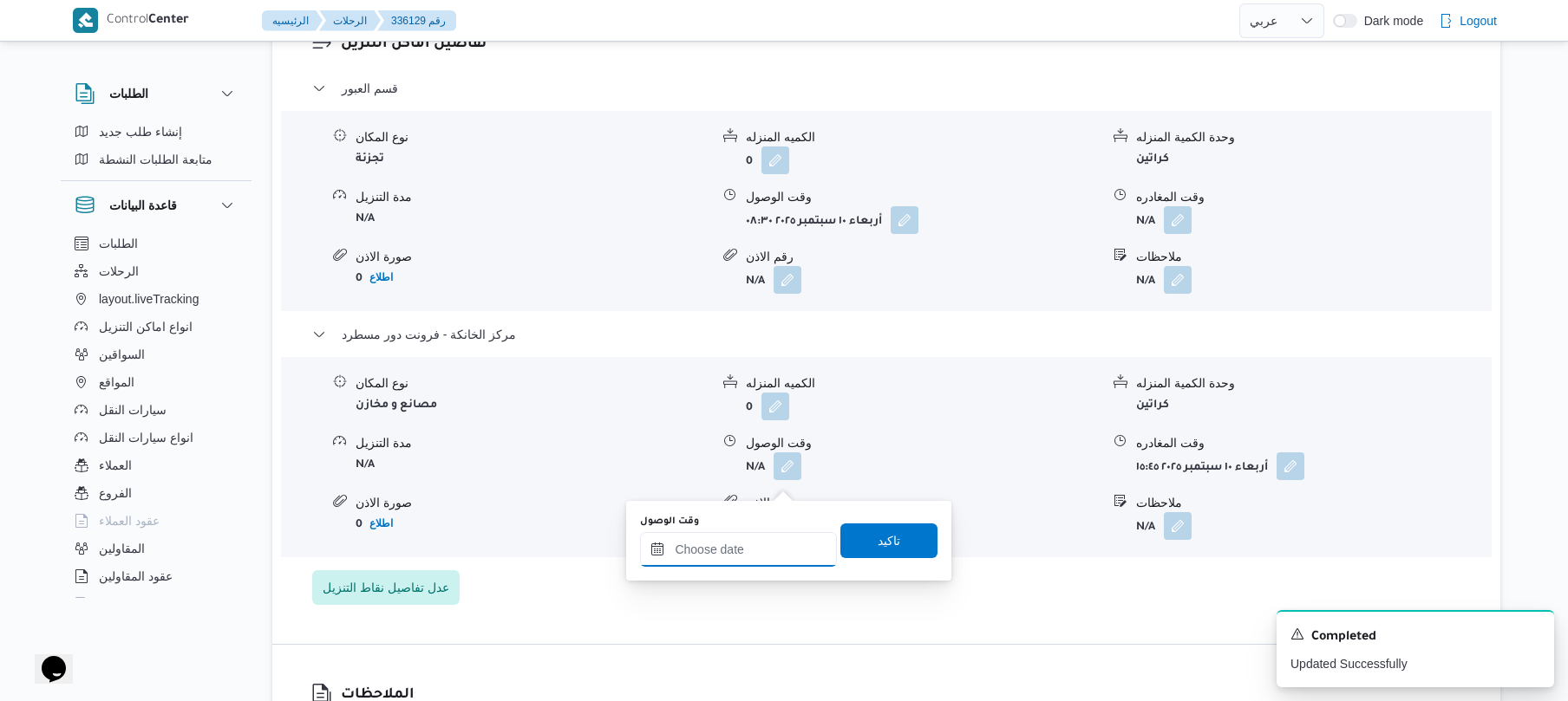
click at [751, 548] on input "وقت الوصول" at bounding box center [738, 550] width 197 height 35
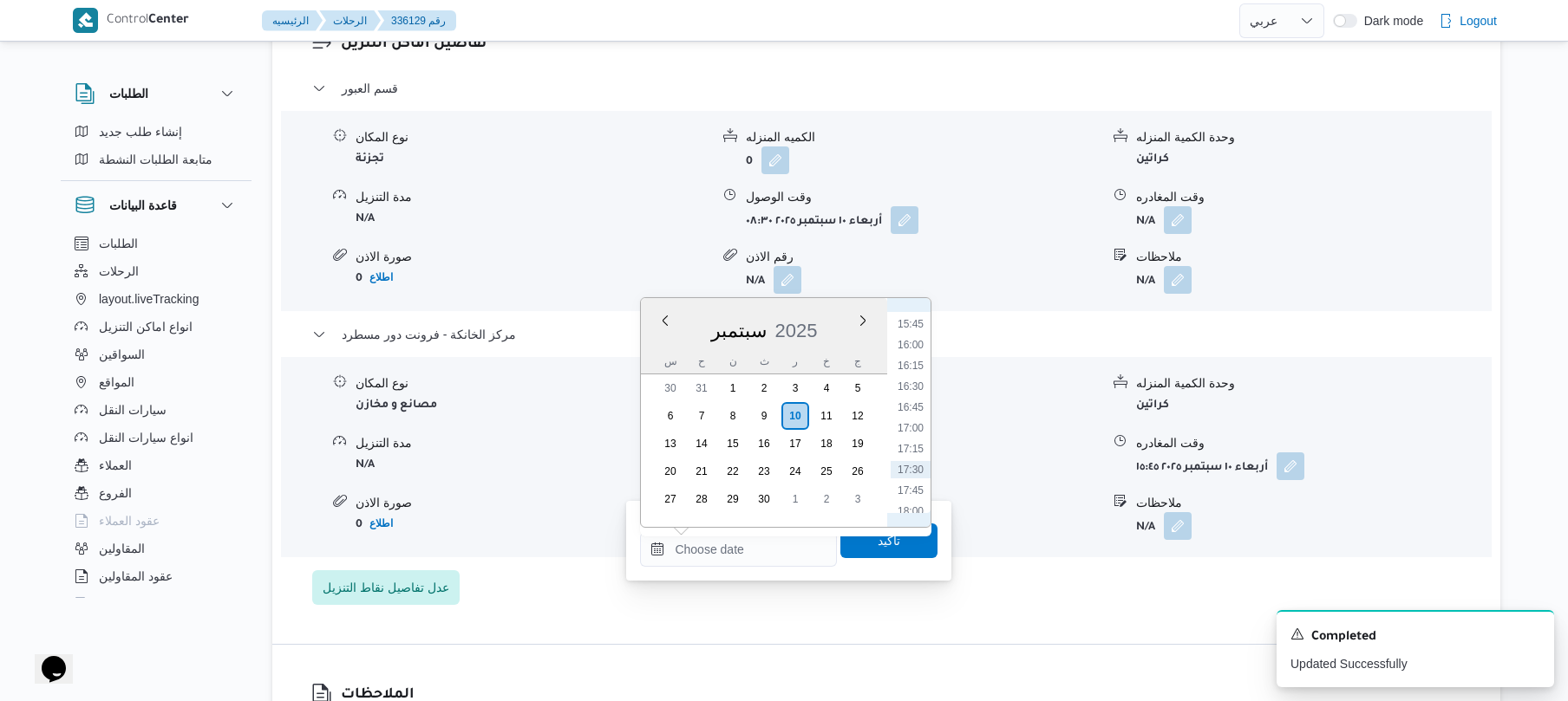
scroll to position [1136, 0]
click at [913, 473] on li "15:30" at bounding box center [910, 475] width 40 height 17
type input "[DATE] ١٥:٣٠"
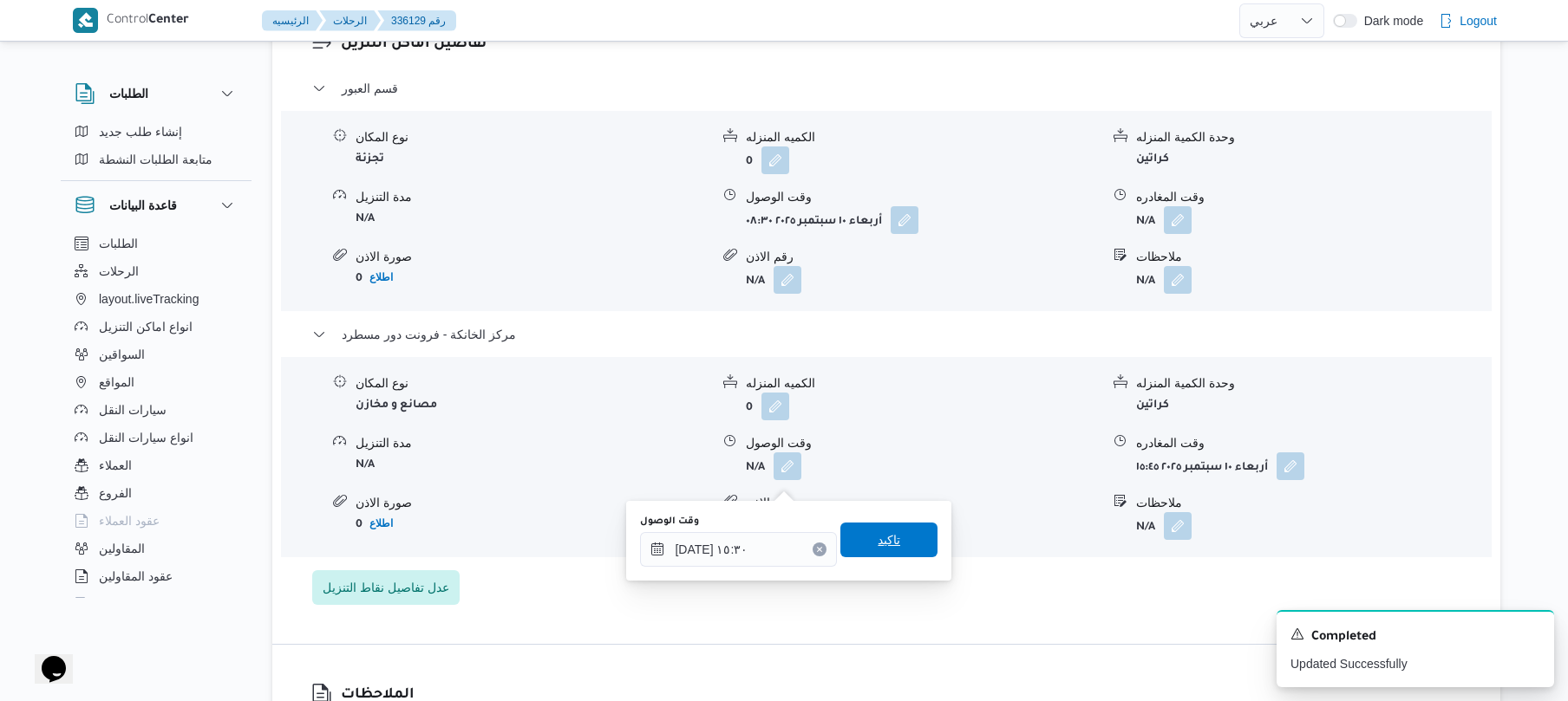
click at [891, 528] on span "تاكيد" at bounding box center [889, 540] width 97 height 35
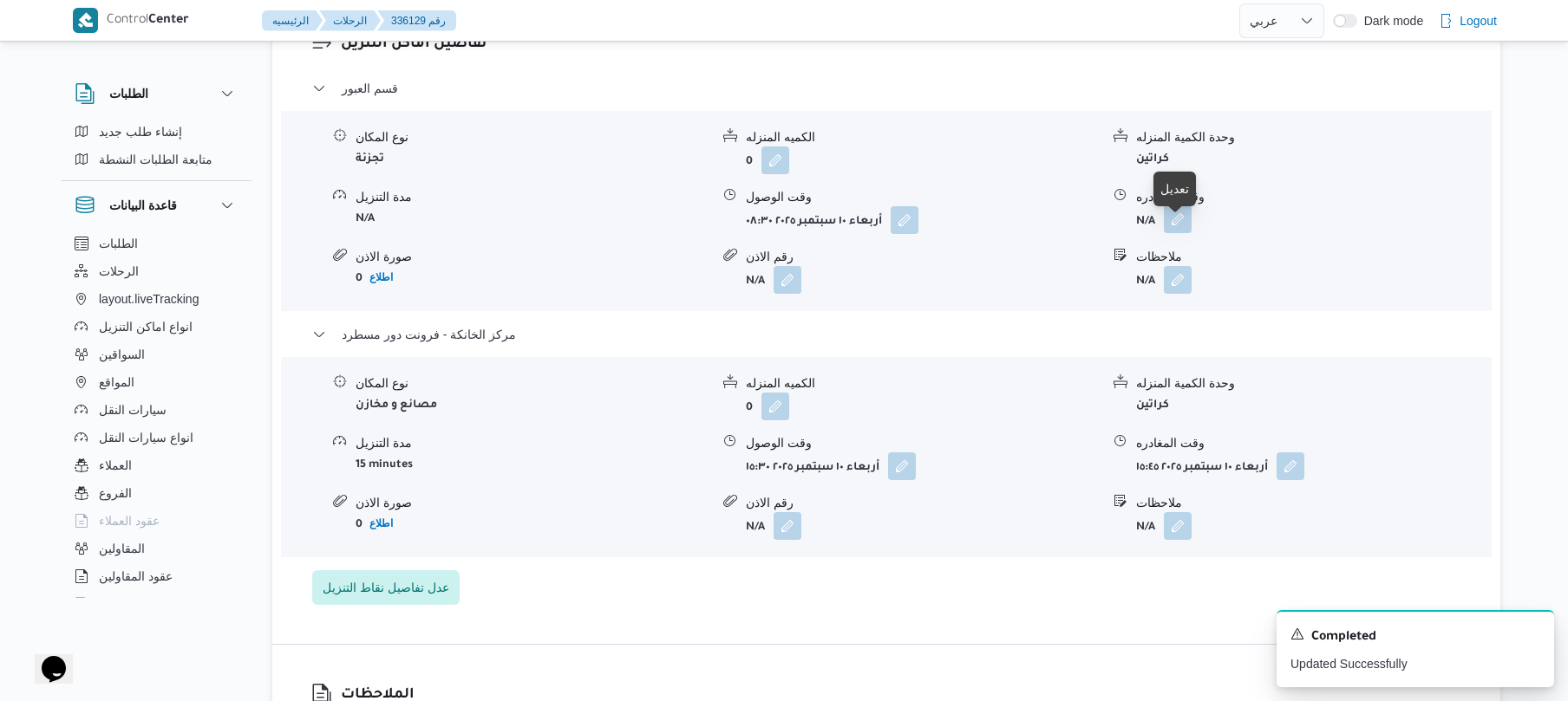
click at [1181, 229] on button "button" at bounding box center [1177, 219] width 27 height 27
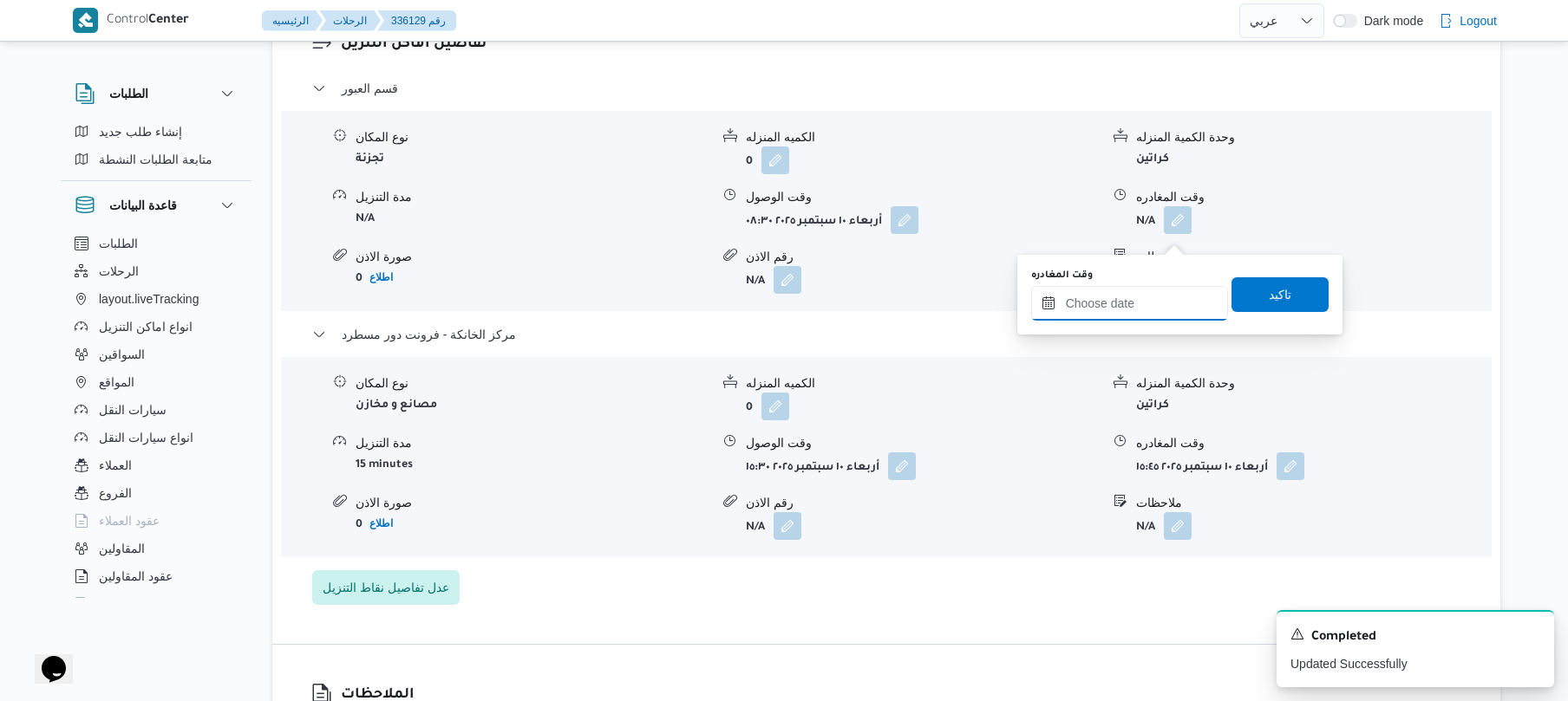
click at [1126, 296] on input "وقت المغادره" at bounding box center [1130, 303] width 197 height 35
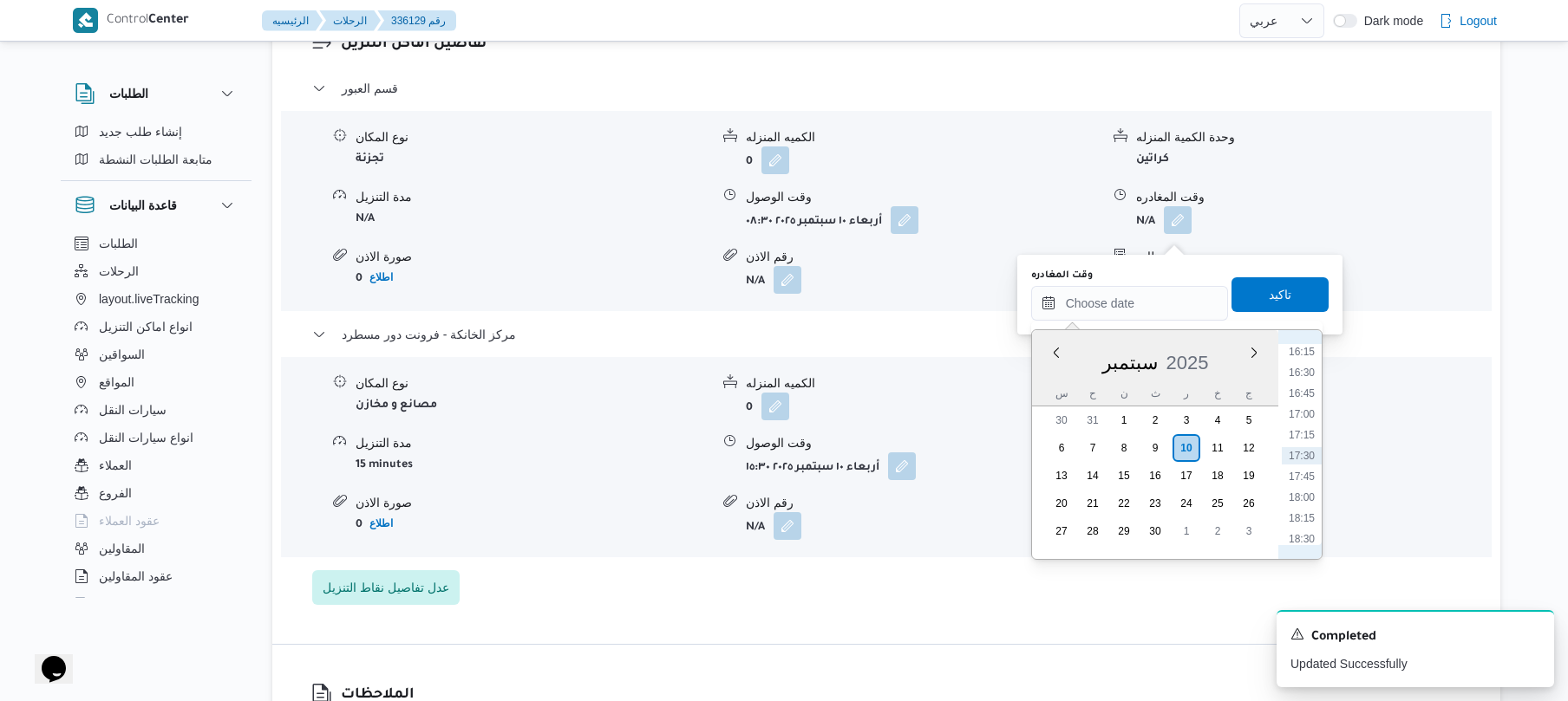
scroll to position [1183, 0]
click at [1306, 413] on li "15:00" at bounding box center [1302, 418] width 40 height 17
type input "١٠/٠٩/٢٠٢٥ ١٥:٠٠"
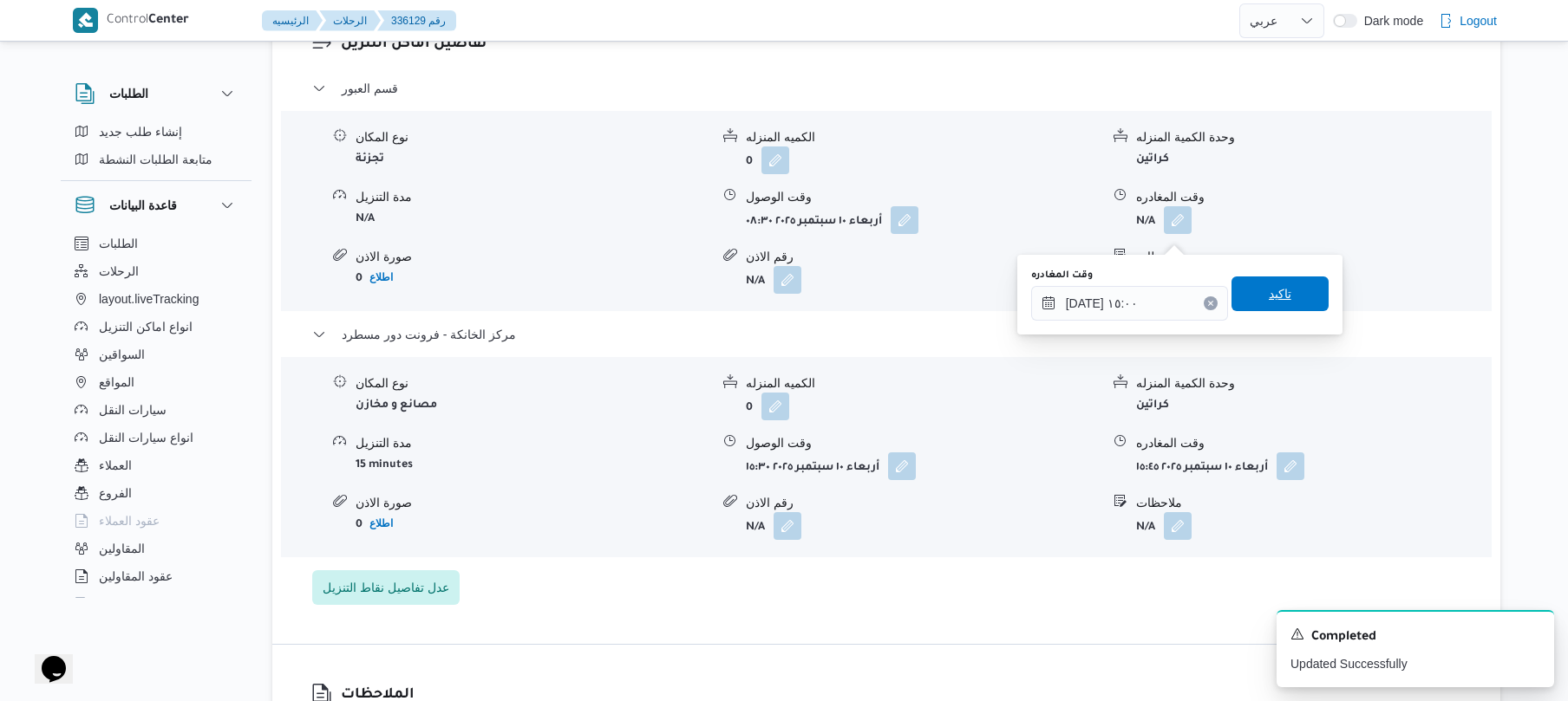
click at [1293, 302] on span "تاكيد" at bounding box center [1279, 293] width 97 height 35
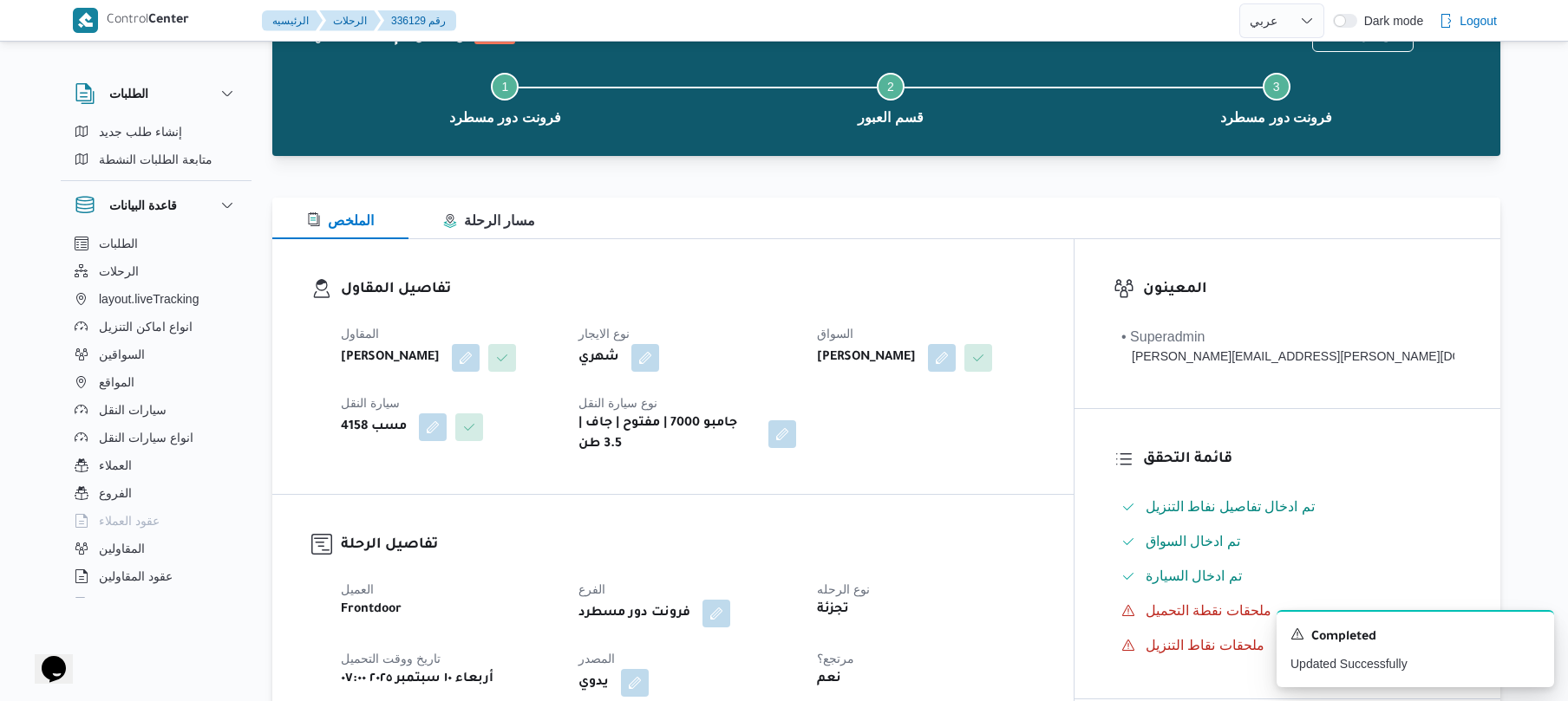
scroll to position [0, 0]
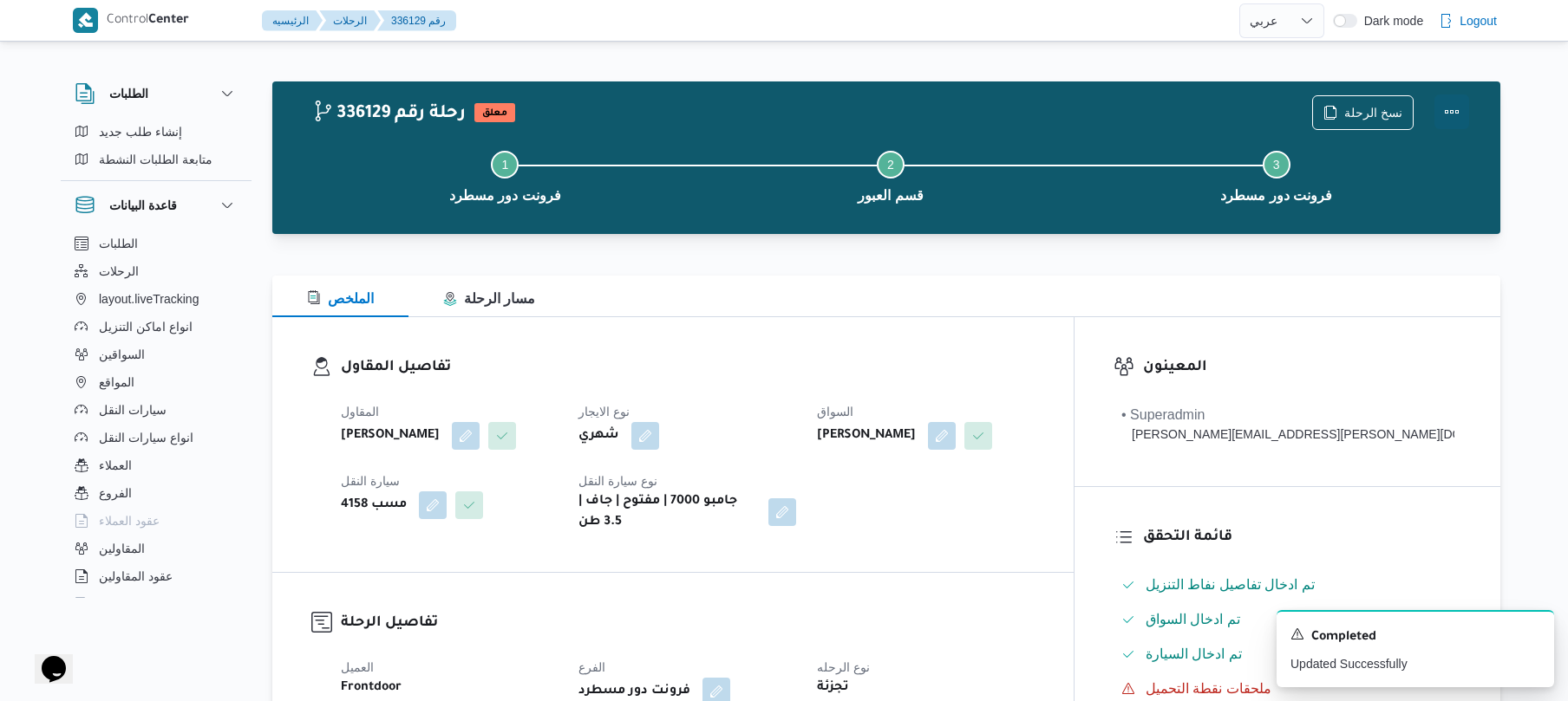
click at [1450, 100] on button "Actions" at bounding box center [1452, 112] width 35 height 35
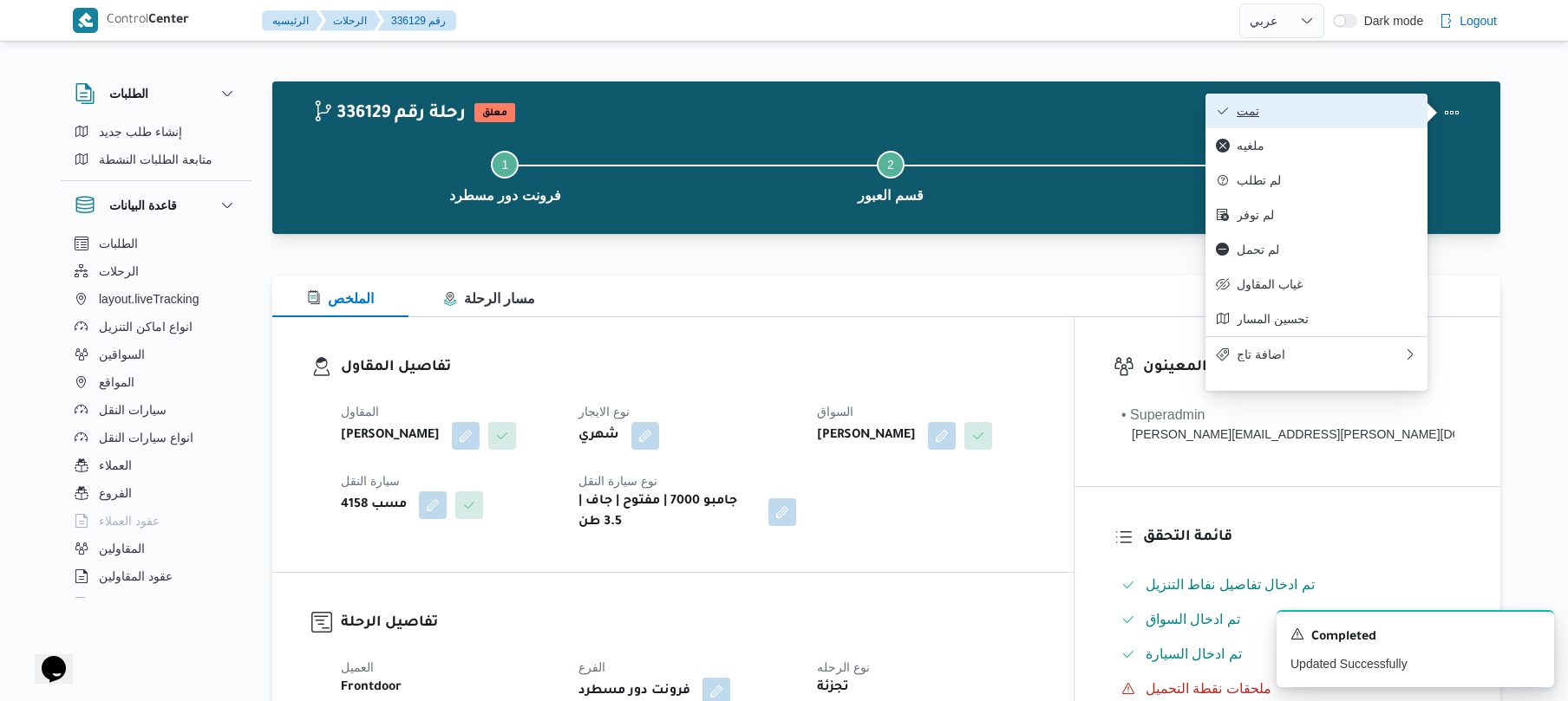
click at [1339, 105] on span "تمت" at bounding box center [1327, 111] width 181 height 14
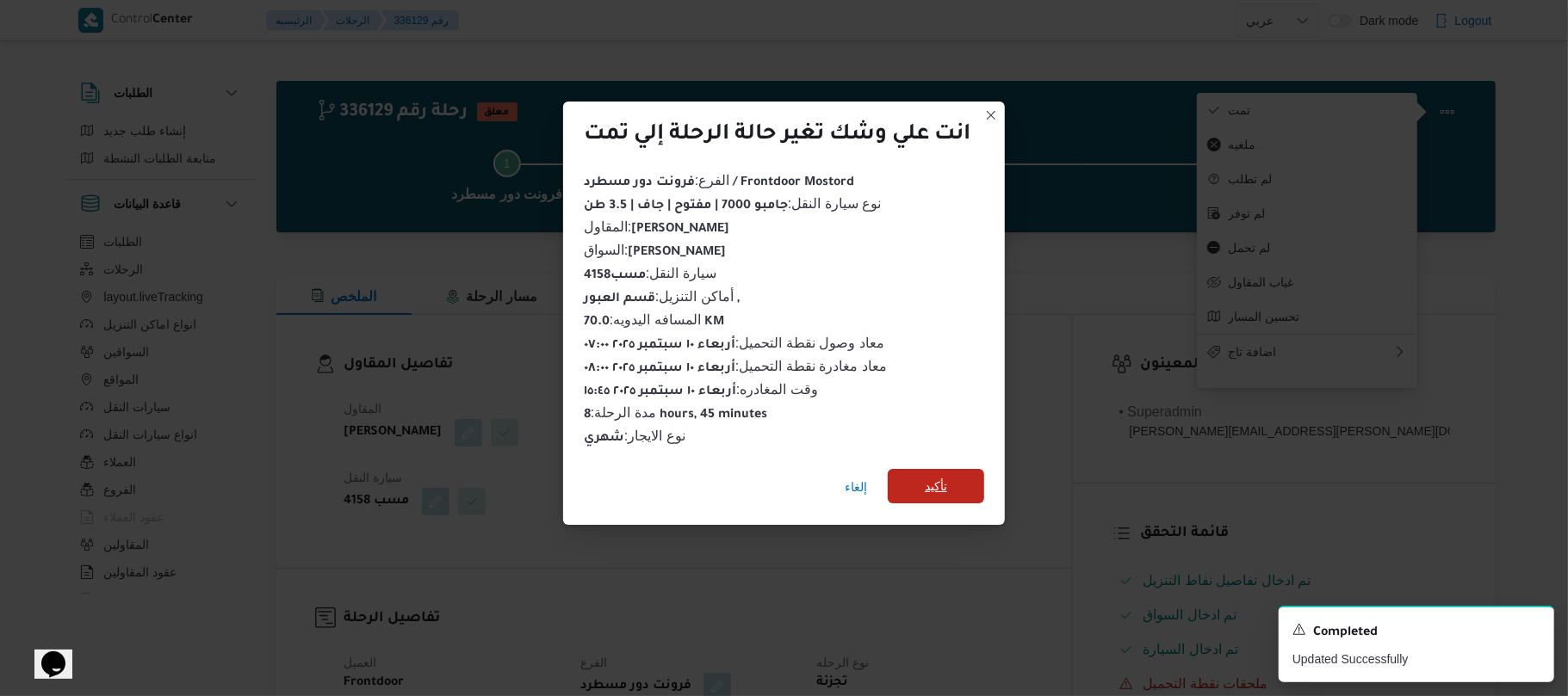
click at [957, 472] on span "تأكيد" at bounding box center [936, 487] width 97 height 35
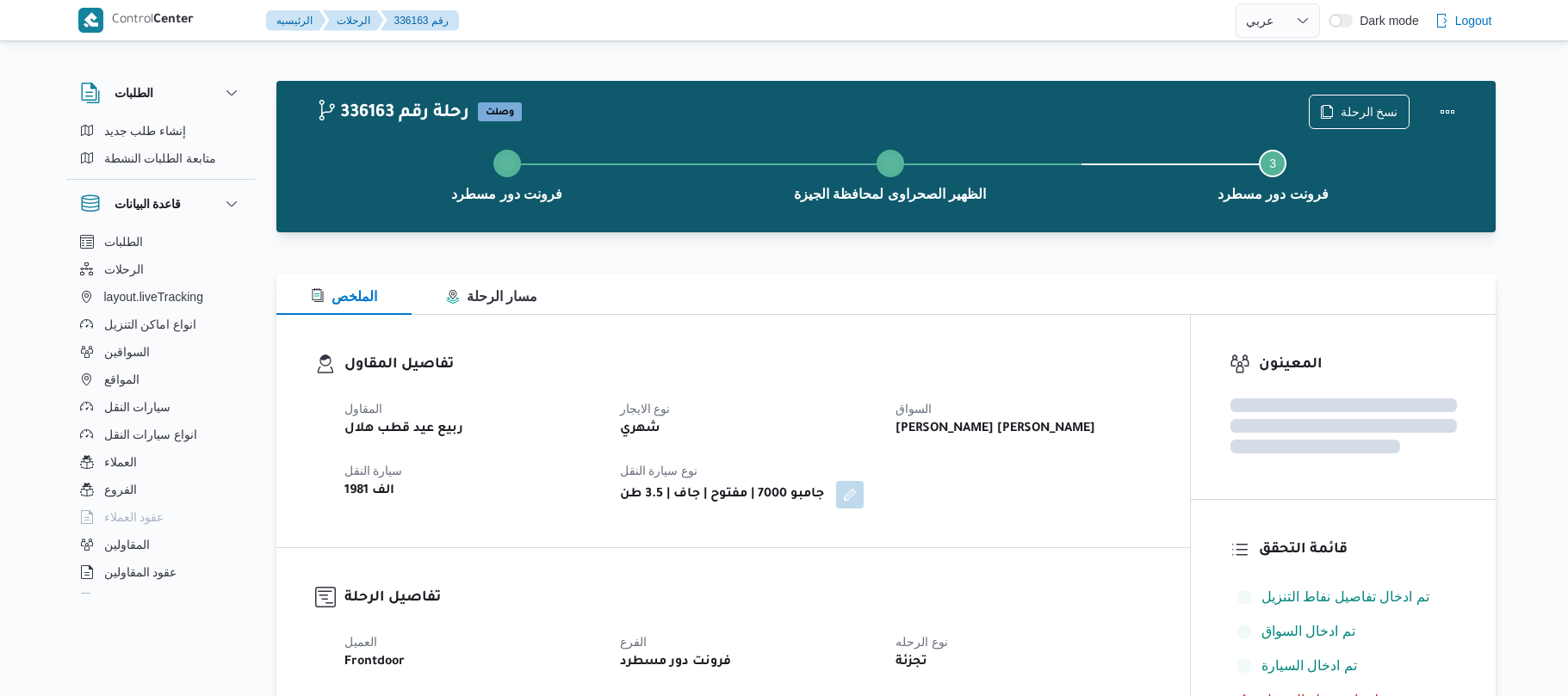
select select "ar"
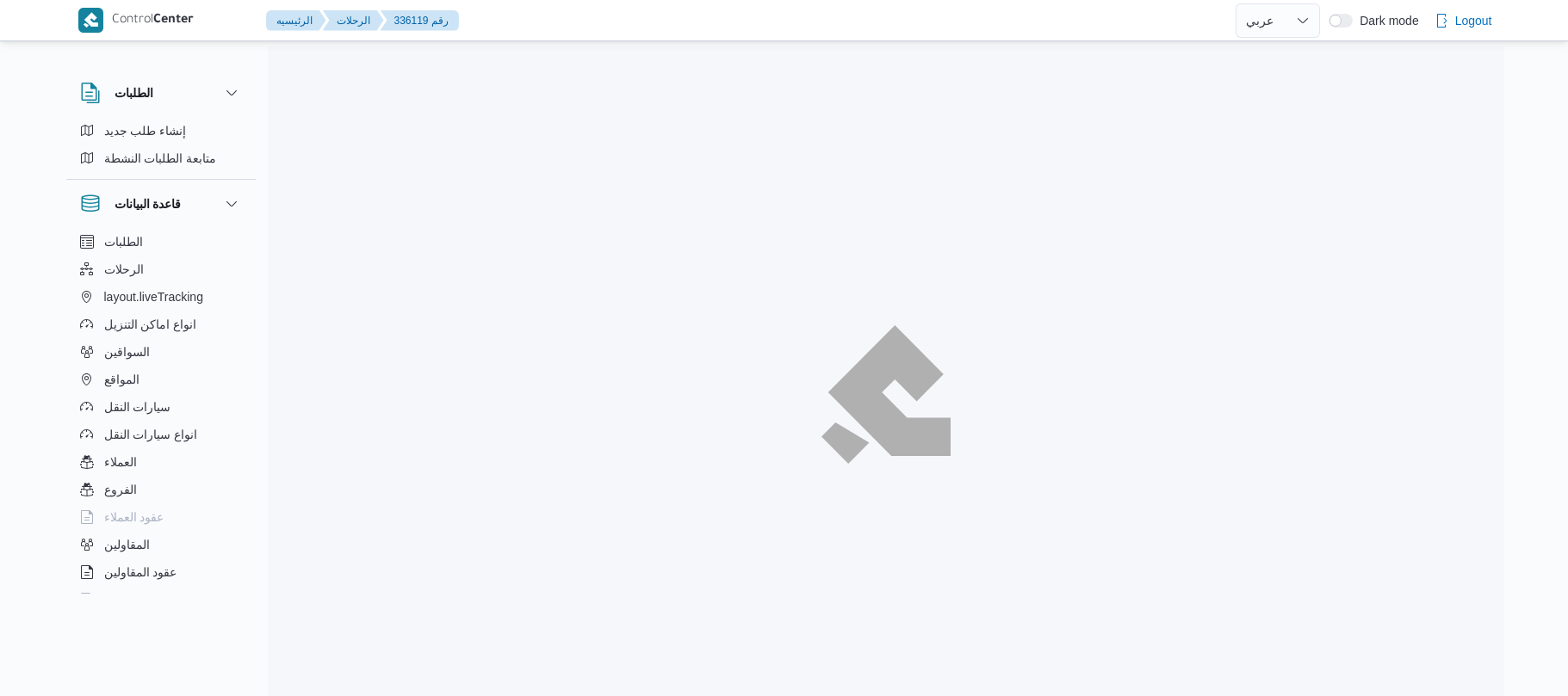
select select "ar"
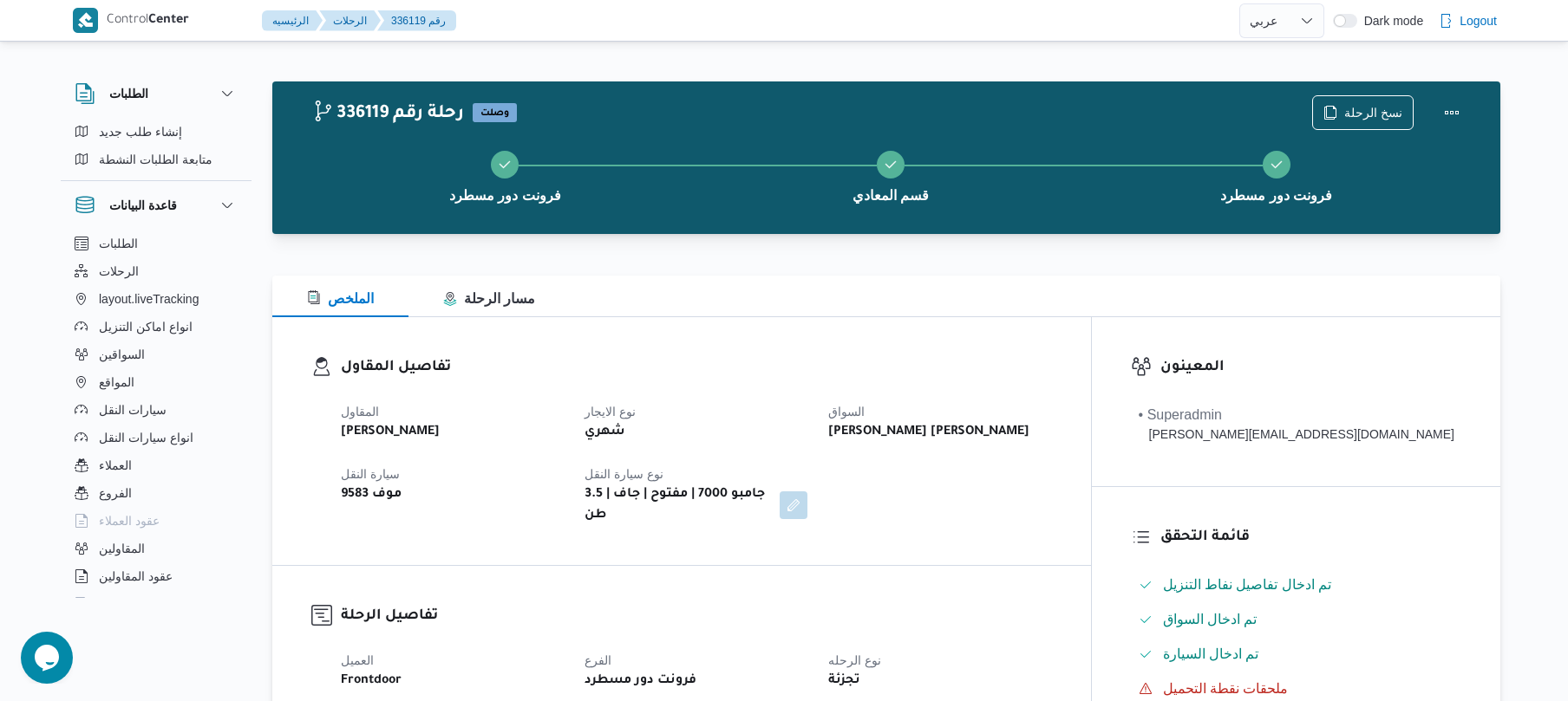
click at [961, 335] on div "تفاصيل المقاول المقاول [PERSON_NAME] نوع الايجار شهري السواق [PERSON_NAME] ابو …" at bounding box center [681, 441] width 819 height 248
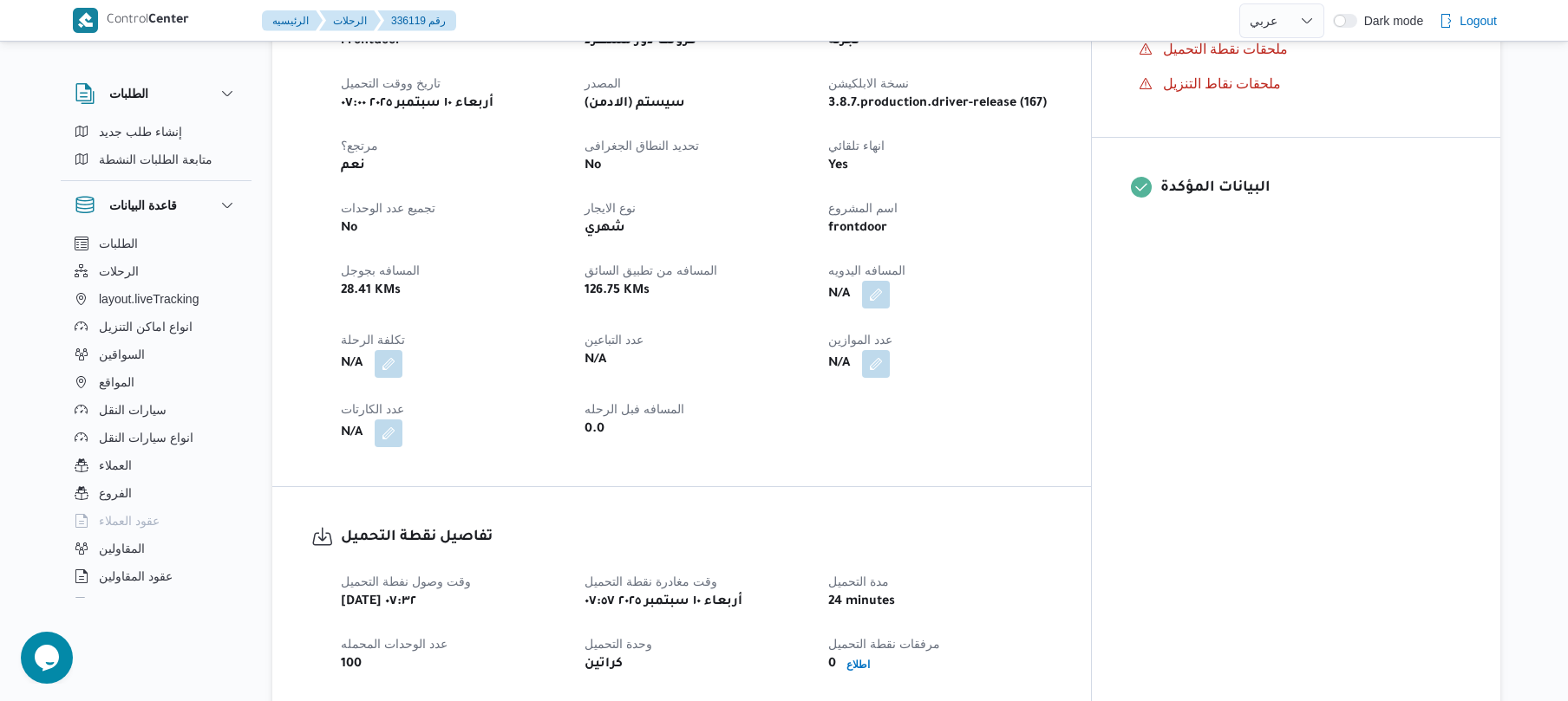
scroll to position [647, 0]
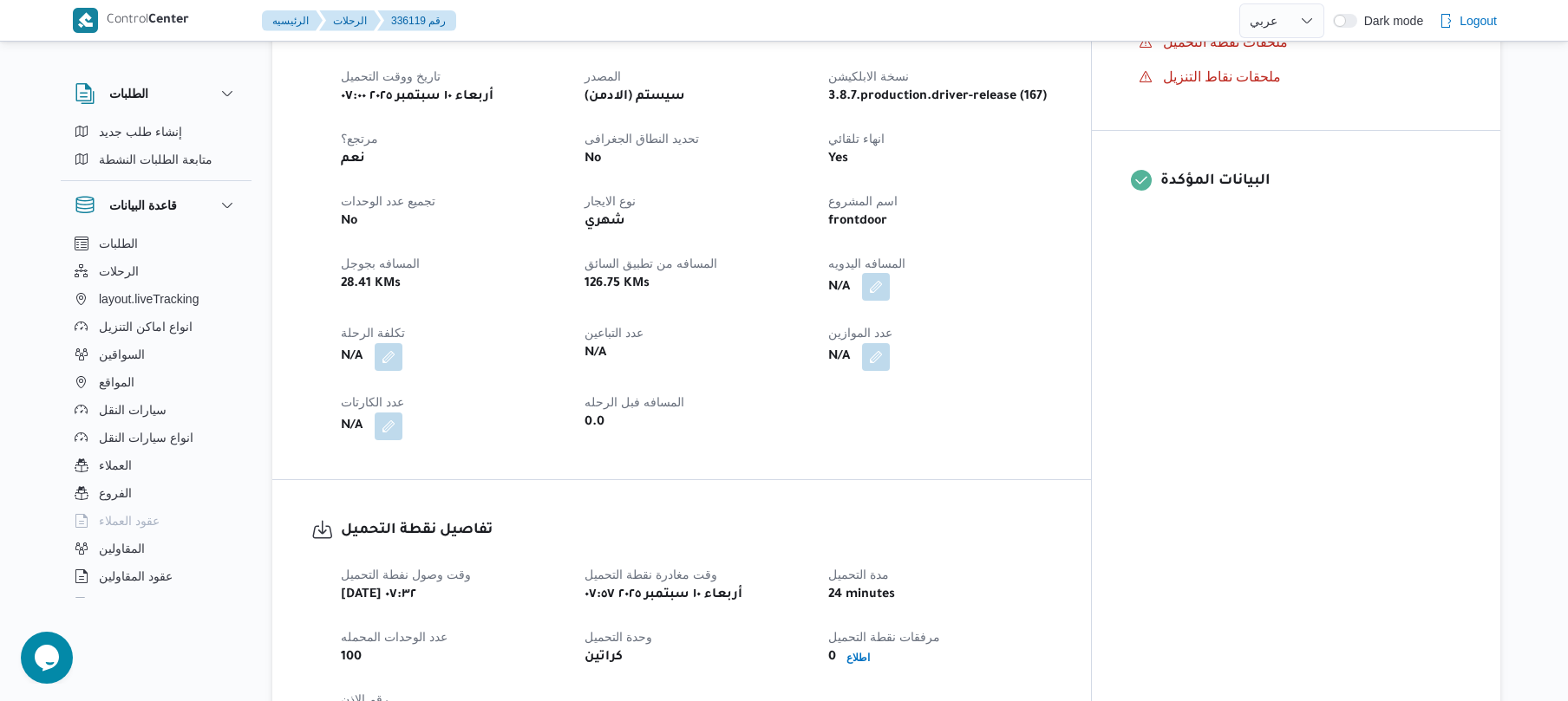
click at [890, 273] on button "button" at bounding box center [875, 287] width 27 height 27
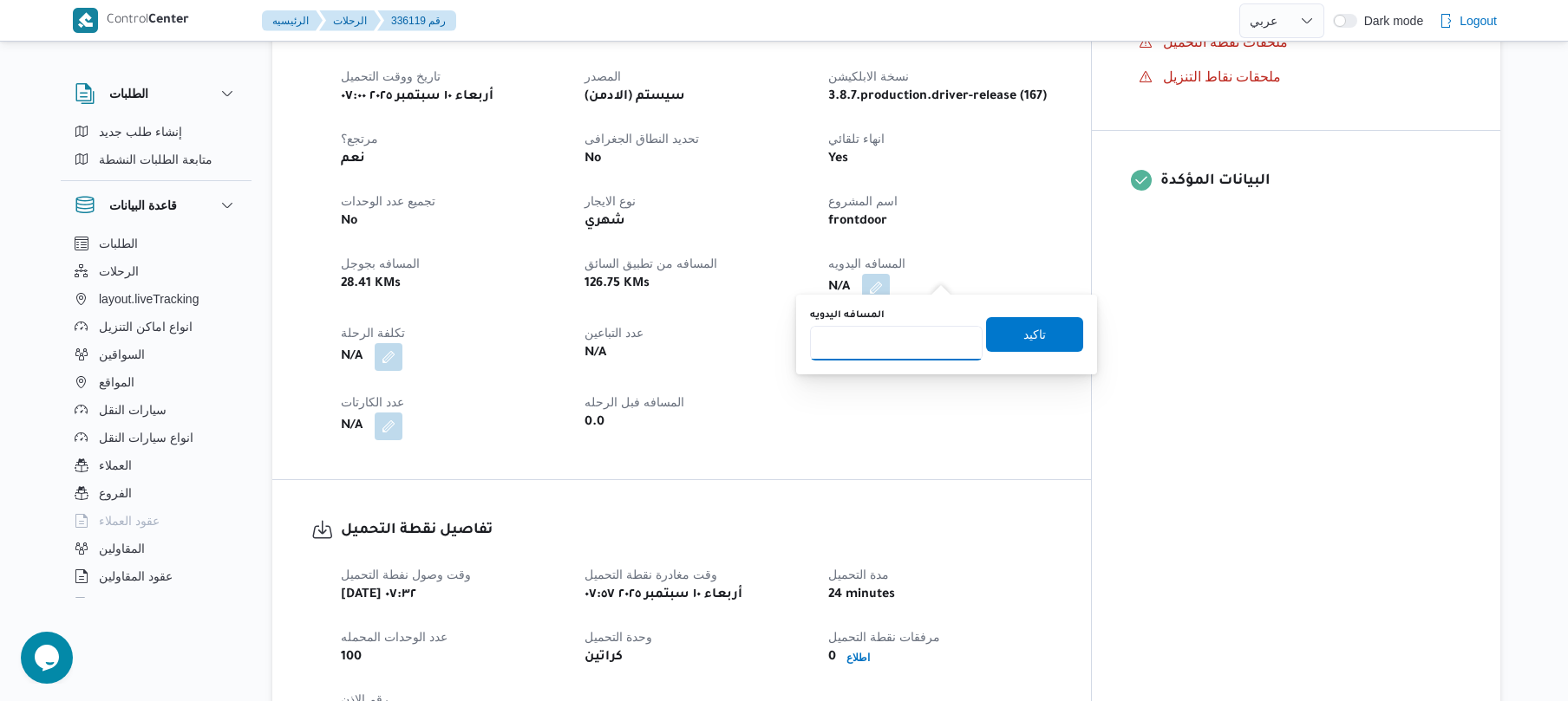
click at [909, 341] on input "المسافه اليدويه" at bounding box center [896, 343] width 172 height 35
type input "125"
click at [1003, 329] on span "تاكيد" at bounding box center [1034, 334] width 97 height 35
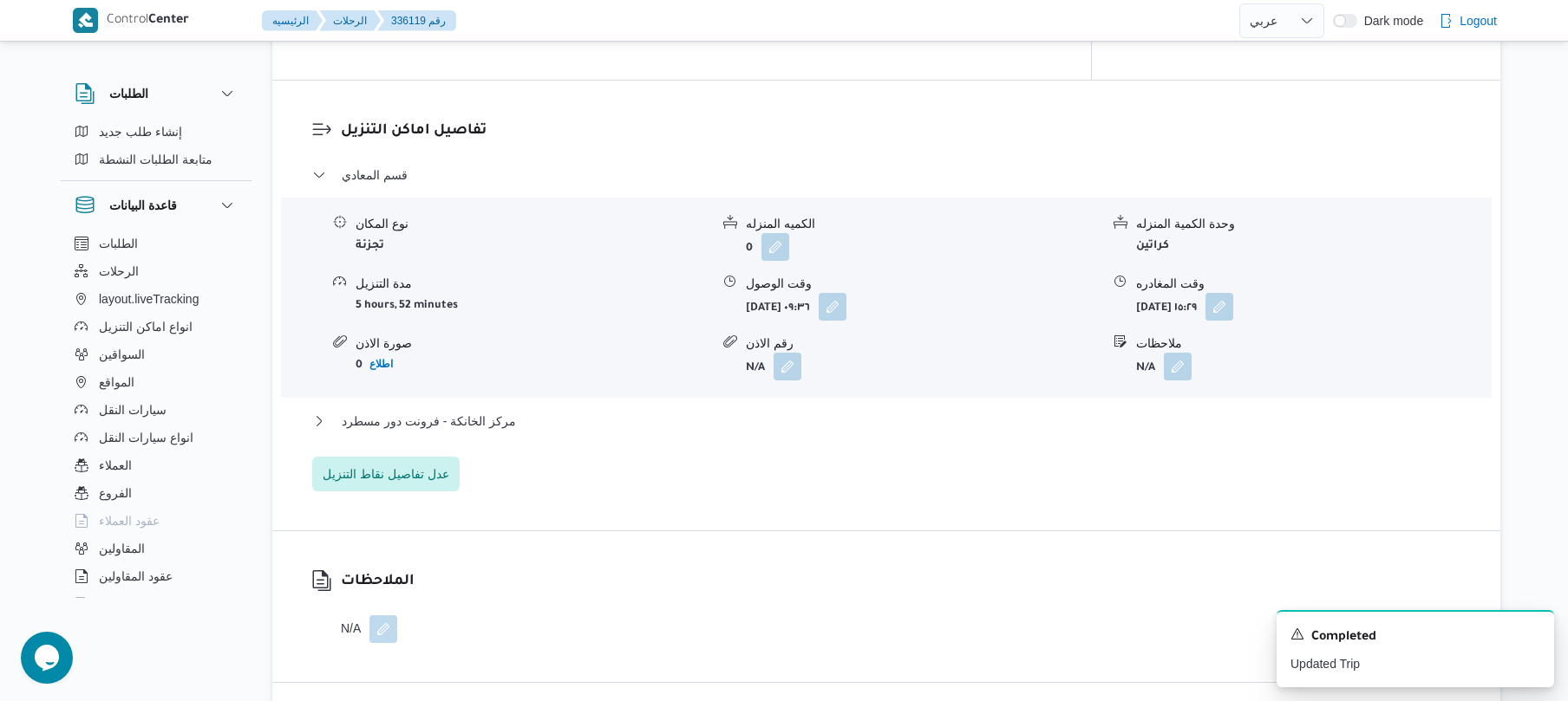
scroll to position [1387, 0]
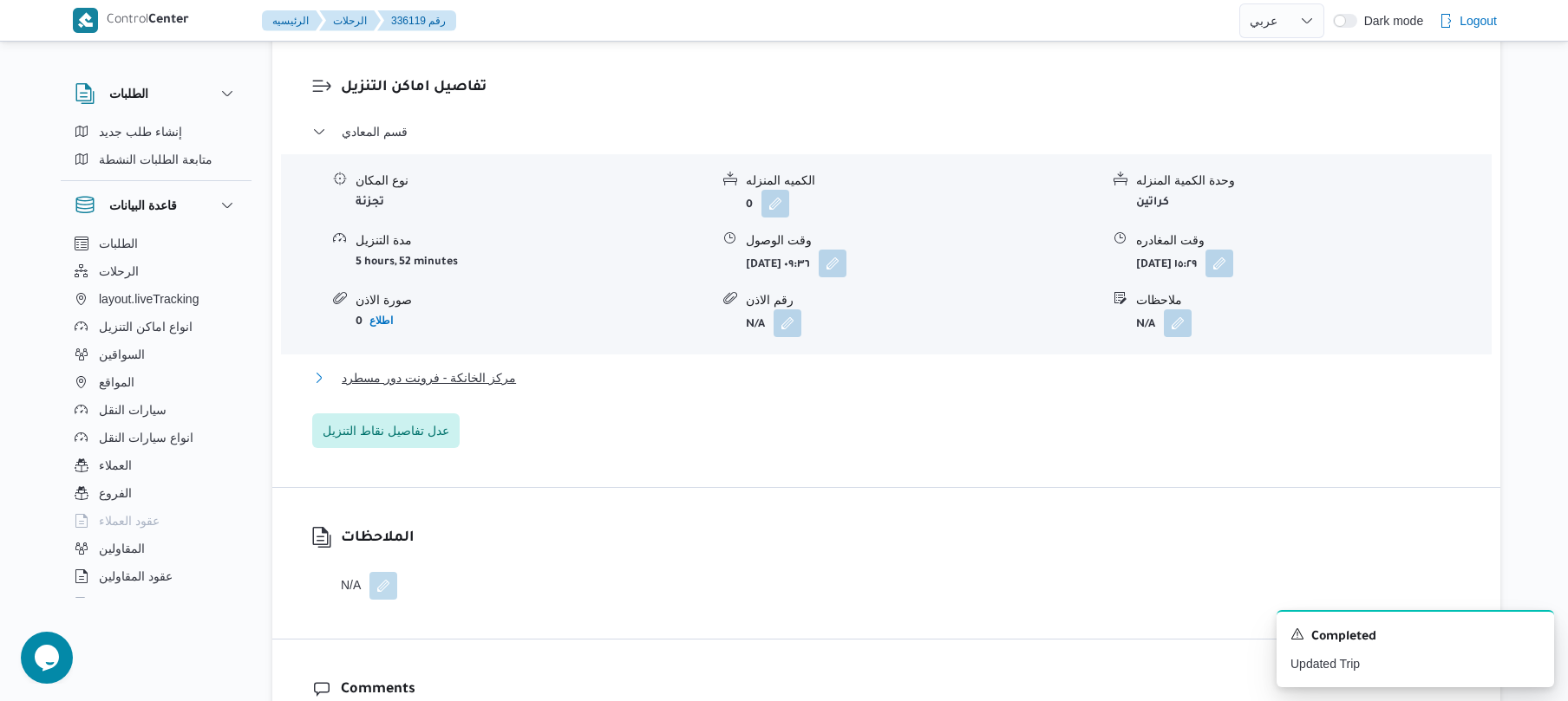
click at [943, 368] on button "مركز الخانكة - فرونت دور مسطرد" at bounding box center [887, 378] width 1149 height 21
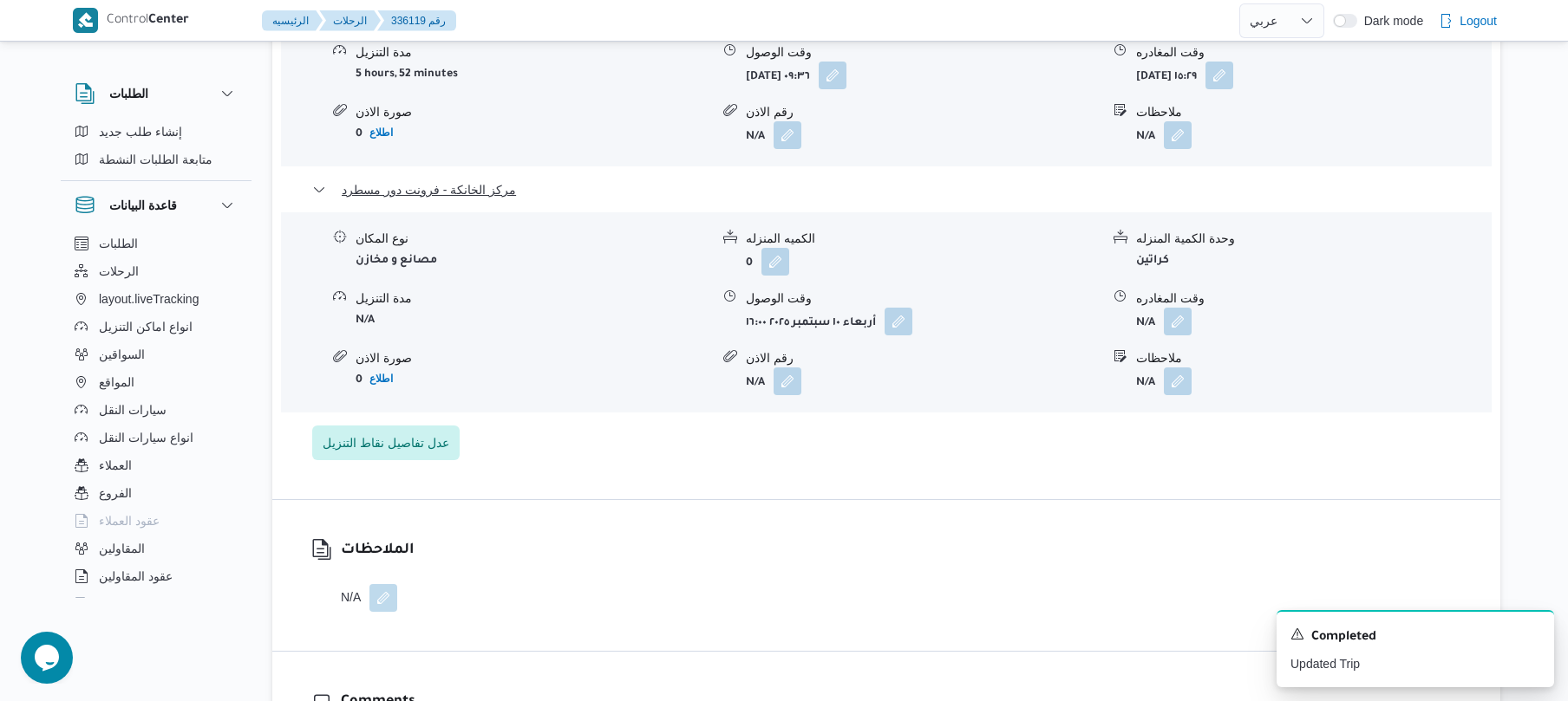
scroll to position [1618, 0]
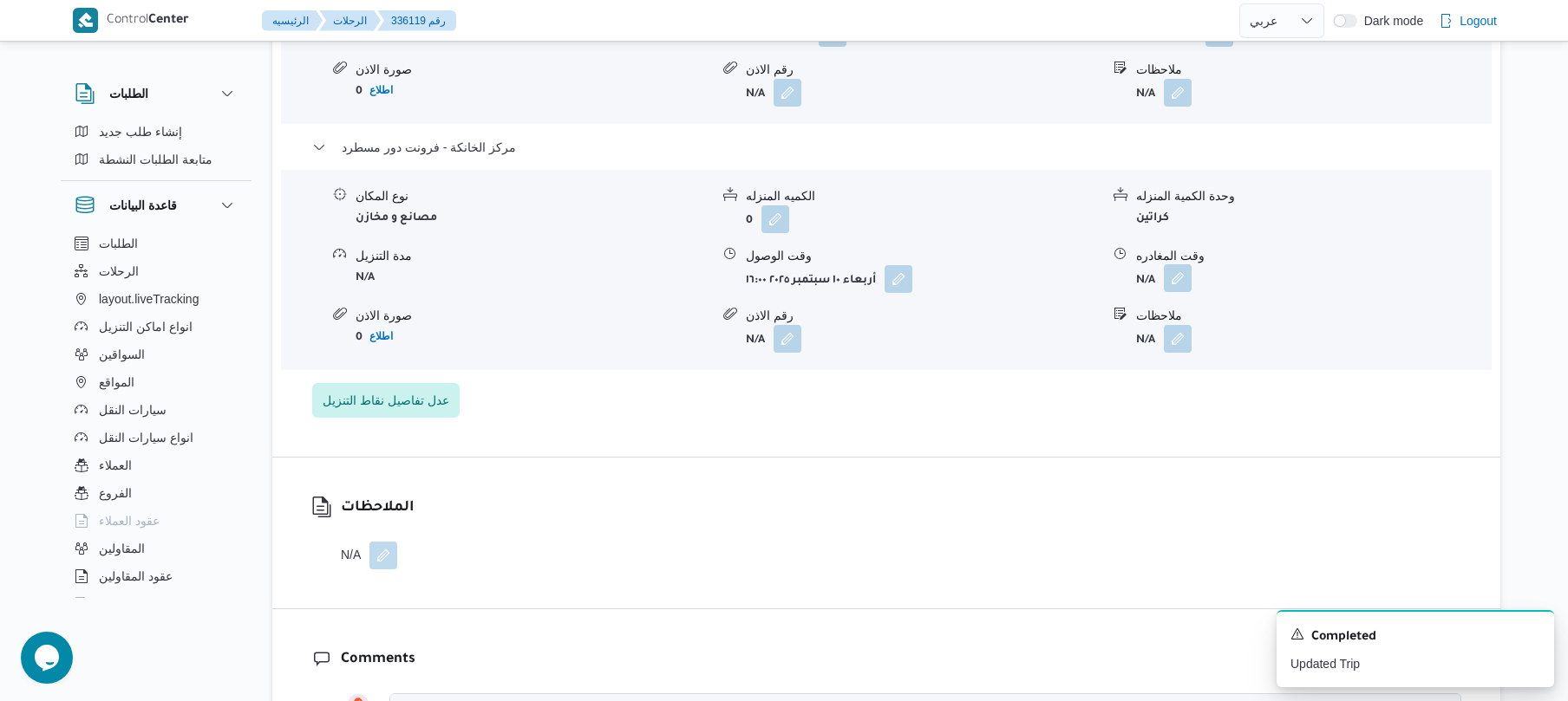
click at [1188, 265] on button "button" at bounding box center [1177, 278] width 27 height 27
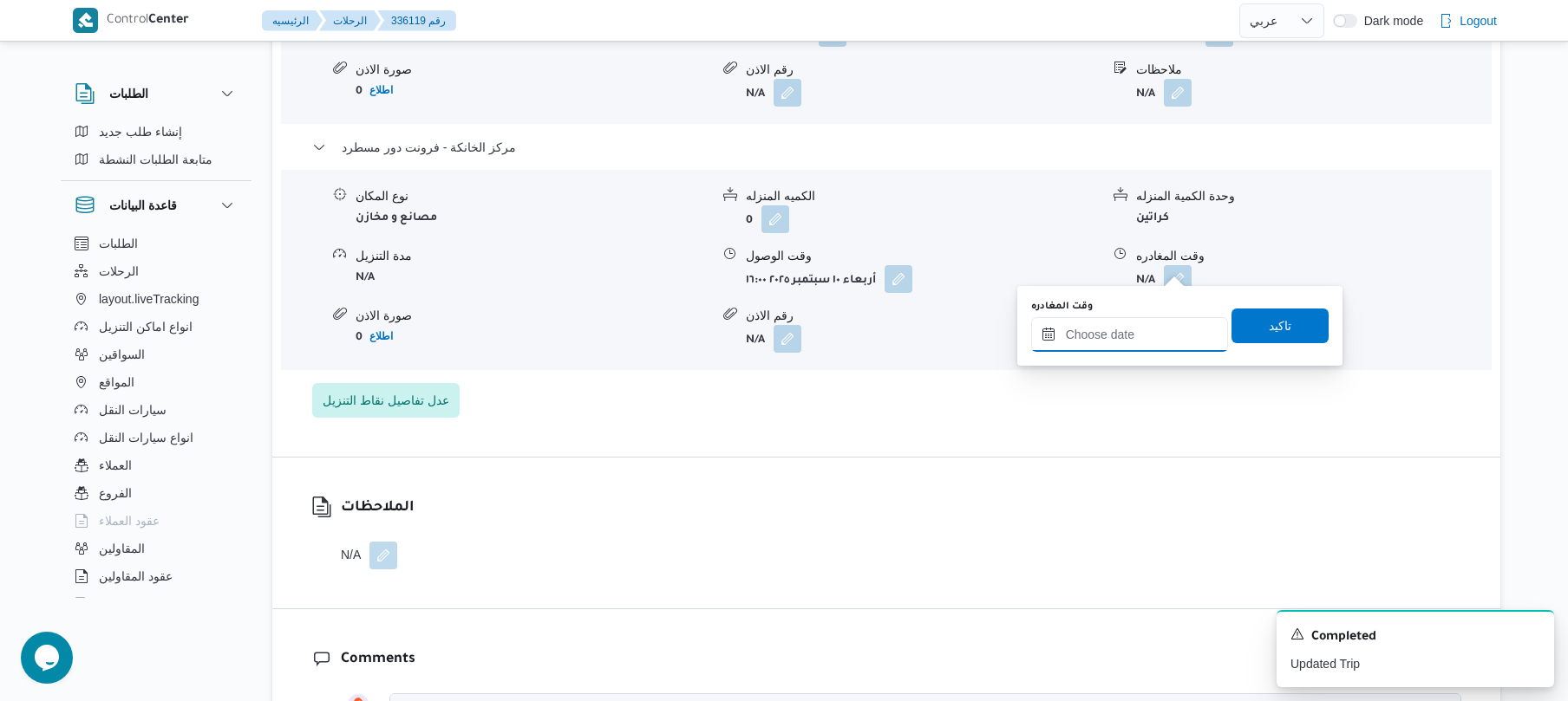
click at [1116, 337] on input "وقت المغادره" at bounding box center [1130, 334] width 197 height 35
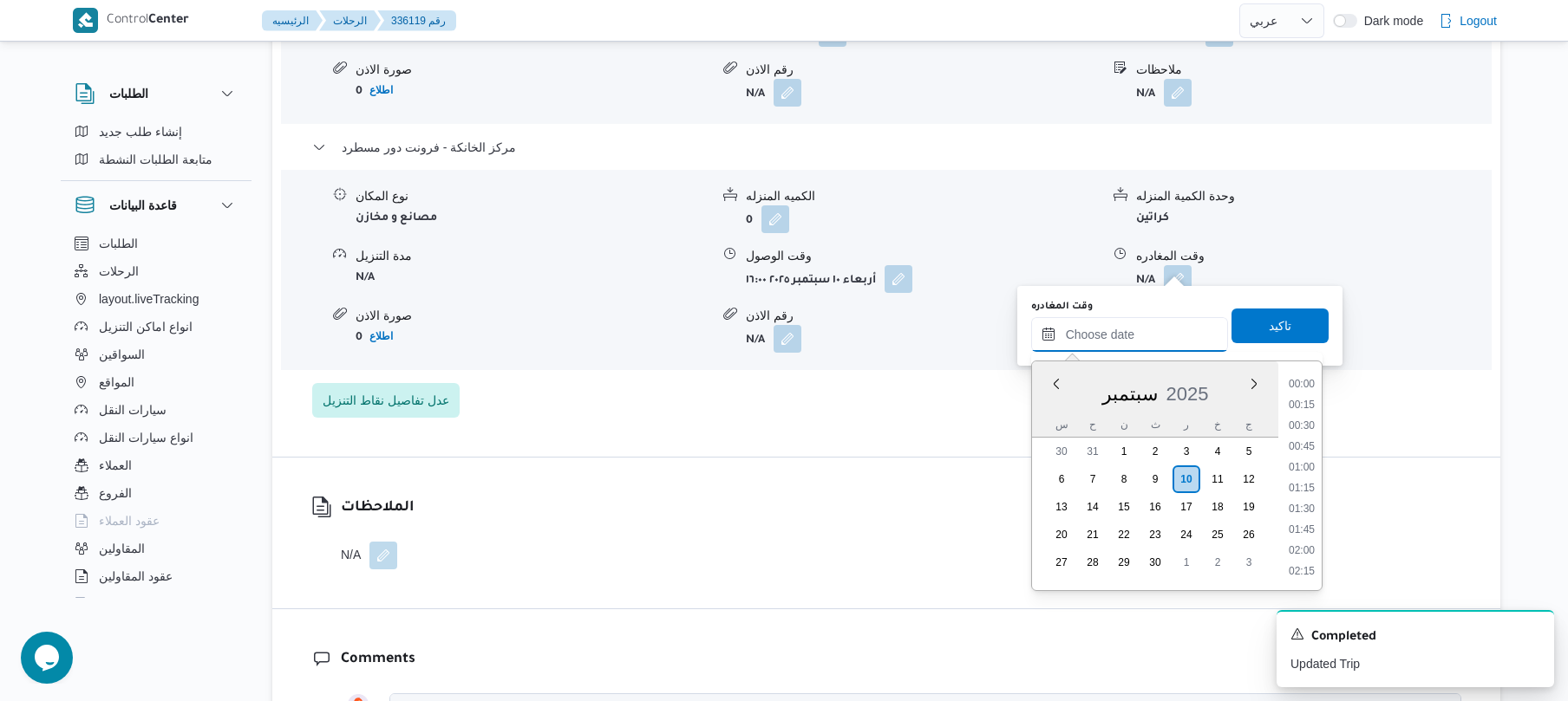
scroll to position [1354, 0]
click at [1309, 385] on li "16:15" at bounding box center [1302, 383] width 40 height 17
type input "[DATE] ١٦:١٥"
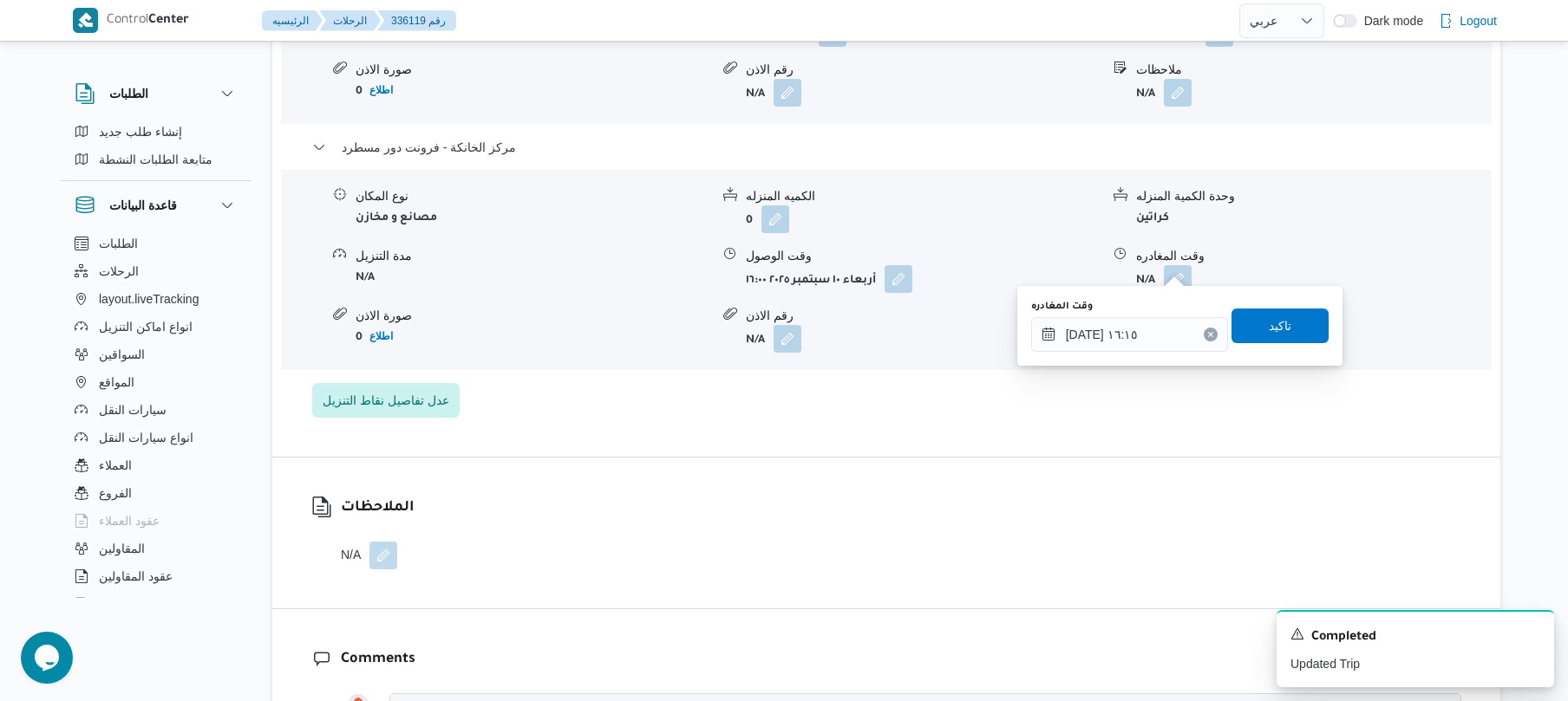
click at [1281, 306] on div "وقت المغادره [DATE] ١٦:١٥ تاكيد" at bounding box center [1180, 325] width 301 height 56
click at [1277, 323] on span "تاكيد" at bounding box center [1280, 325] width 23 height 21
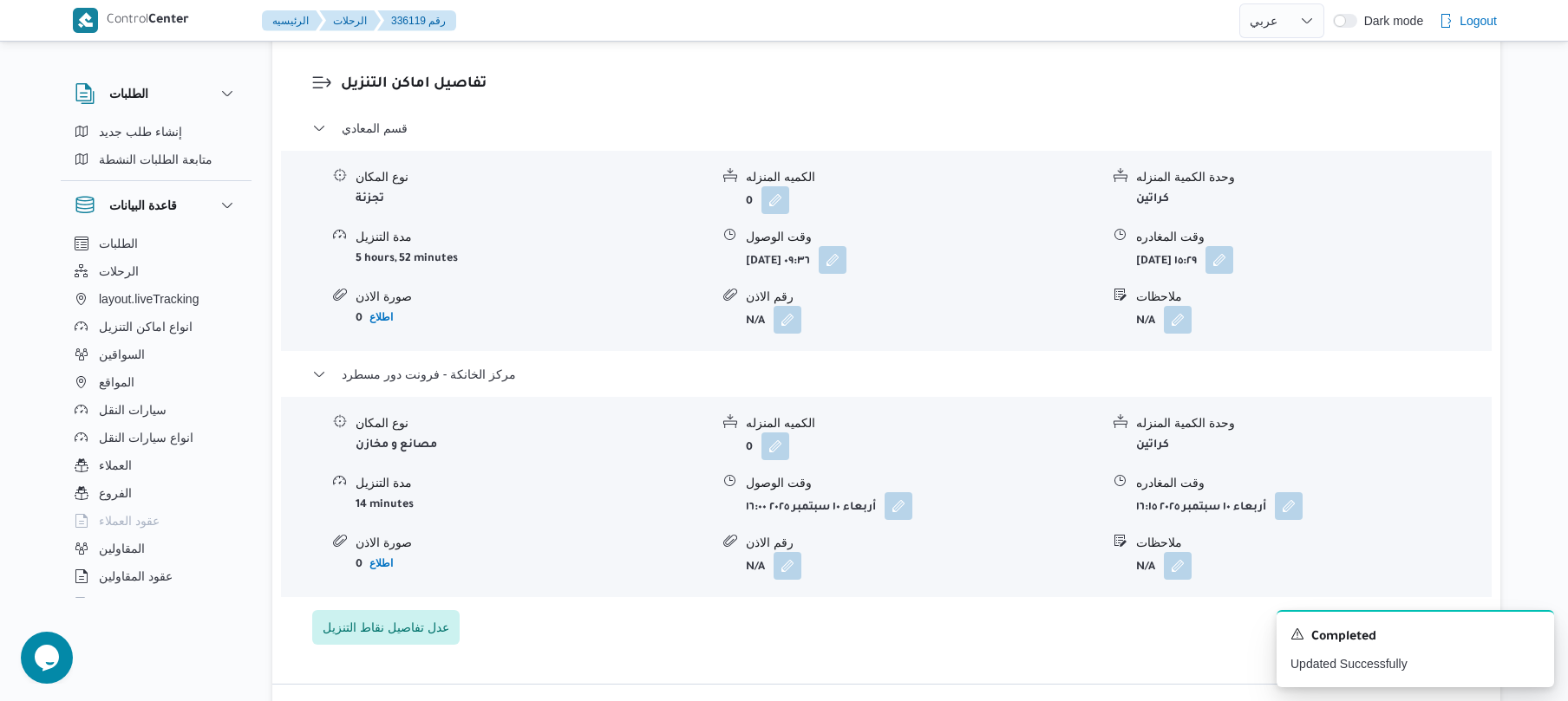
scroll to position [1387, 0]
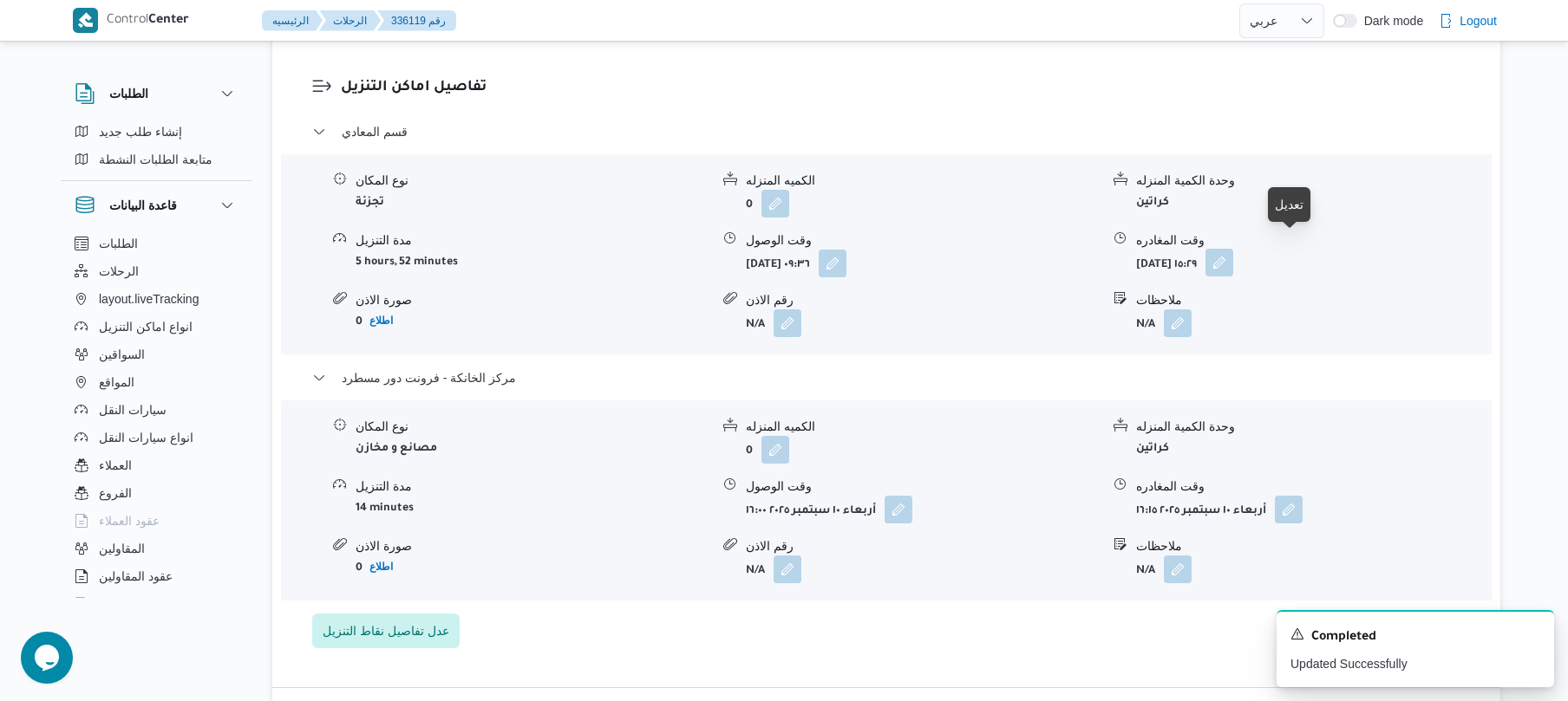
click at [1233, 249] on button "button" at bounding box center [1219, 262] width 27 height 27
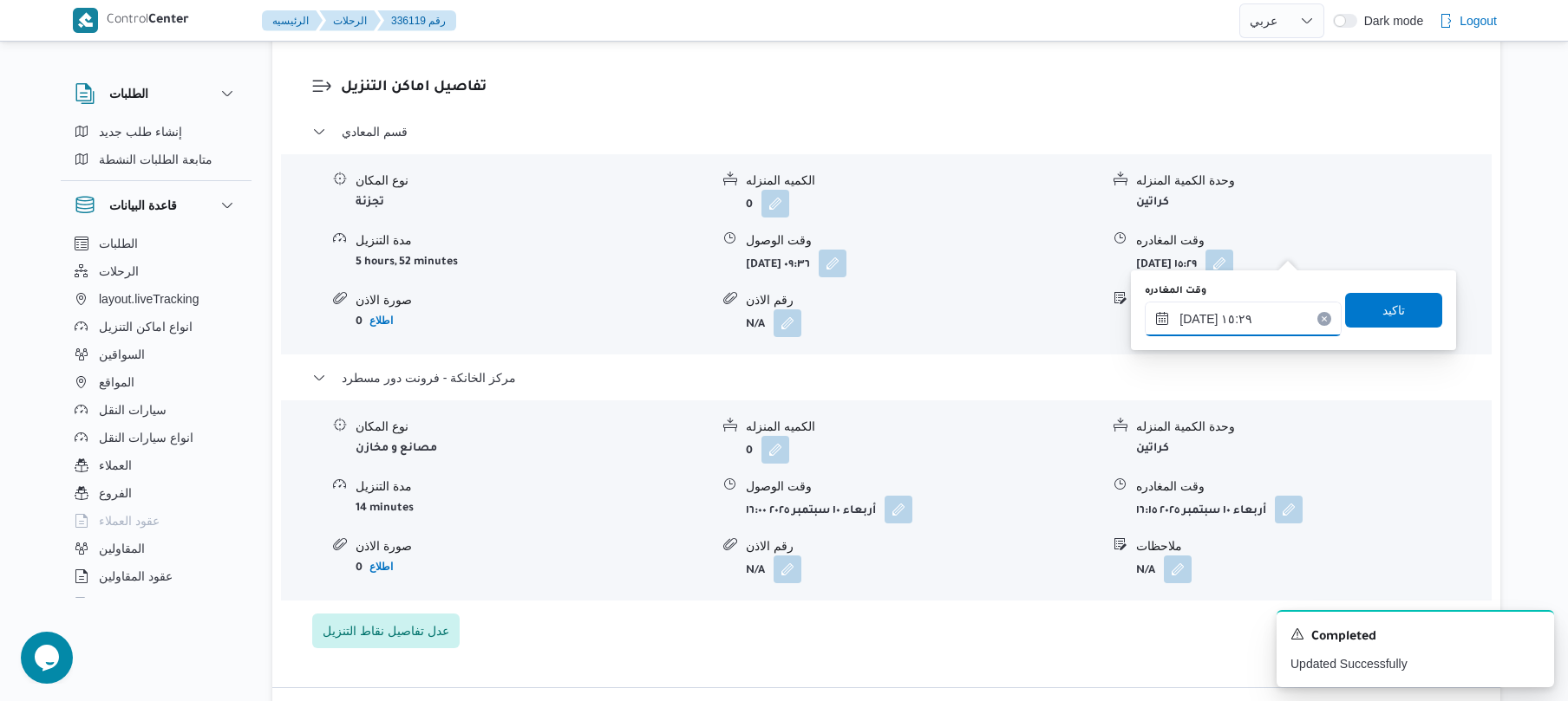
click at [1211, 317] on input "[DATE] ١٥:٢٩" at bounding box center [1243, 319] width 197 height 35
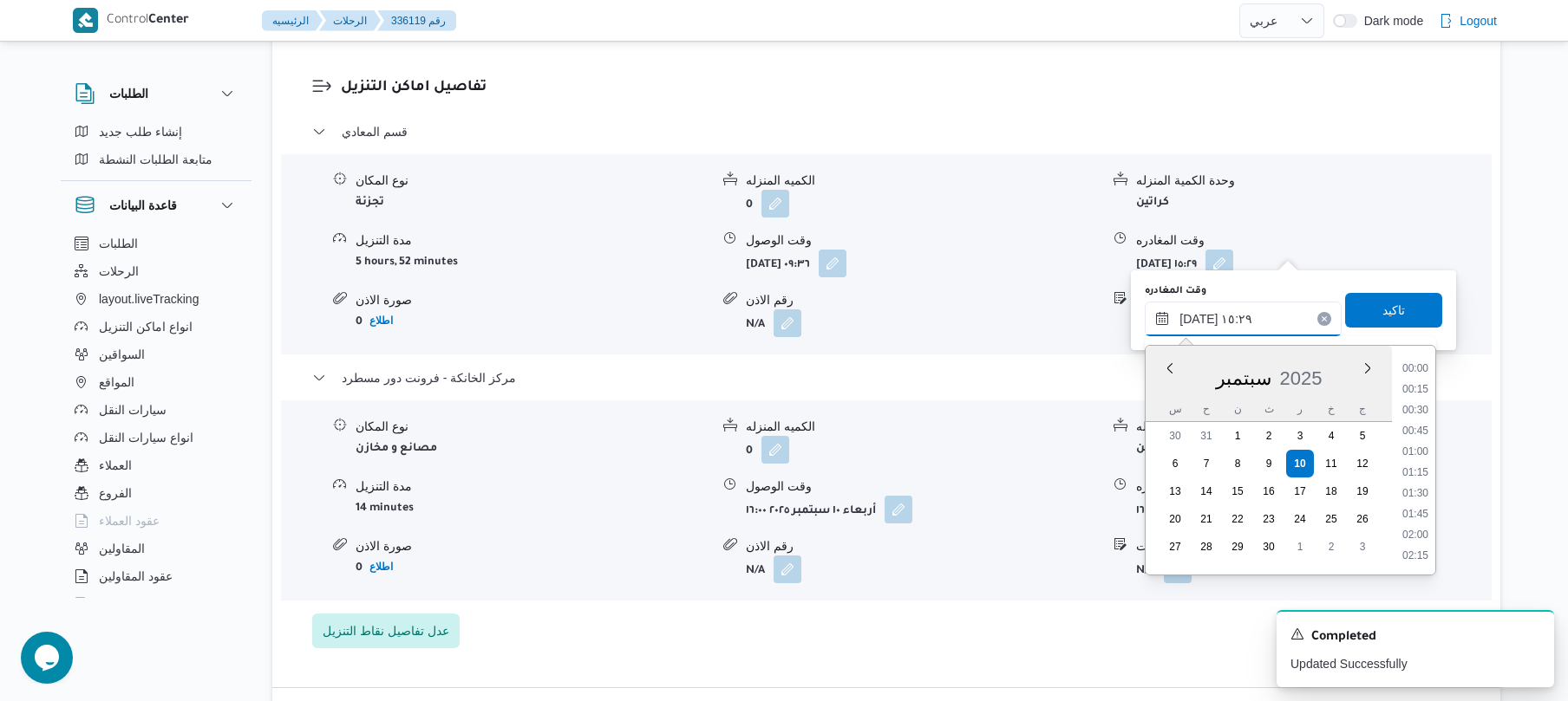
scroll to position [1165, 0]
click at [1419, 447] on li "15:00" at bounding box center [1416, 451] width 40 height 17
type input "[DATE] ١٥:٠٠"
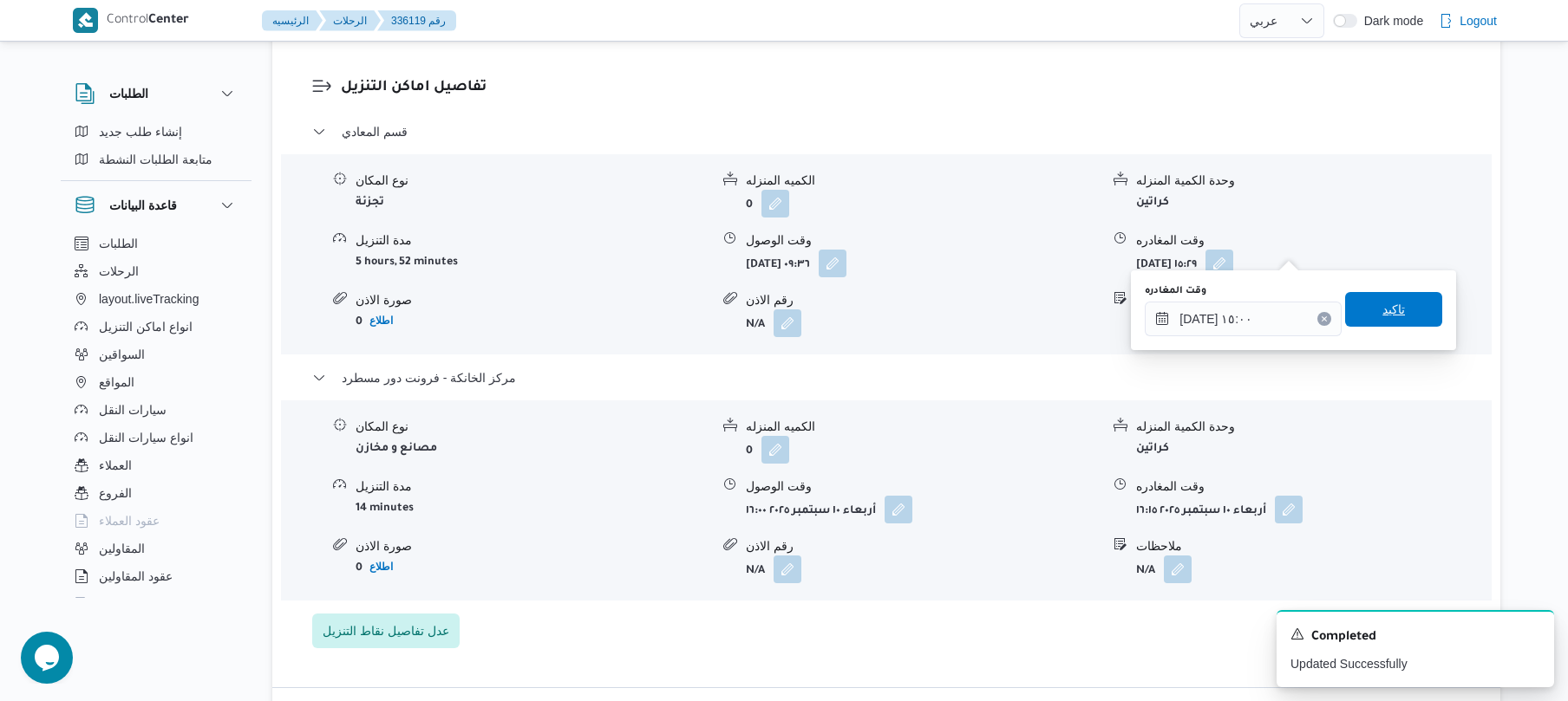
click at [1418, 306] on span "تاكيد" at bounding box center [1394, 309] width 97 height 35
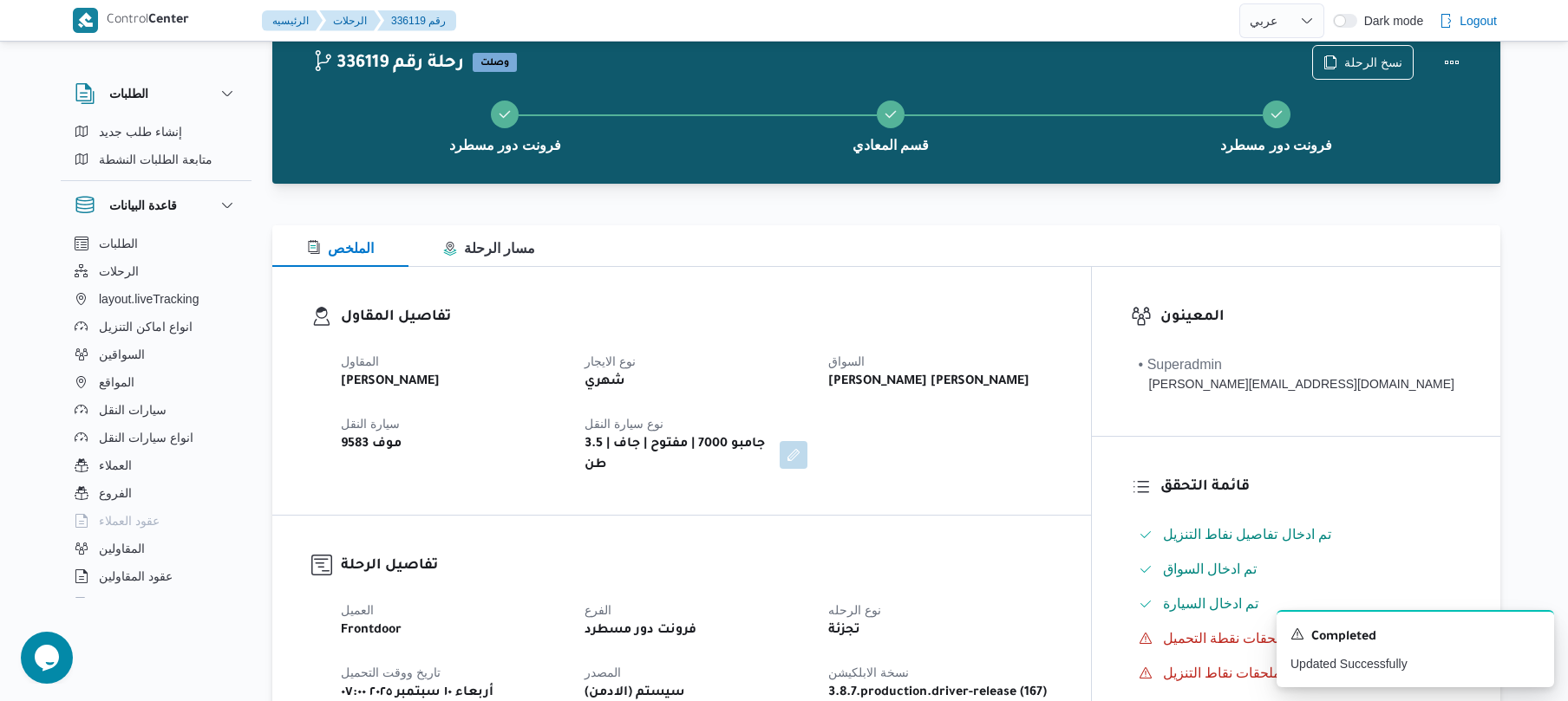
scroll to position [0, 0]
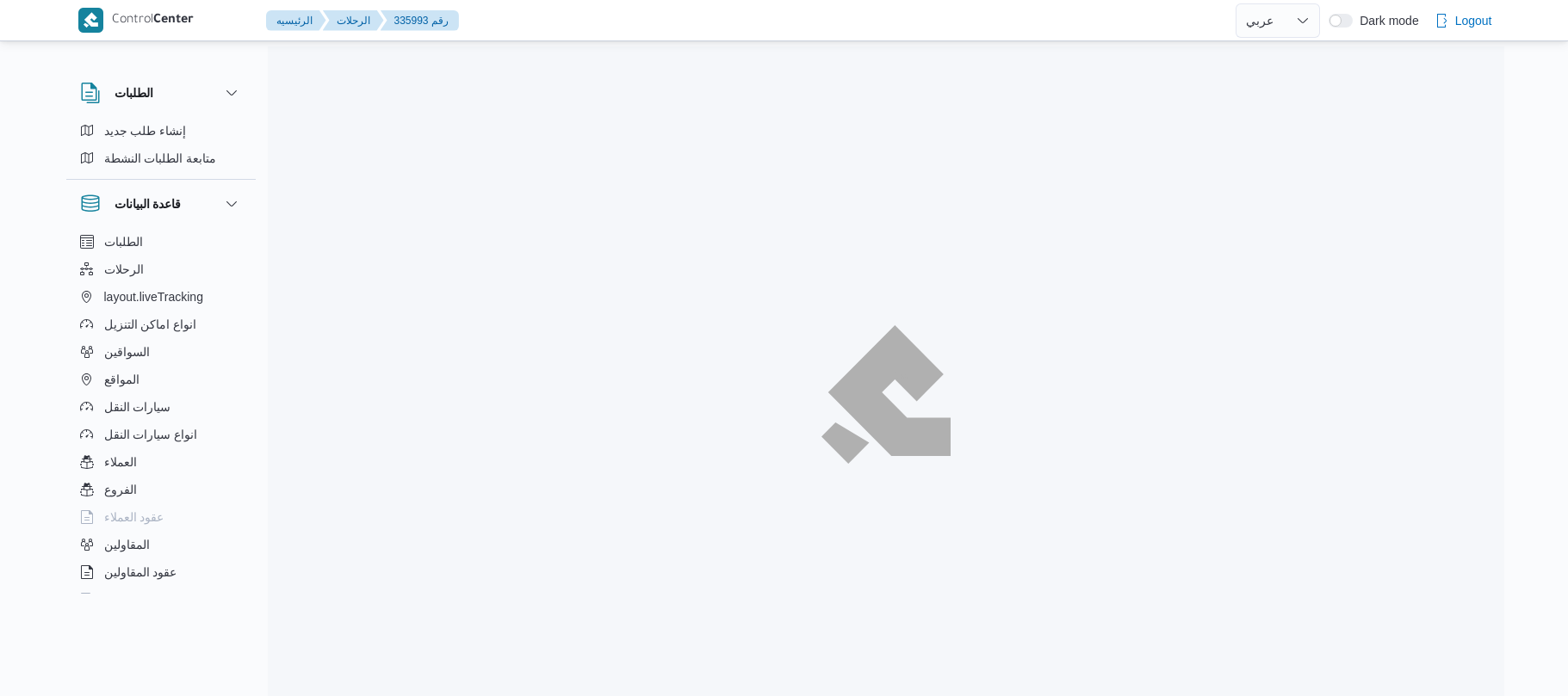
select select "ar"
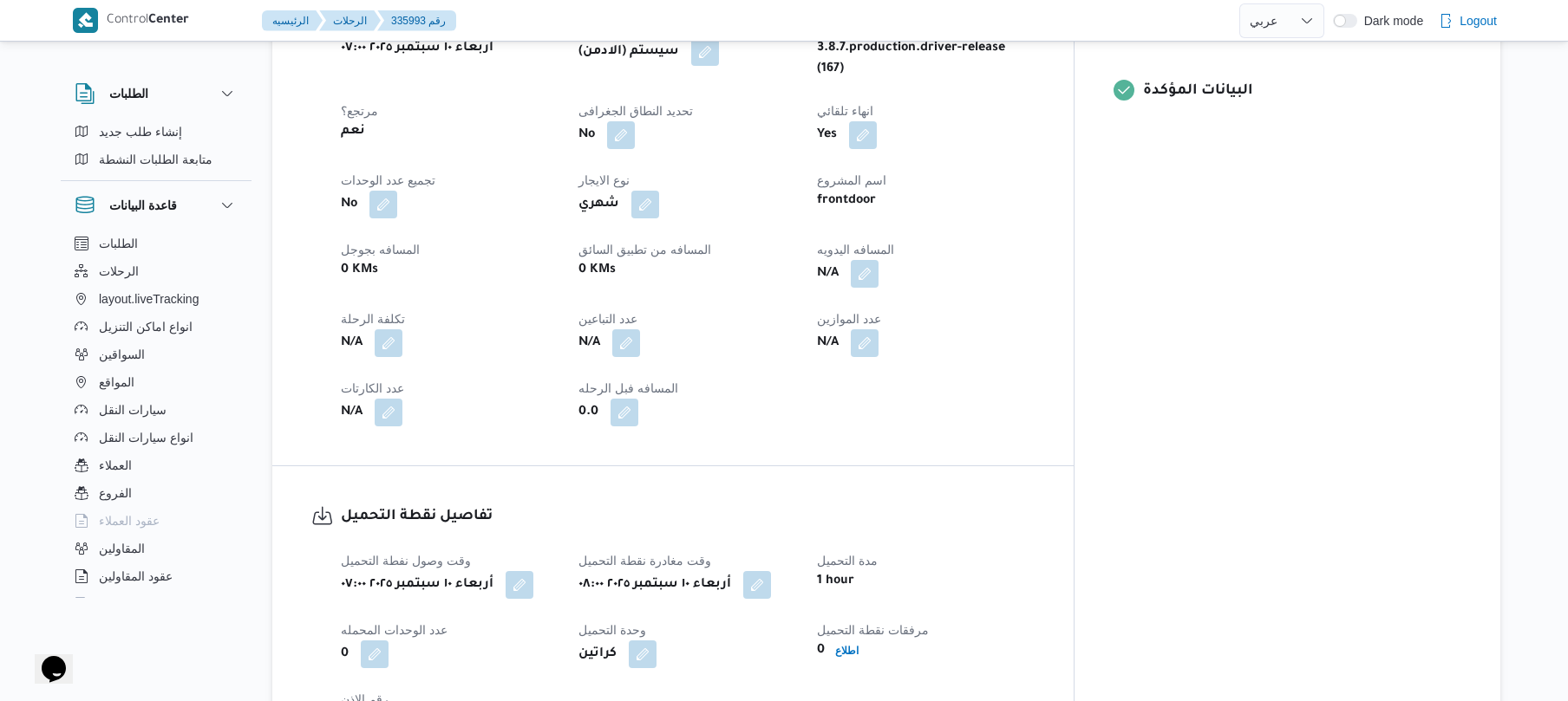
scroll to position [740, 0]
click at [878, 256] on button "button" at bounding box center [864, 270] width 27 height 27
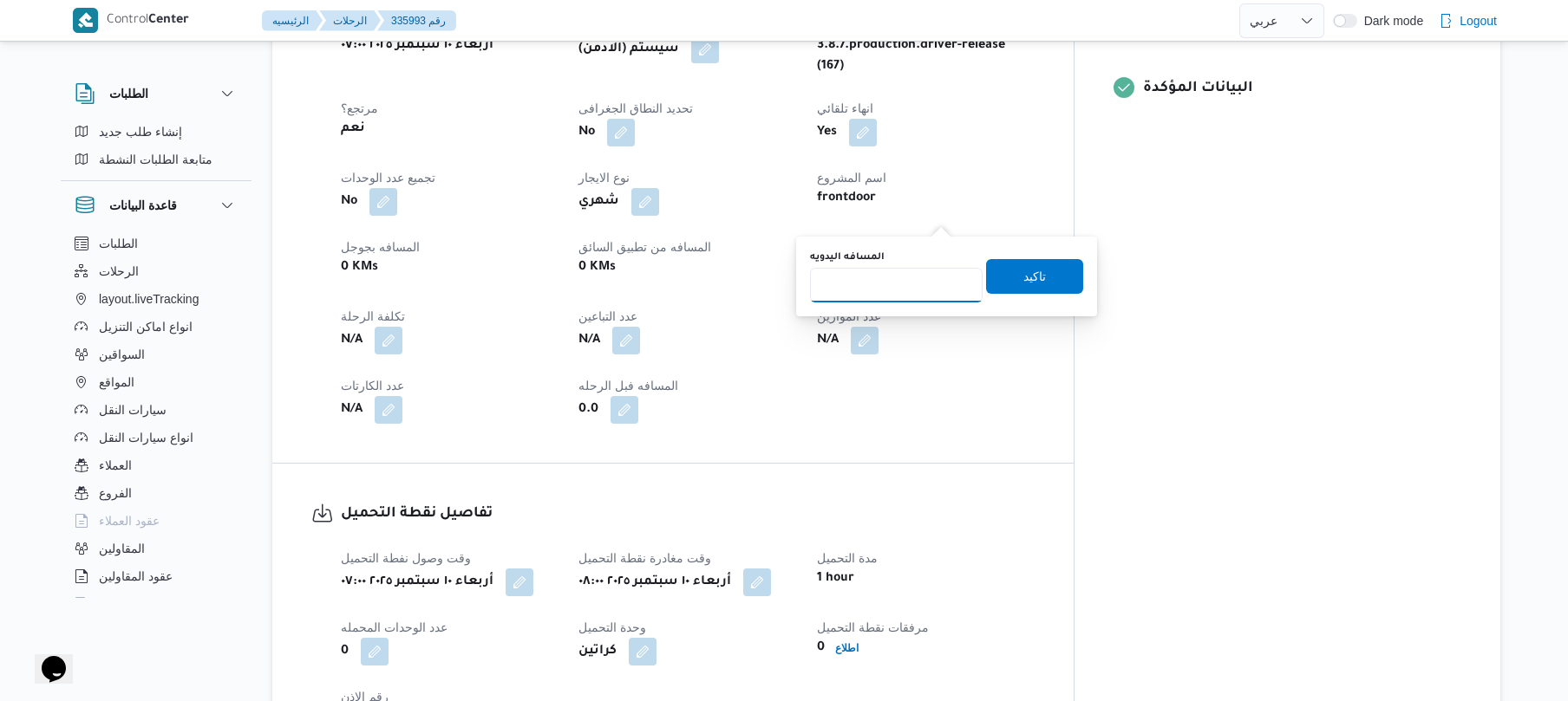
click at [928, 272] on input "المسافه اليدويه" at bounding box center [896, 285] width 172 height 35
type input "120"
click at [1032, 272] on span "تاكيد" at bounding box center [1035, 275] width 23 height 21
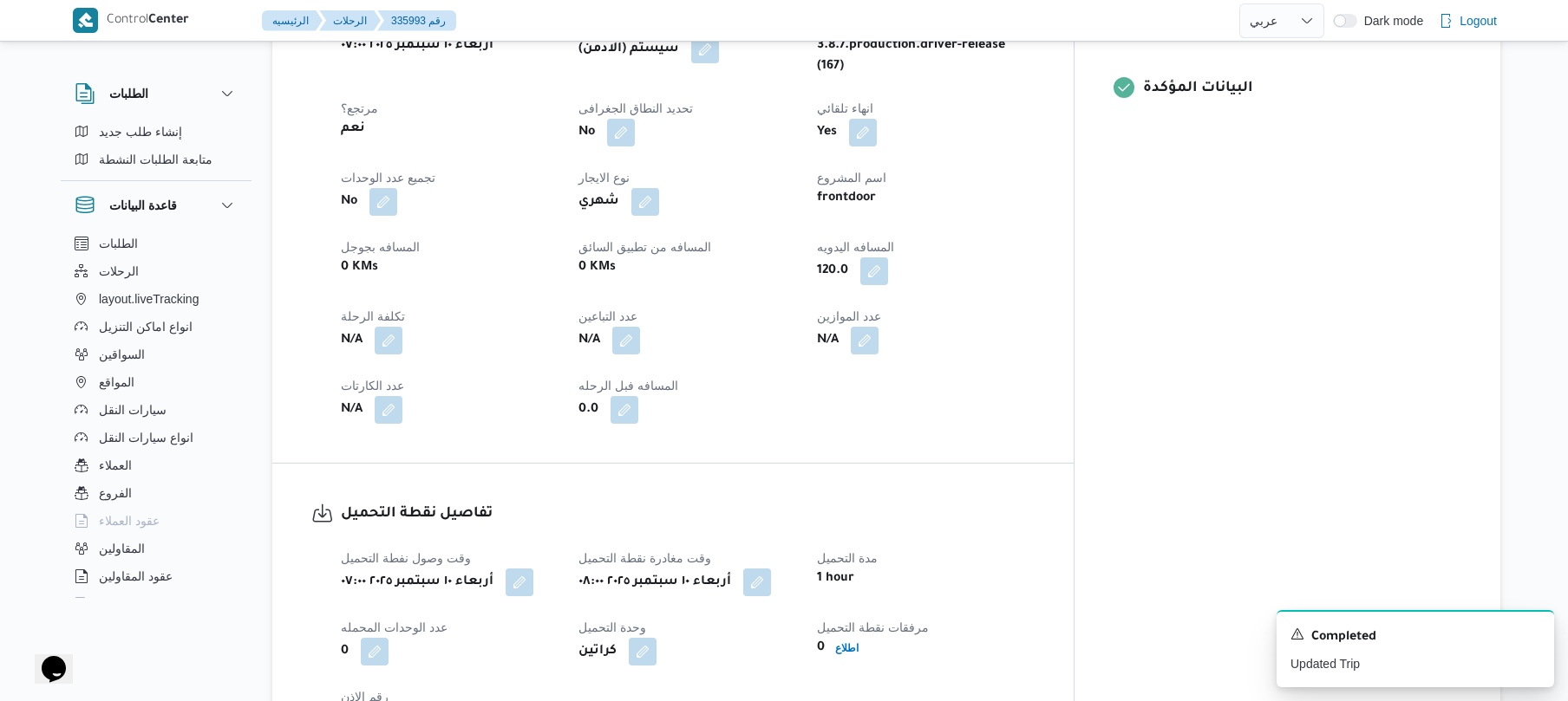
scroll to position [647, 0]
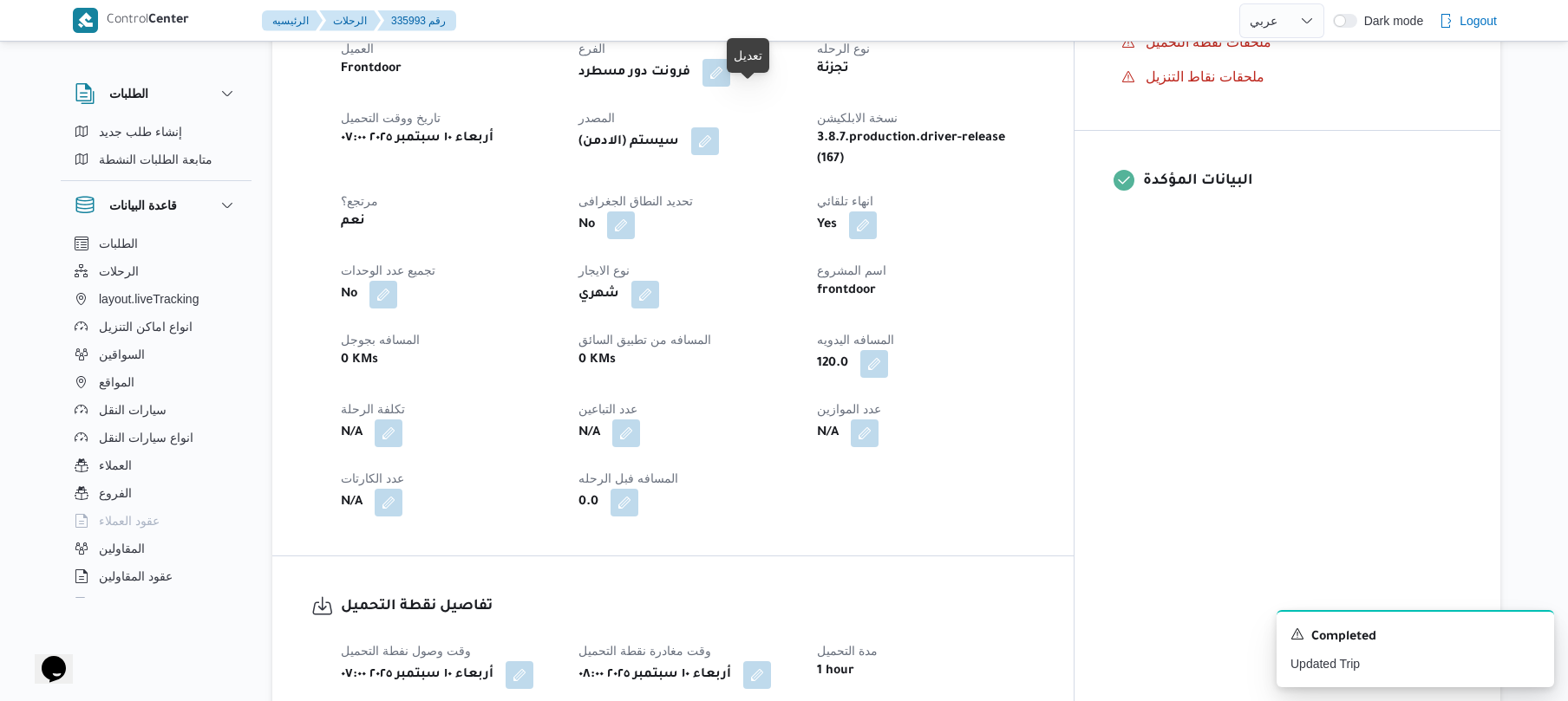
click at [719, 128] on button "button" at bounding box center [704, 141] width 27 height 27
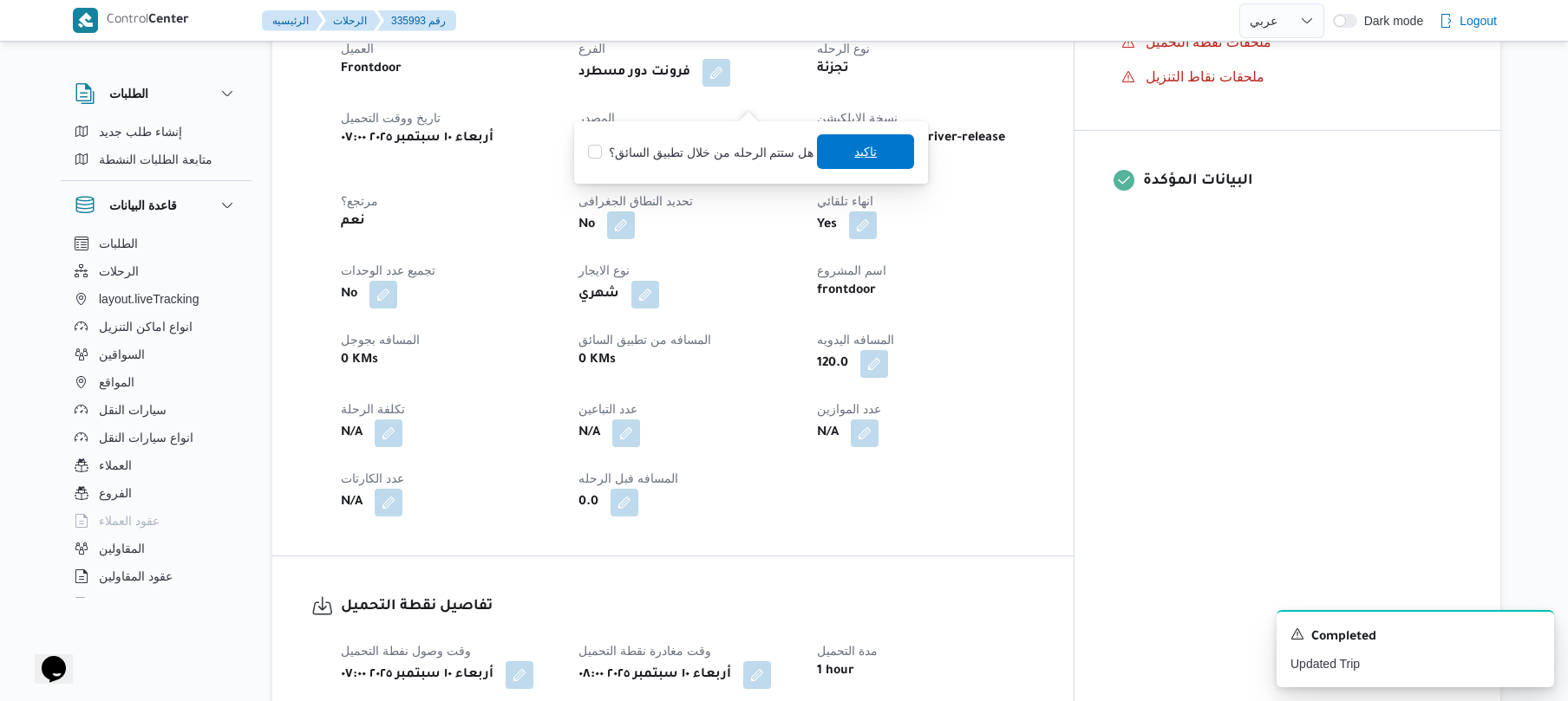
click at [854, 153] on span "تاكيد" at bounding box center [866, 151] width 23 height 21
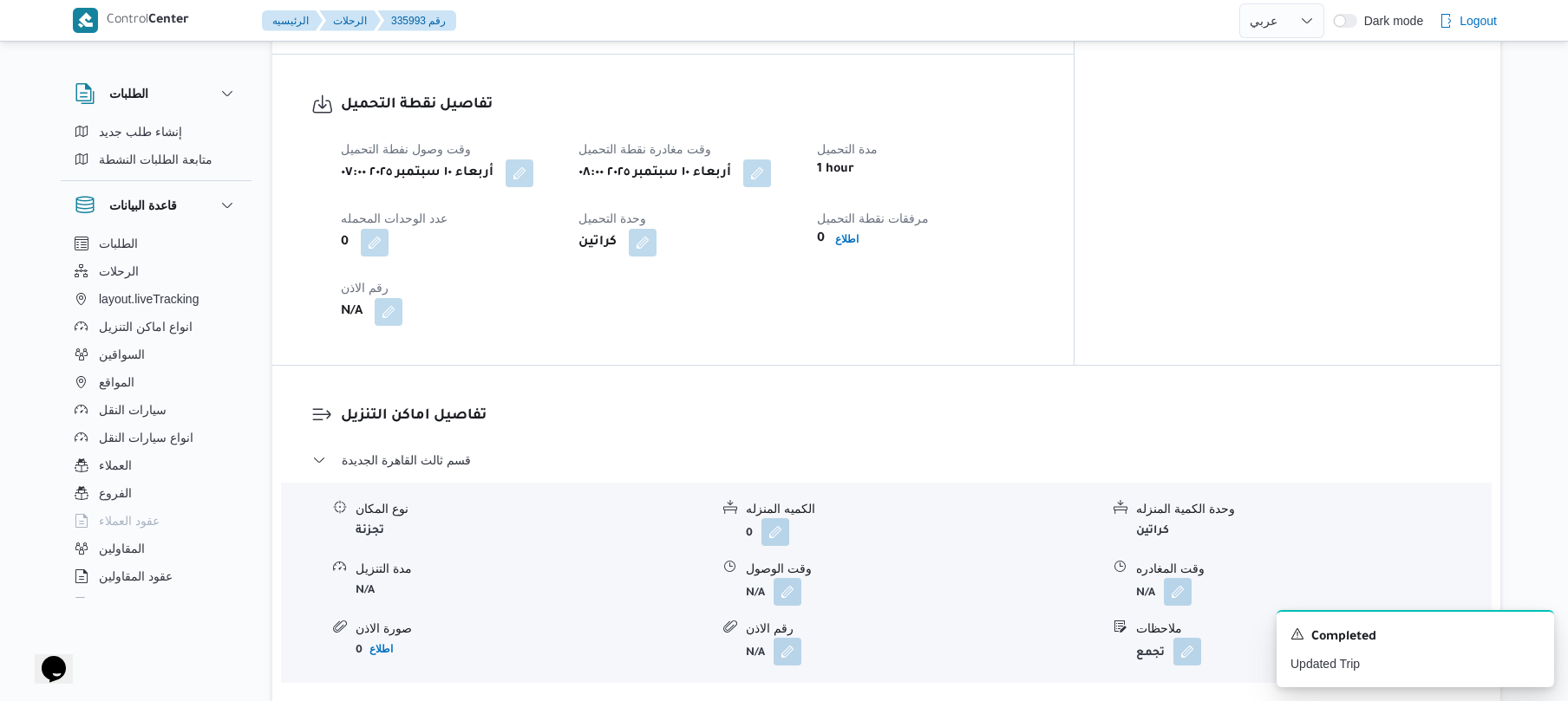
scroll to position [1341, 0]
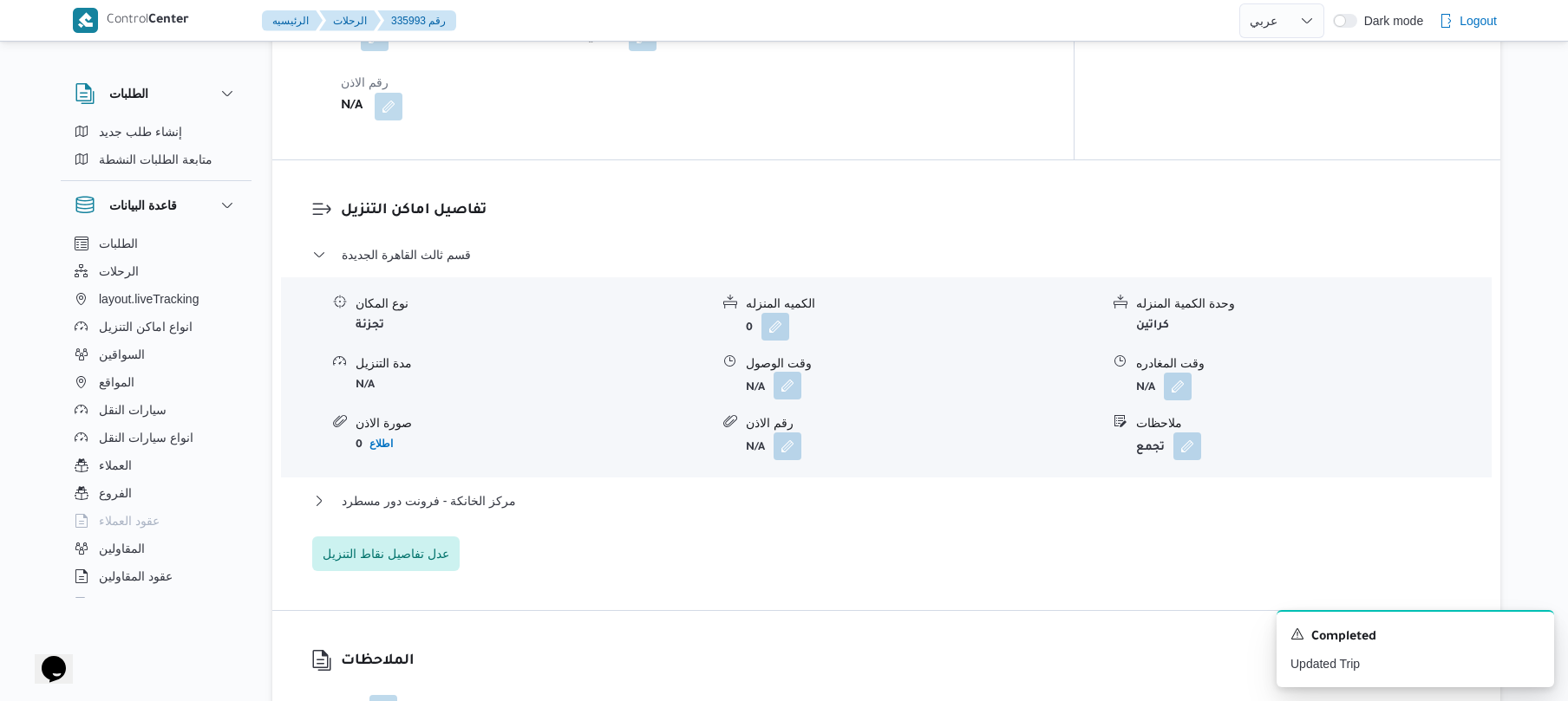
click at [783, 372] on button "button" at bounding box center [787, 385] width 27 height 27
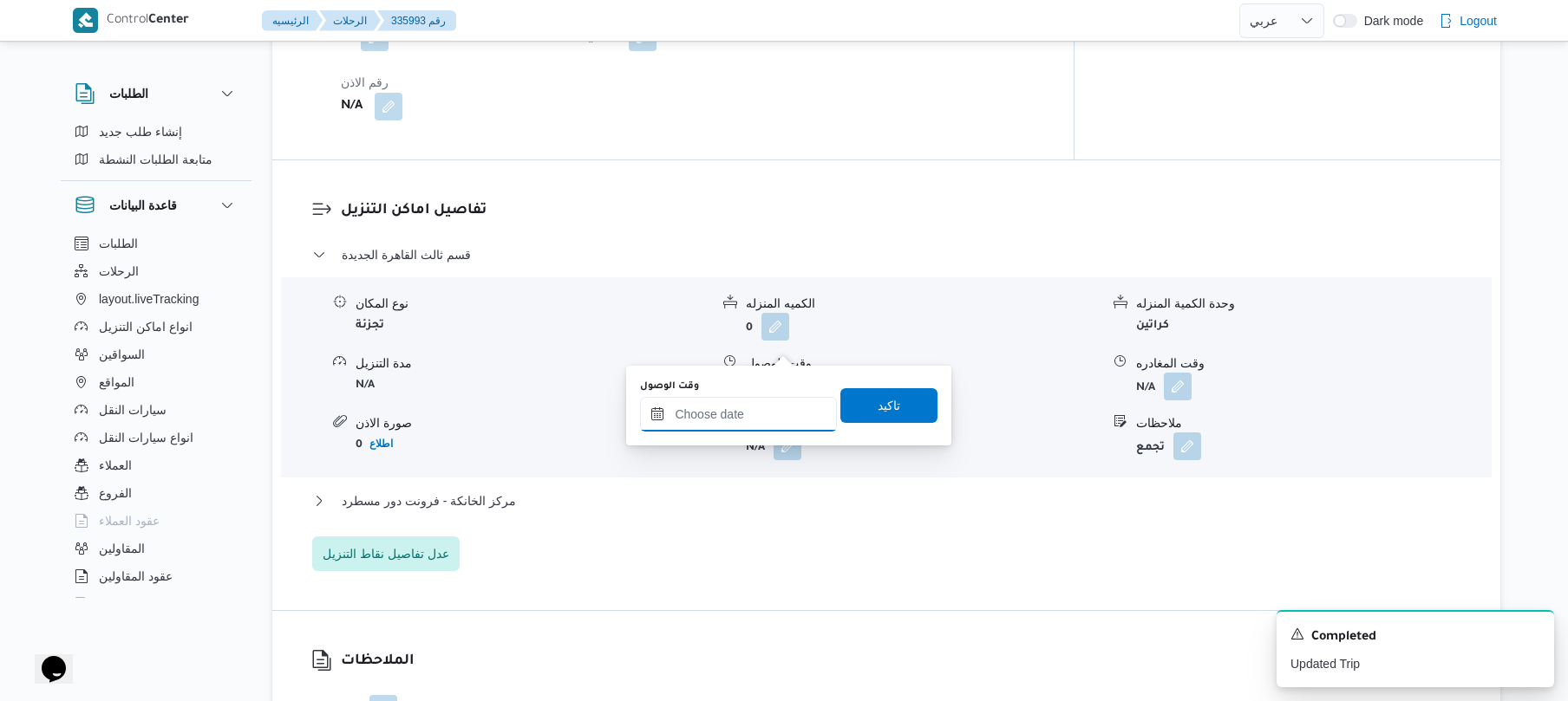
click at [743, 421] on input "وقت الوصول" at bounding box center [738, 414] width 197 height 35
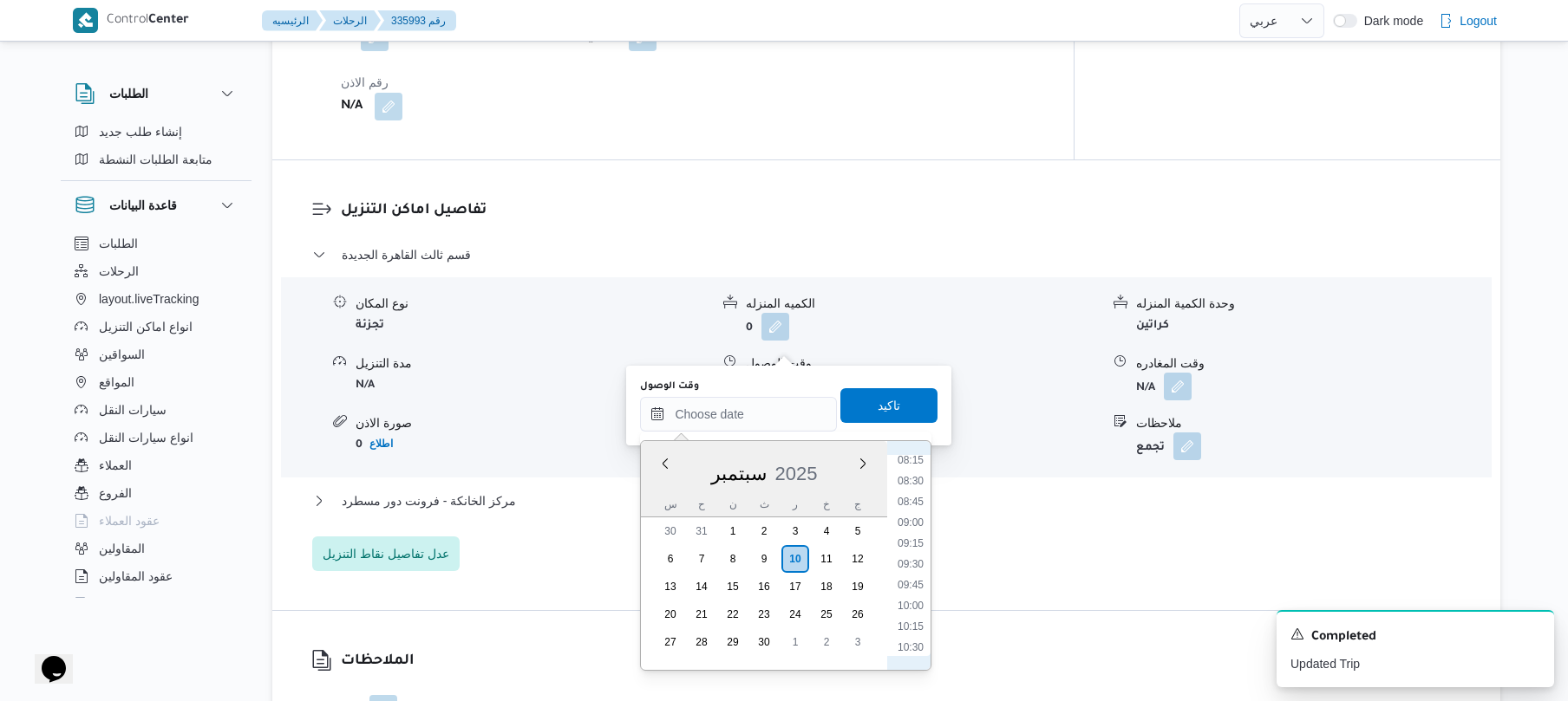
scroll to position [618, 0]
click at [916, 570] on li "08:45" at bounding box center [910, 574] width 40 height 17
type input "[DATE] ٠٨:٤٥"
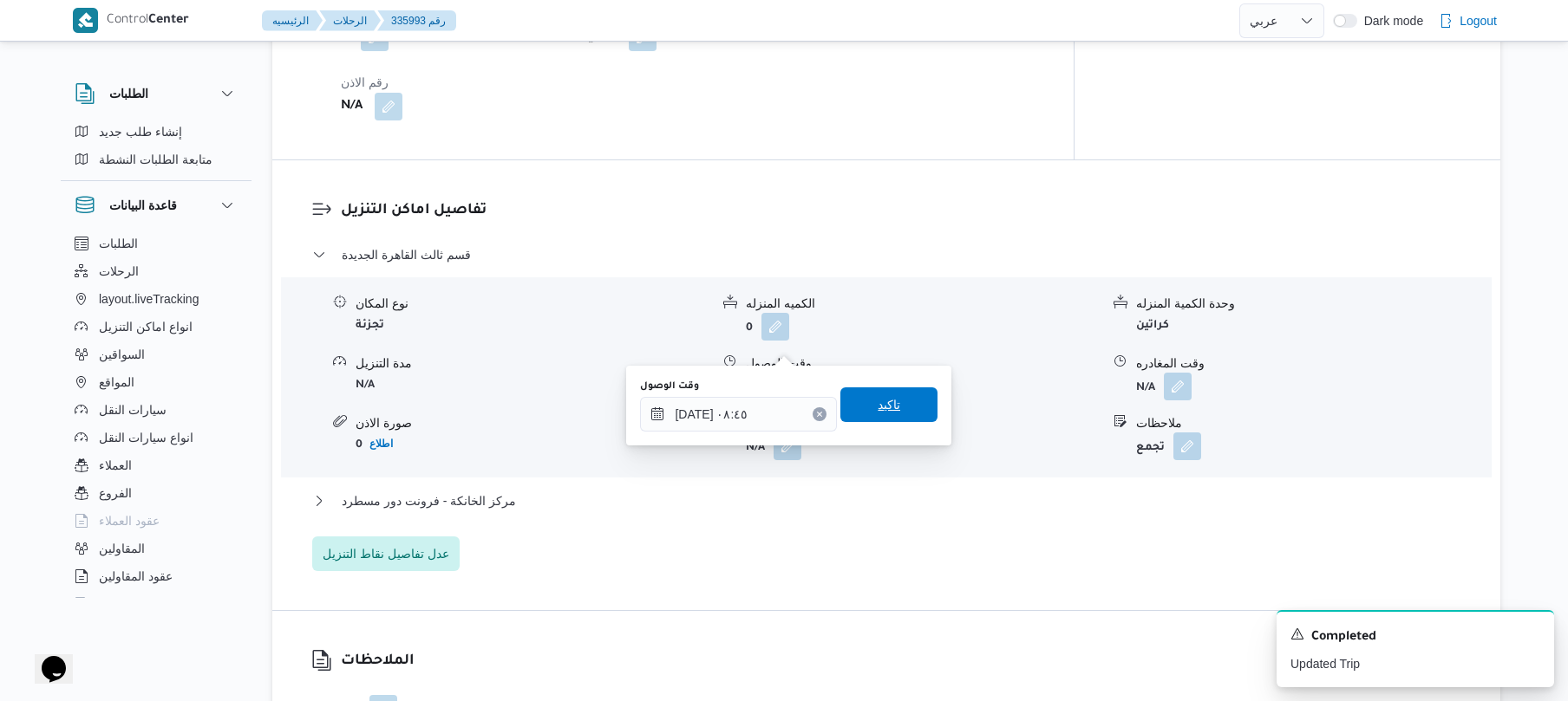
click at [917, 421] on div "تاكيد" at bounding box center [889, 406] width 97 height 35
click at [900, 410] on span "تاكيد" at bounding box center [889, 405] width 97 height 35
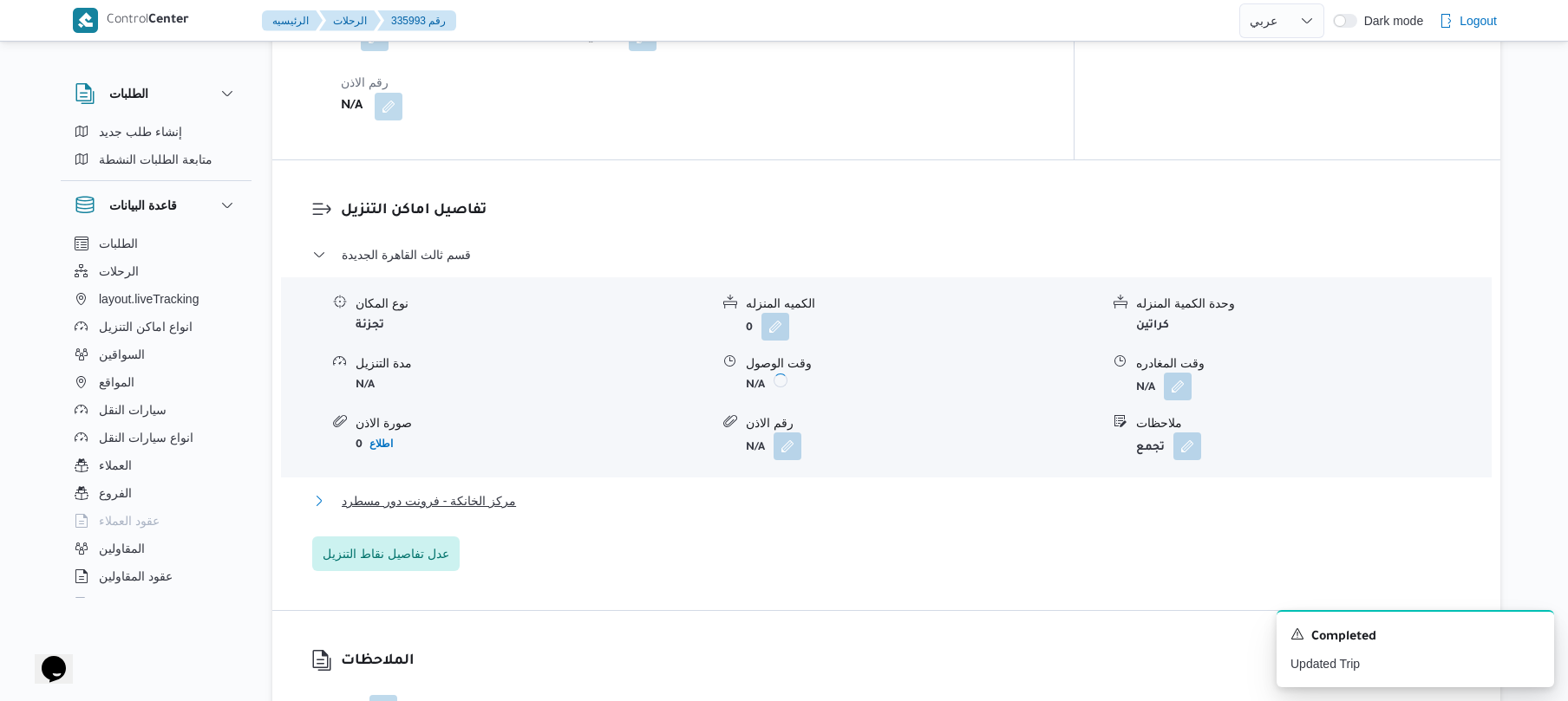
click at [841, 491] on button "مركز الخانكة - فرونت دور مسطرد" at bounding box center [887, 501] width 1149 height 21
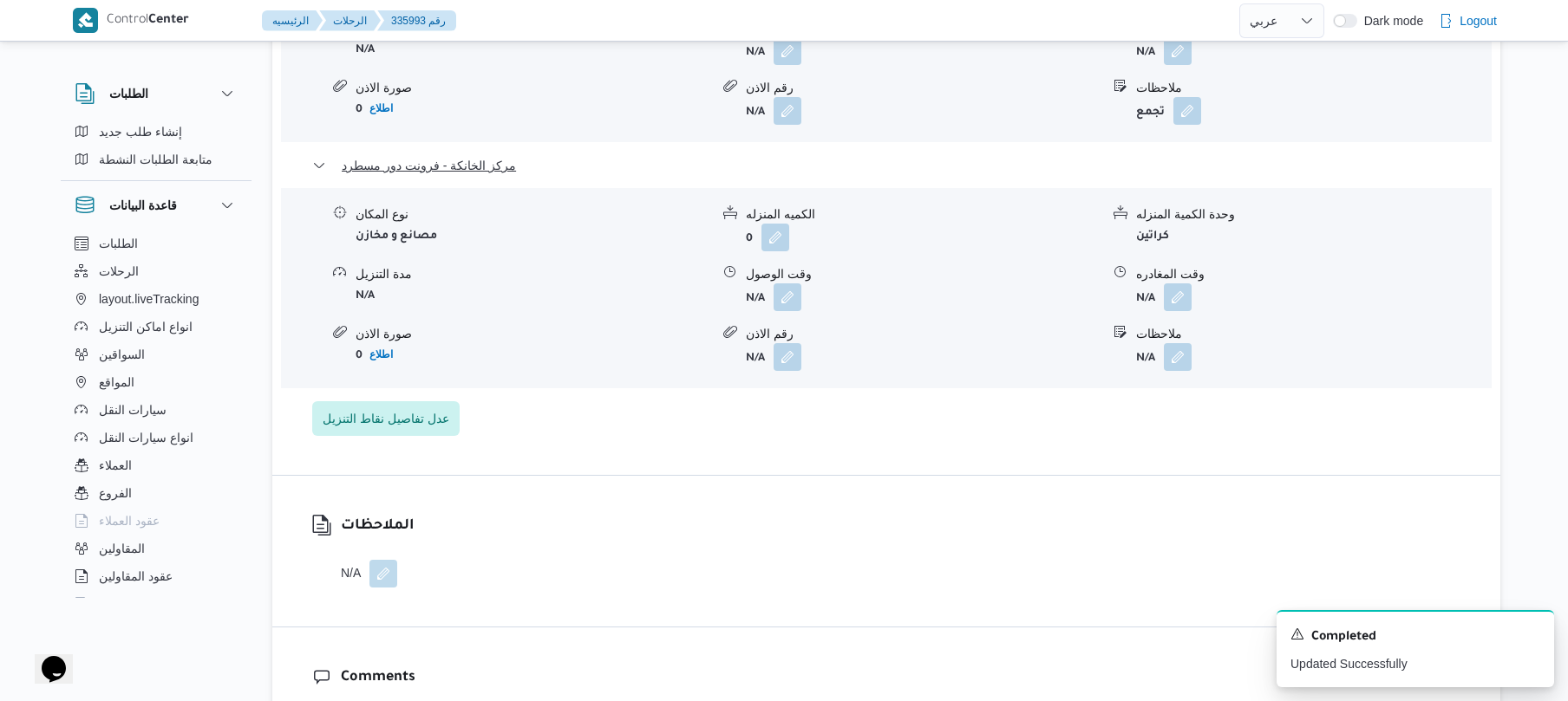
scroll to position [1710, 0]
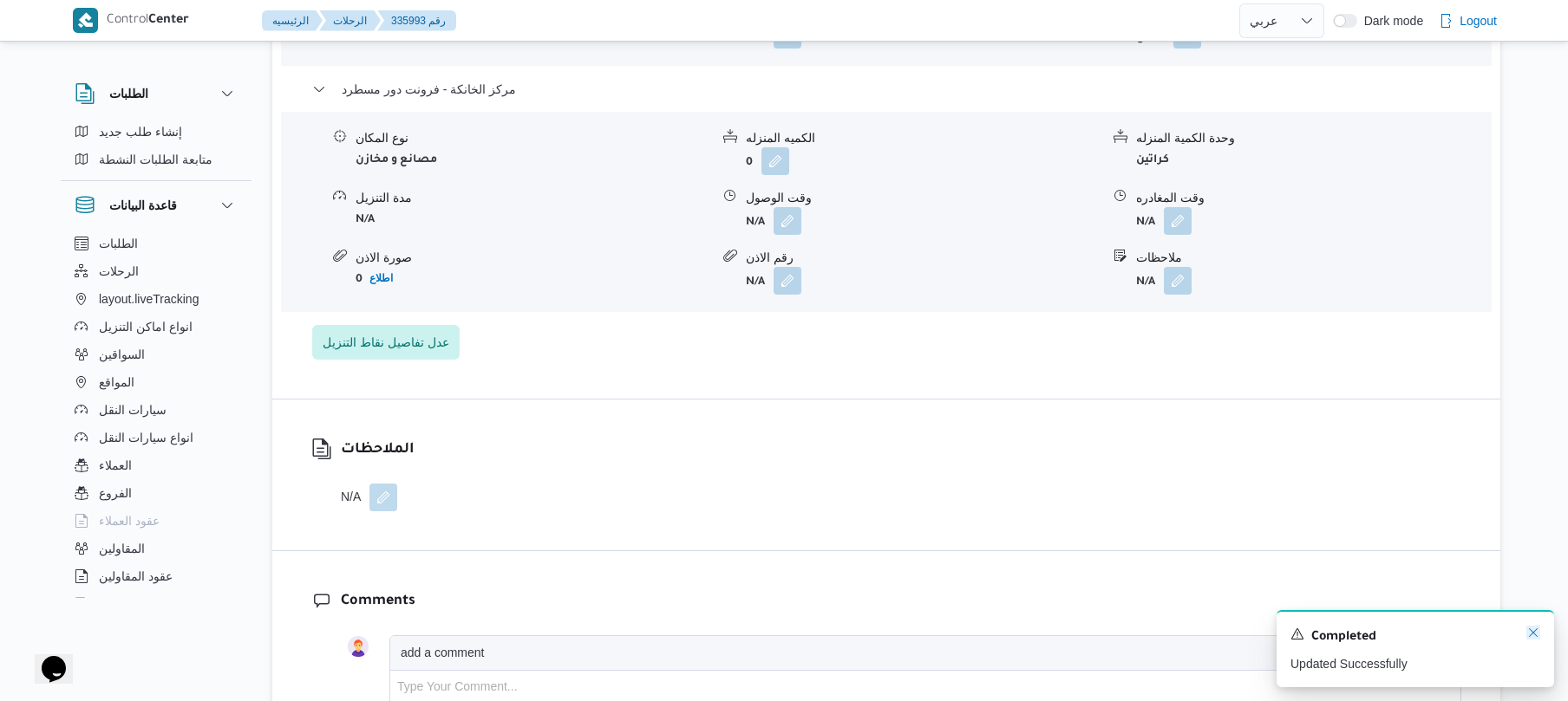
click at [1533, 635] on icon "Dismiss toast" at bounding box center [1533, 632] width 9 height 9
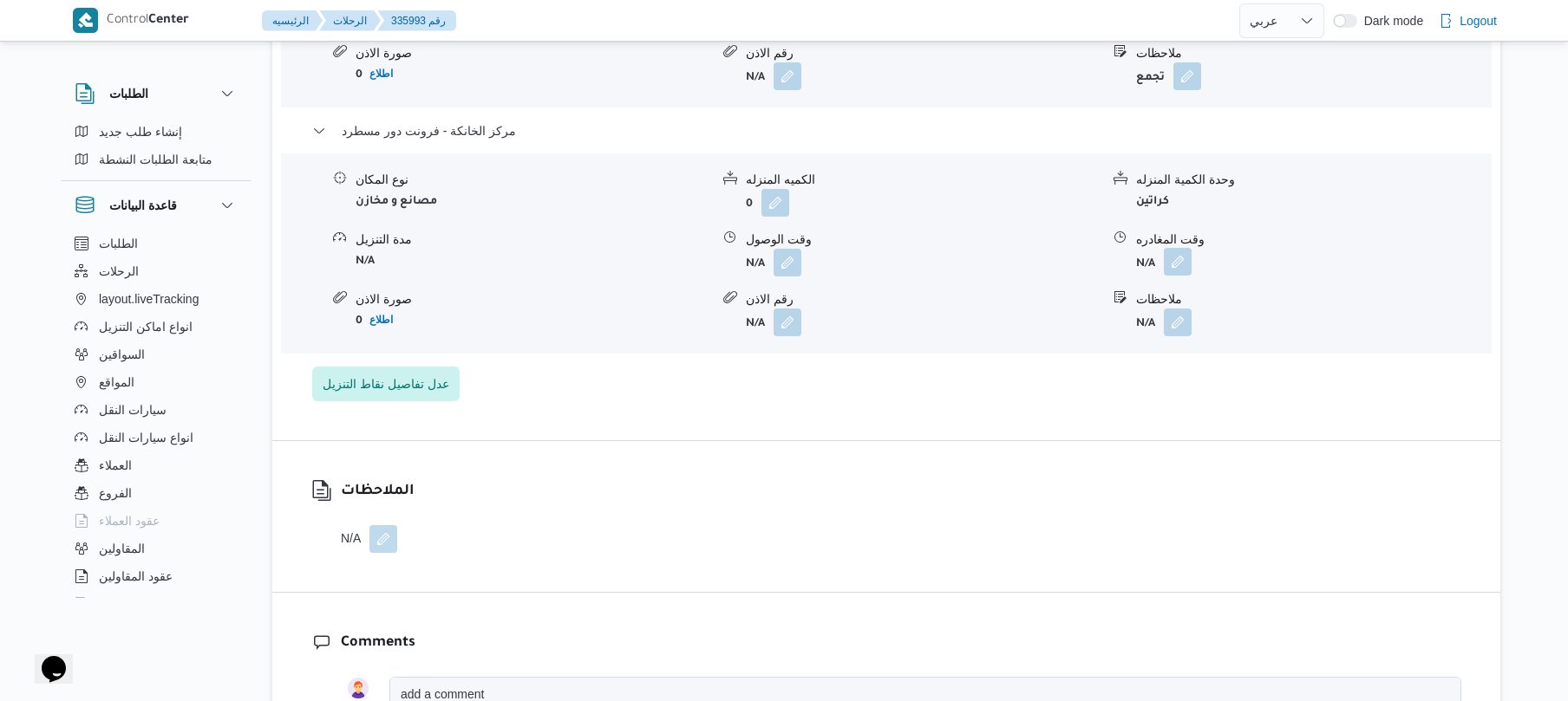
click at [1187, 248] on button "button" at bounding box center [1177, 261] width 27 height 27
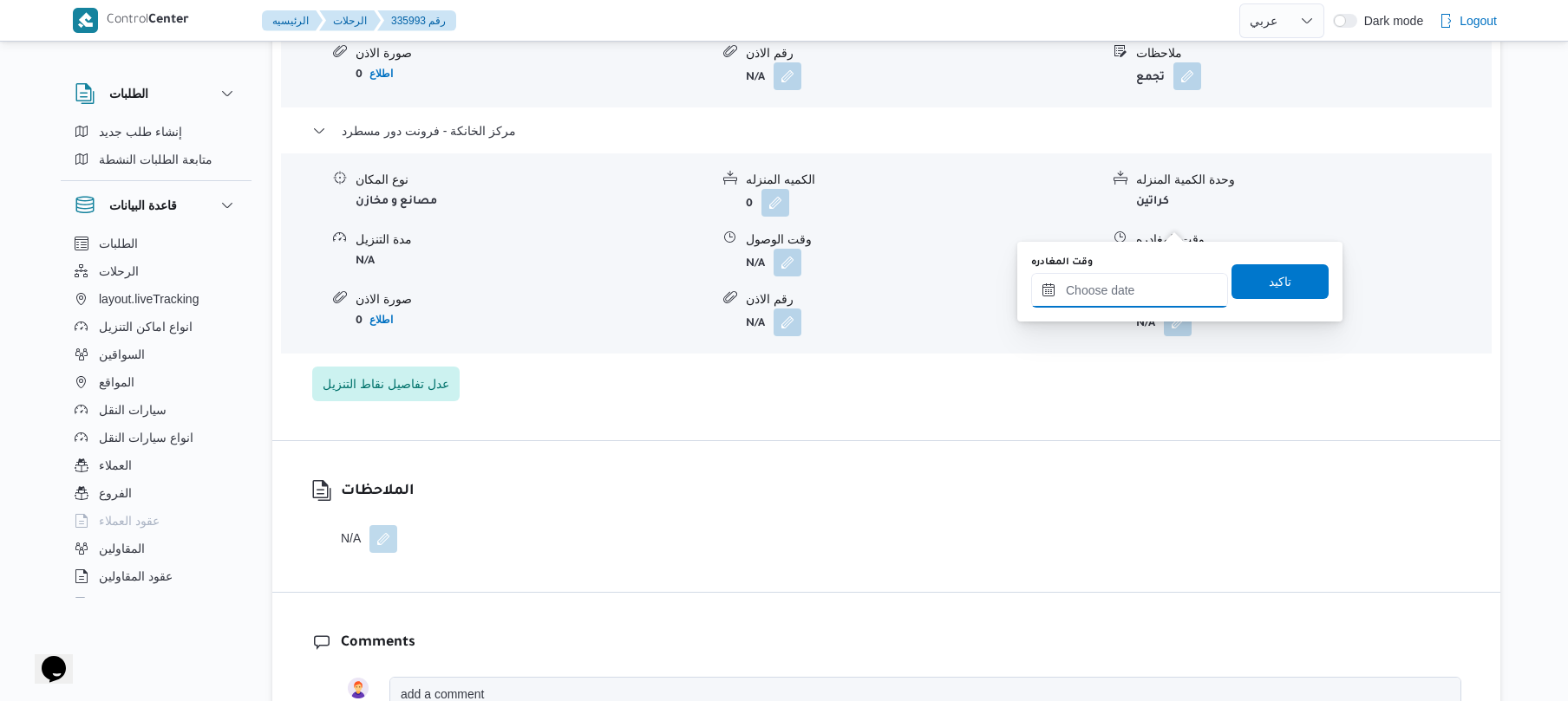
click at [1143, 288] on input "وقت المغادره" at bounding box center [1130, 290] width 197 height 35
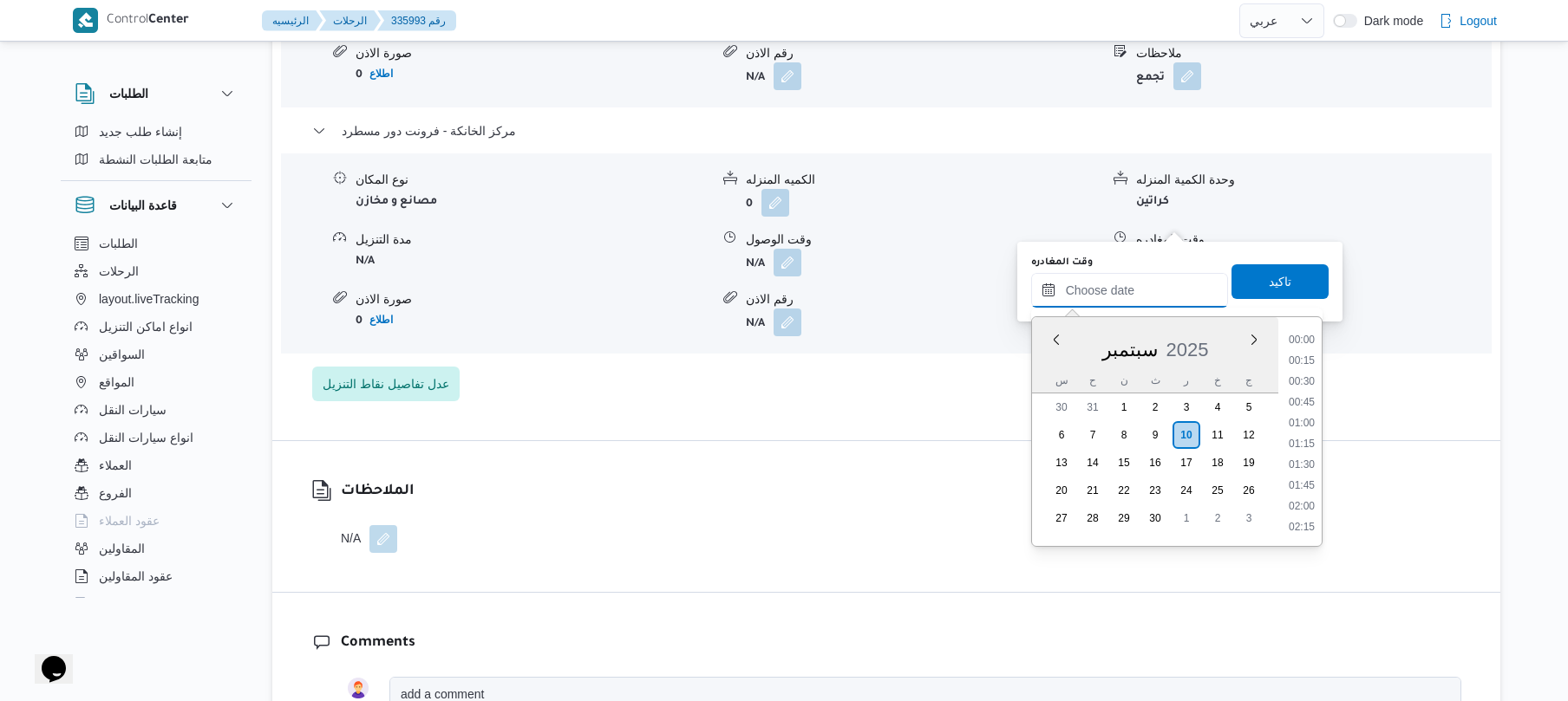
scroll to position [1354, 0]
click at [1303, 360] on li "16:30" at bounding box center [1302, 359] width 40 height 17
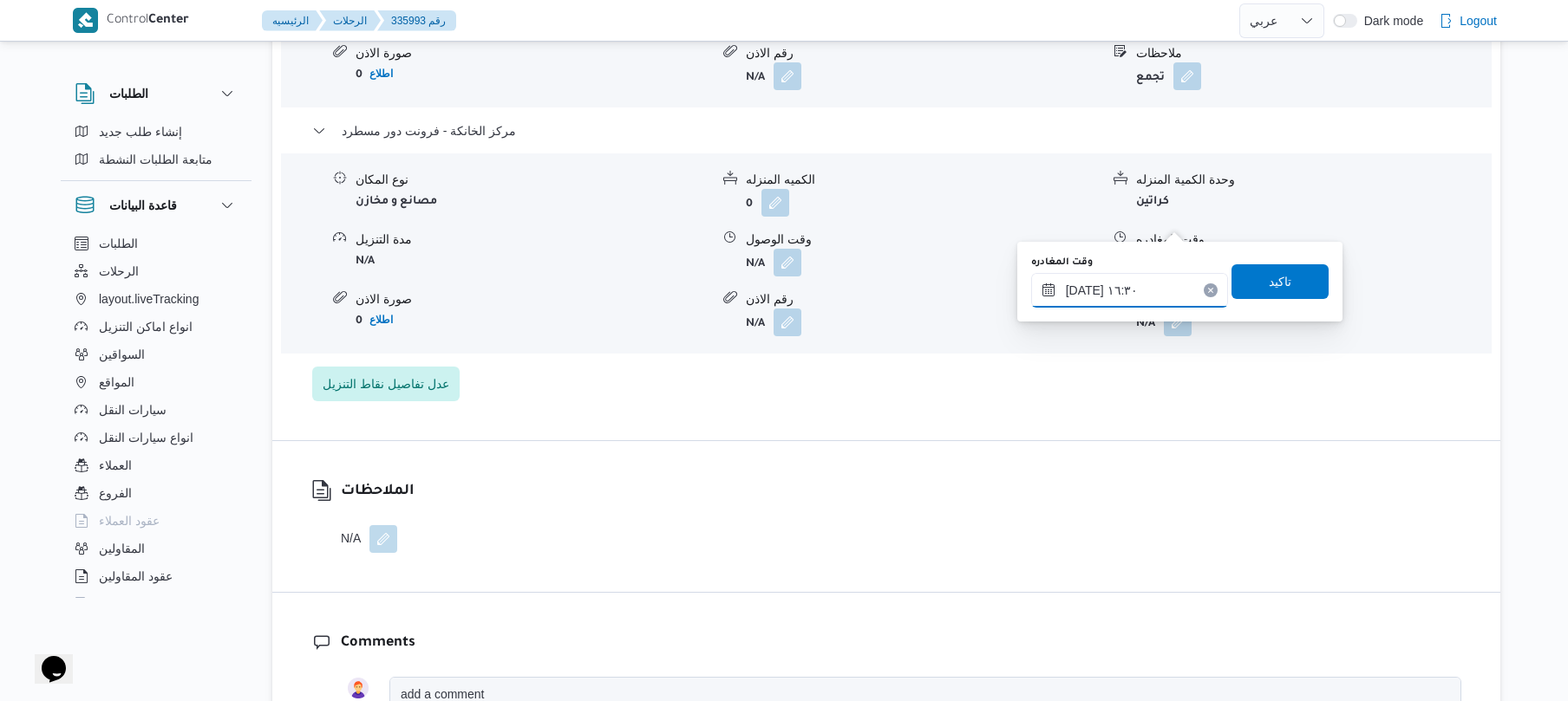
type input "[DATE] ١٦:٣٠"
click at [1292, 289] on span "تاكيد" at bounding box center [1279, 281] width 97 height 35
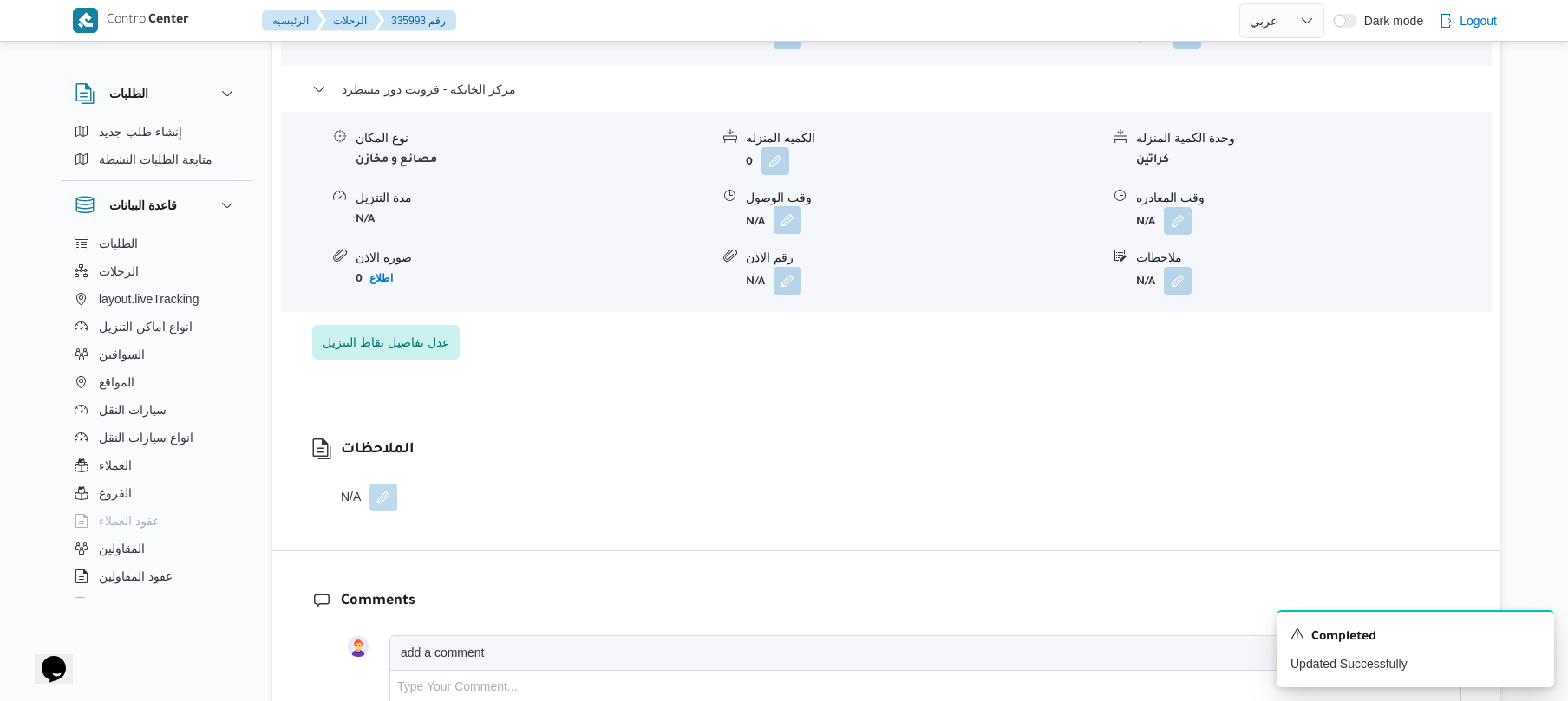
click at [798, 226] on button "button" at bounding box center [787, 219] width 27 height 27
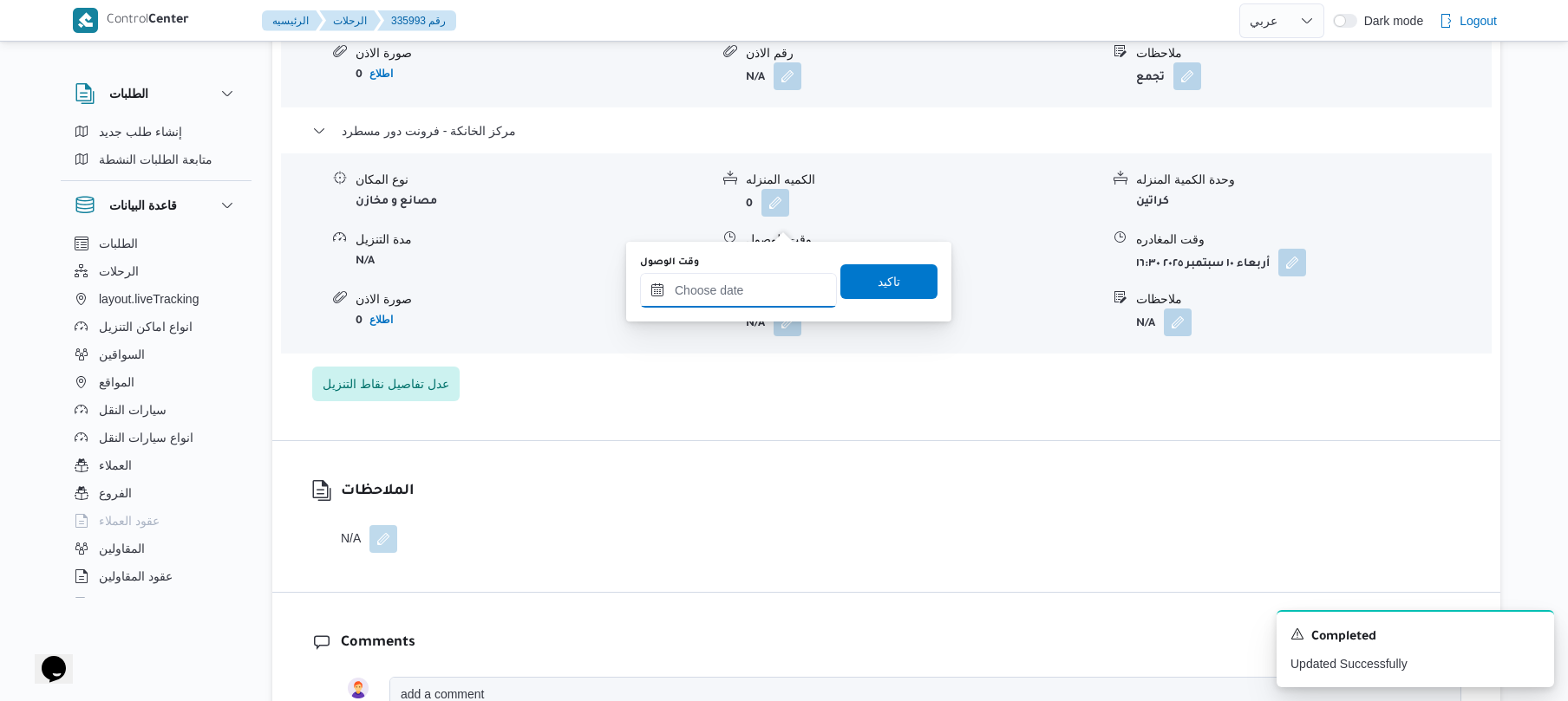
click at [772, 289] on input "وقت الوصول" at bounding box center [738, 290] width 197 height 35
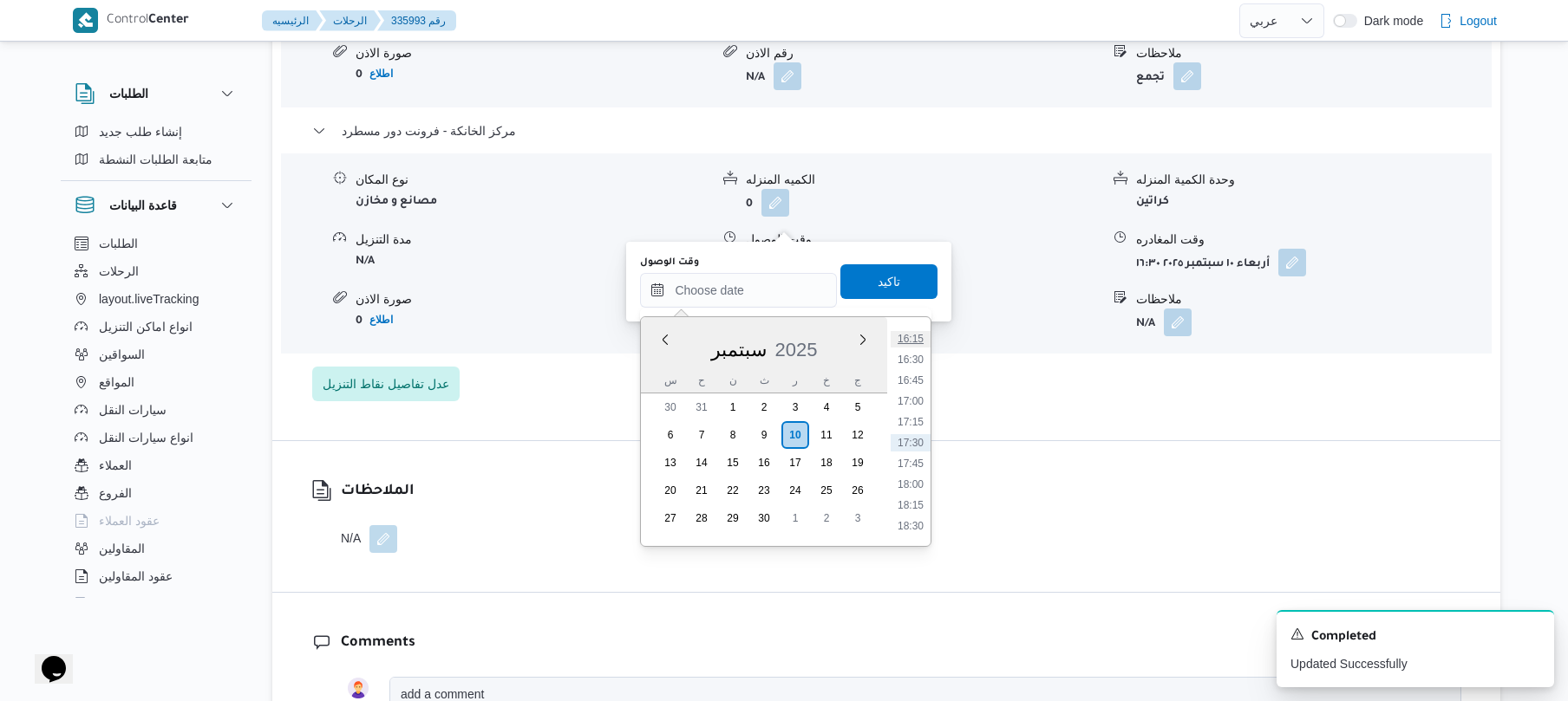
click at [918, 338] on li "16:15" at bounding box center [910, 339] width 40 height 17
type input "[DATE] ١٦:١٥"
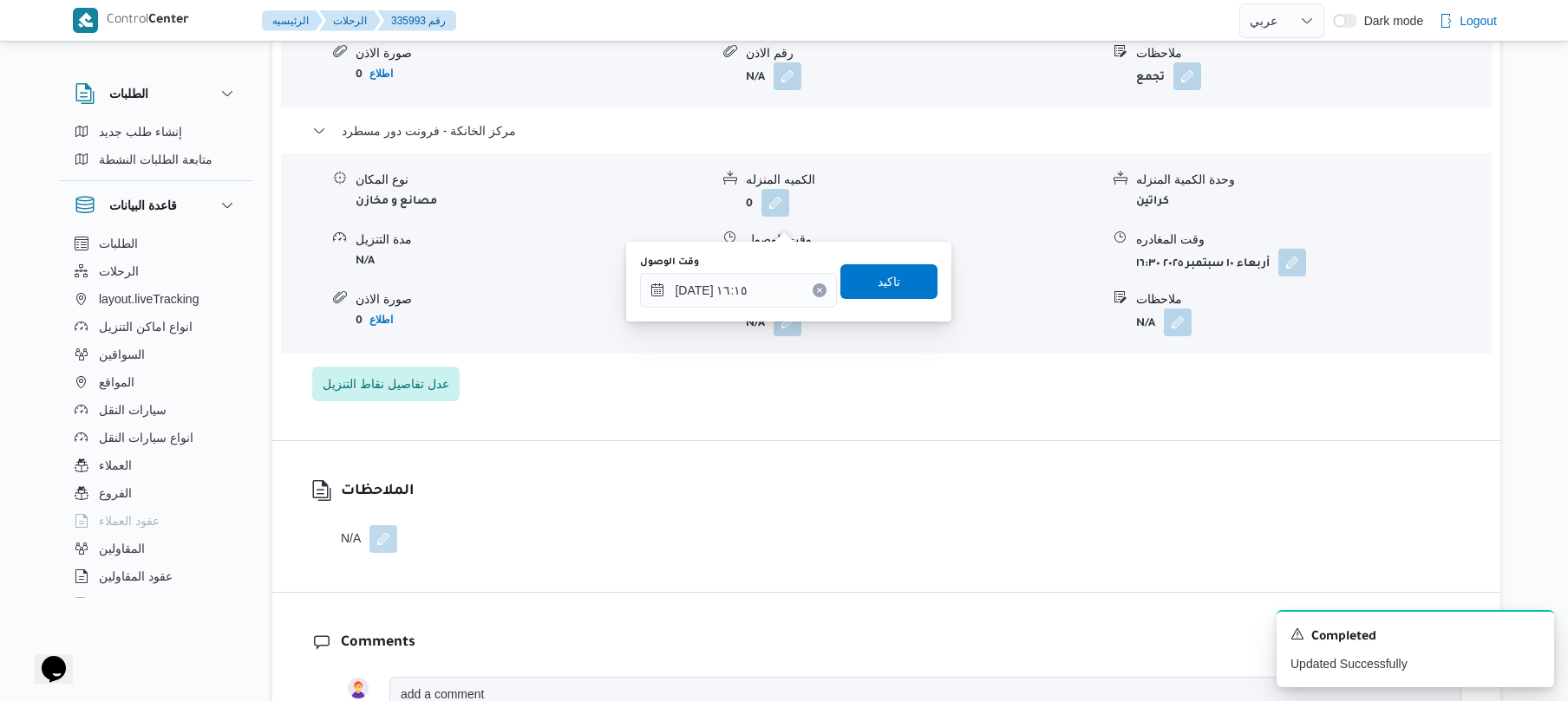
click at [899, 262] on div "وقت الوصول [DATE] ١٦:١٥ تاكيد" at bounding box center [789, 282] width 301 height 56
click at [895, 278] on span "تاكيد" at bounding box center [889, 281] width 97 height 35
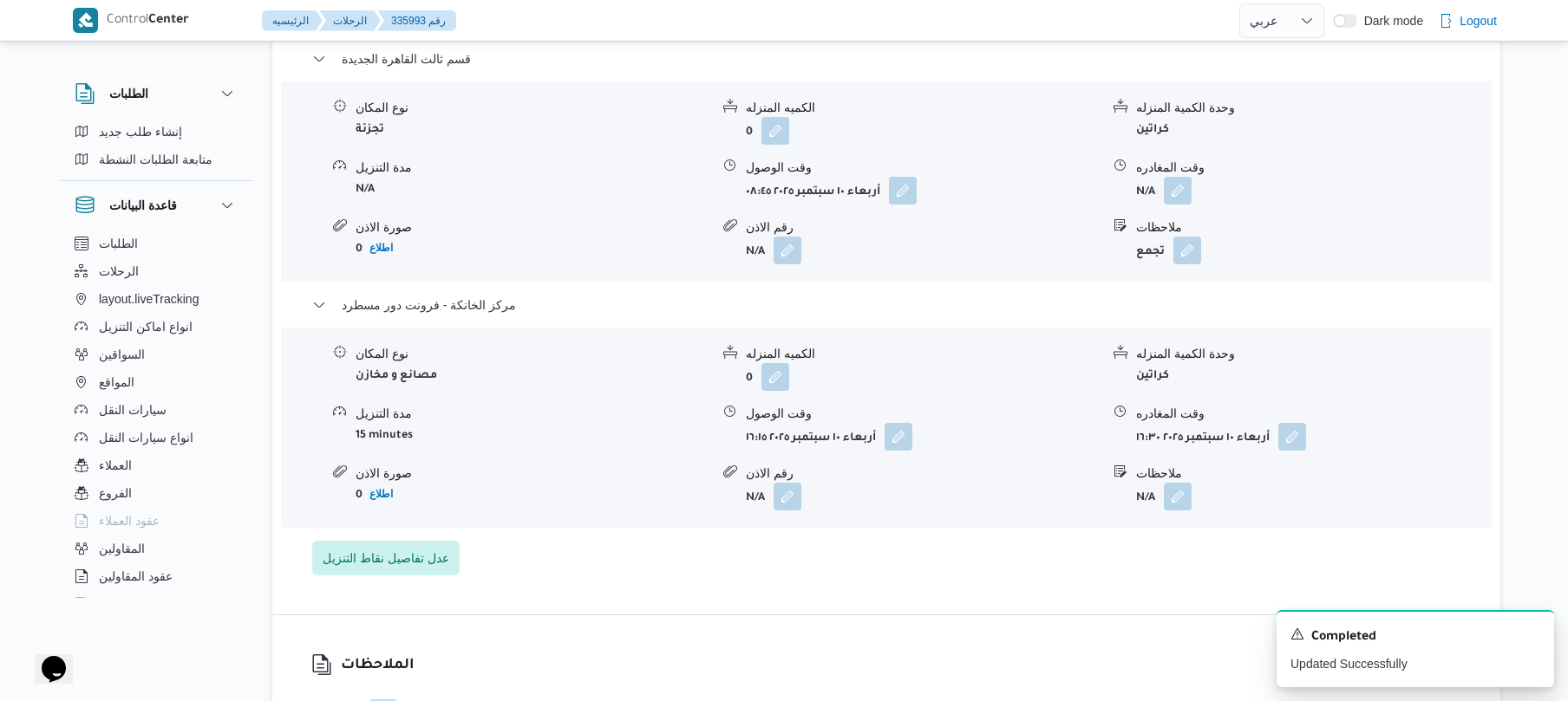
scroll to position [1526, 0]
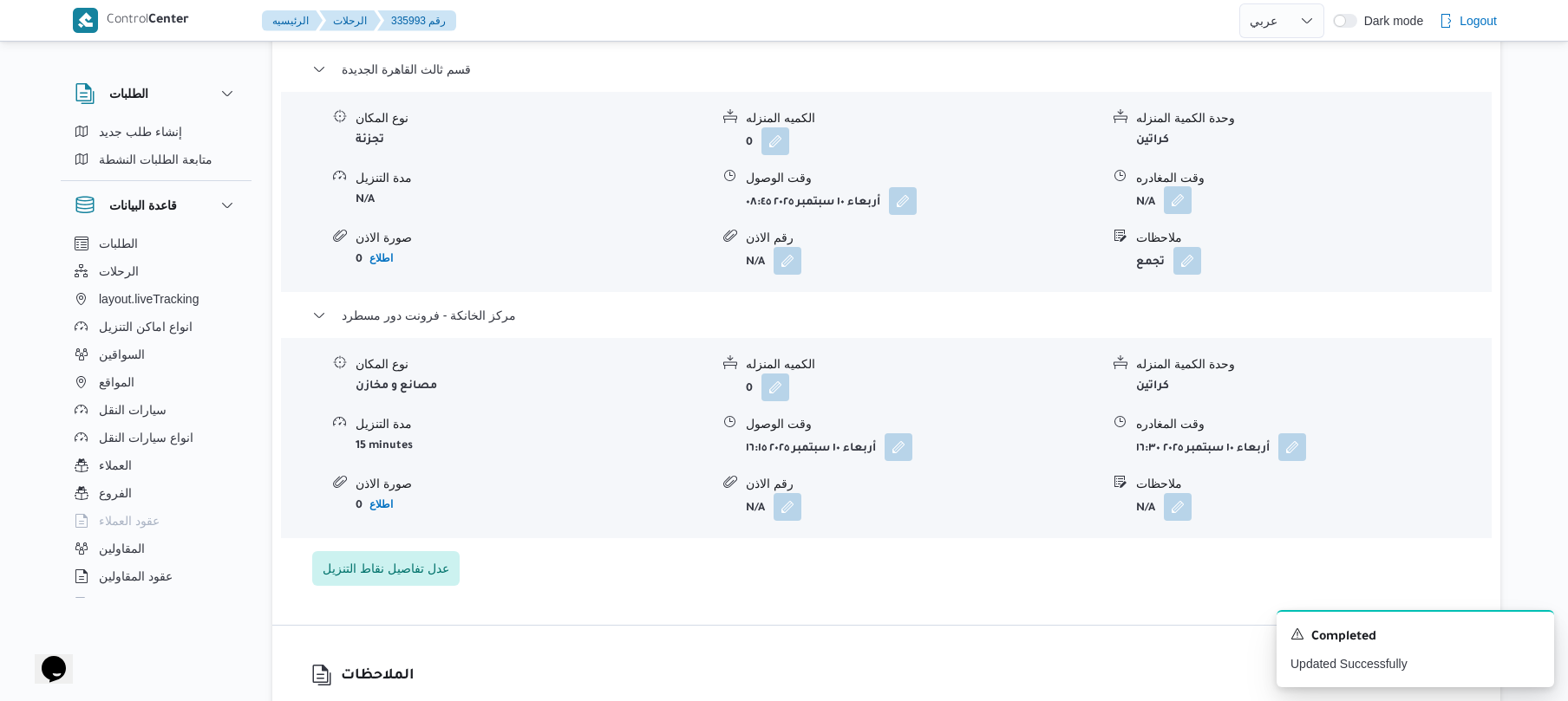
click at [1179, 186] on button "button" at bounding box center [1177, 200] width 27 height 27
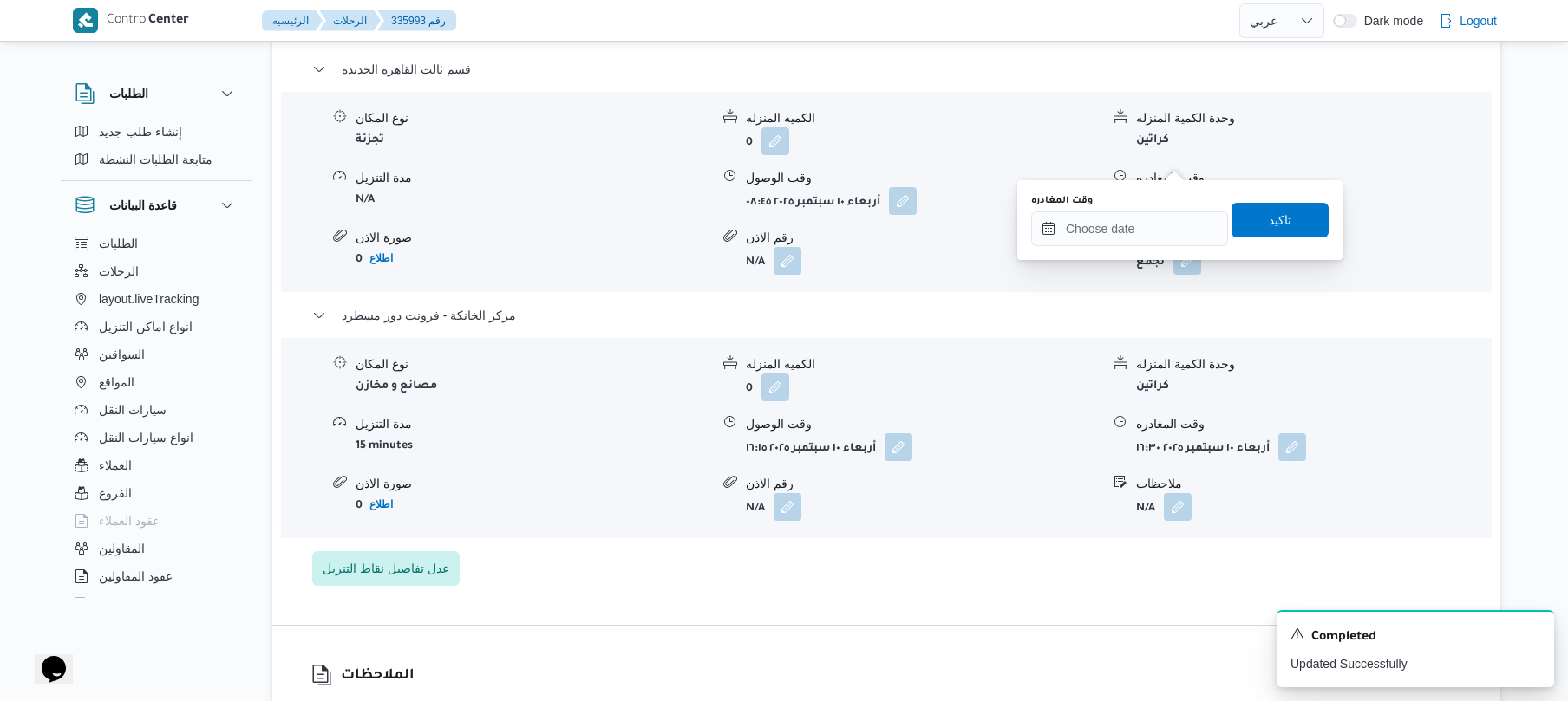
click at [1108, 250] on div "You are in a dialog. To close this dialog, hit escape. وقت المغادره تاكيد" at bounding box center [1180, 220] width 326 height 79
click at [1119, 234] on input "وقت المغادره" at bounding box center [1130, 229] width 197 height 35
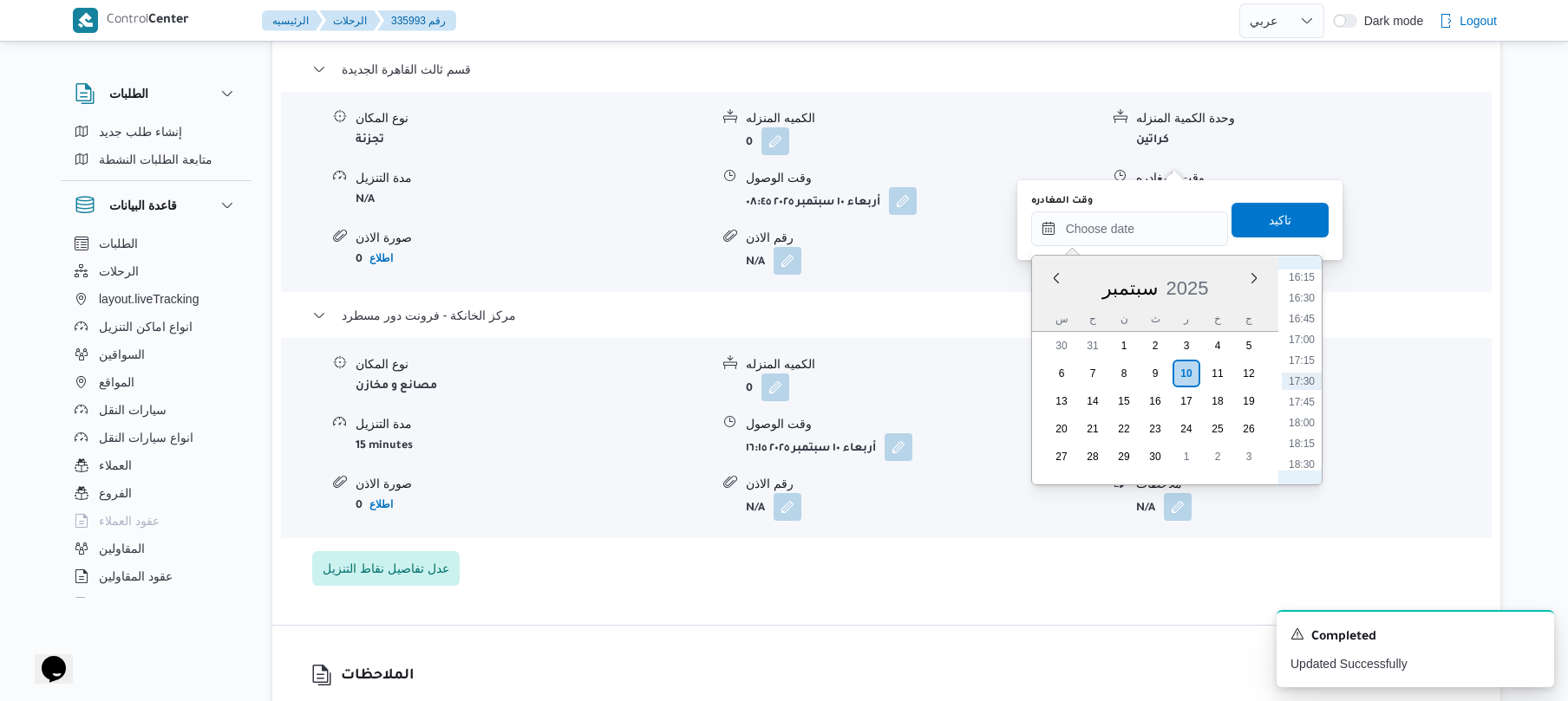
scroll to position [1183, 0]
click at [1301, 382] on li "15:30" at bounding box center [1302, 385] width 40 height 17
type input "[DATE] ١٥:٣٠"
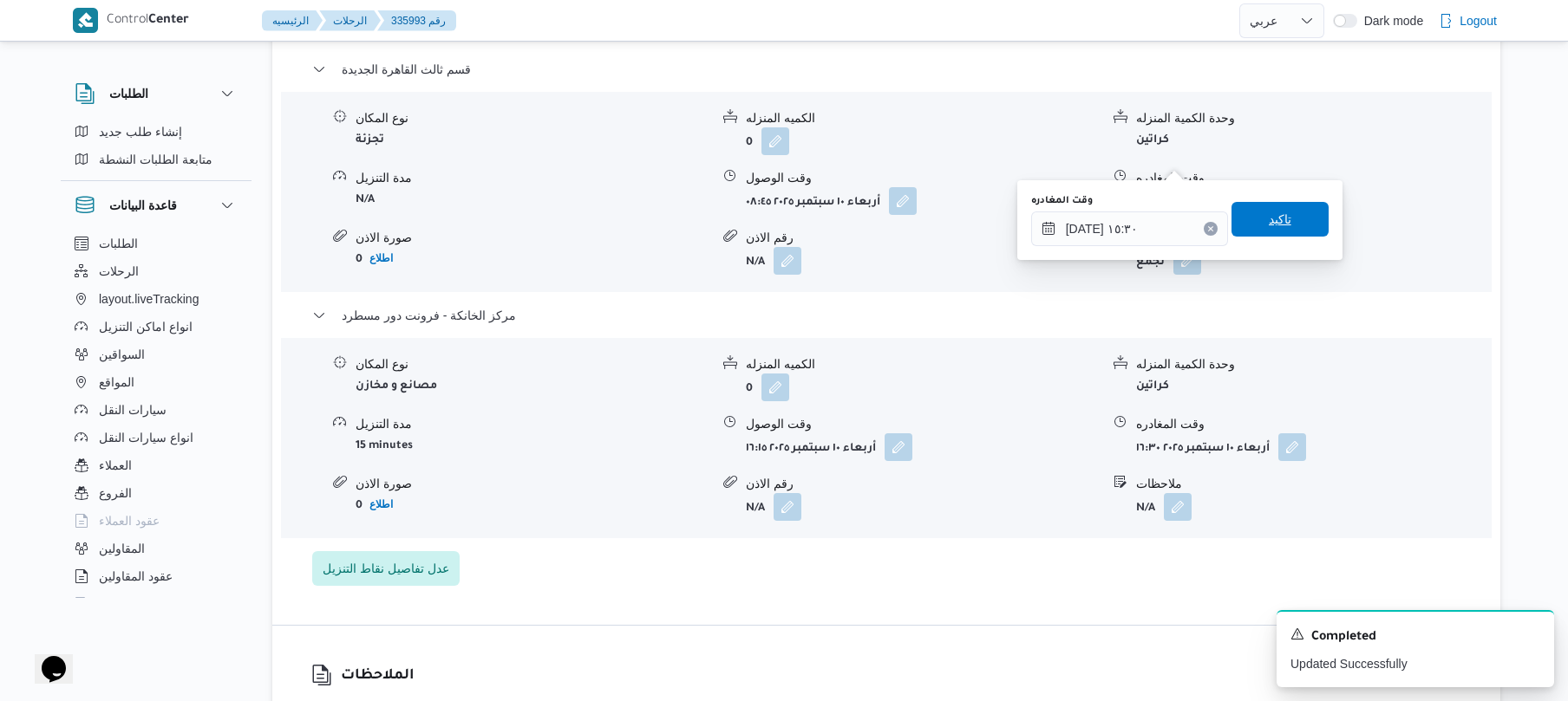
click at [1298, 227] on span "تاكيد" at bounding box center [1279, 219] width 97 height 35
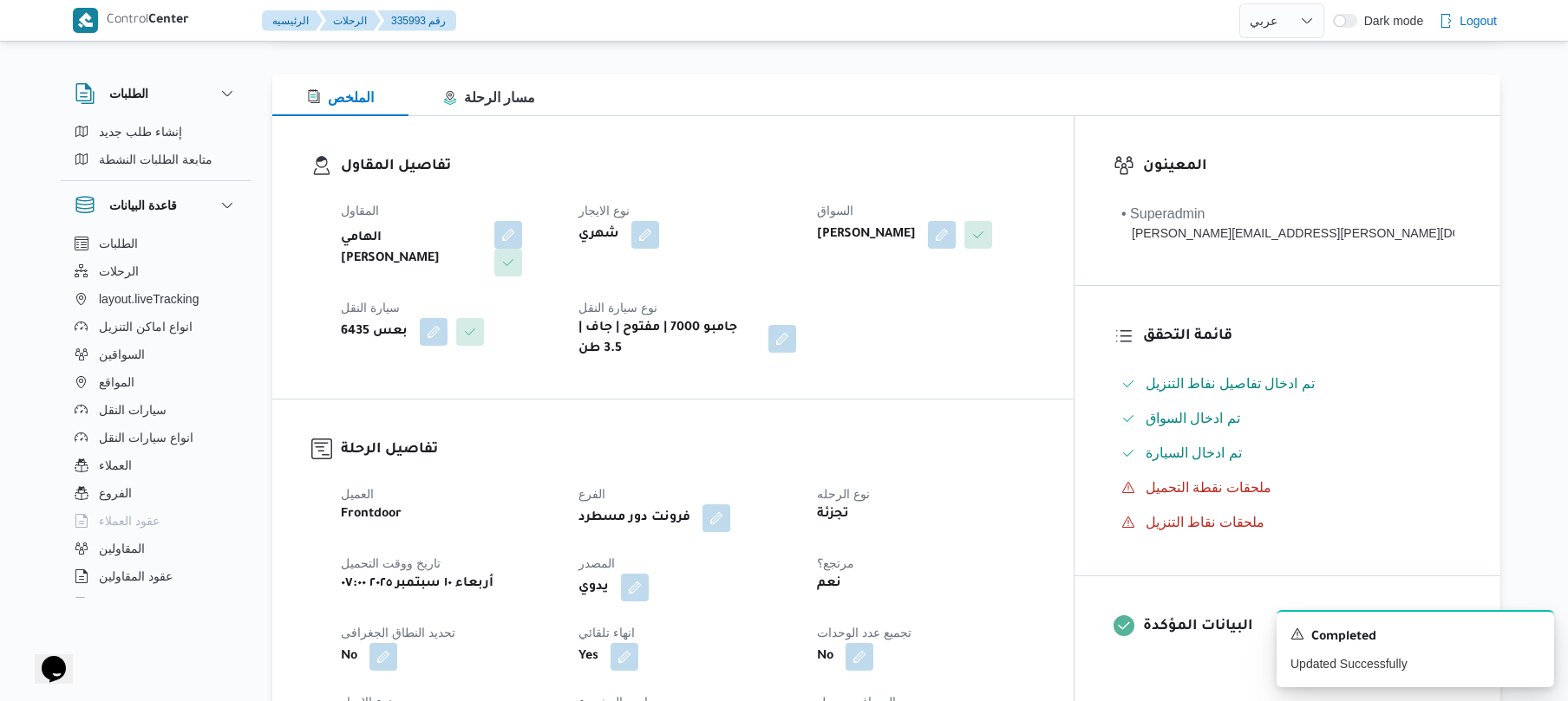
scroll to position [0, 0]
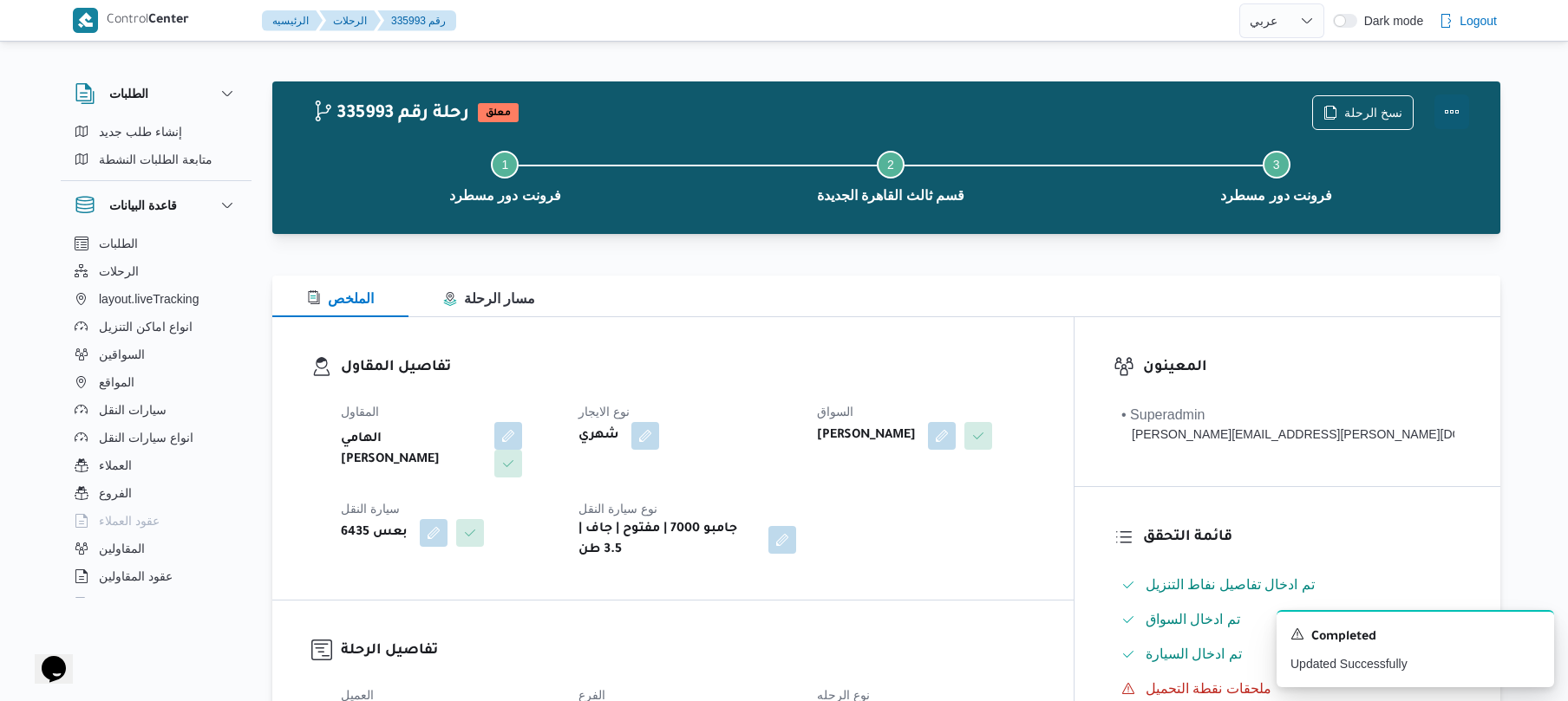
click at [1441, 113] on button "Actions" at bounding box center [1452, 112] width 35 height 35
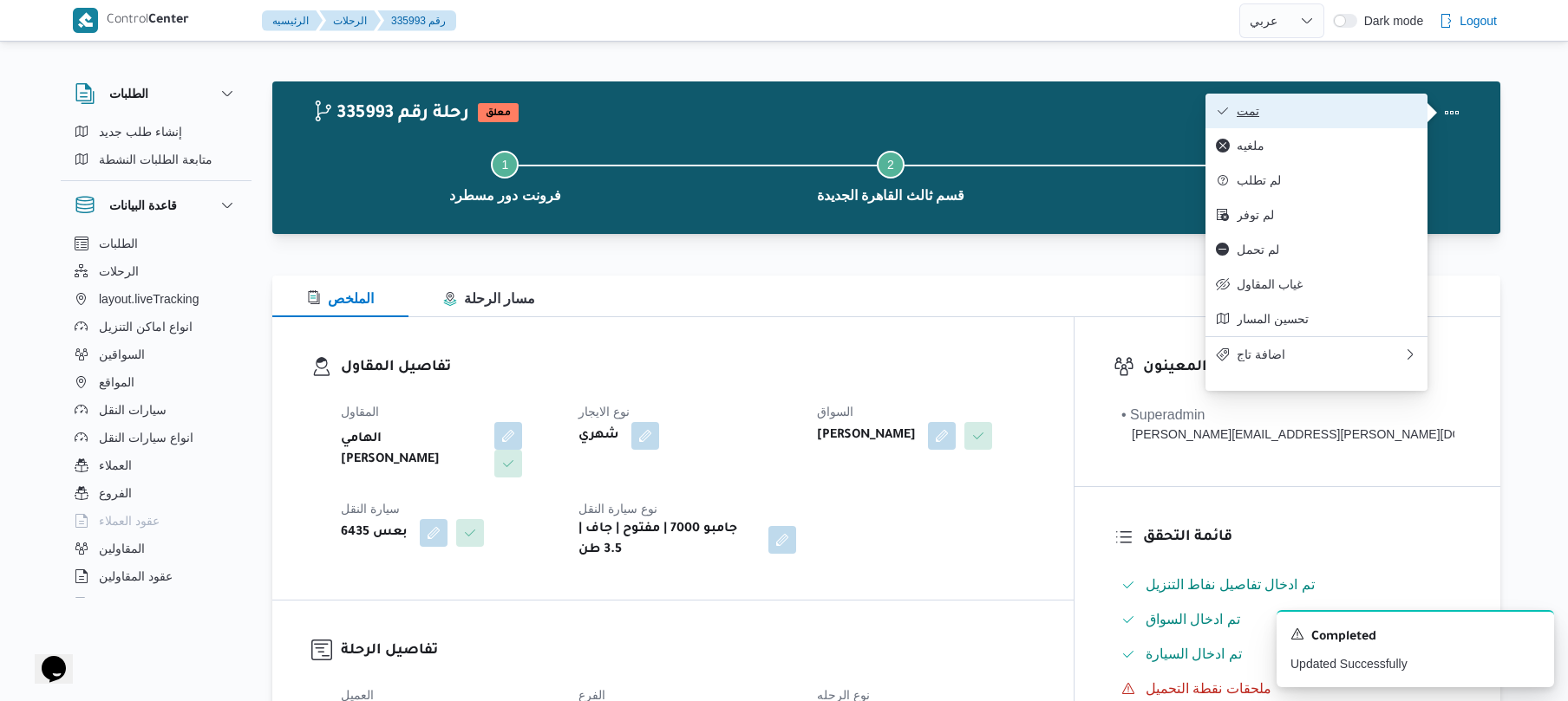
click at [1362, 114] on span "تمت" at bounding box center [1327, 111] width 181 height 14
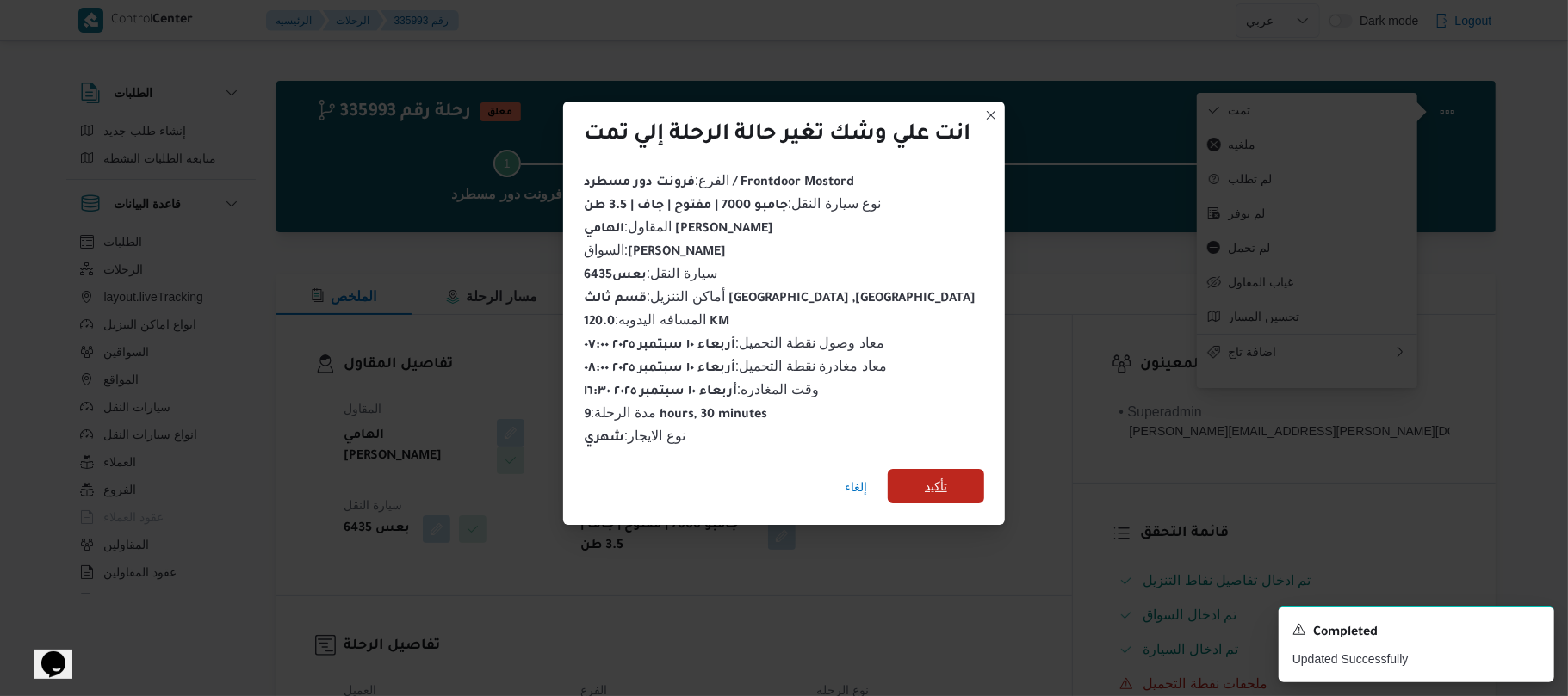
click at [972, 476] on span "تأكيد" at bounding box center [936, 487] width 97 height 35
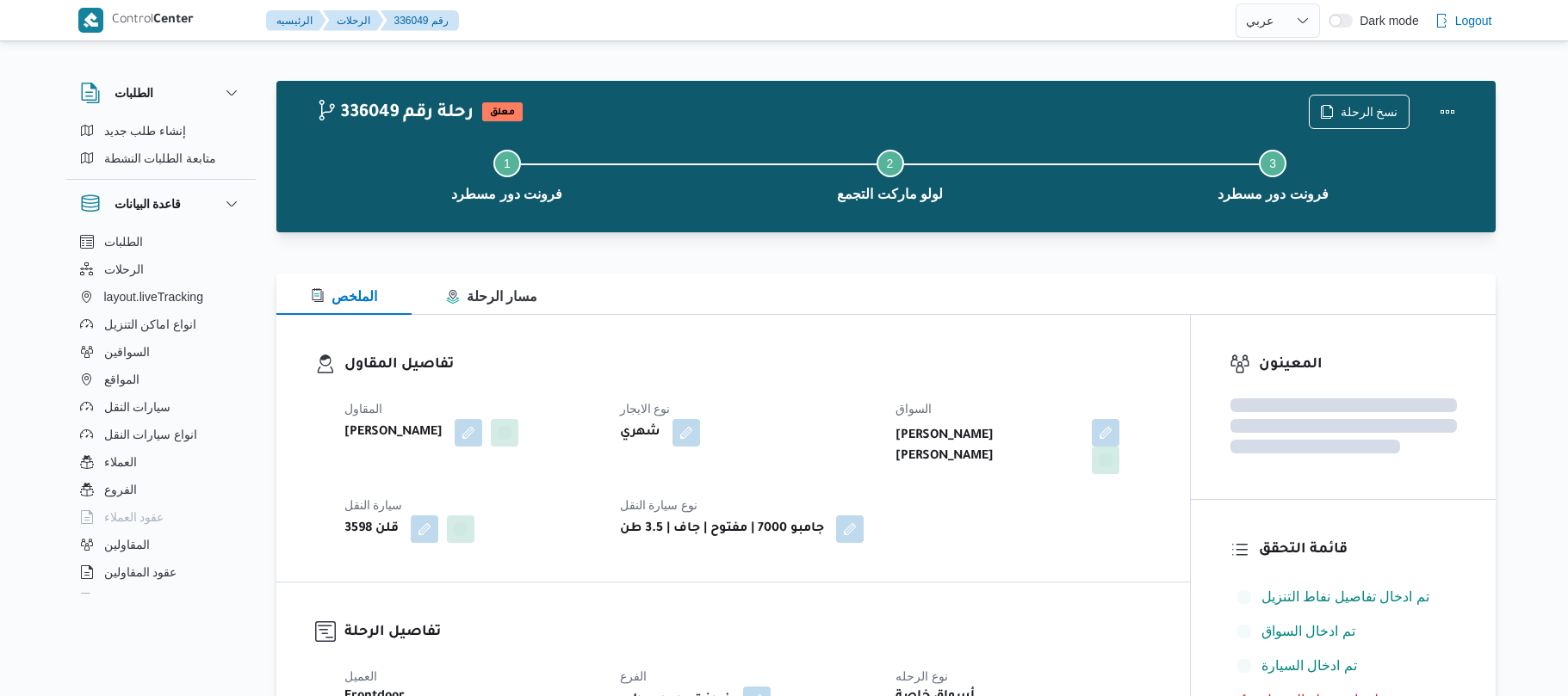
select select "ar"
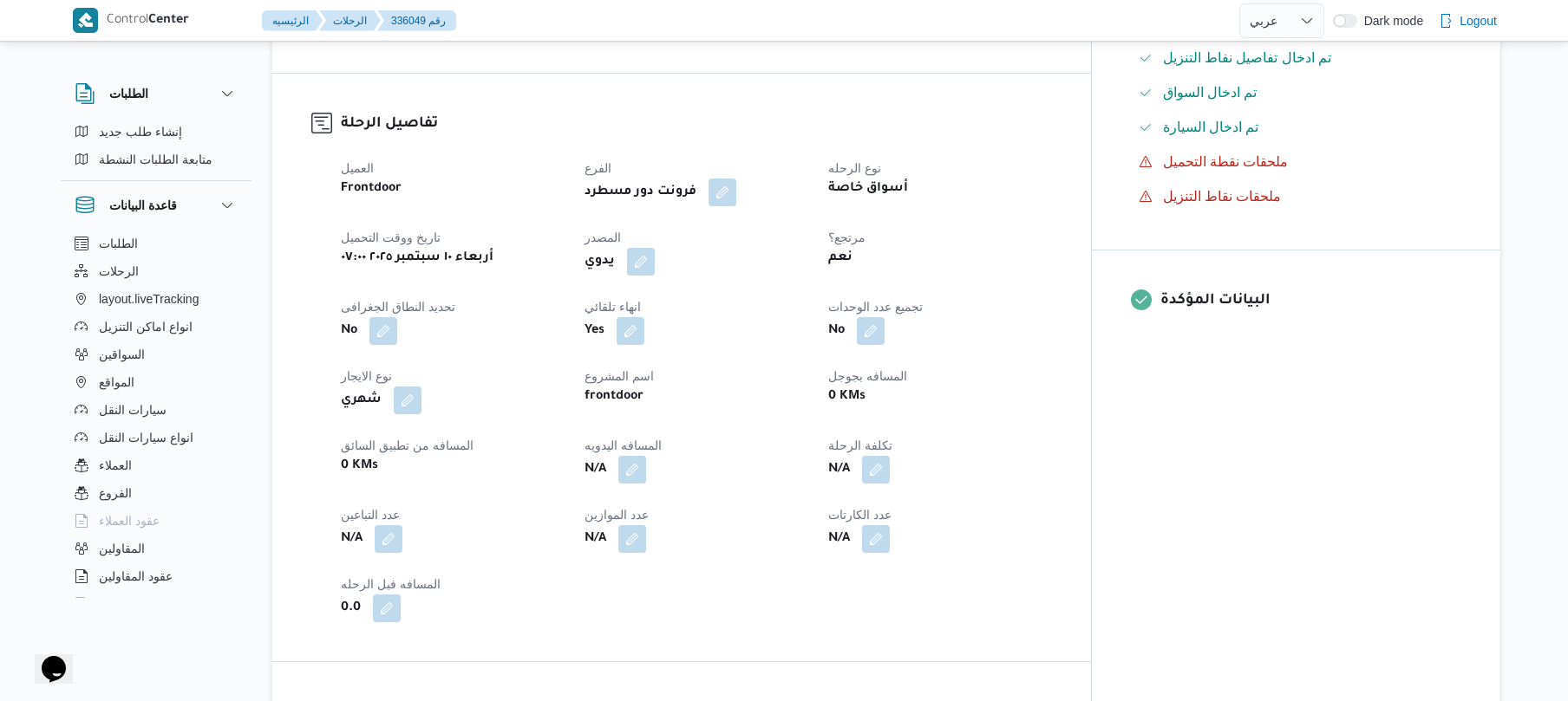
scroll to position [601, 0]
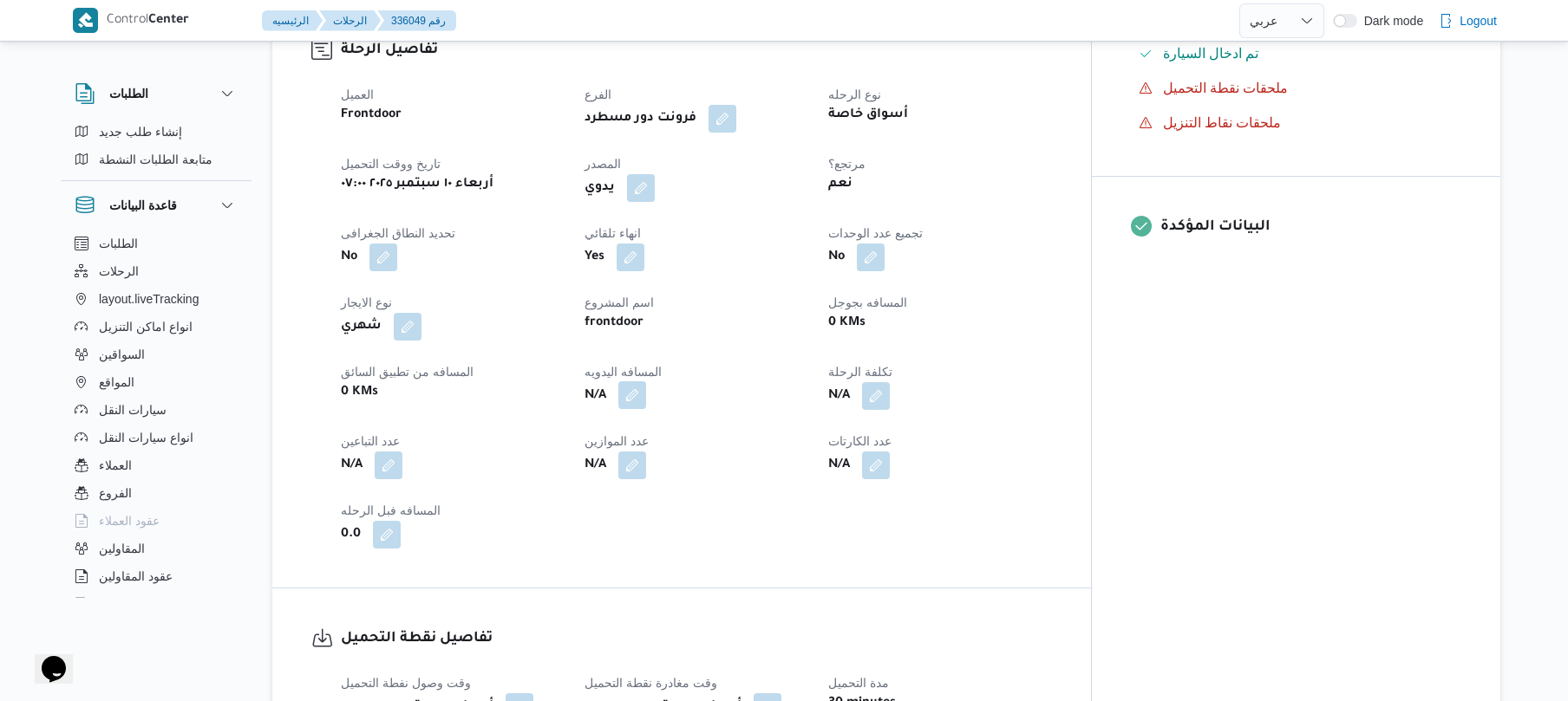
click at [646, 387] on button "button" at bounding box center [631, 394] width 27 height 27
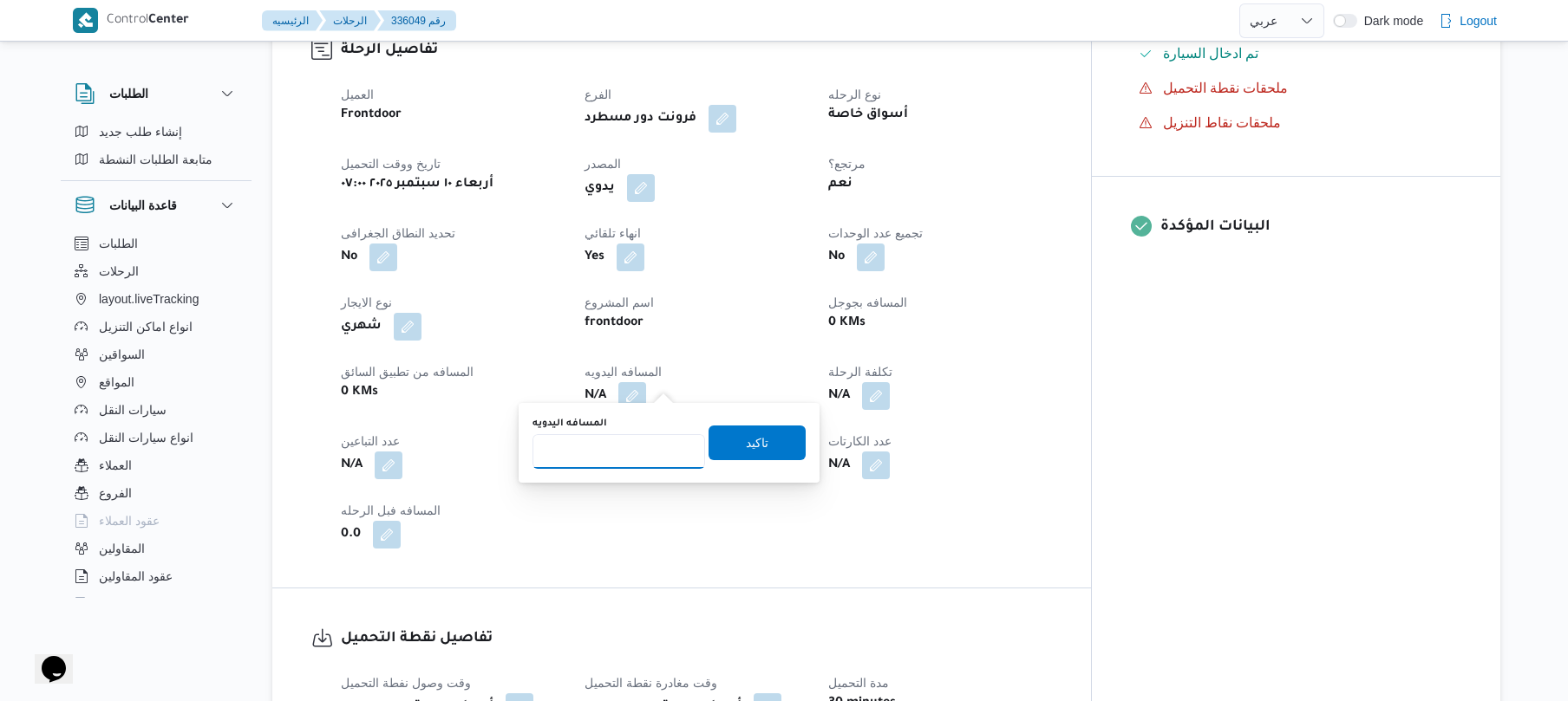
click at [625, 446] on input "المسافه اليدويه" at bounding box center [619, 451] width 172 height 35
type input "120"
click at [768, 435] on span "تاكيد" at bounding box center [757, 442] width 97 height 35
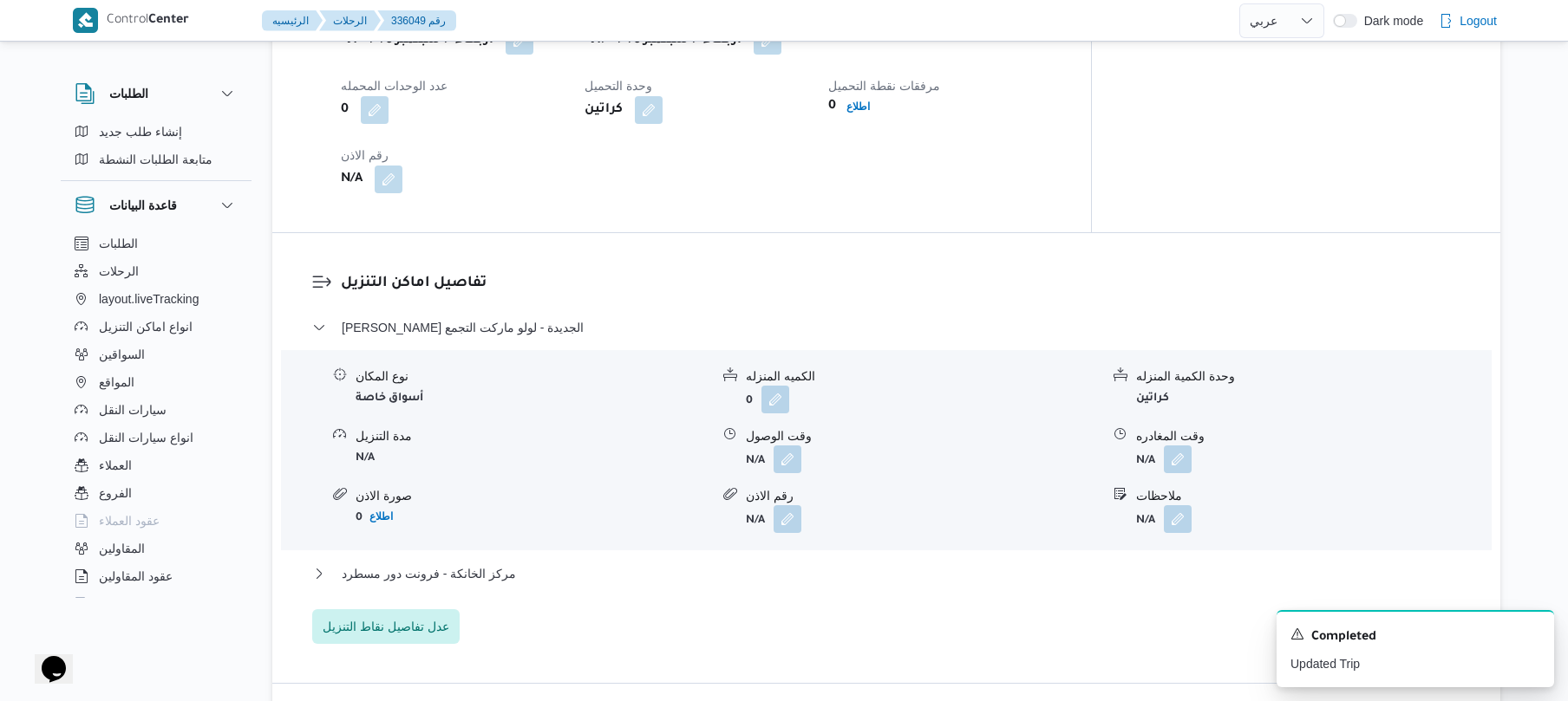
scroll to position [1341, 0]
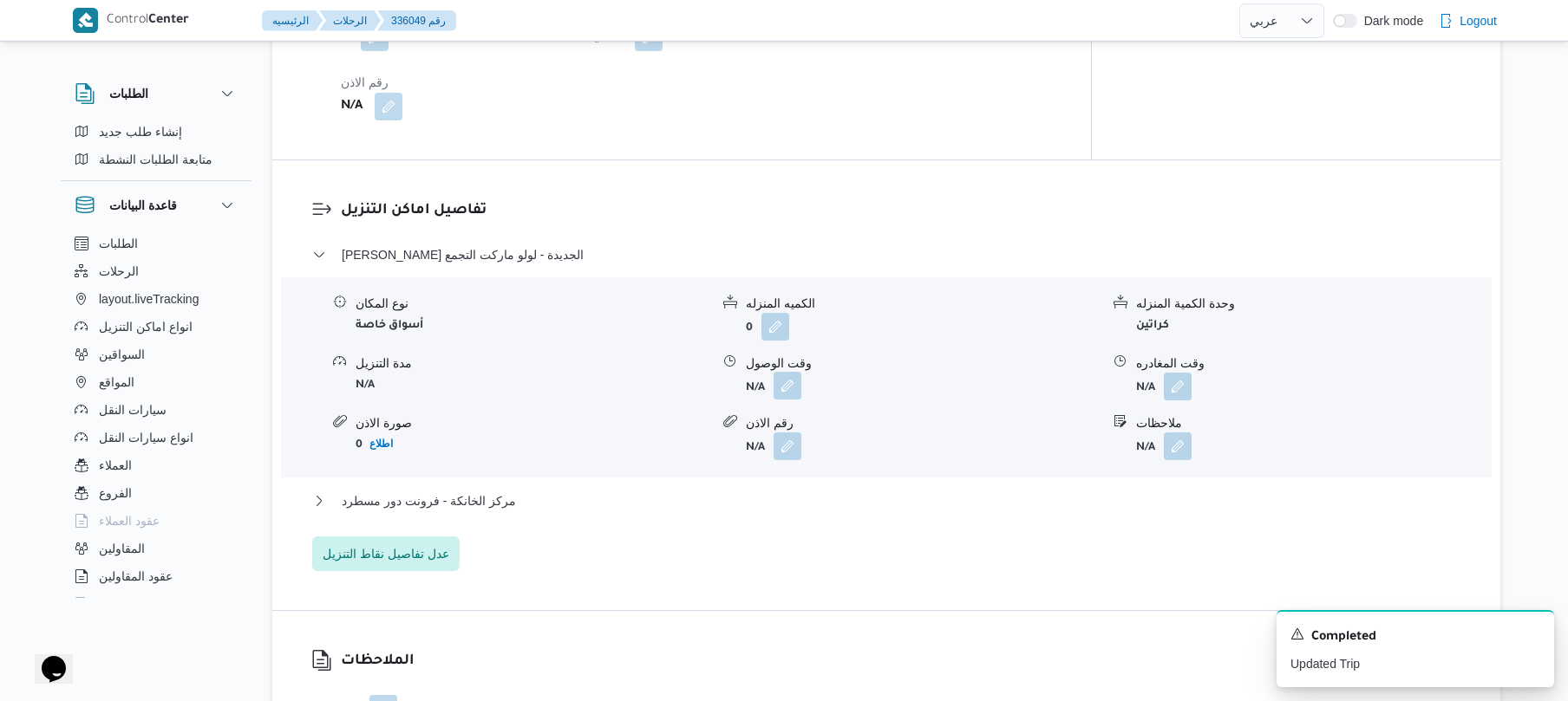
click at [784, 372] on button "button" at bounding box center [787, 385] width 27 height 27
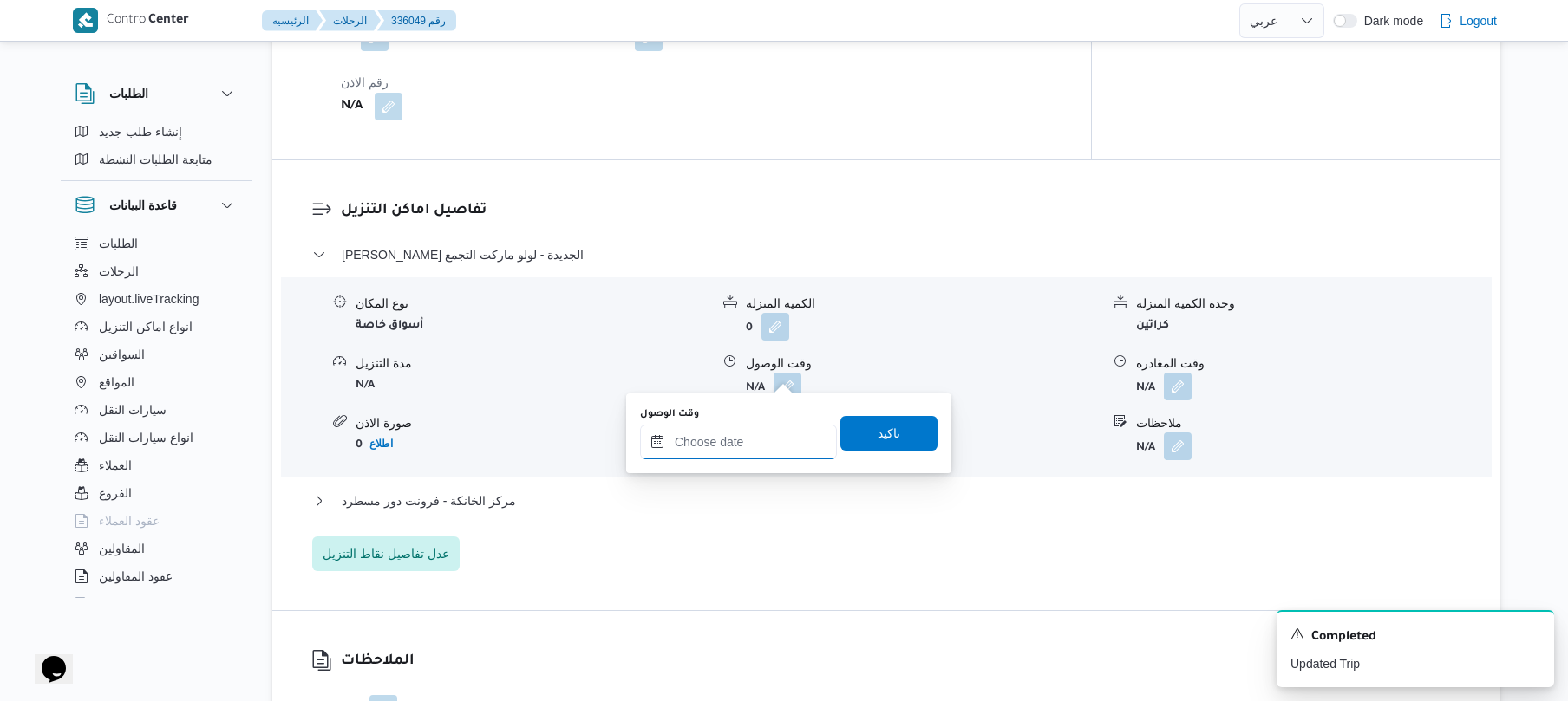
click at [731, 430] on input "وقت الوصول" at bounding box center [738, 442] width 197 height 35
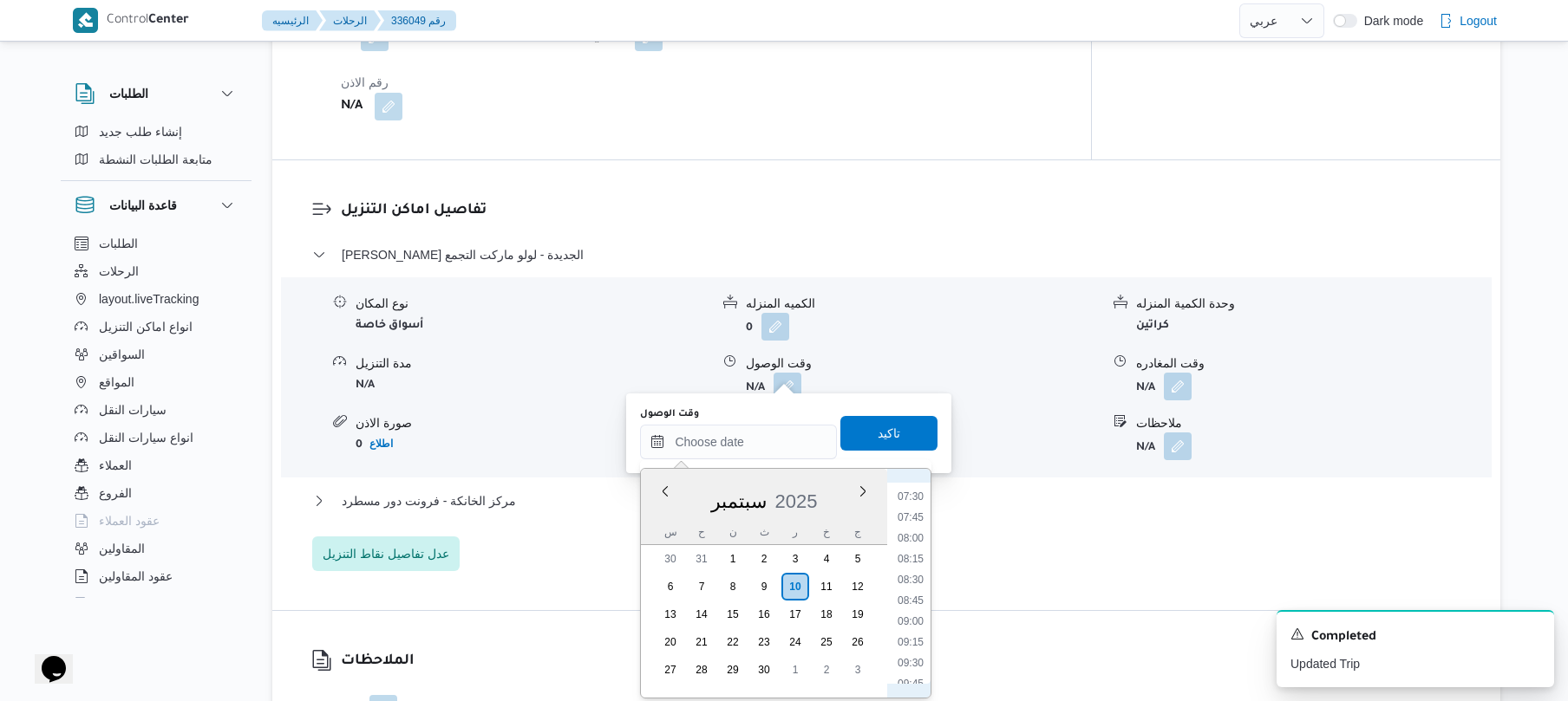
scroll to position [618, 0]
click at [909, 556] on li "08:15" at bounding box center [910, 561] width 40 height 17
type input "١٠/٠٩/٢٠٢٥ ٠٨:١٥"
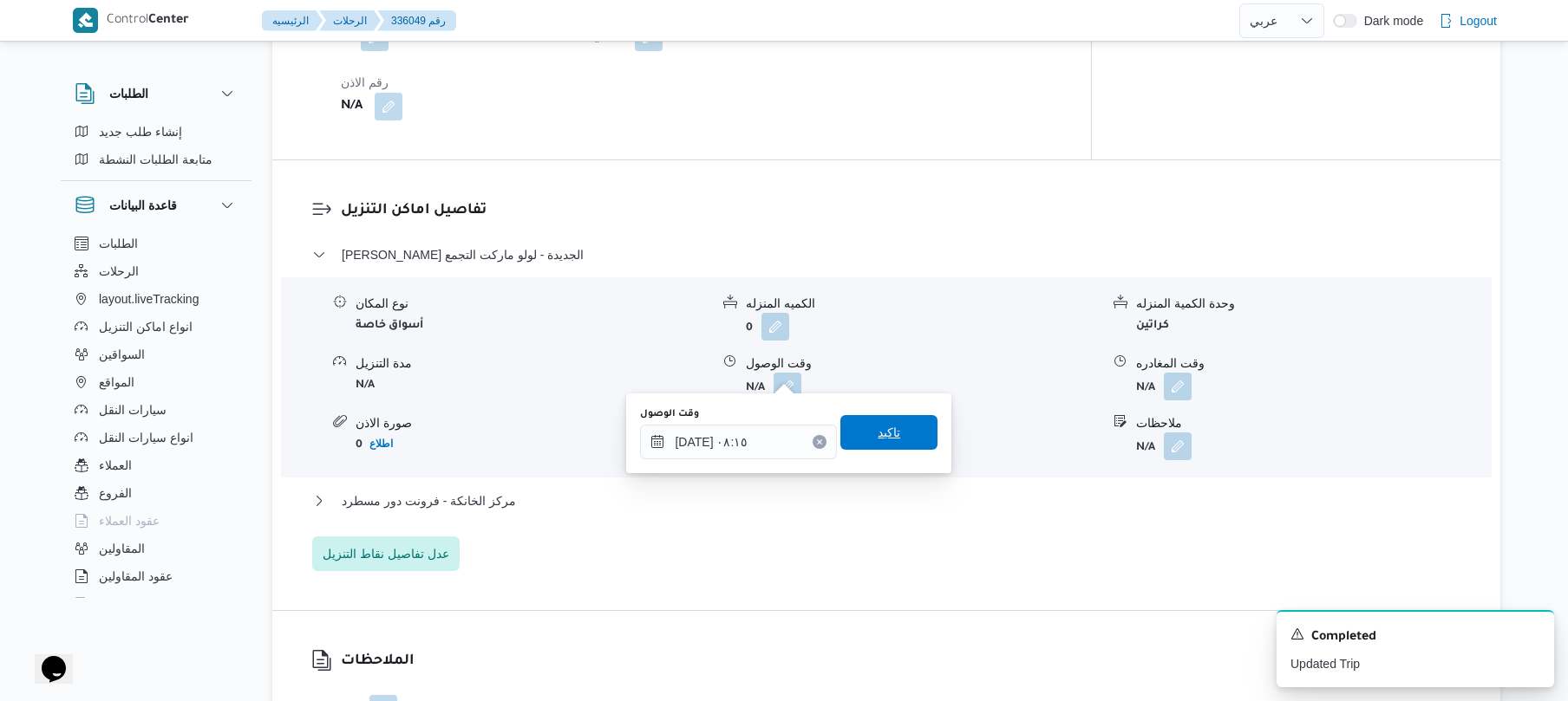
click at [893, 434] on span "تاكيد" at bounding box center [889, 432] width 97 height 35
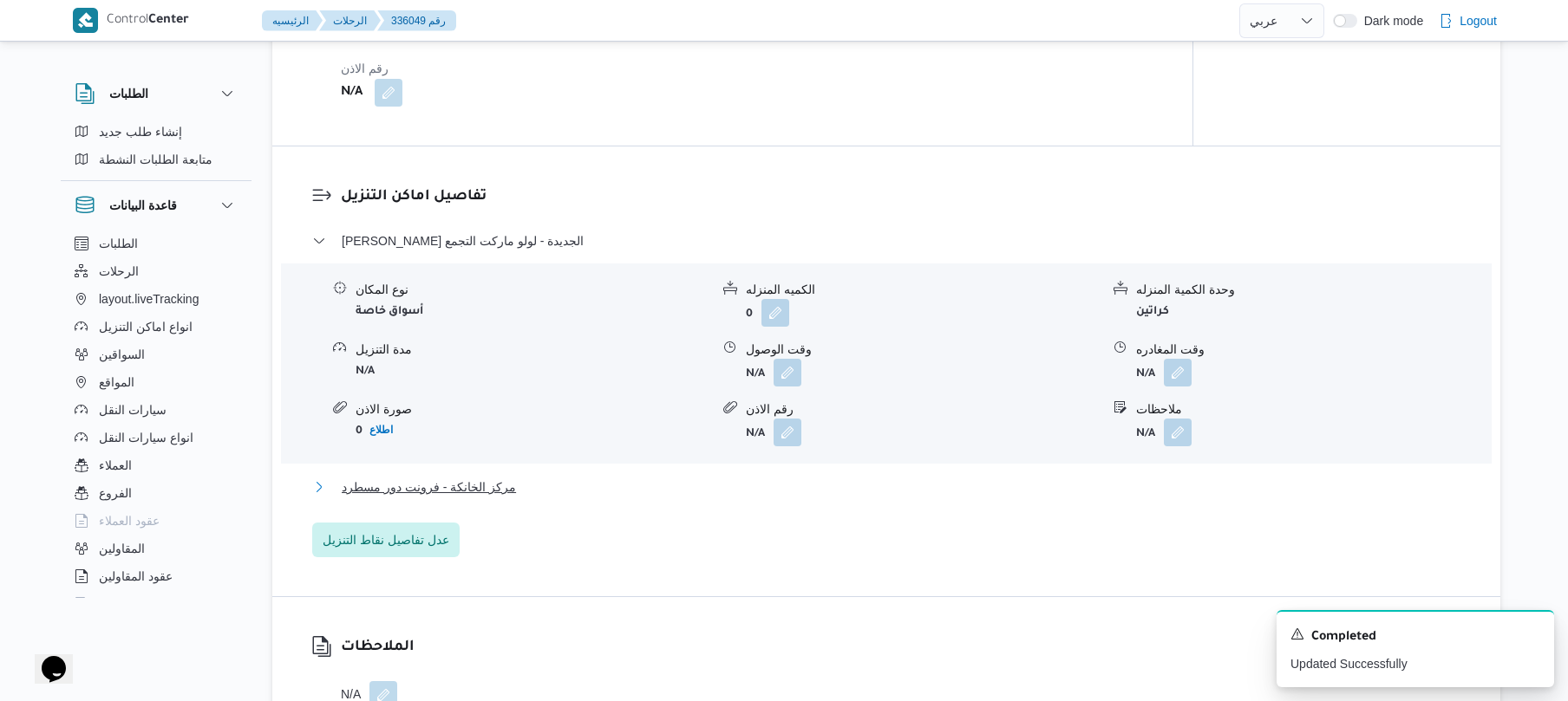
click at [843, 483] on button "مركز الخانكة - فرونت دور مسطرد" at bounding box center [887, 487] width 1149 height 21
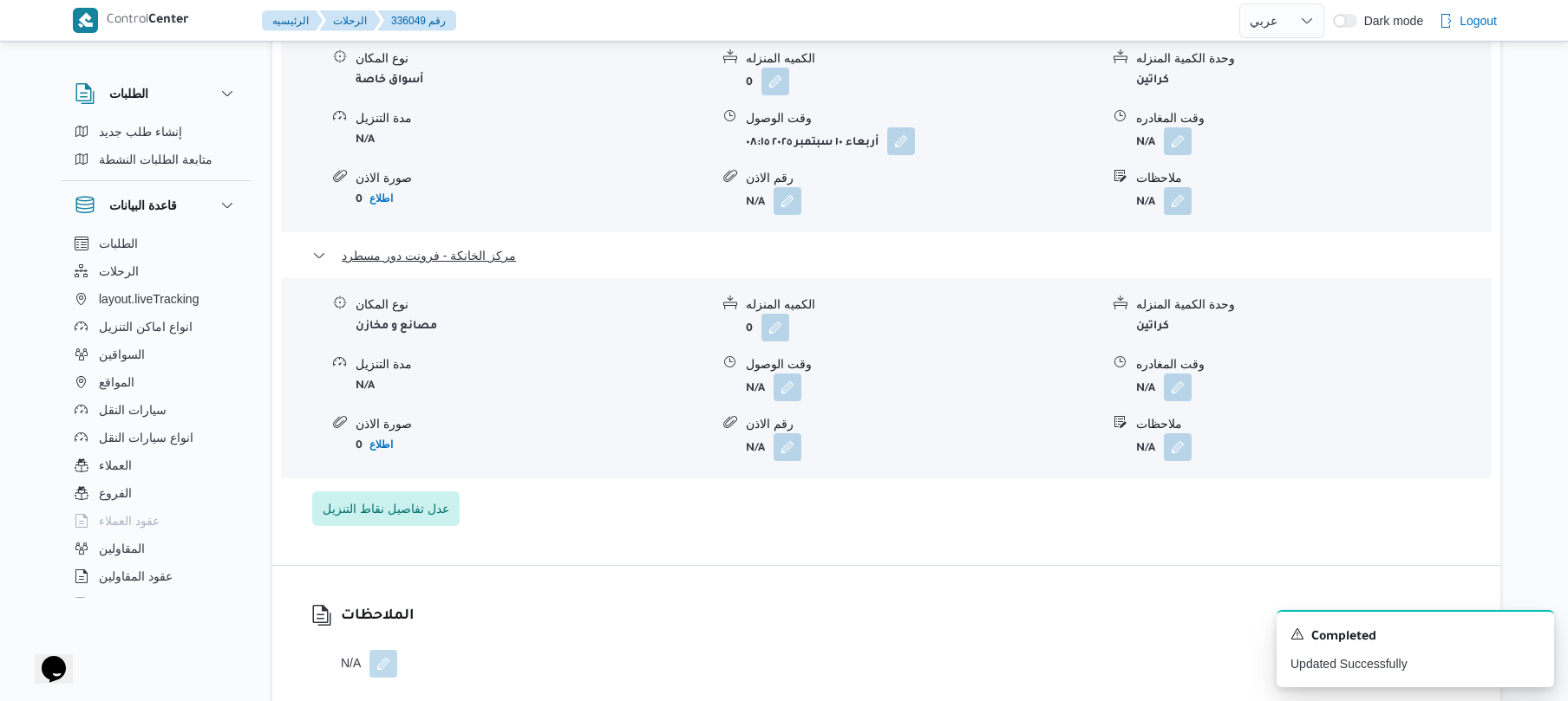
scroll to position [1710, 0]
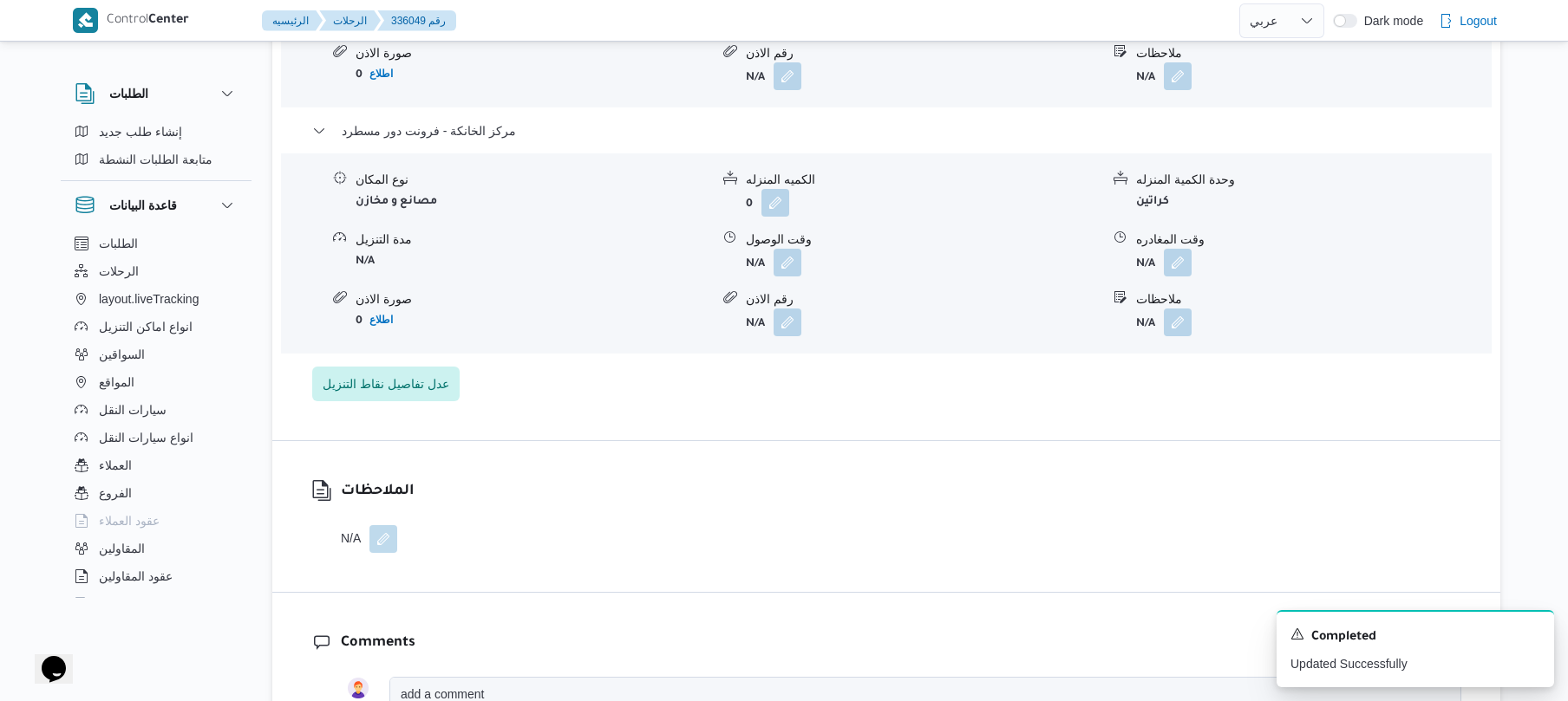
click at [1159, 258] on span at bounding box center [1173, 262] width 36 height 27
click at [1171, 250] on button "button" at bounding box center [1177, 261] width 27 height 27
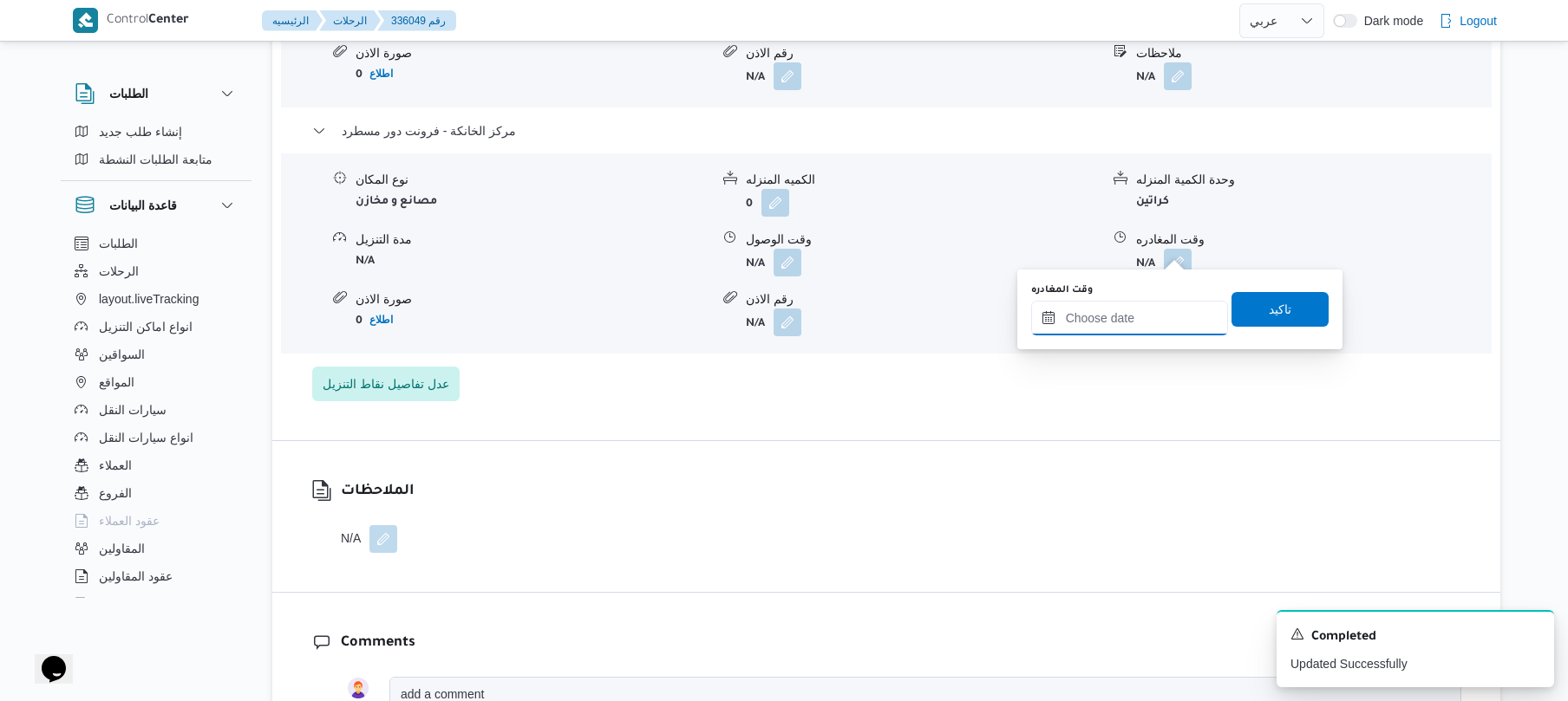
click at [1116, 312] on input "وقت المغادره" at bounding box center [1130, 318] width 197 height 35
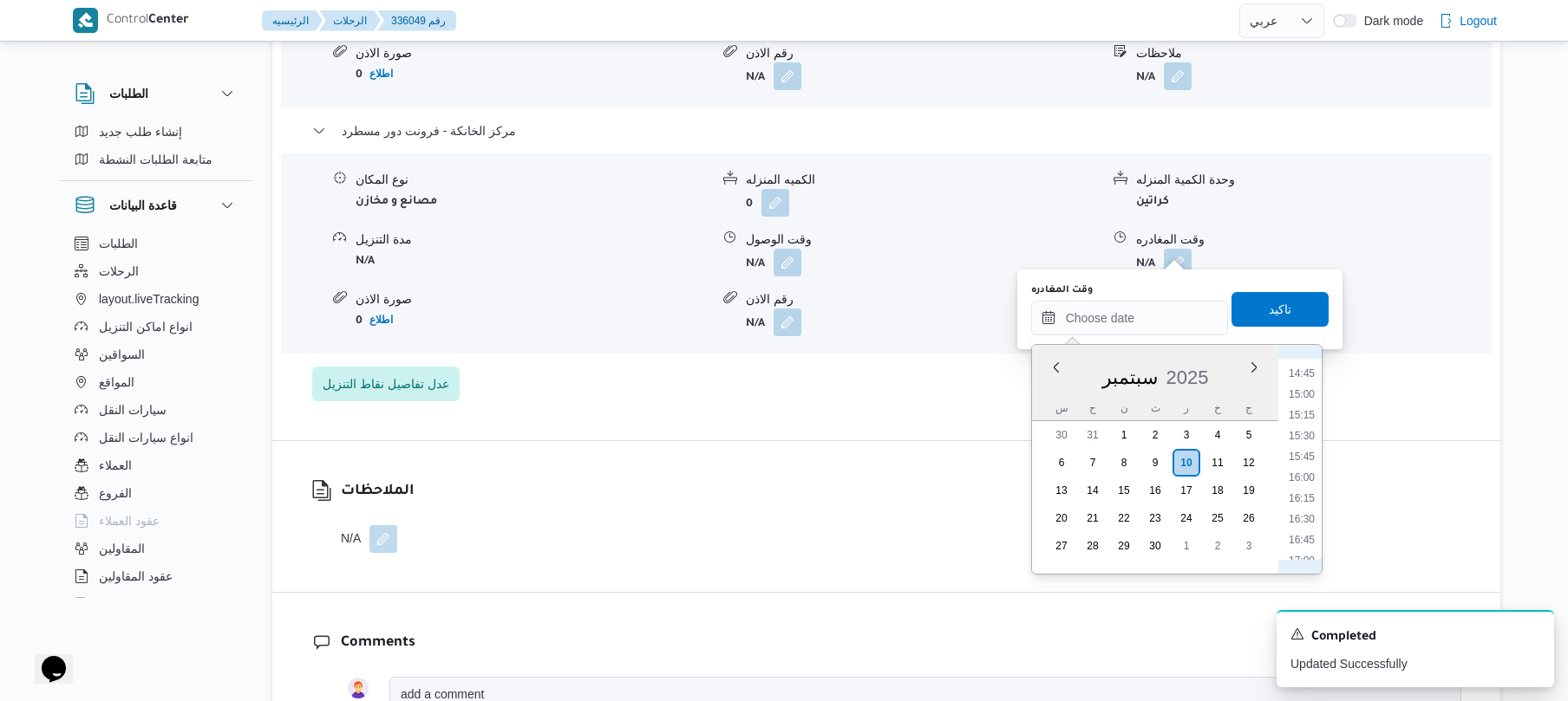
scroll to position [1183, 0]
click at [1305, 494] on li "15:45" at bounding box center [1302, 495] width 40 height 17
type input "١٠/٠٩/٢٠٢٥ ١٥:٤٥"
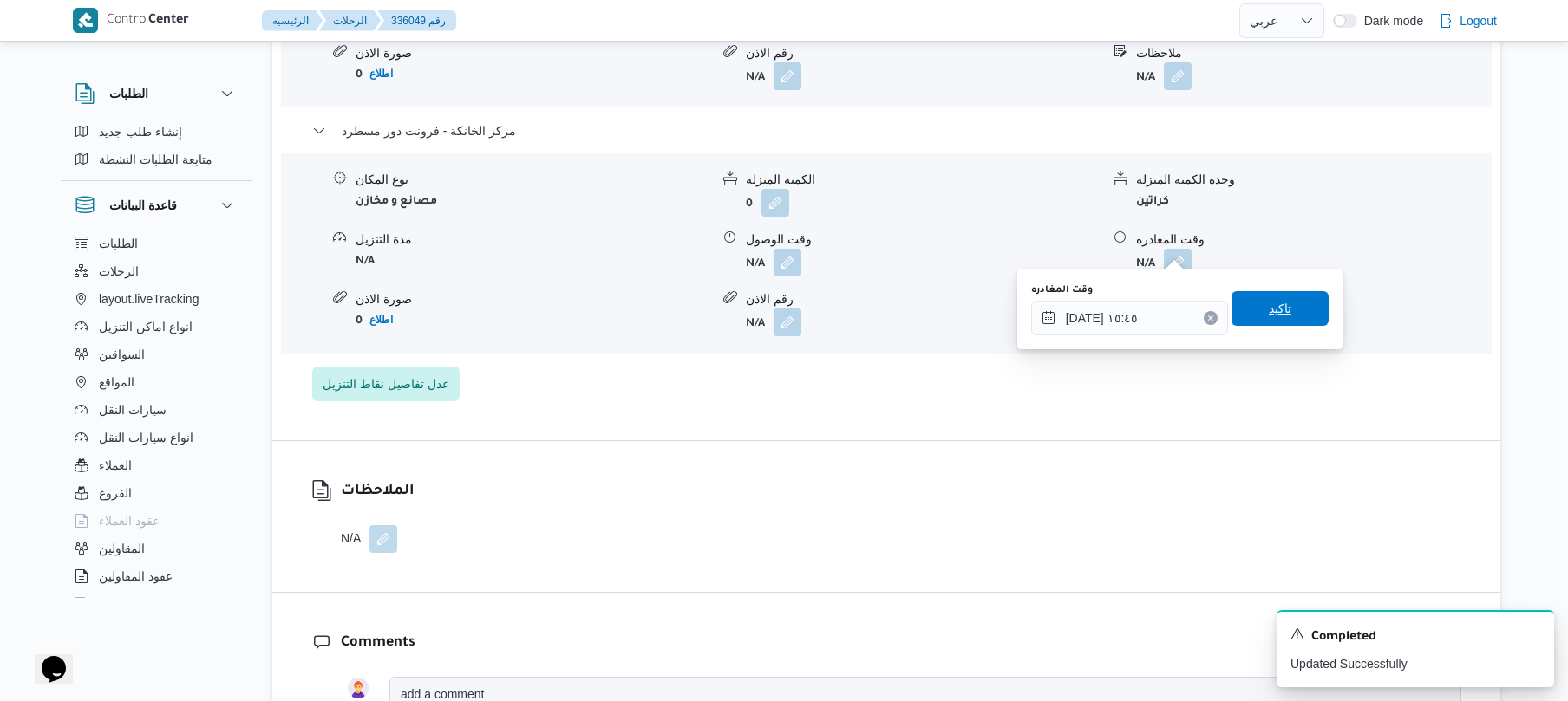
click at [1285, 310] on span "تاكيد" at bounding box center [1279, 308] width 97 height 35
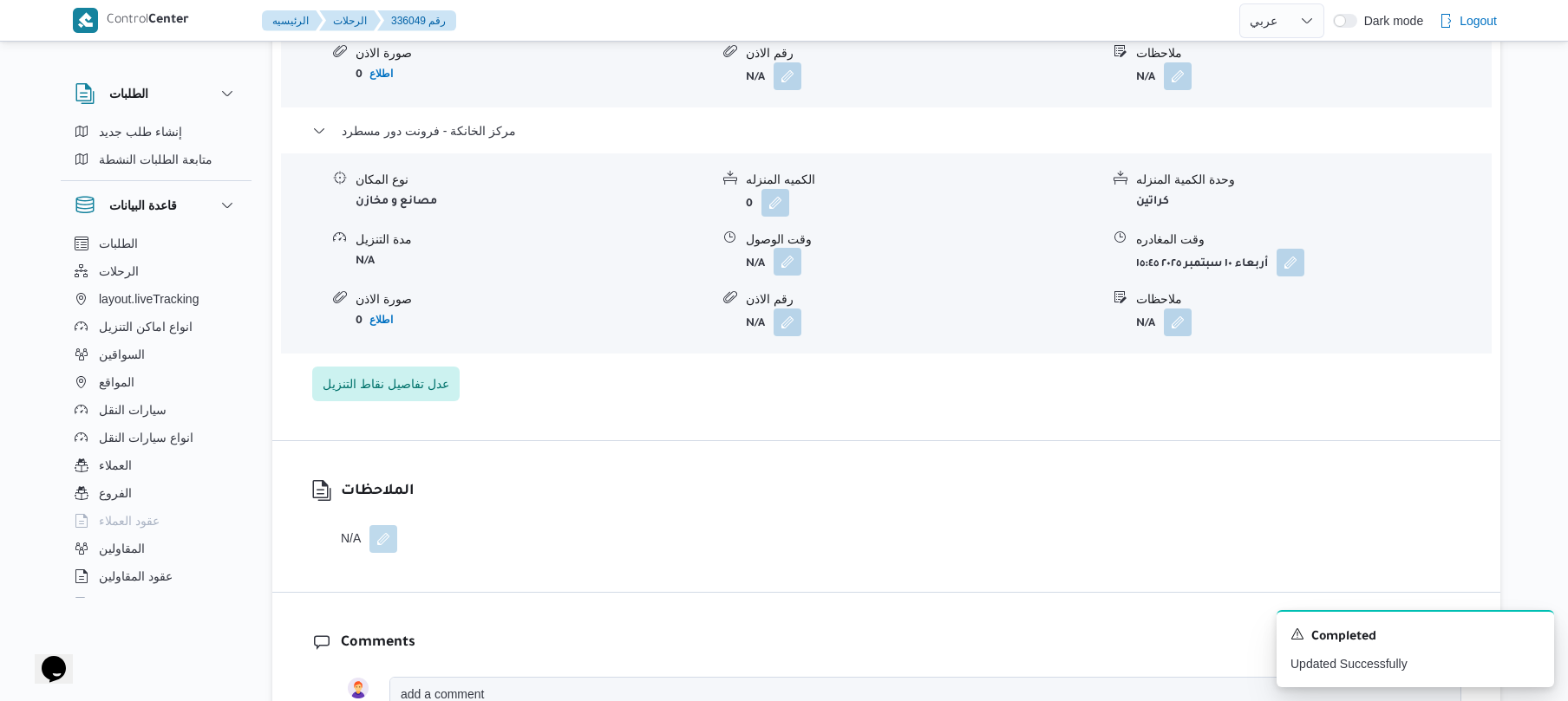
click at [791, 248] on button "button" at bounding box center [787, 261] width 27 height 27
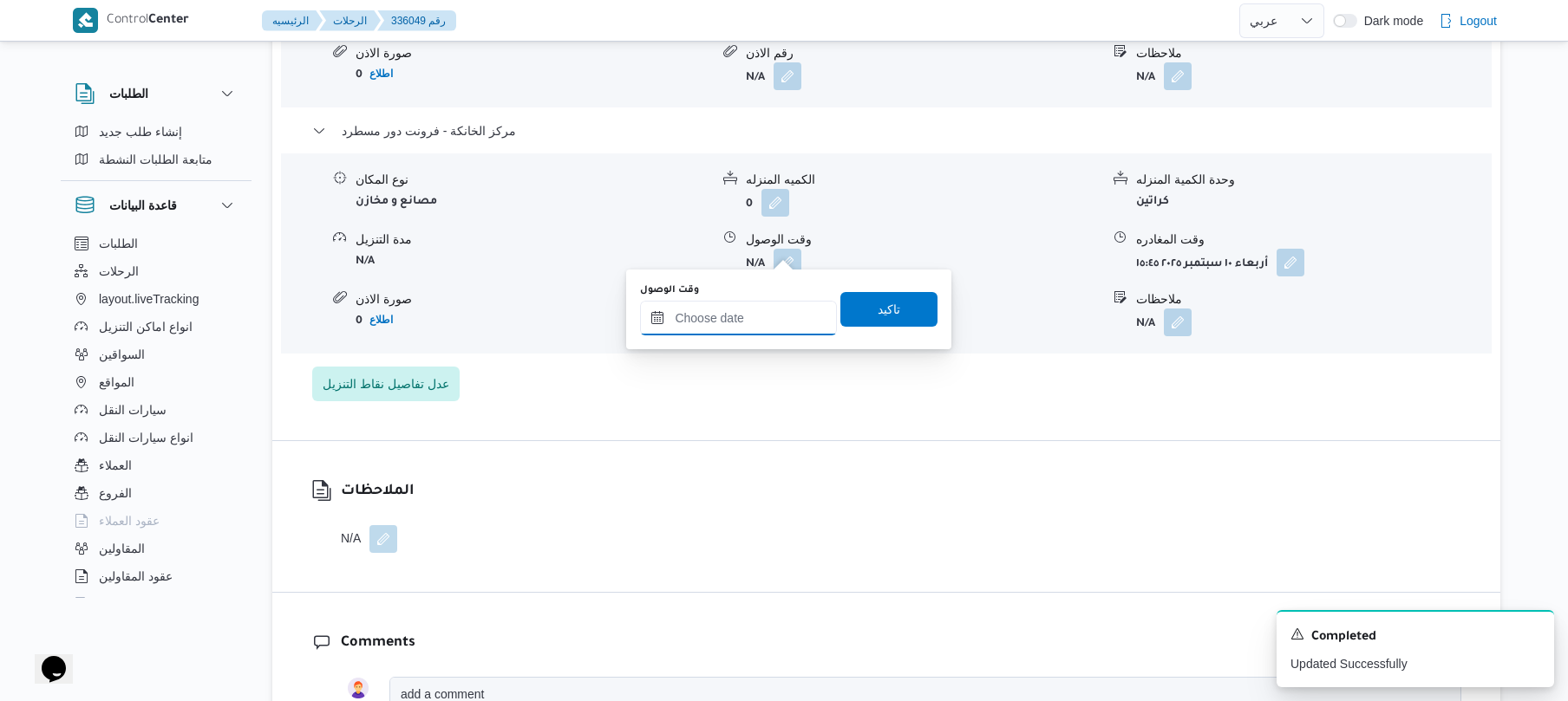
click at [764, 317] on input "وقت الوصول" at bounding box center [738, 318] width 197 height 35
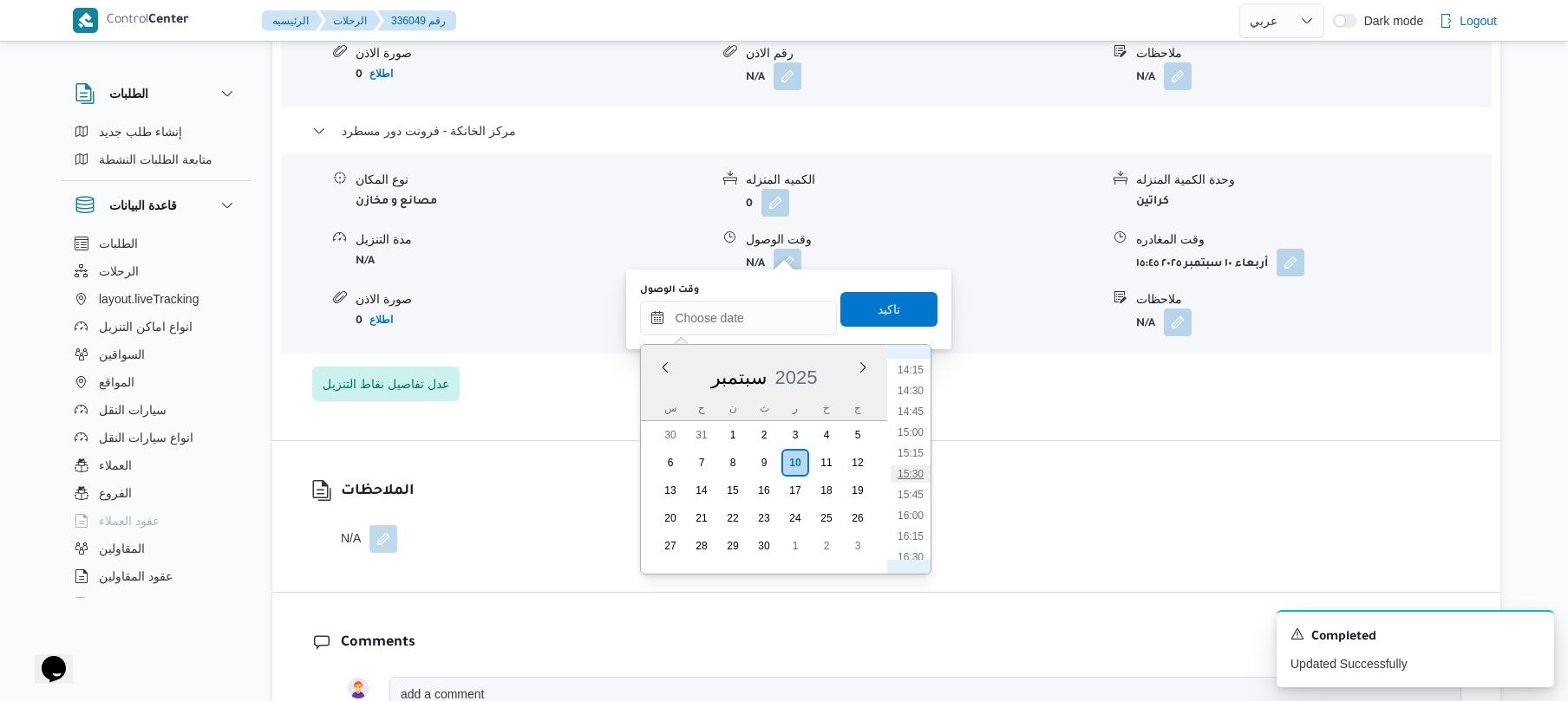
click at [907, 479] on li "15:30" at bounding box center [910, 474] width 40 height 17
type input "١٠/٠٩/٢٠٢٥ ١٥:٣٠"
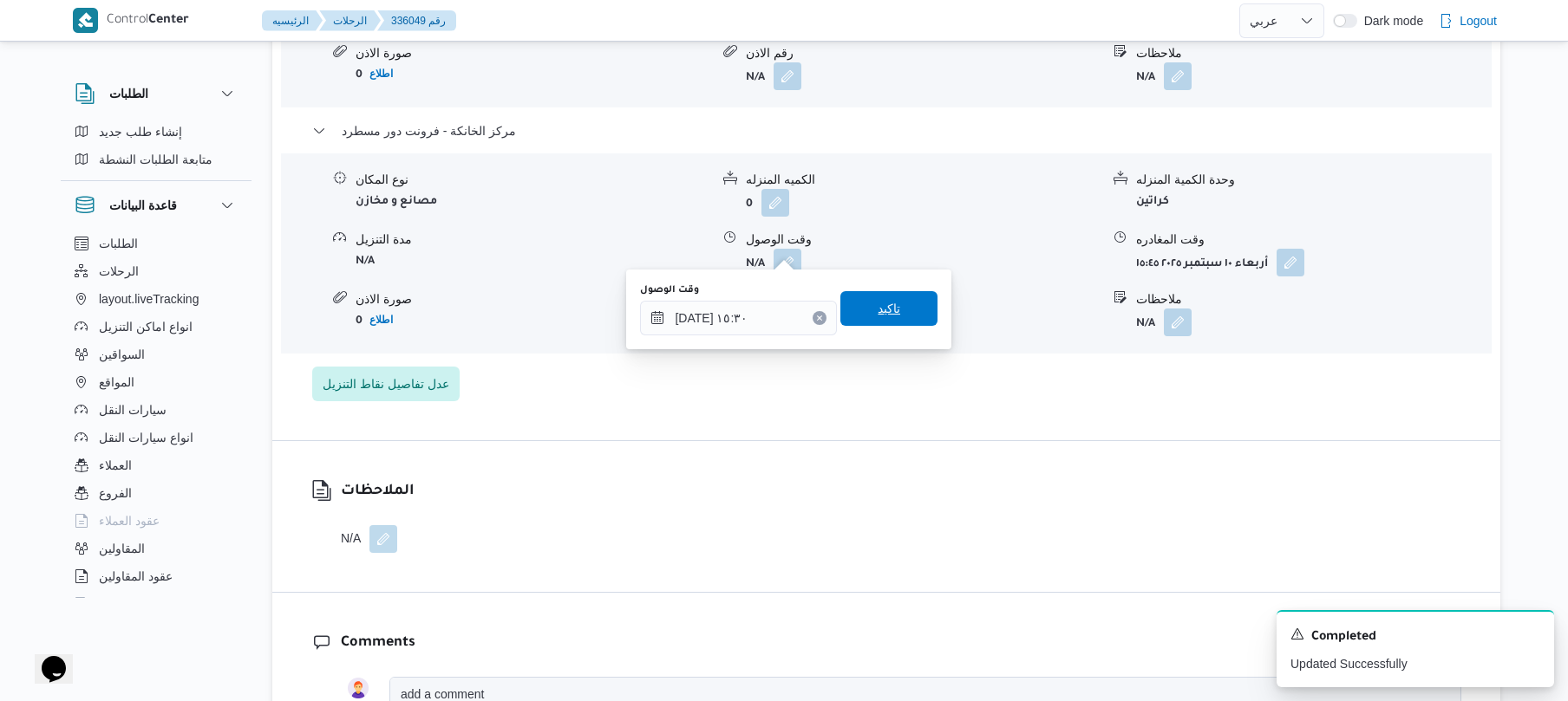
click at [892, 306] on span "تاكيد" at bounding box center [889, 308] width 97 height 35
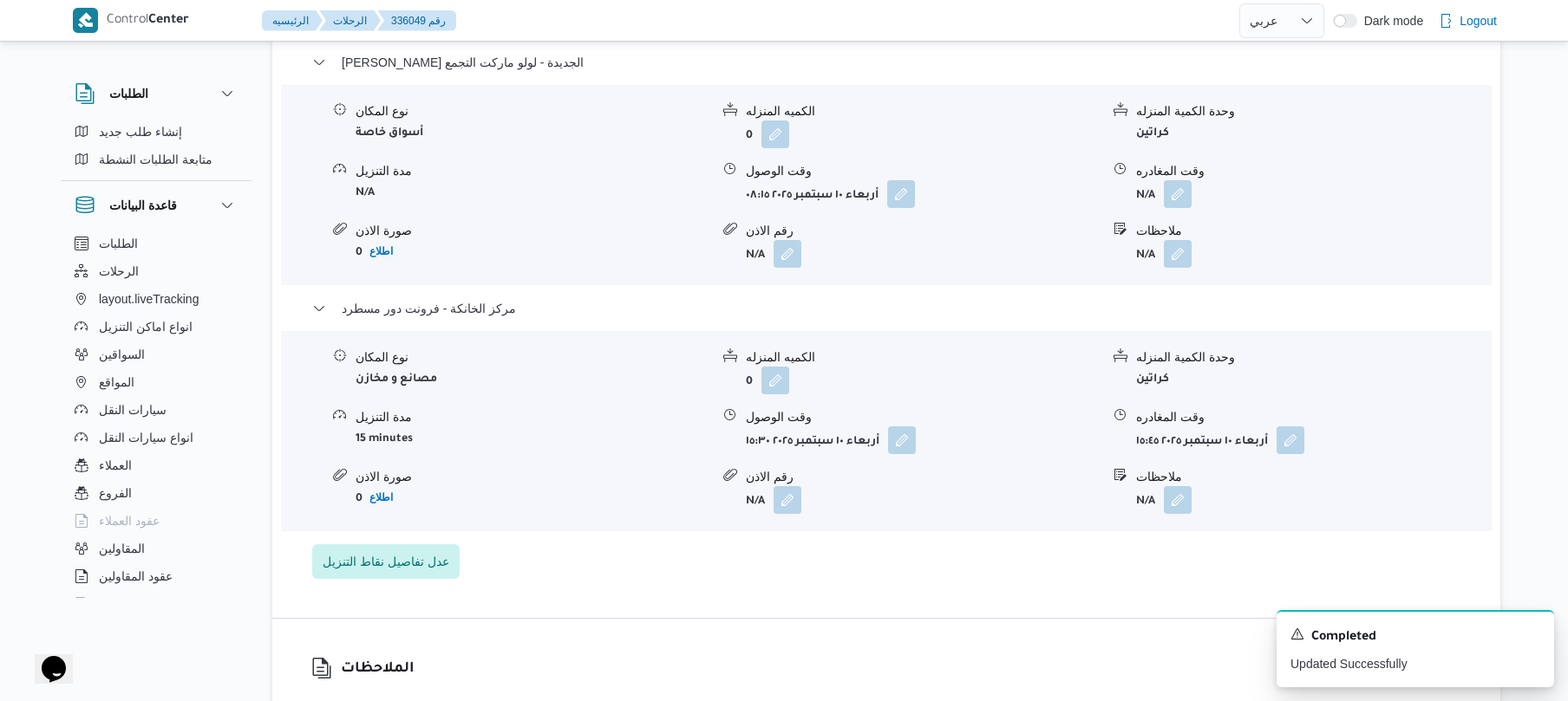
scroll to position [1526, 0]
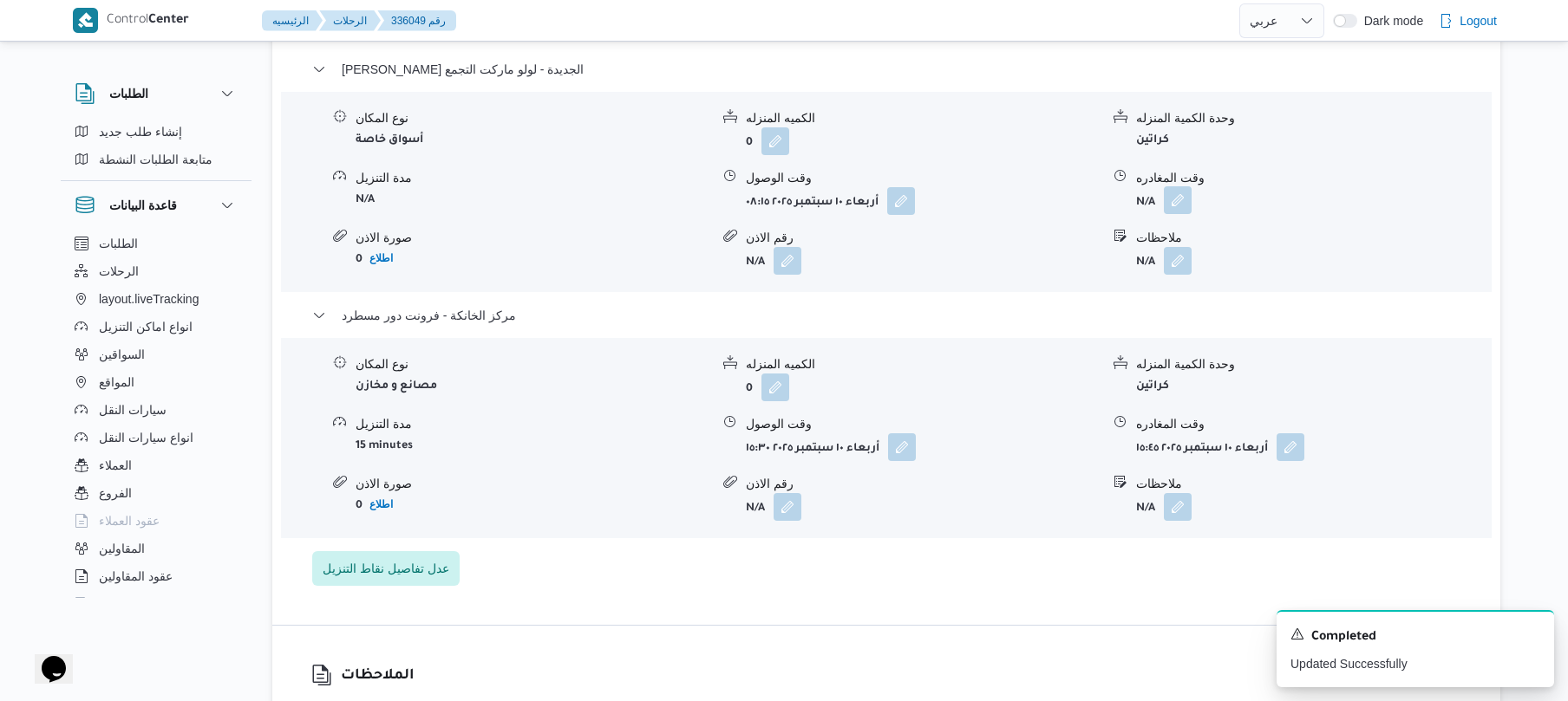
click at [1179, 187] on button "button" at bounding box center [1177, 200] width 27 height 27
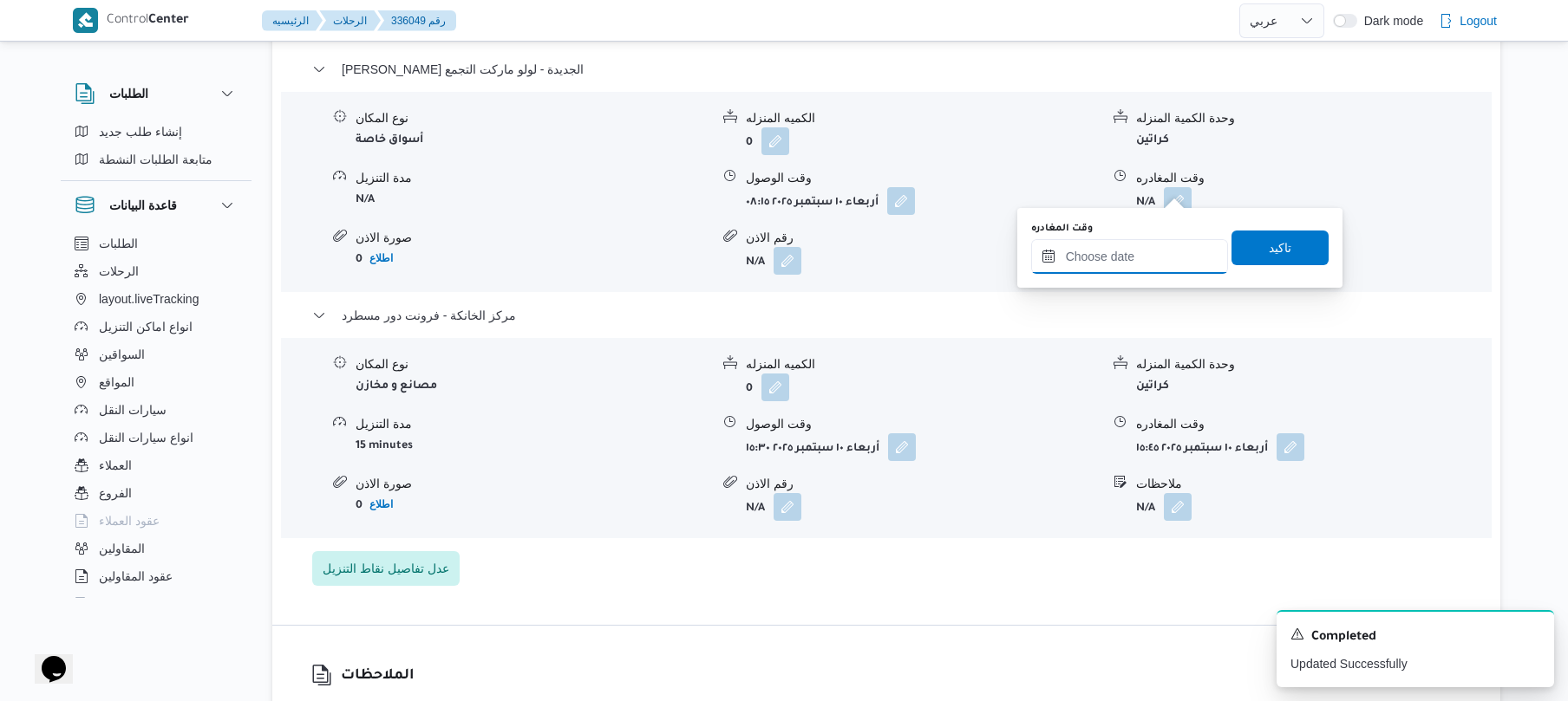
click at [1104, 241] on input "وقت المغادره" at bounding box center [1130, 256] width 197 height 35
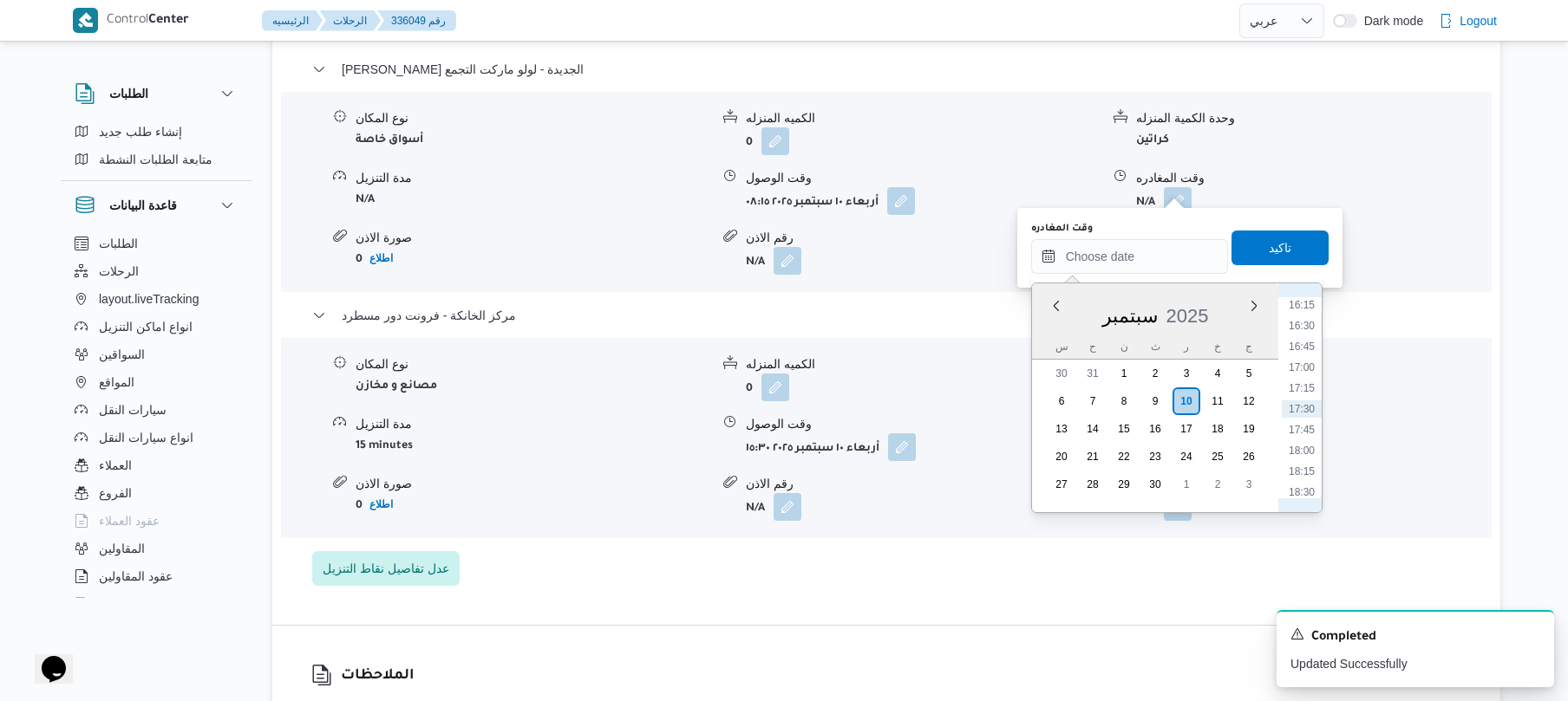
scroll to position [1183, 0]
click at [1312, 344] on li "14:45" at bounding box center [1302, 350] width 40 height 17
type input "١٠/٠٩/٢٠٢٥ ١٤:٤٥"
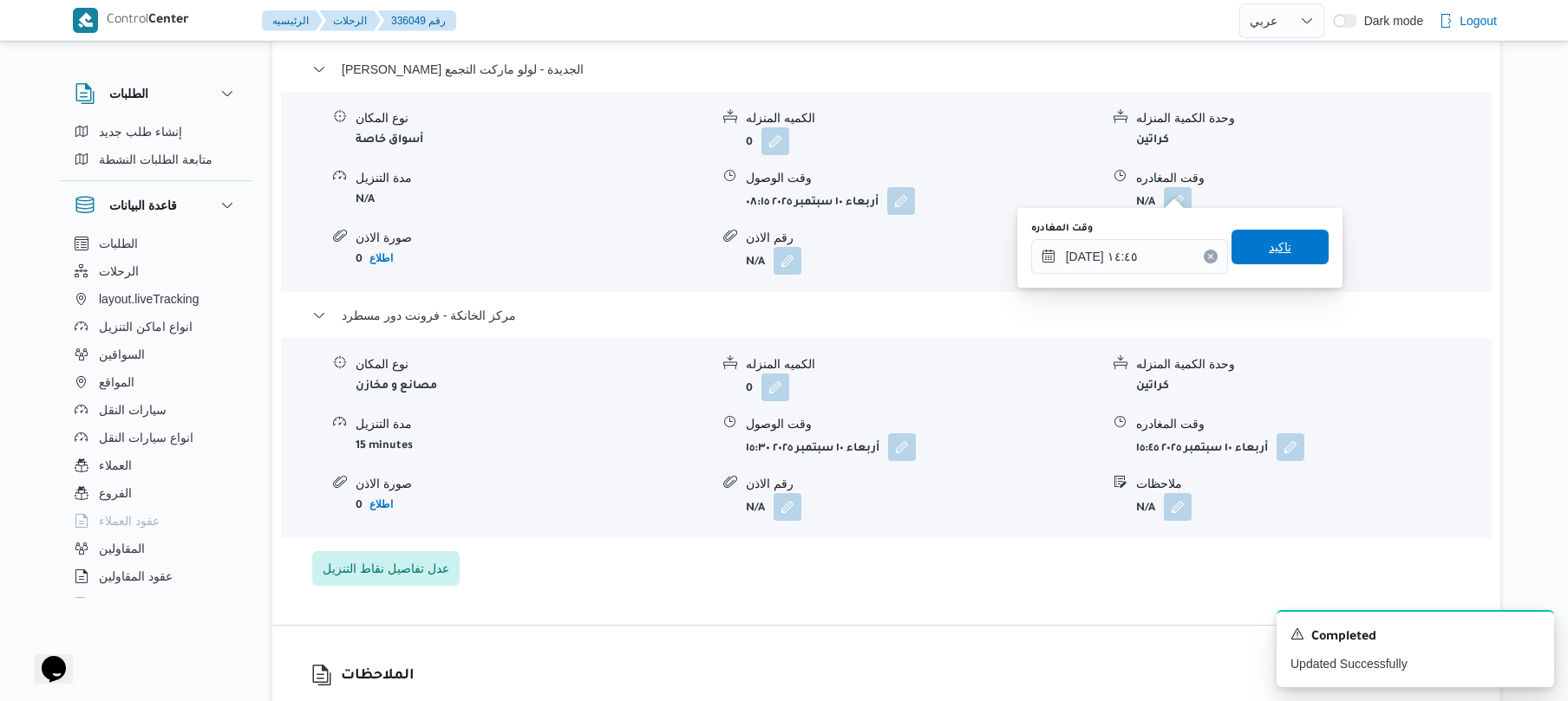
click at [1291, 256] on span "تاكيد" at bounding box center [1279, 247] width 97 height 35
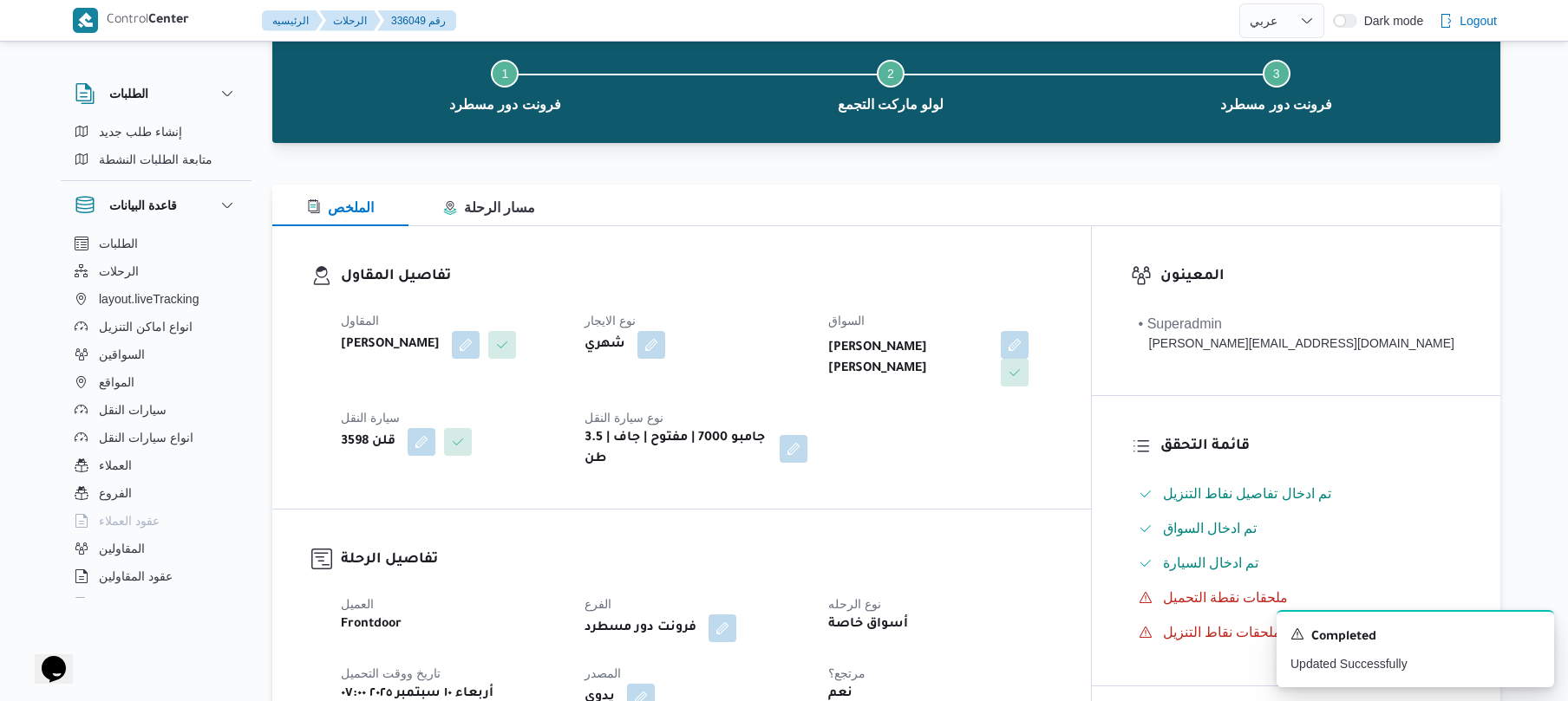
scroll to position [0, 0]
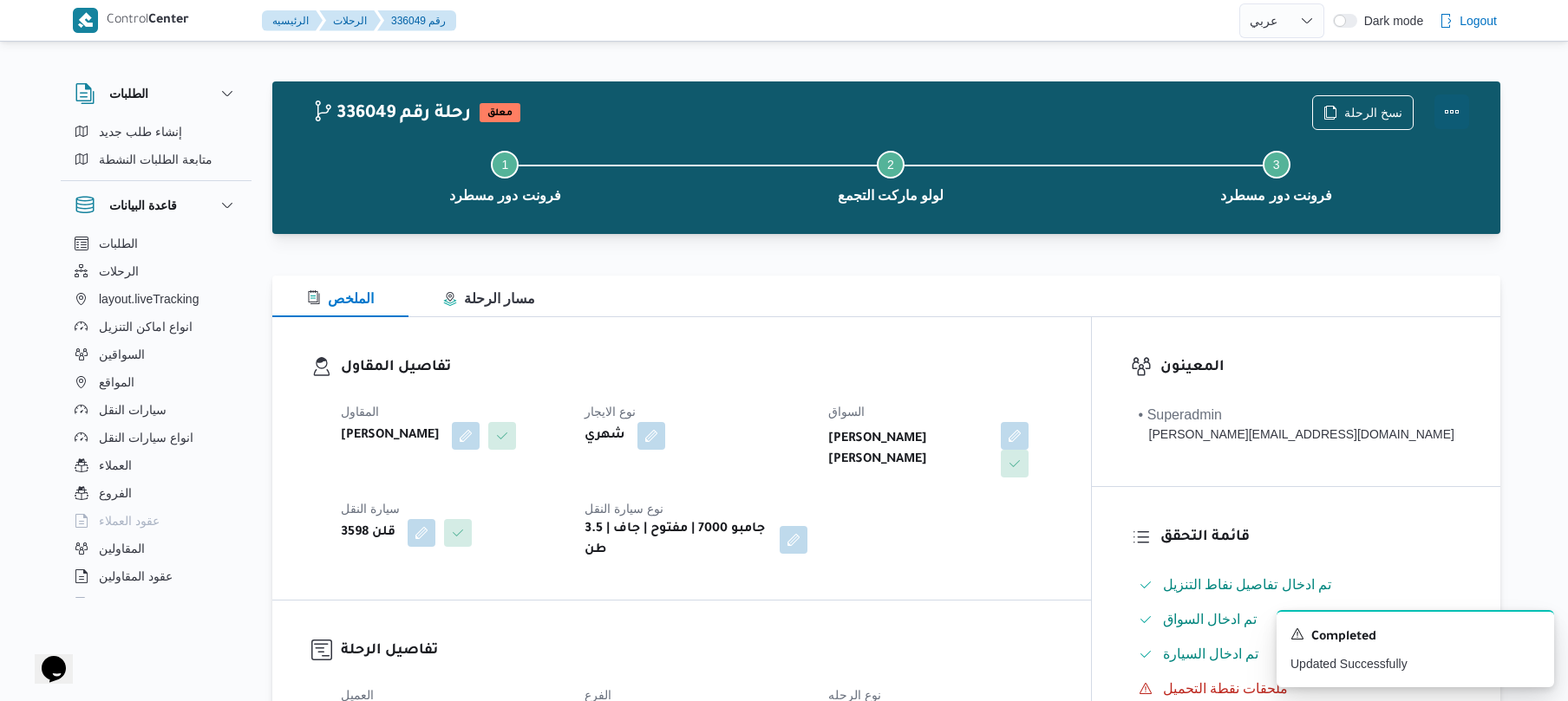
click at [1452, 109] on button "Actions" at bounding box center [1452, 112] width 35 height 35
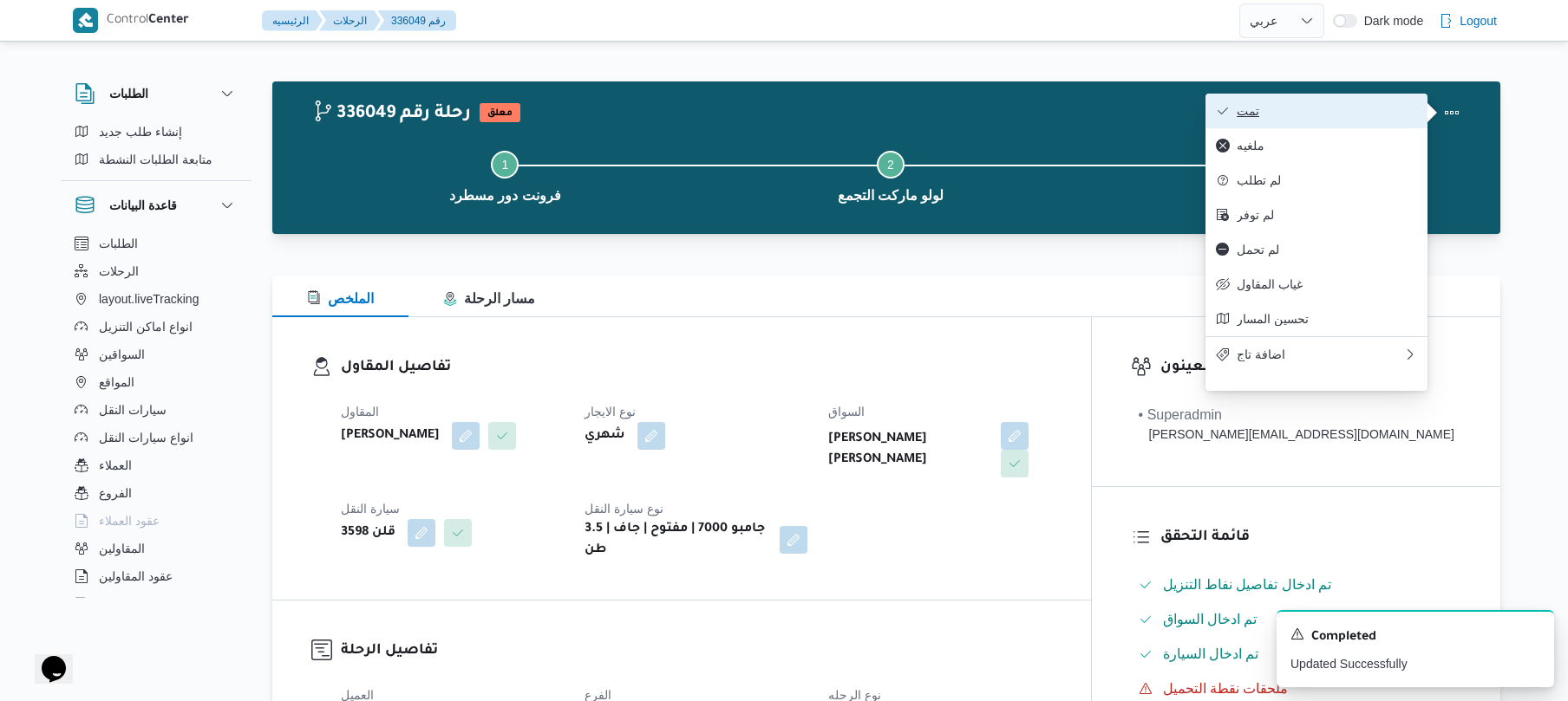
click at [1355, 111] on span "تمت" at bounding box center [1327, 111] width 181 height 14
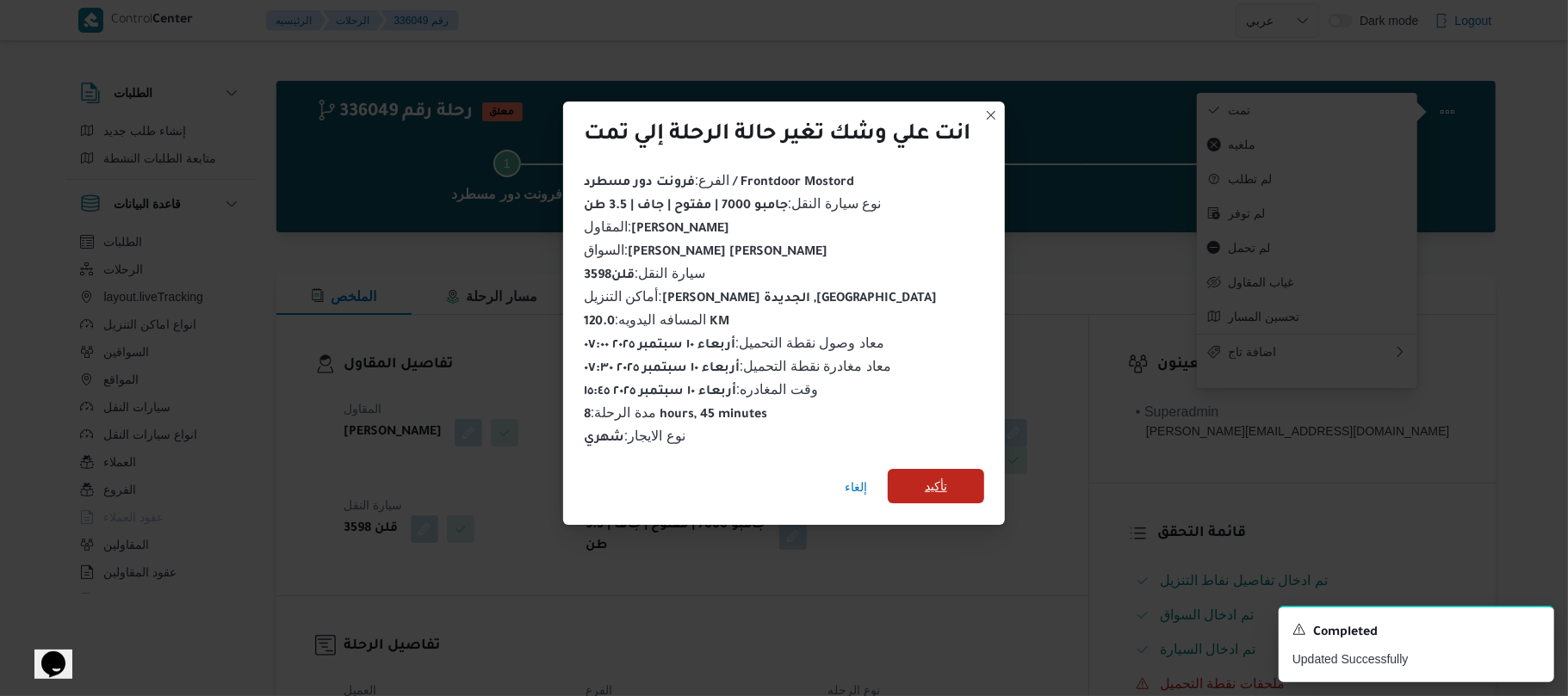
click at [963, 475] on span "تأكيد" at bounding box center [936, 487] width 97 height 35
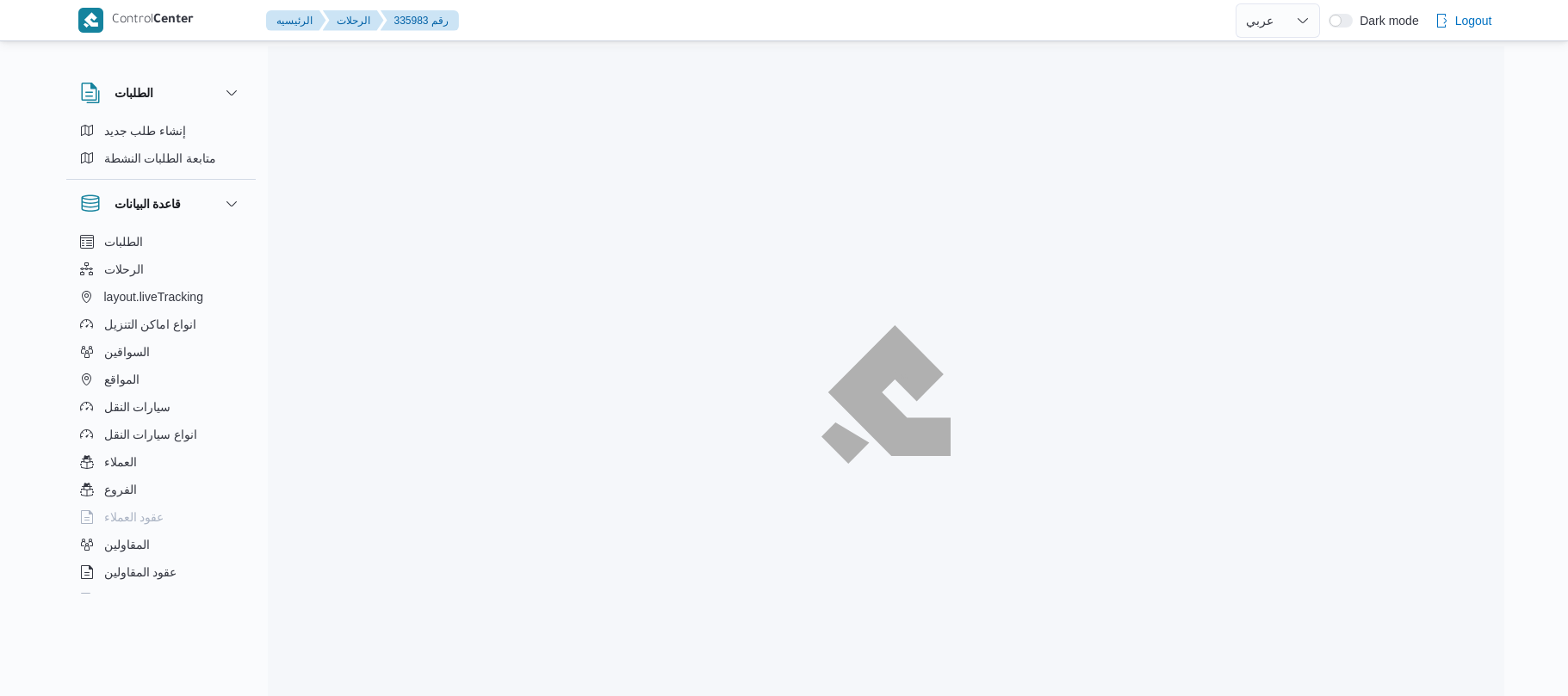
select select "ar"
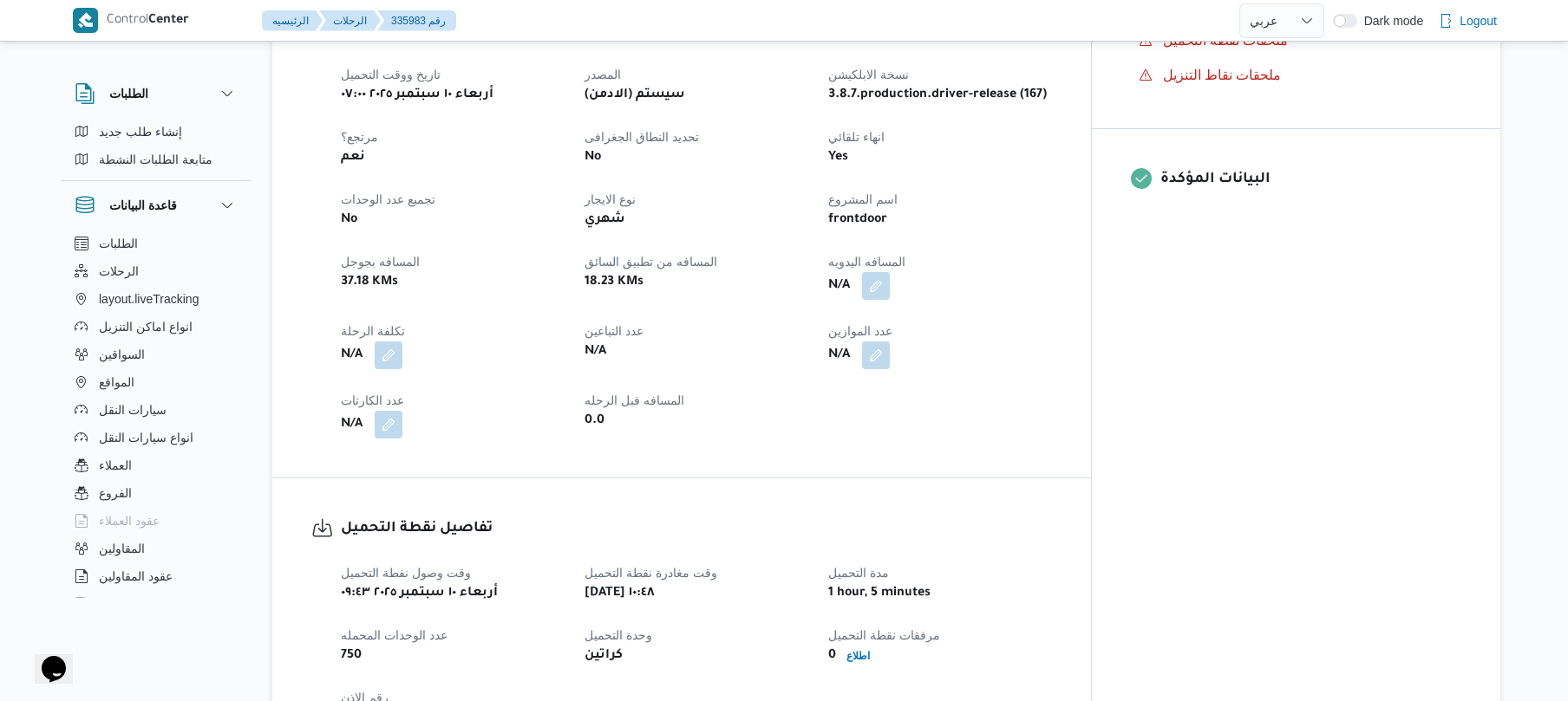
scroll to position [693, 0]
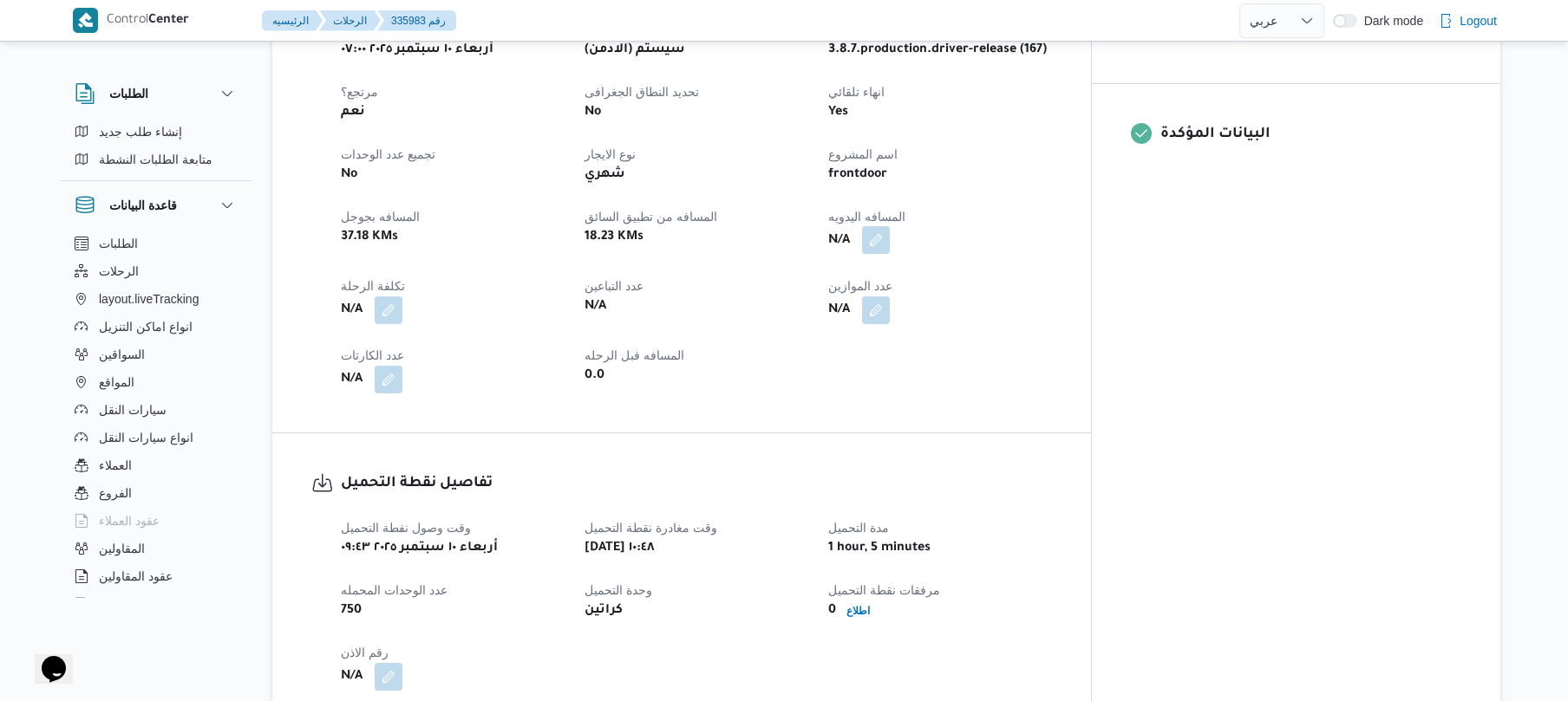
click at [890, 230] on button "button" at bounding box center [875, 239] width 27 height 27
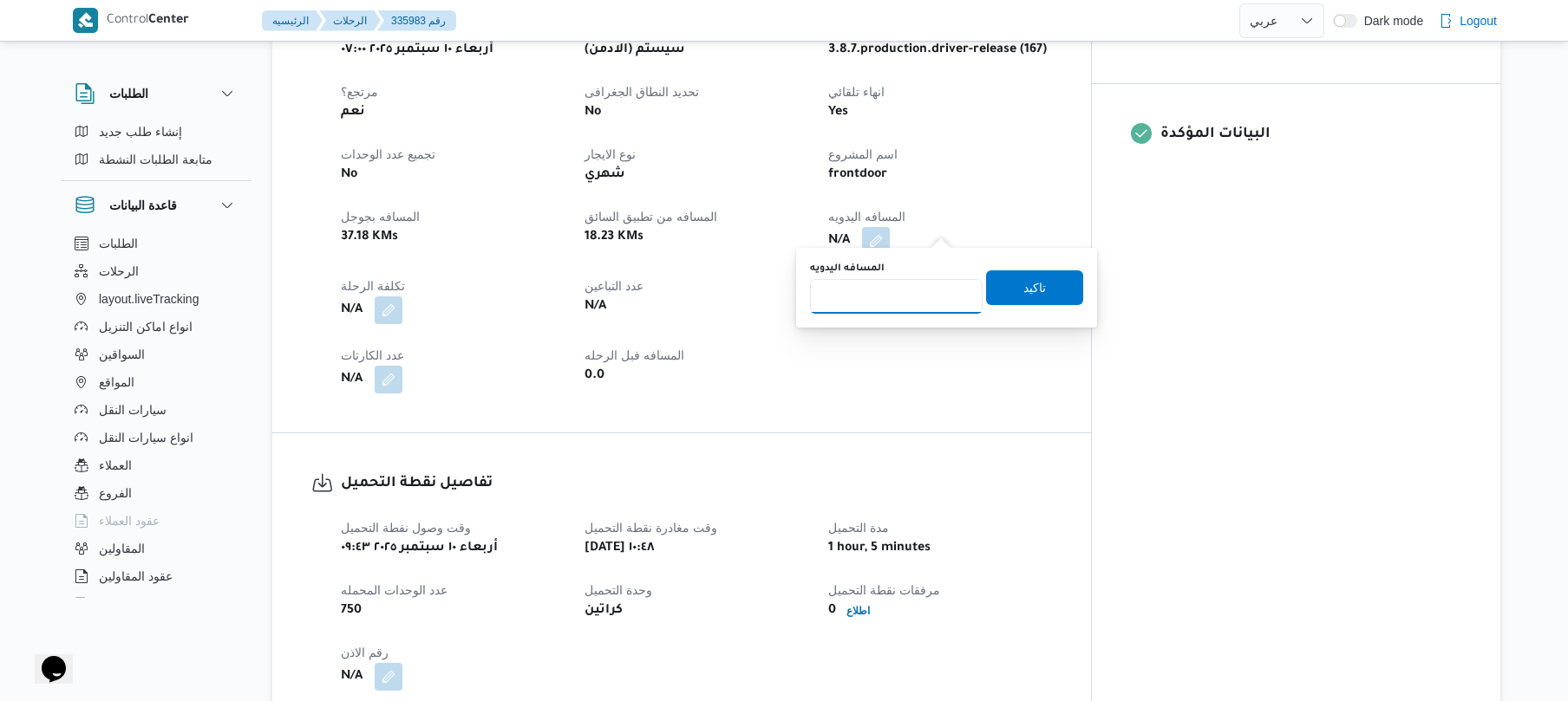
click at [917, 292] on input "المسافه اليدويه" at bounding box center [896, 296] width 172 height 35
type input "120"
click at [1034, 292] on span "تاكيد" at bounding box center [1035, 287] width 23 height 21
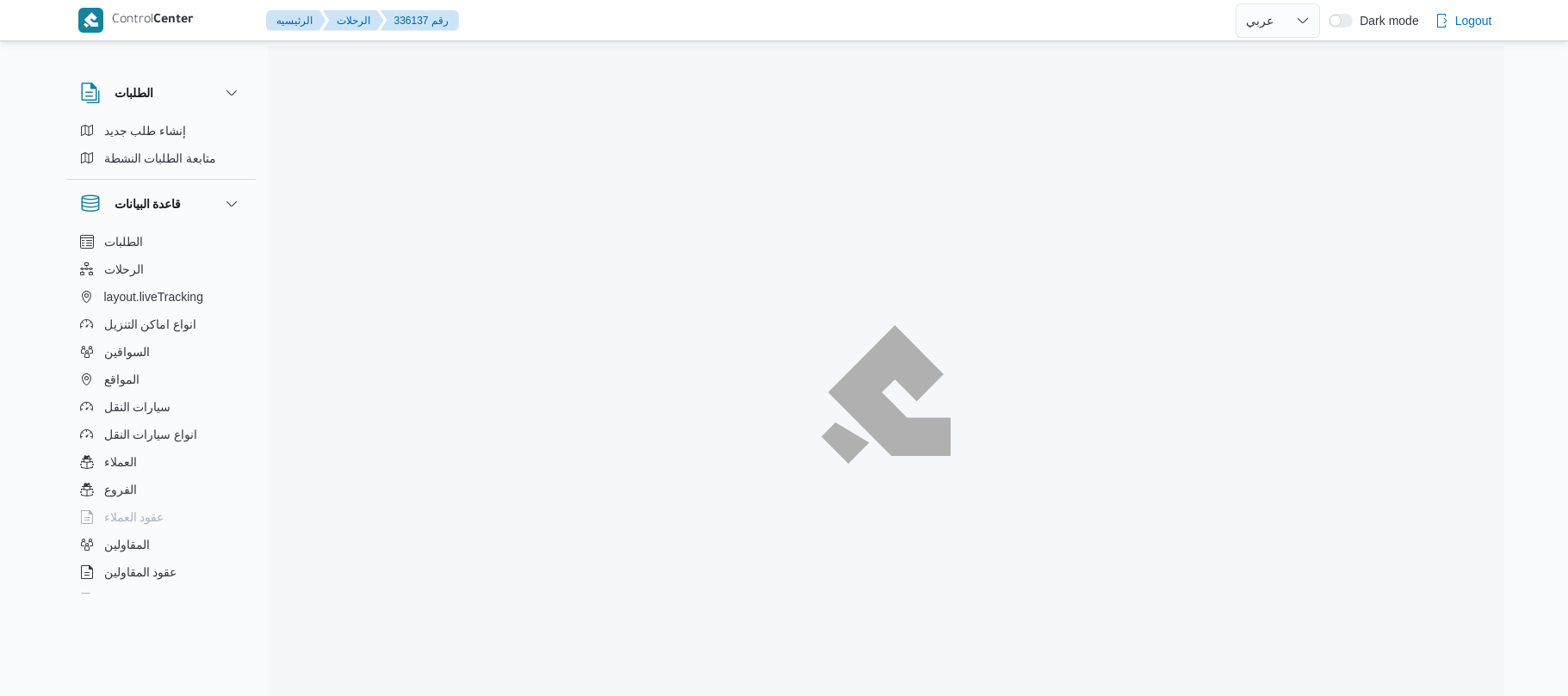
select select "ar"
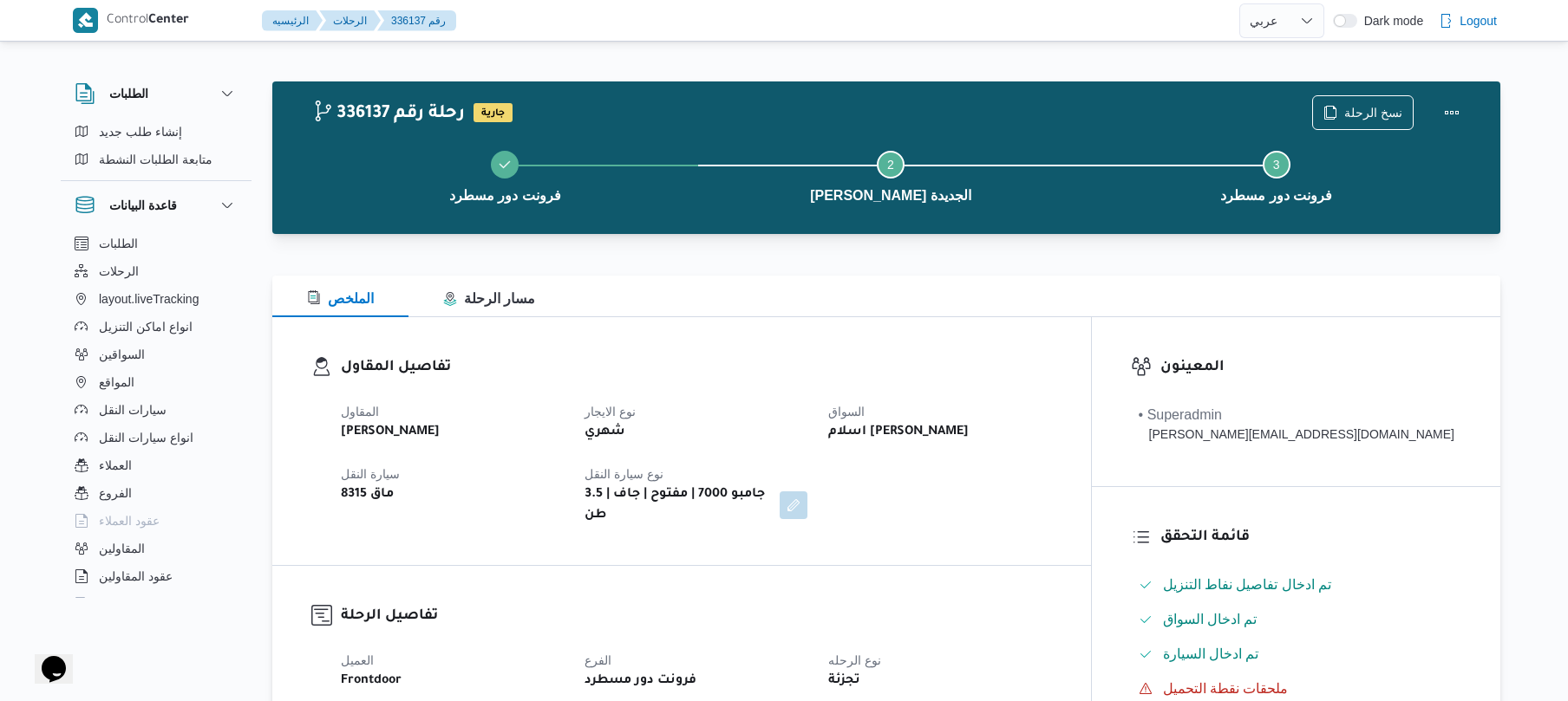
click at [907, 341] on div "تفاصيل المقاول المقاول [PERSON_NAME] نوع الايجار شهري السواق اسلام [PERSON_NAME…" at bounding box center [681, 441] width 819 height 248
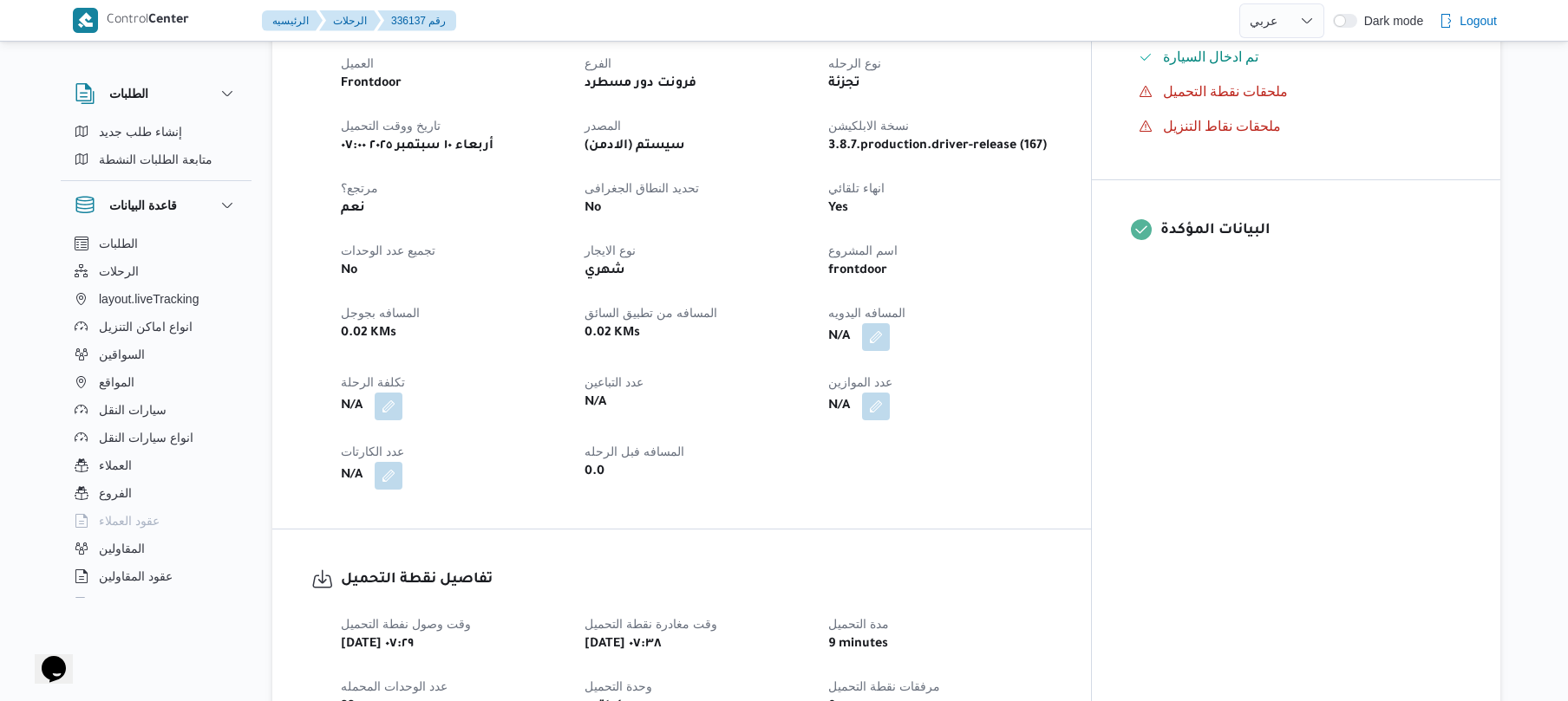
scroll to position [601, 0]
click at [890, 326] on button "button" at bounding box center [875, 332] width 27 height 27
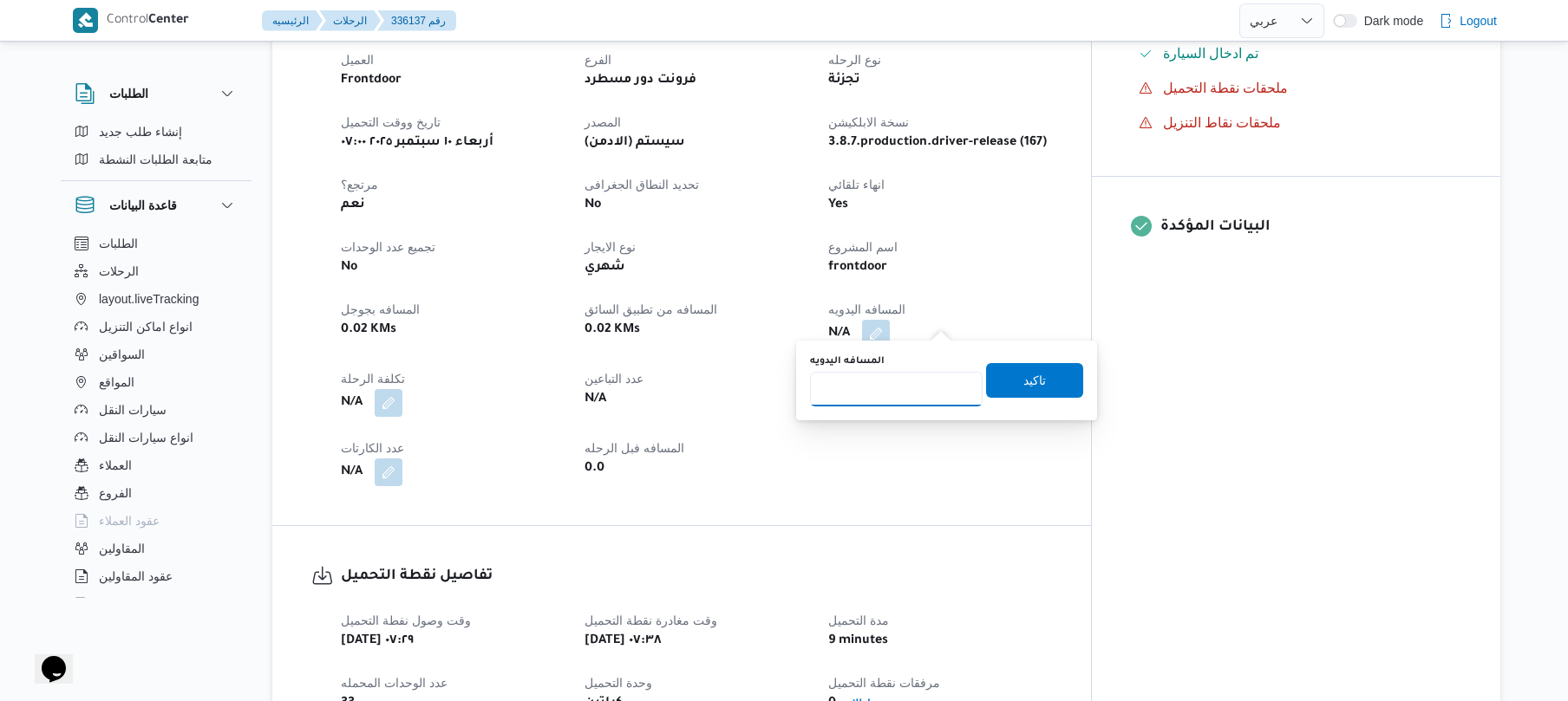
click at [885, 377] on input "المسافه اليدويه" at bounding box center [896, 389] width 172 height 35
type input "120"
click at [1024, 382] on span "تاكيد" at bounding box center [1035, 379] width 23 height 21
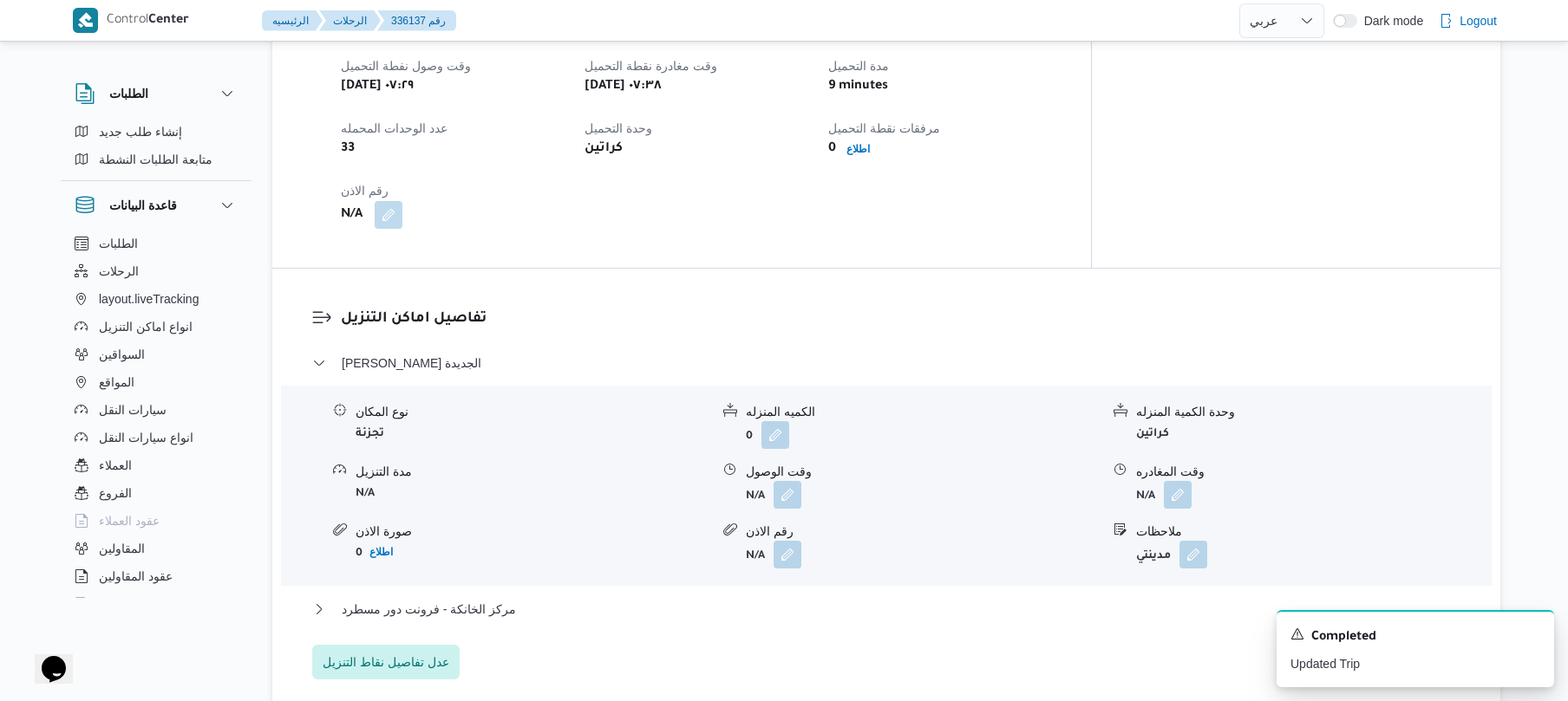
scroll to position [1110, 0]
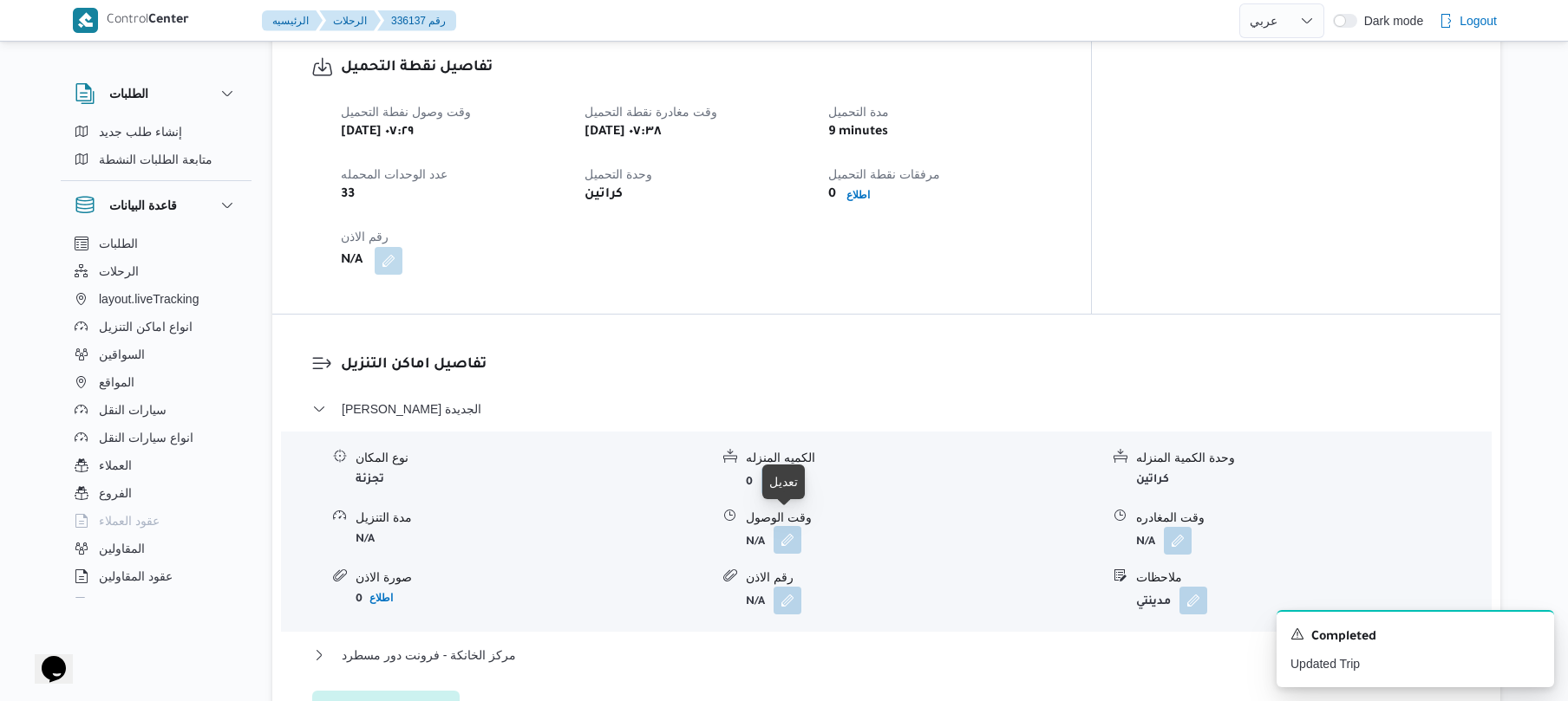
click at [793, 528] on button "button" at bounding box center [787, 539] width 27 height 27
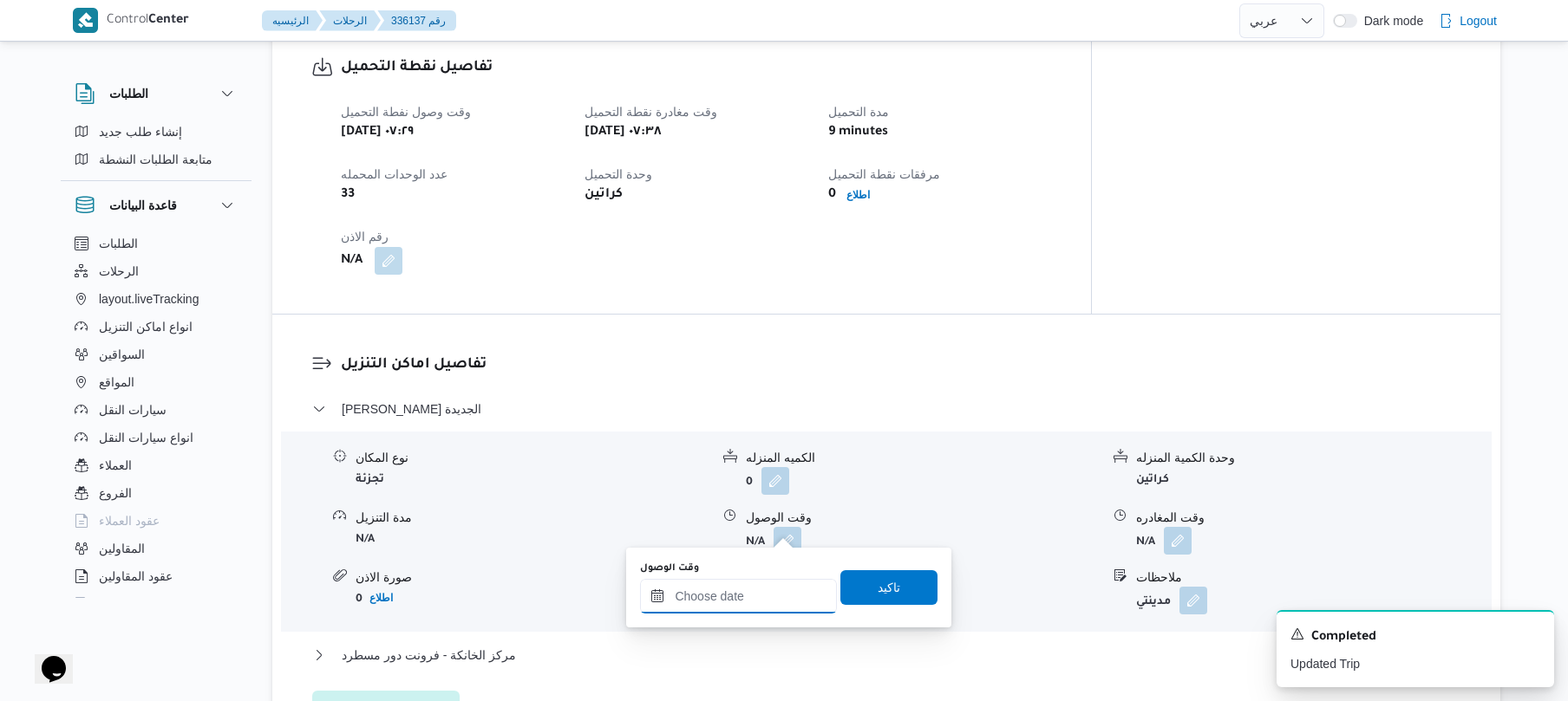
click at [732, 604] on input "وقت الوصول" at bounding box center [738, 596] width 197 height 35
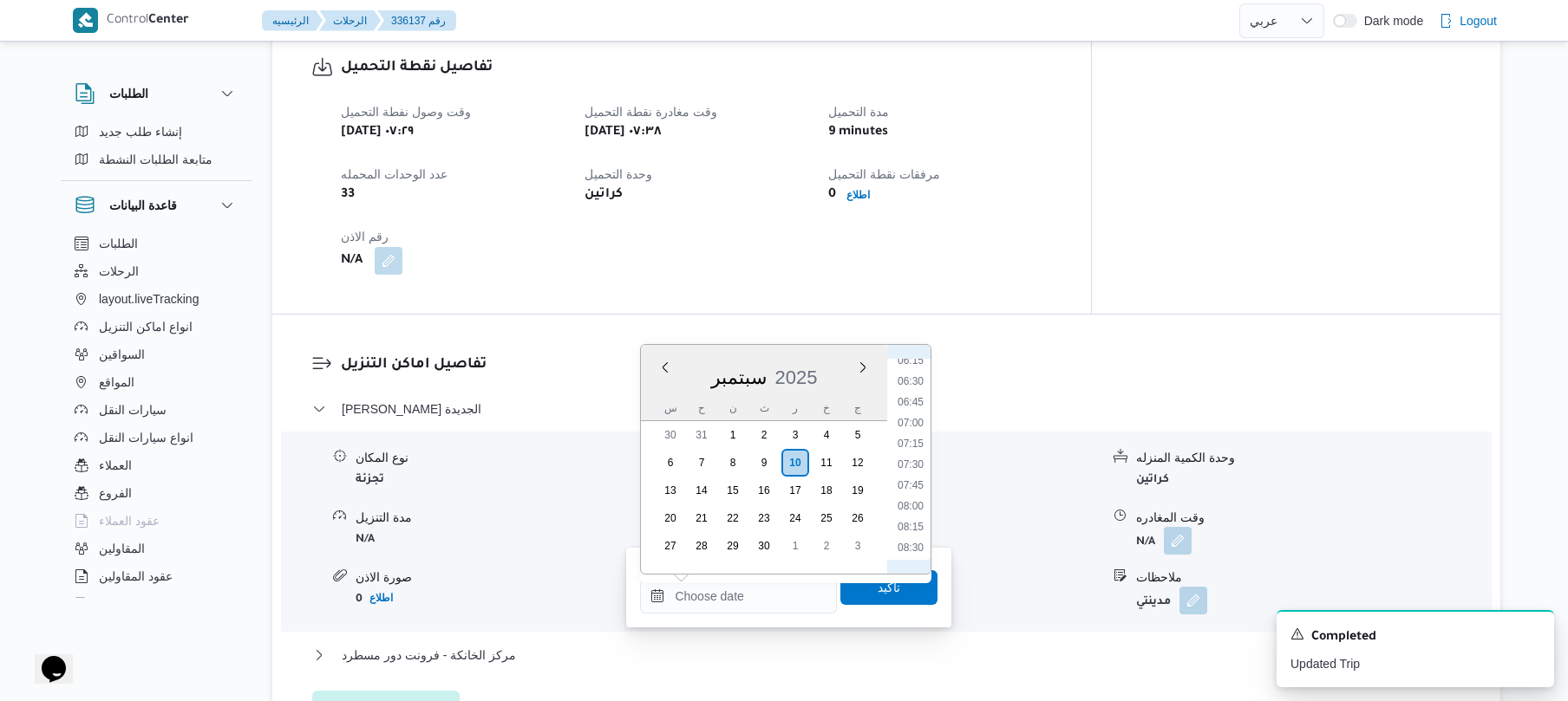
scroll to position [498, 0]
click at [907, 535] on li "08:00" at bounding box center [910, 535] width 40 height 17
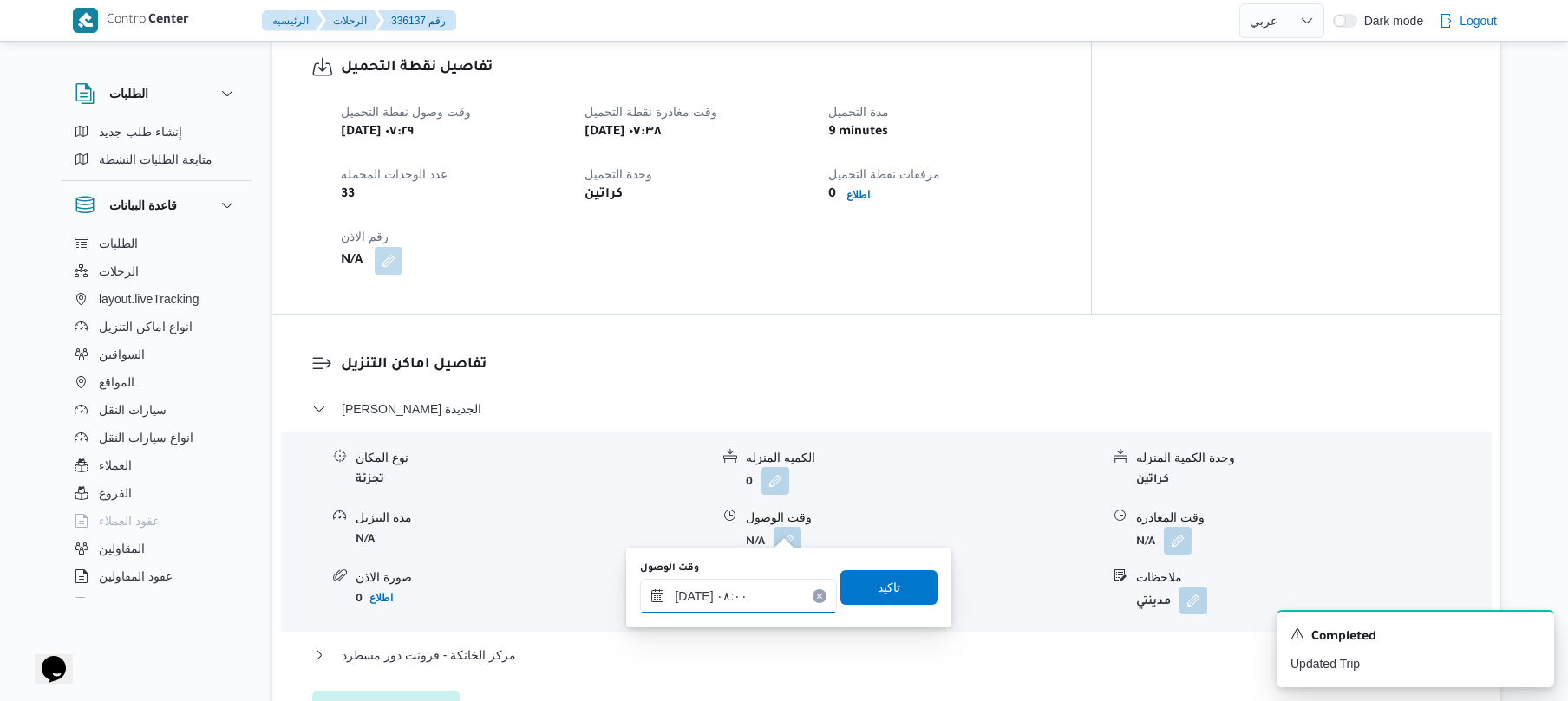
click at [696, 597] on input "١٠/٠٩/٢٠٢٥ ٠٨:٠٠" at bounding box center [738, 596] width 197 height 35
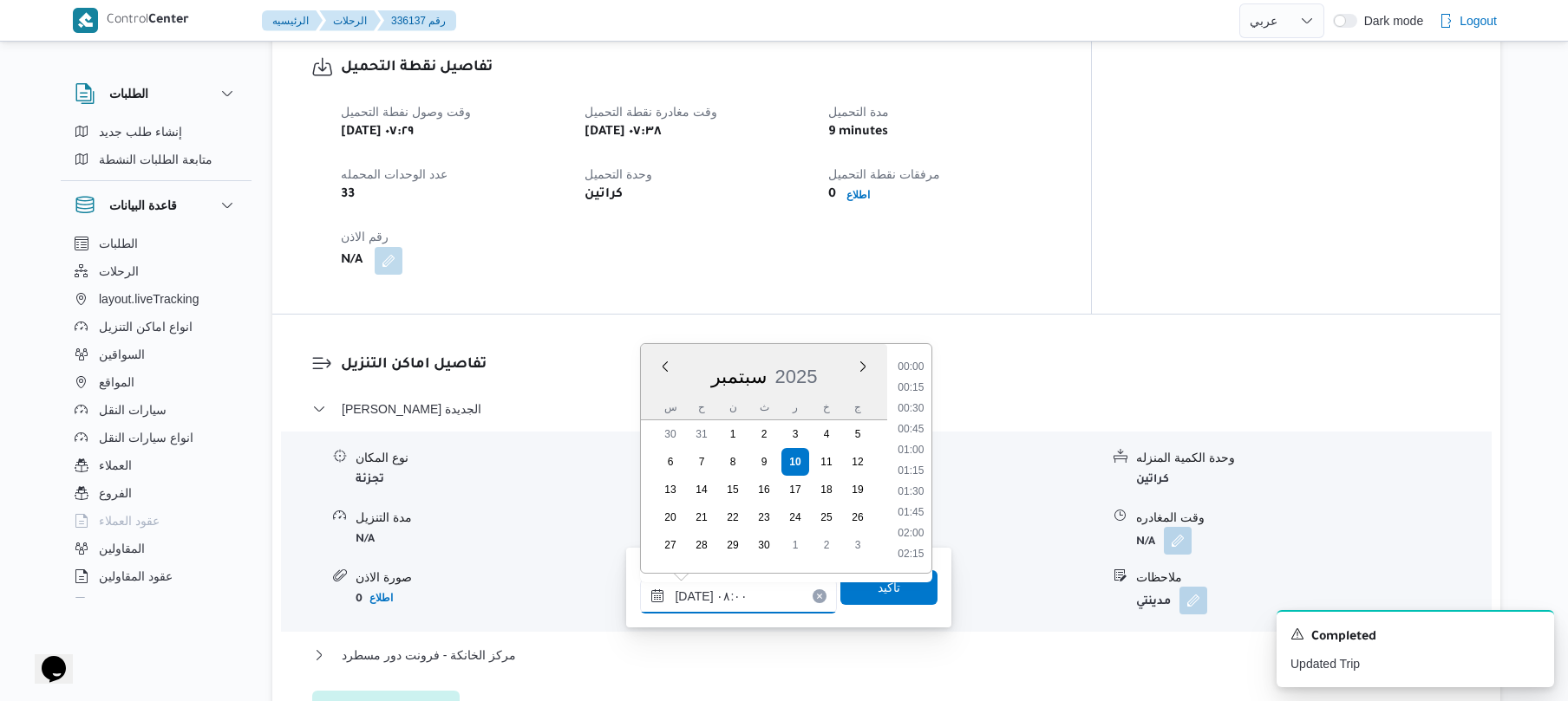
scroll to position [562, 0]
type input "١٠/٠٩/٢٠٢٥ ٠٨:50"
click at [886, 594] on span "تاكيد" at bounding box center [890, 587] width 23 height 21
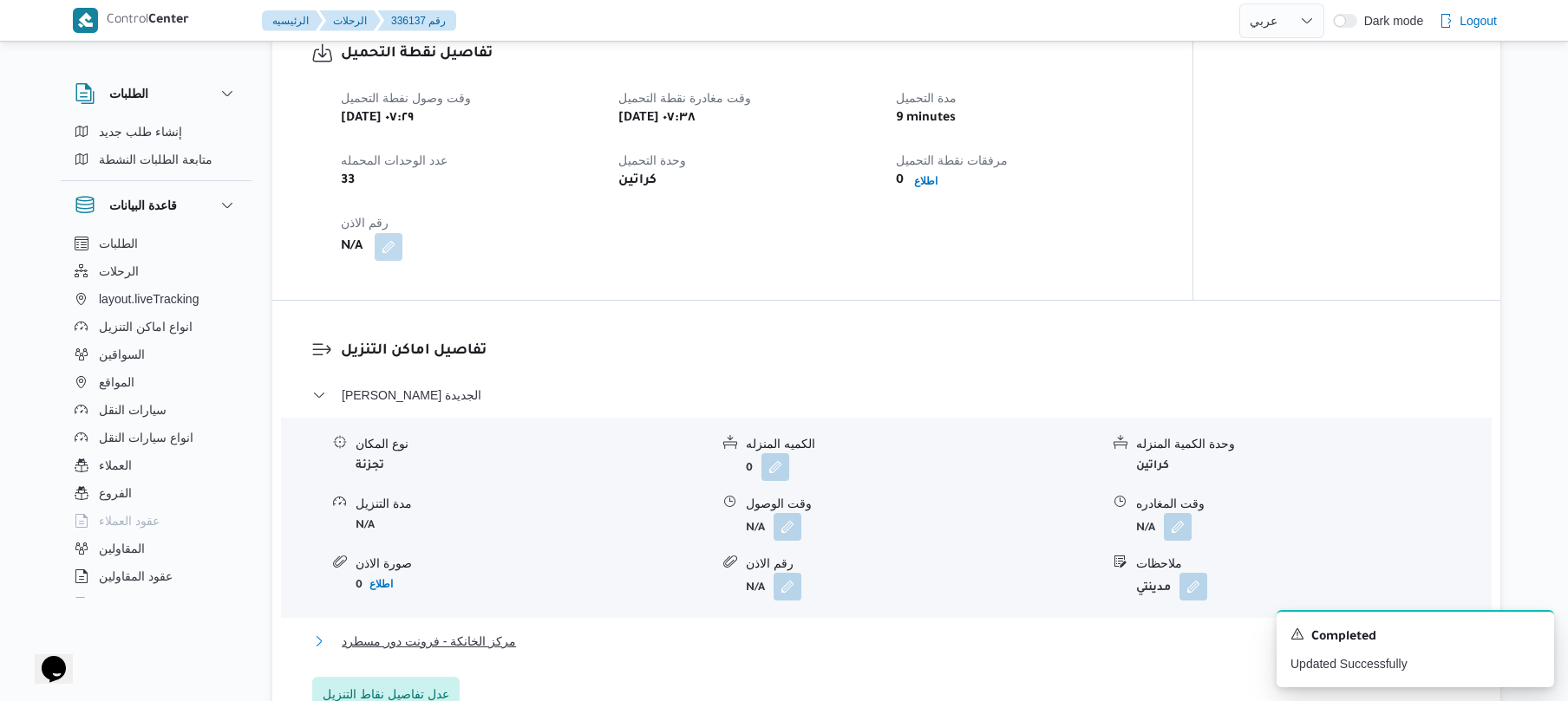
click at [754, 636] on button "مركز الخانكة - فرونت دور مسطرد" at bounding box center [887, 641] width 1149 height 21
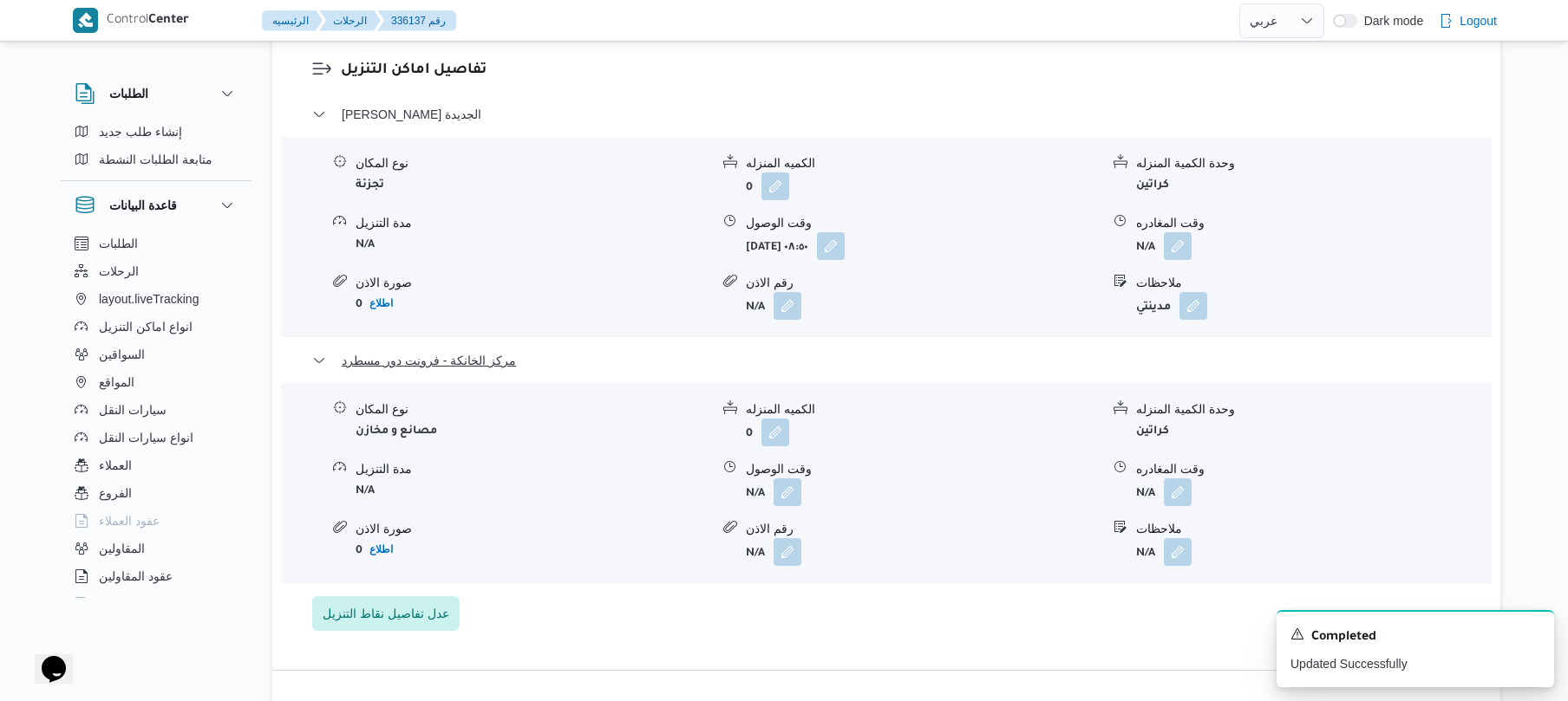
scroll to position [1665, 0]
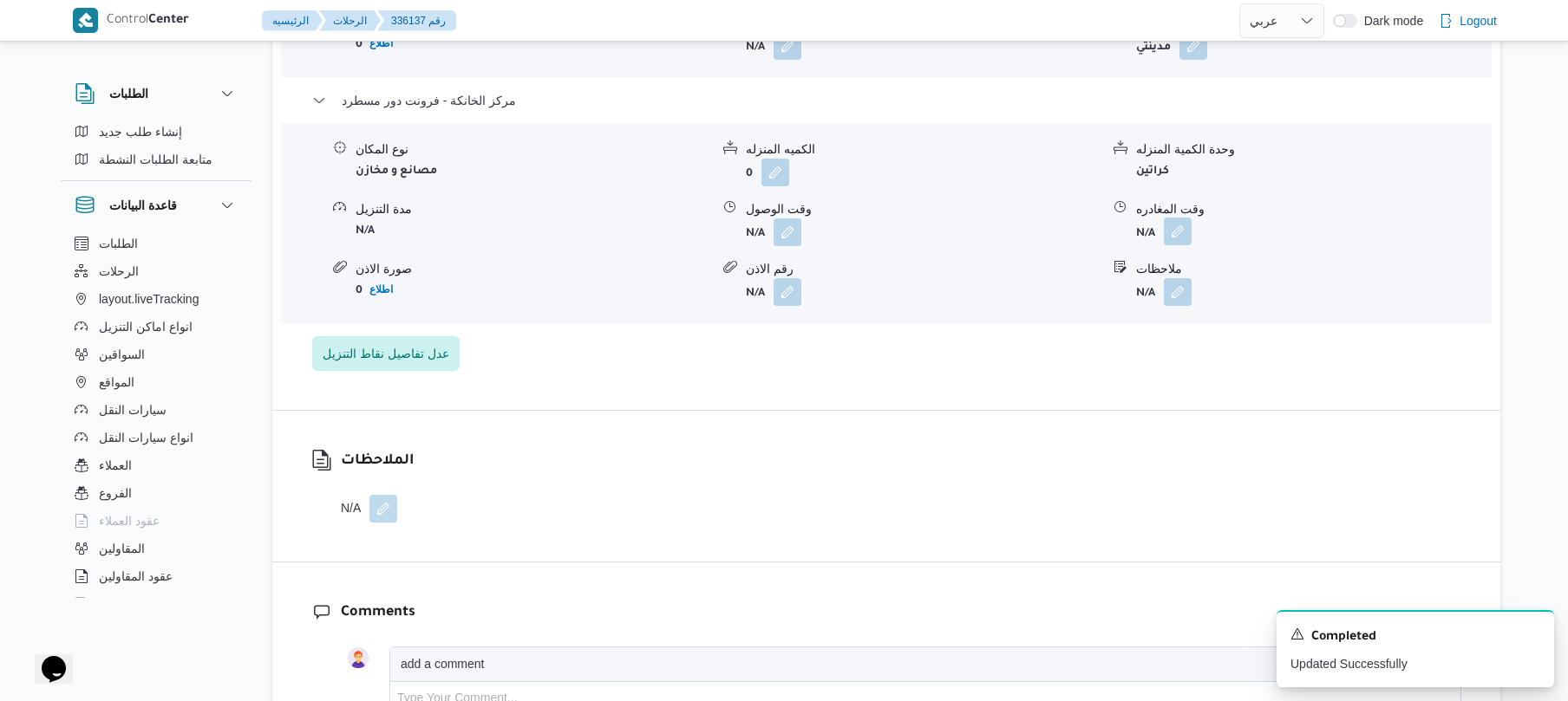
click at [1181, 218] on button "button" at bounding box center [1177, 231] width 27 height 27
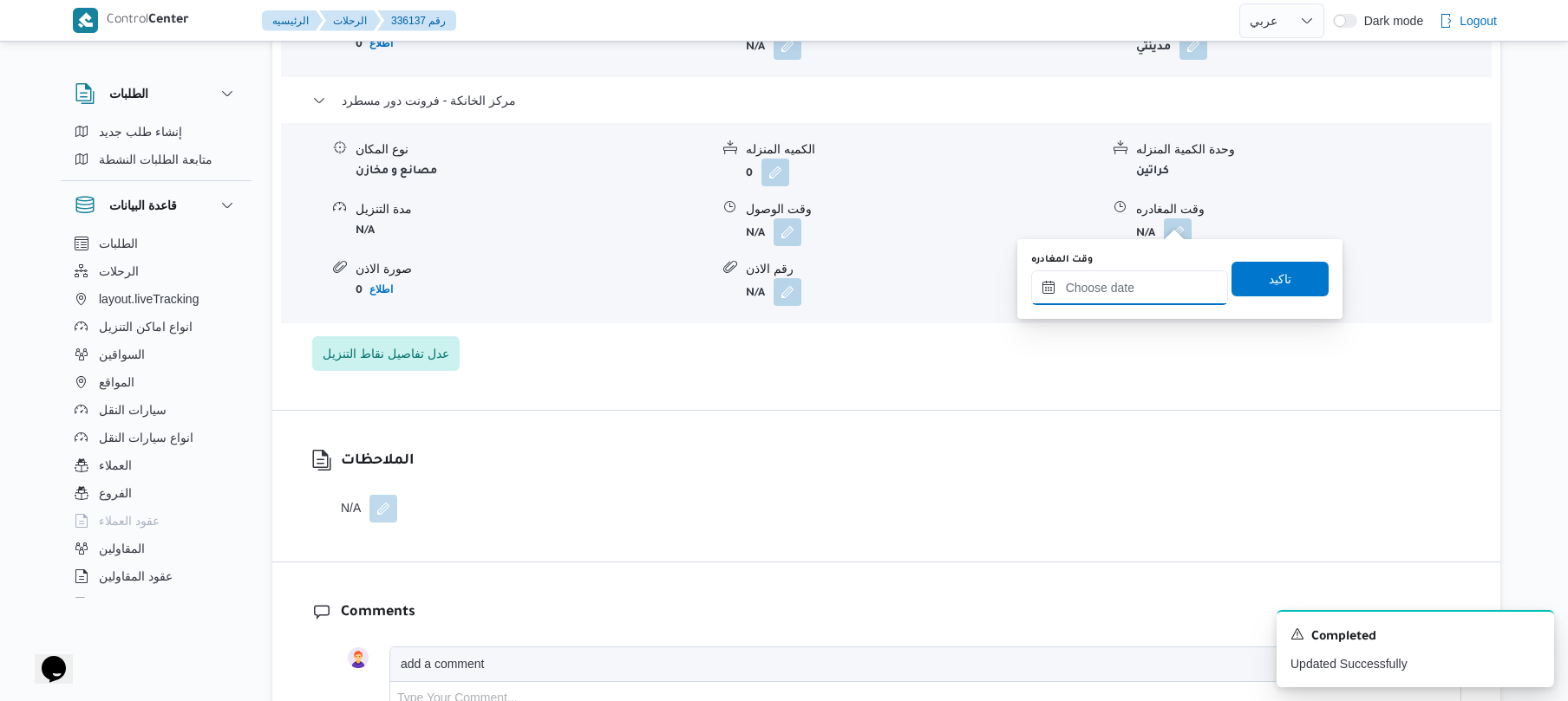
click at [1097, 296] on input "وقت المغادره" at bounding box center [1130, 288] width 197 height 35
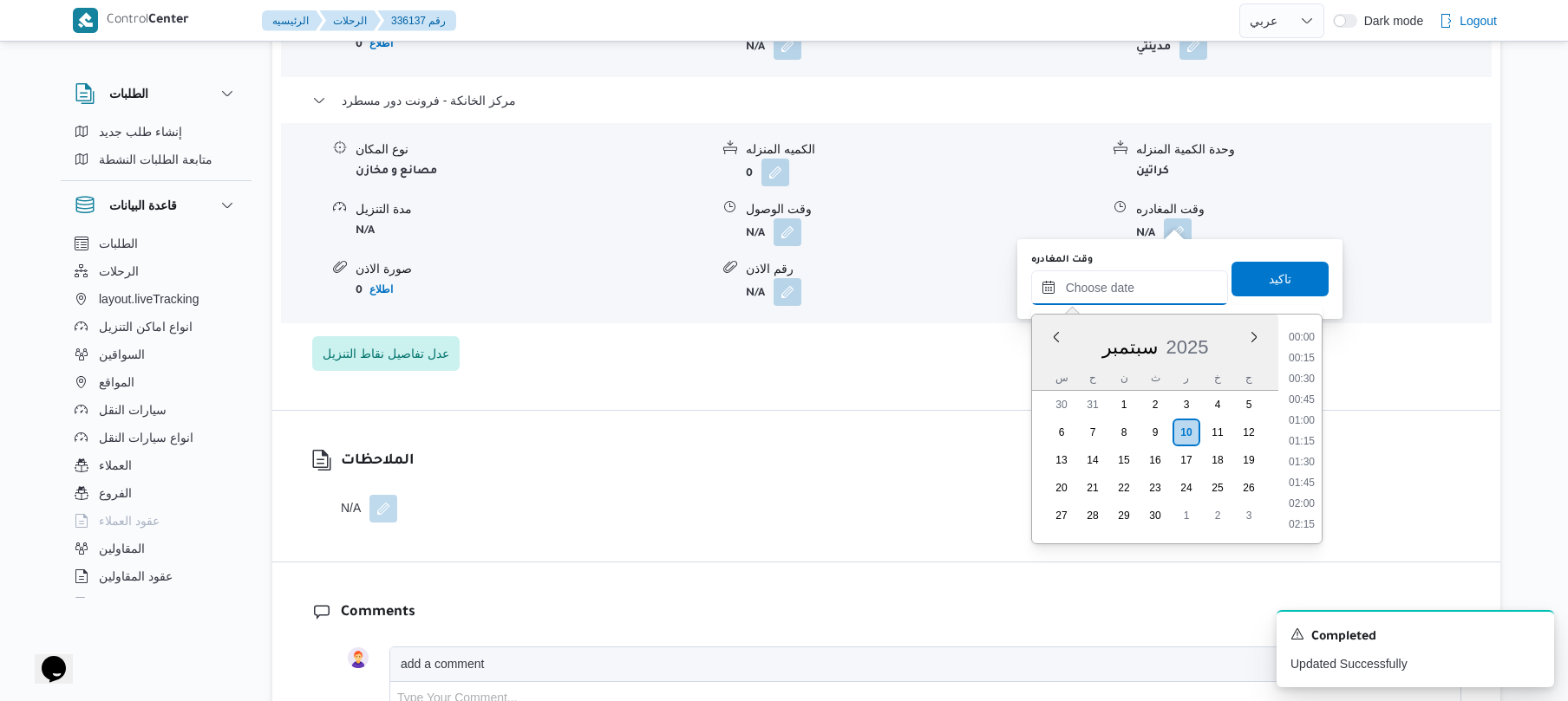
scroll to position [1354, 0]
click at [1303, 348] on li "16:30" at bounding box center [1302, 357] width 40 height 17
type input "[DATE] ١٦:٣٠"
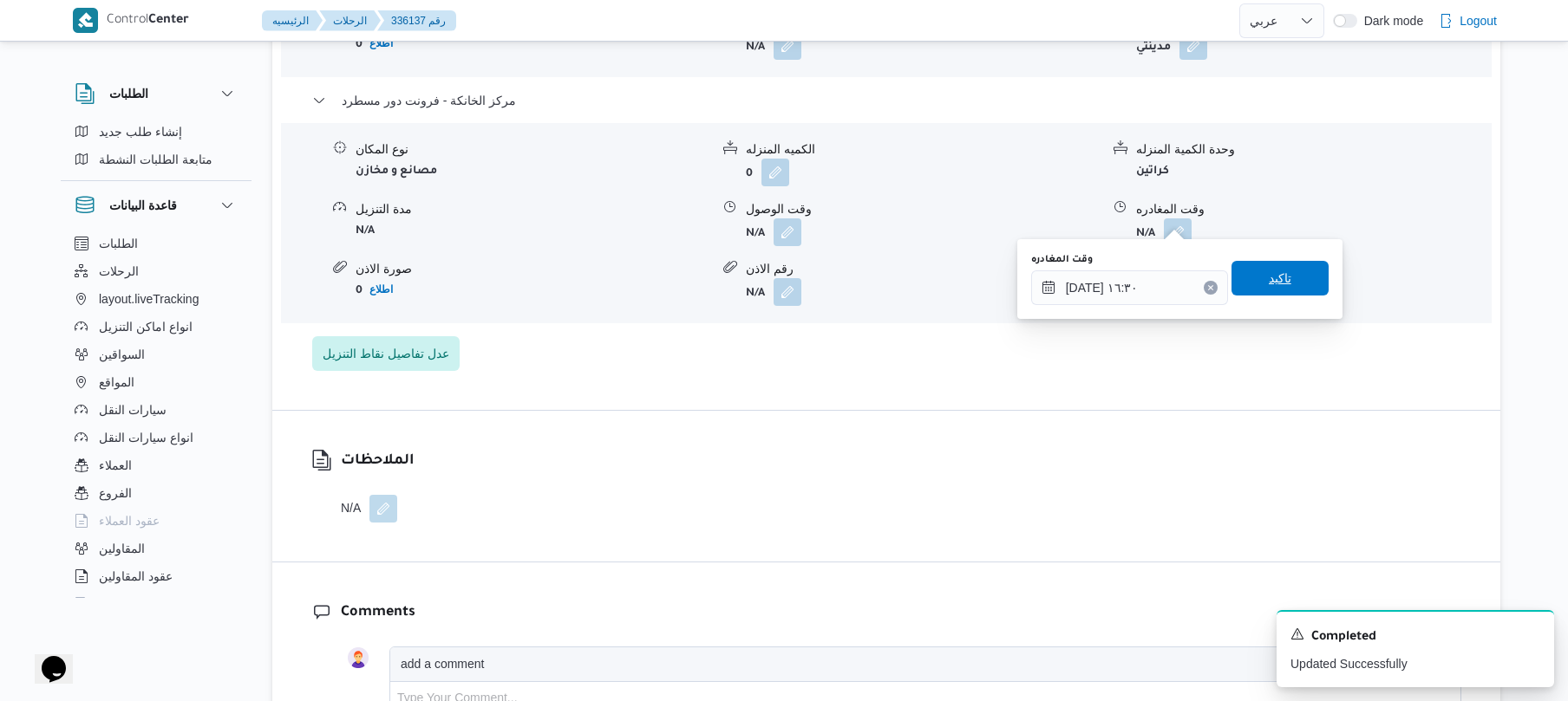
click at [1285, 295] on span "تاكيد" at bounding box center [1279, 278] width 97 height 35
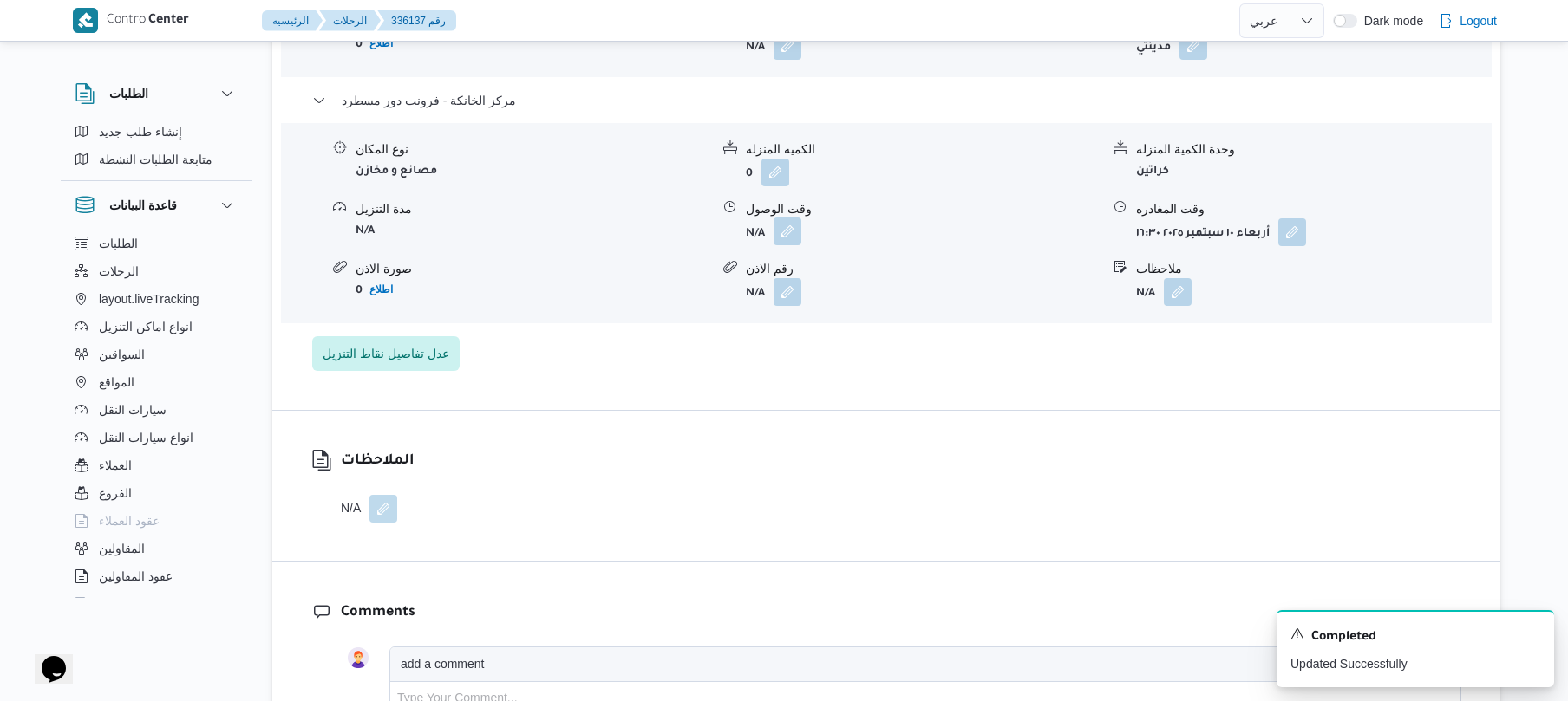
click at [788, 218] on button "button" at bounding box center [787, 231] width 27 height 27
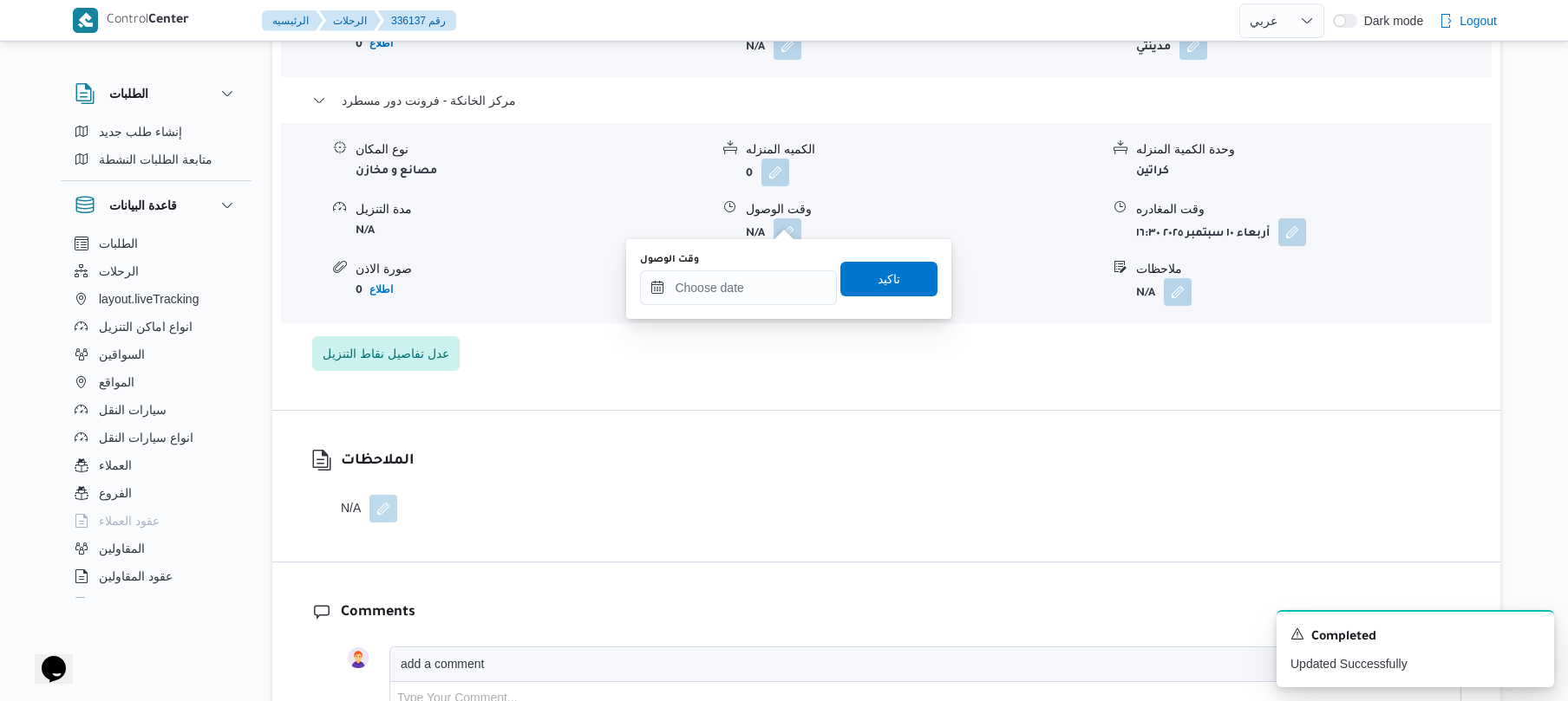
click at [722, 306] on div "وقت الوصول تاكيد" at bounding box center [789, 279] width 301 height 56
click at [767, 279] on input "وقت الوصول" at bounding box center [738, 288] width 197 height 35
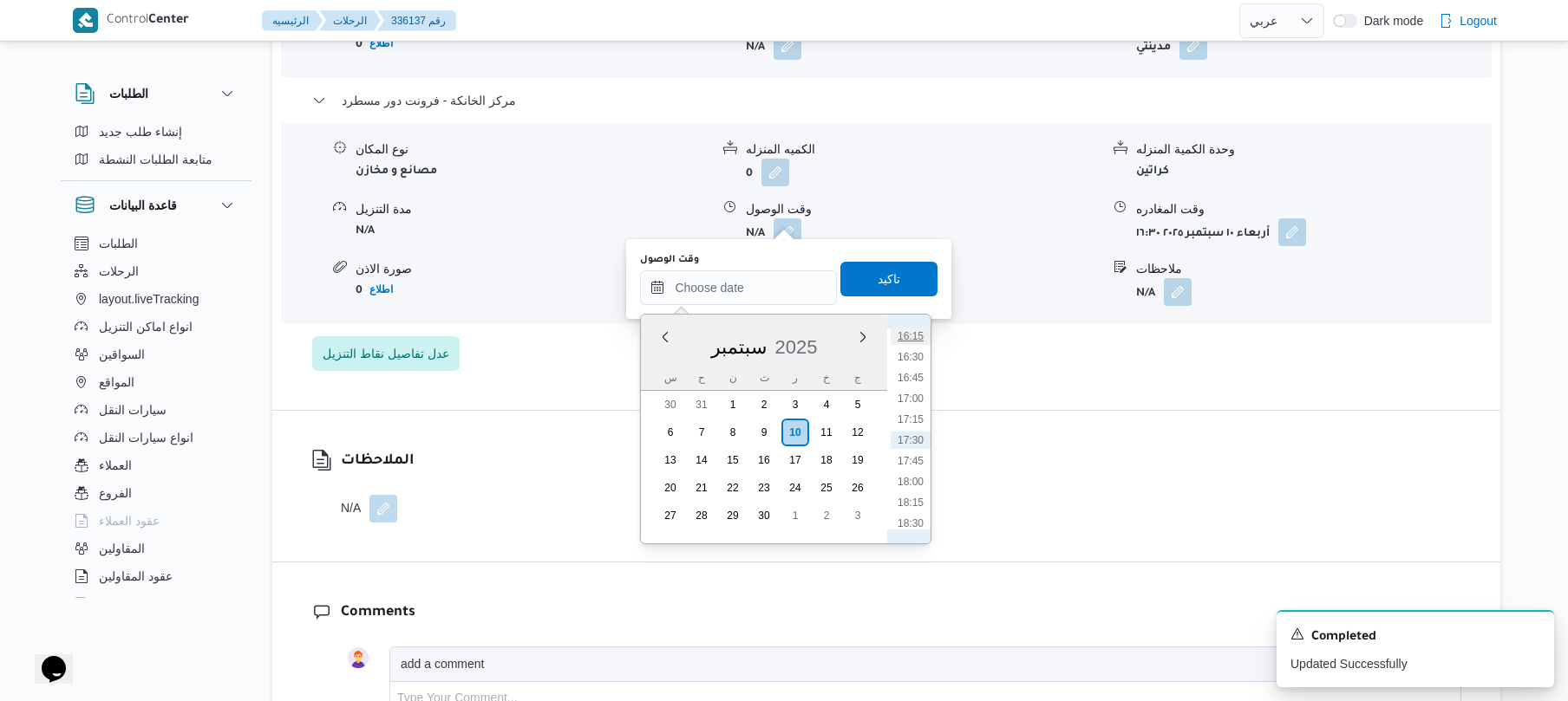
click at [917, 337] on li "16:15" at bounding box center [910, 336] width 40 height 17
type input "[DATE] ١٦:١٥"
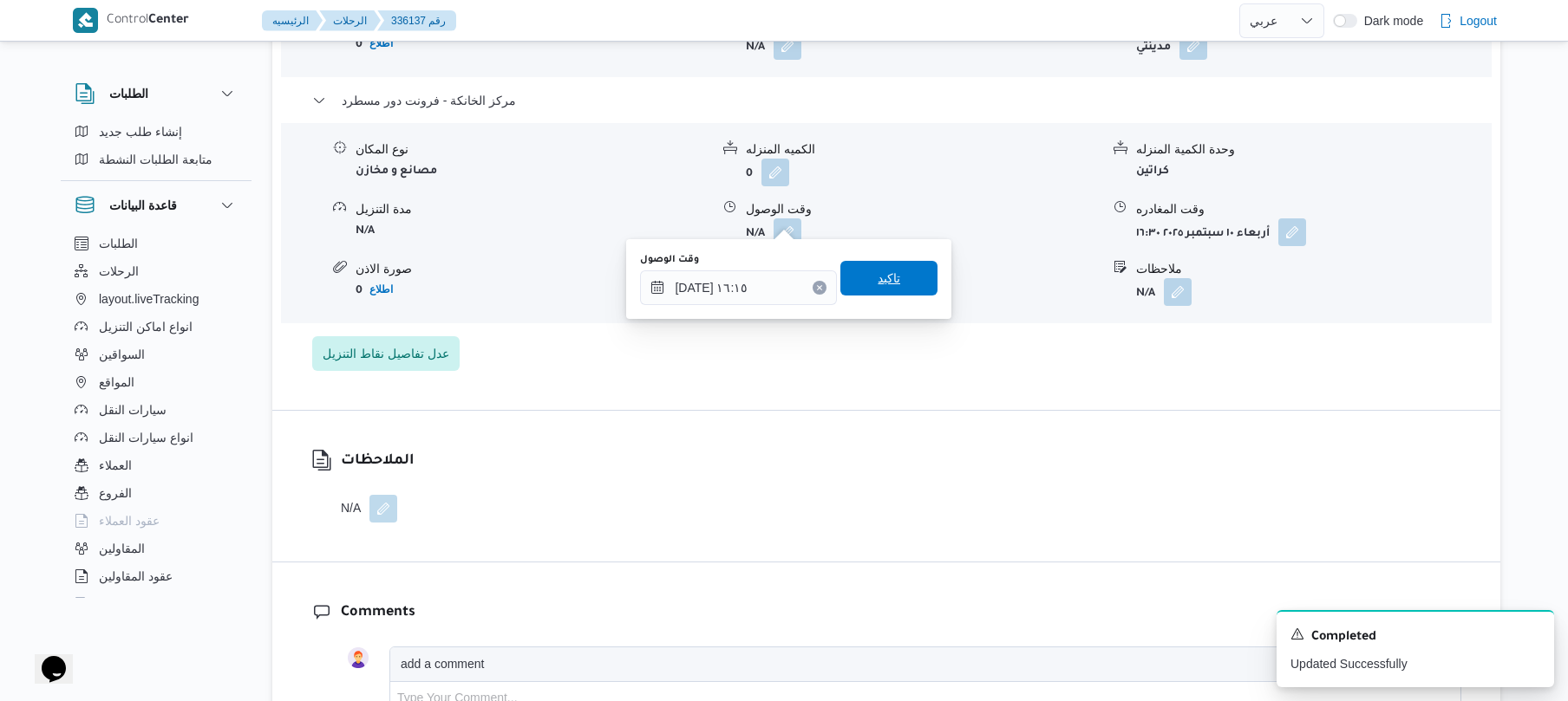
click at [892, 279] on span "تاكيد" at bounding box center [889, 278] width 97 height 35
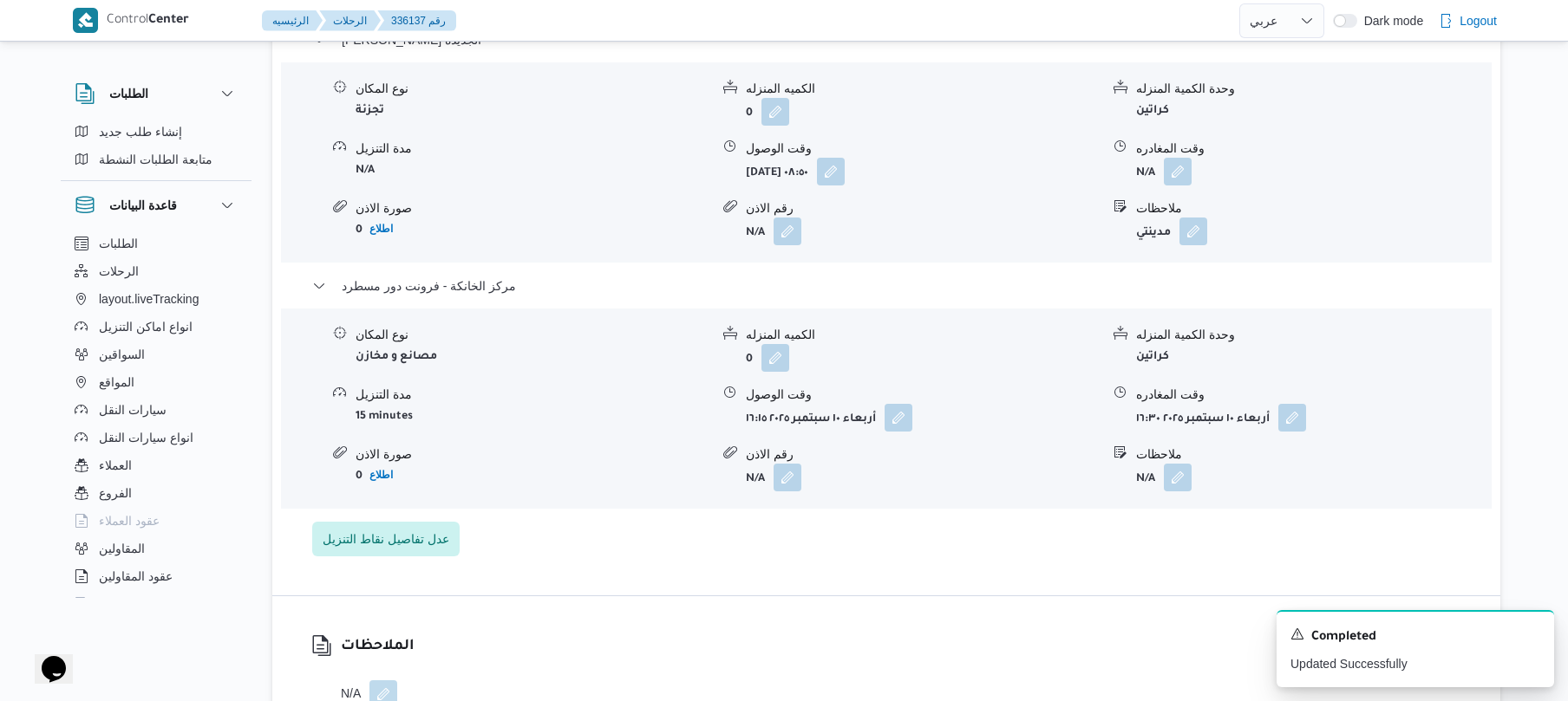
scroll to position [1433, 0]
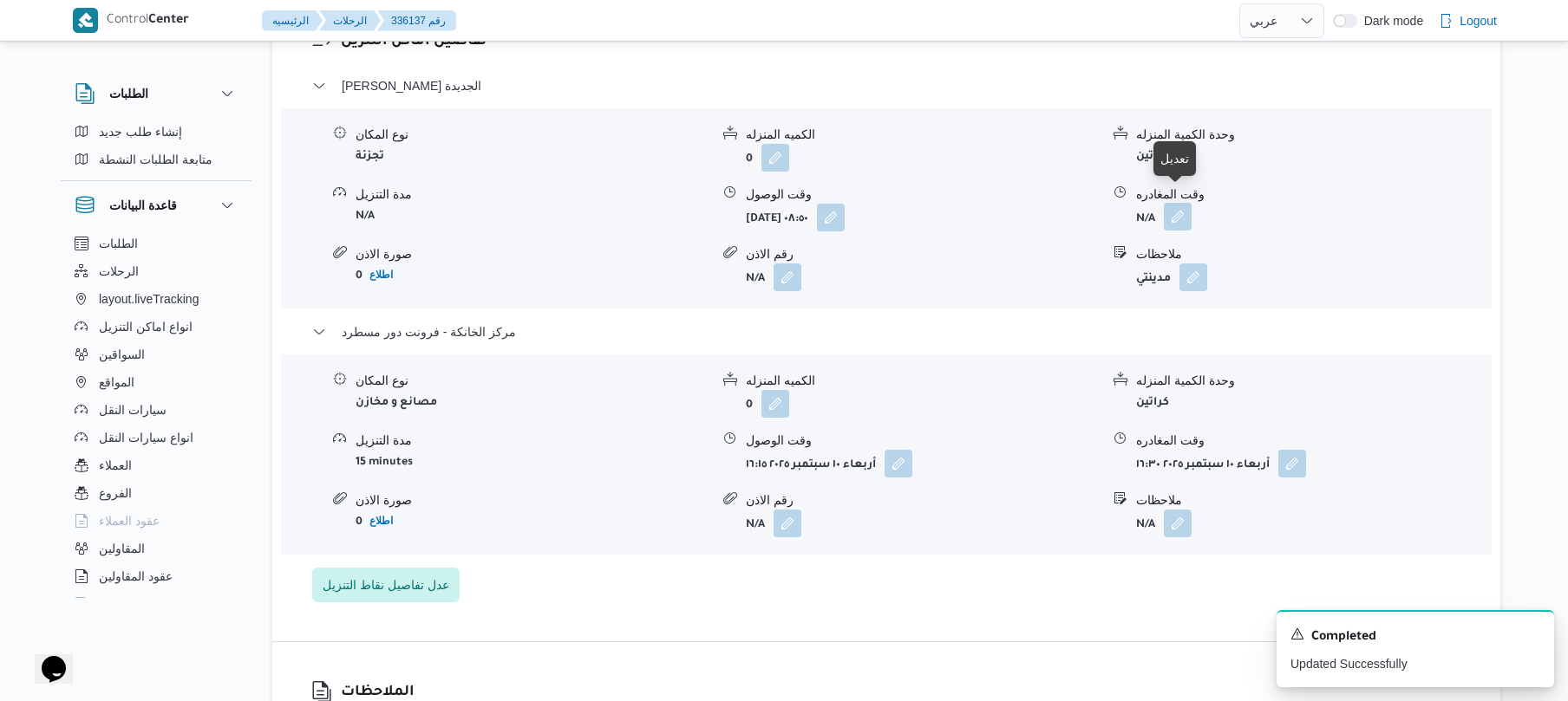
click at [1180, 202] on button "button" at bounding box center [1177, 216] width 27 height 27
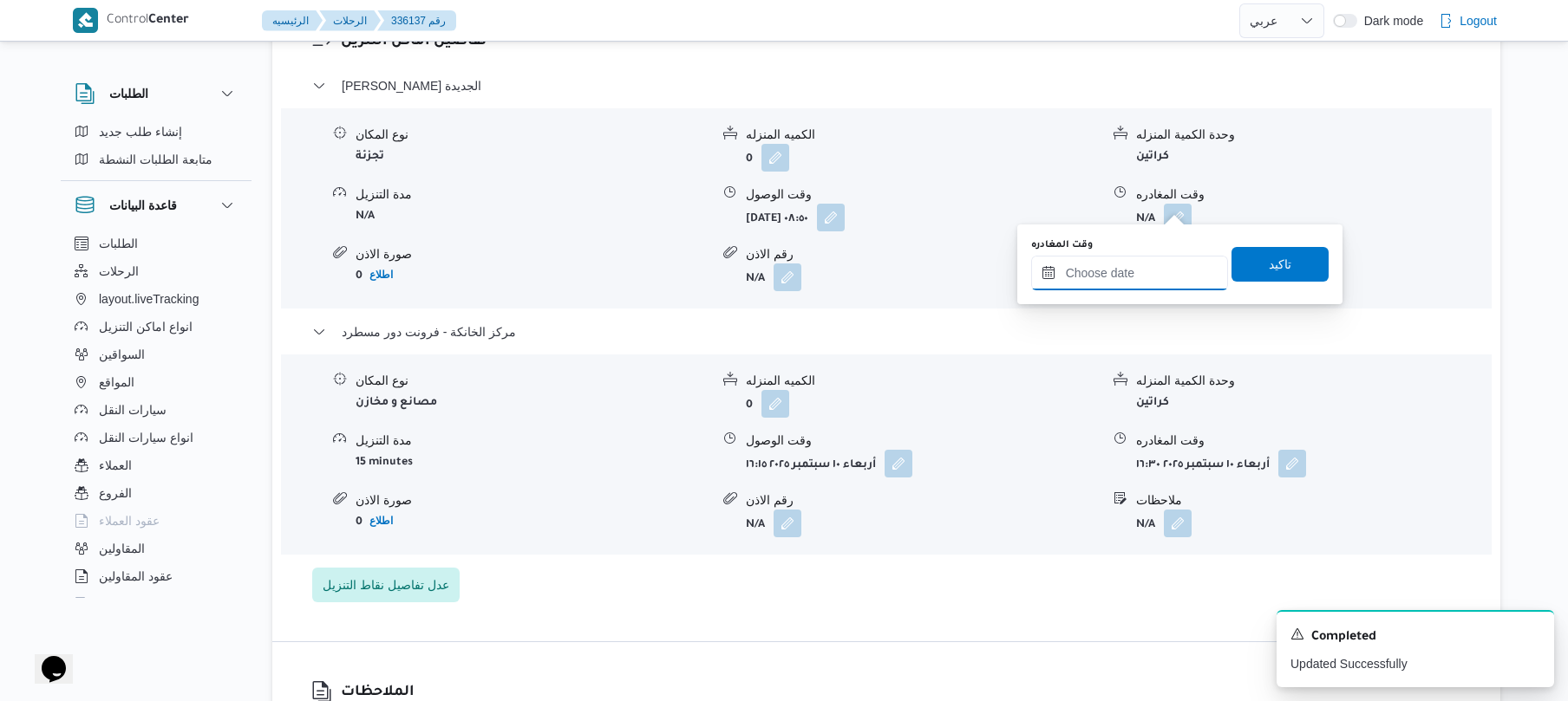
click at [1086, 275] on input "وقت المغادره" at bounding box center [1130, 272] width 197 height 35
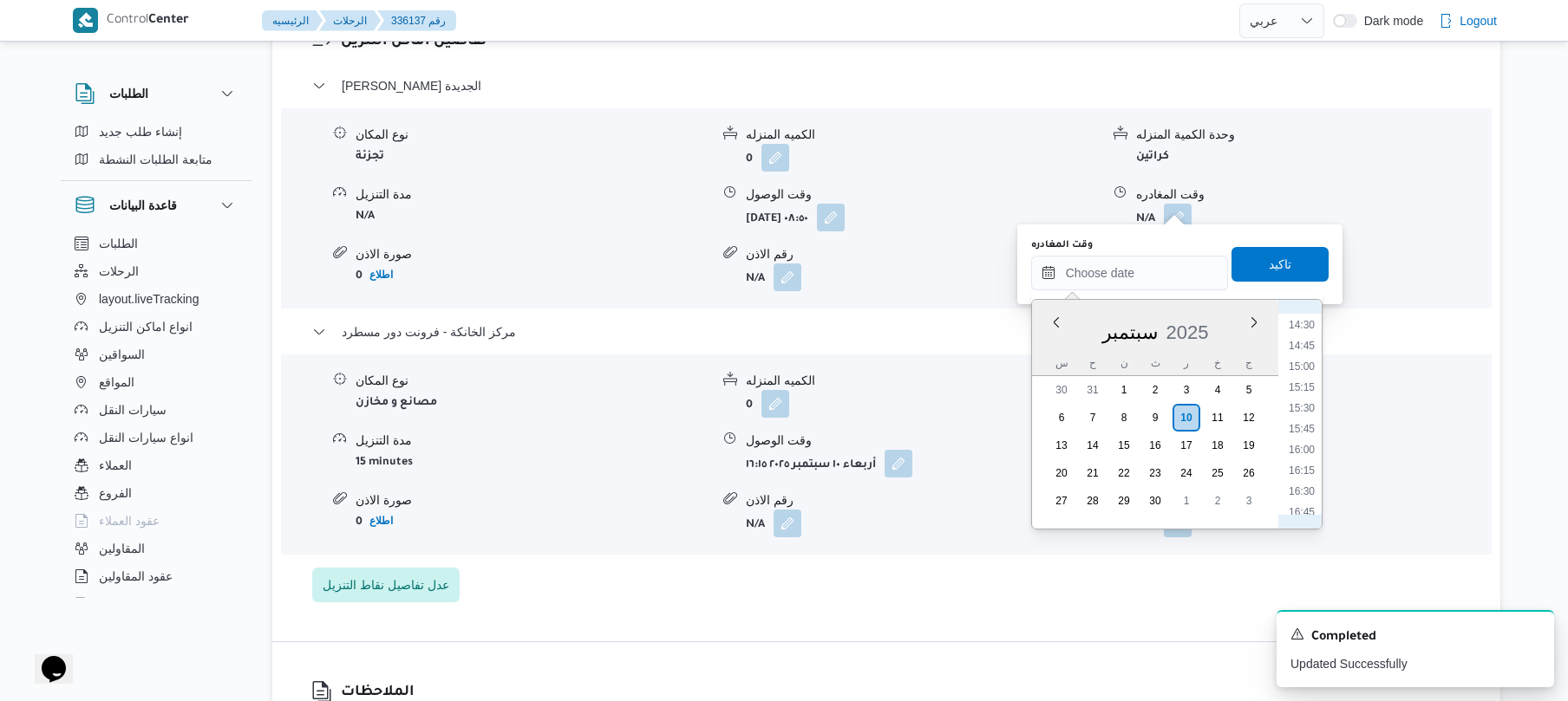
scroll to position [1183, 0]
click at [1299, 421] on li "15:30" at bounding box center [1302, 429] width 40 height 17
type input "[DATE] ١٥:٣٠"
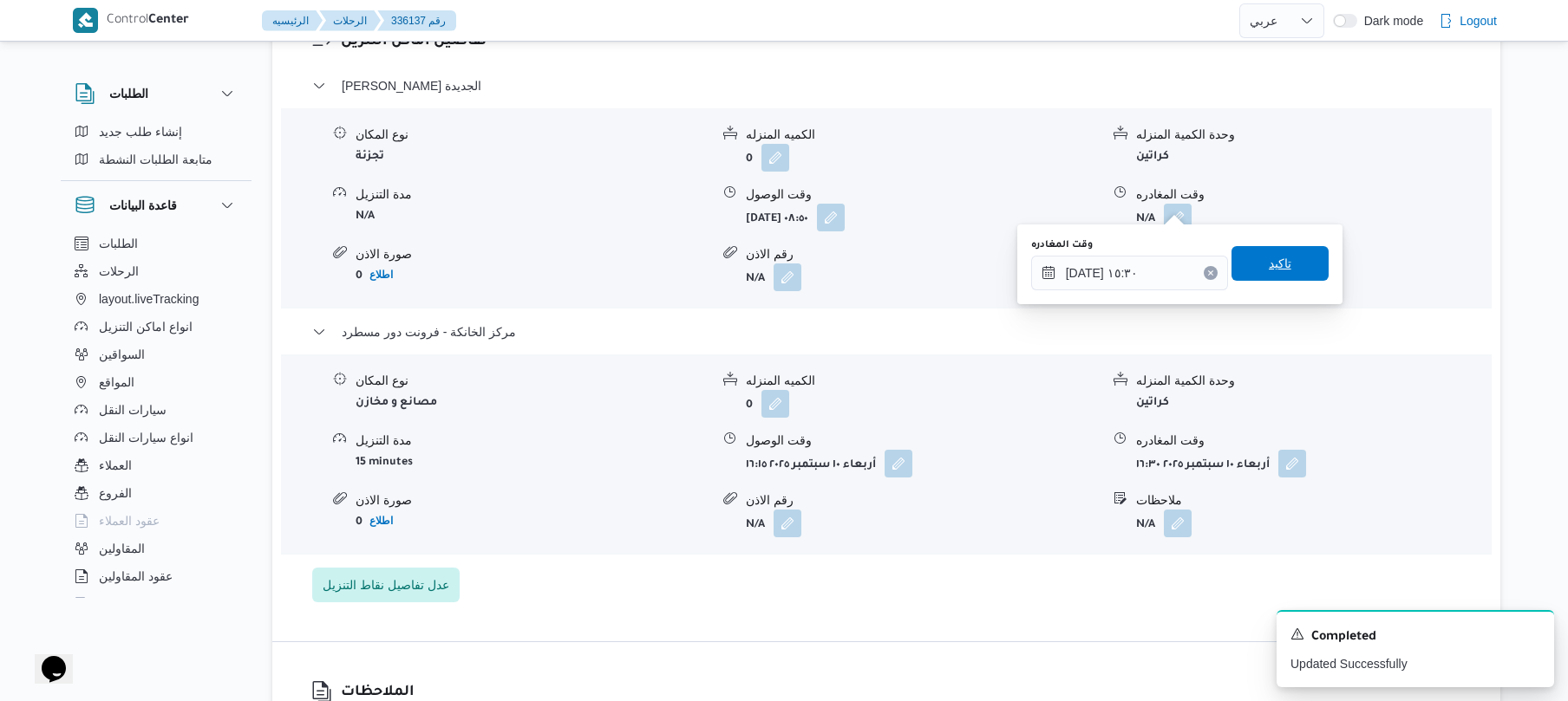
click at [1277, 257] on span "تاكيد" at bounding box center [1280, 264] width 23 height 21
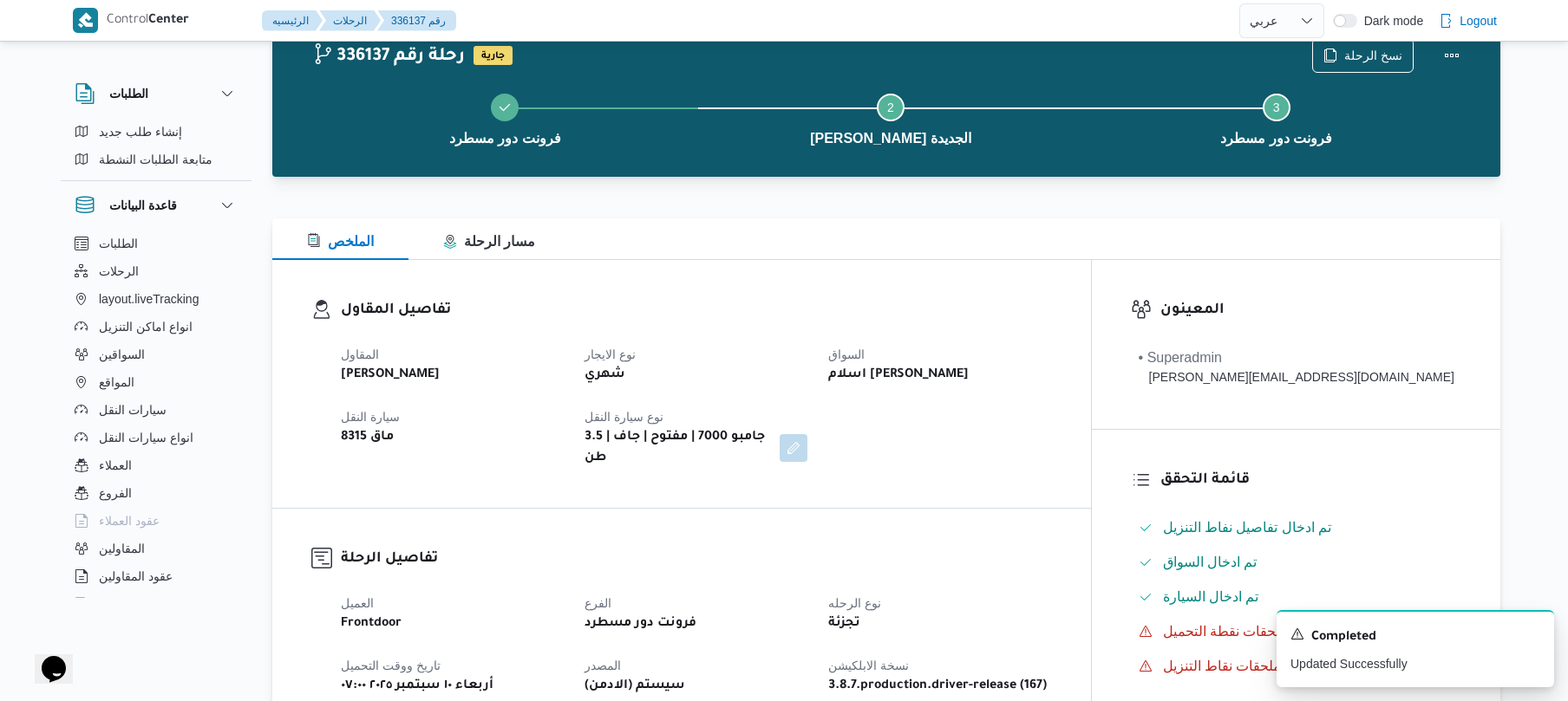
scroll to position [0, 0]
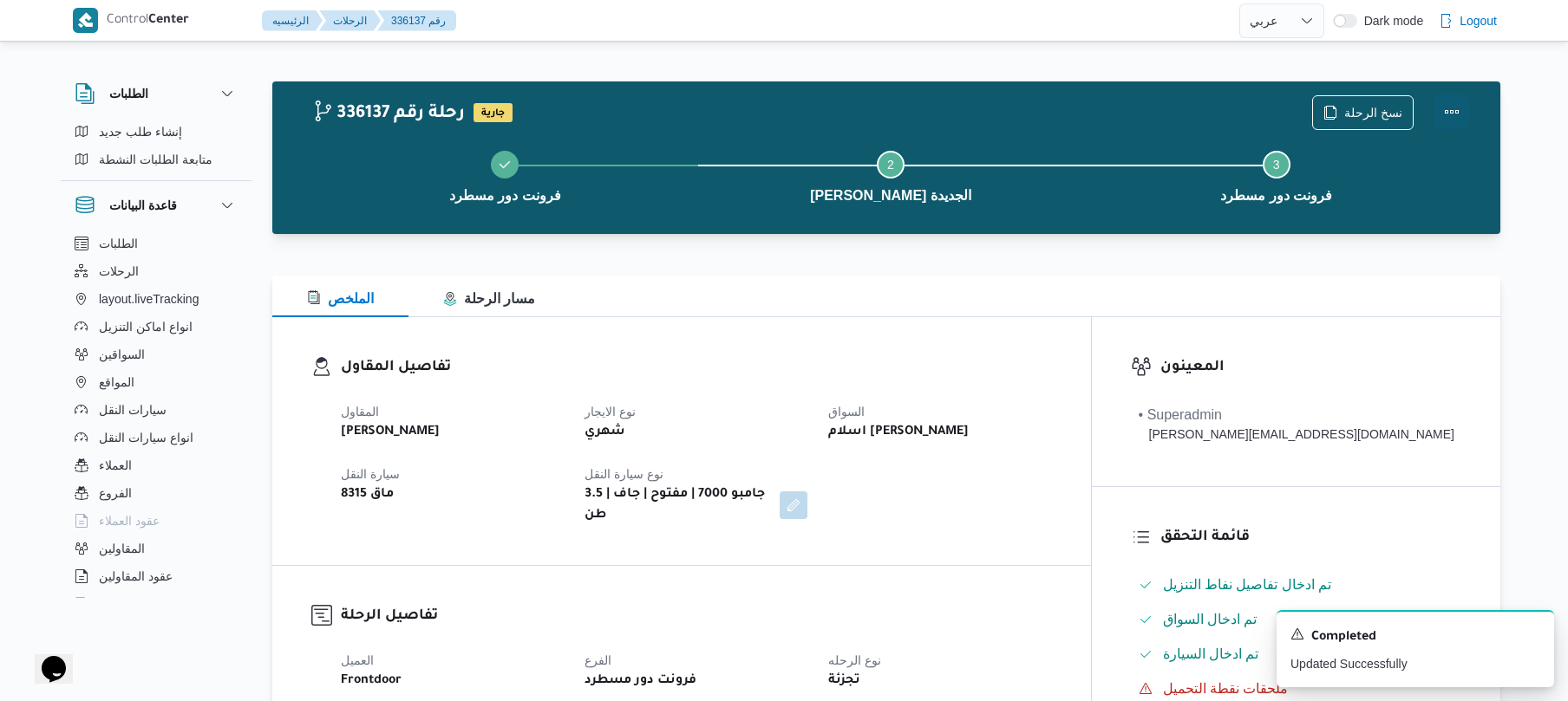
click at [1457, 109] on button "Actions" at bounding box center [1452, 112] width 35 height 35
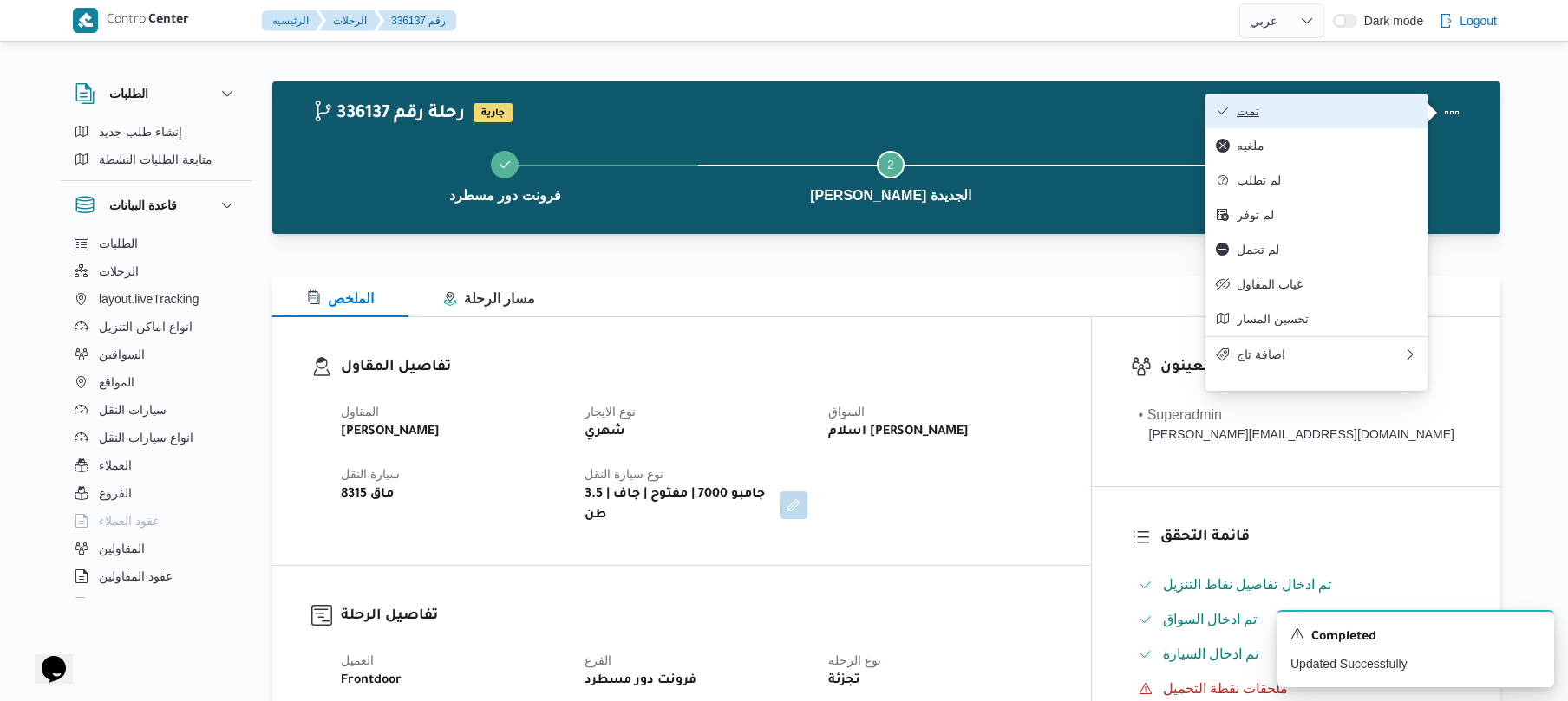
click at [1381, 109] on span "تمت" at bounding box center [1327, 111] width 181 height 14
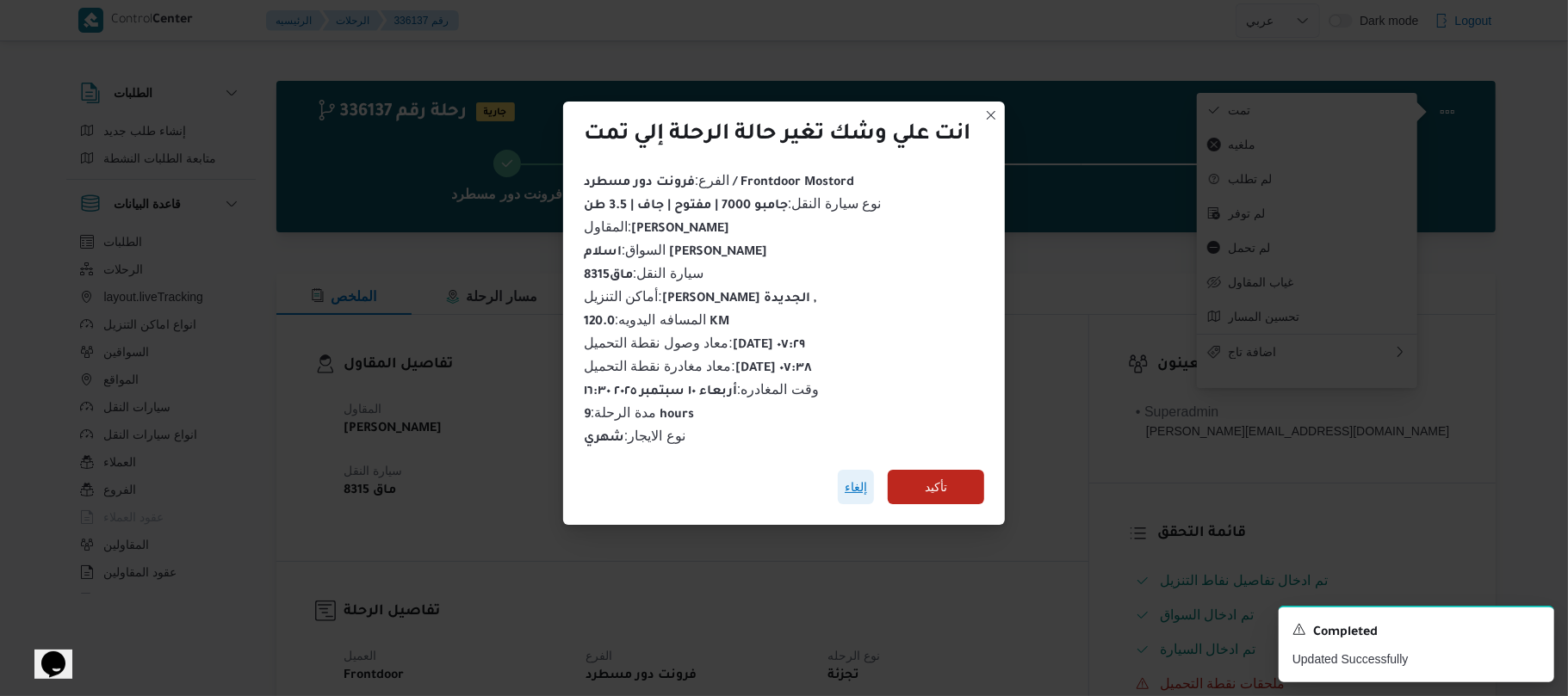
click at [845, 486] on span "إلغاء" at bounding box center [856, 487] width 36 height 35
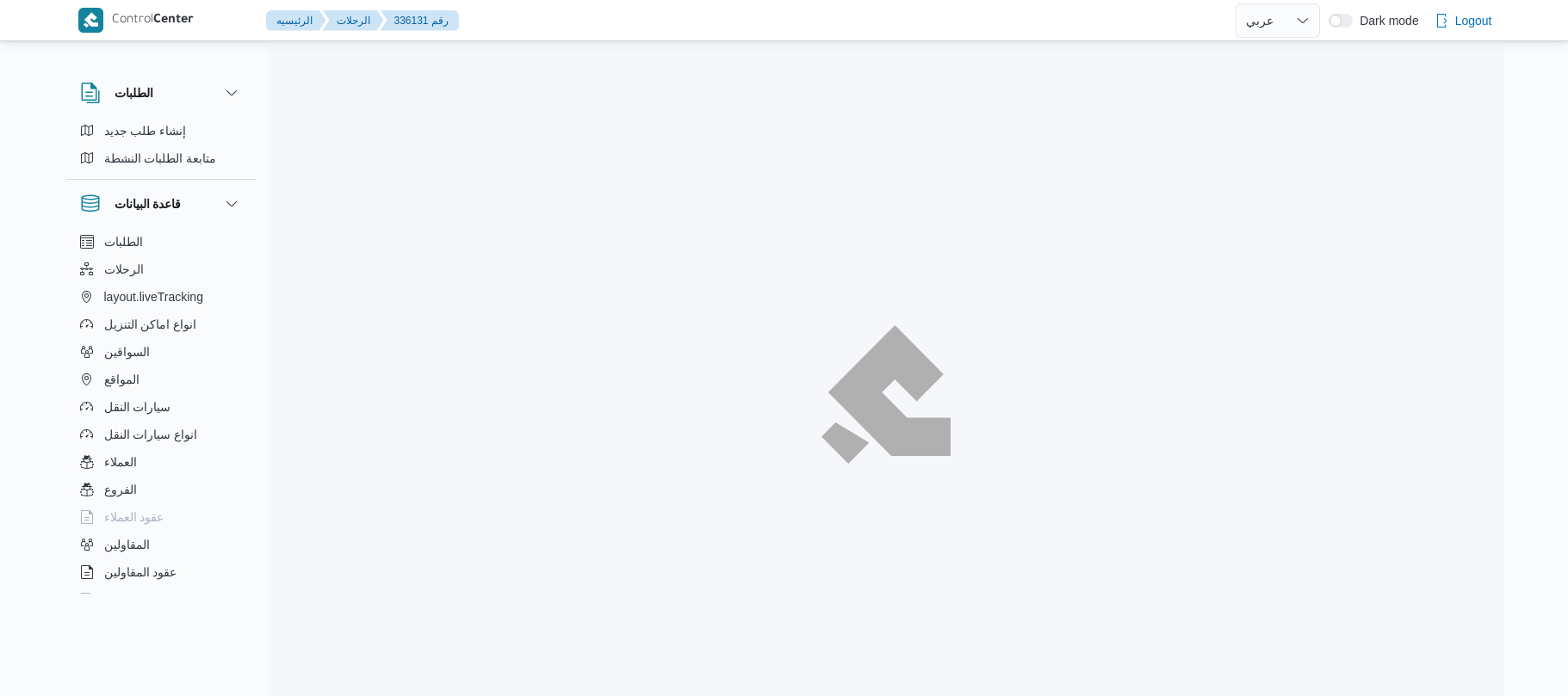
select select "ar"
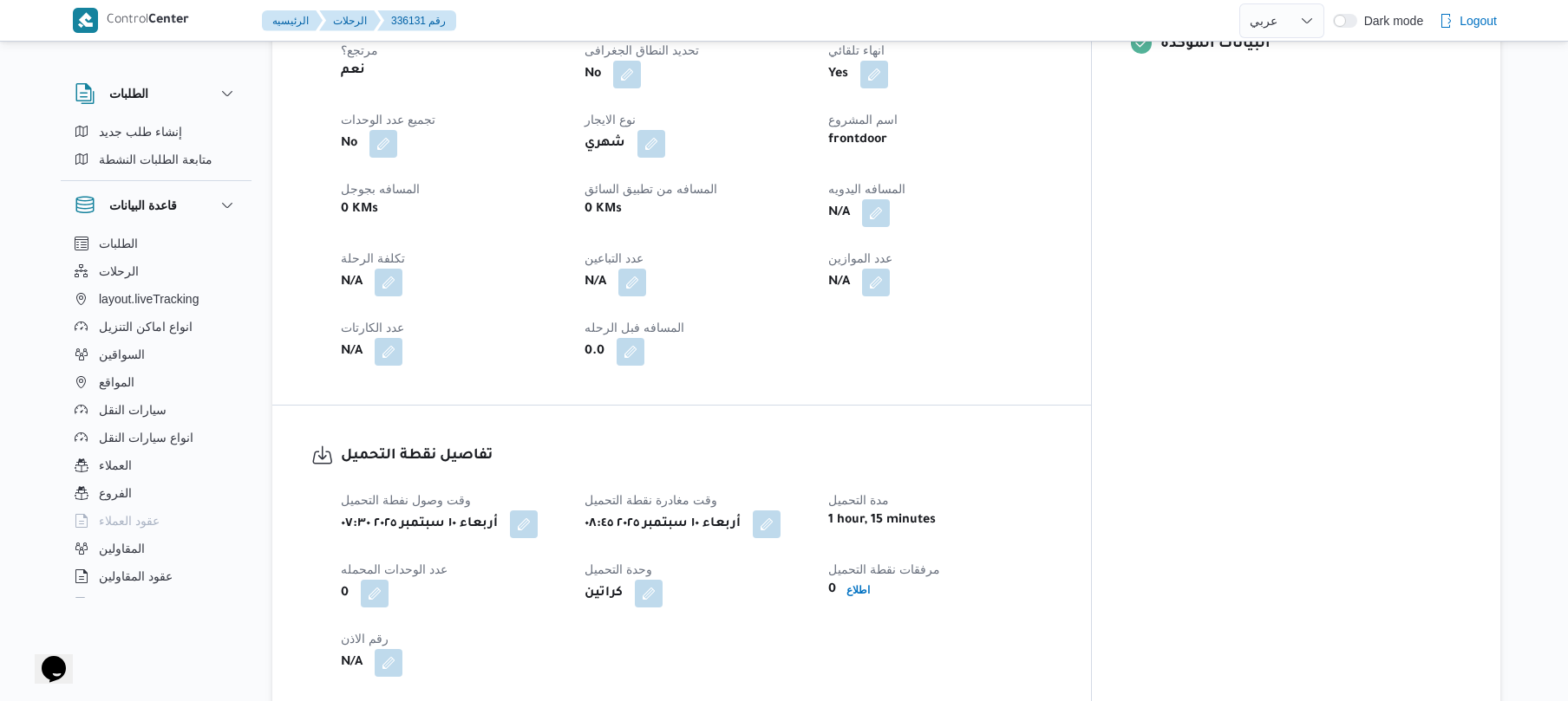
scroll to position [785, 0]
click at [890, 200] on button "button" at bounding box center [875, 210] width 27 height 27
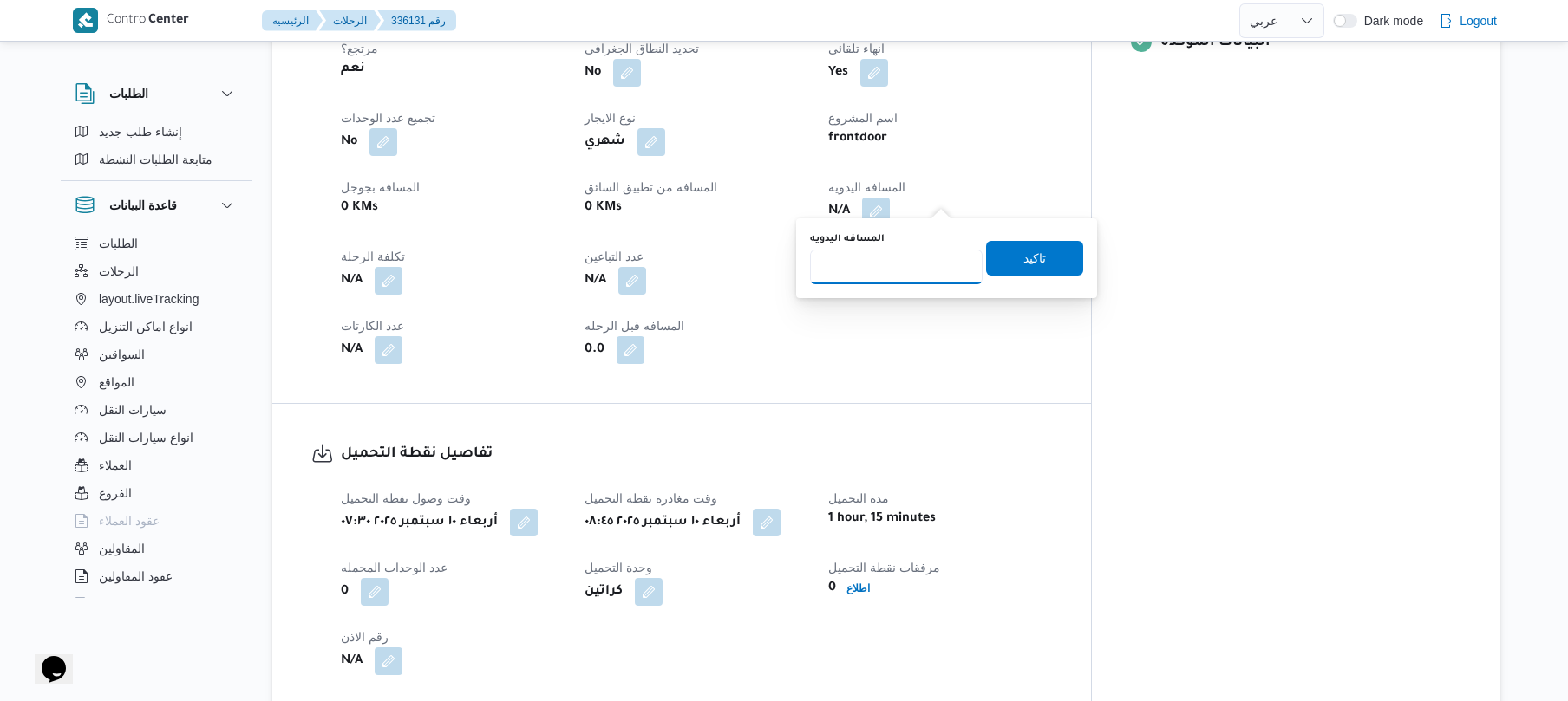
click at [881, 272] on input "المسافه اليدويه" at bounding box center [896, 267] width 172 height 35
type input "120"
click at [1008, 256] on span "تاكيد" at bounding box center [1034, 257] width 97 height 35
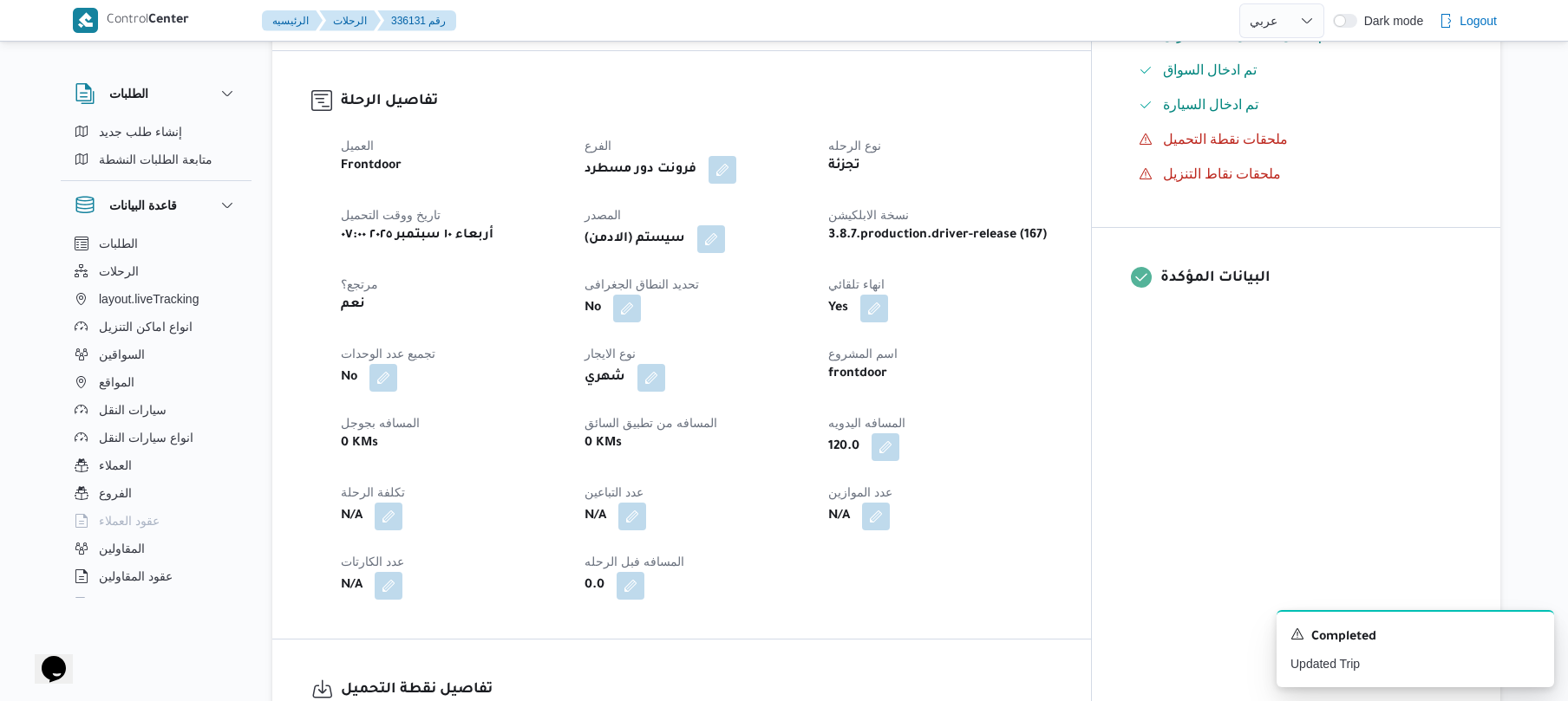
scroll to position [508, 0]
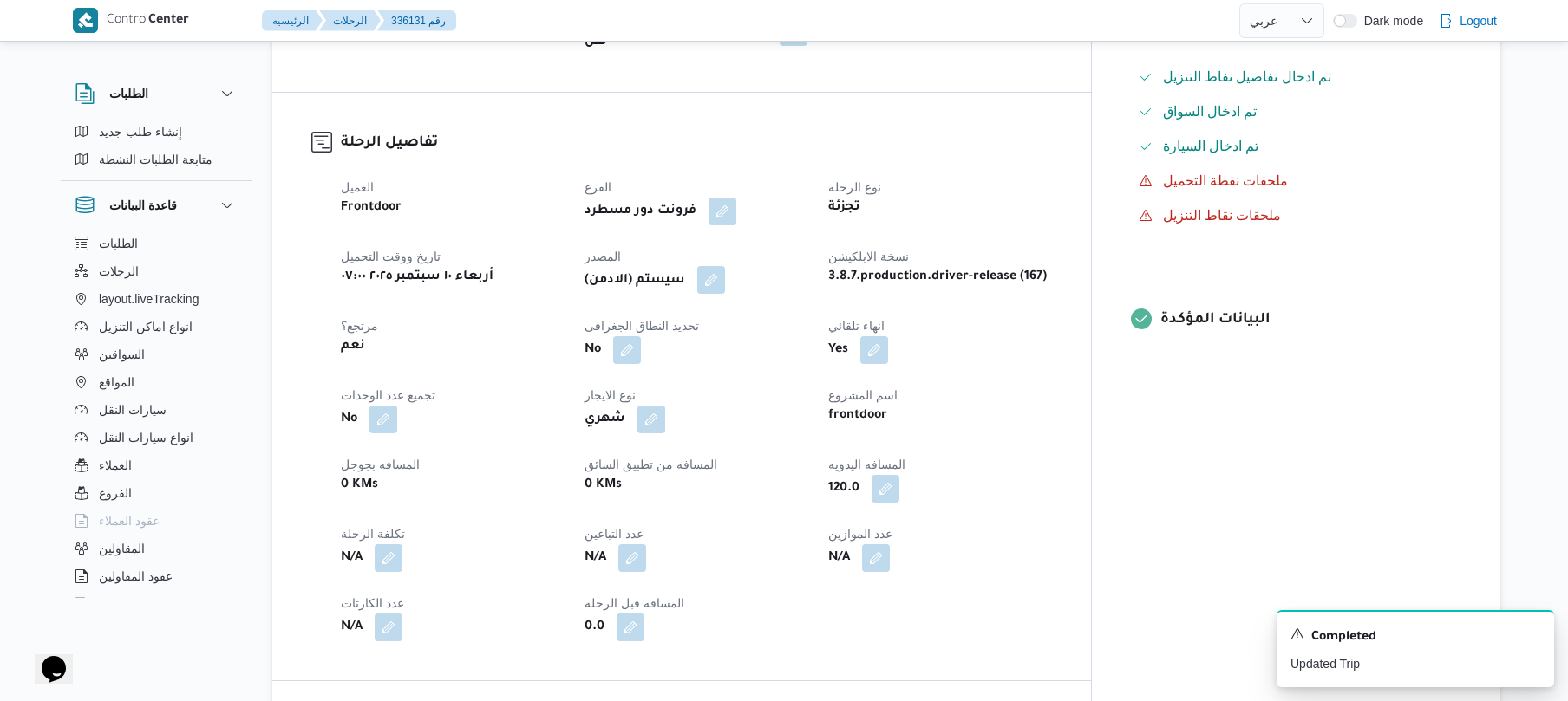
click at [725, 266] on button "button" at bounding box center [711, 279] width 27 height 27
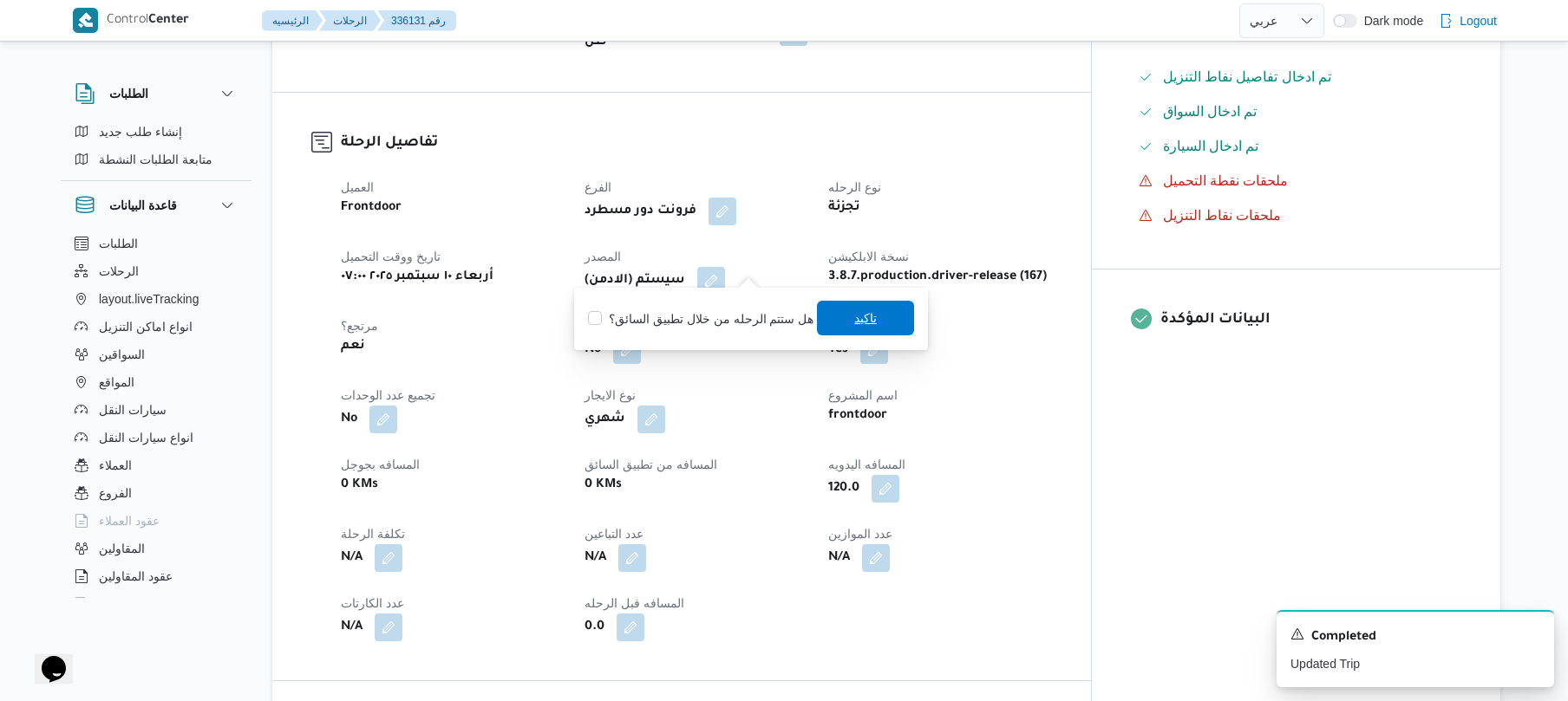
click at [847, 323] on span "تاكيد" at bounding box center [865, 318] width 97 height 35
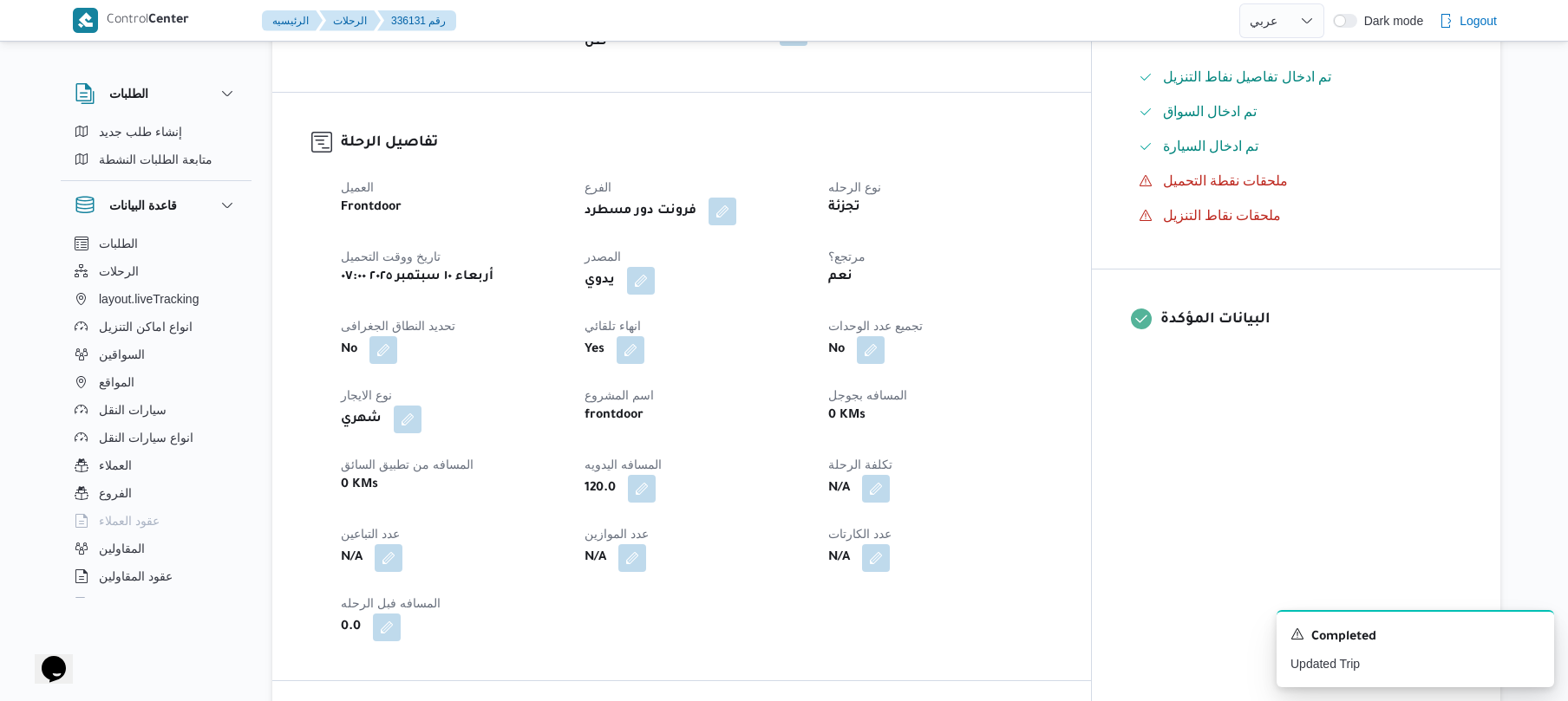
click at [1063, 365] on div "العميل Frontdoor الفرع فرونت دور مسطرد نوع الرحله تجزئة تاريخ ووقت التحميل أربع…" at bounding box center [696, 409] width 732 height 485
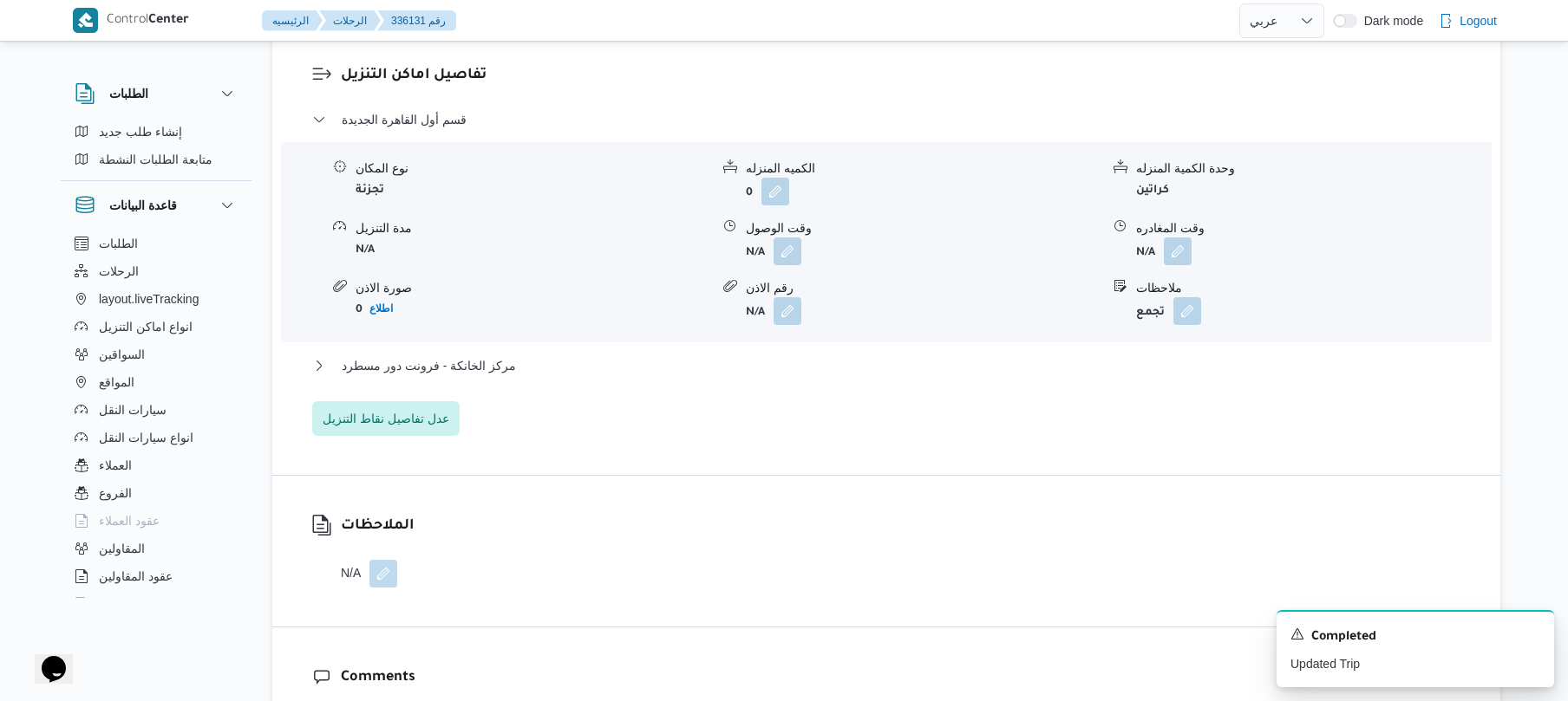
scroll to position [1480, 0]
click at [781, 234] on button "button" at bounding box center [787, 247] width 27 height 27
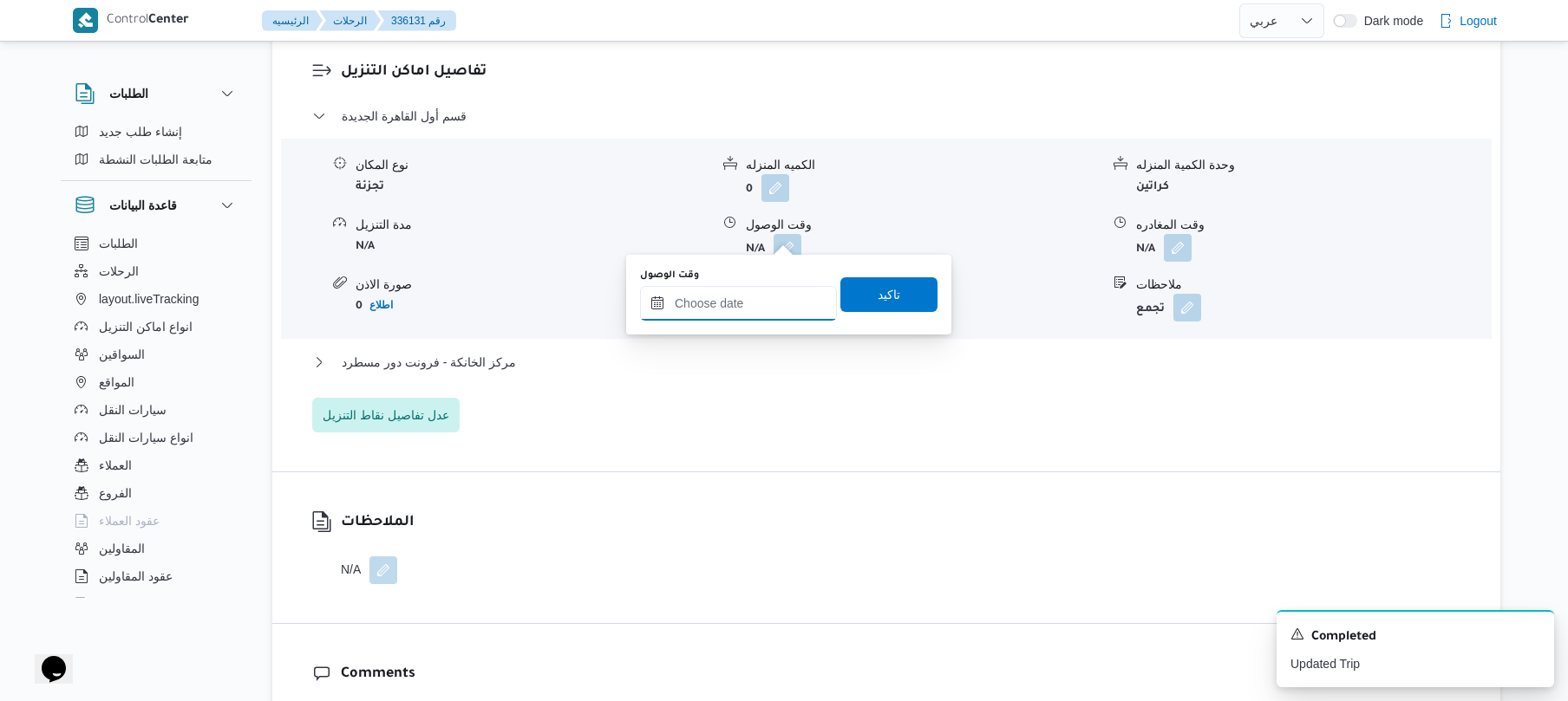
click at [731, 299] on input "وقت الوصول" at bounding box center [738, 303] width 197 height 35
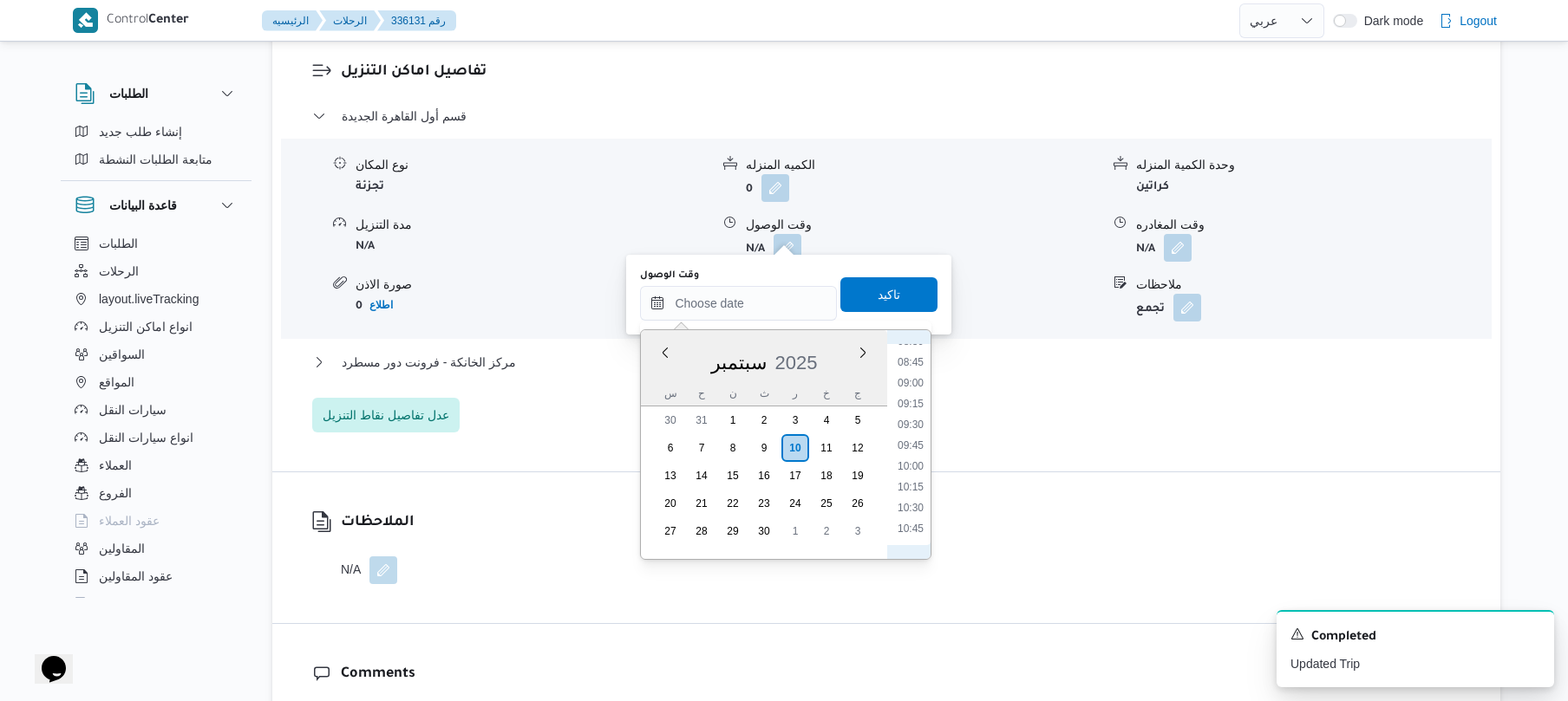
scroll to position [674, 0]
click at [914, 472] on li "09:30" at bounding box center [910, 470] width 40 height 17
type input "١٠/٠٩/٢٠٢٥ ٠٩:٣٠"
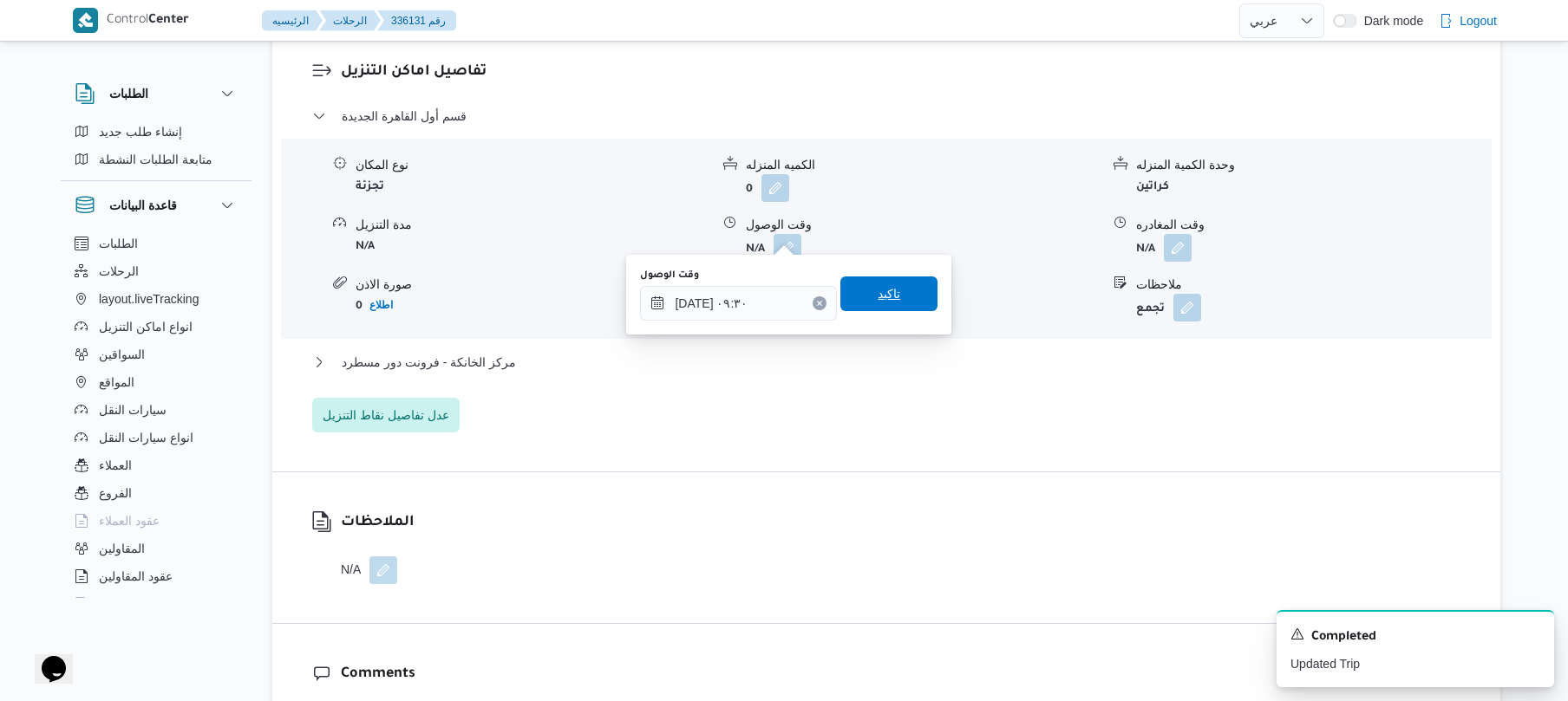
click at [890, 298] on span "تاكيد" at bounding box center [889, 293] width 97 height 35
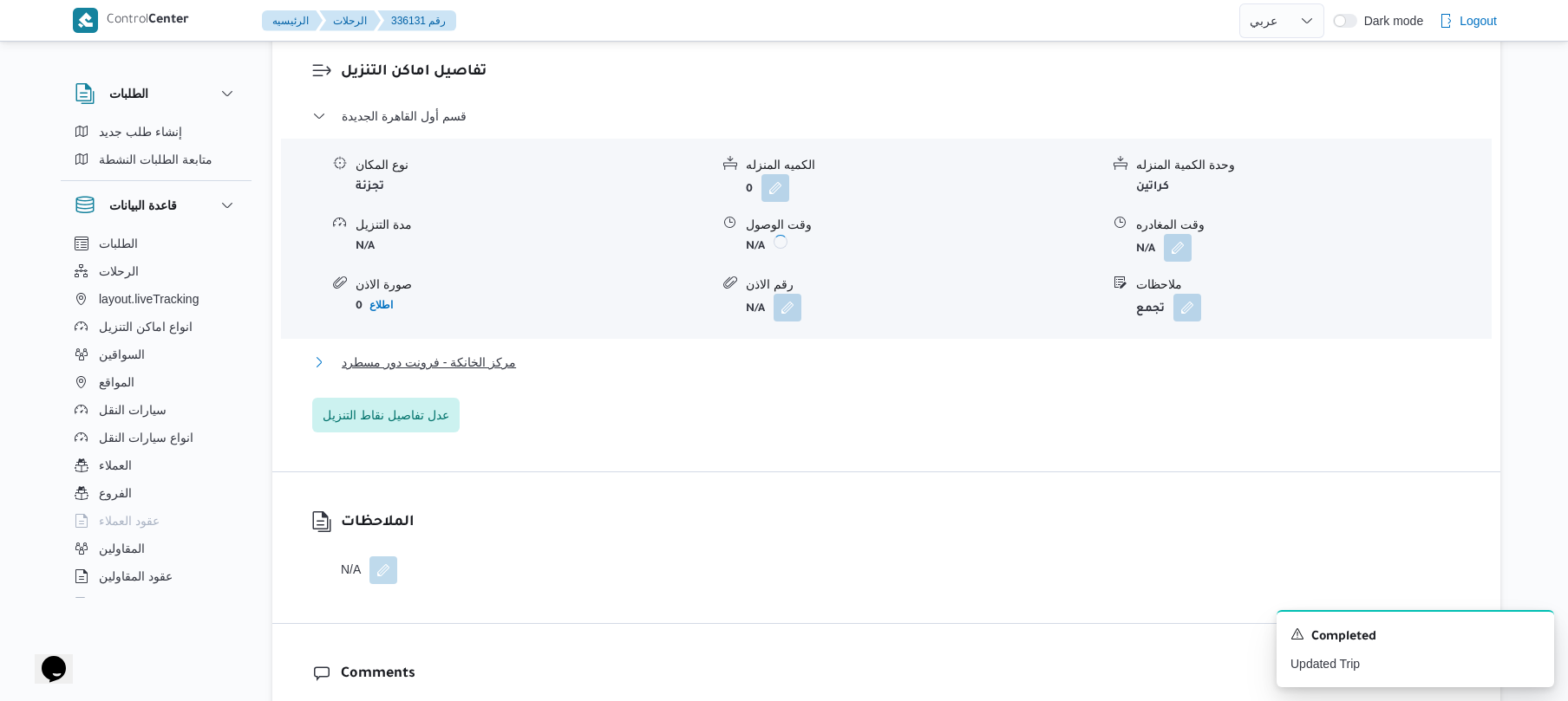
click at [817, 352] on button "مركز الخانكة - فرونت دور مسطرد" at bounding box center [887, 362] width 1149 height 21
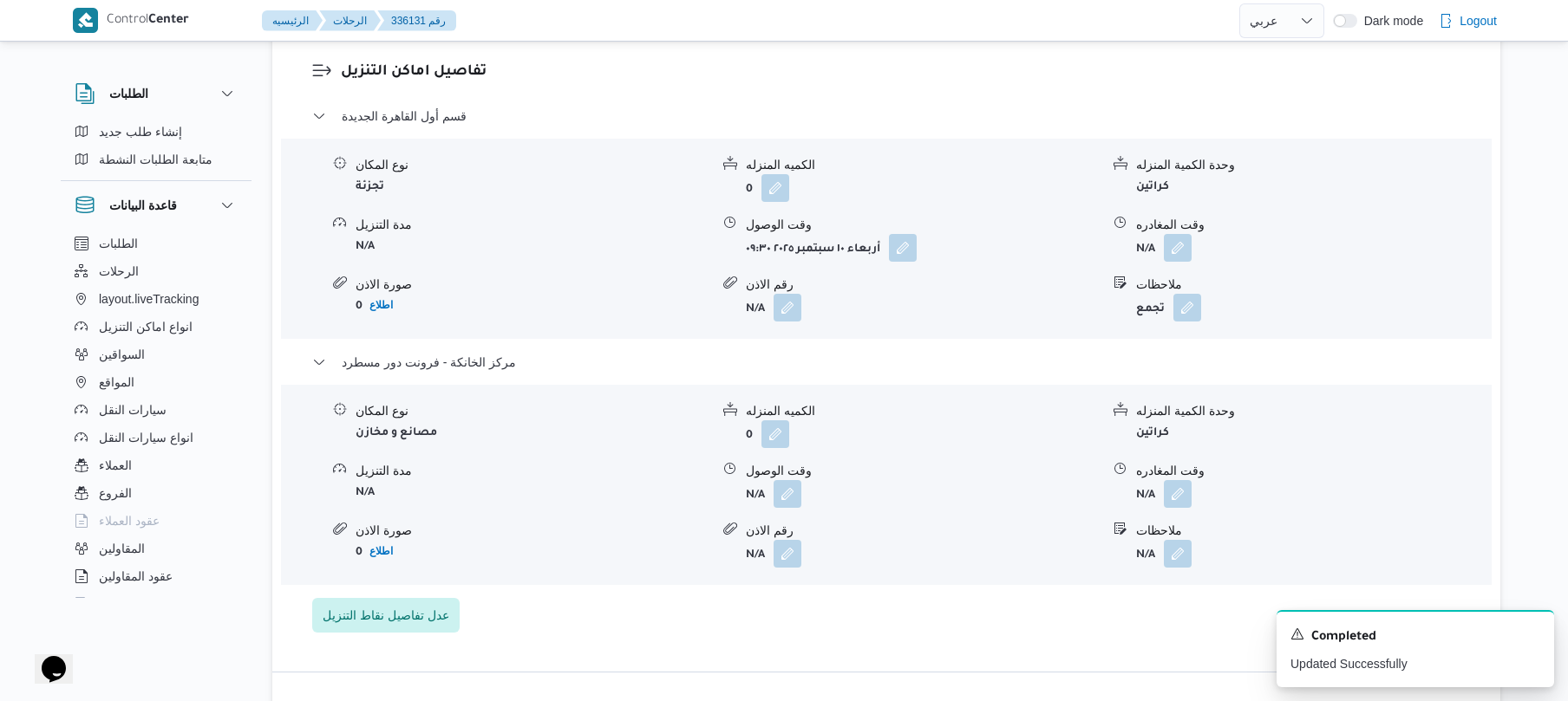
click at [1179, 494] on div "نوع المكان مصانع و مخازن الكميه المنزله 0 وحدة الكمية المنزله كراتين مدة التنزي…" at bounding box center [887, 485] width 1224 height 197
click at [1179, 485] on button "button" at bounding box center [1177, 493] width 27 height 27
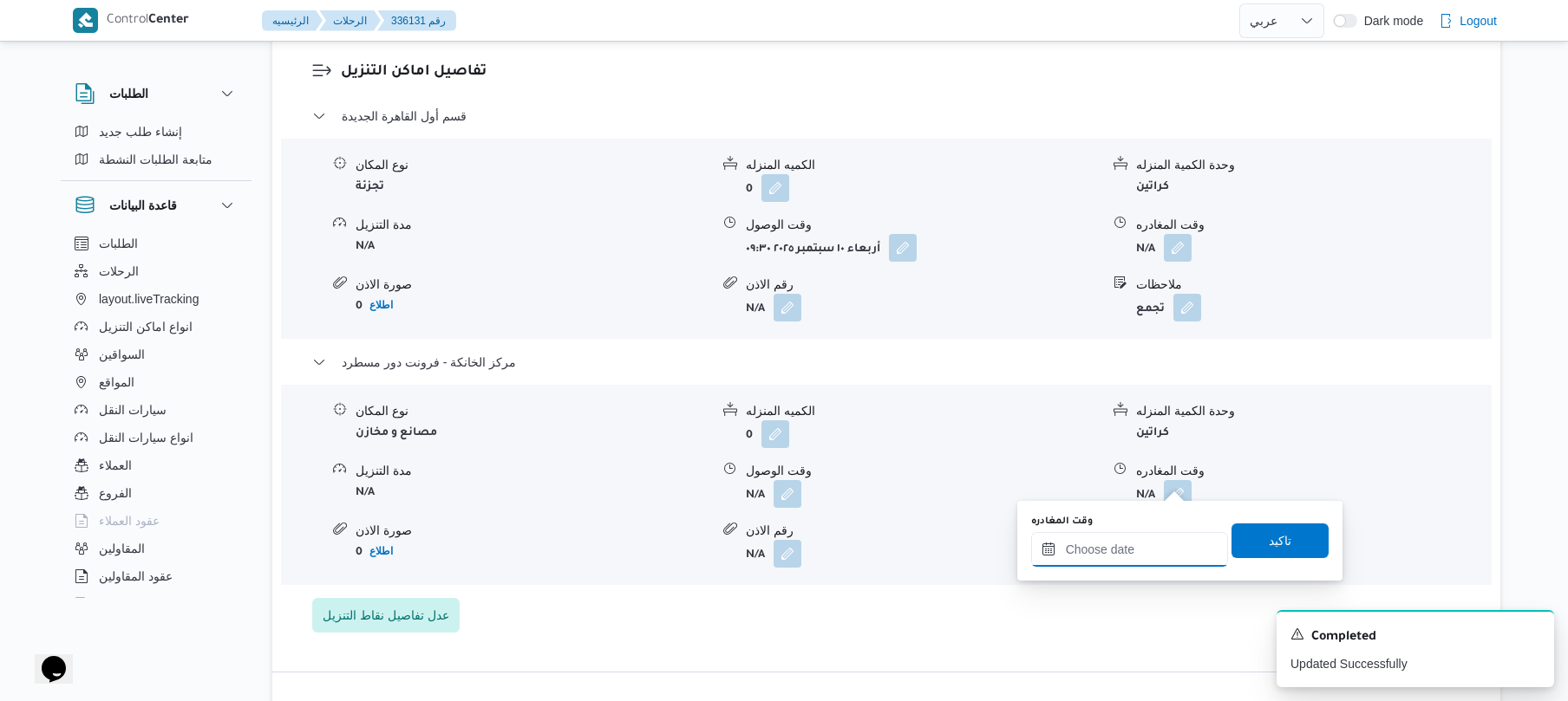
click at [1125, 538] on div at bounding box center [1130, 550] width 197 height 35
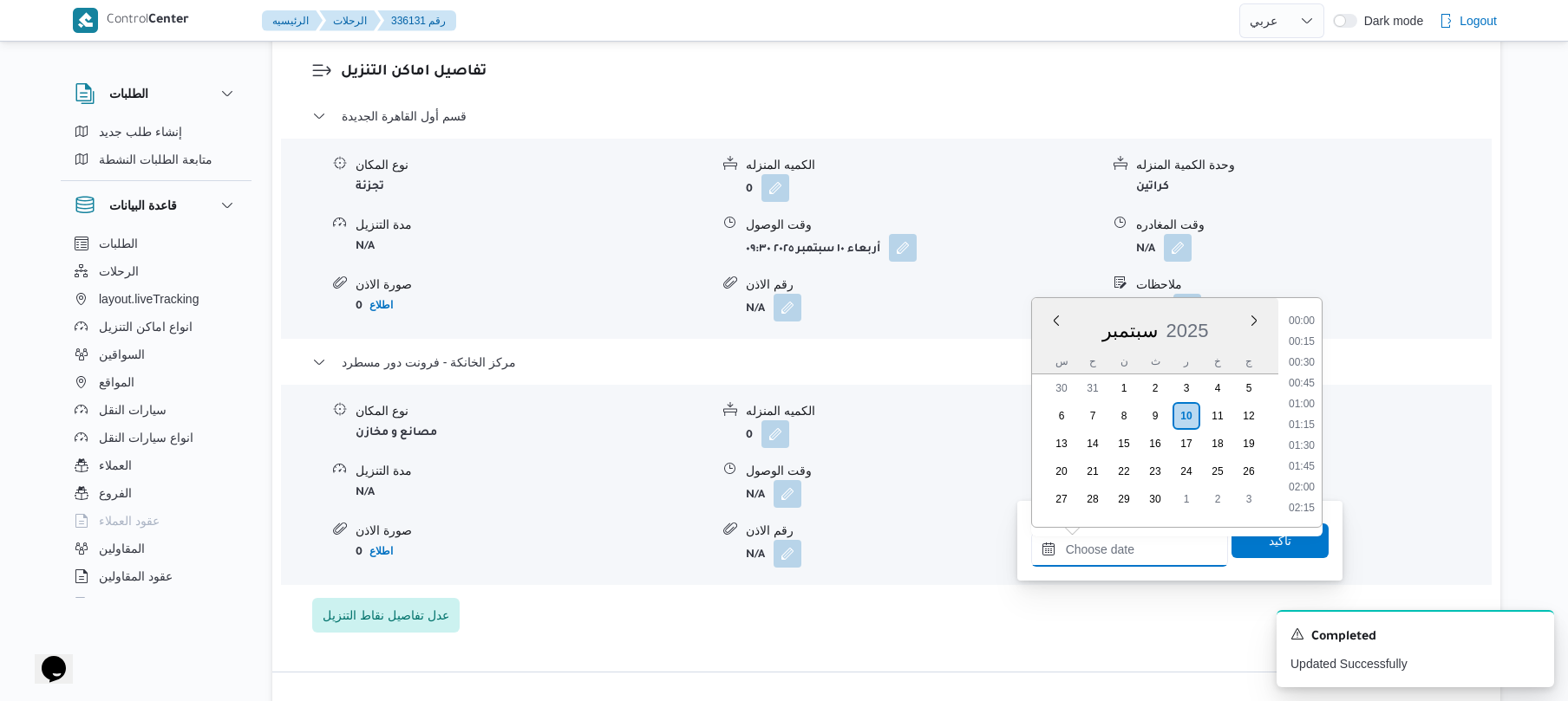
scroll to position [1354, 0]
click at [1306, 341] on li "16:30" at bounding box center [1302, 341] width 40 height 17
type input "[DATE] ١٦:٣٠"
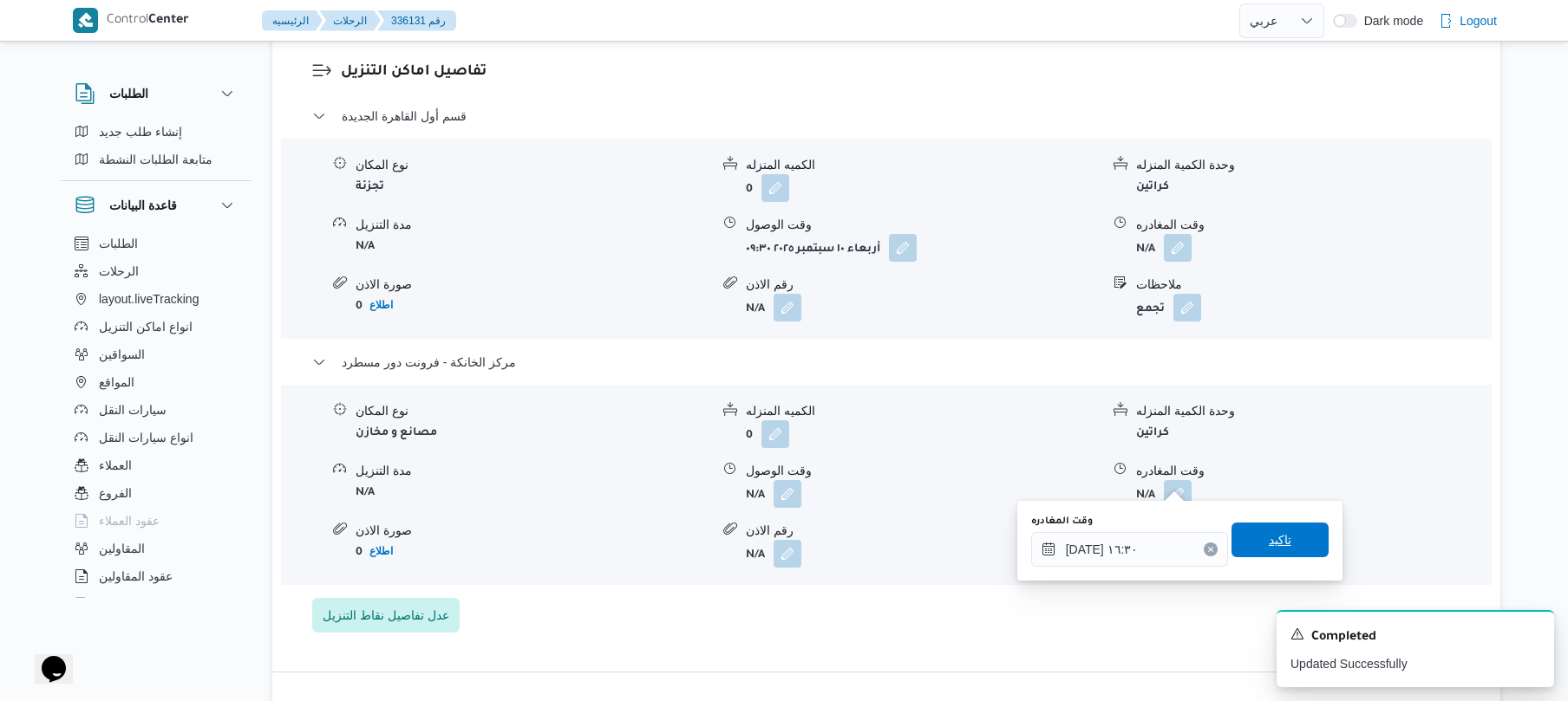
click at [1254, 550] on span "تاكيد" at bounding box center [1279, 540] width 97 height 35
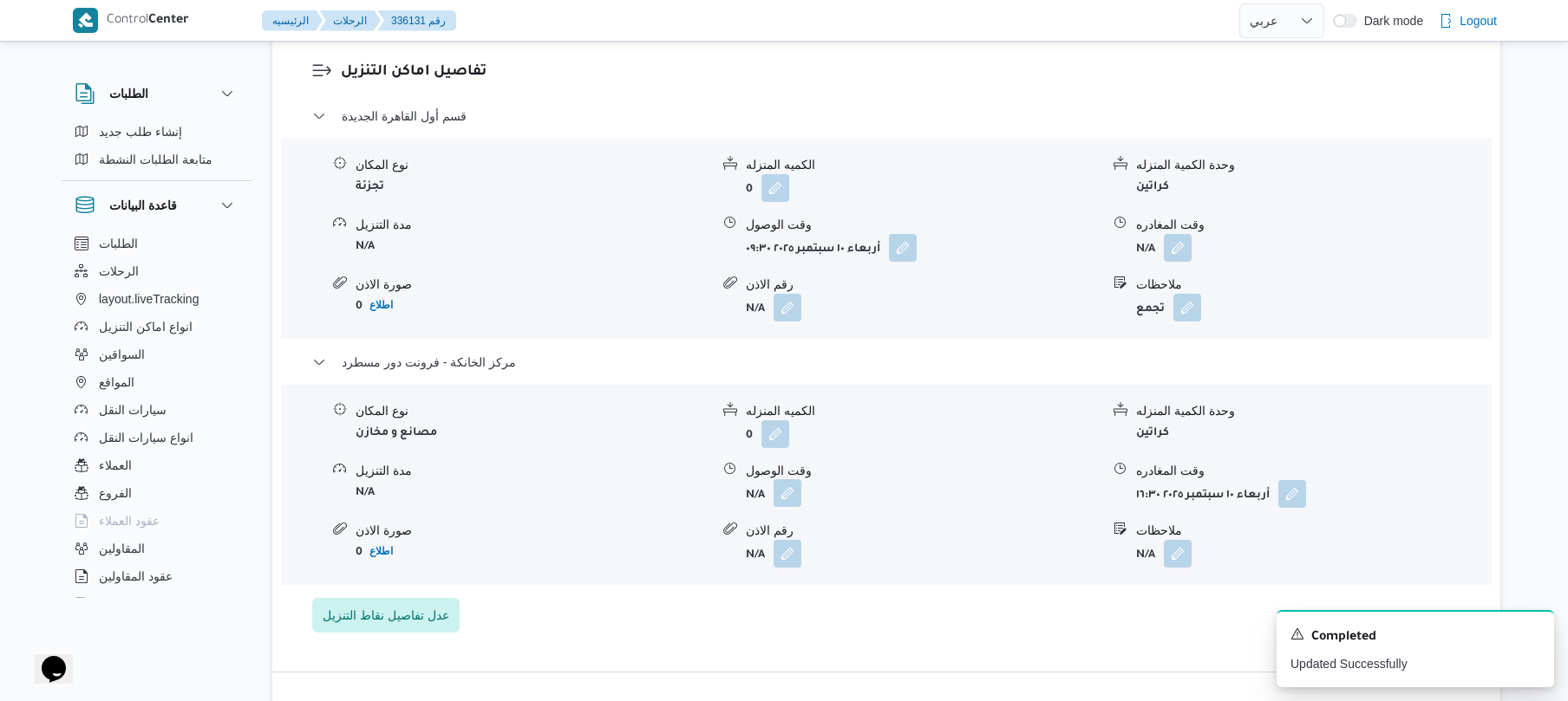
click at [789, 481] on button "button" at bounding box center [787, 493] width 27 height 27
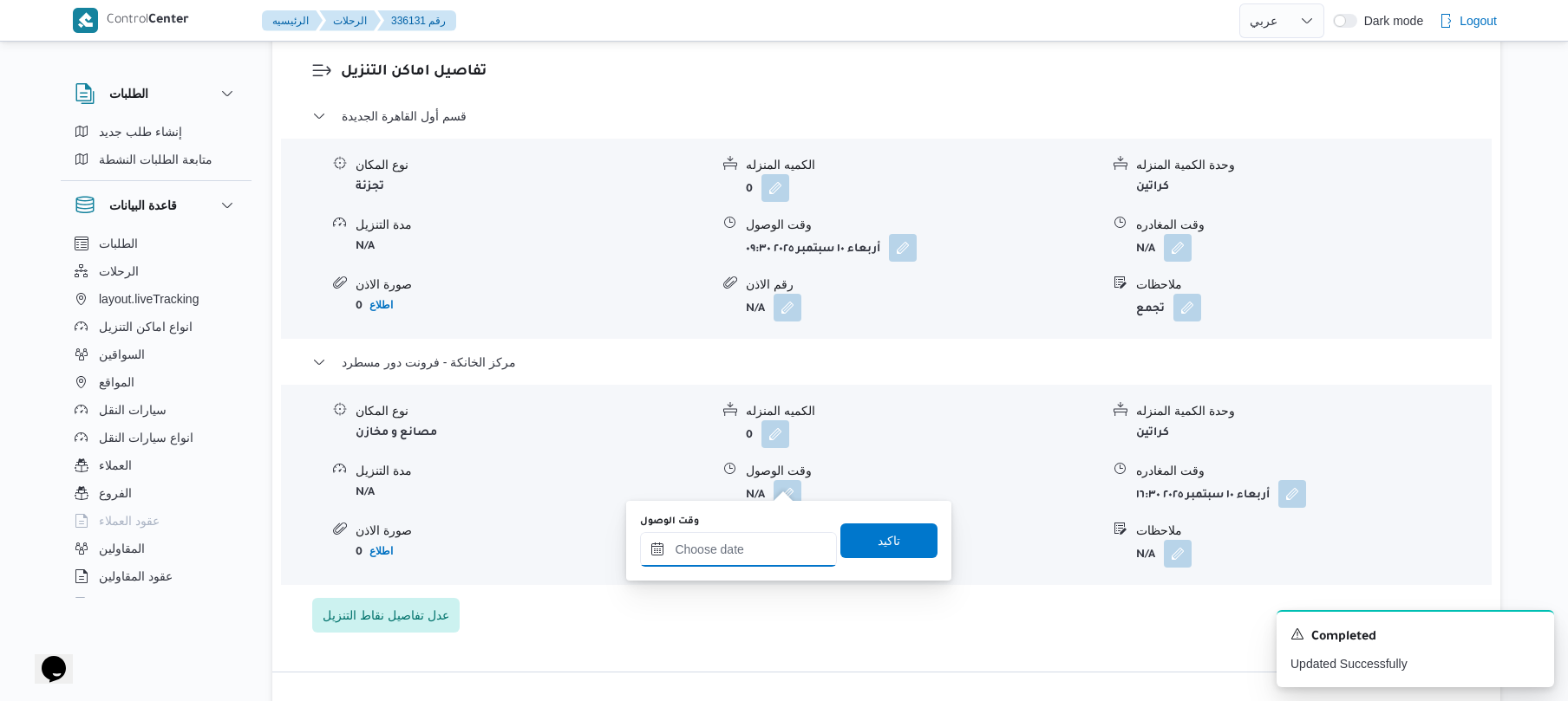
click at [754, 559] on input "وقت الوصول" at bounding box center [738, 550] width 197 height 35
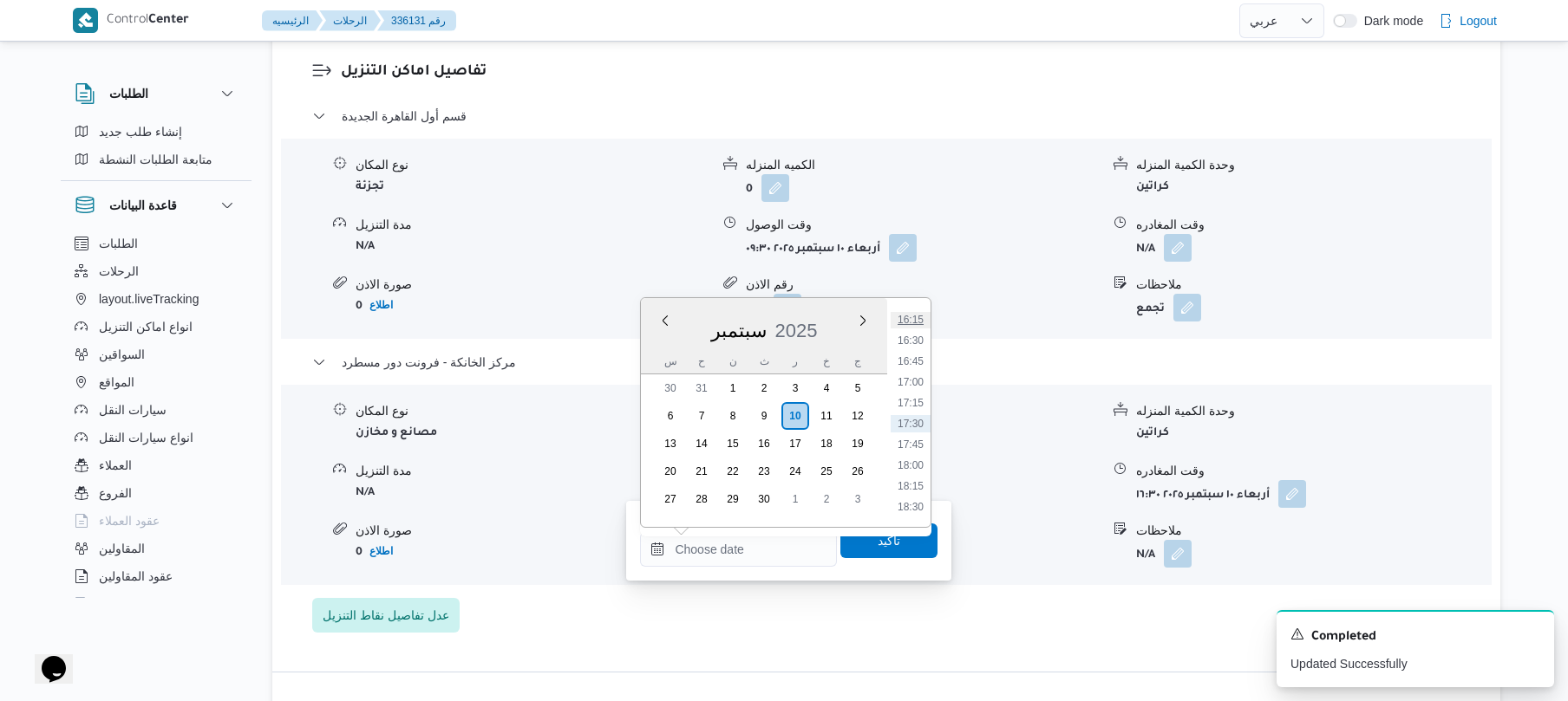
click at [921, 324] on li "16:15" at bounding box center [910, 320] width 40 height 17
type input "[DATE] ١٦:١٥"
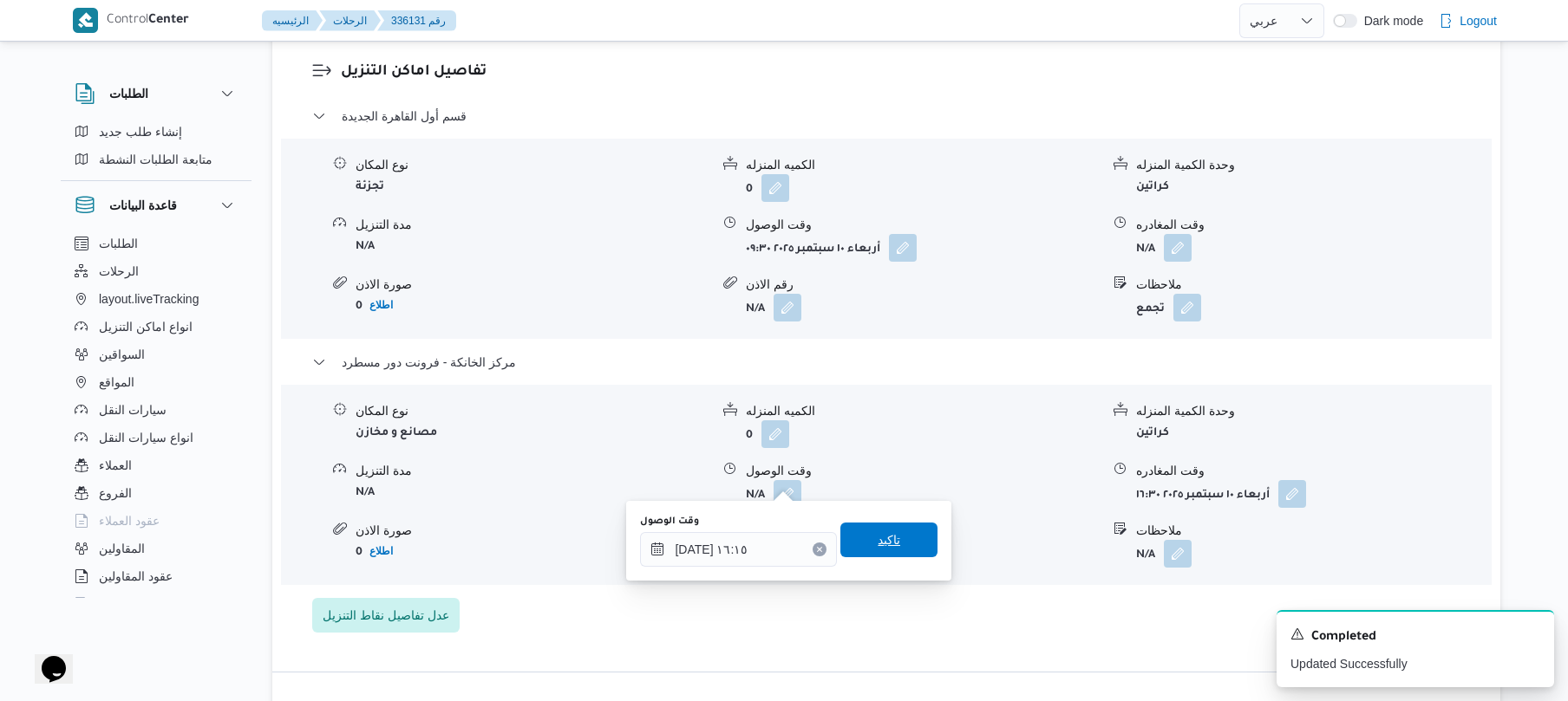
click at [878, 532] on span "تاكيد" at bounding box center [890, 540] width 23 height 21
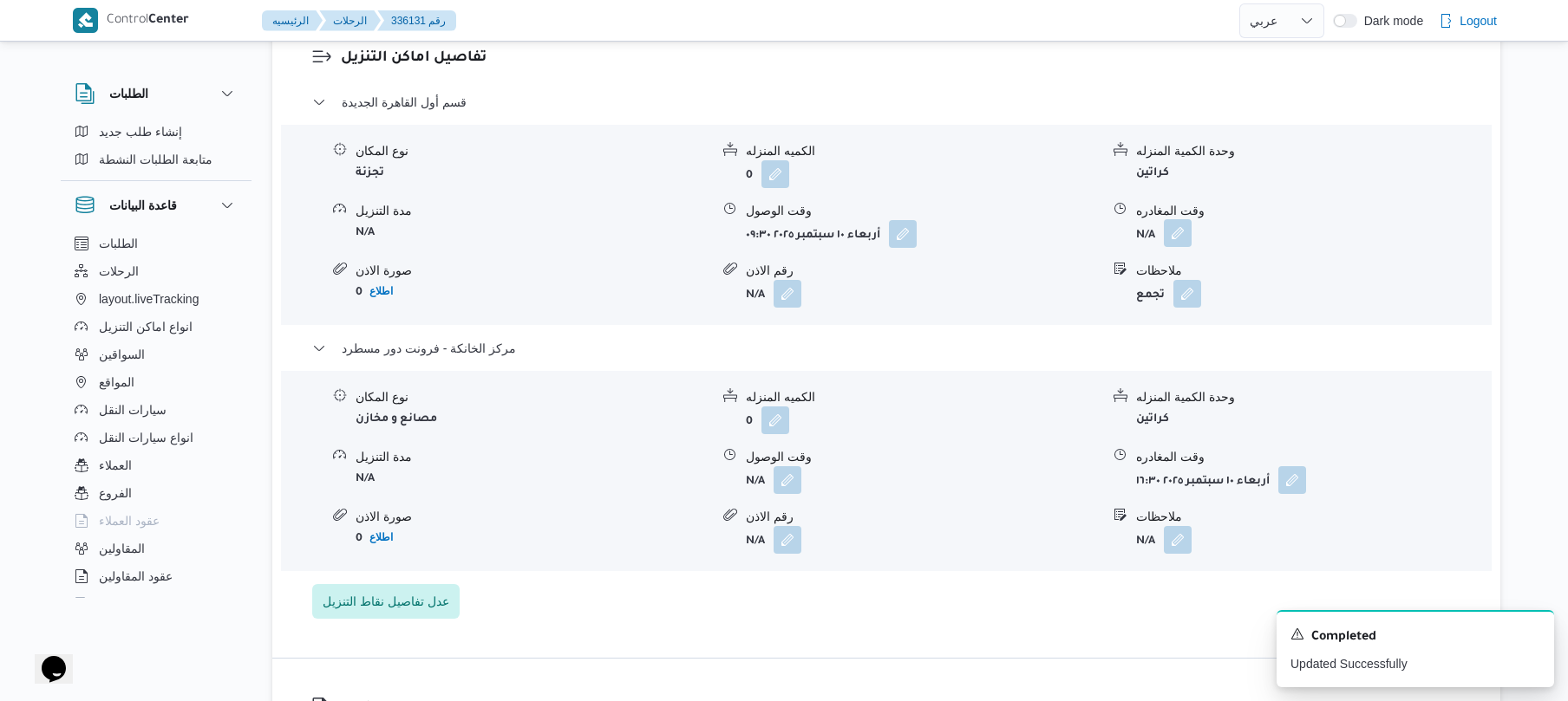
click at [1178, 233] on button "button" at bounding box center [1177, 233] width 27 height 27
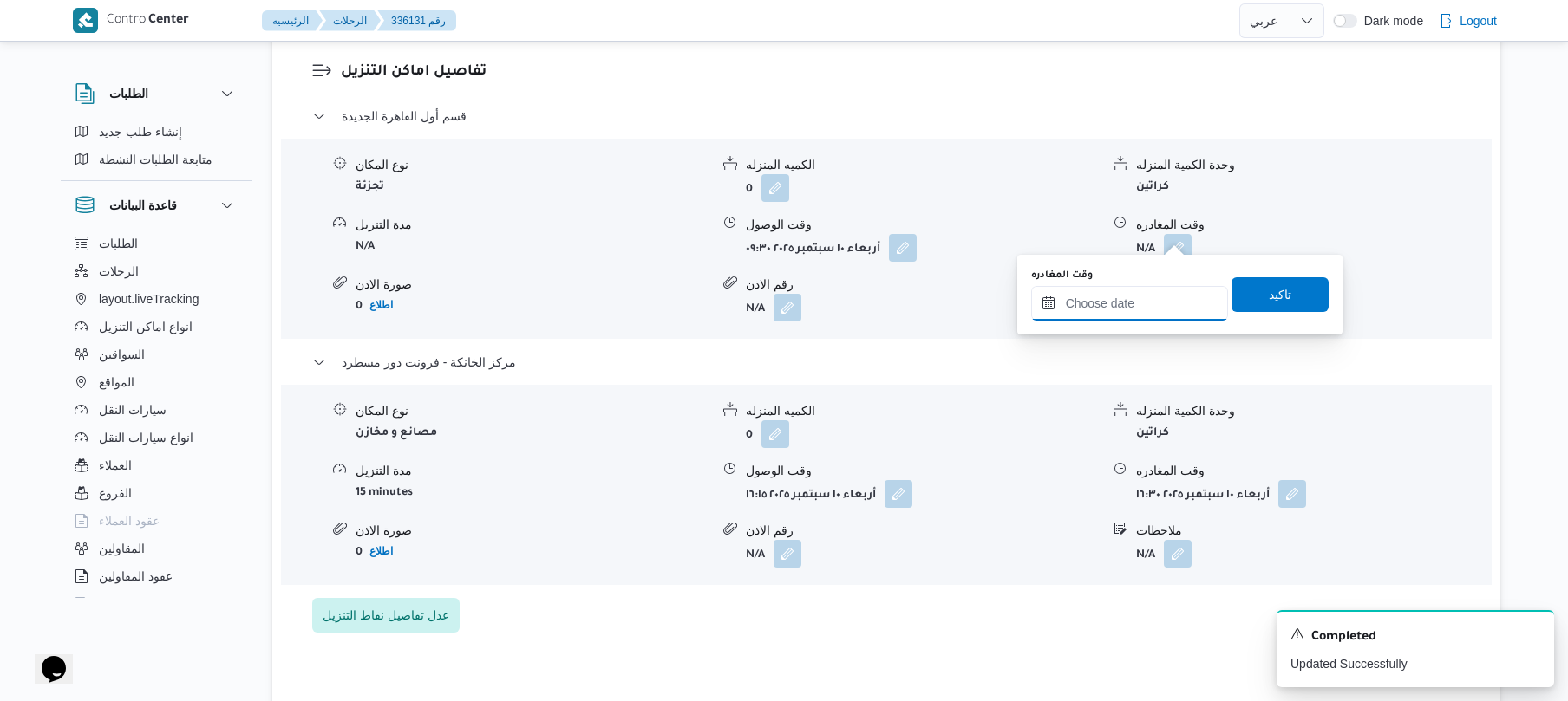
click at [1108, 304] on input "وقت المغادره" at bounding box center [1130, 303] width 197 height 35
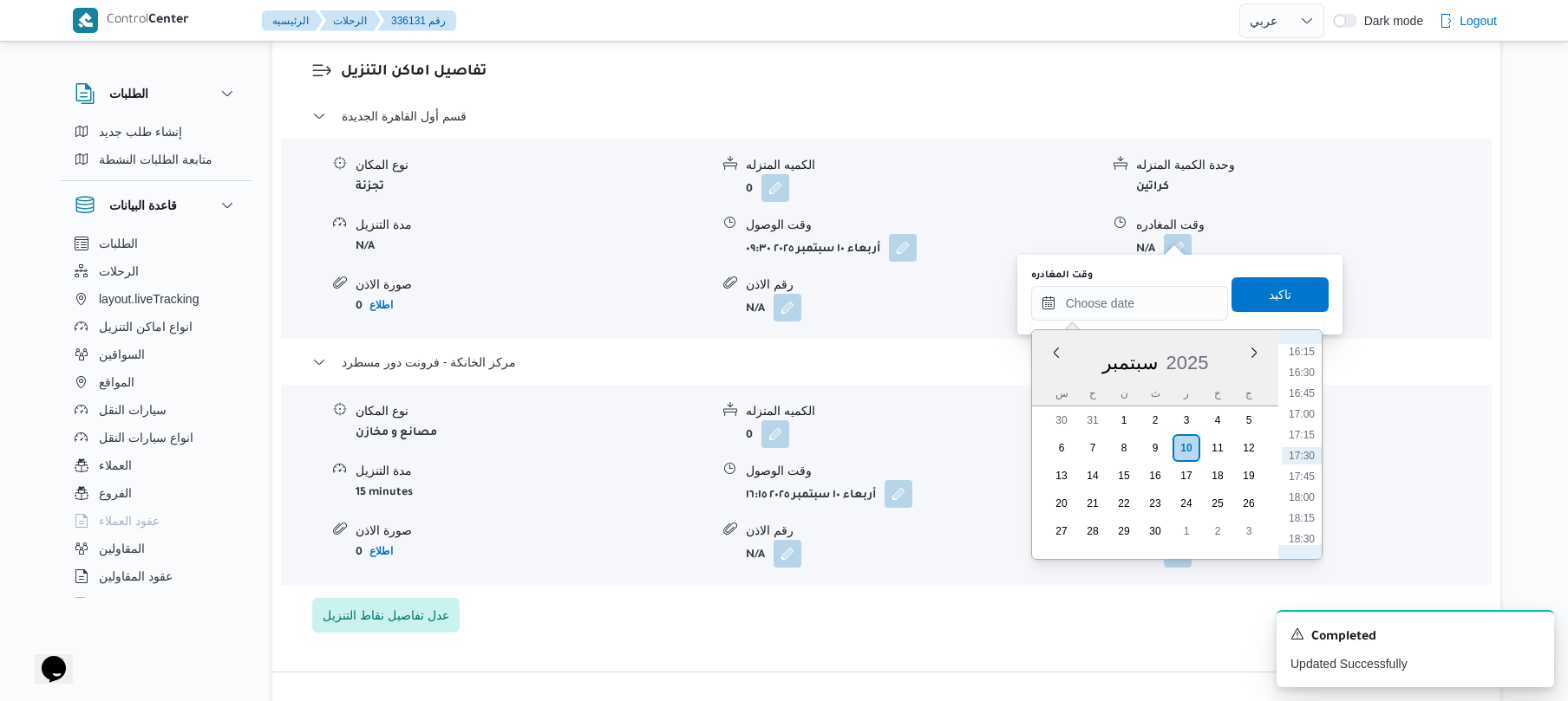
scroll to position [1183, 0]
click at [1299, 456] on li "15:30" at bounding box center [1302, 460] width 40 height 17
type input "١٠/٠٩/٢٠٢٥ ١٥:٣٠"
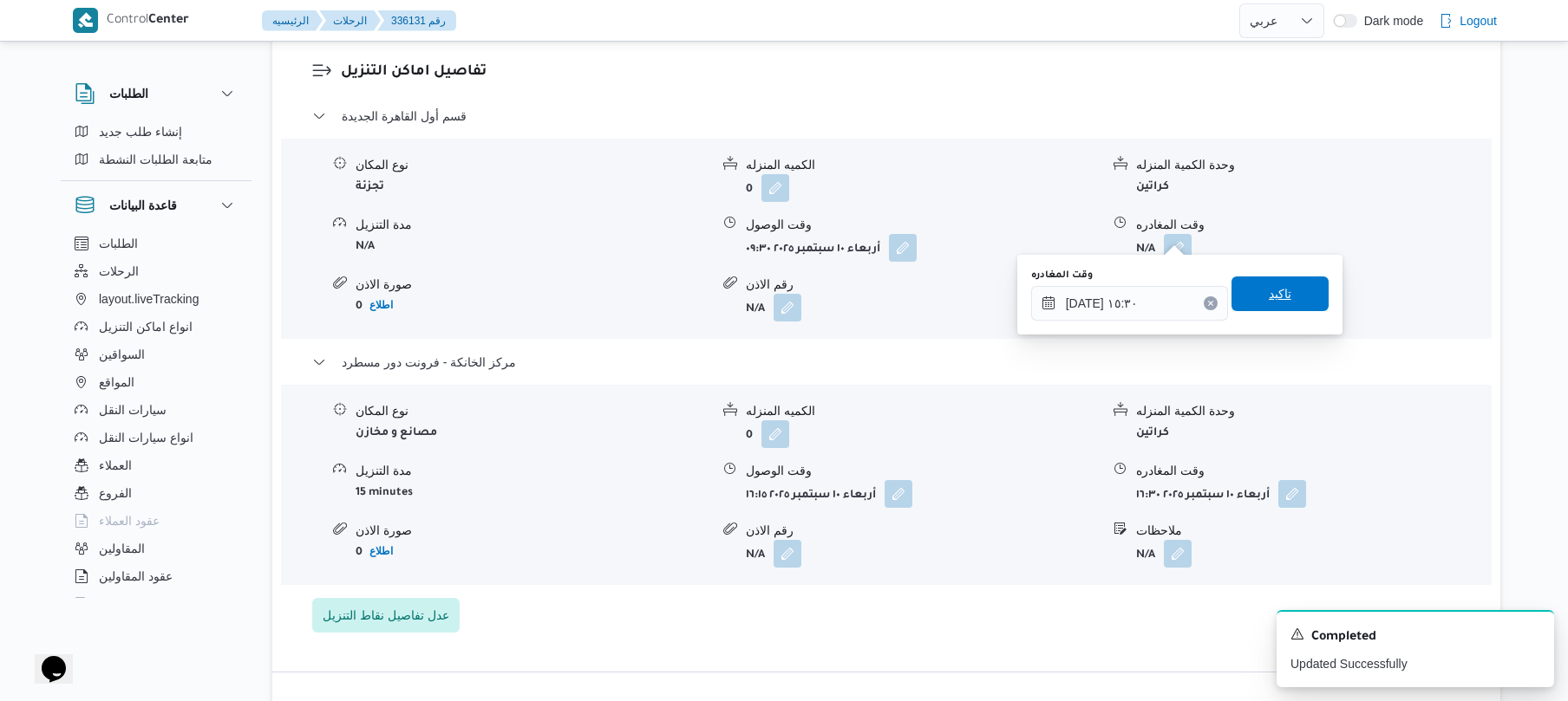
click at [1269, 296] on span "تاكيد" at bounding box center [1280, 294] width 23 height 21
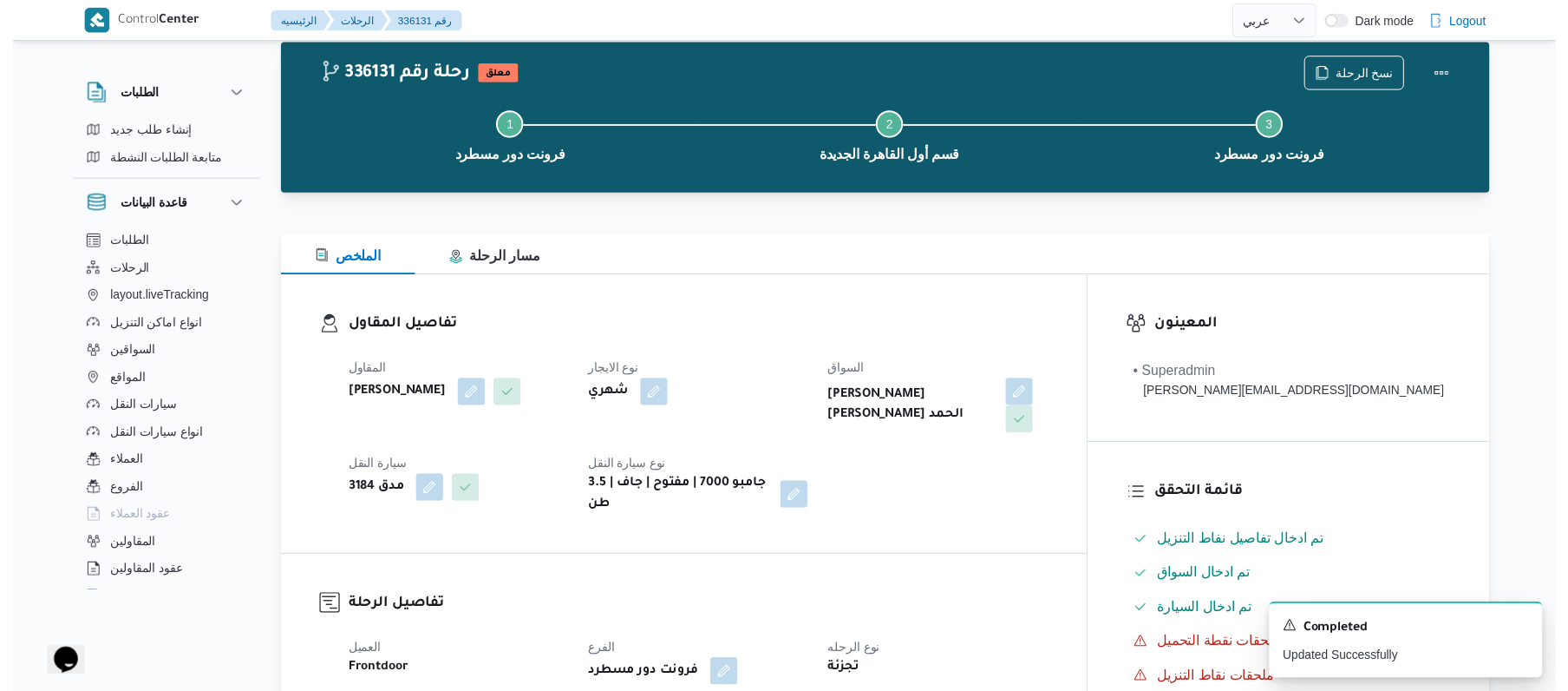
scroll to position [0, 0]
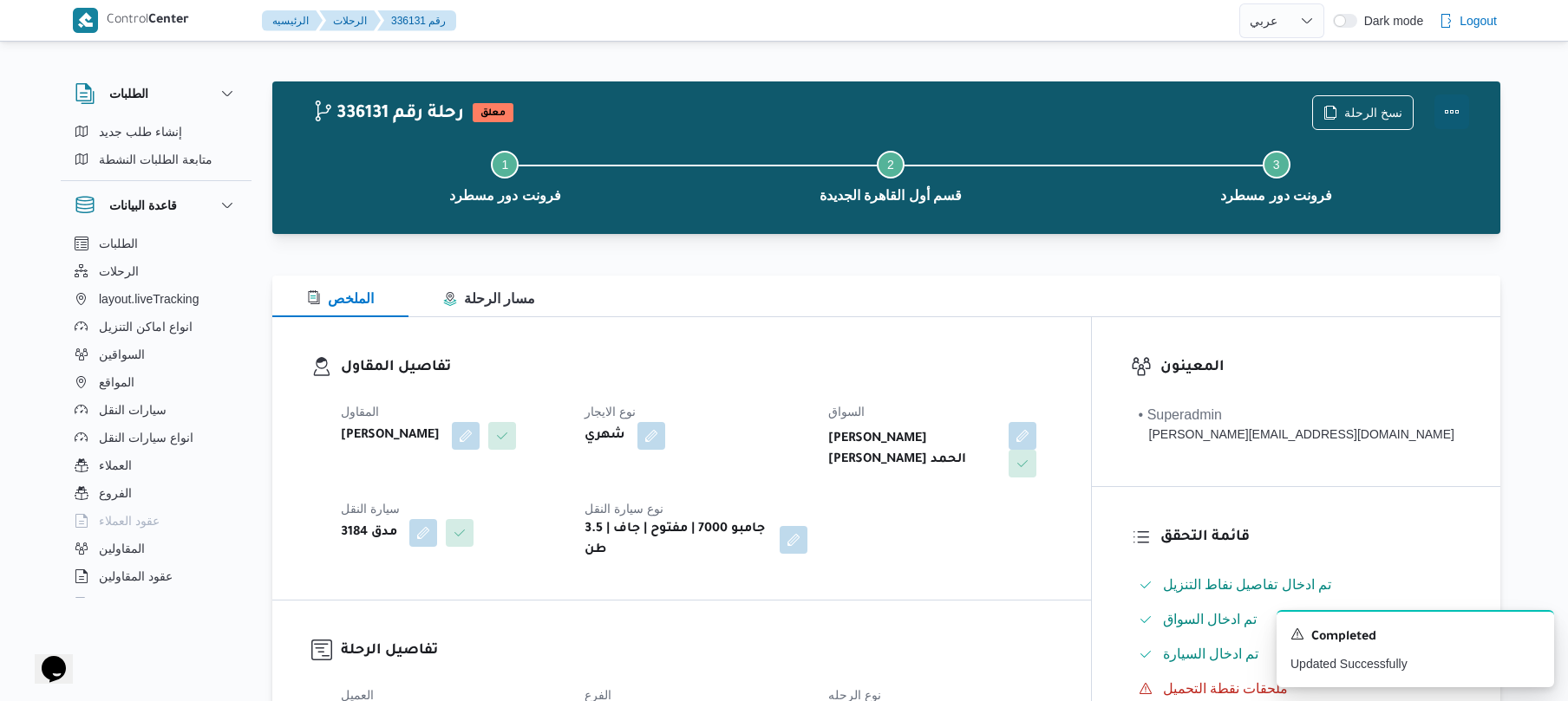
click at [1441, 109] on button "Actions" at bounding box center [1452, 112] width 35 height 35
click at [1457, 97] on button "Actions" at bounding box center [1452, 112] width 35 height 35
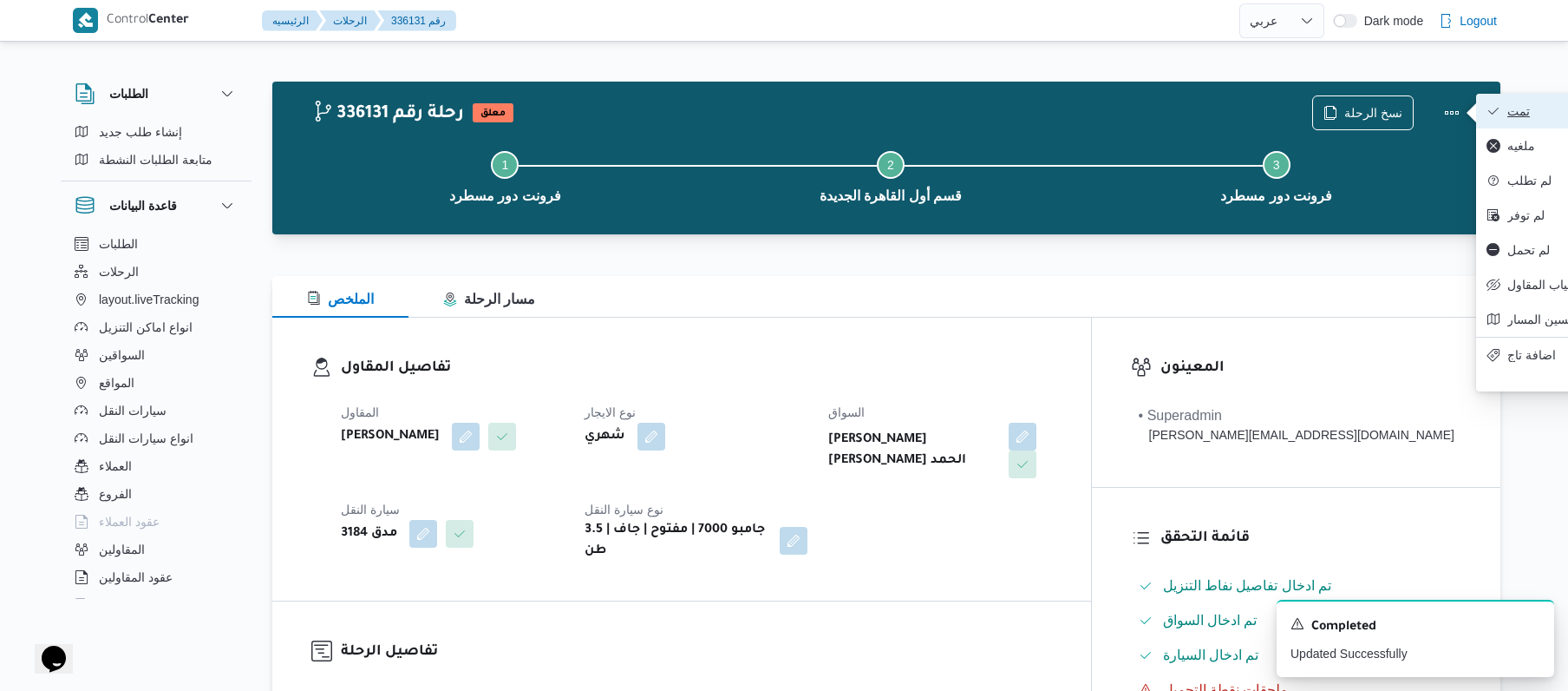
click at [1520, 108] on span "تمت" at bounding box center [1597, 111] width 181 height 14
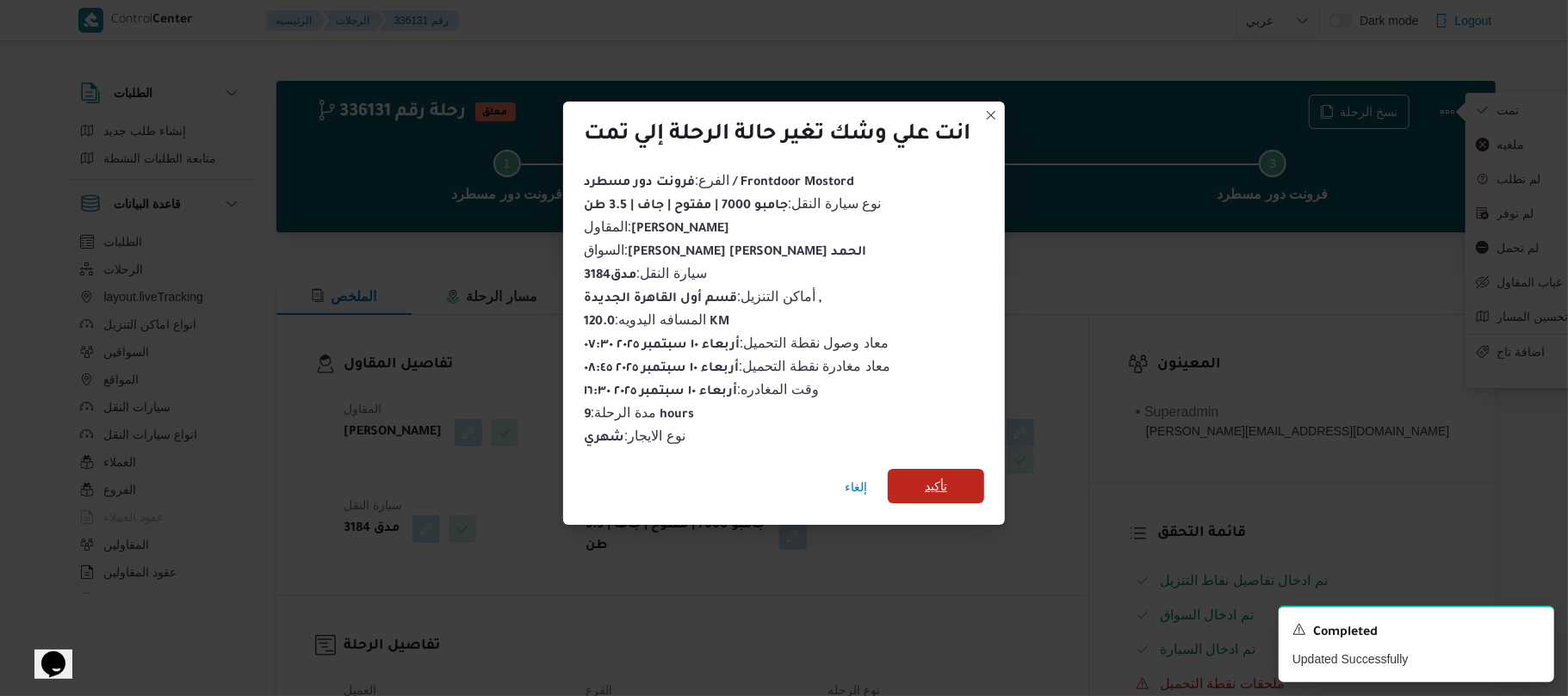
click at [941, 477] on span "تأكيد" at bounding box center [936, 487] width 23 height 21
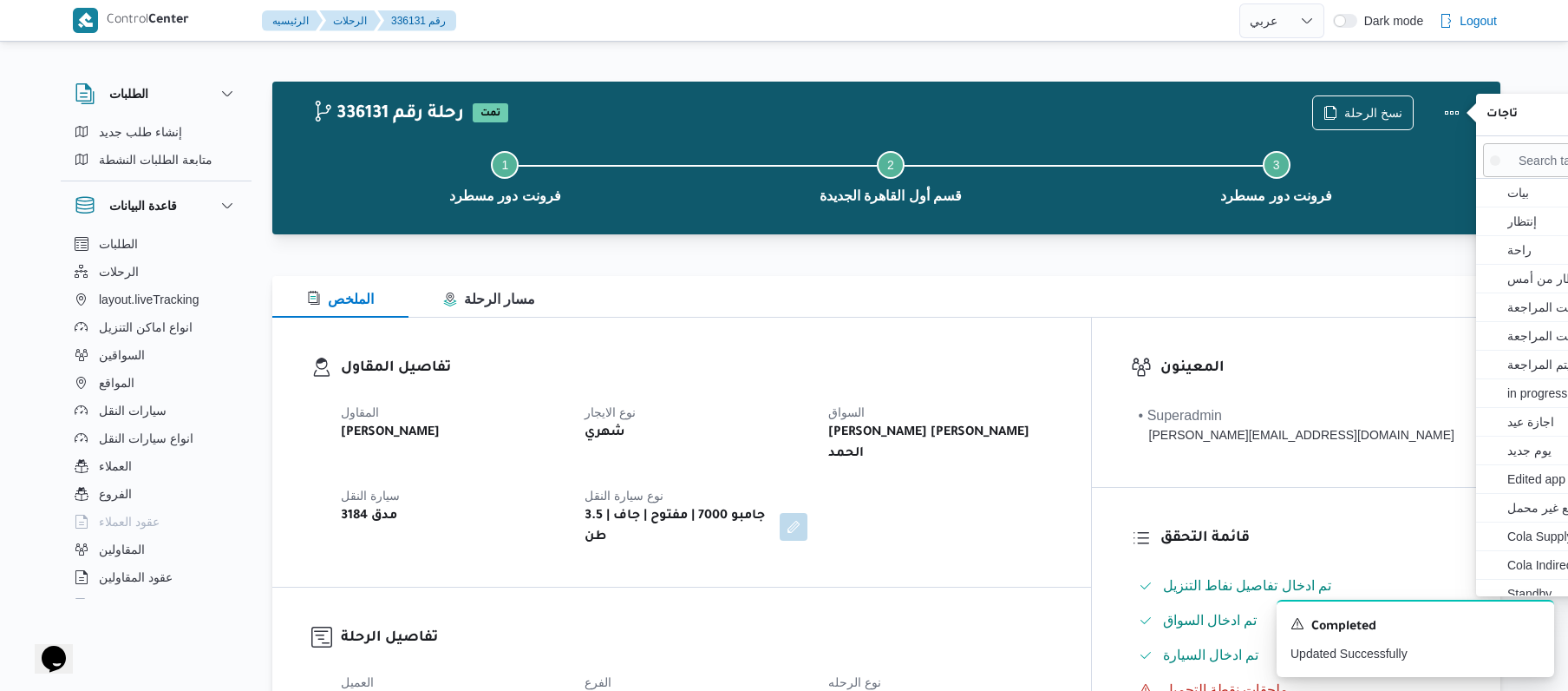
scroll to position [0, 123]
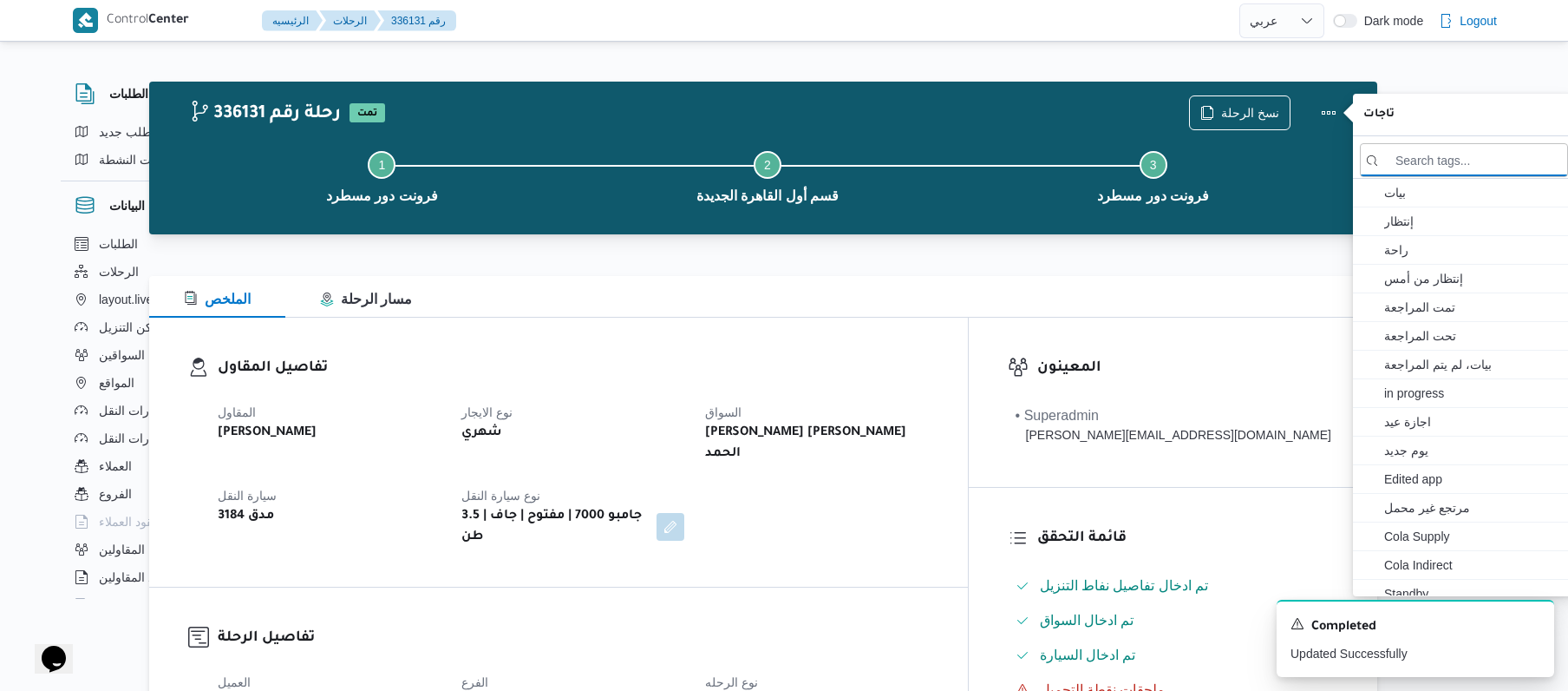
click at [930, 510] on div "المقاول محمد صلاح عبداللطيف الشريف نوع الايجار شهري السواق يحي سامي عبدالفتاح م…" at bounding box center [573, 474] width 732 height 167
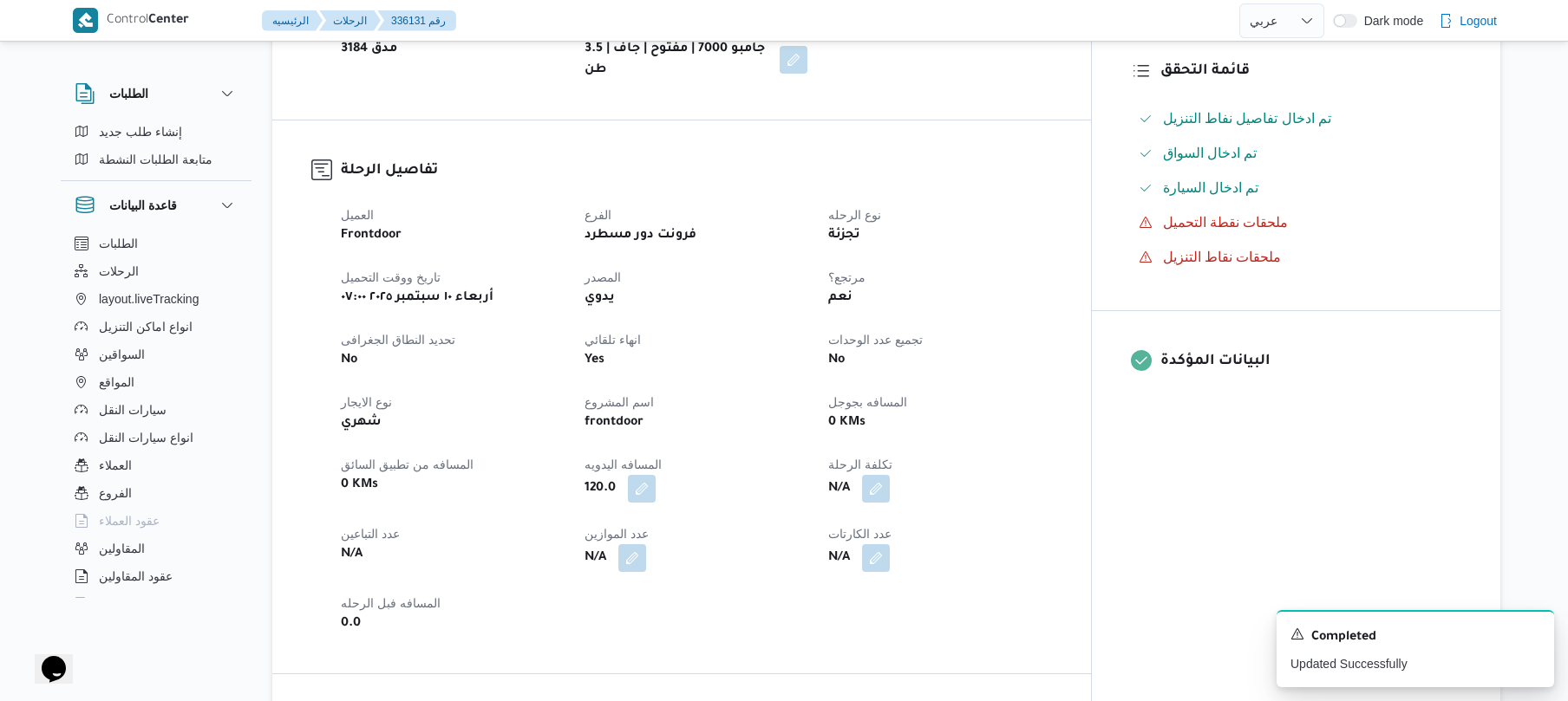
scroll to position [463, 0]
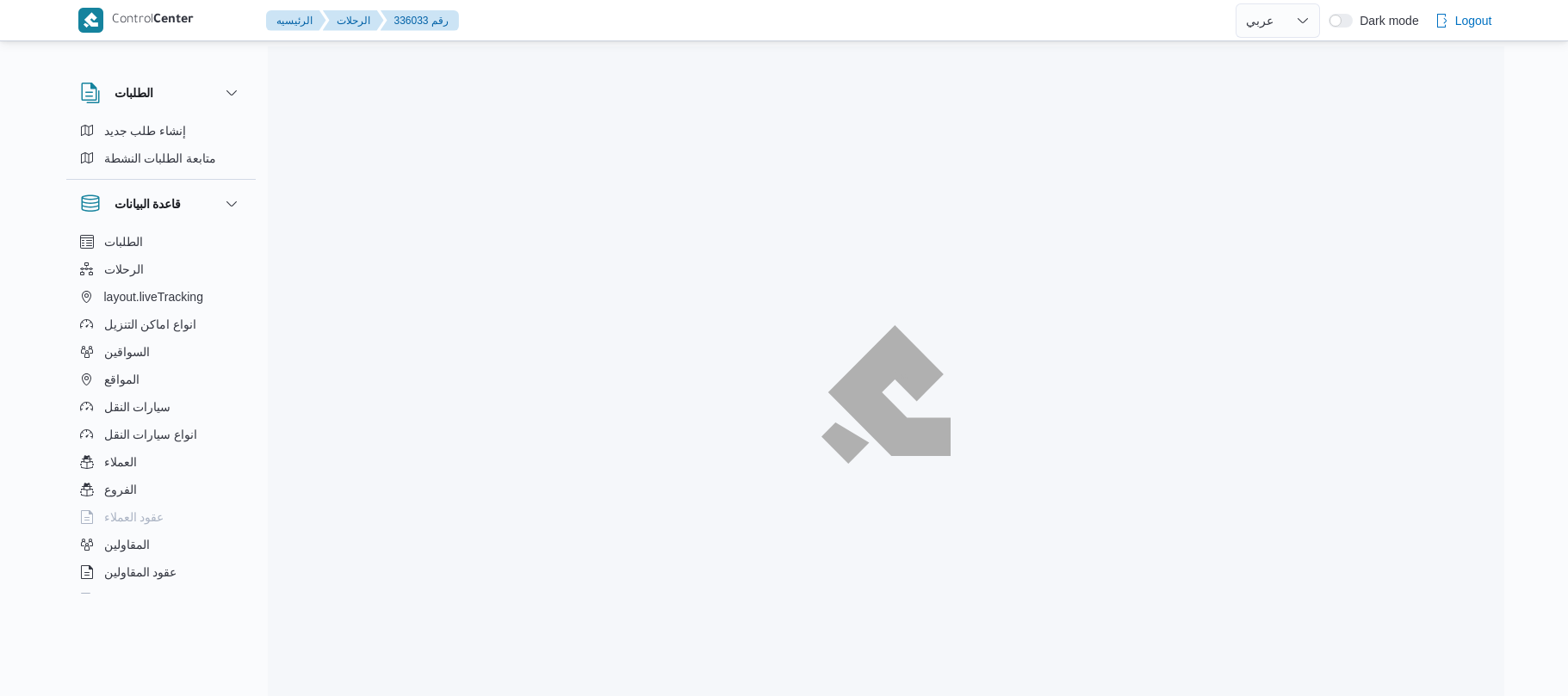
select select "ar"
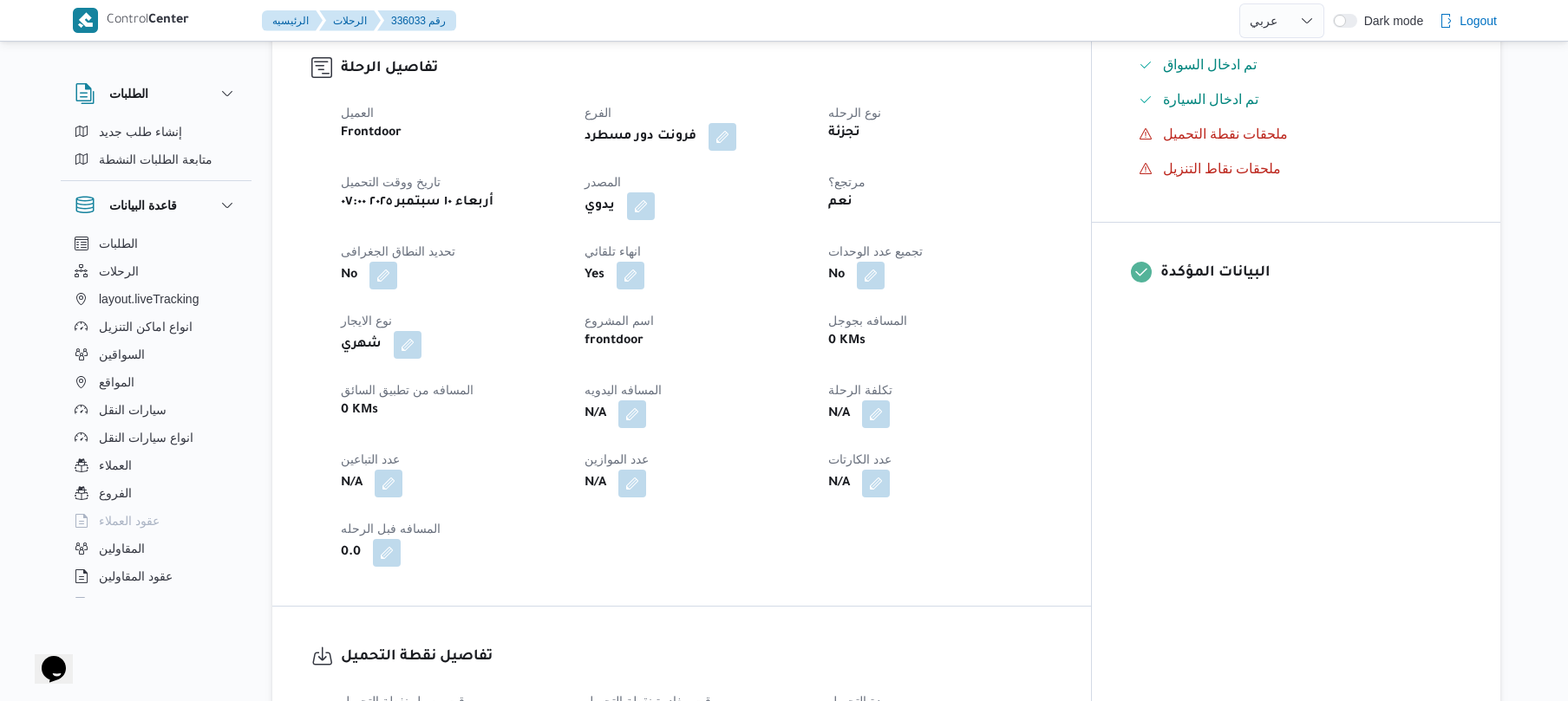
scroll to position [601, 0]
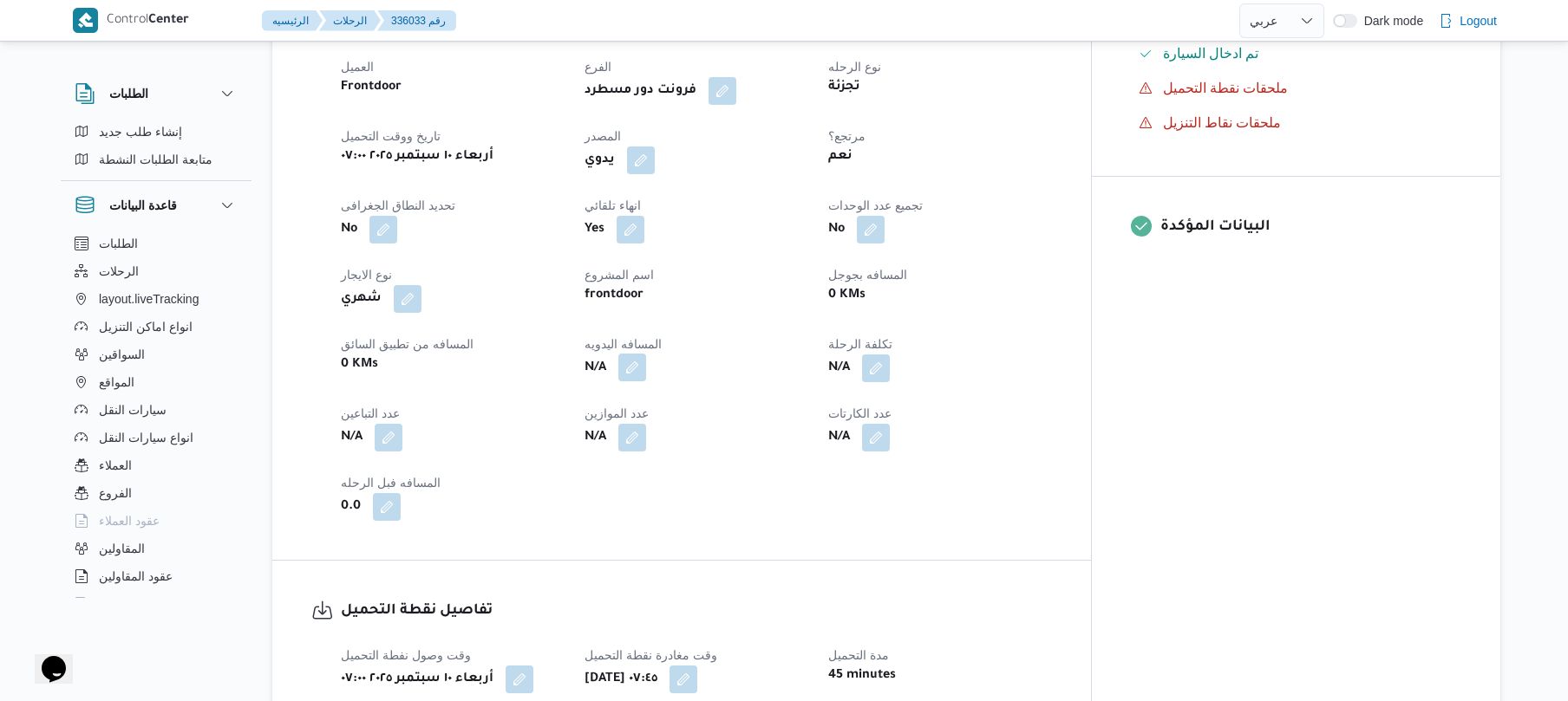
click at [646, 381] on button "button" at bounding box center [631, 367] width 27 height 27
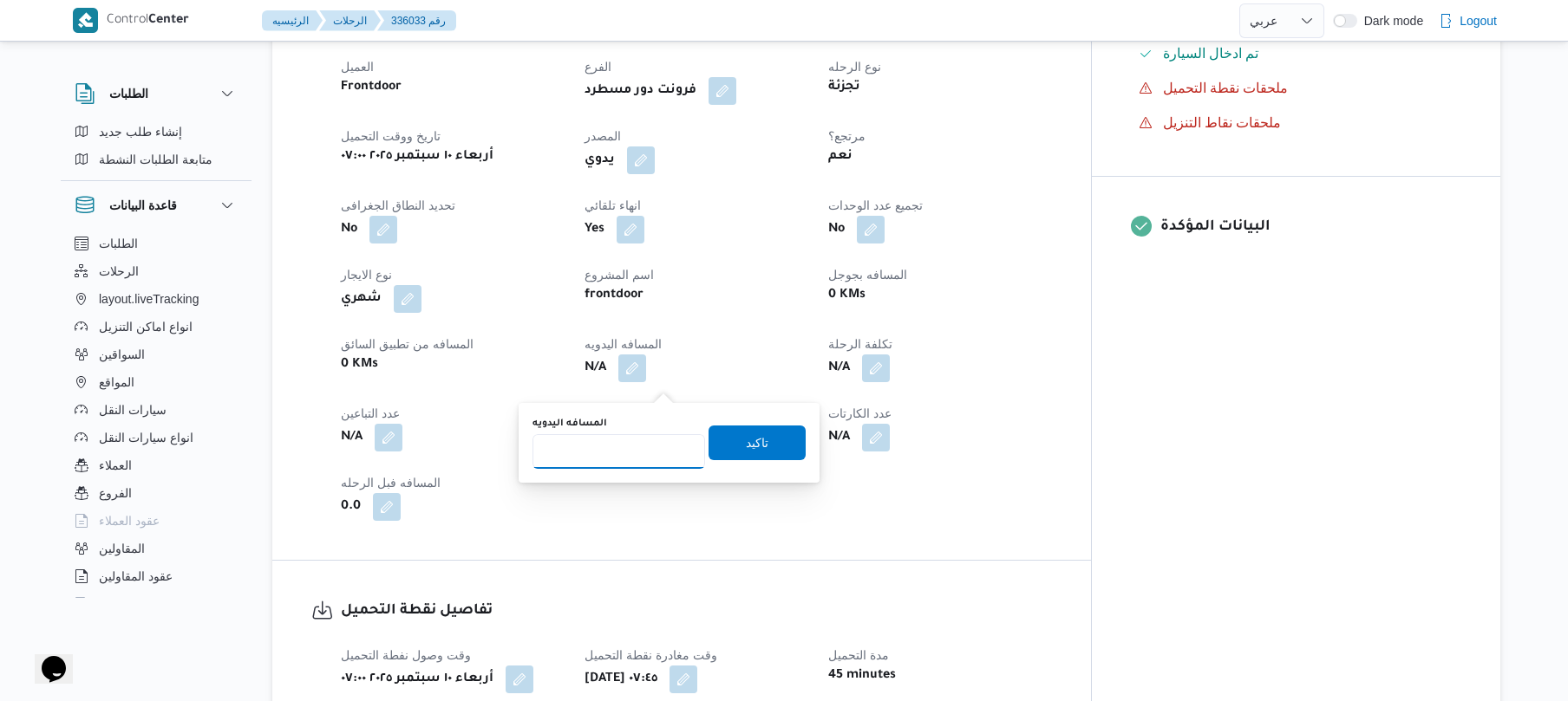
click at [610, 464] on input "المسافه اليدويه" at bounding box center [619, 451] width 172 height 35
type input "70"
click at [746, 447] on span "تاكيد" at bounding box center [757, 442] width 23 height 21
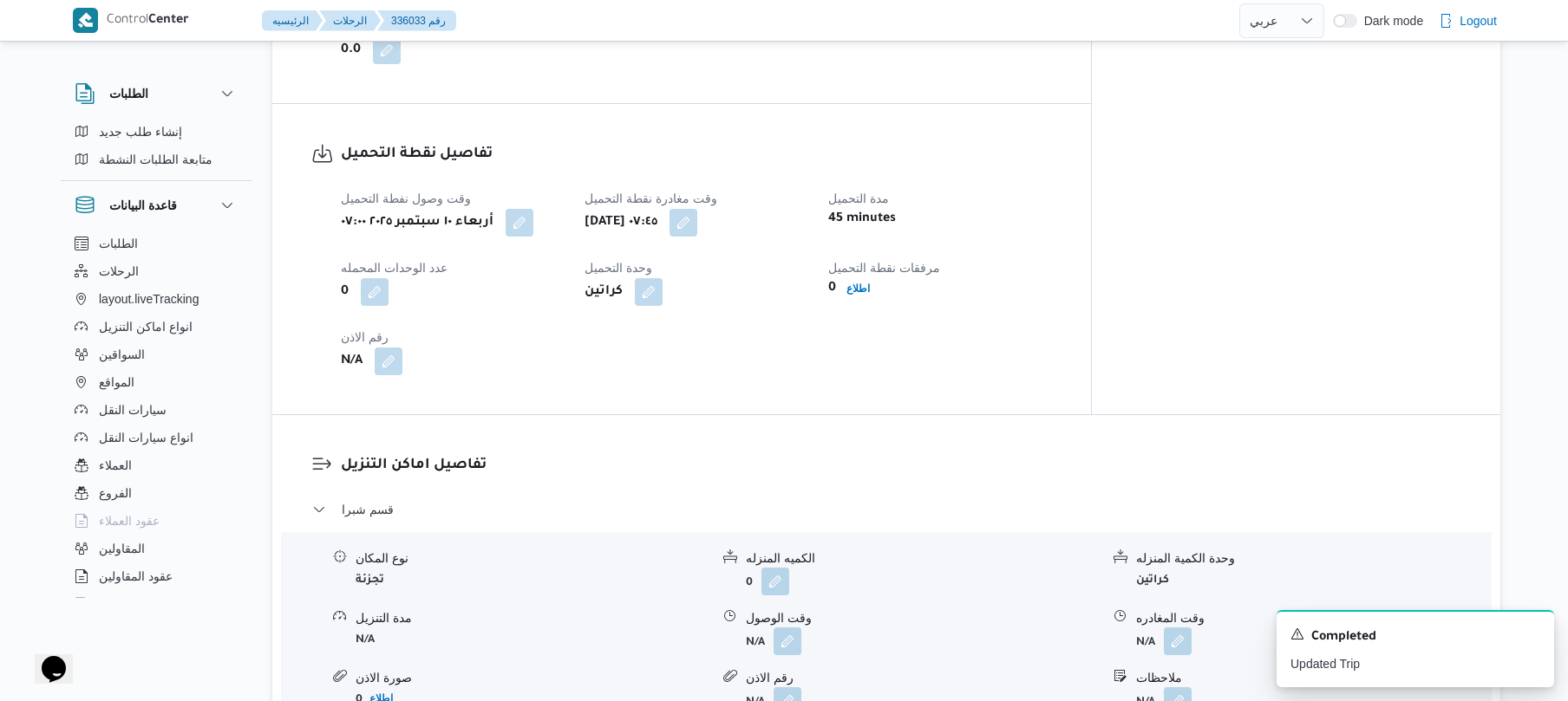
scroll to position [1294, 0]
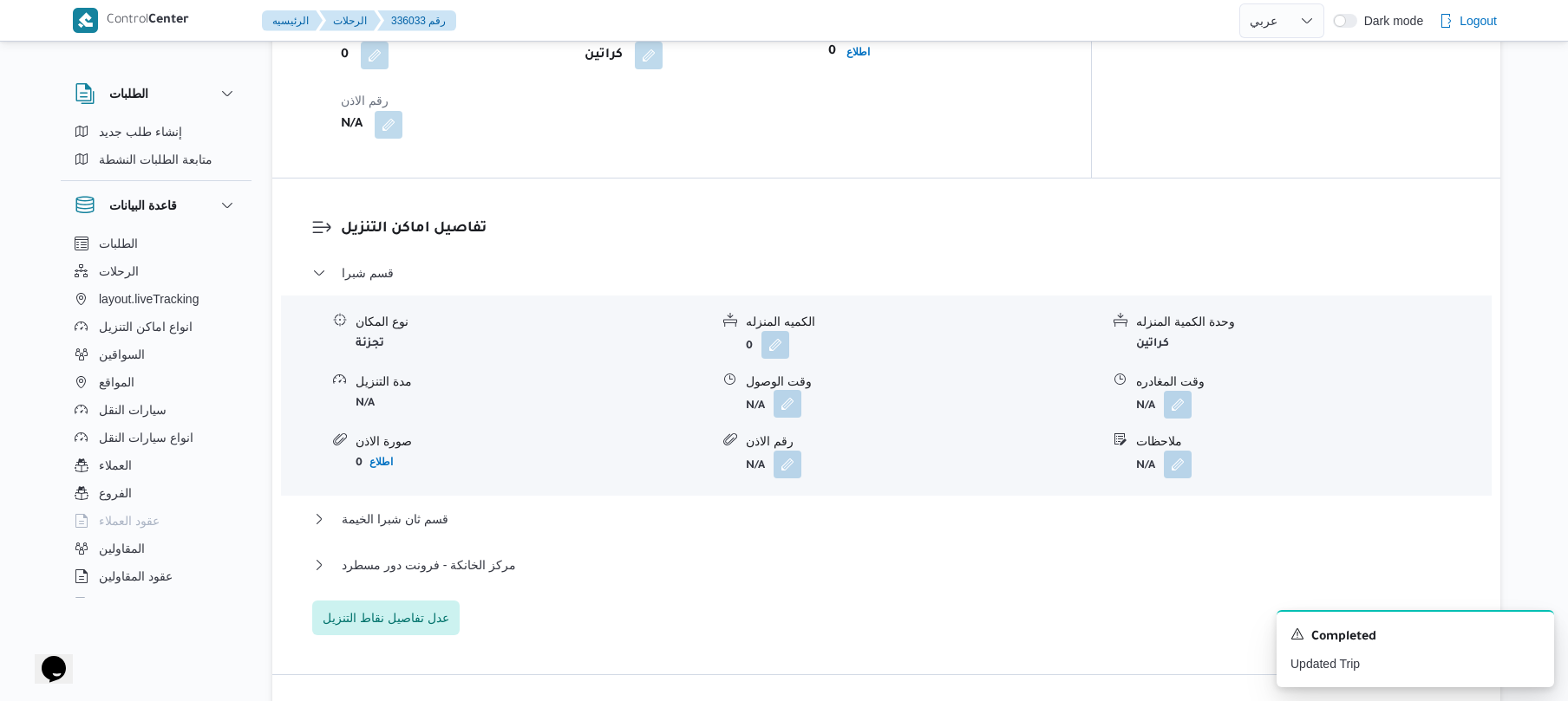
click at [778, 418] on button "button" at bounding box center [787, 403] width 27 height 27
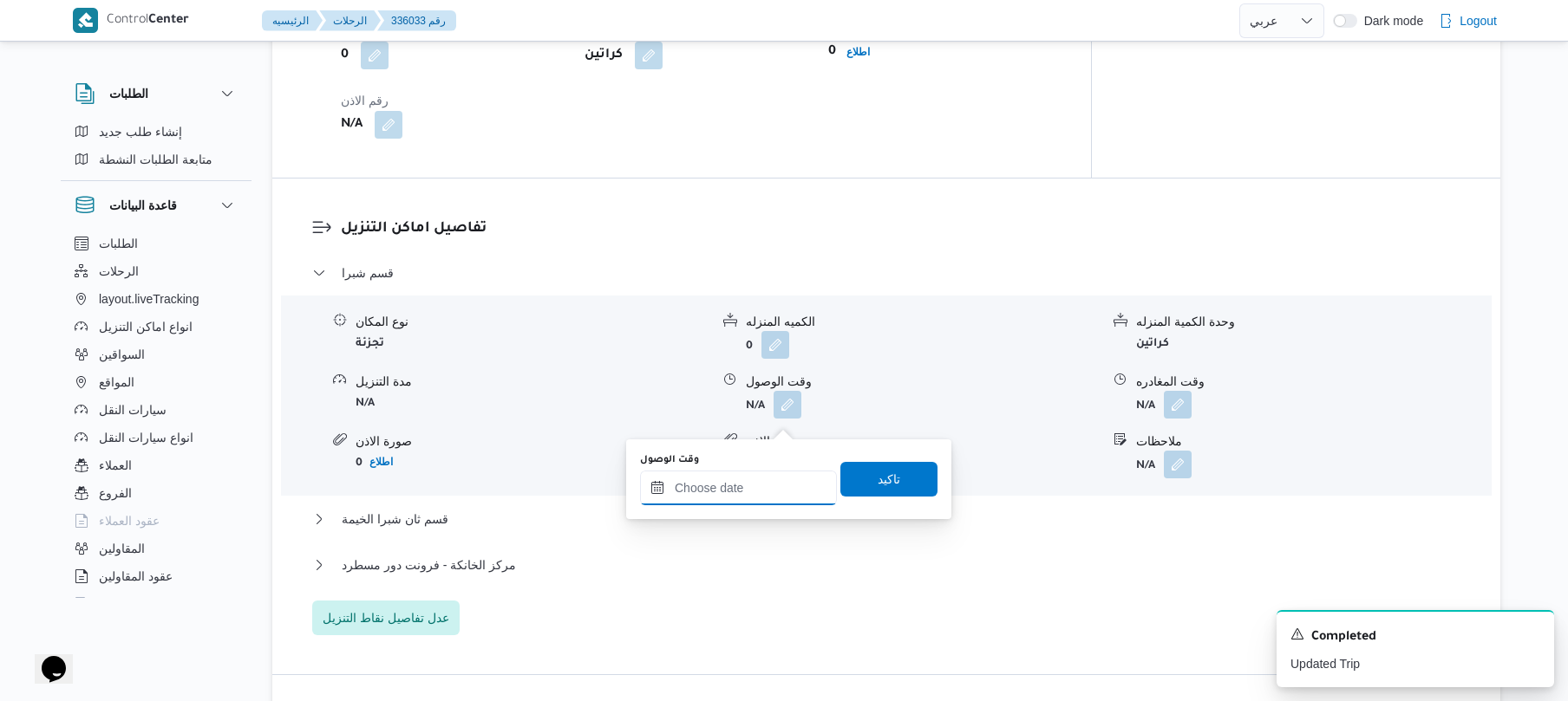
click at [727, 481] on input "وقت الوصول" at bounding box center [738, 488] width 197 height 35
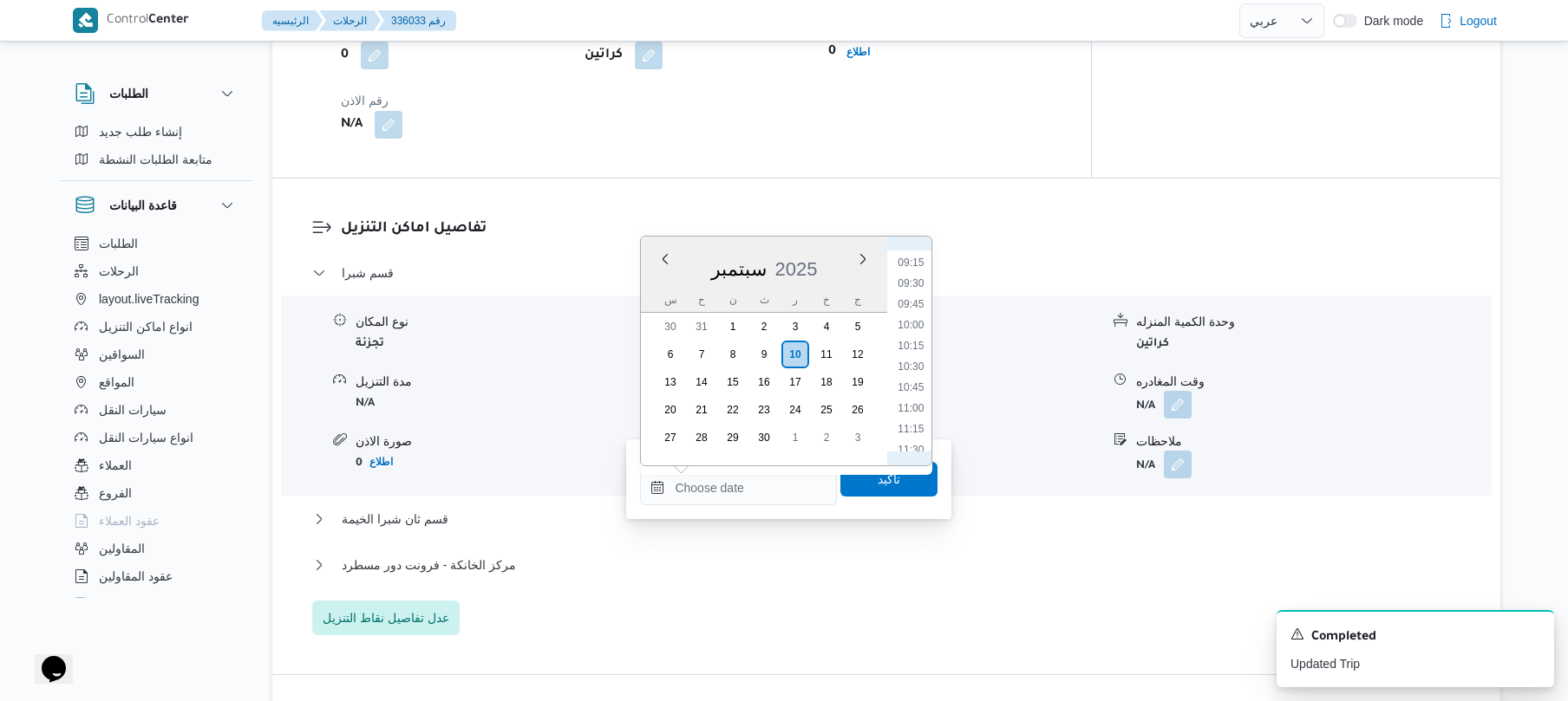
scroll to position [691, 0]
click at [914, 256] on li "08:15" at bounding box center [911, 255] width 40 height 17
type input "[DATE] ٠٨:١٥"
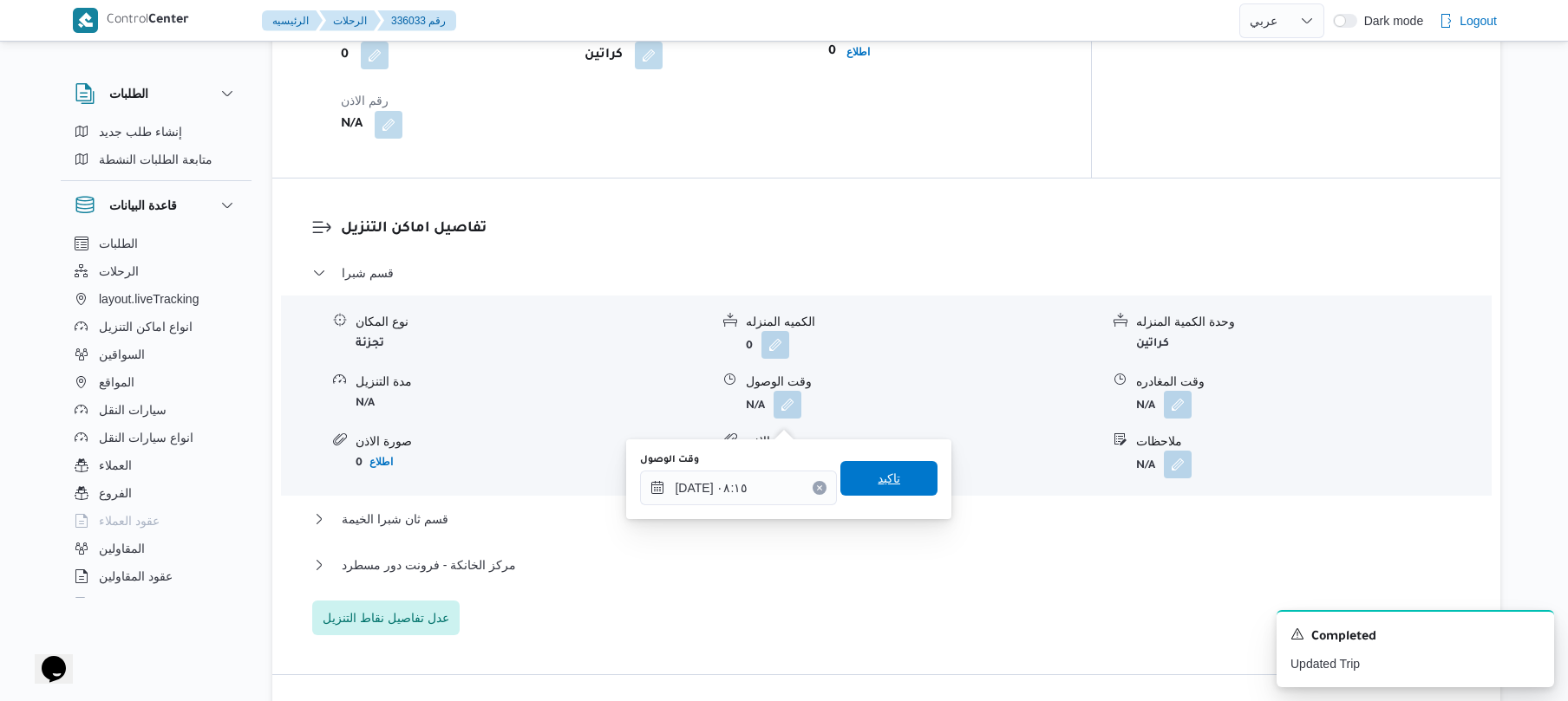
click at [851, 482] on span "تاكيد" at bounding box center [889, 479] width 97 height 35
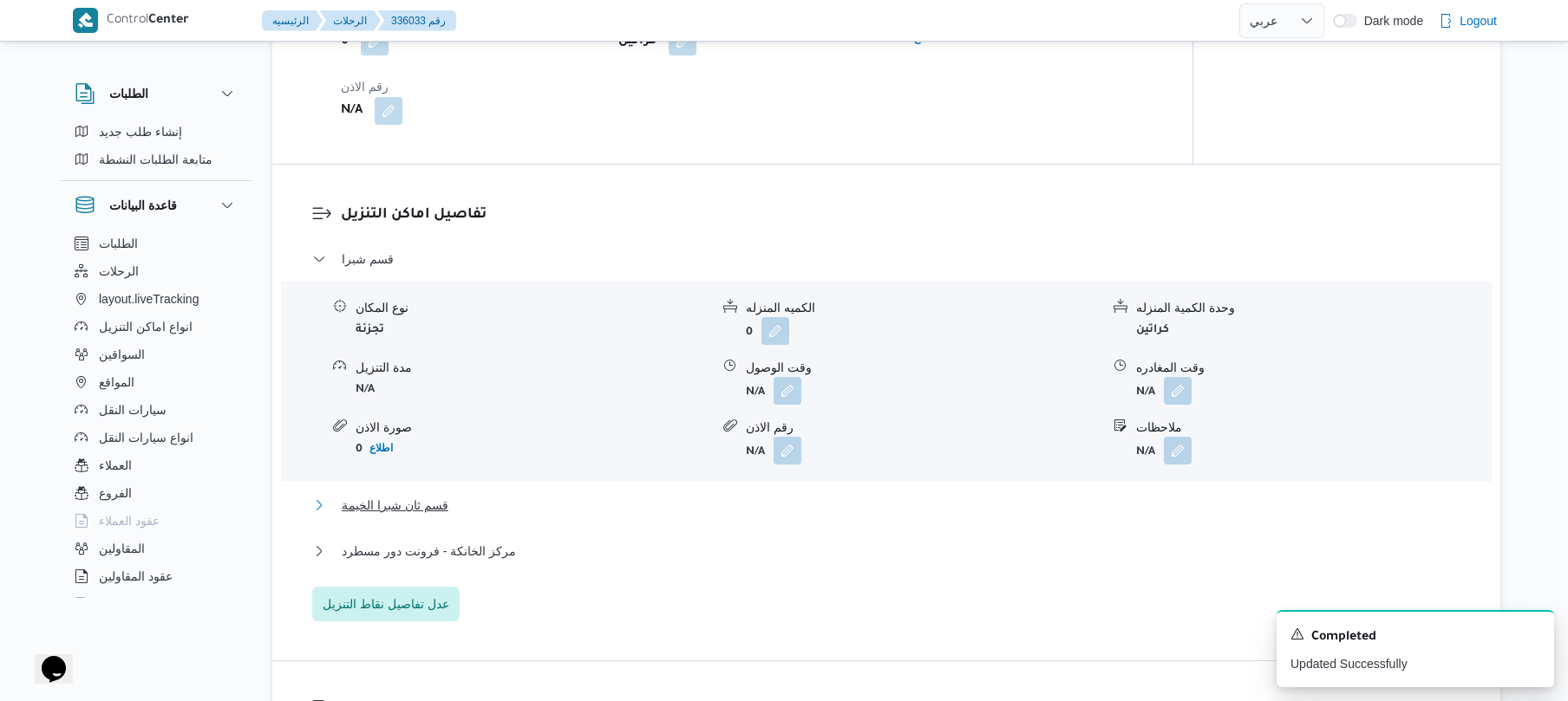
click at [756, 516] on button "قسم ثان شبرا الخيمة" at bounding box center [887, 505] width 1149 height 21
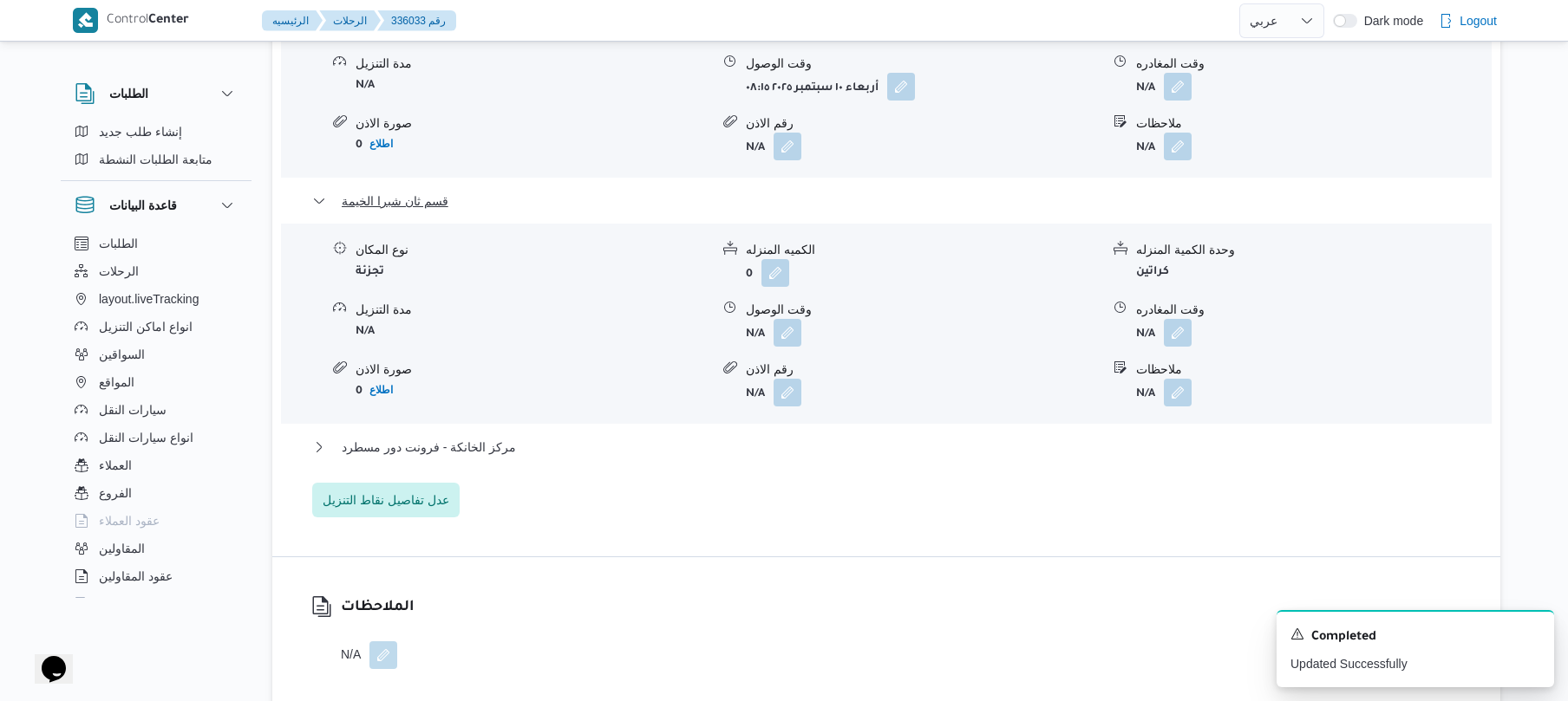
scroll to position [1710, 0]
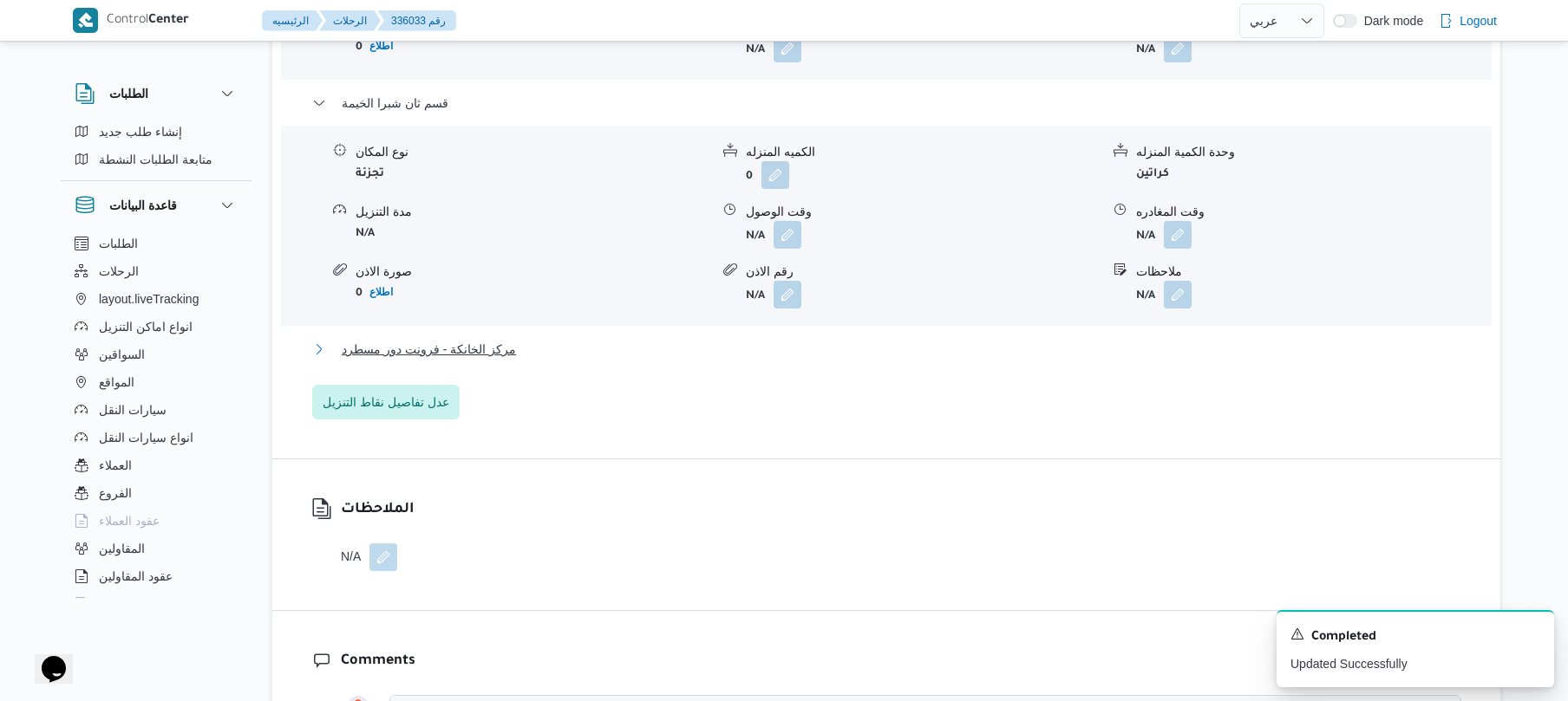
click at [927, 359] on button "مركز الخانكة - فرونت دور مسطرد" at bounding box center [887, 349] width 1149 height 21
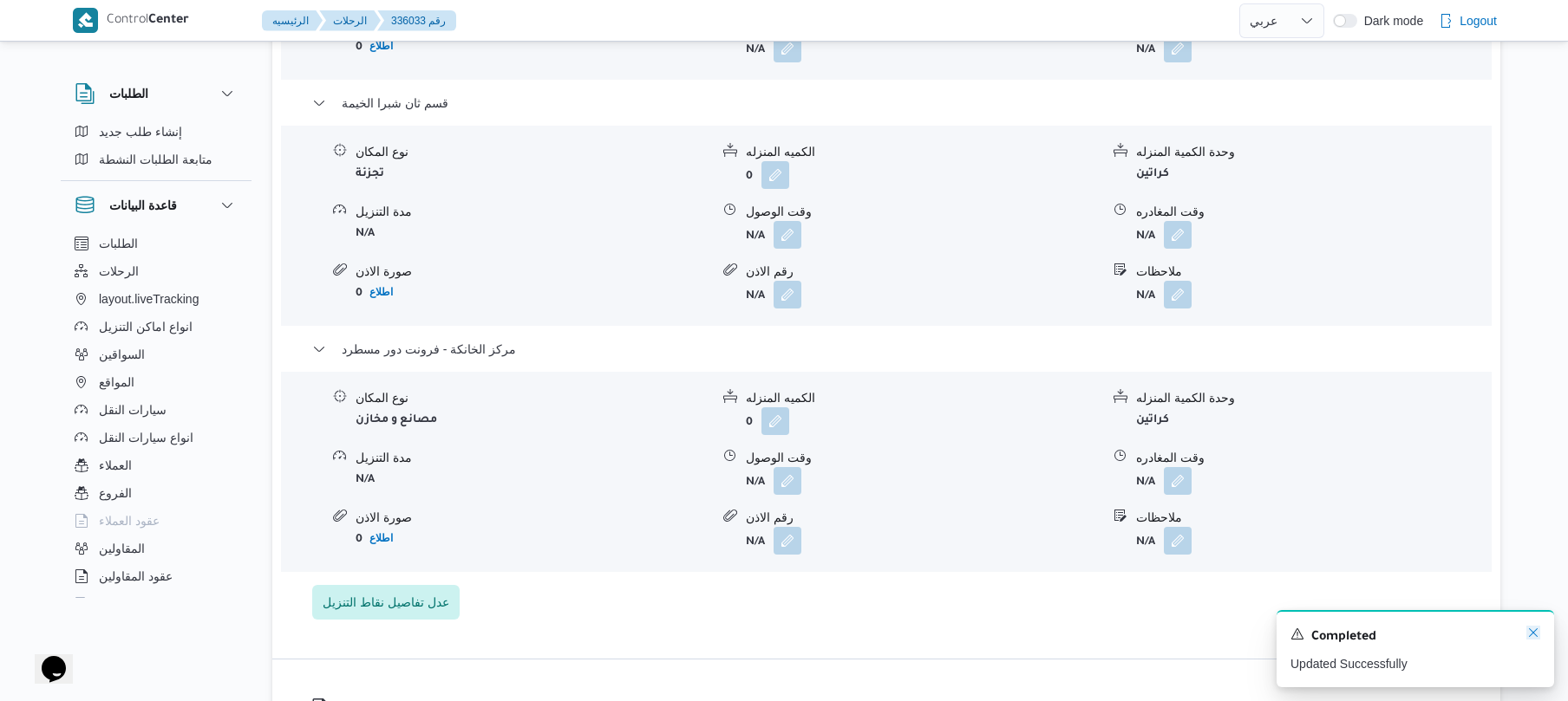
click at [1535, 639] on icon "Dismiss toast" at bounding box center [1533, 633] width 14 height 14
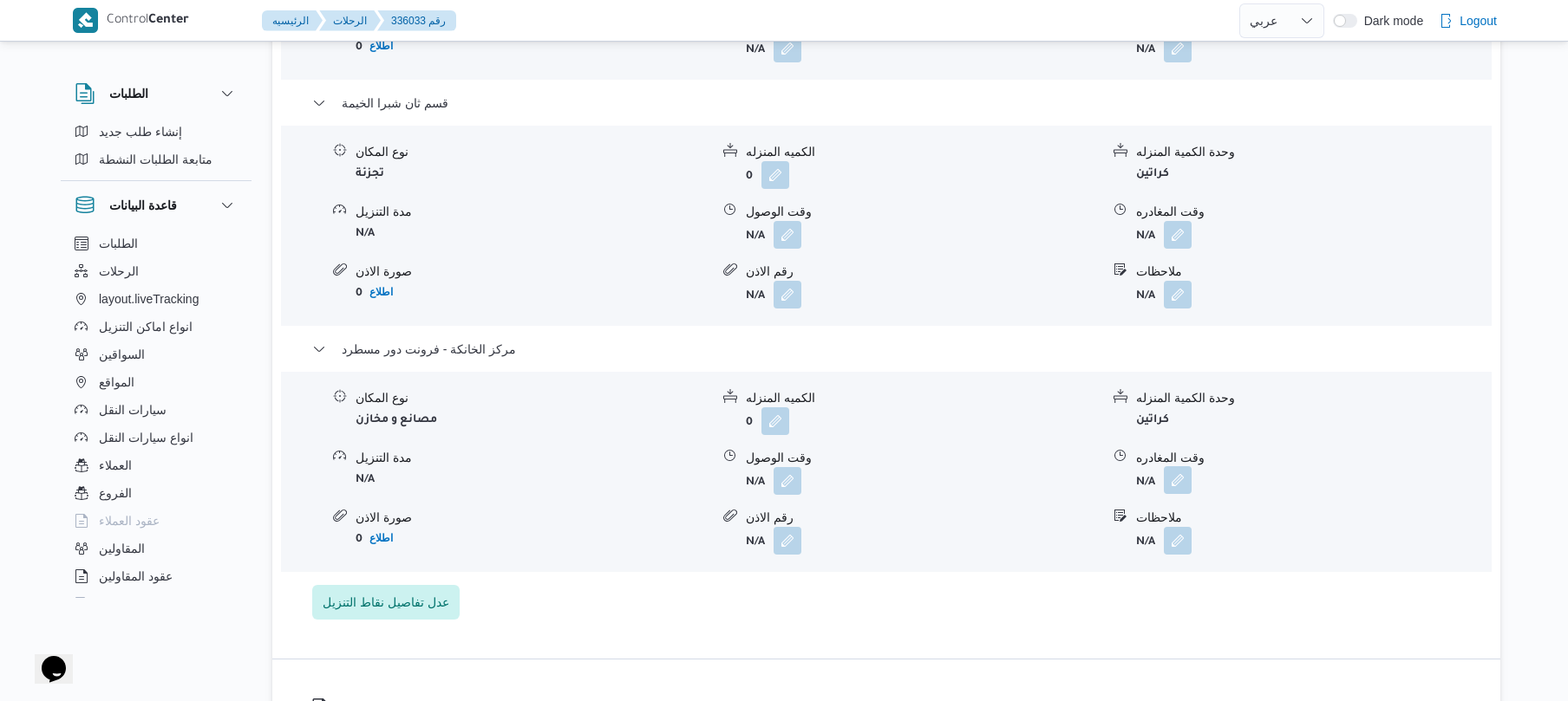
click at [1178, 494] on button "button" at bounding box center [1177, 480] width 27 height 27
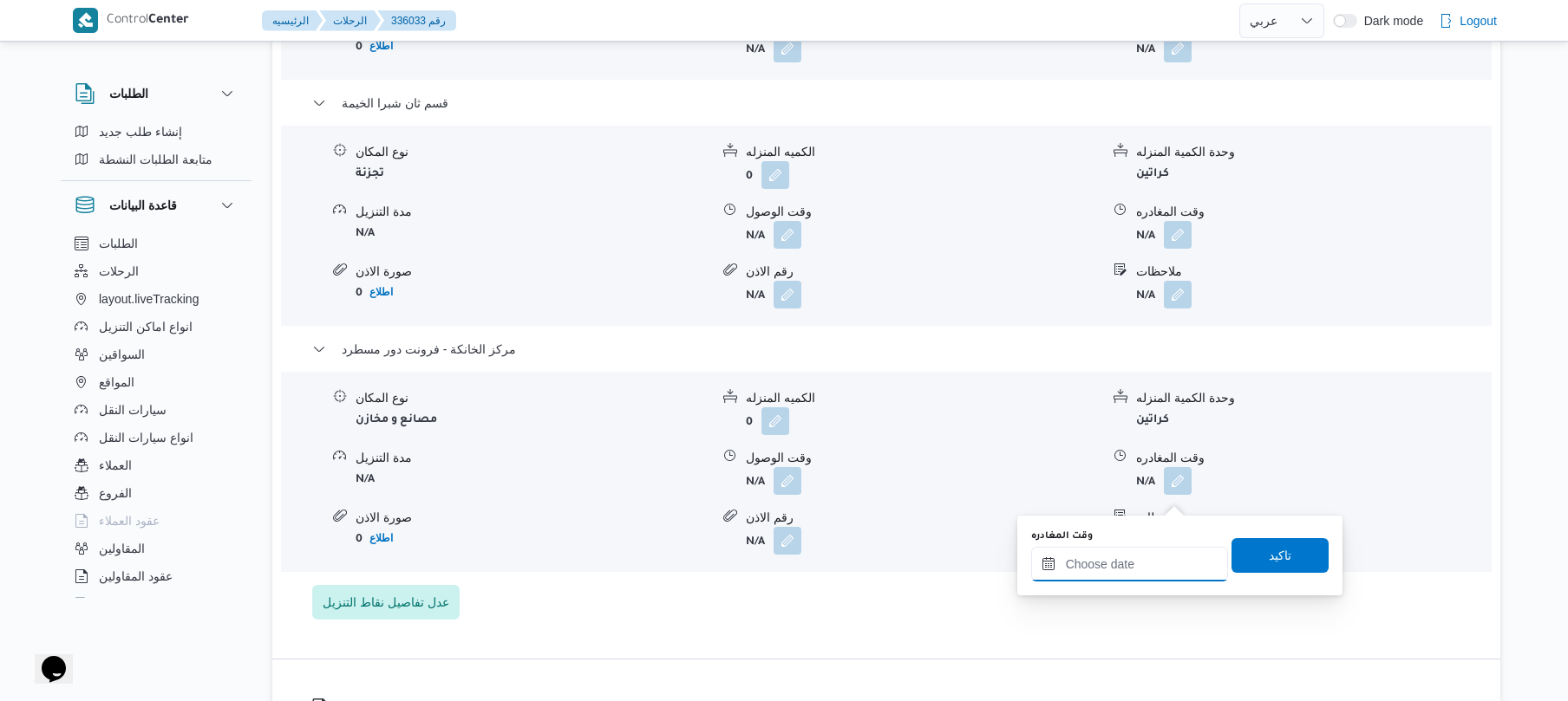
click at [1100, 559] on input "وقت المغادره" at bounding box center [1130, 564] width 197 height 35
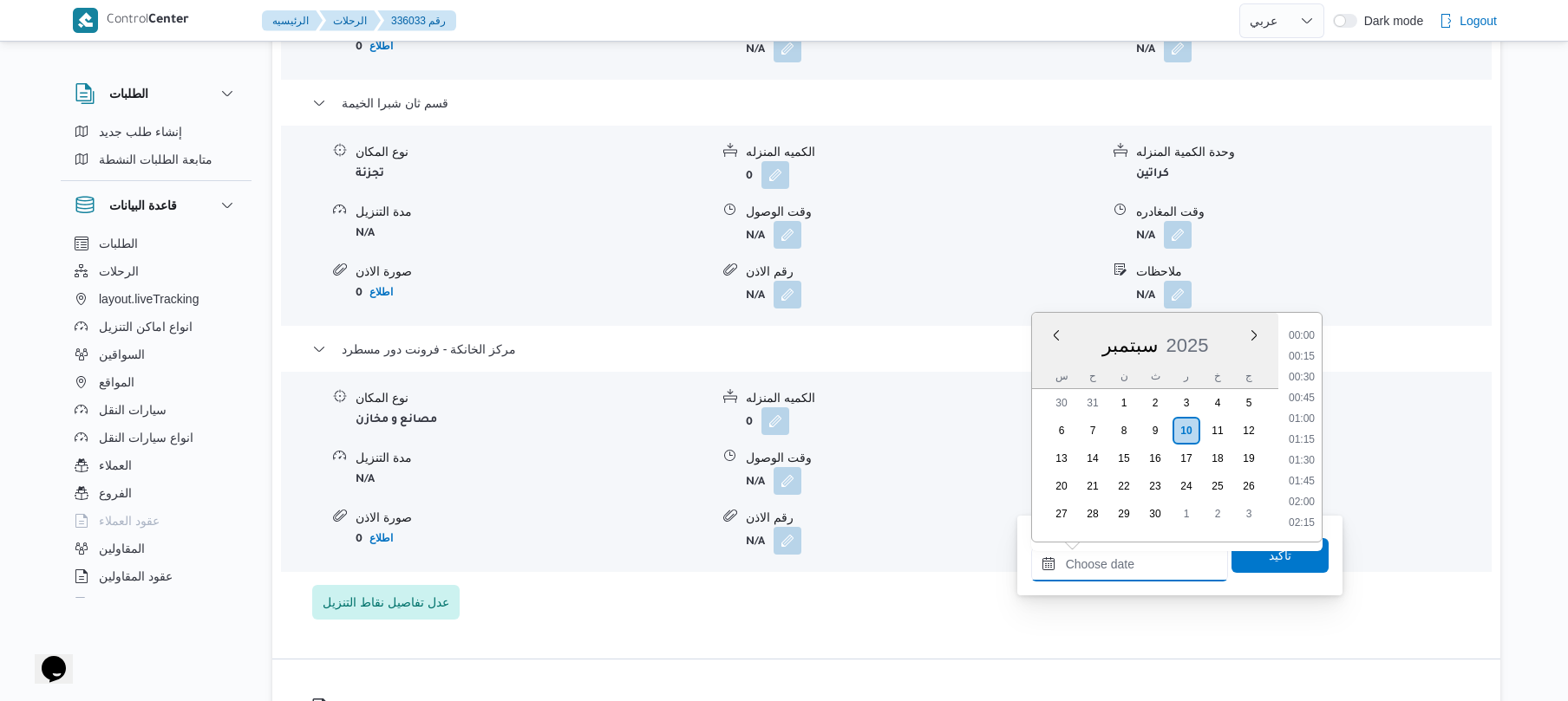
scroll to position [1375, 0]
click at [1303, 335] on li "16:30" at bounding box center [1302, 335] width 40 height 17
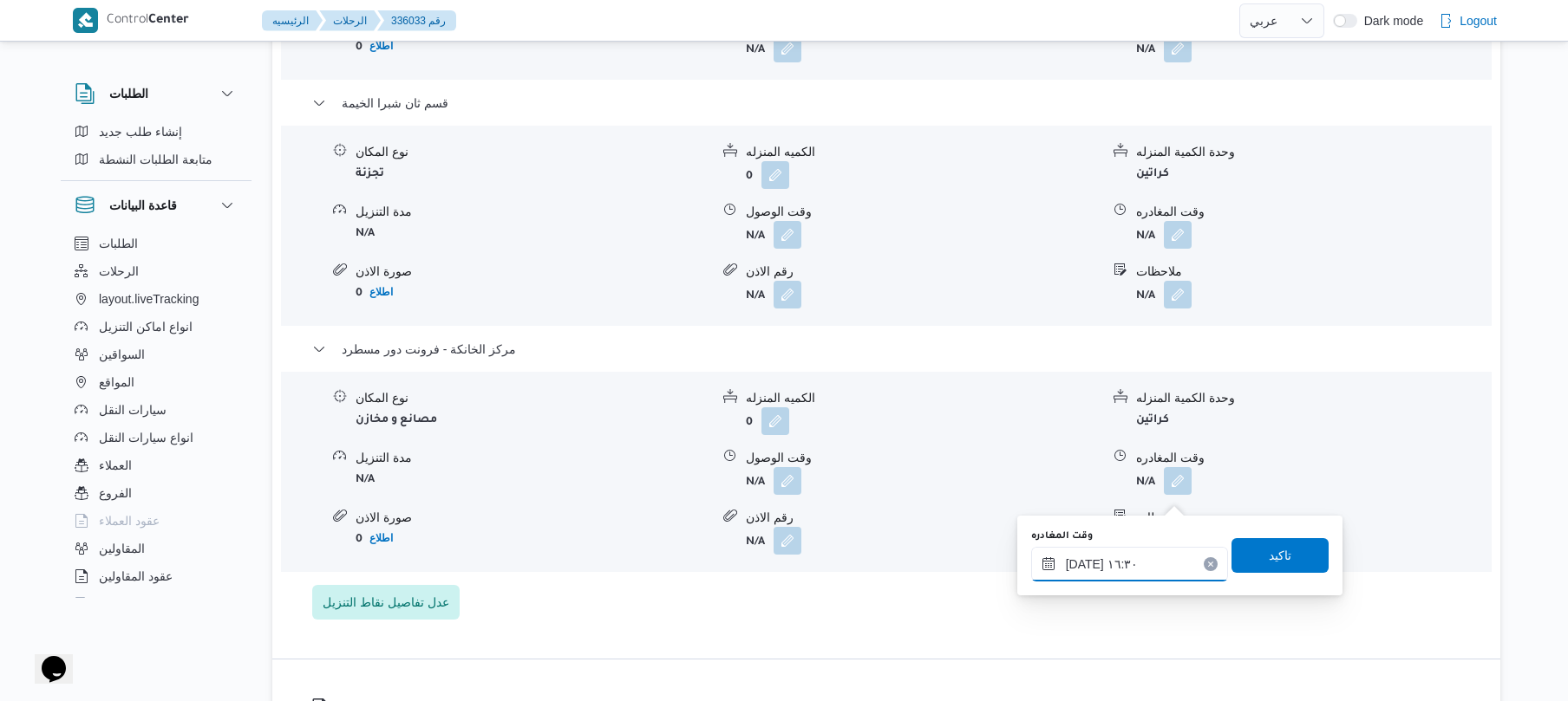
type input "[DATE] ١٦:٣٠"
click at [1269, 558] on span "تاكيد" at bounding box center [1280, 555] width 23 height 21
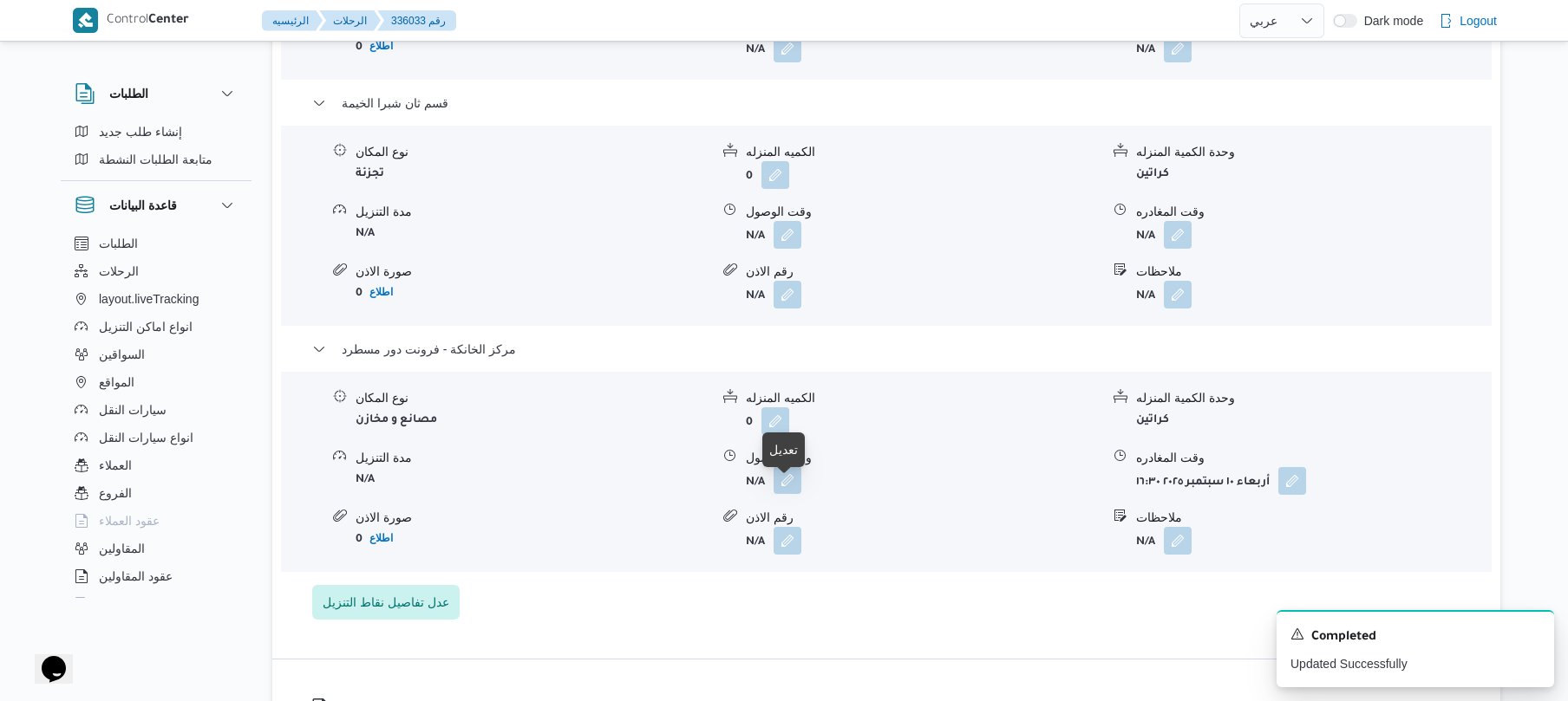
click at [798, 494] on button "button" at bounding box center [787, 480] width 27 height 27
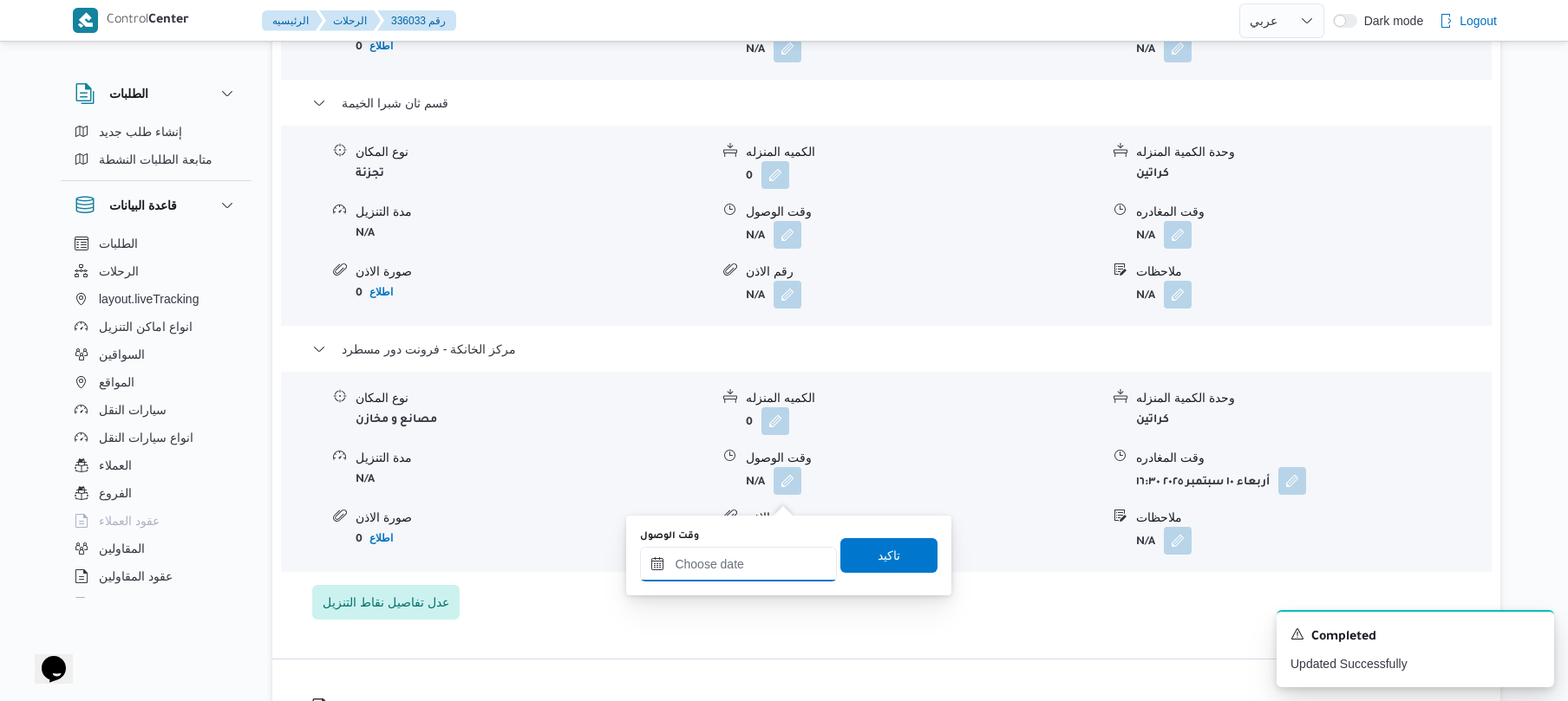
click at [747, 564] on input "وقت الوصول" at bounding box center [738, 564] width 197 height 35
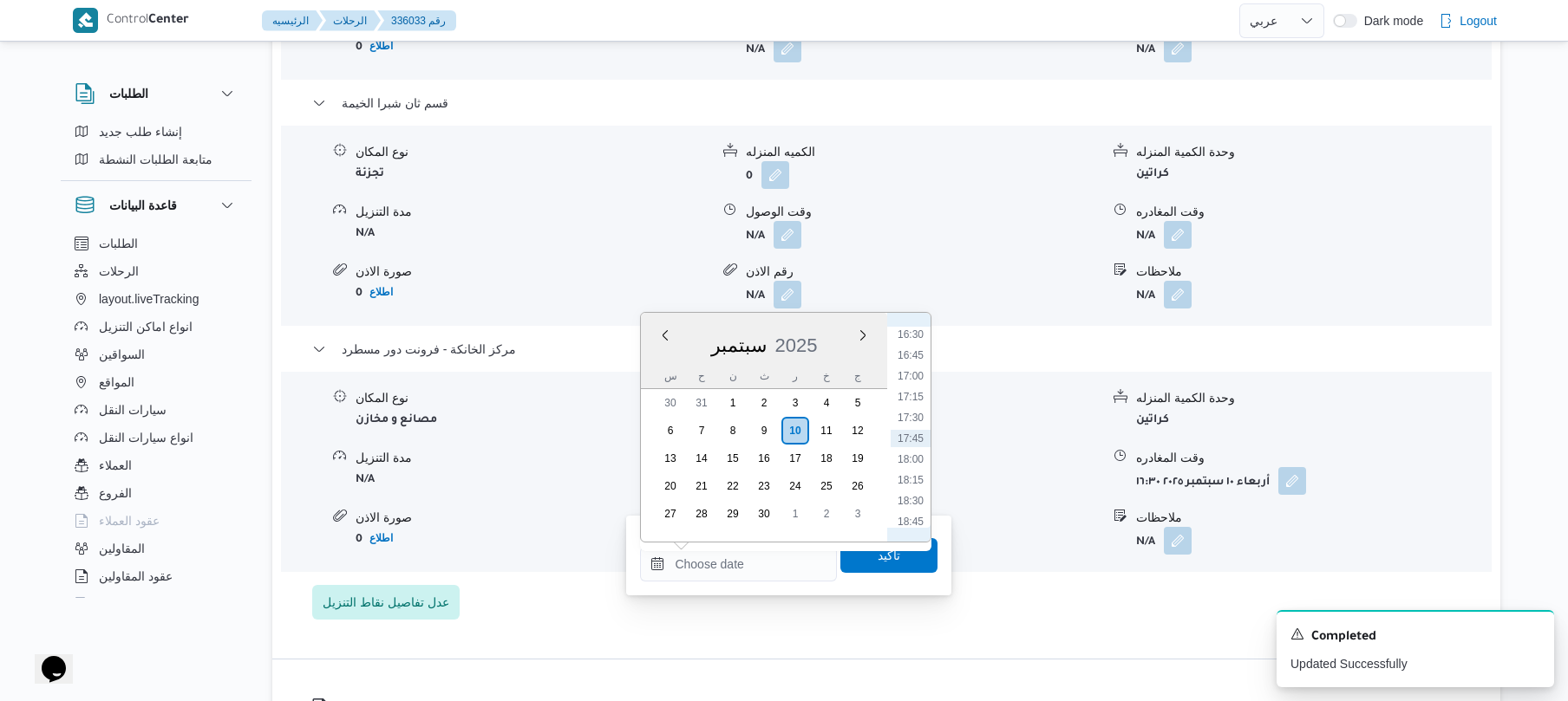
scroll to position [1203, 0]
click at [910, 479] on li "16:15" at bounding box center [910, 484] width 40 height 17
type input "[DATE] ١٦:١٥"
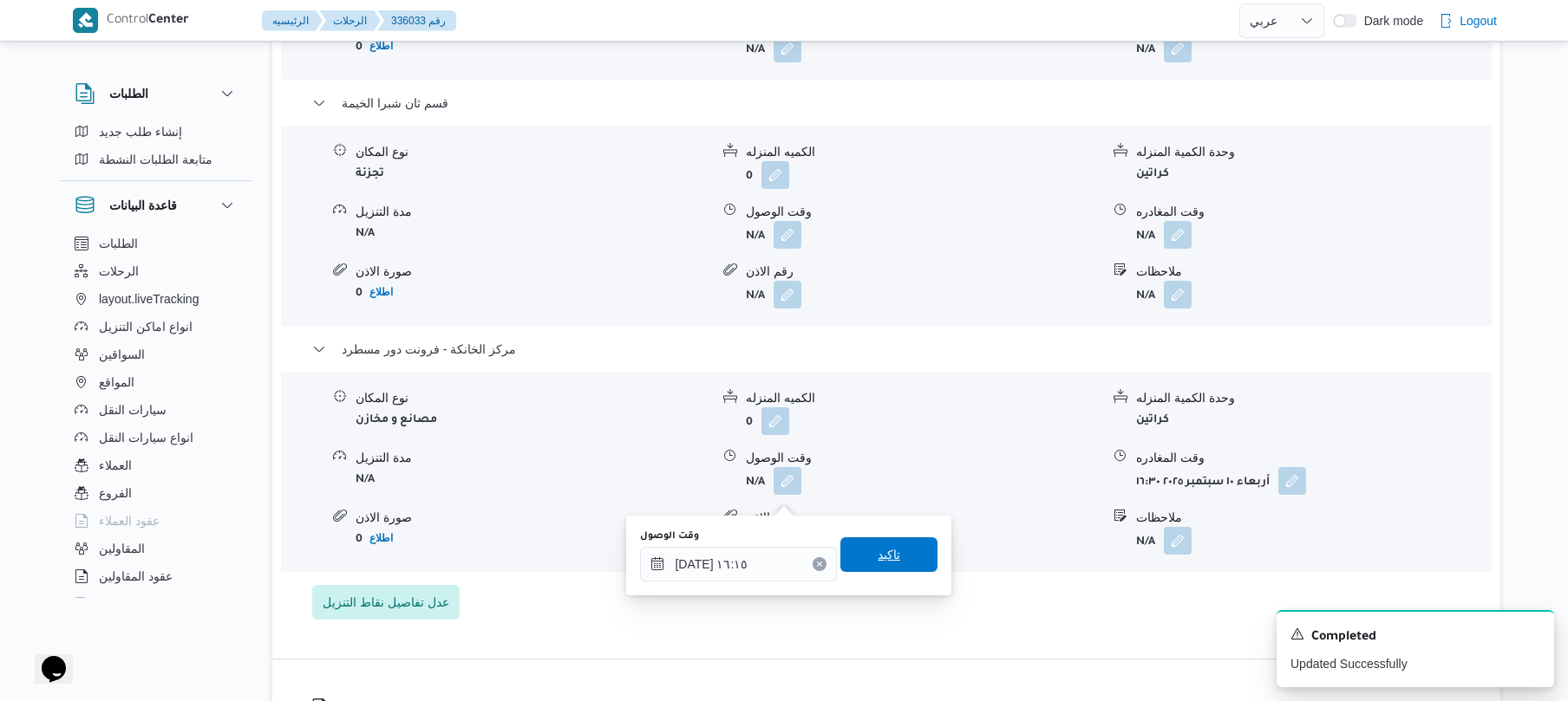
click at [878, 560] on span "تاكيد" at bounding box center [890, 555] width 23 height 21
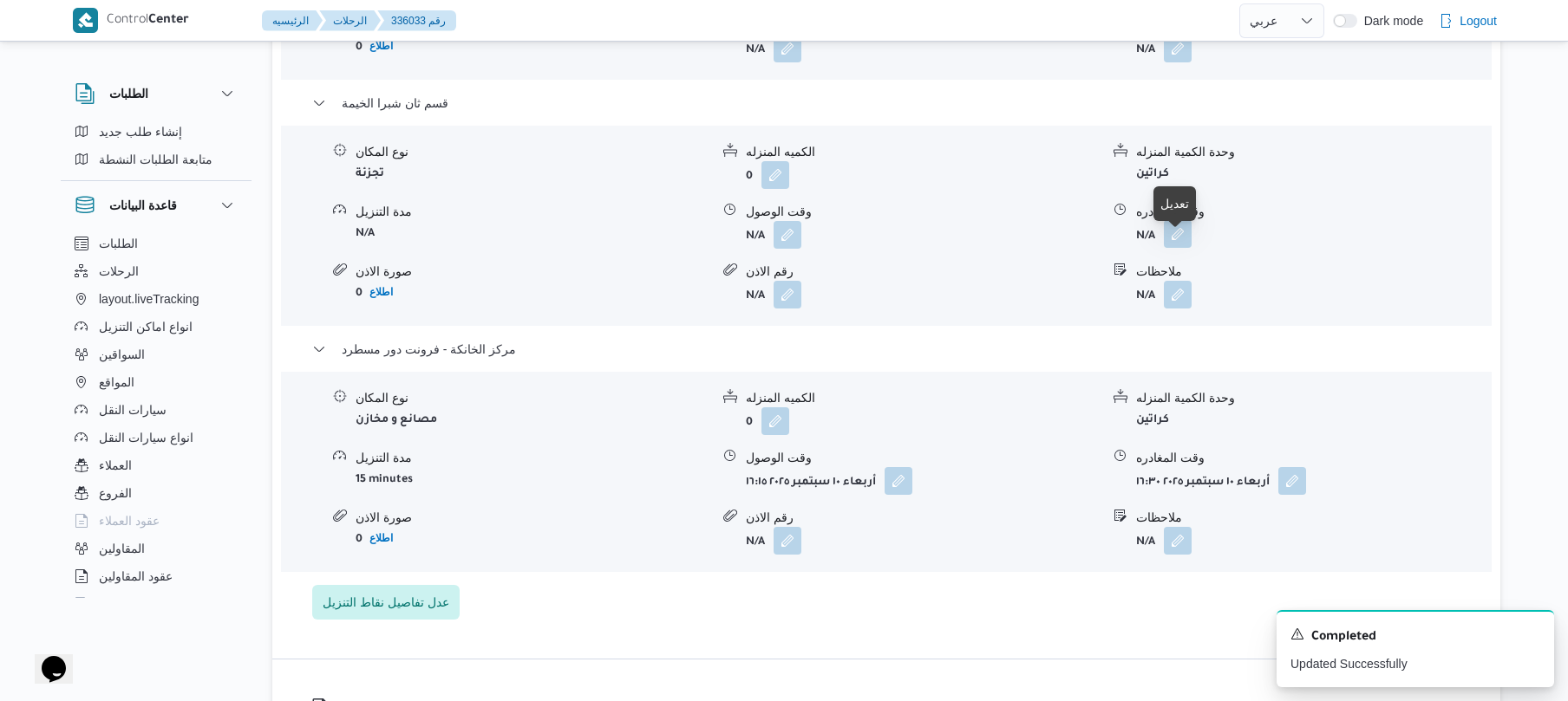
click at [1178, 248] on button "button" at bounding box center [1177, 234] width 27 height 27
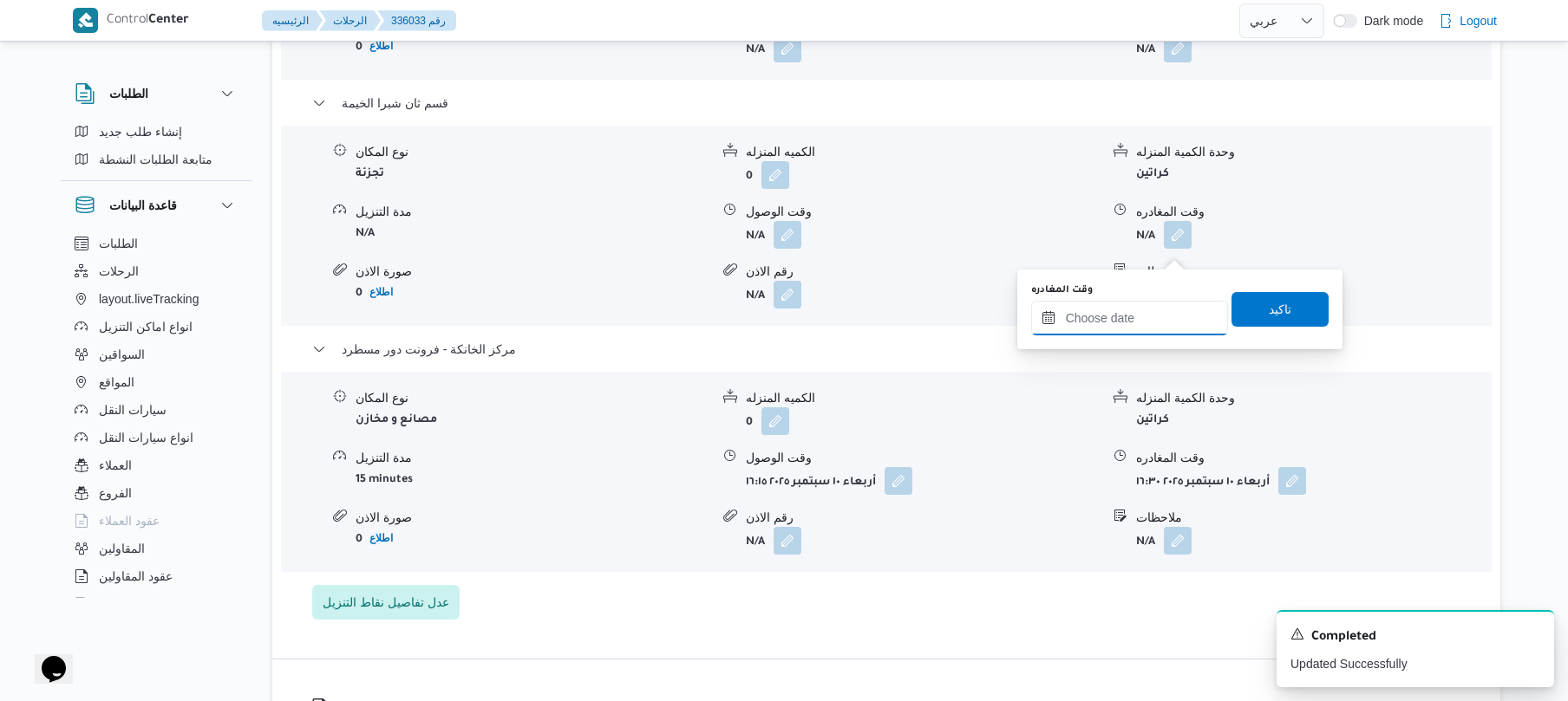
click at [1115, 314] on input "وقت المغادره" at bounding box center [1130, 318] width 197 height 35
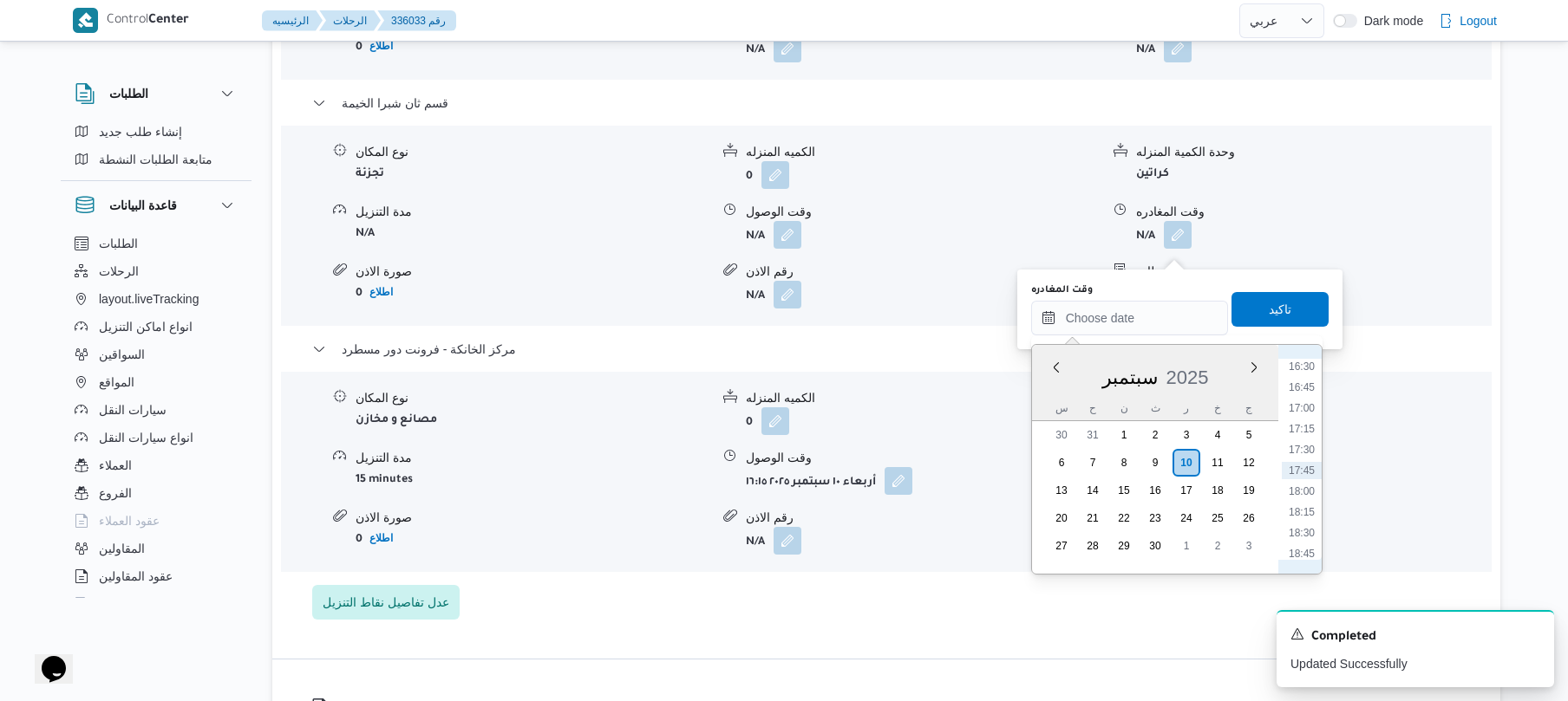
scroll to position [1204, 0]
click at [1306, 470] on li "15:45" at bounding box center [1302, 474] width 40 height 17
type input "١٠/٠٩/٢٠٢٥ ١٥:٤٥"
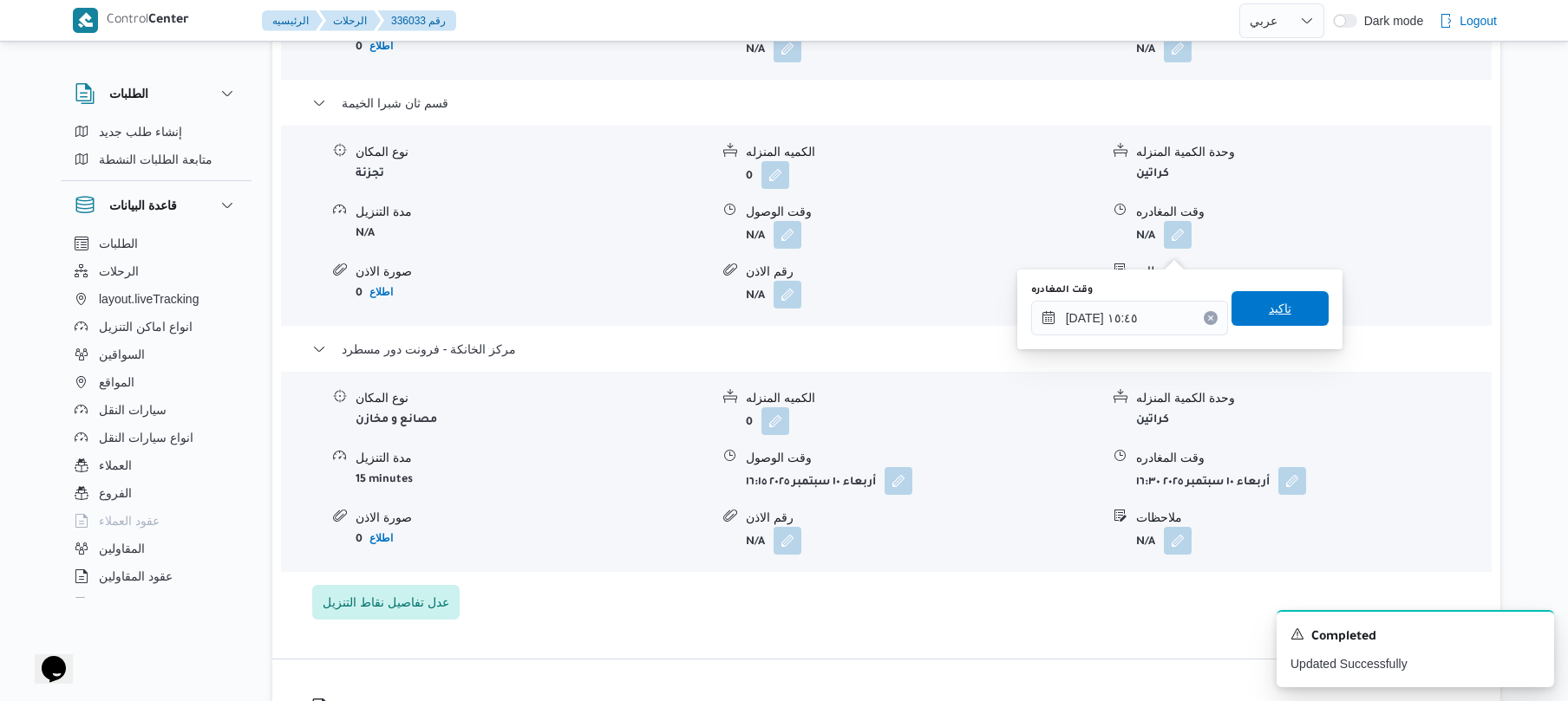
click at [1277, 300] on span "تاكيد" at bounding box center [1280, 308] width 23 height 21
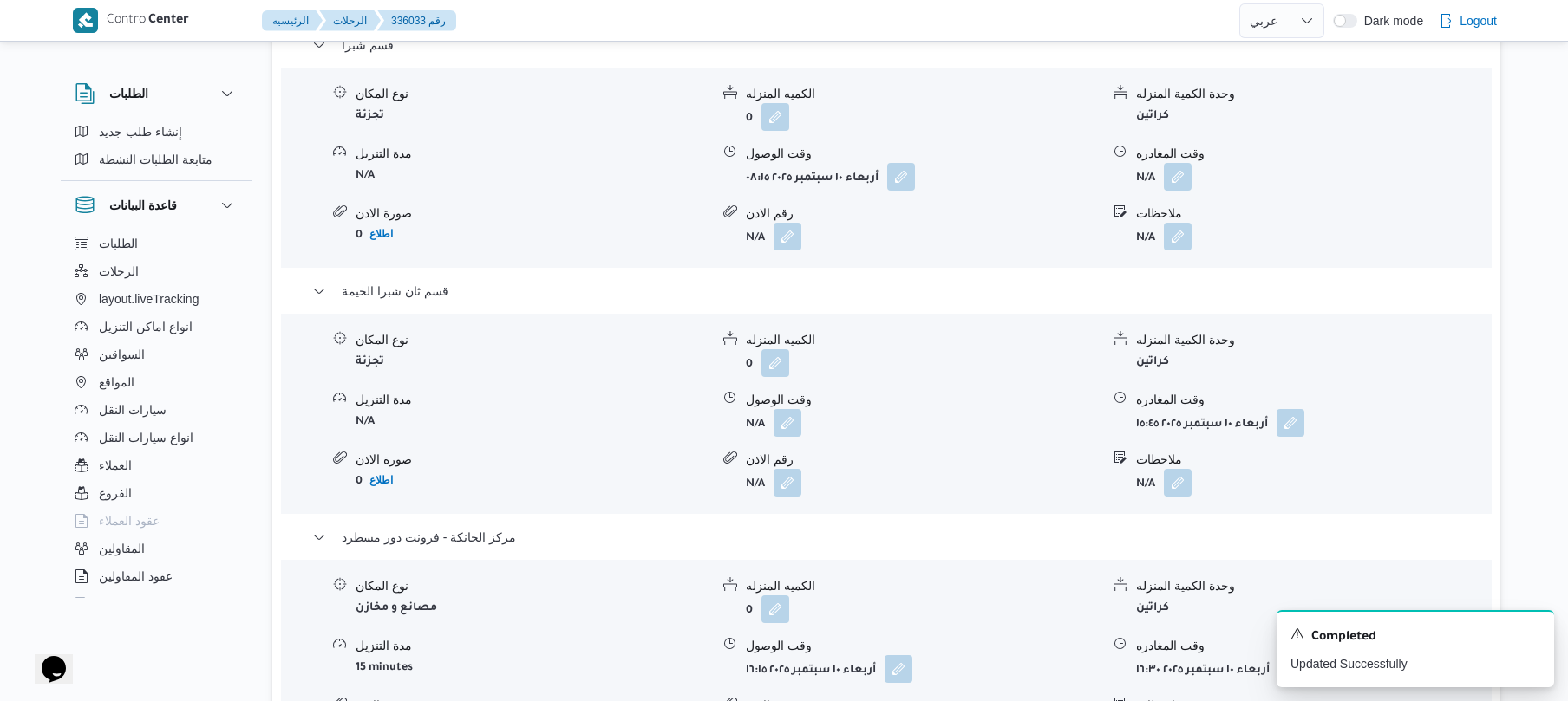
scroll to position [1480, 0]
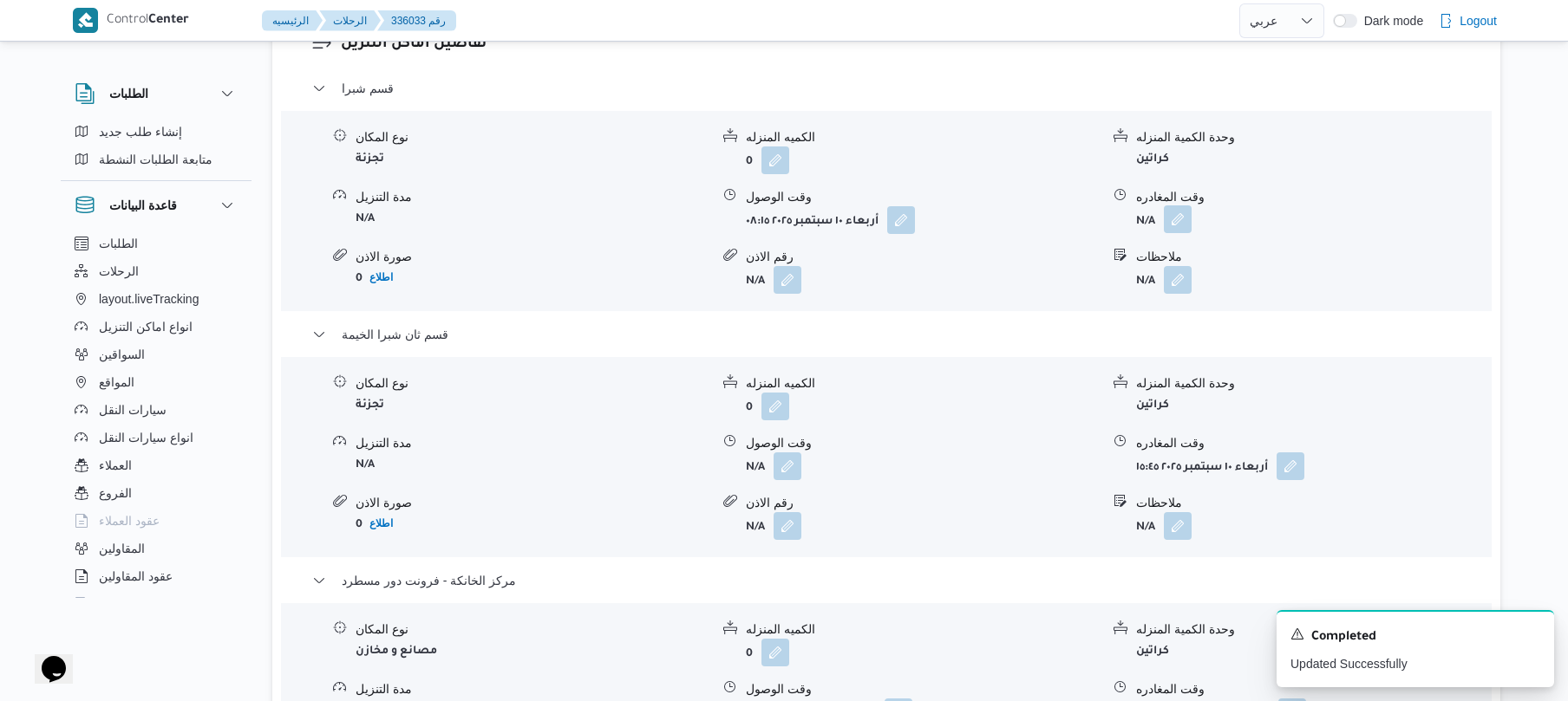
click at [1176, 234] on button "button" at bounding box center [1177, 219] width 27 height 27
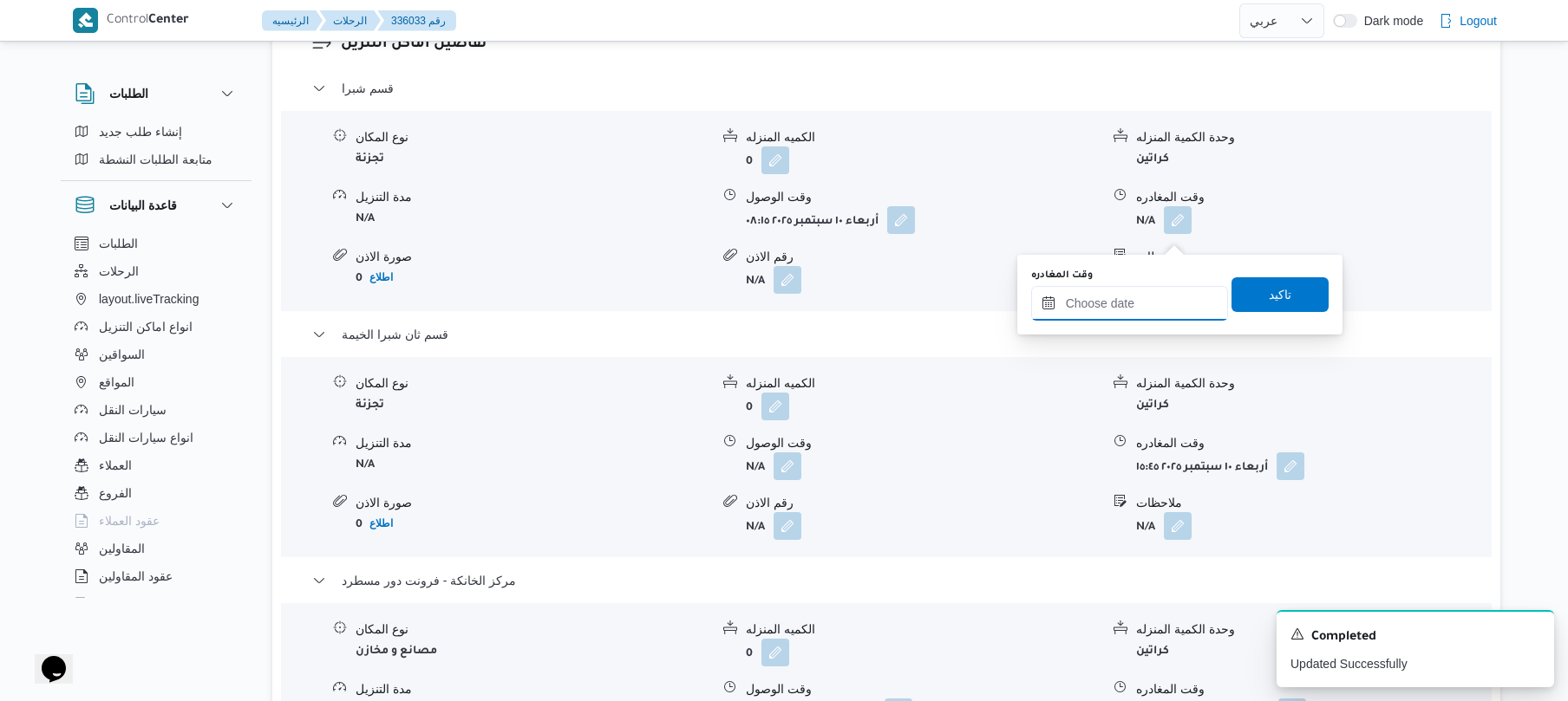
click at [1117, 296] on input "وقت المغادره" at bounding box center [1130, 303] width 197 height 35
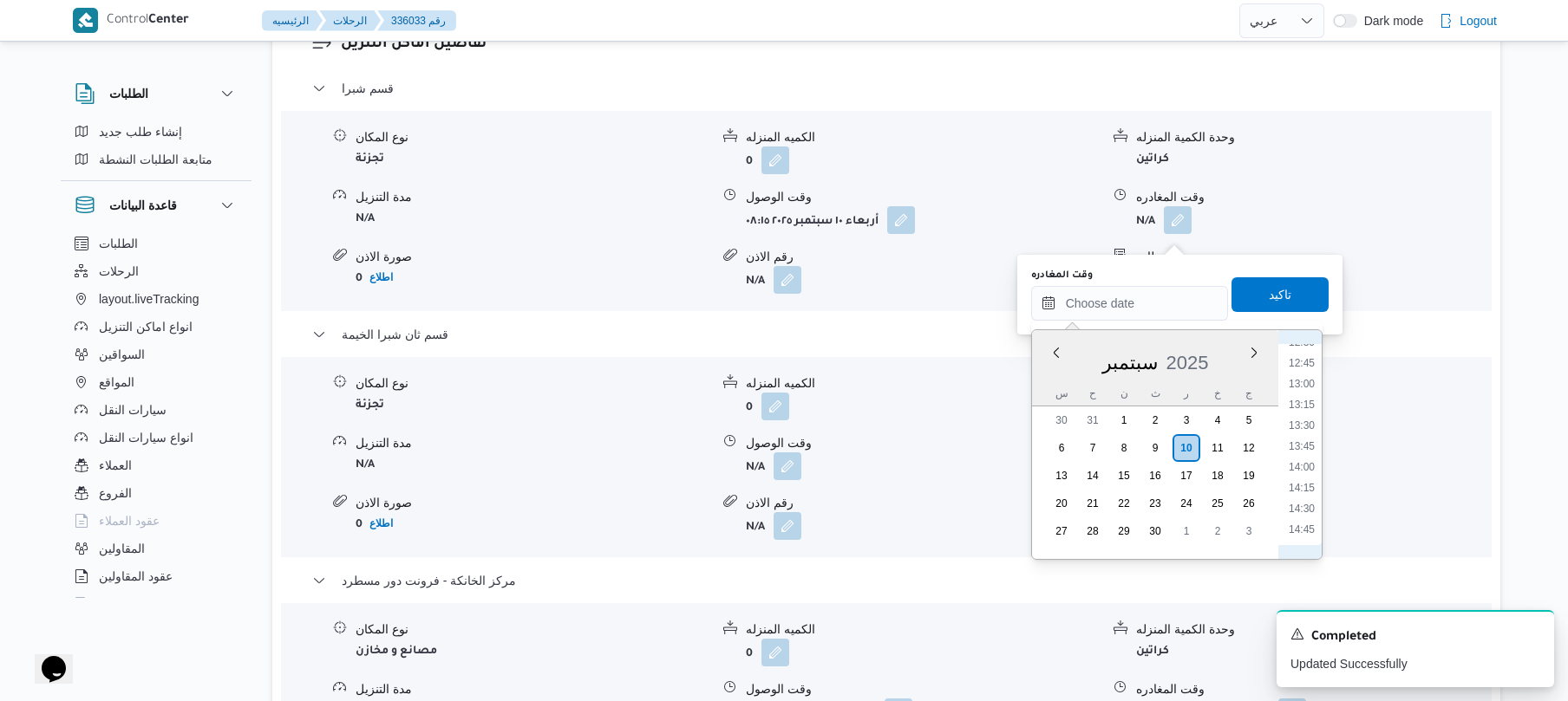
scroll to position [1004, 0]
click at [1305, 345] on li "12:00" at bounding box center [1302, 347] width 40 height 17
type input "١٠/٠٩/٢٠٢٥ ١٢:٠٠"
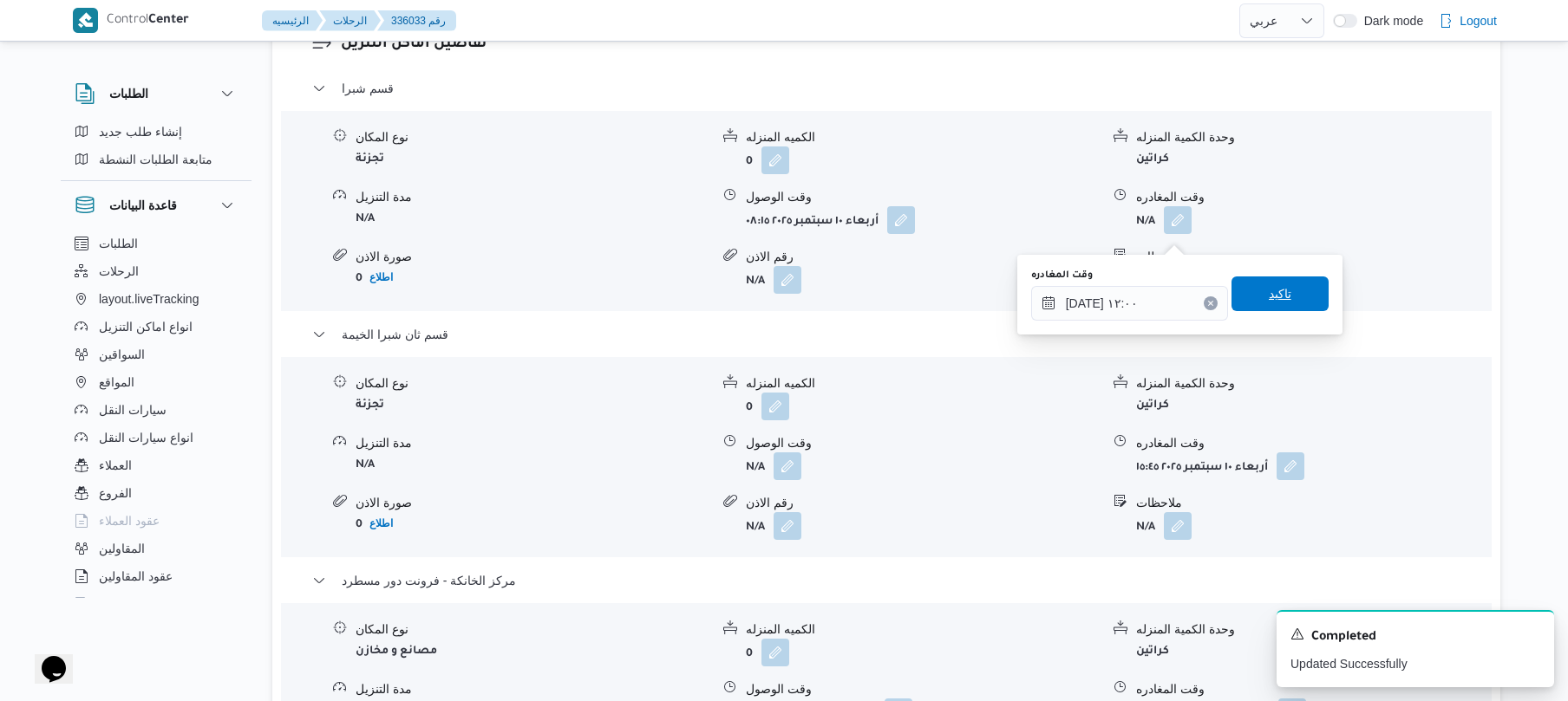
click at [1278, 296] on span "تاكيد" at bounding box center [1280, 294] width 23 height 21
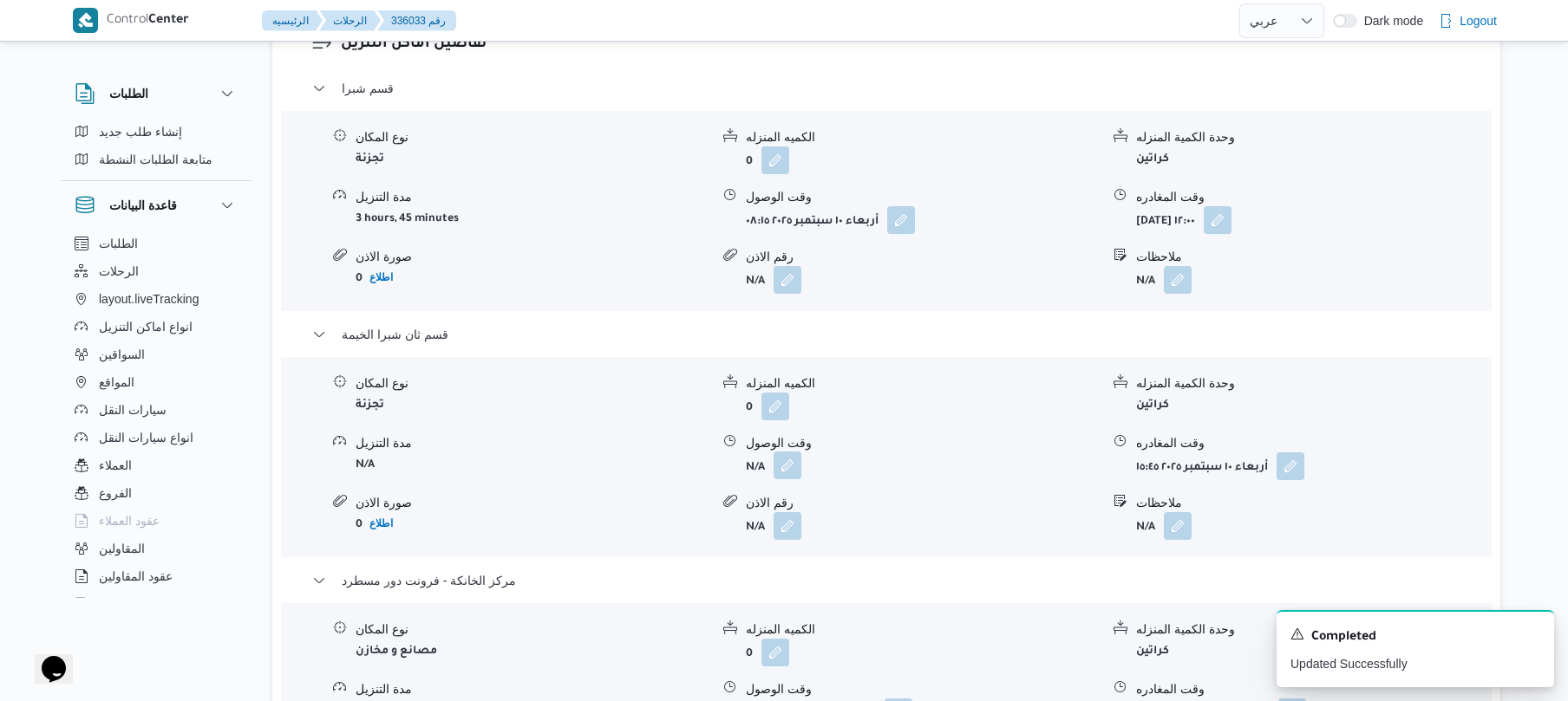
click at [785, 479] on button "button" at bounding box center [787, 465] width 27 height 27
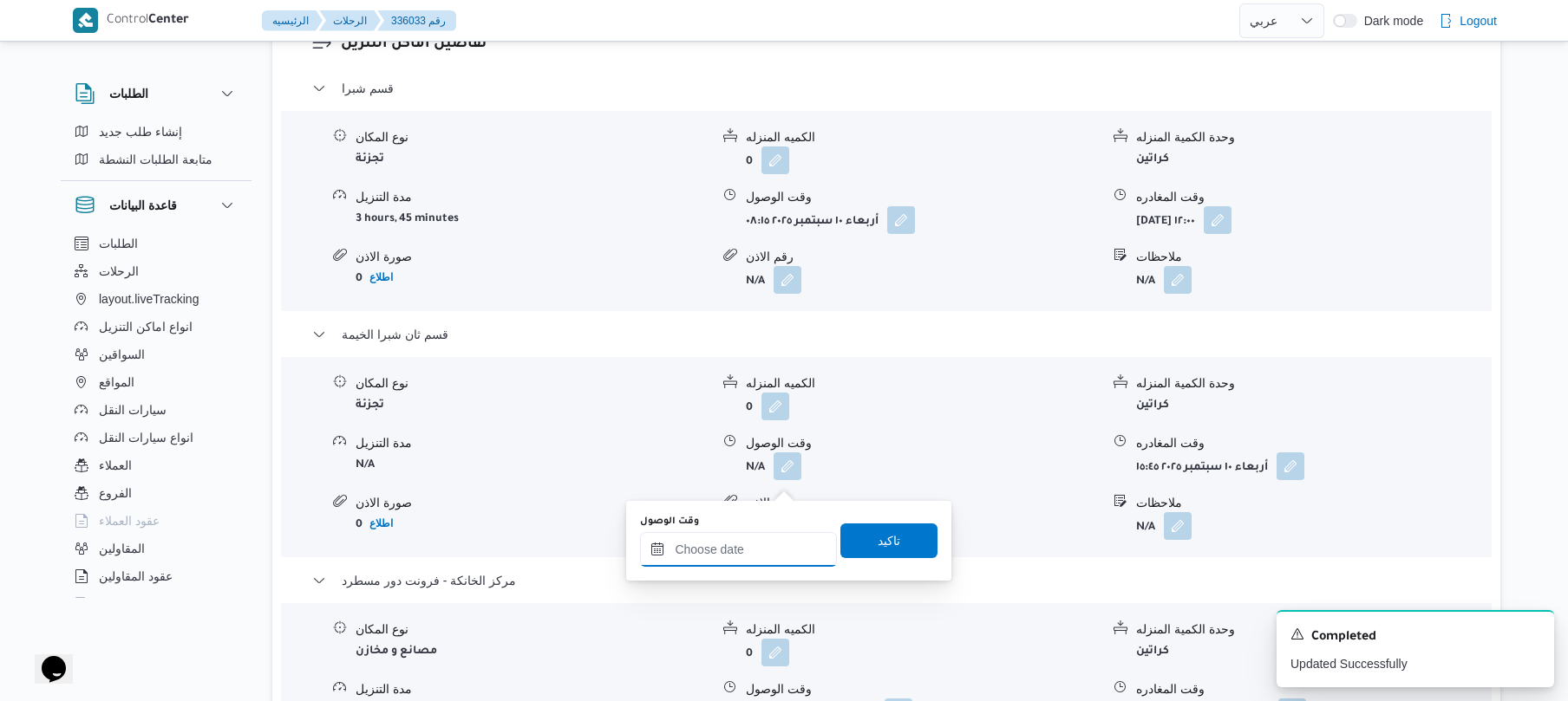
click at [744, 538] on div at bounding box center [738, 550] width 197 height 35
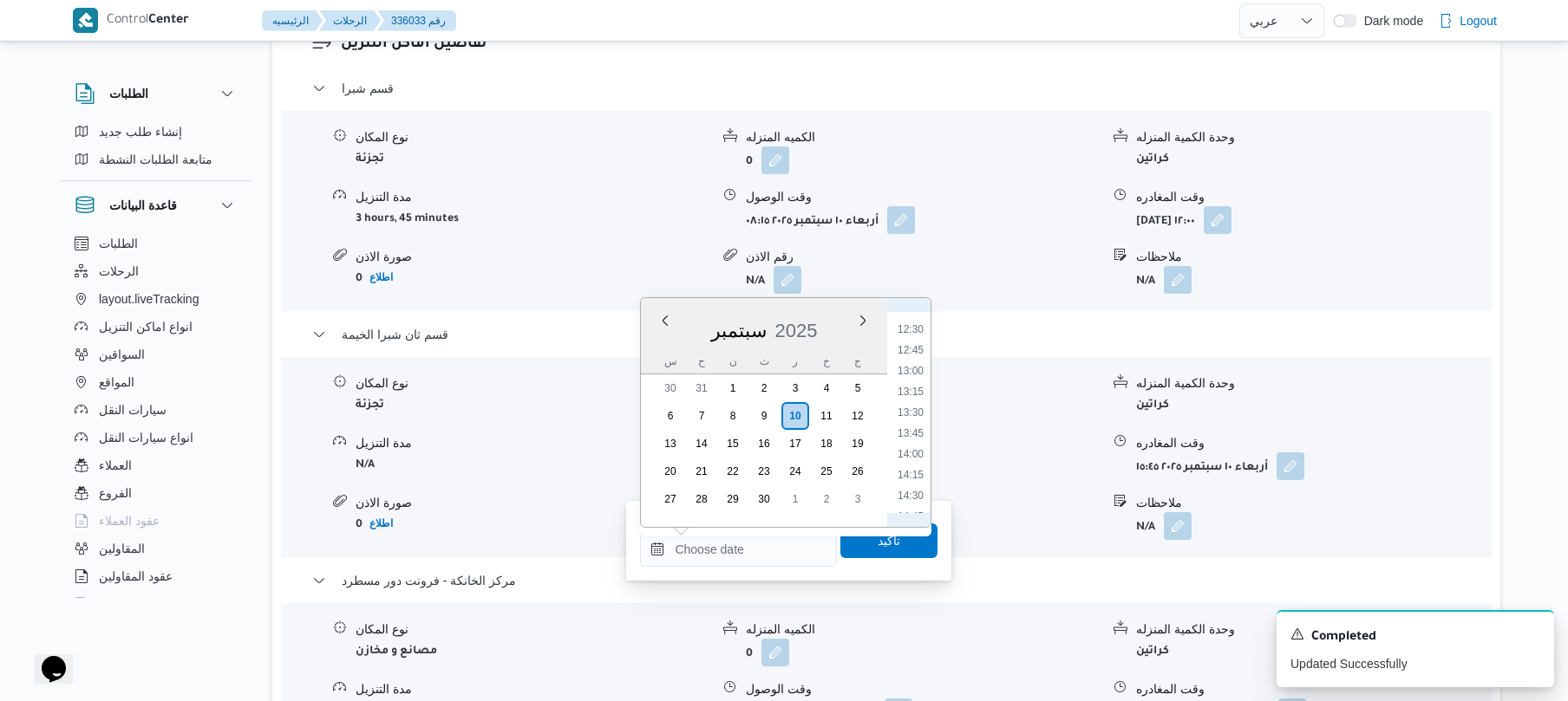
scroll to position [861, 0]
click at [917, 483] on li "12:15" at bounding box center [910, 480] width 40 height 17
type input "١٠/٠٩/٢٠٢٥ ١٢:١٥"
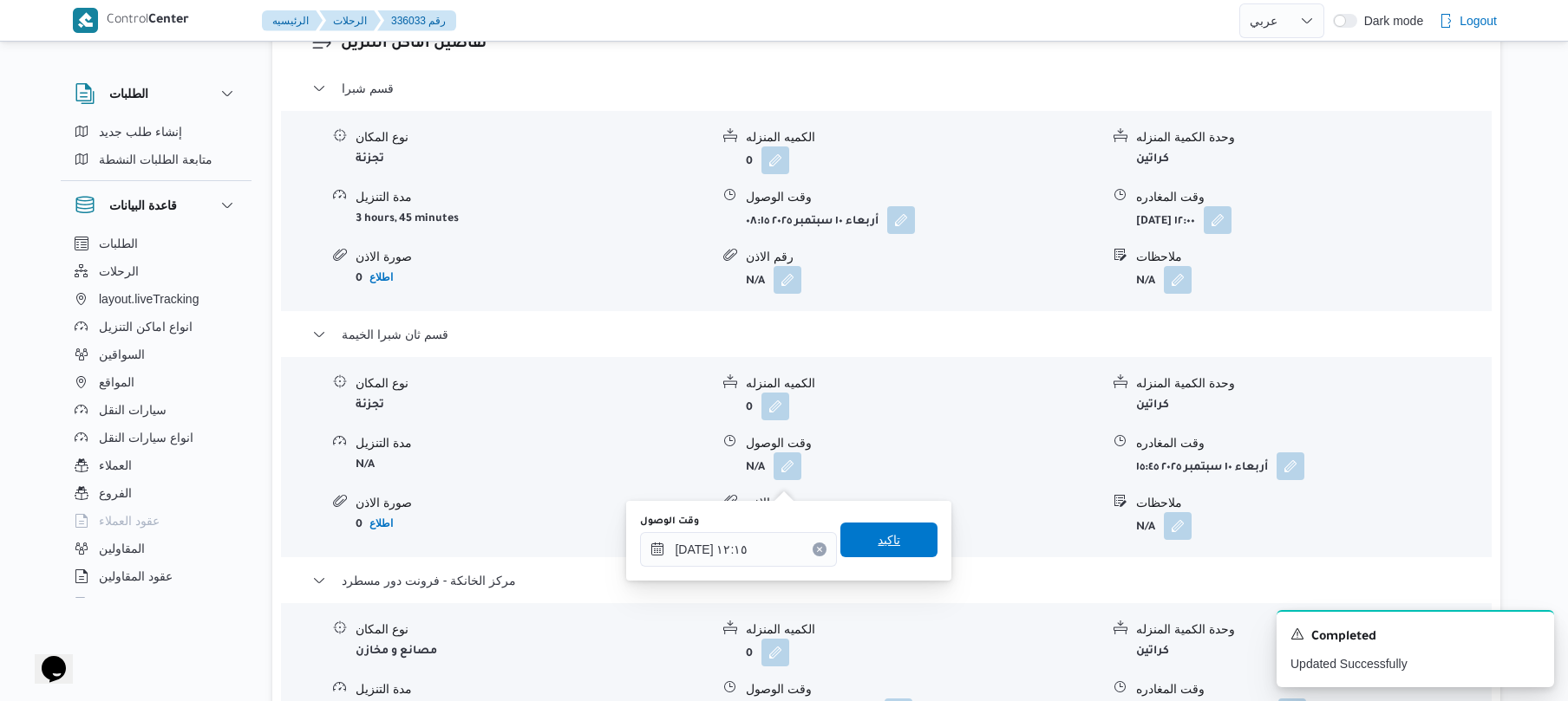
click at [878, 546] on span "تاكيد" at bounding box center [890, 540] width 23 height 21
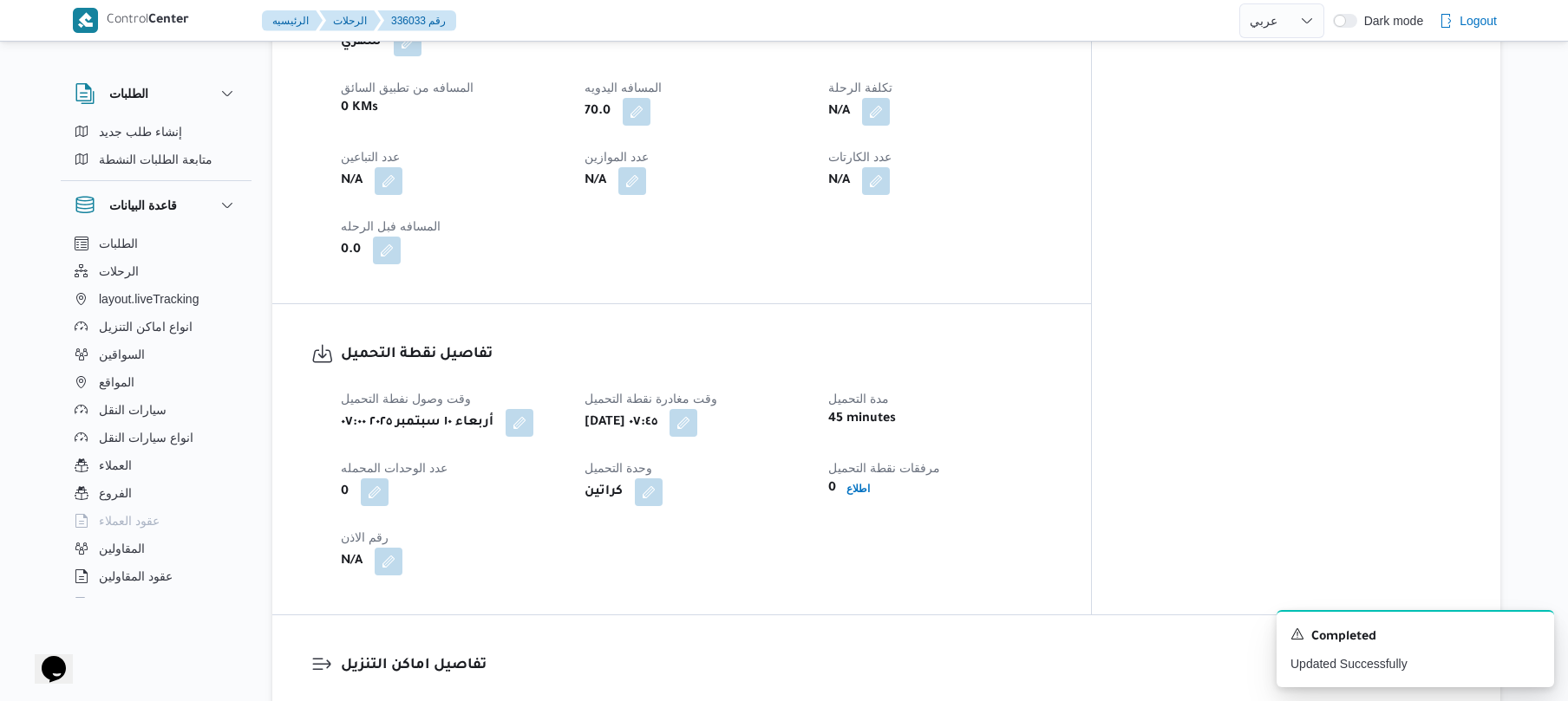
scroll to position [0, 0]
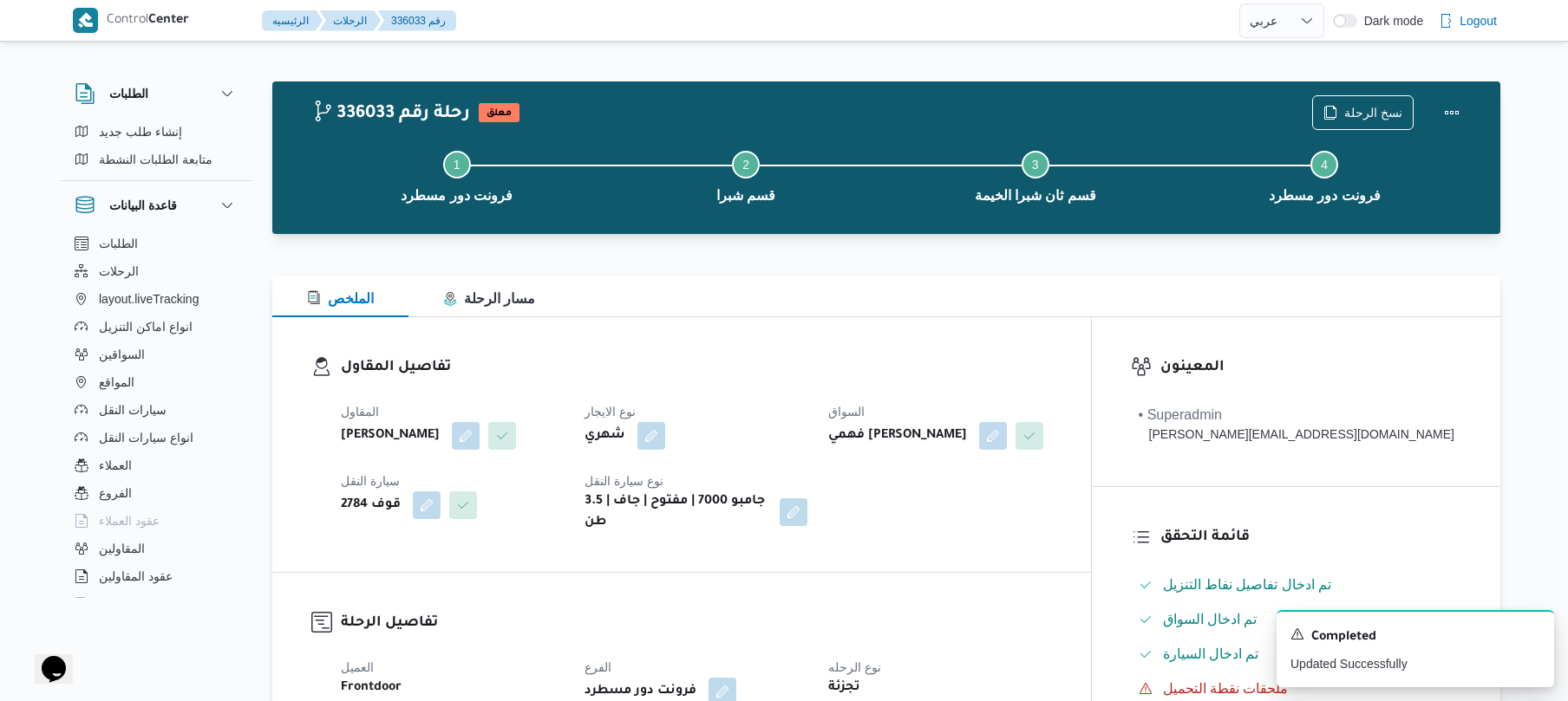
click at [972, 329] on div "تفاصيل المقاول المقاول علي عبدالناصر علي بخيت علي نوع الايجار شهري السواق فهمي …" at bounding box center [681, 444] width 819 height 254
click at [1451, 104] on button "Actions" at bounding box center [1452, 112] width 35 height 35
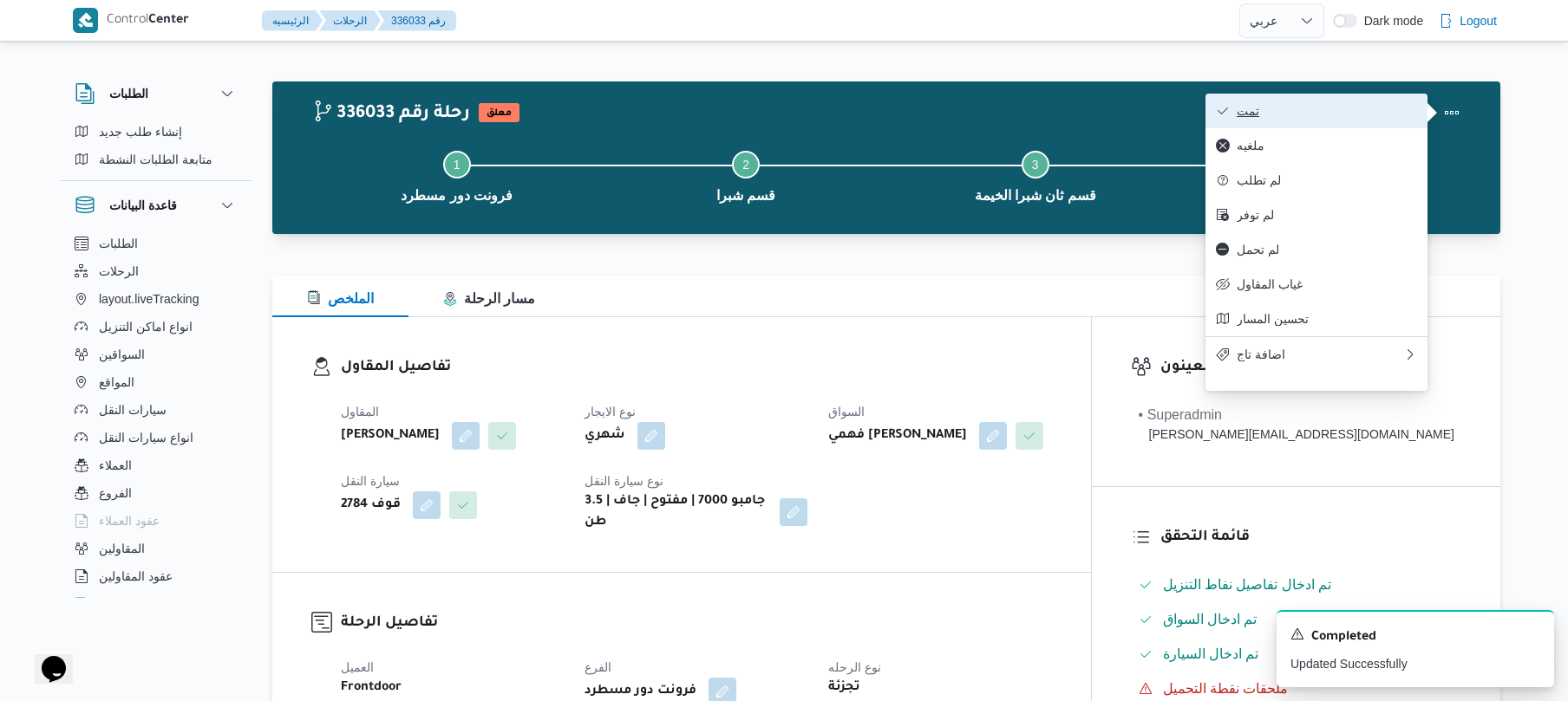
click at [1355, 115] on span "تمت" at bounding box center [1327, 111] width 181 height 14
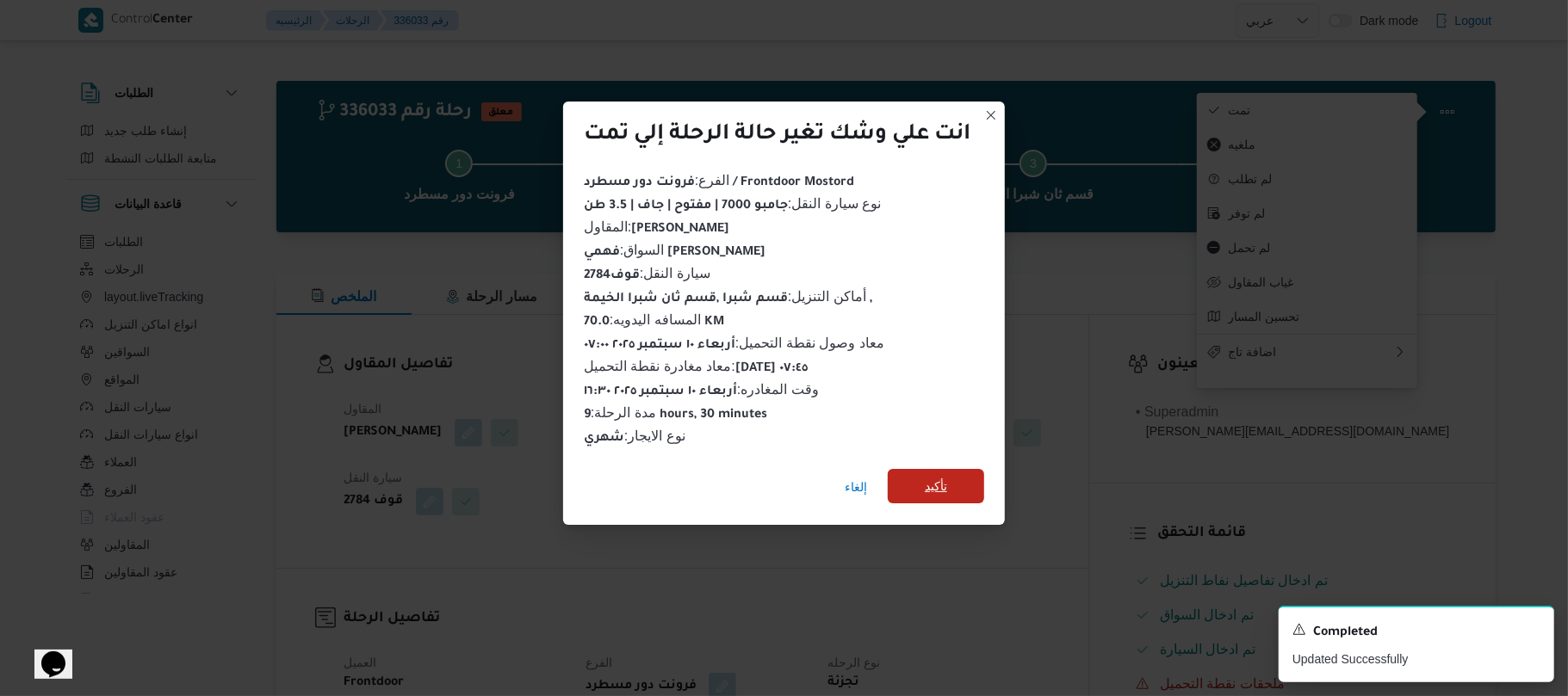
click at [963, 477] on span "تأكيد" at bounding box center [936, 487] width 97 height 35
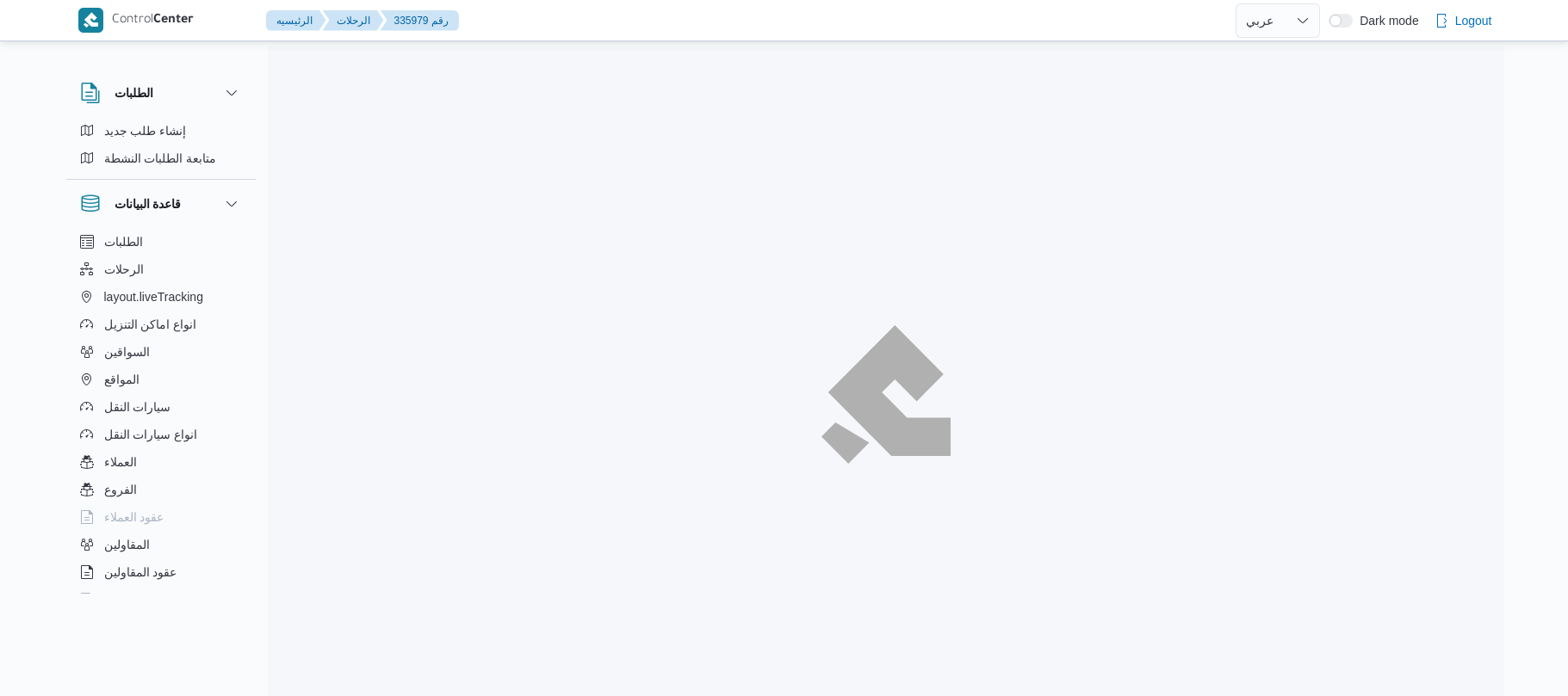
select select "ar"
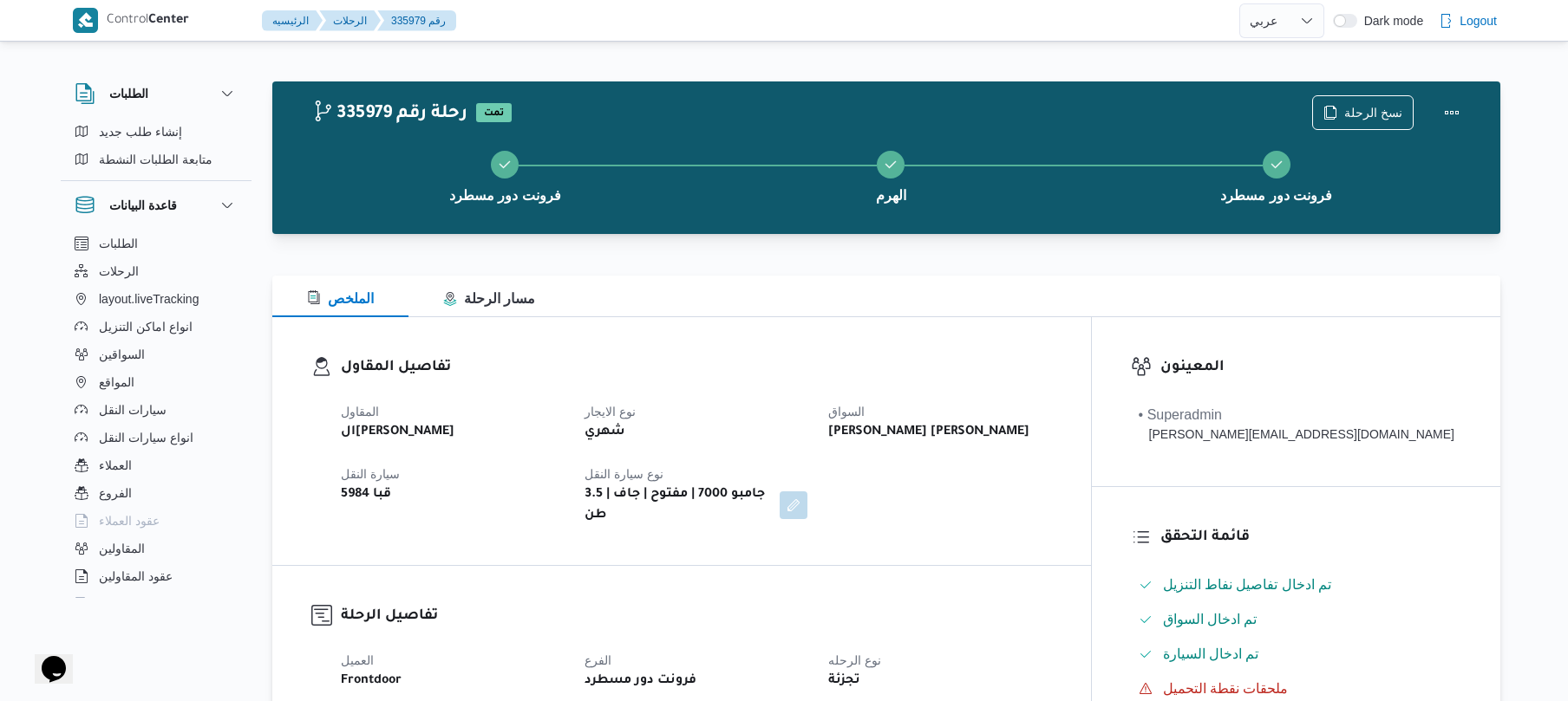
click at [874, 350] on div "تفاصيل المقاول المقاول الهامي [PERSON_NAME] نوع الايجار شهري السواق [PERSON_NAM…" at bounding box center [681, 441] width 819 height 248
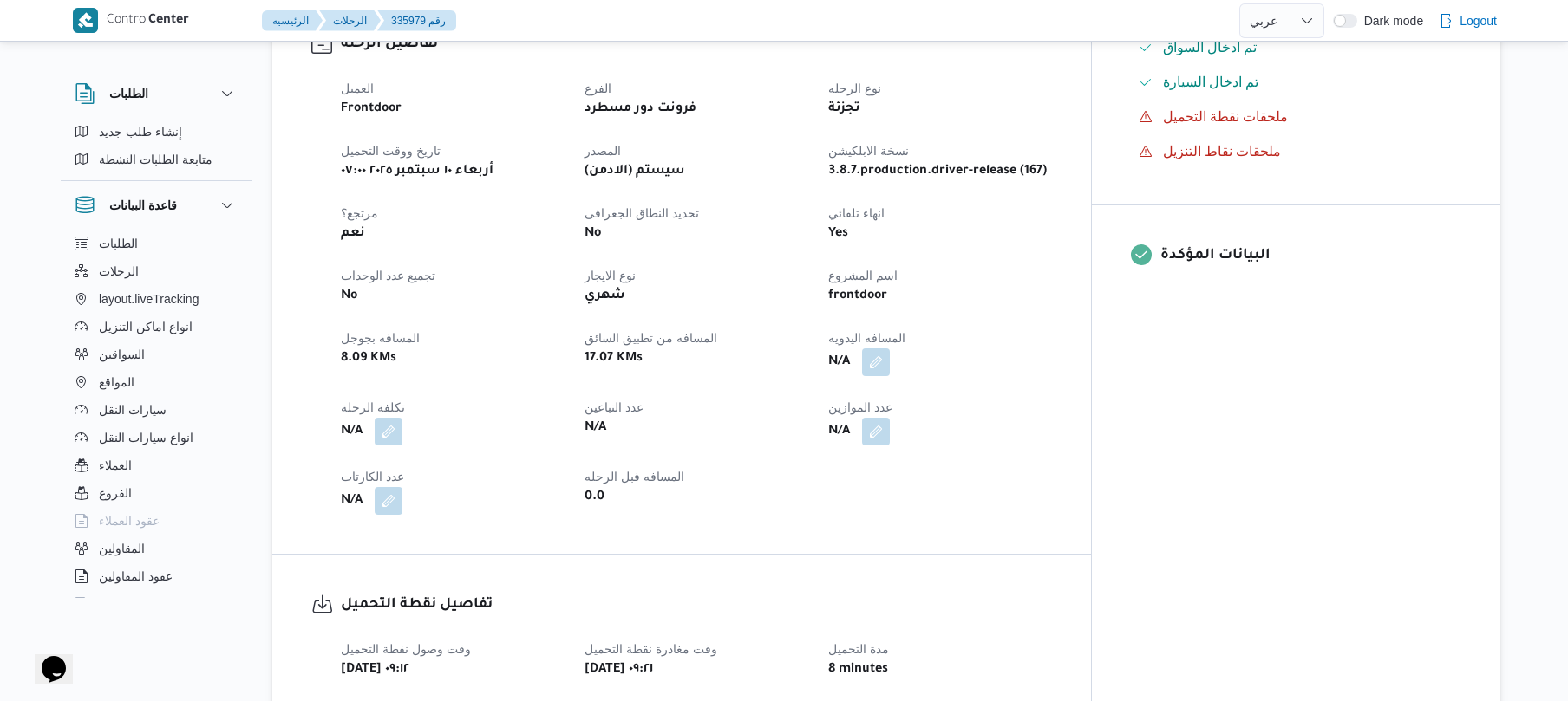
scroll to position [601, 0]
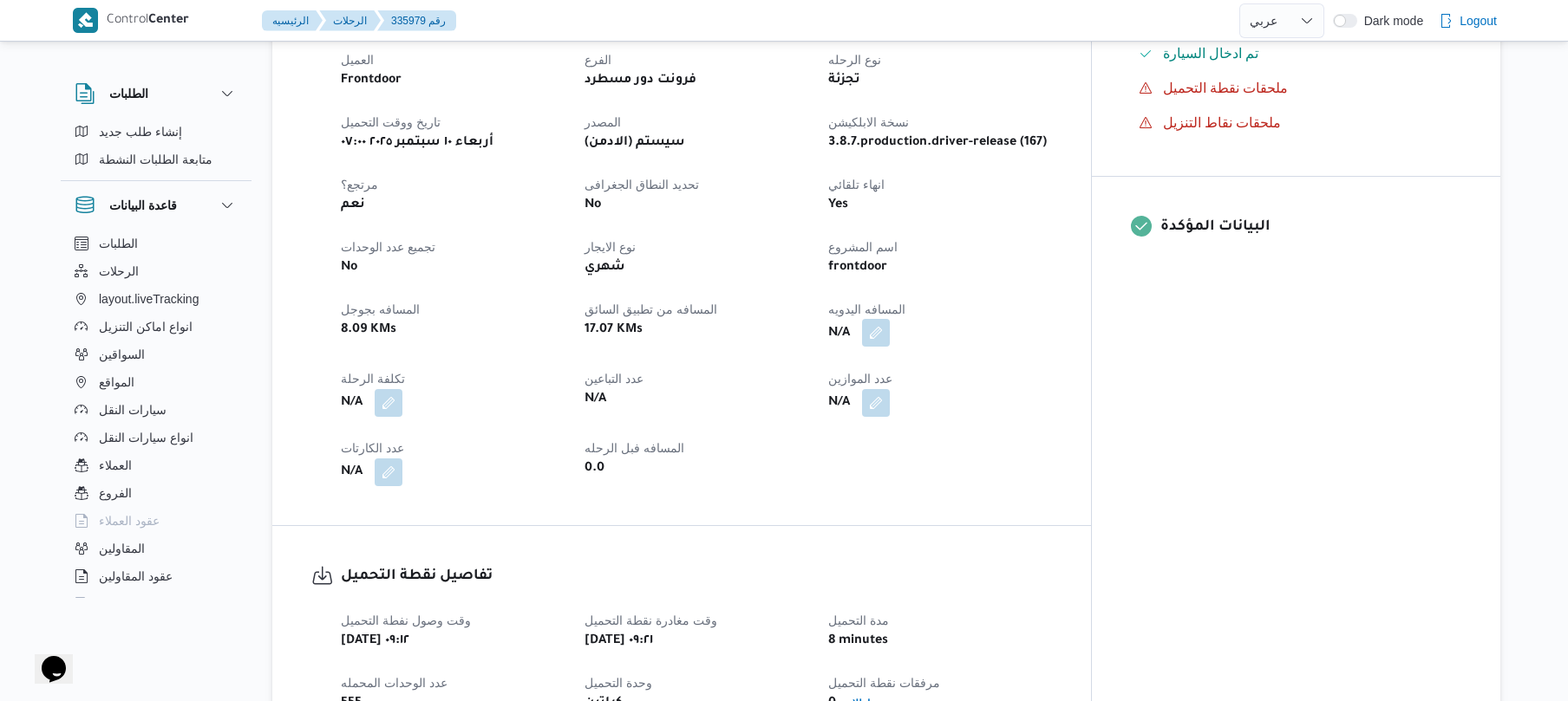
click at [890, 327] on button "button" at bounding box center [875, 332] width 27 height 27
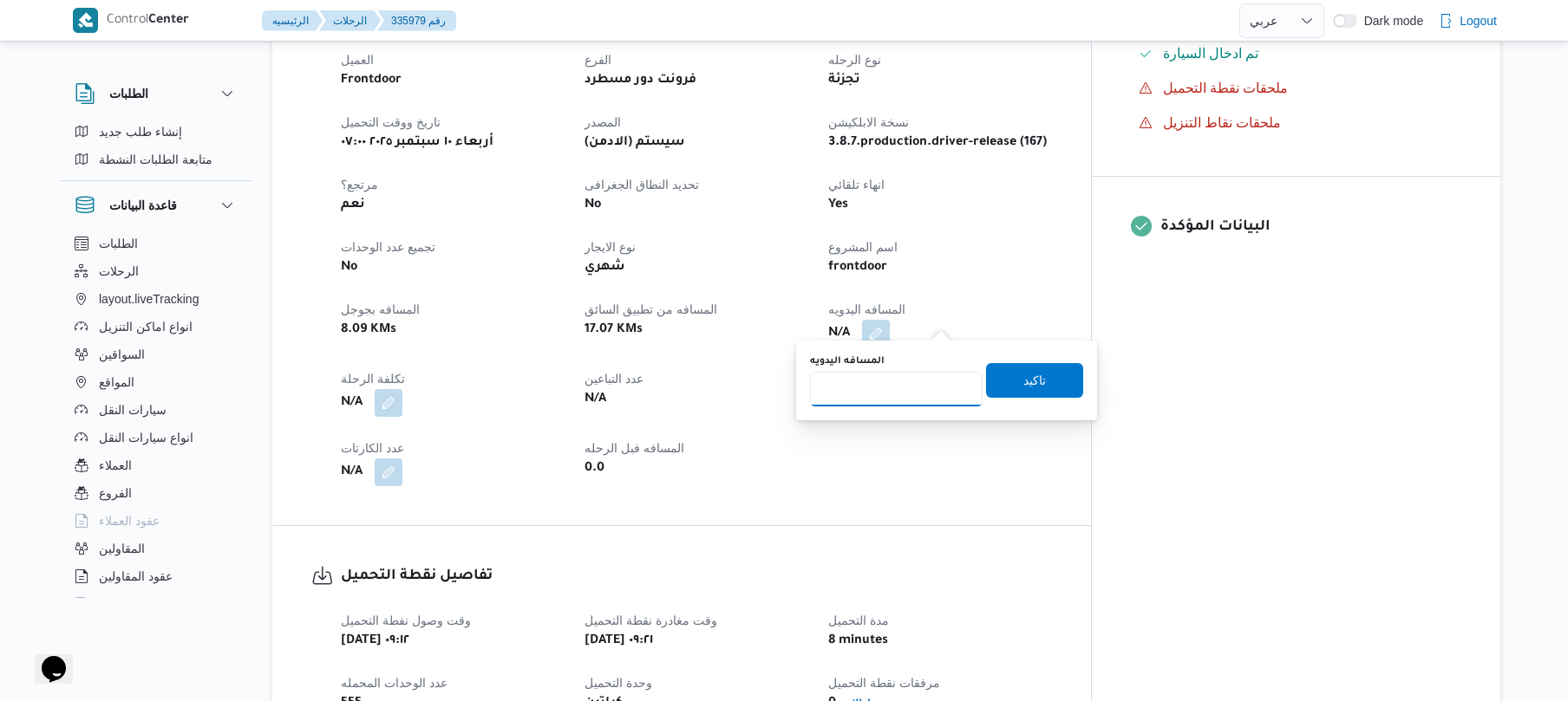
click at [886, 392] on input "المسافه اليدويه" at bounding box center [896, 389] width 172 height 35
type input "90"
click at [1024, 385] on span "تاكيد" at bounding box center [1035, 379] width 23 height 21
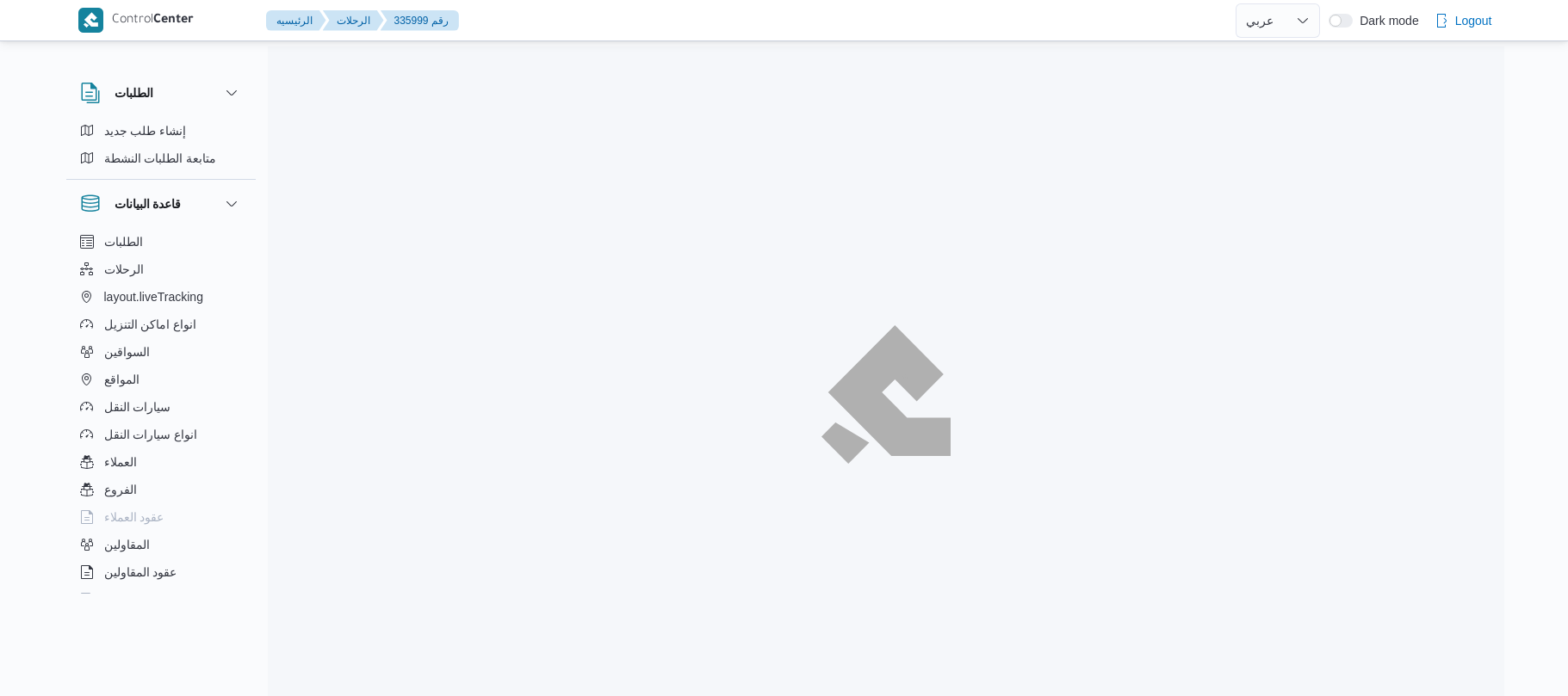
select select "ar"
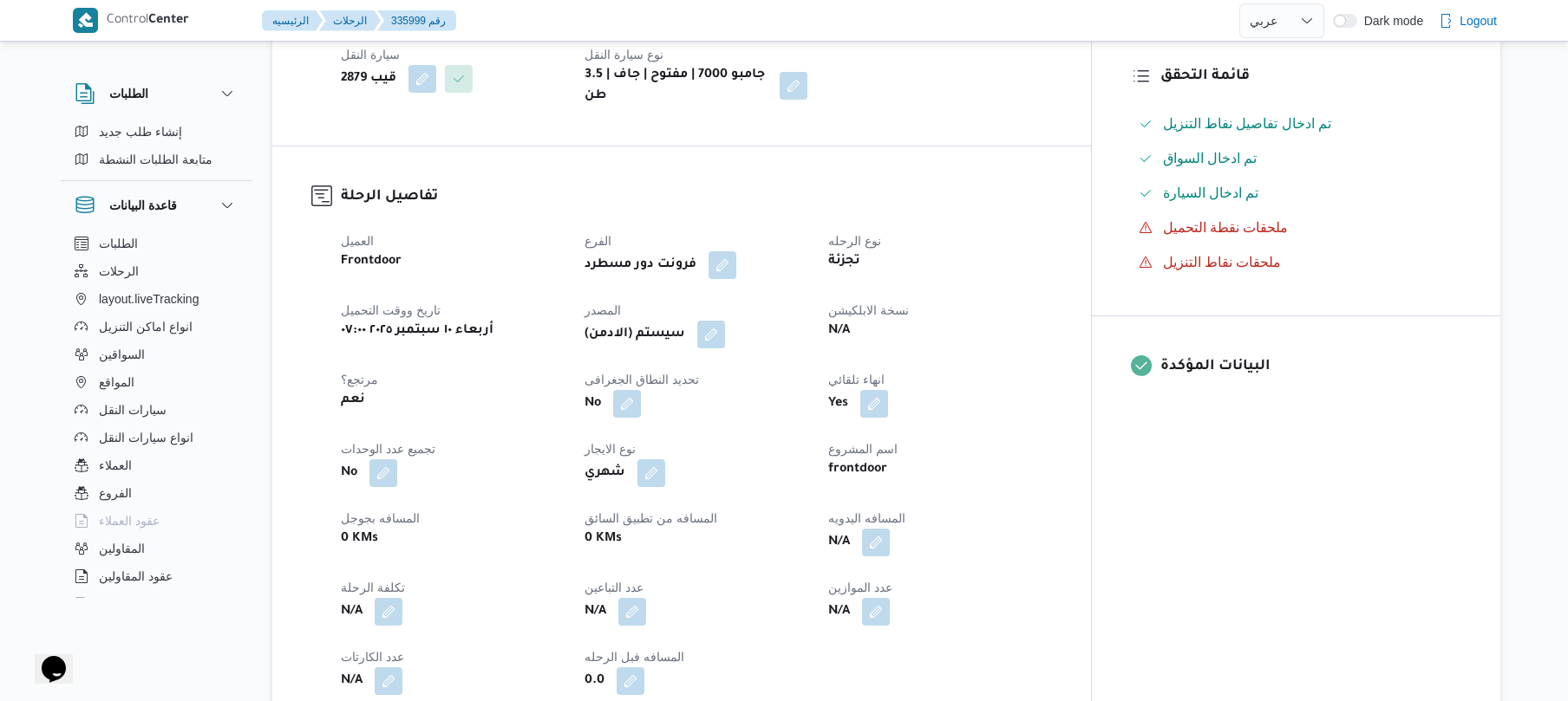
scroll to position [508, 0]
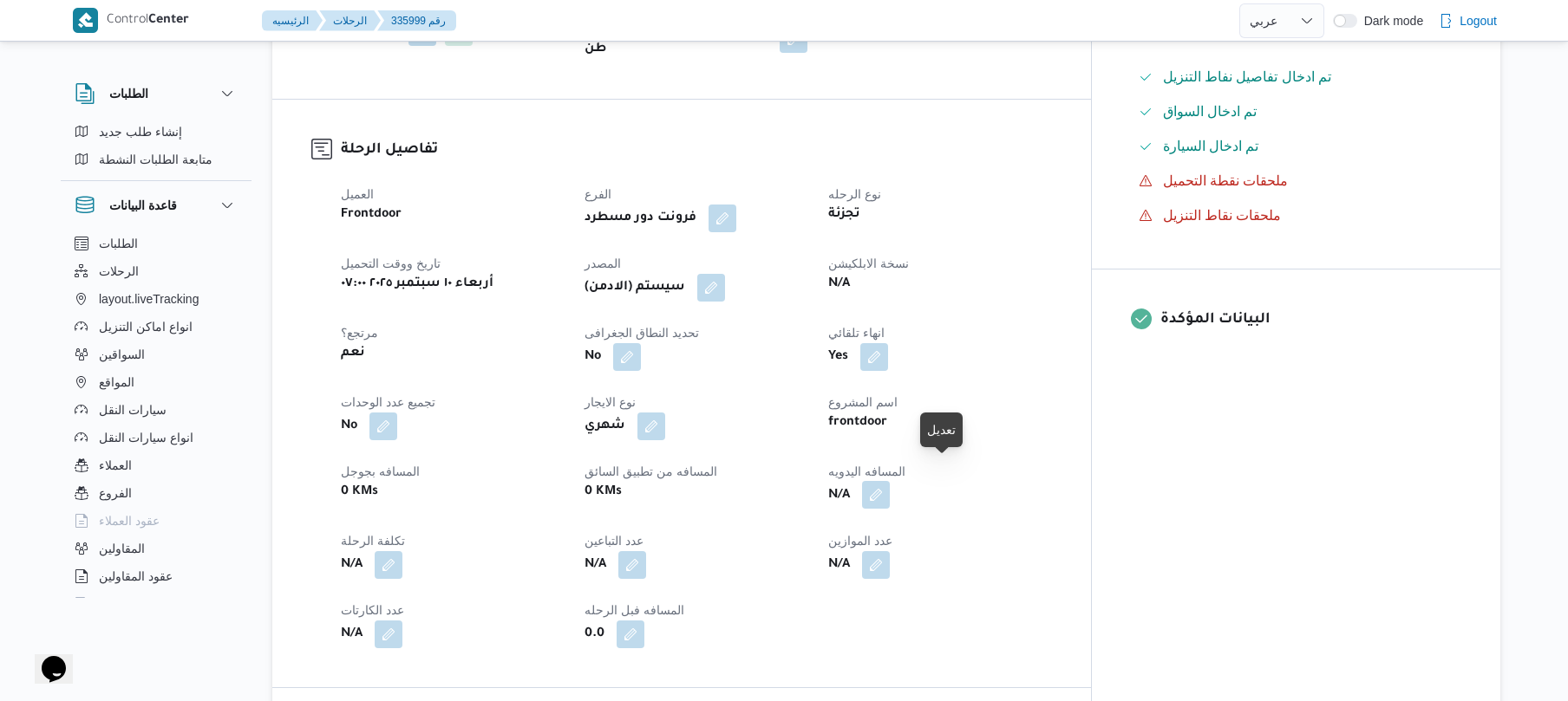
click at [890, 482] on button "button" at bounding box center [875, 495] width 27 height 27
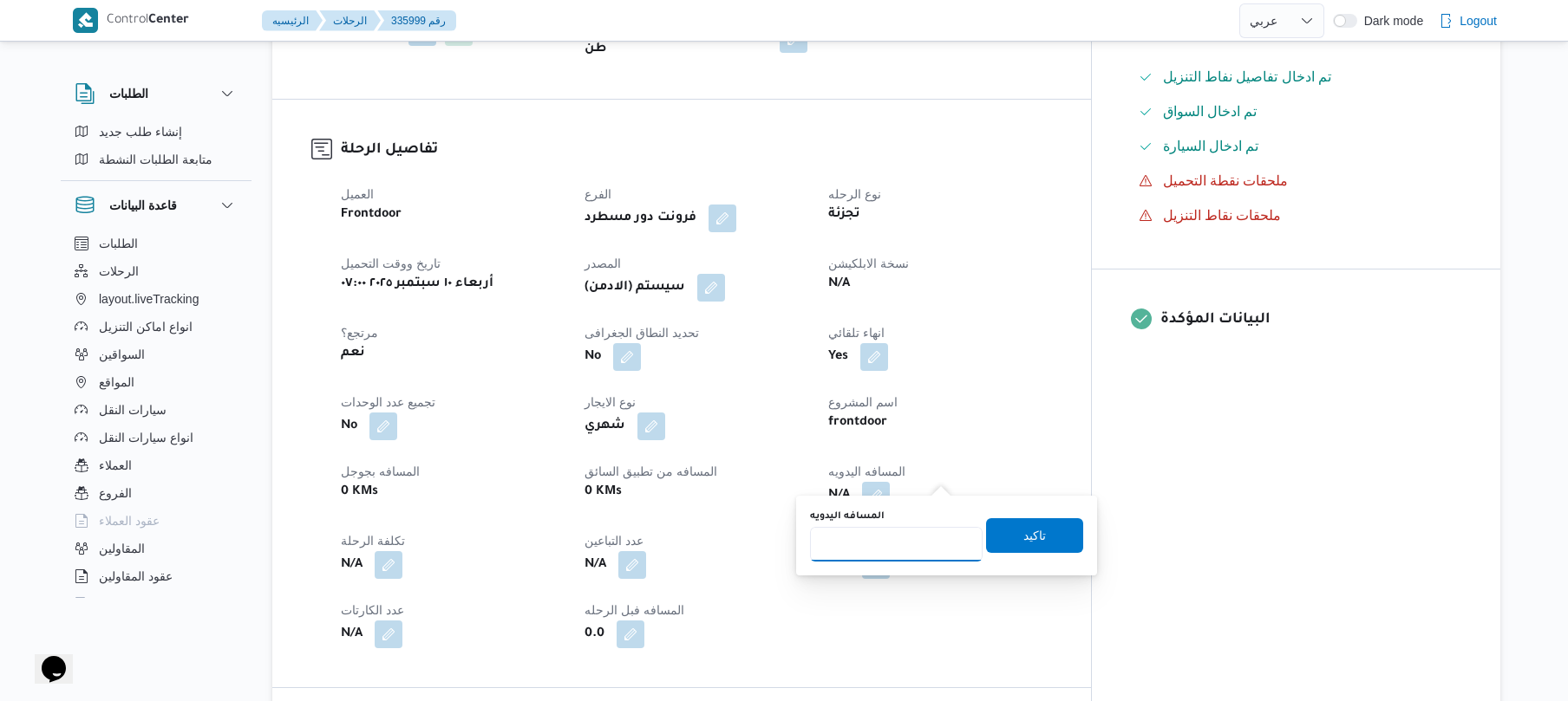
click at [890, 556] on input "المسافه اليدويه" at bounding box center [896, 544] width 172 height 35
type input "70"
click at [1027, 543] on span "تاكيد" at bounding box center [1035, 535] width 23 height 21
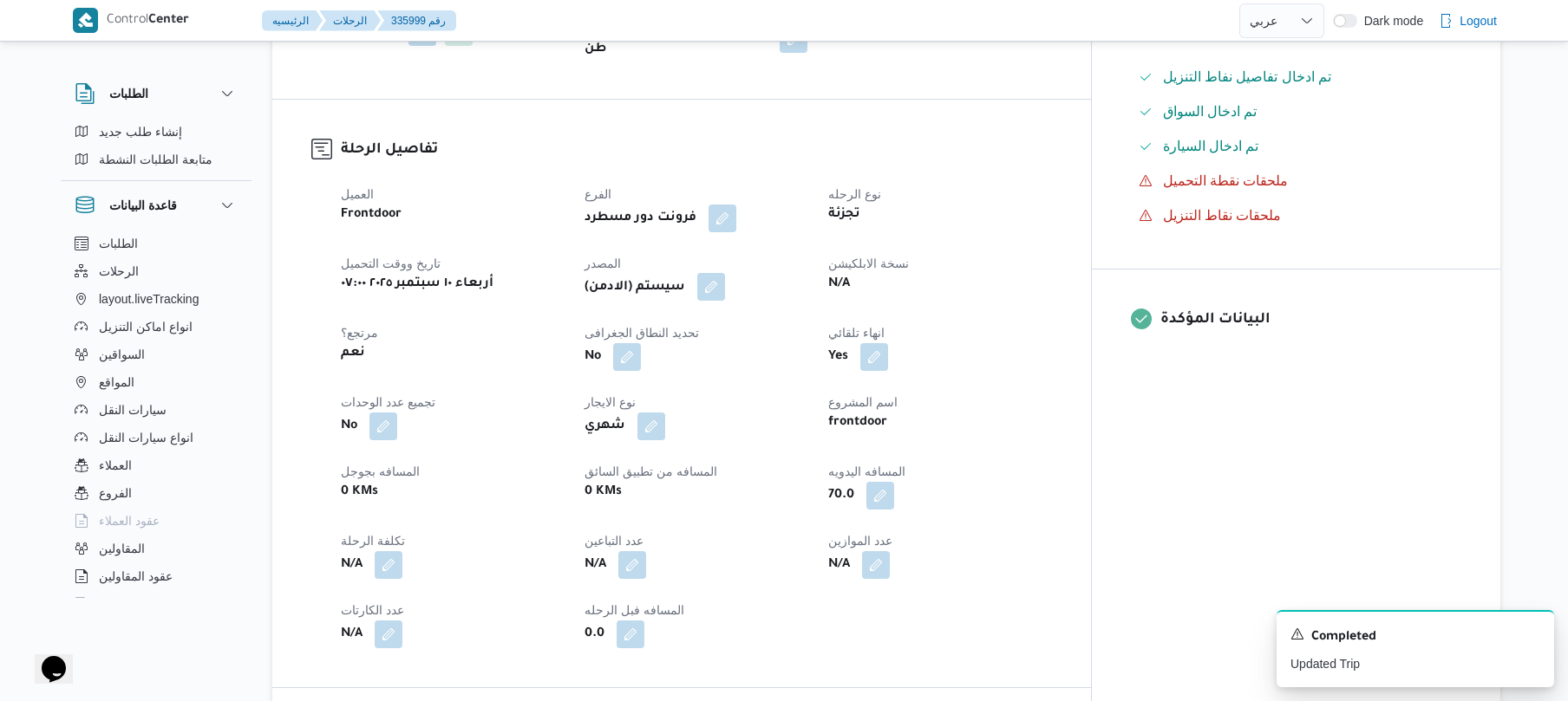
click at [725, 273] on button "button" at bounding box center [711, 287] width 27 height 27
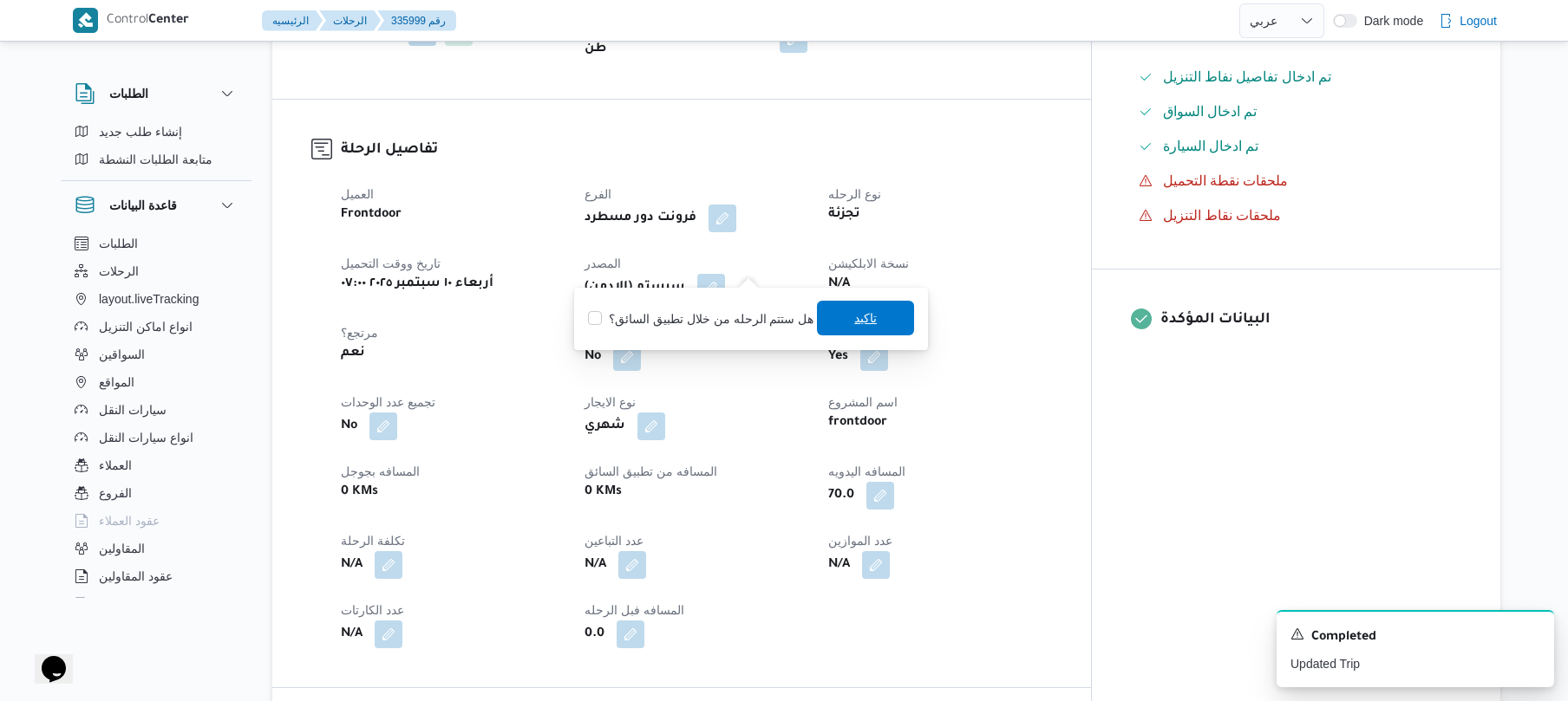
click at [857, 316] on span "تاكيد" at bounding box center [866, 318] width 23 height 21
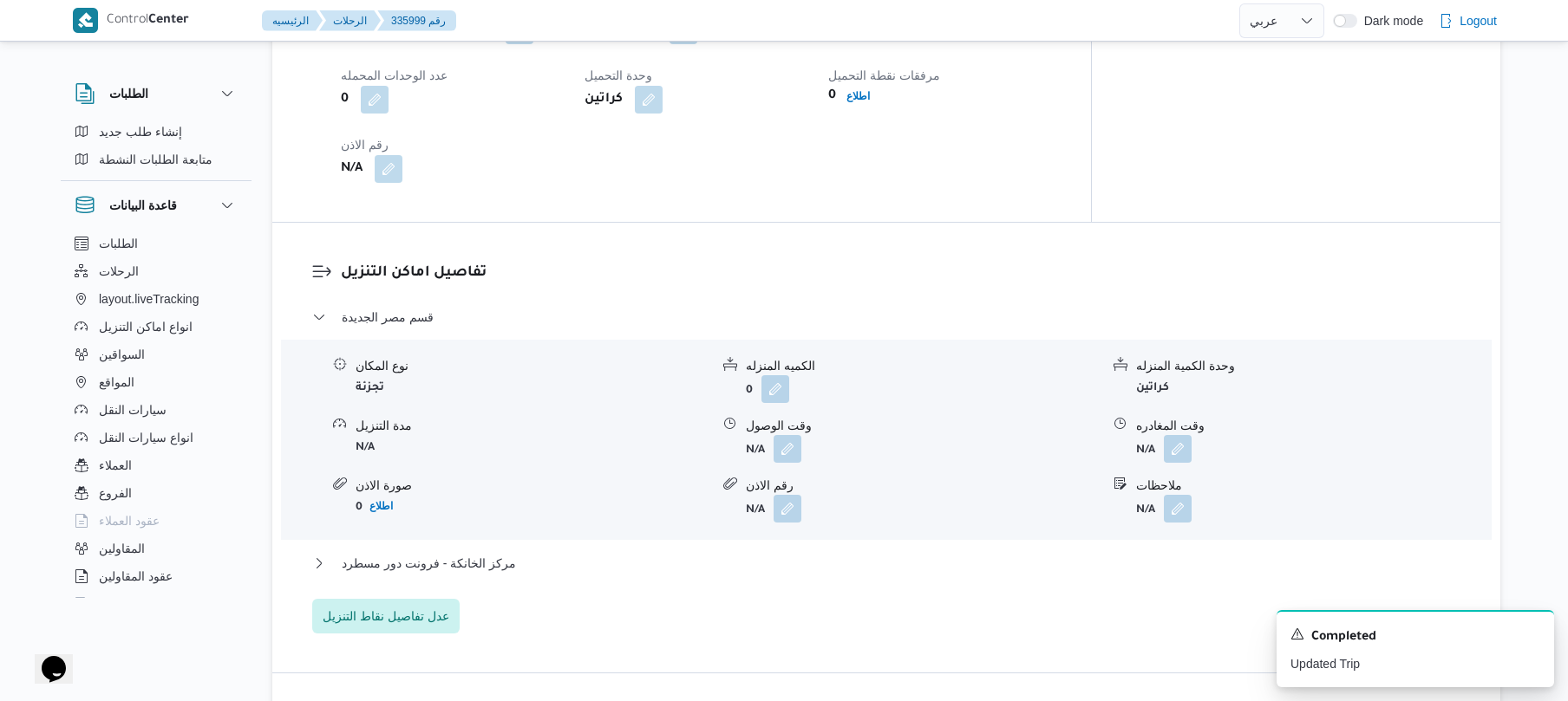
scroll to position [1341, 0]
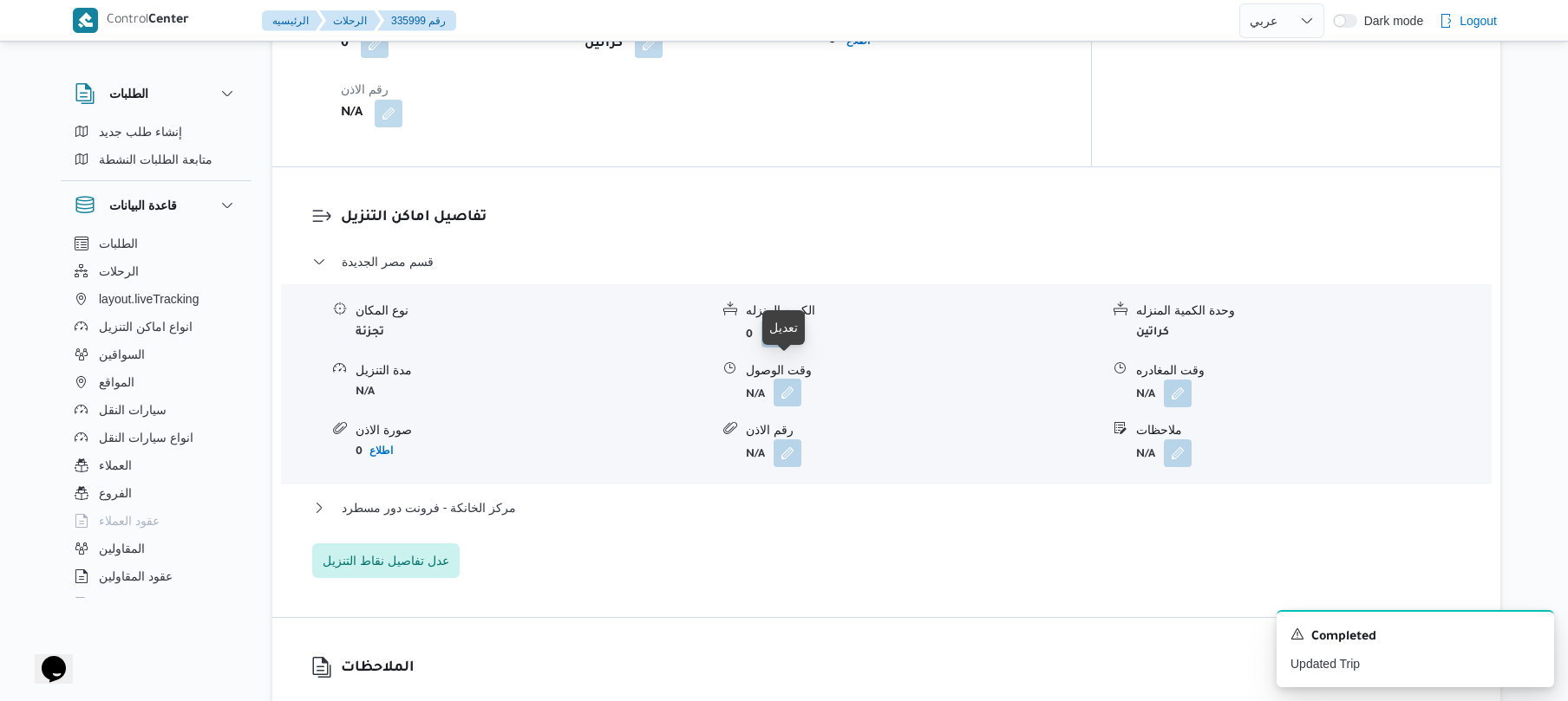
click at [792, 379] on button "button" at bounding box center [787, 393] width 27 height 27
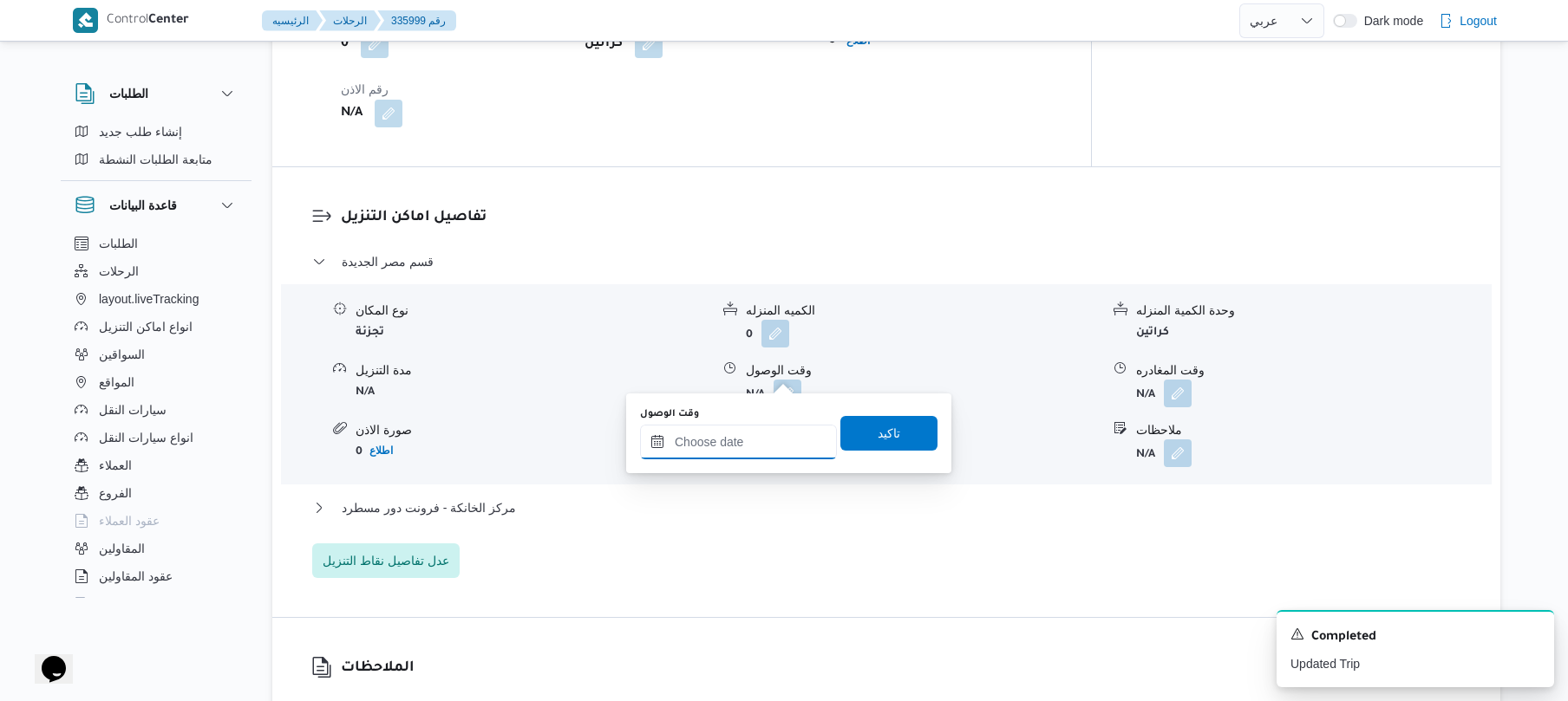
click at [726, 445] on input "وقت الوصول" at bounding box center [738, 442] width 197 height 35
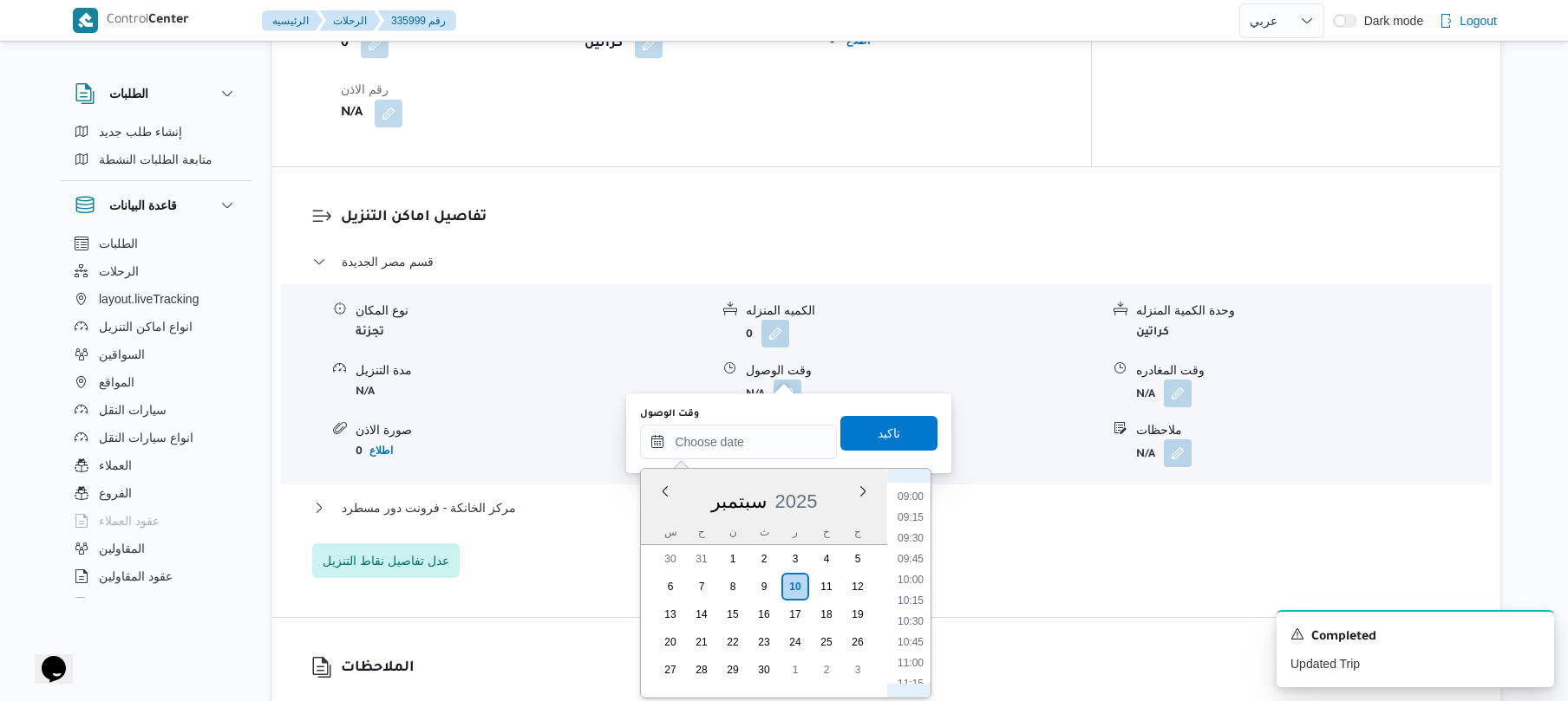
scroll to position [694, 0]
click at [916, 520] on li "08:45" at bounding box center [910, 525] width 40 height 17
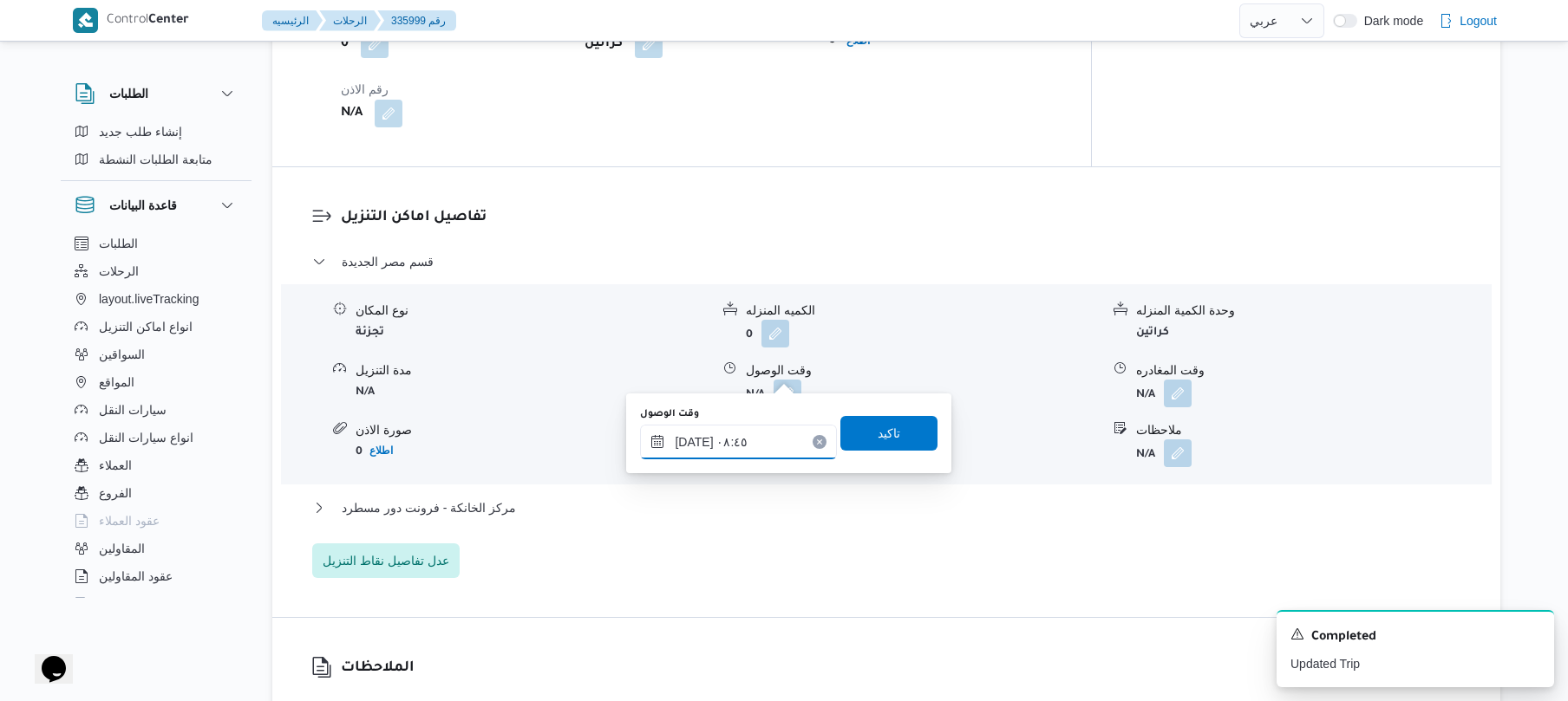
click at [697, 444] on input "[DATE] ٠٨:٤٥" at bounding box center [738, 442] width 197 height 35
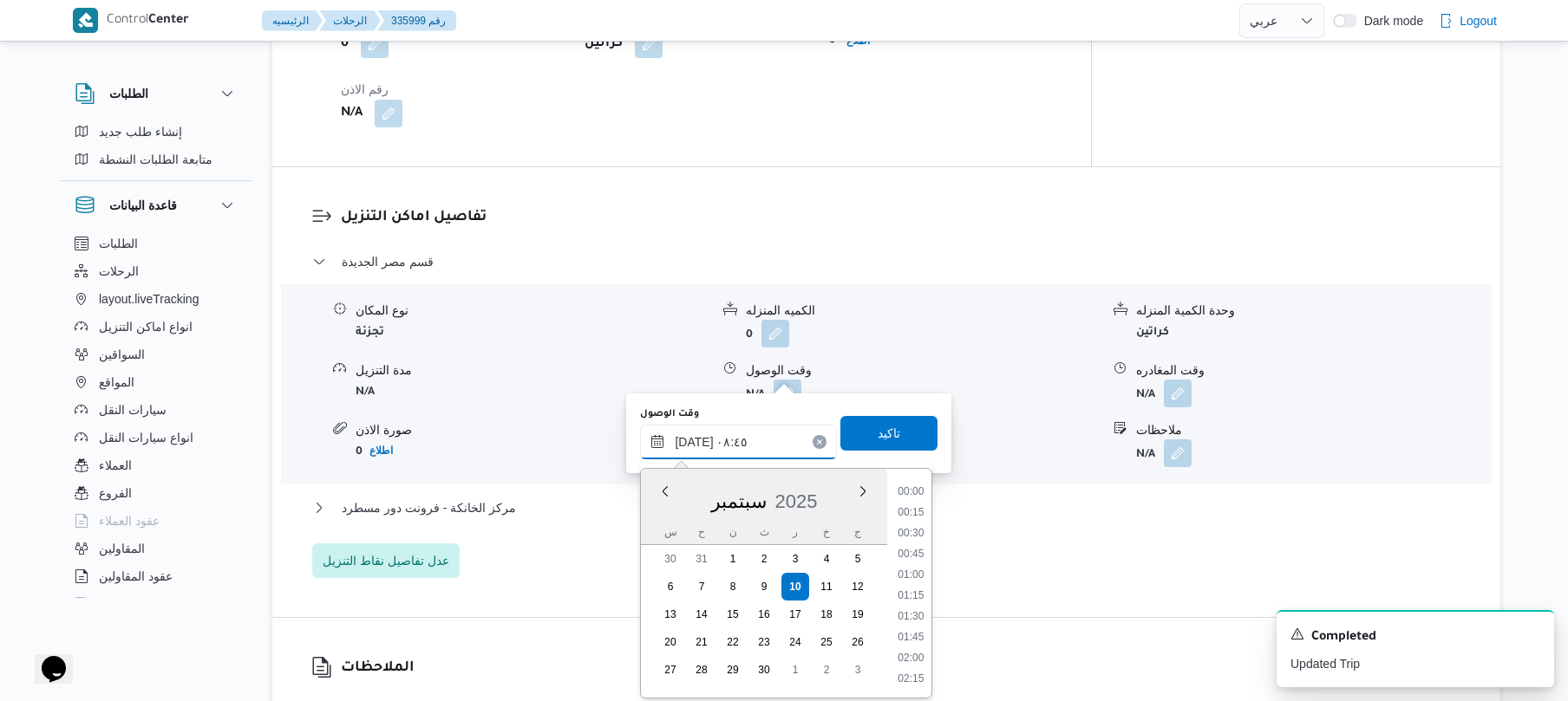
click at [697, 444] on input "[DATE] ٠٨:٤٥" at bounding box center [738, 442] width 197 height 35
type input "١٠/٠٩/٢٠٢٥ ٠٨:20"
click at [885, 428] on span "تاكيد" at bounding box center [890, 432] width 23 height 21
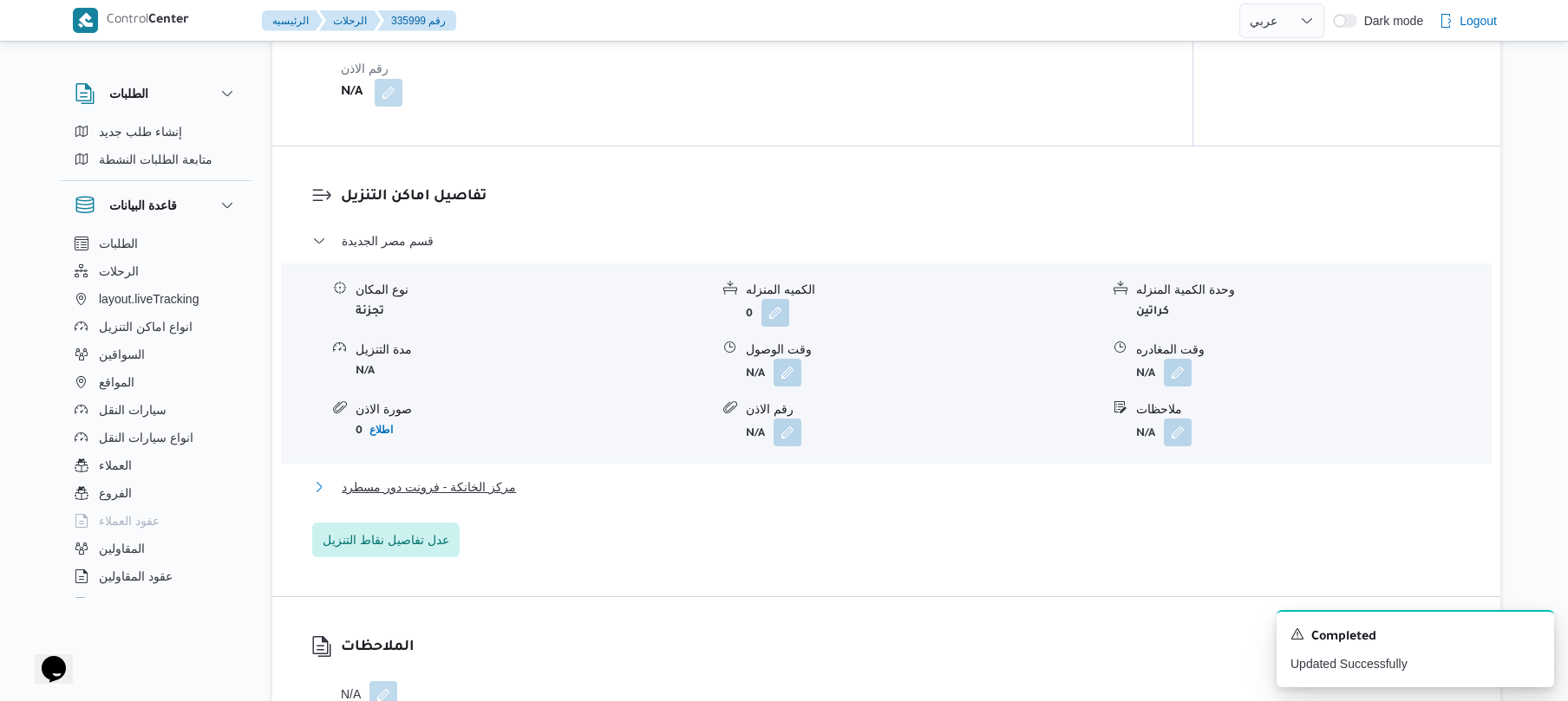
click at [743, 489] on button "مركز الخانكة - فرونت دور مسطرد" at bounding box center [887, 487] width 1149 height 21
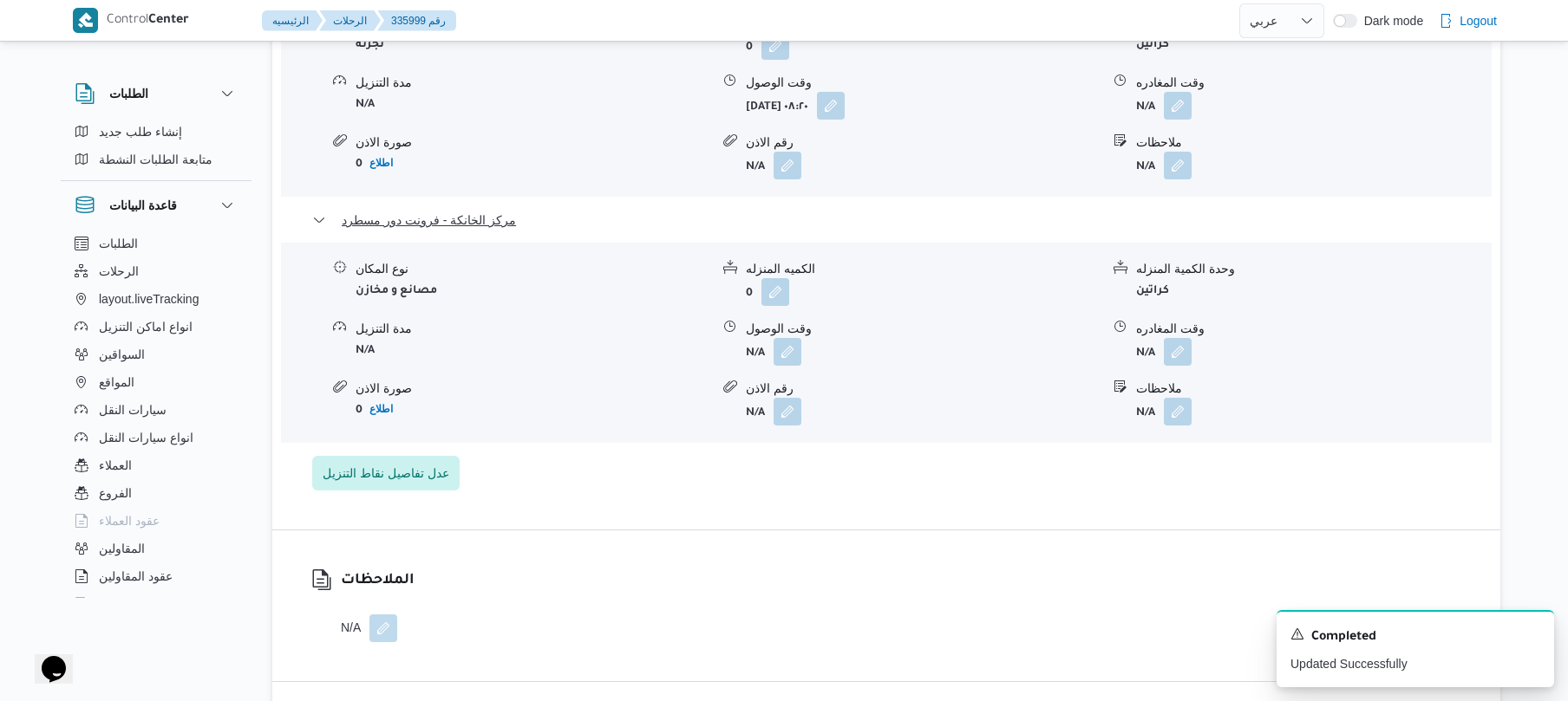
scroll to position [1665, 0]
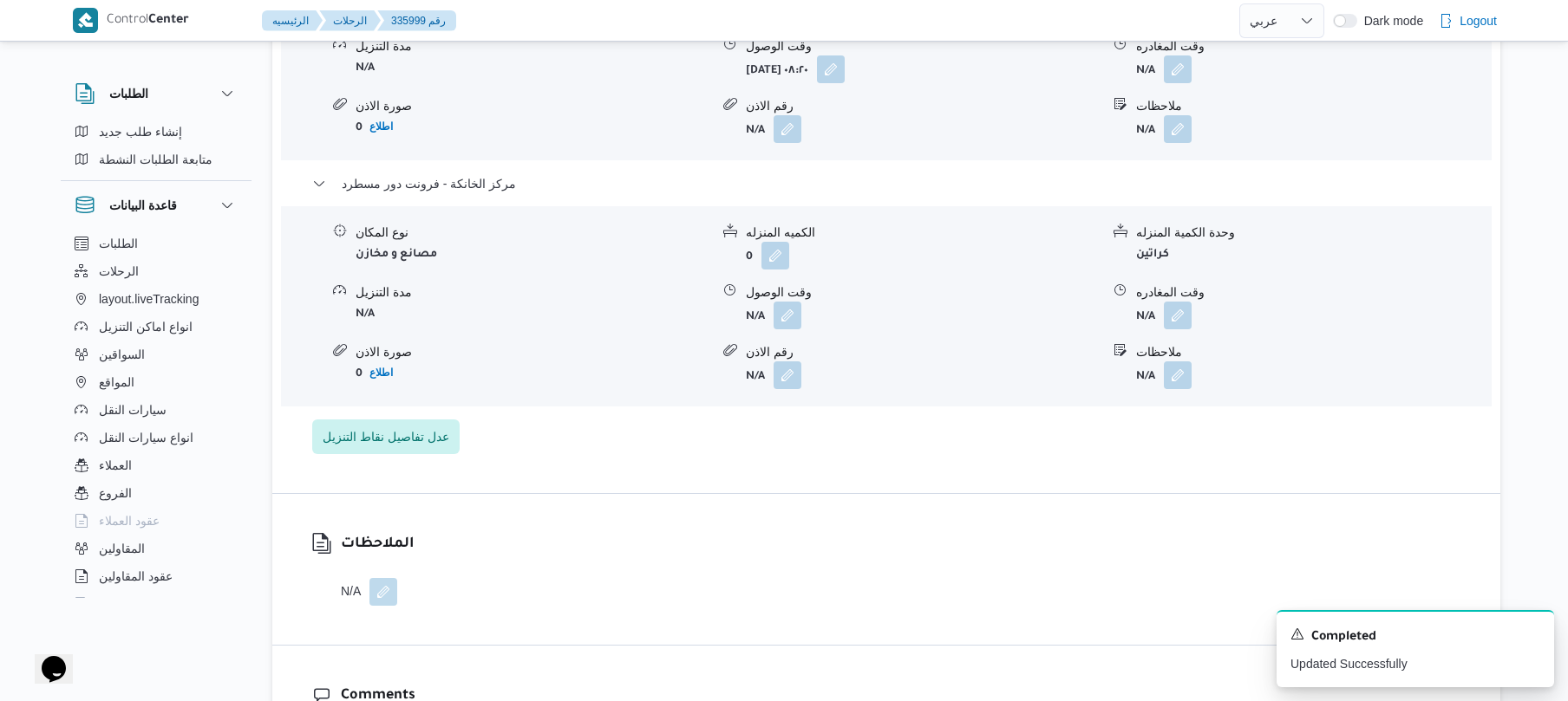
click at [1179, 312] on div "نوع المكان مصانع و مخازن الكميه المنزله 0 وحدة الكمية المنزله كراتين مدة التنزي…" at bounding box center [887, 307] width 1224 height 197
click at [1184, 301] on button "button" at bounding box center [1177, 314] width 27 height 27
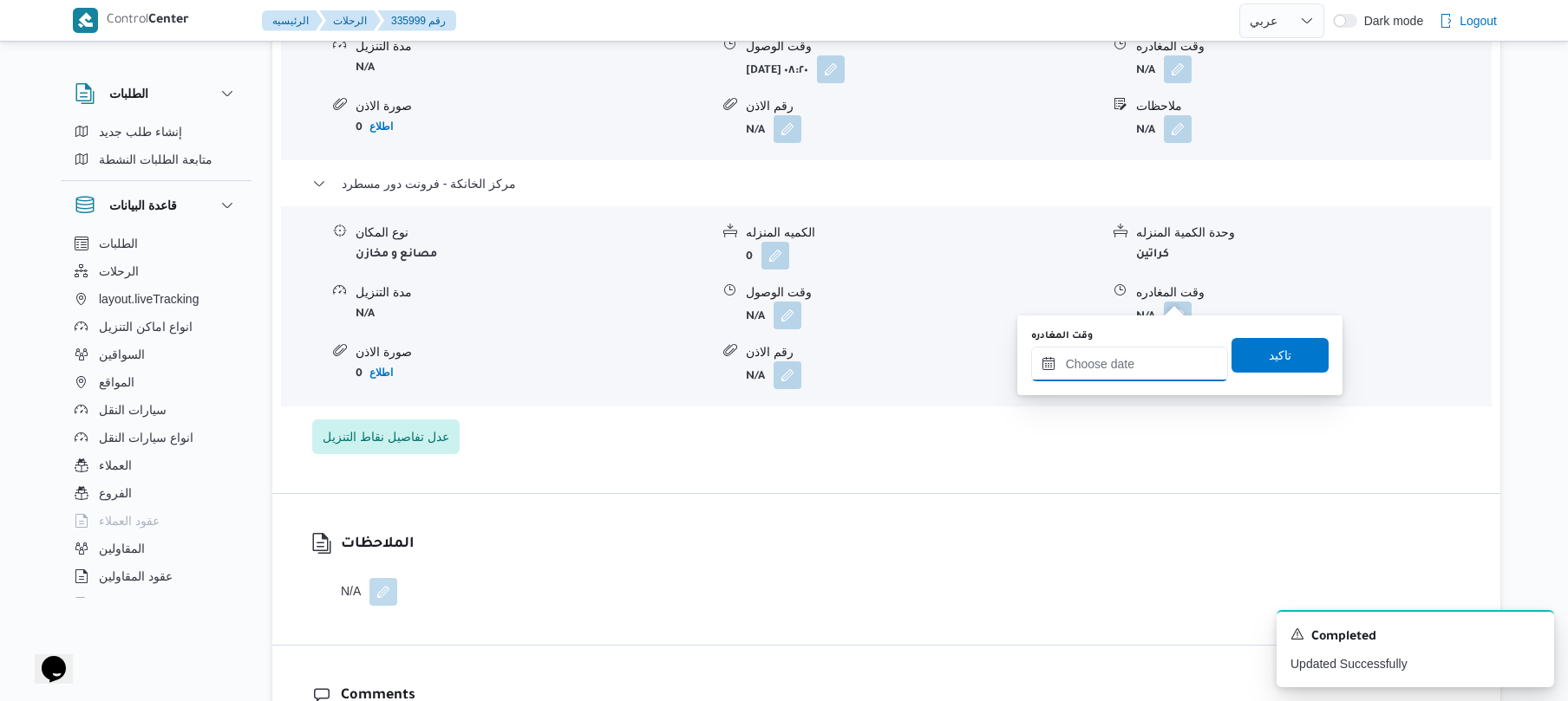
click at [1101, 371] on input "وقت المغادره" at bounding box center [1130, 364] width 197 height 35
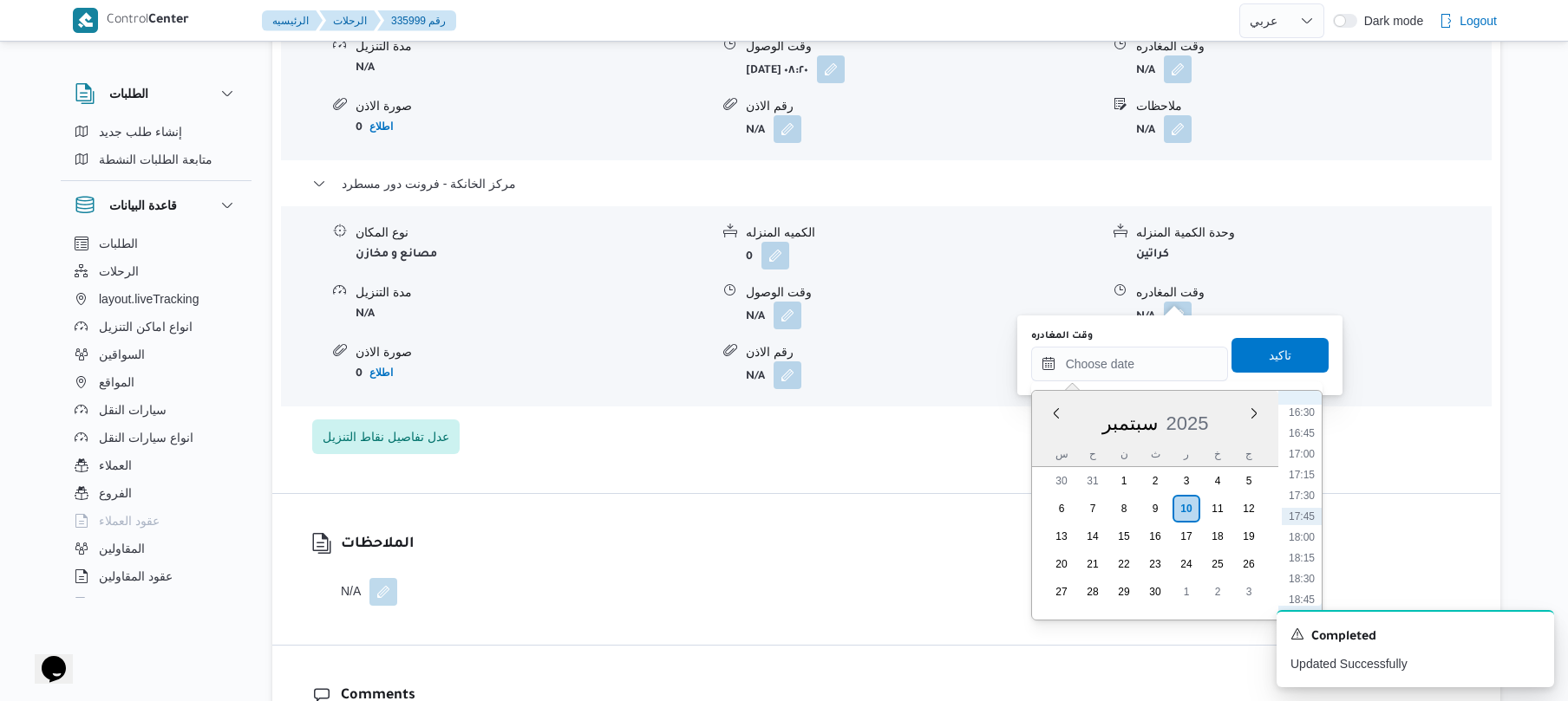
scroll to position [1204, 0]
click at [1302, 546] on li "16:00" at bounding box center [1302, 541] width 40 height 17
type input "١٠/٠٩/٢٠٢٥ ١٦:٠٠"
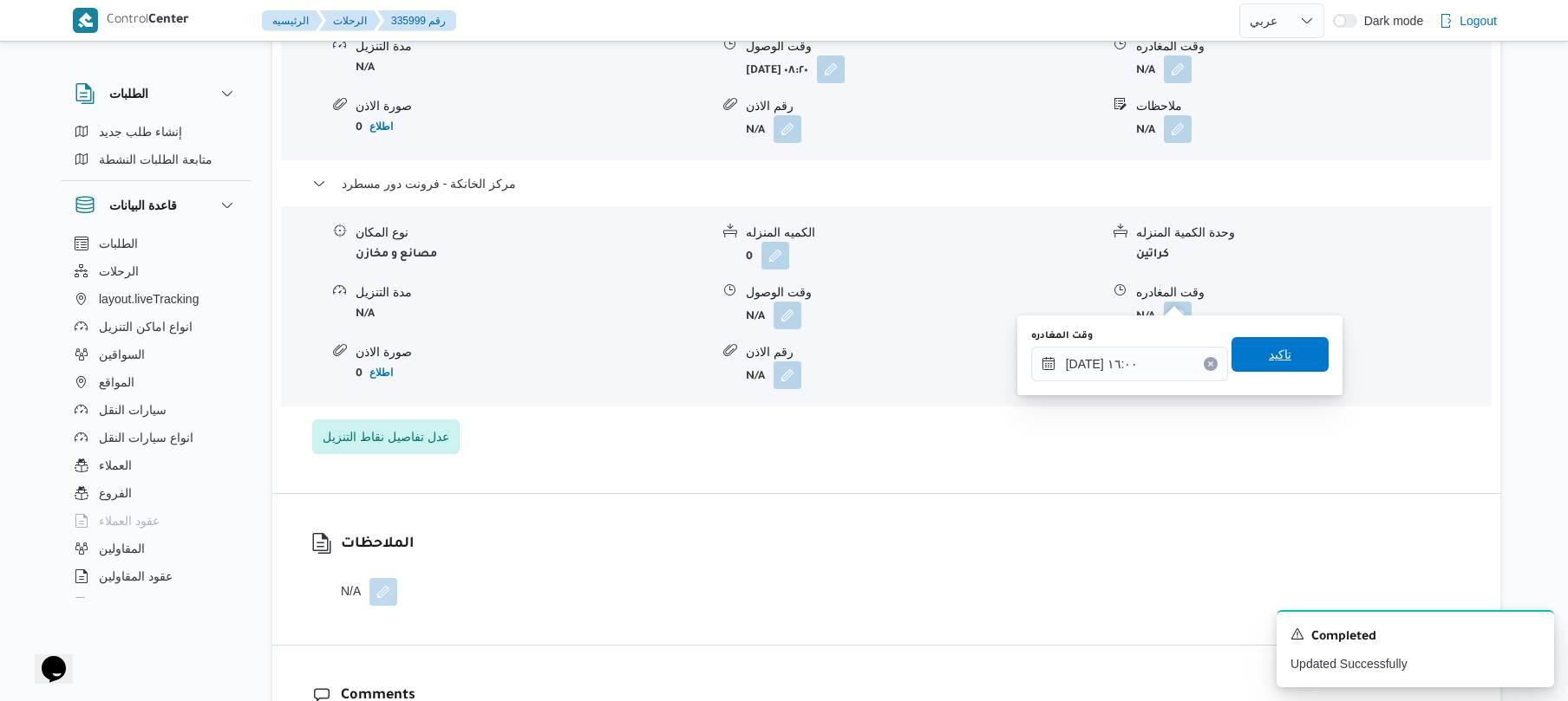
click at [1269, 364] on span "تاكيد" at bounding box center [1280, 355] width 23 height 21
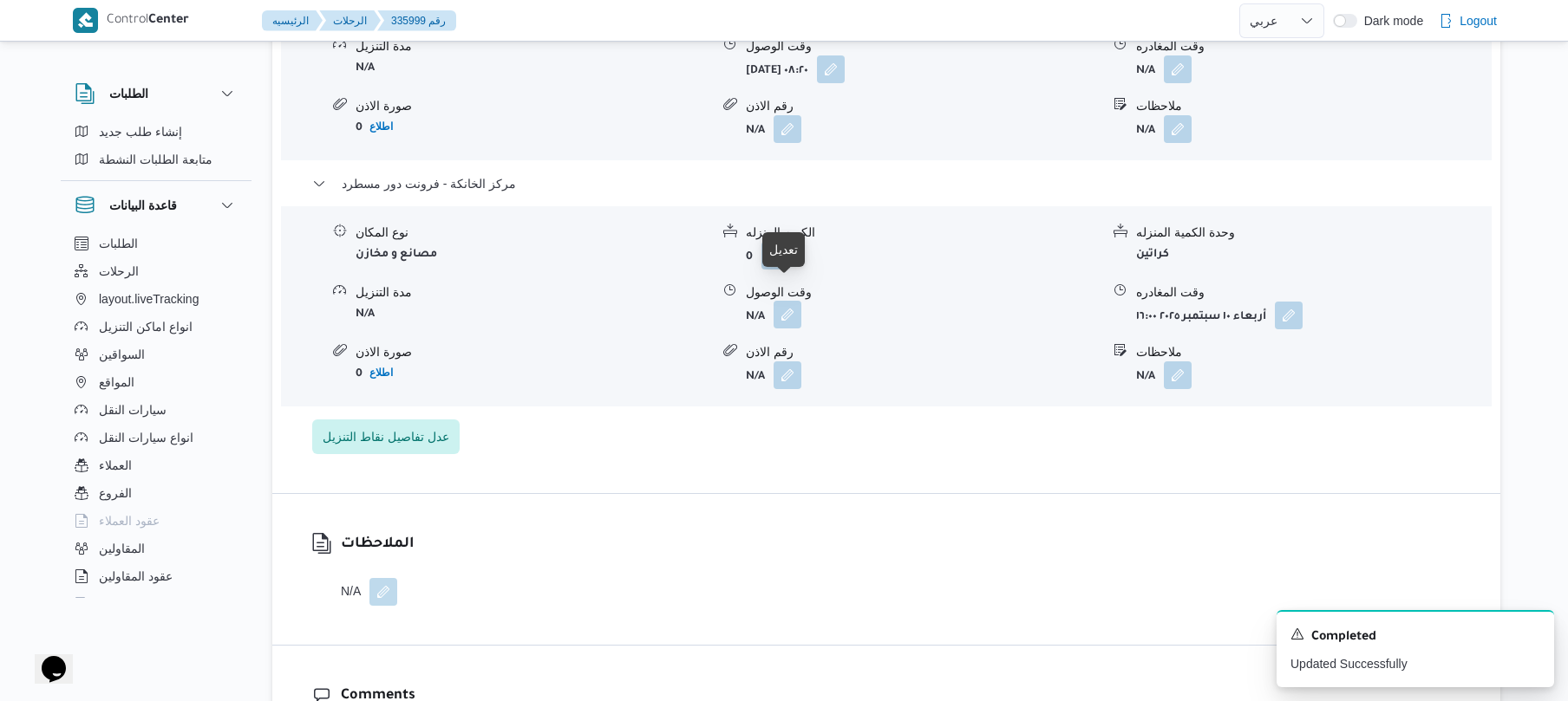
click at [787, 301] on button "button" at bounding box center [787, 314] width 27 height 27
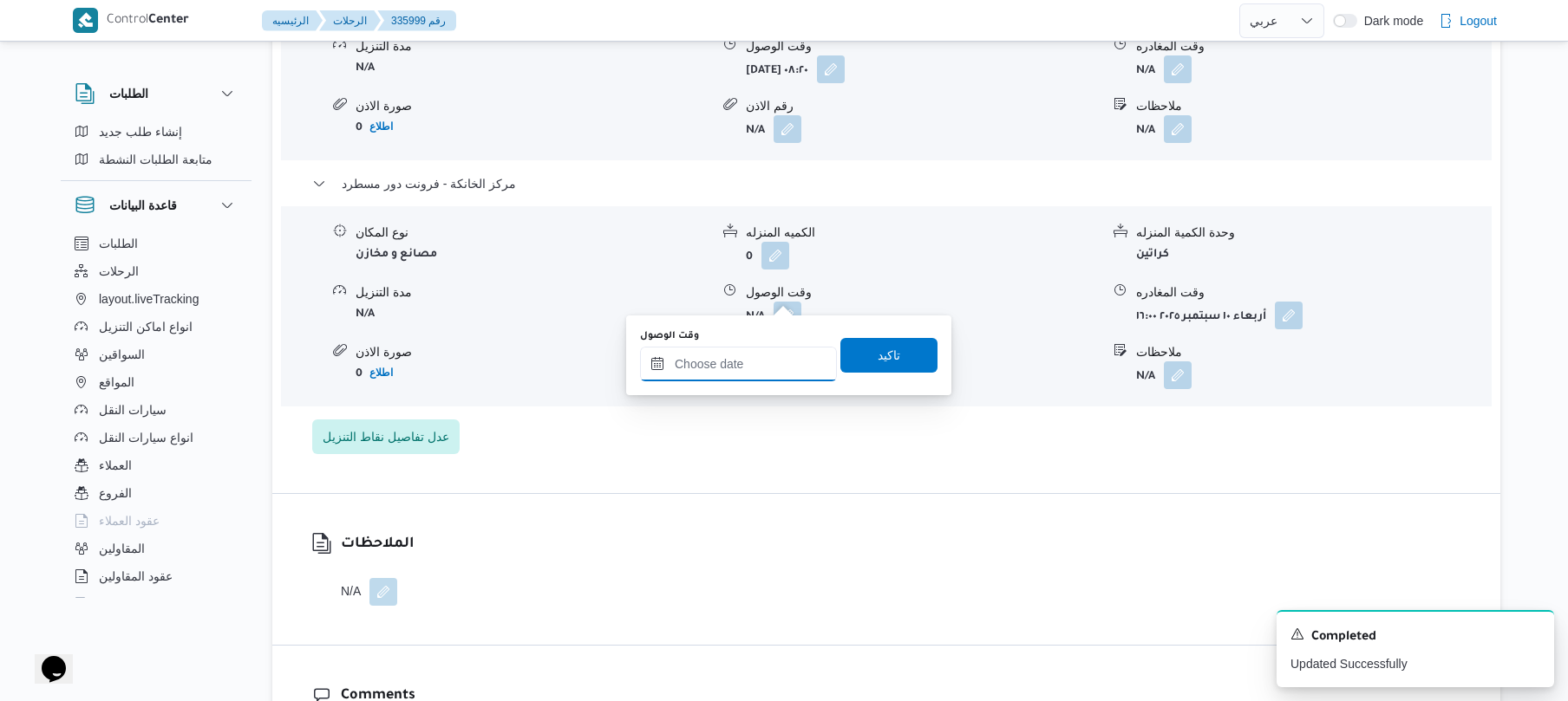
click at [741, 369] on input "وقت الوصول" at bounding box center [738, 364] width 197 height 35
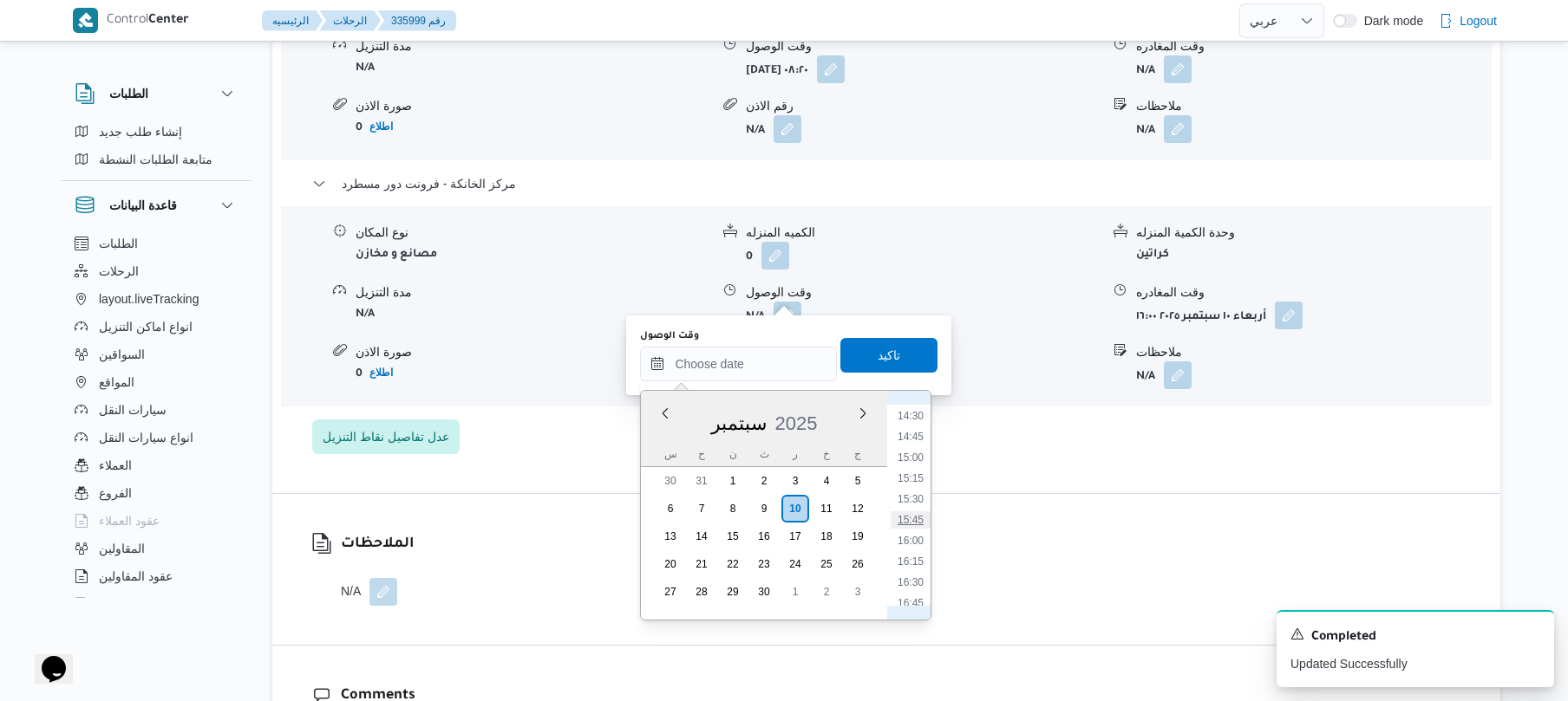
click at [916, 520] on li "15:45" at bounding box center [910, 520] width 40 height 17
type input "١٠/٠٩/٢٠٢٥ ١٥:٤٥"
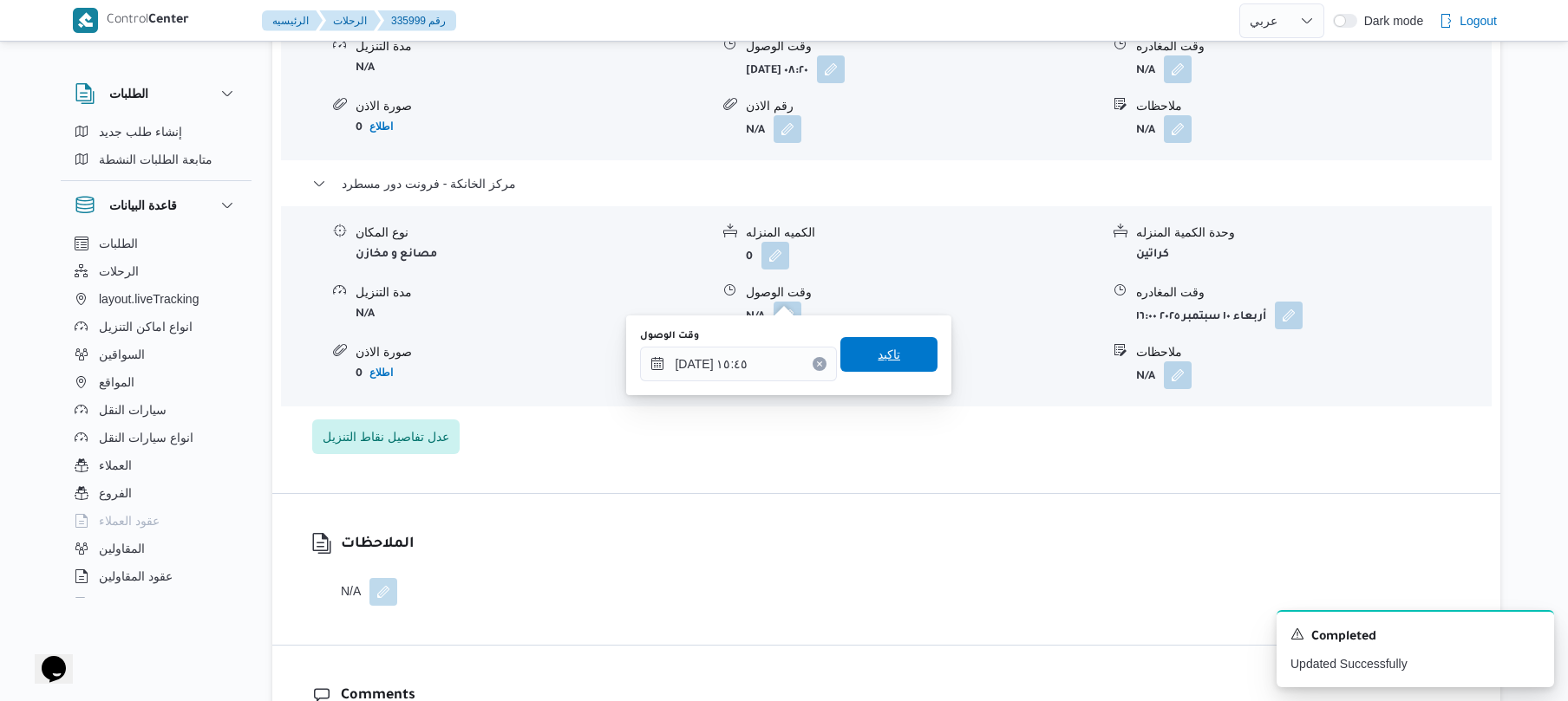
click at [891, 359] on span "تاكيد" at bounding box center [889, 355] width 97 height 35
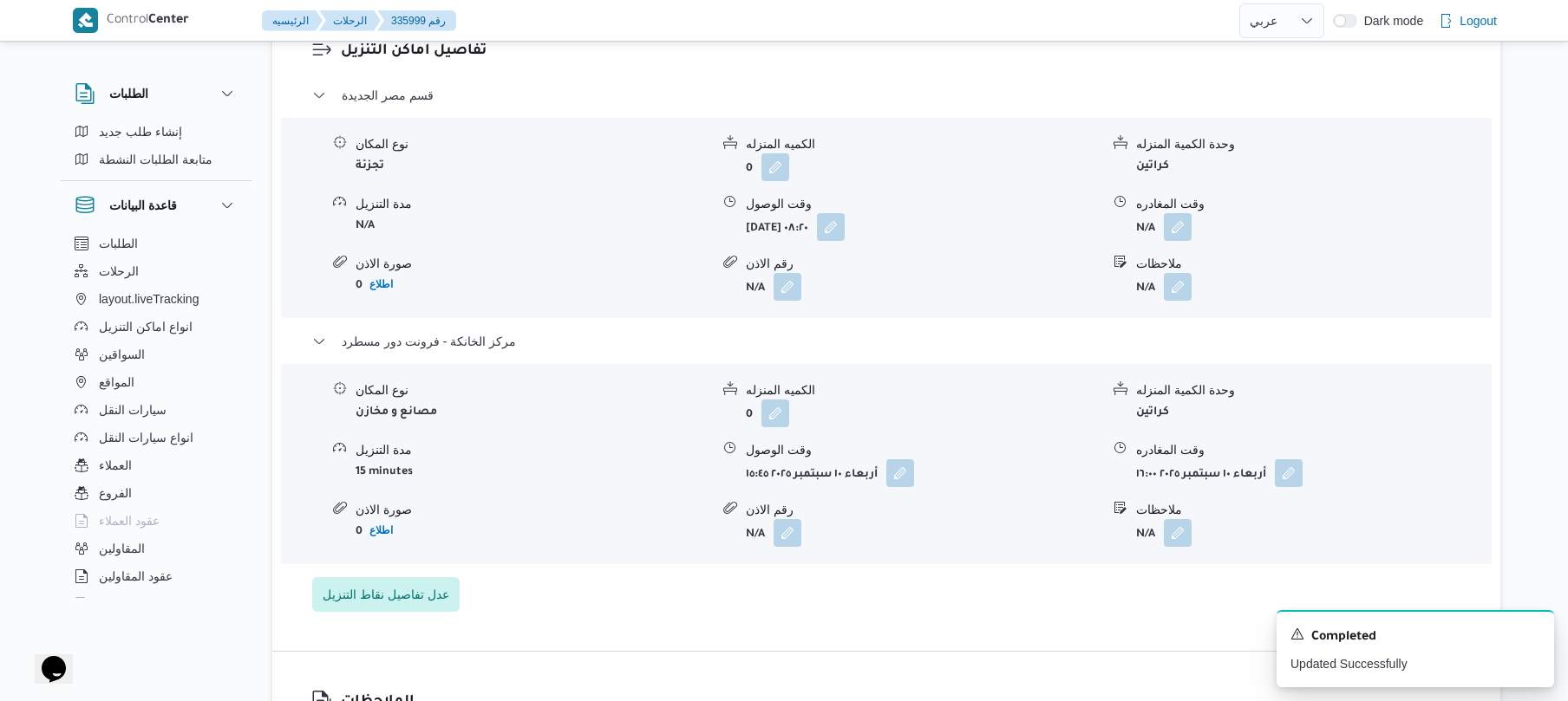
scroll to position [1480, 0]
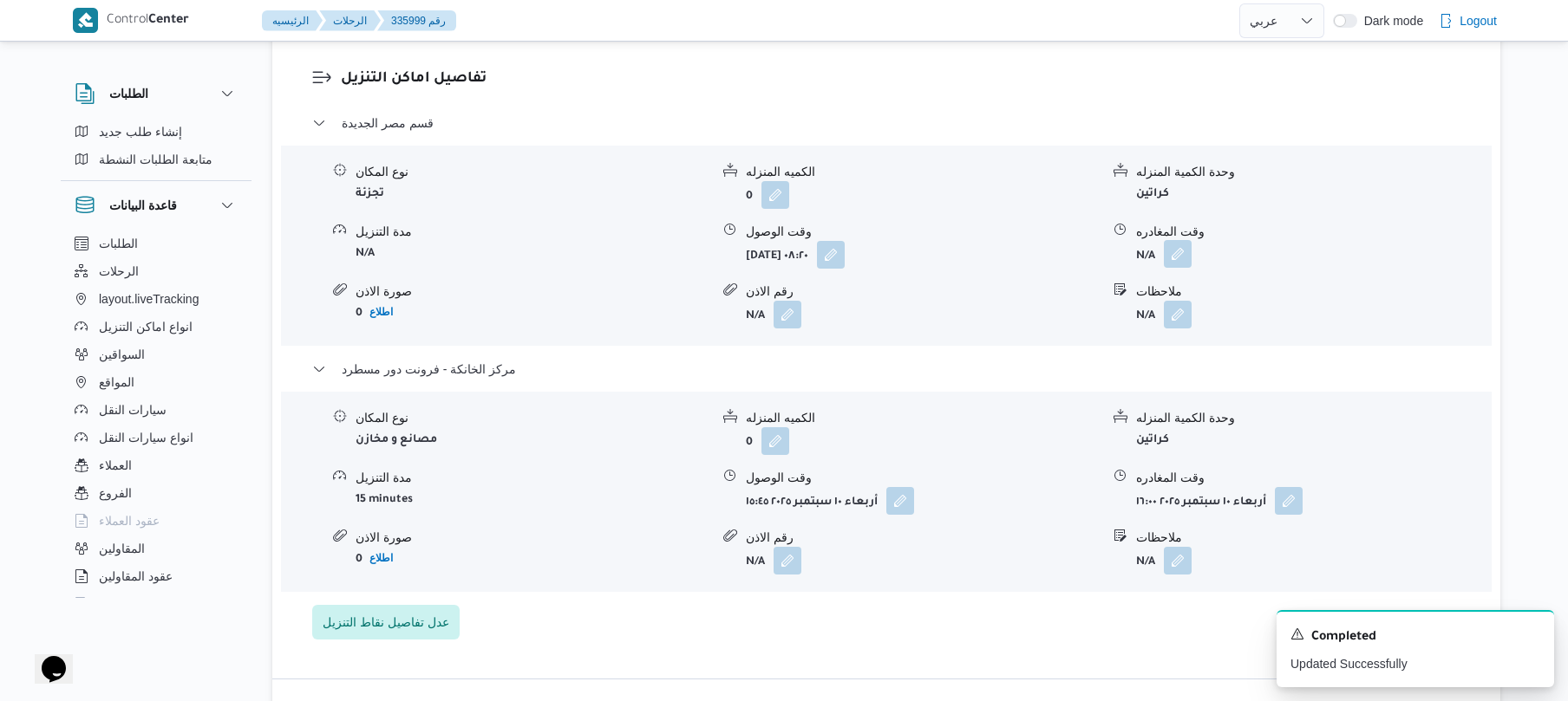
click at [1183, 240] on button "button" at bounding box center [1177, 254] width 27 height 27
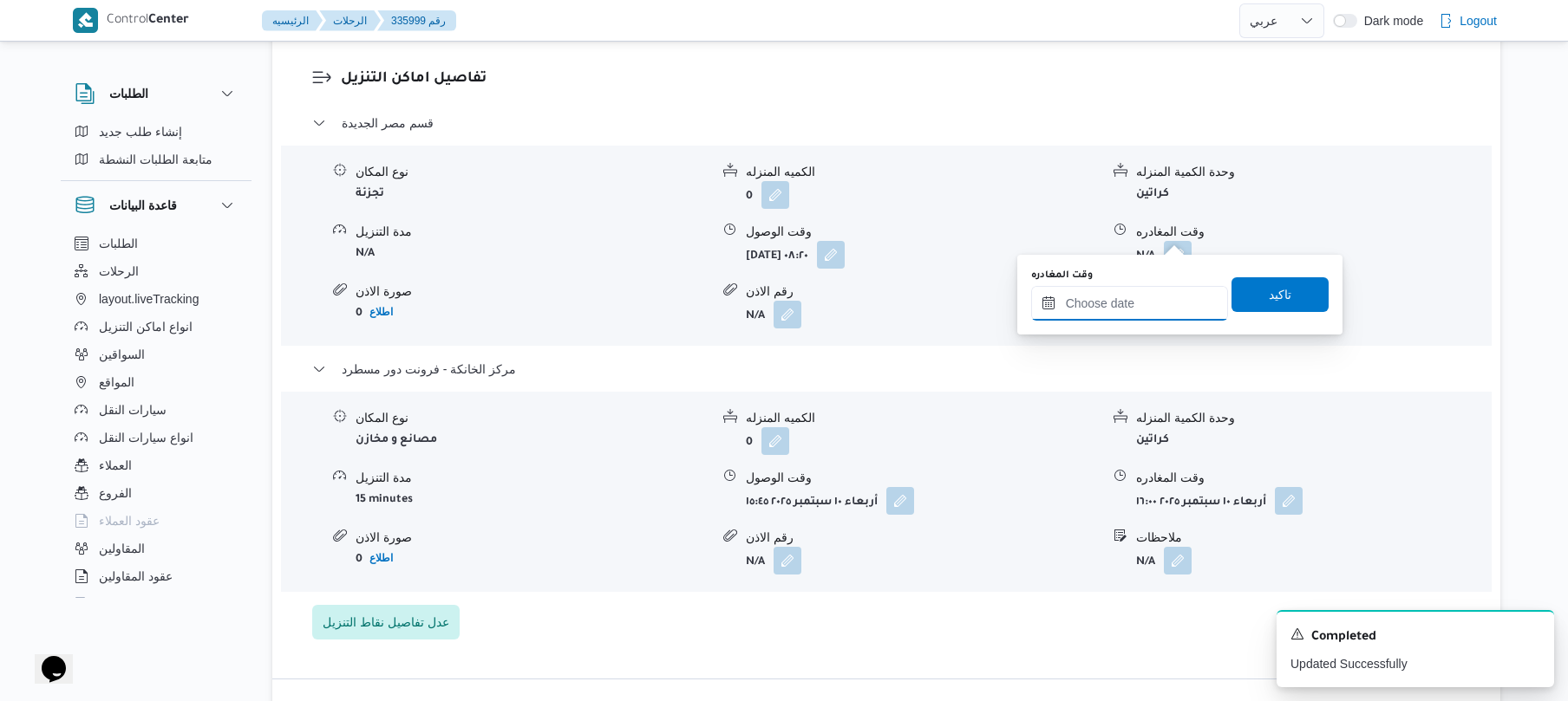
click at [1120, 286] on input "وقت المغادره" at bounding box center [1130, 303] width 197 height 35
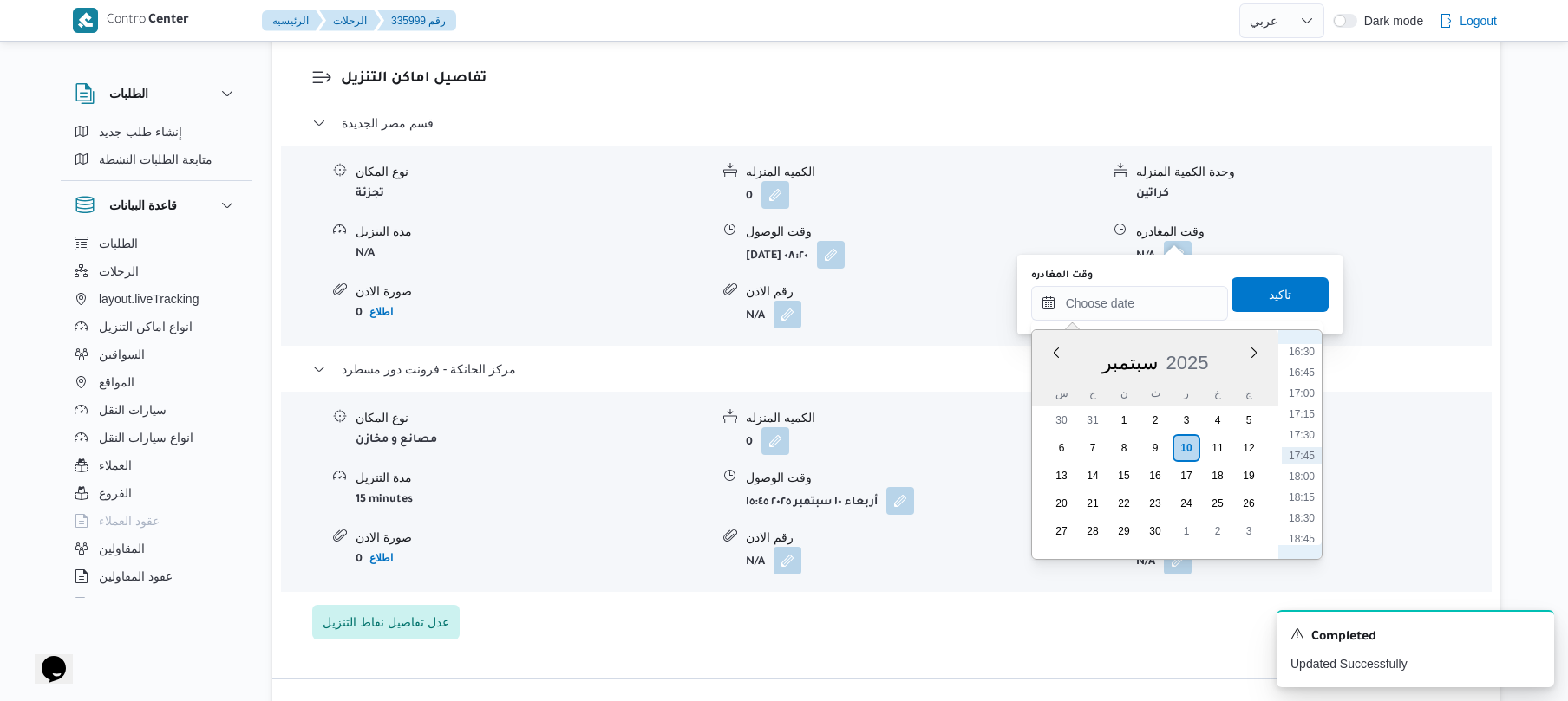
scroll to position [1204, 0]
click at [1304, 399] on li "15:00" at bounding box center [1302, 397] width 40 height 17
type input "١٠/٠٩/٢٠٢٥ ١٥:٠٠"
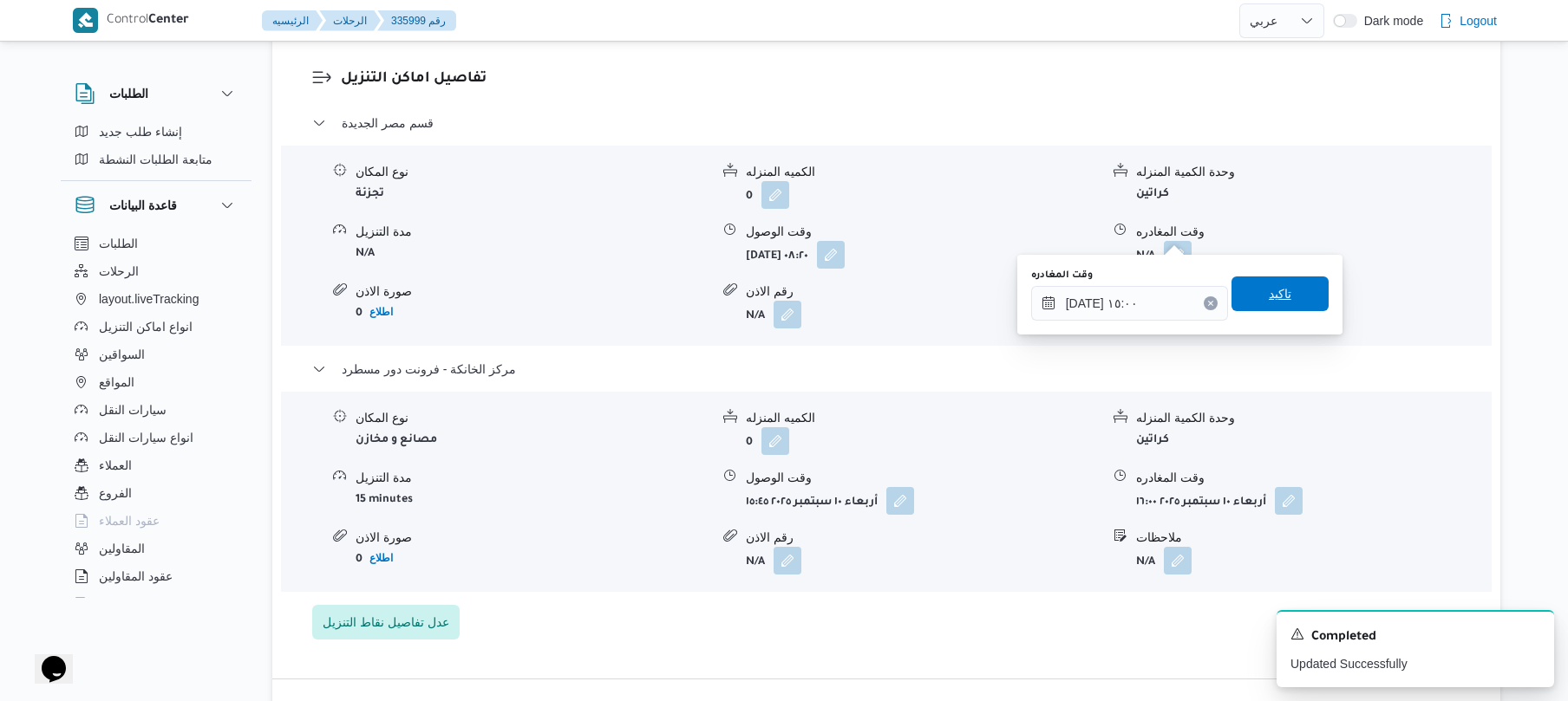
click at [1269, 296] on span "تاكيد" at bounding box center [1280, 294] width 23 height 21
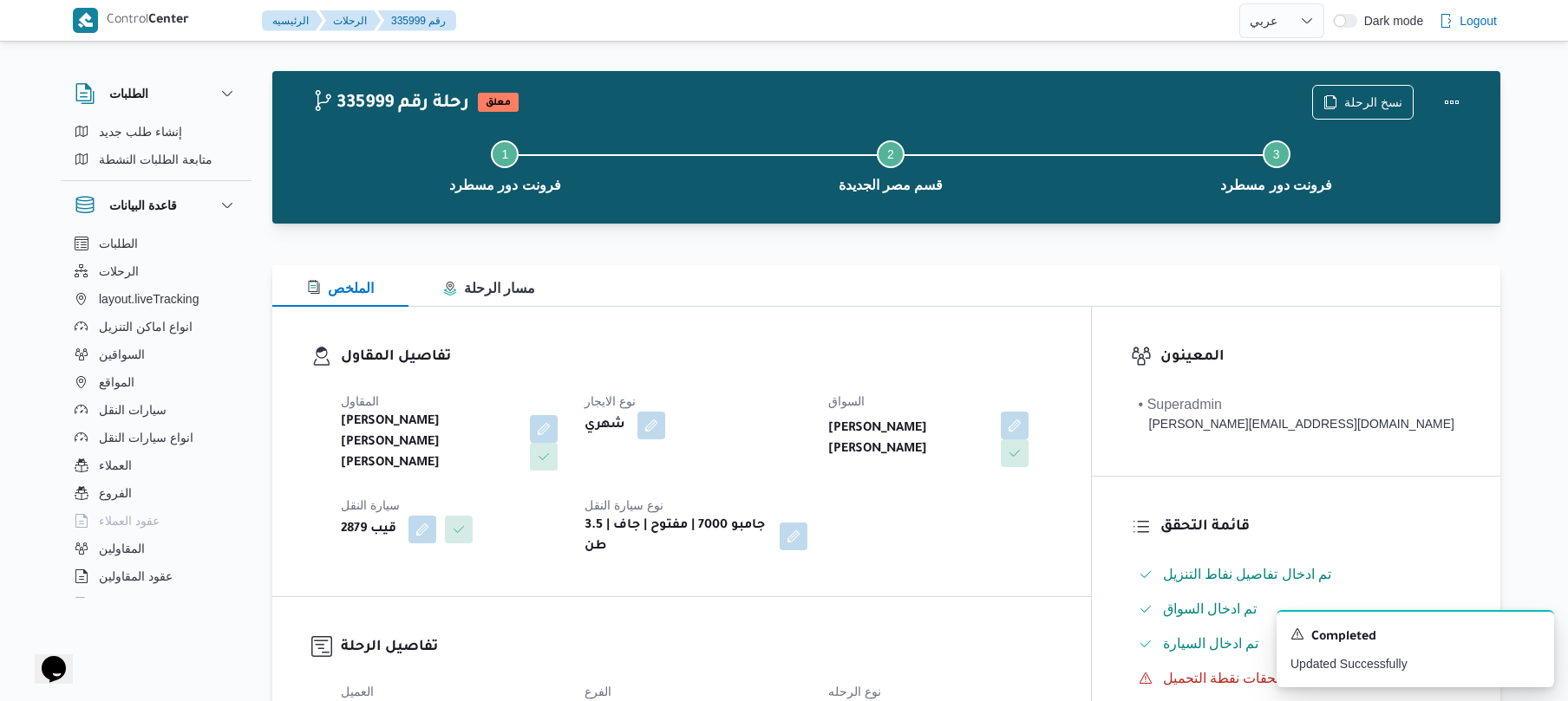
scroll to position [0, 0]
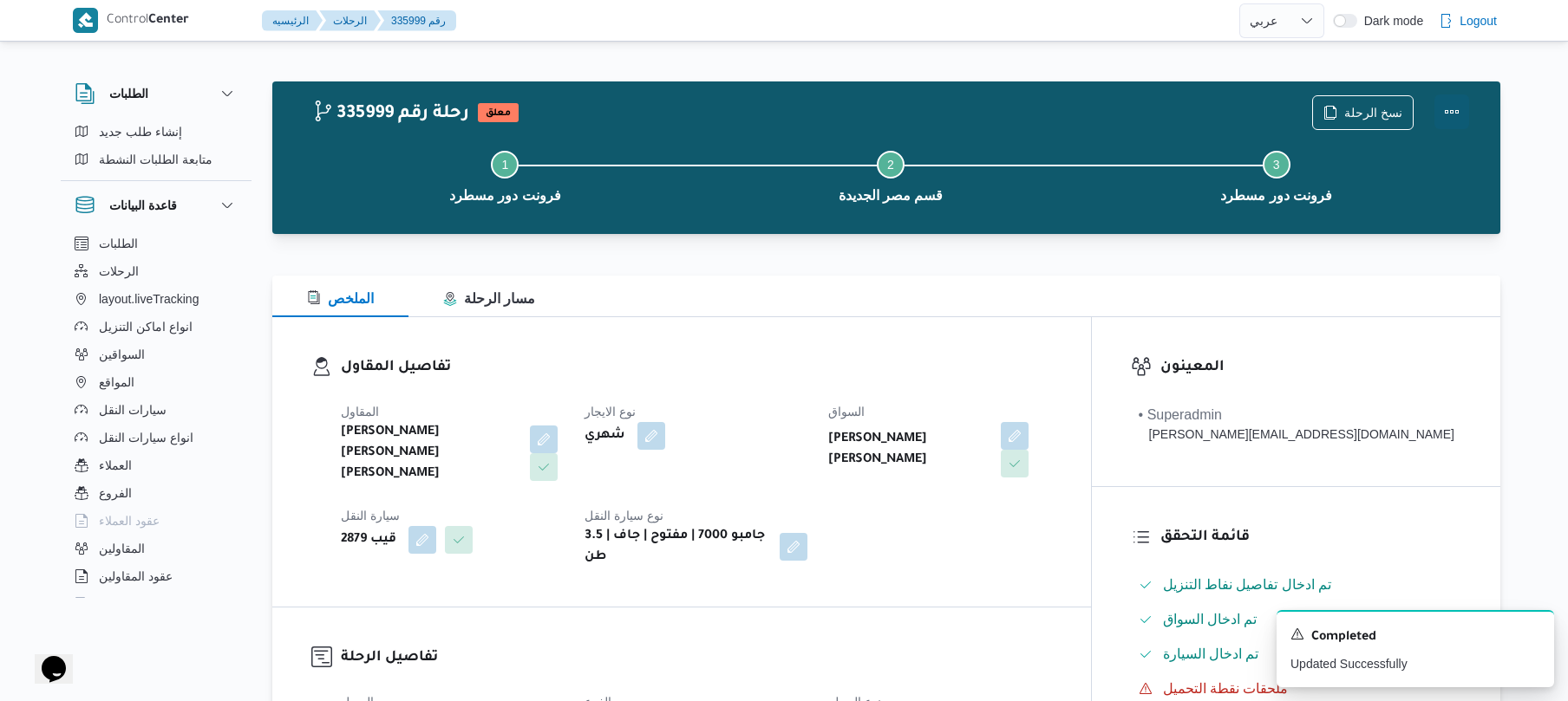
click at [1449, 112] on button "Actions" at bounding box center [1452, 112] width 35 height 35
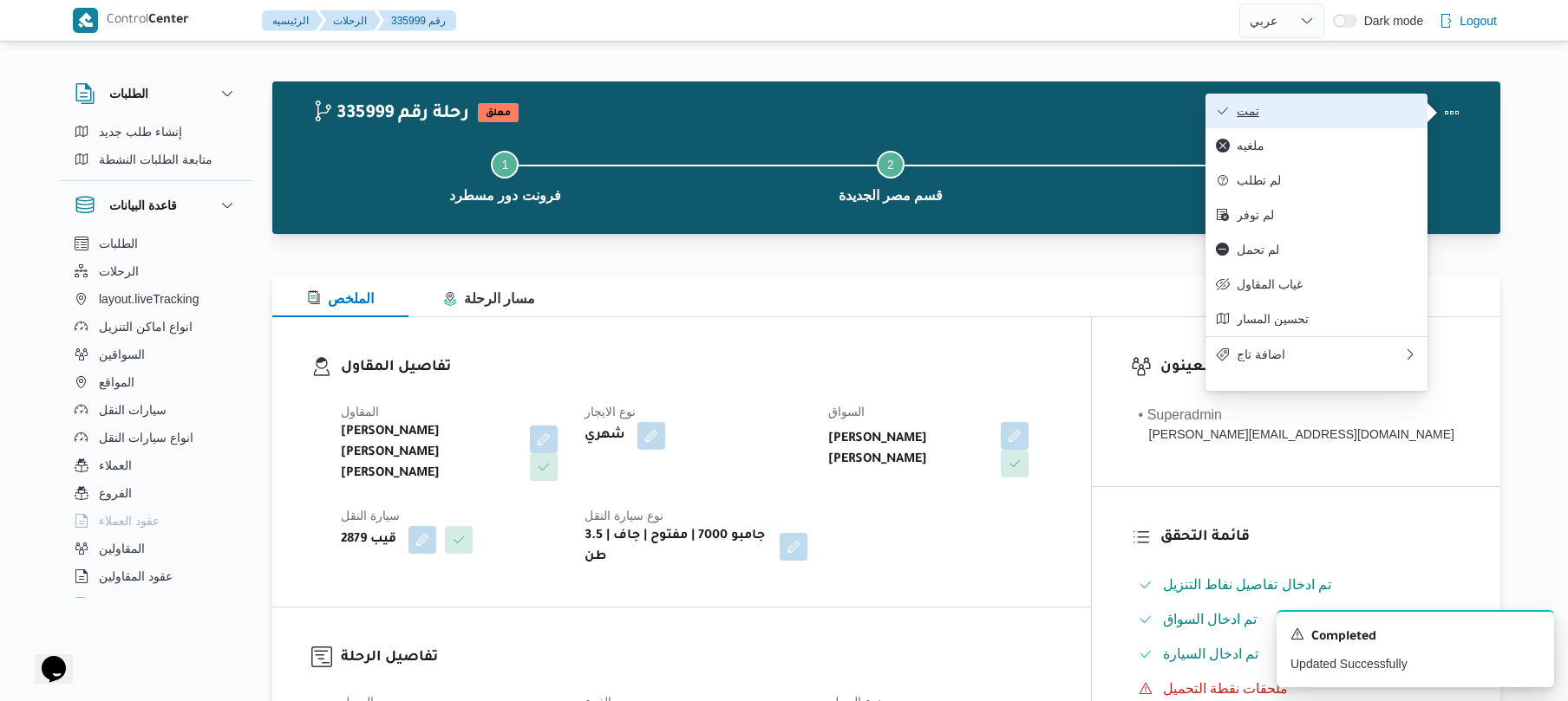
click at [1355, 118] on span "تمت" at bounding box center [1327, 111] width 181 height 14
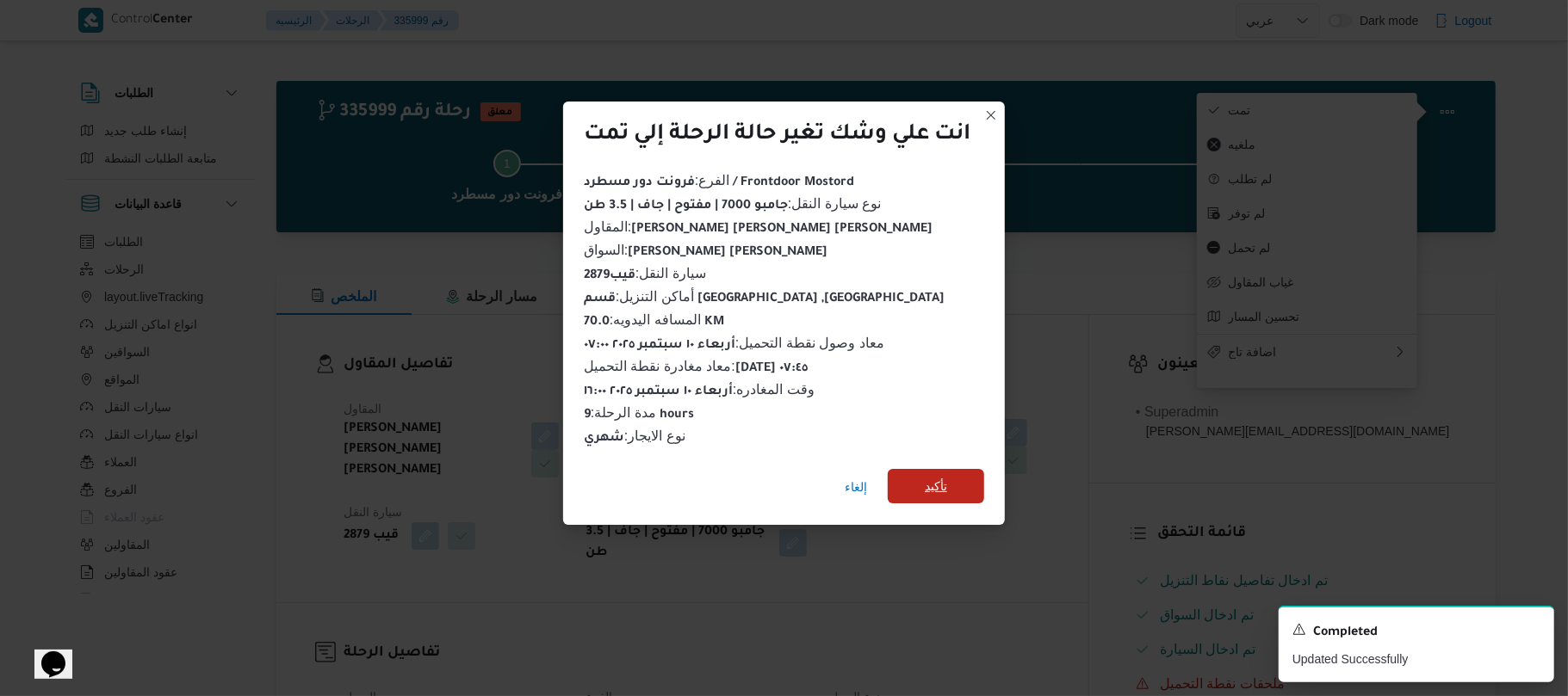
click at [944, 479] on span "تأكيد" at bounding box center [936, 487] width 23 height 21
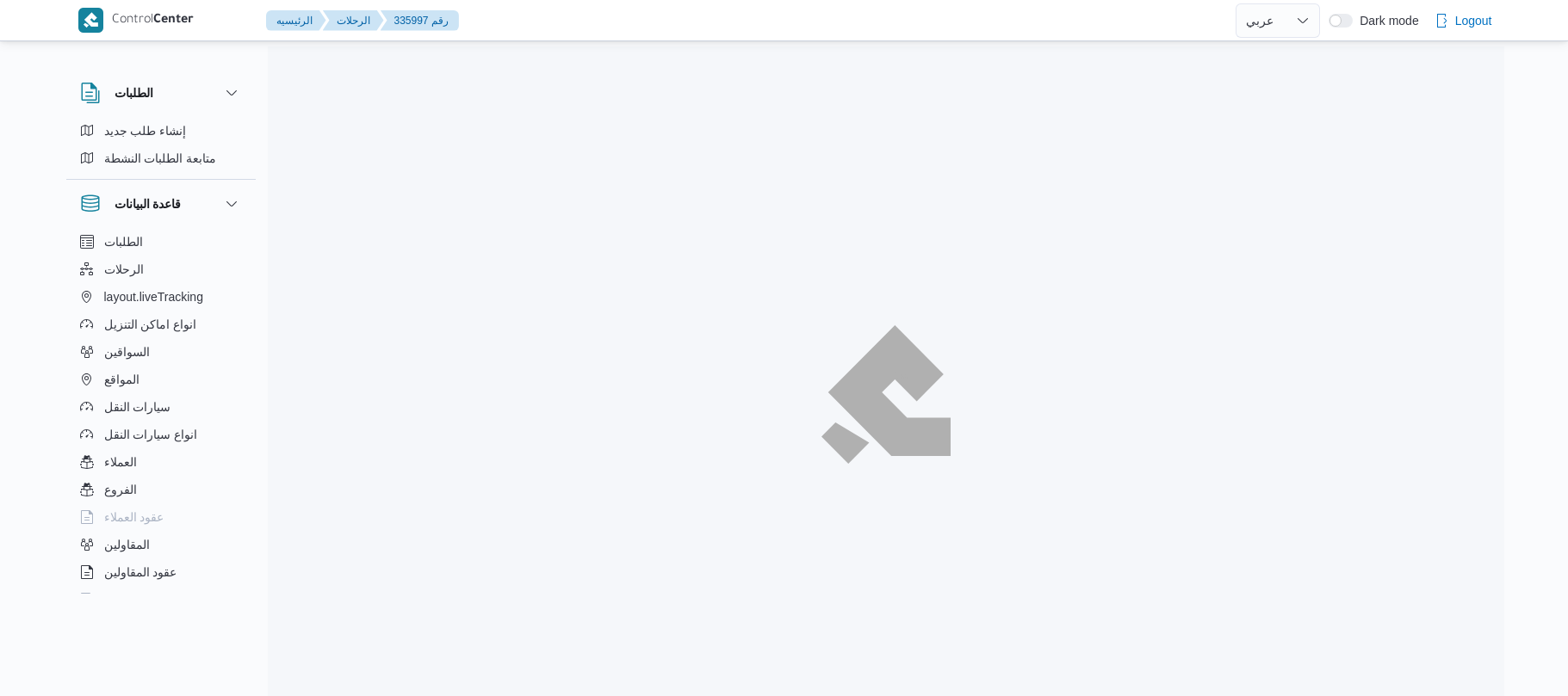
select select "ar"
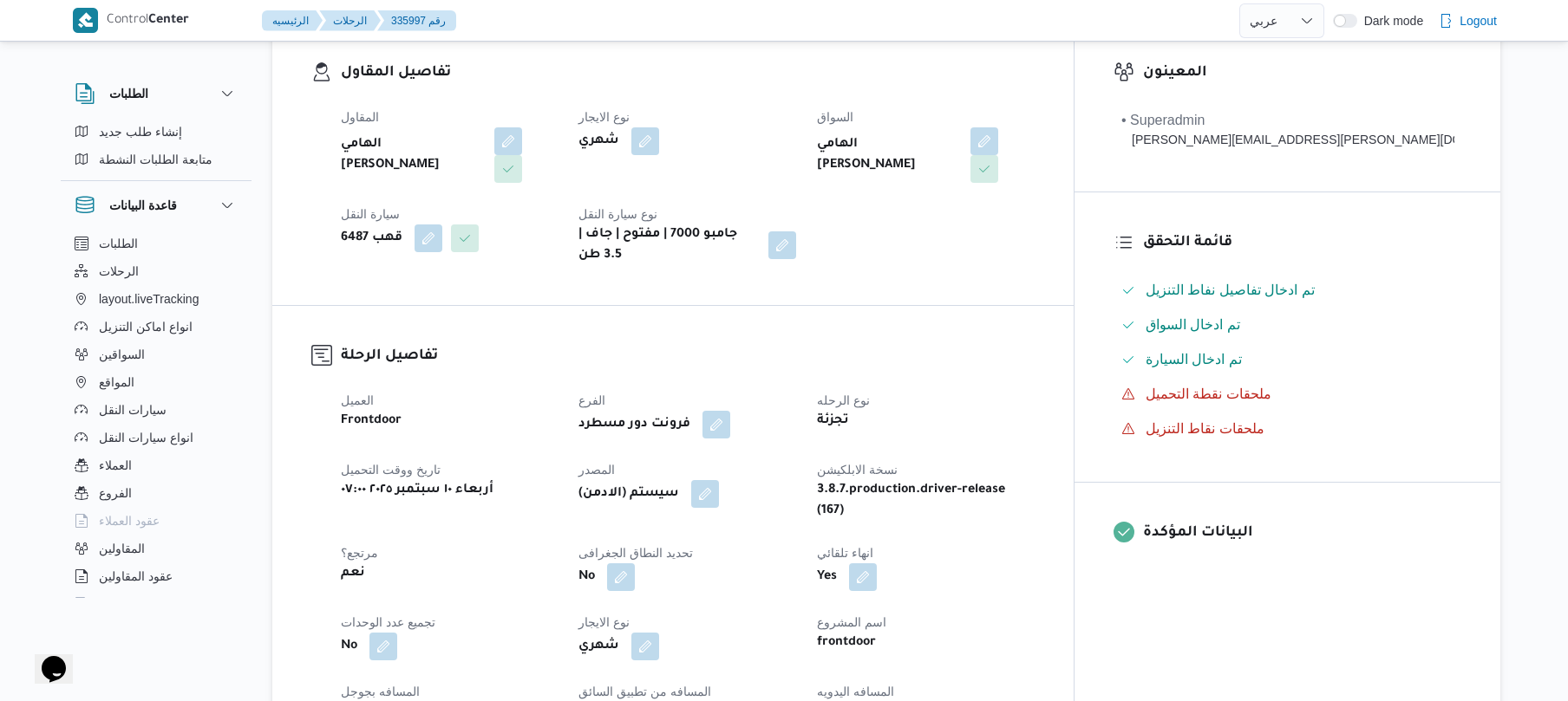
scroll to position [463, 0]
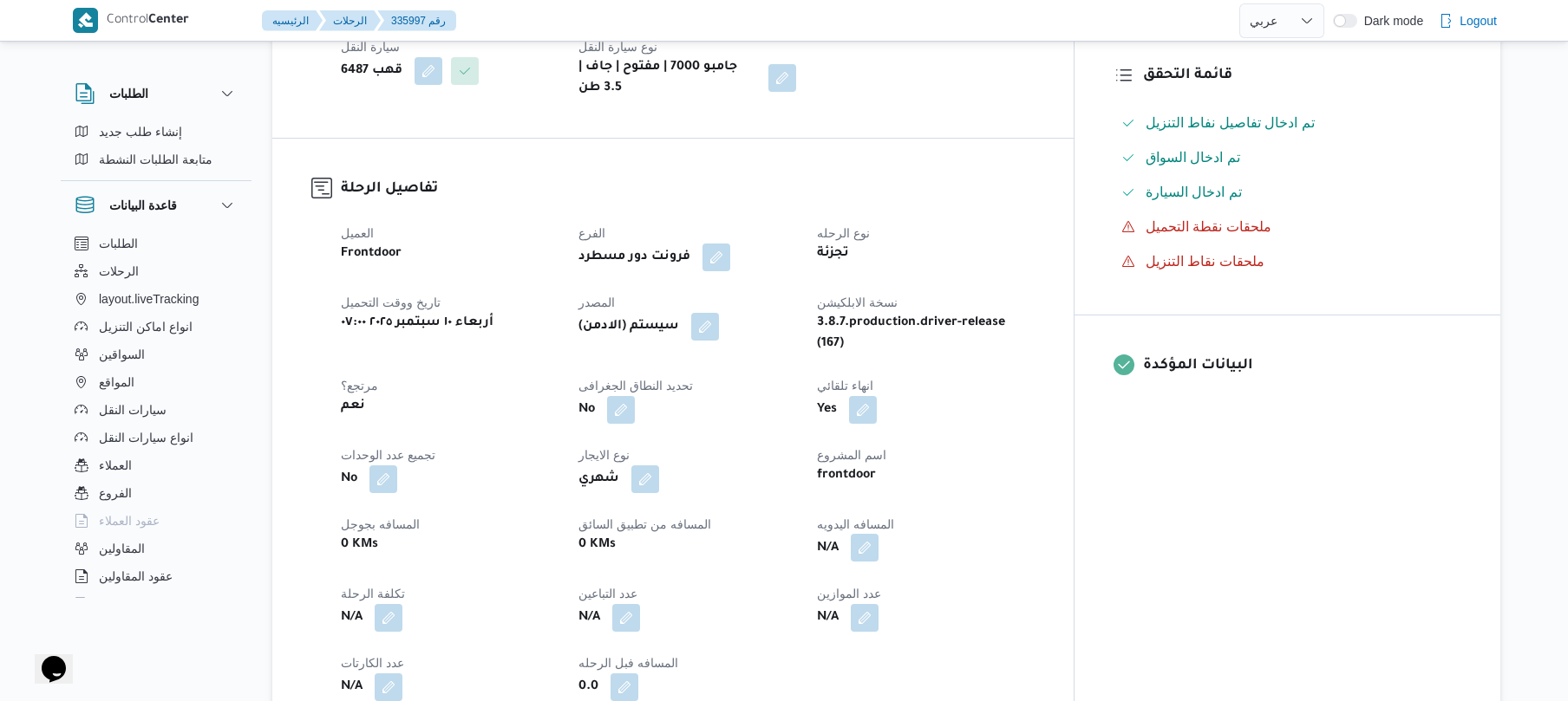
click at [878, 535] on button "button" at bounding box center [864, 548] width 27 height 27
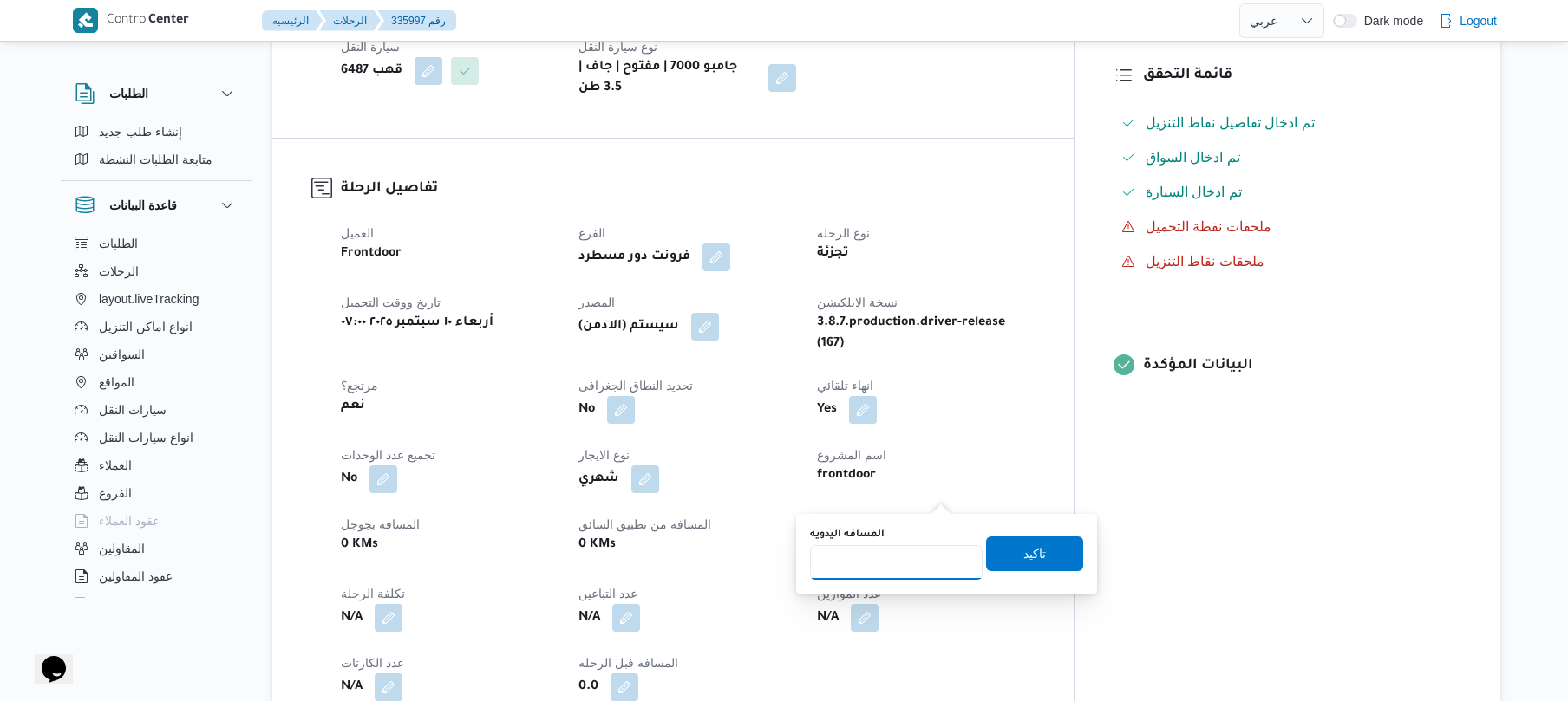
click at [876, 567] on input "المسافه اليدويه" at bounding box center [896, 563] width 172 height 35
type input "120"
click at [1031, 556] on span "تاكيد" at bounding box center [1035, 553] width 23 height 21
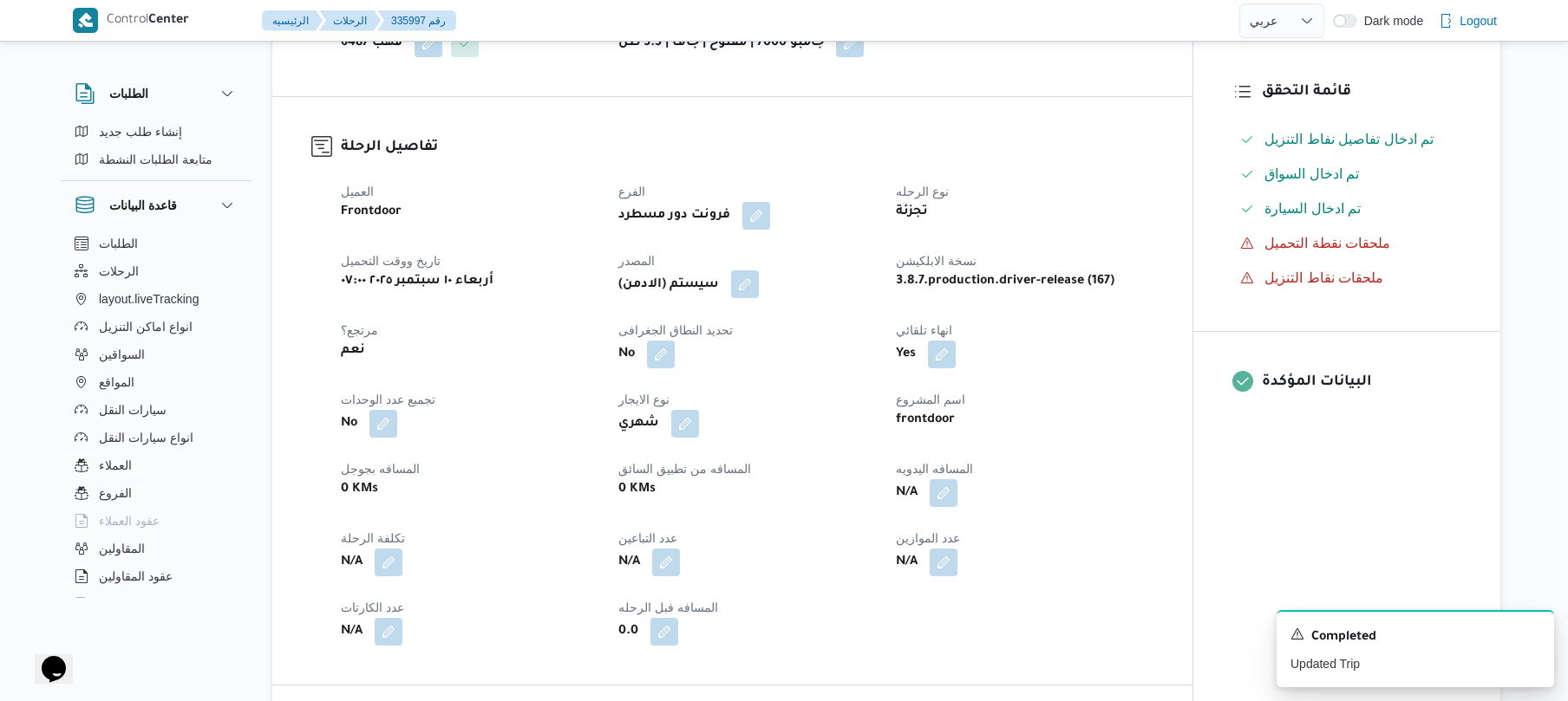
click at [753, 293] on button "button" at bounding box center [745, 284] width 27 height 27
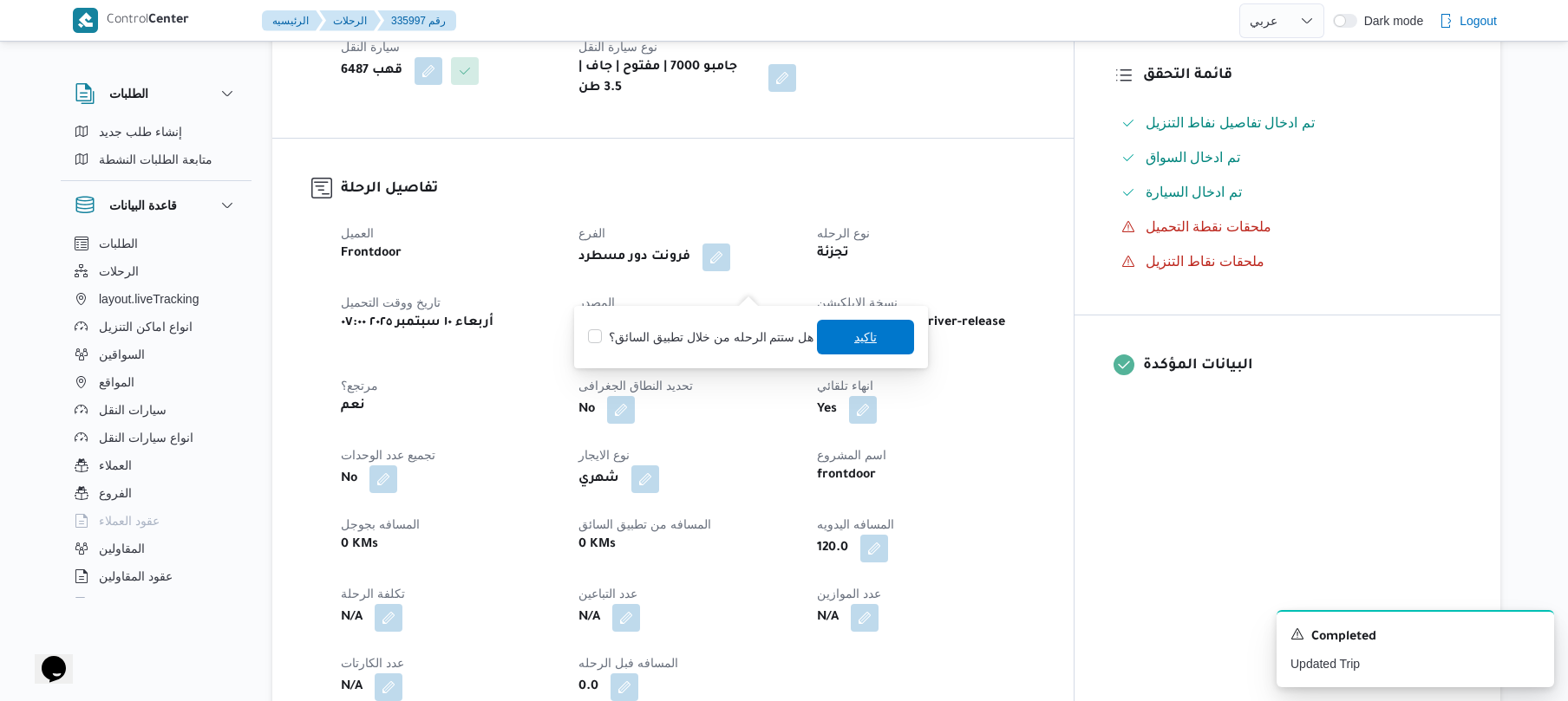
click at [841, 338] on span "تاكيد" at bounding box center [865, 337] width 97 height 35
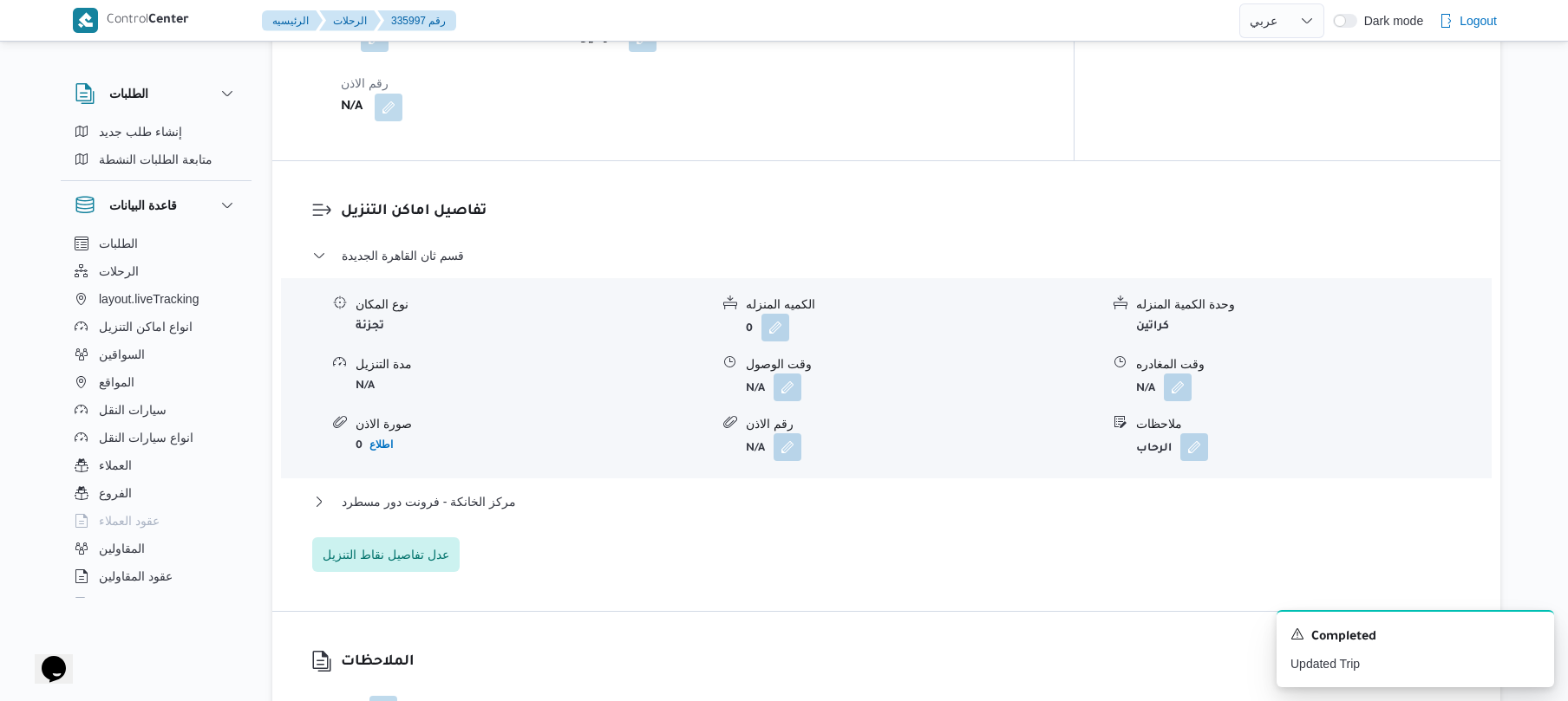
scroll to position [1341, 0]
click at [791, 372] on button "button" at bounding box center [787, 385] width 27 height 27
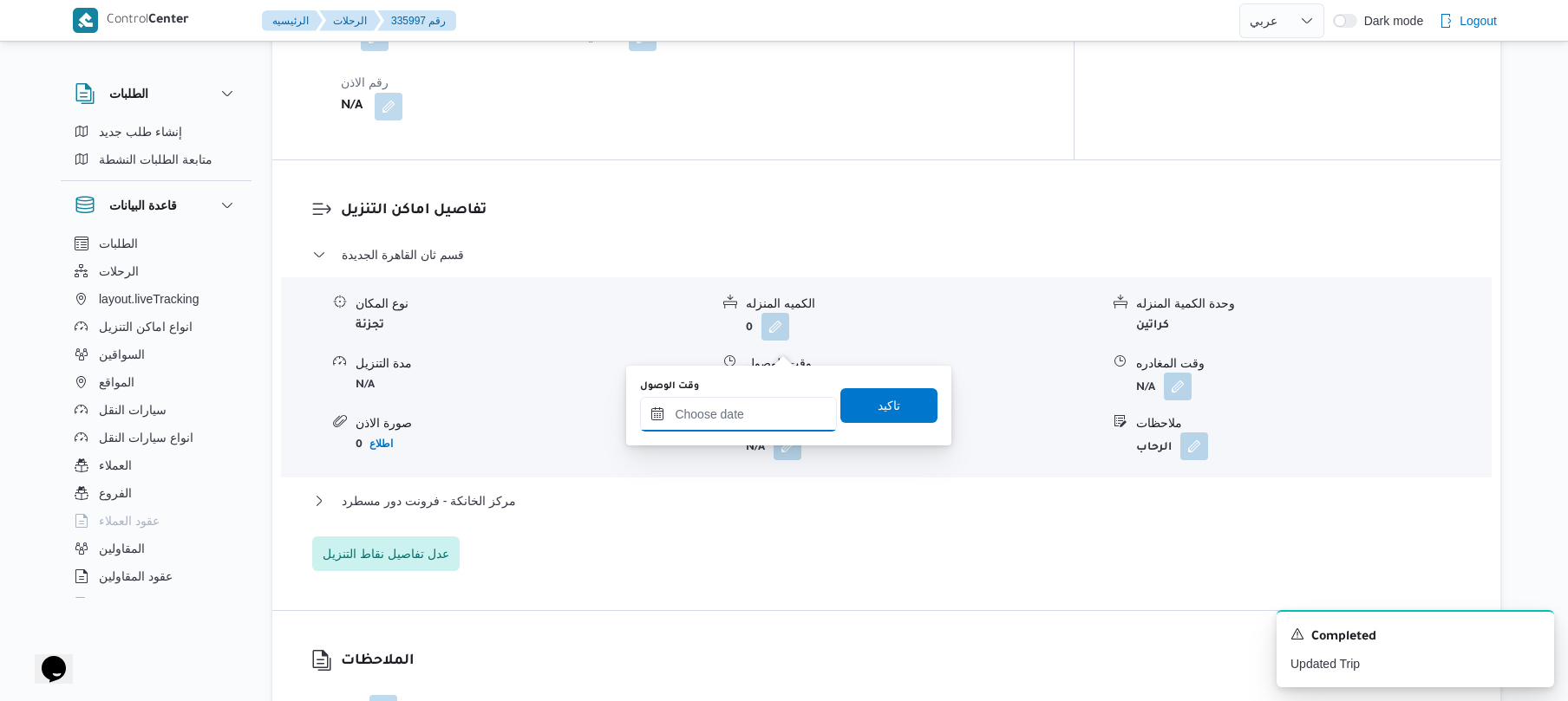
click at [746, 414] on input "وقت الوصول" at bounding box center [738, 414] width 197 height 35
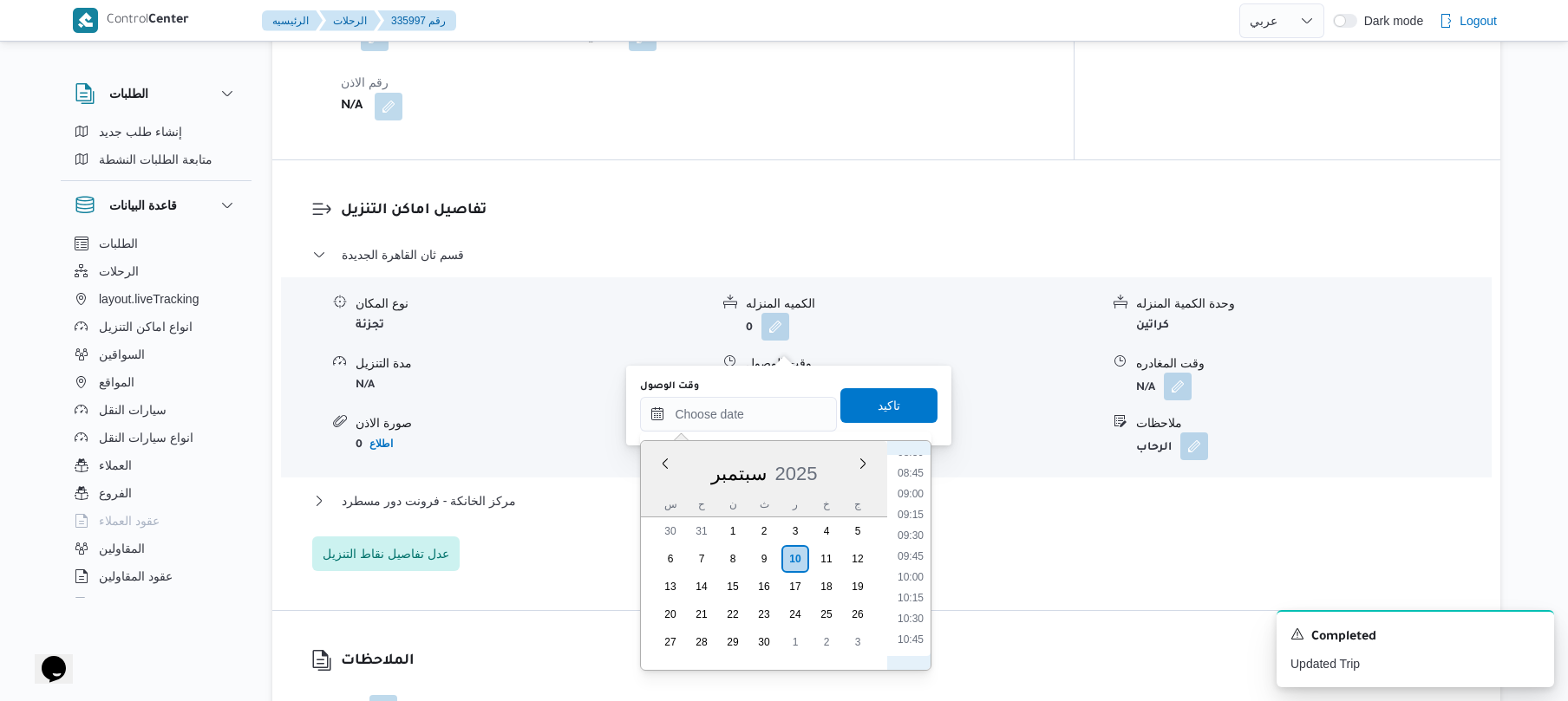
scroll to position [694, 0]
click at [914, 494] on li "08:45" at bounding box center [910, 498] width 40 height 17
type input "[DATE] ٠٨:٤٥"
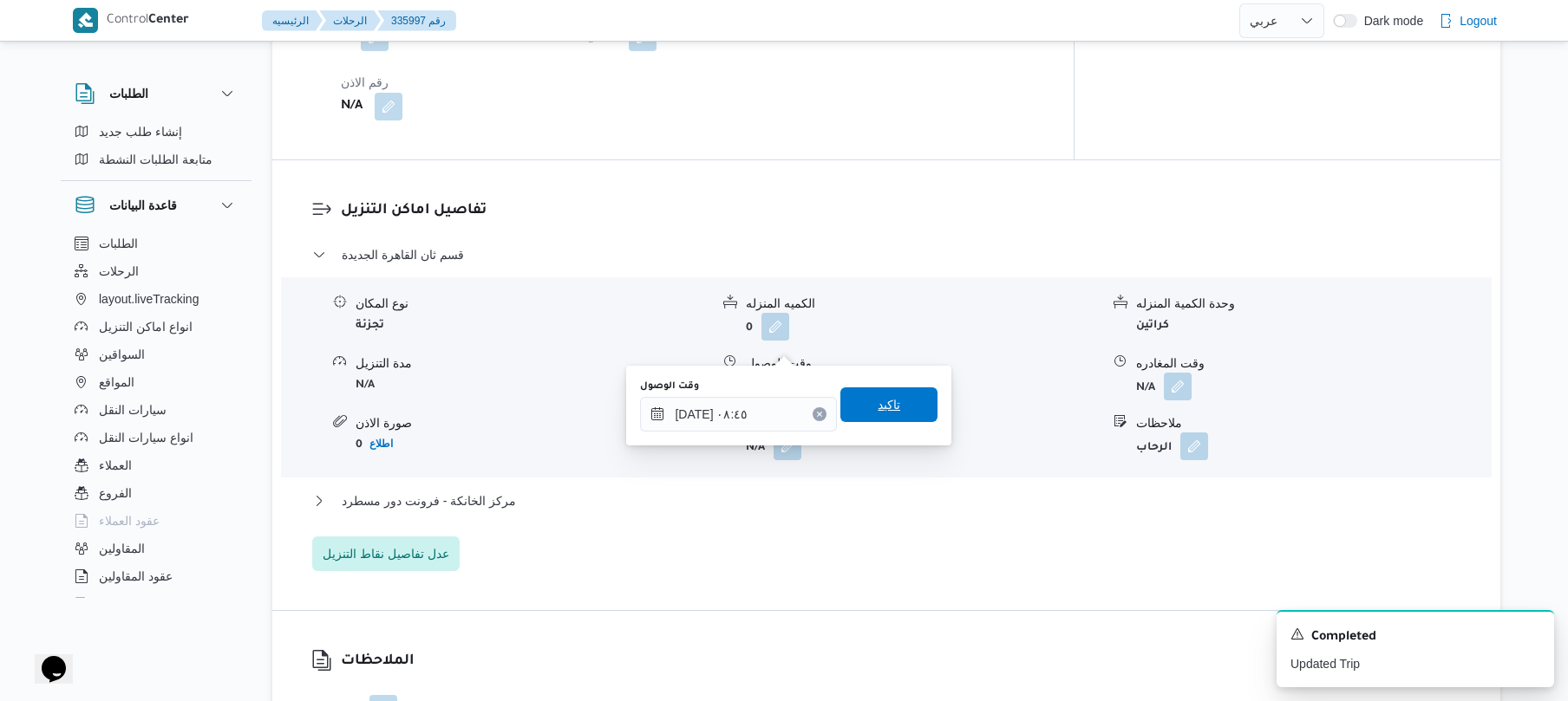
click at [899, 402] on span "تاكيد" at bounding box center [889, 405] width 97 height 35
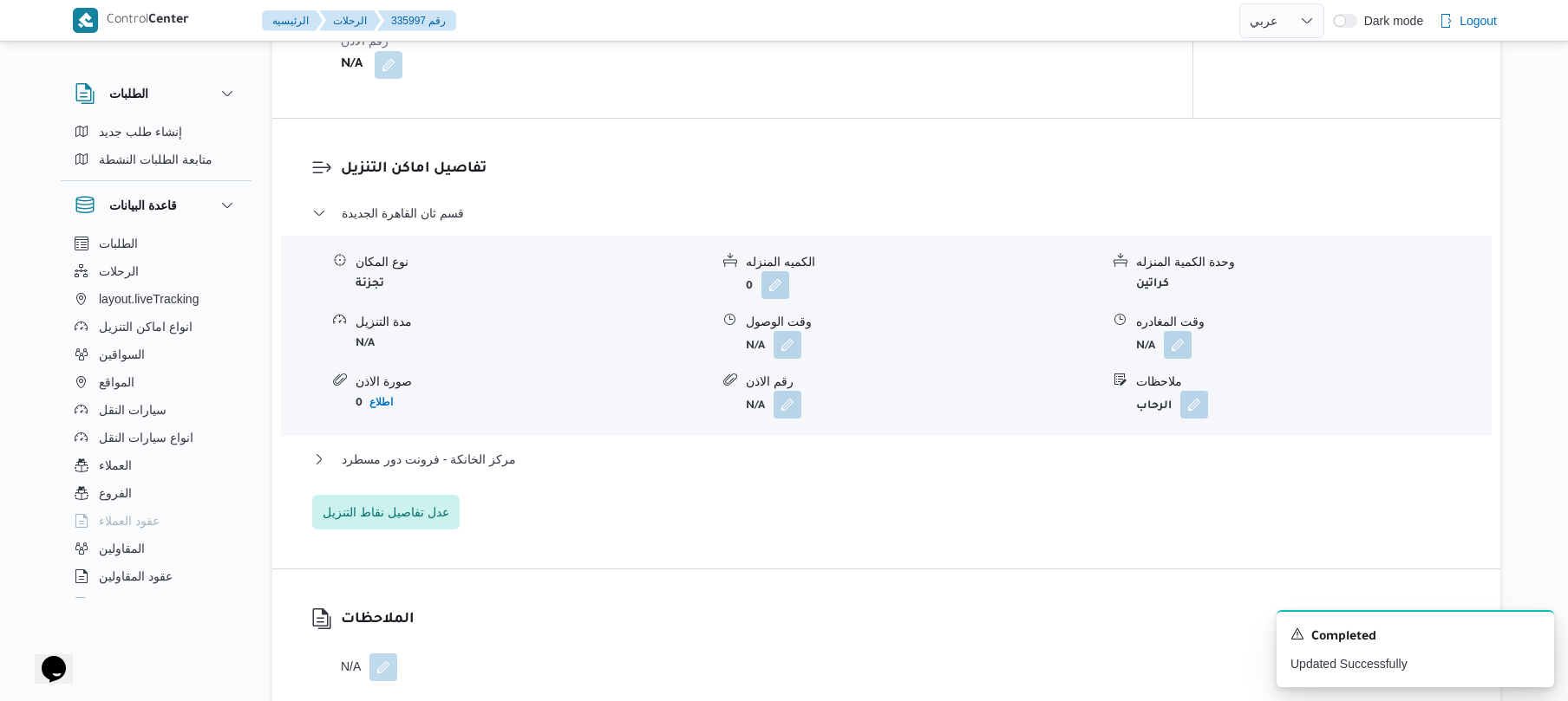
click at [784, 446] on div "قسم ثان القاهرة الجديدة نوع المكان تجزئة الكميه المنزله 0 وحدة الكمية المنزله ك…" at bounding box center [887, 366] width 1149 height 327
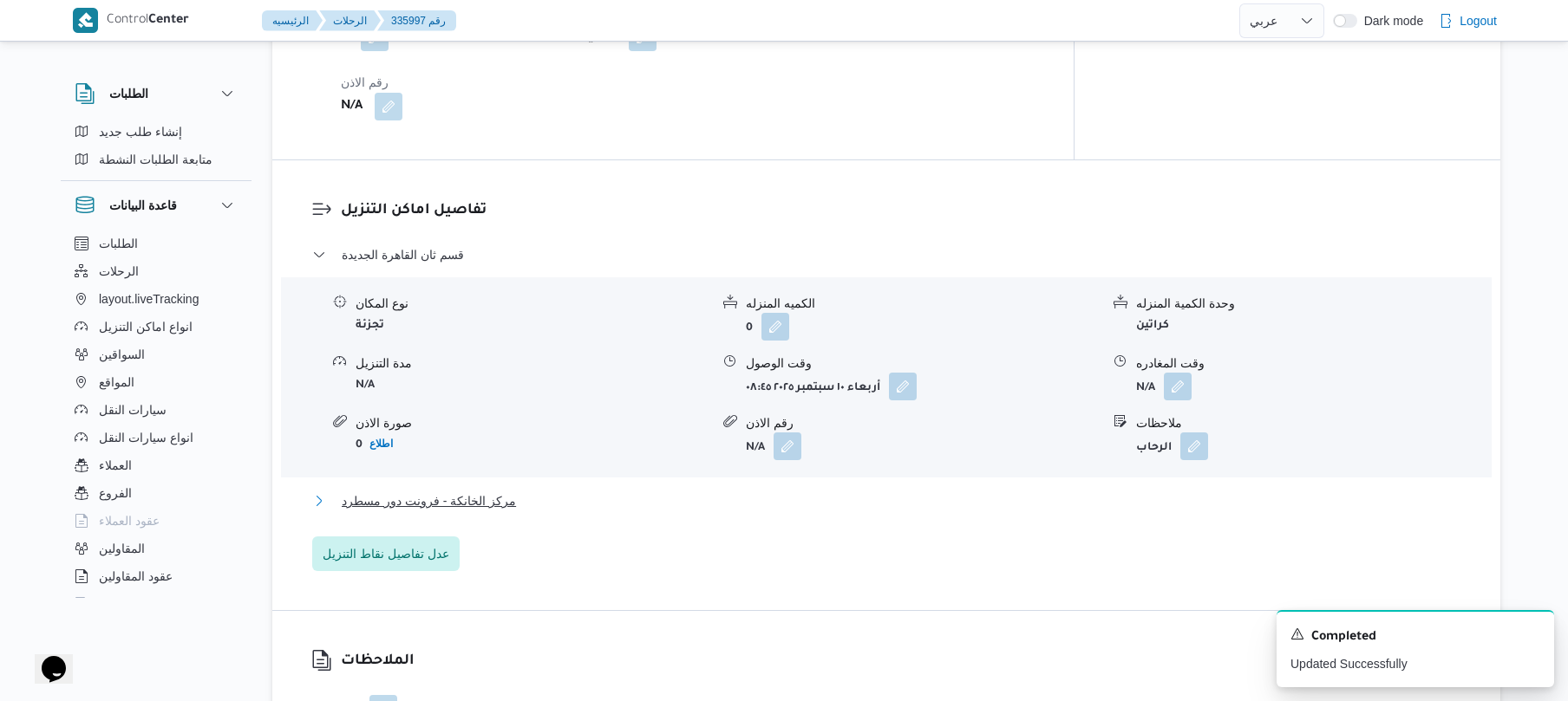
click at [781, 491] on button "مركز الخانكة - فرونت دور مسطرد" at bounding box center [887, 501] width 1149 height 21
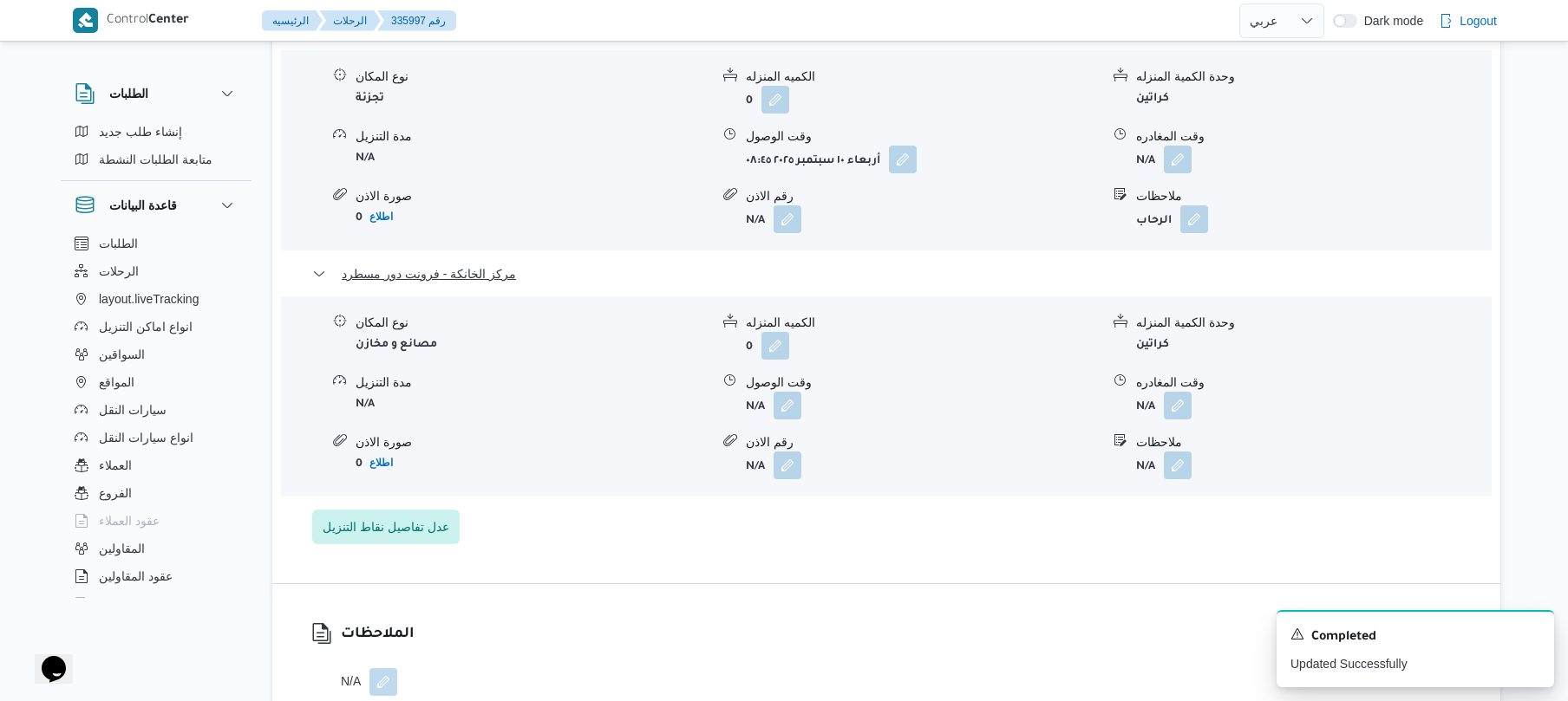
scroll to position [1572, 0]
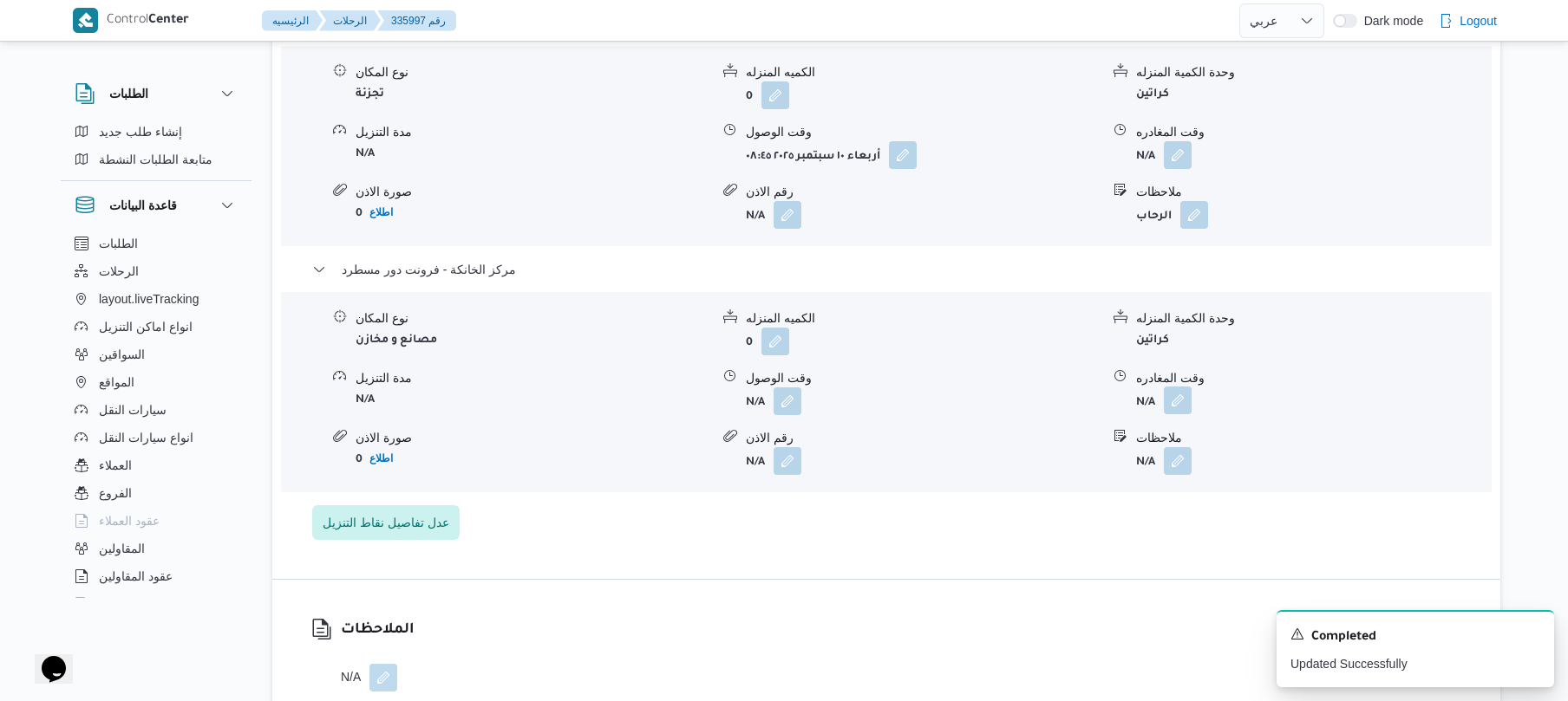
click at [1181, 387] on button "button" at bounding box center [1177, 400] width 27 height 27
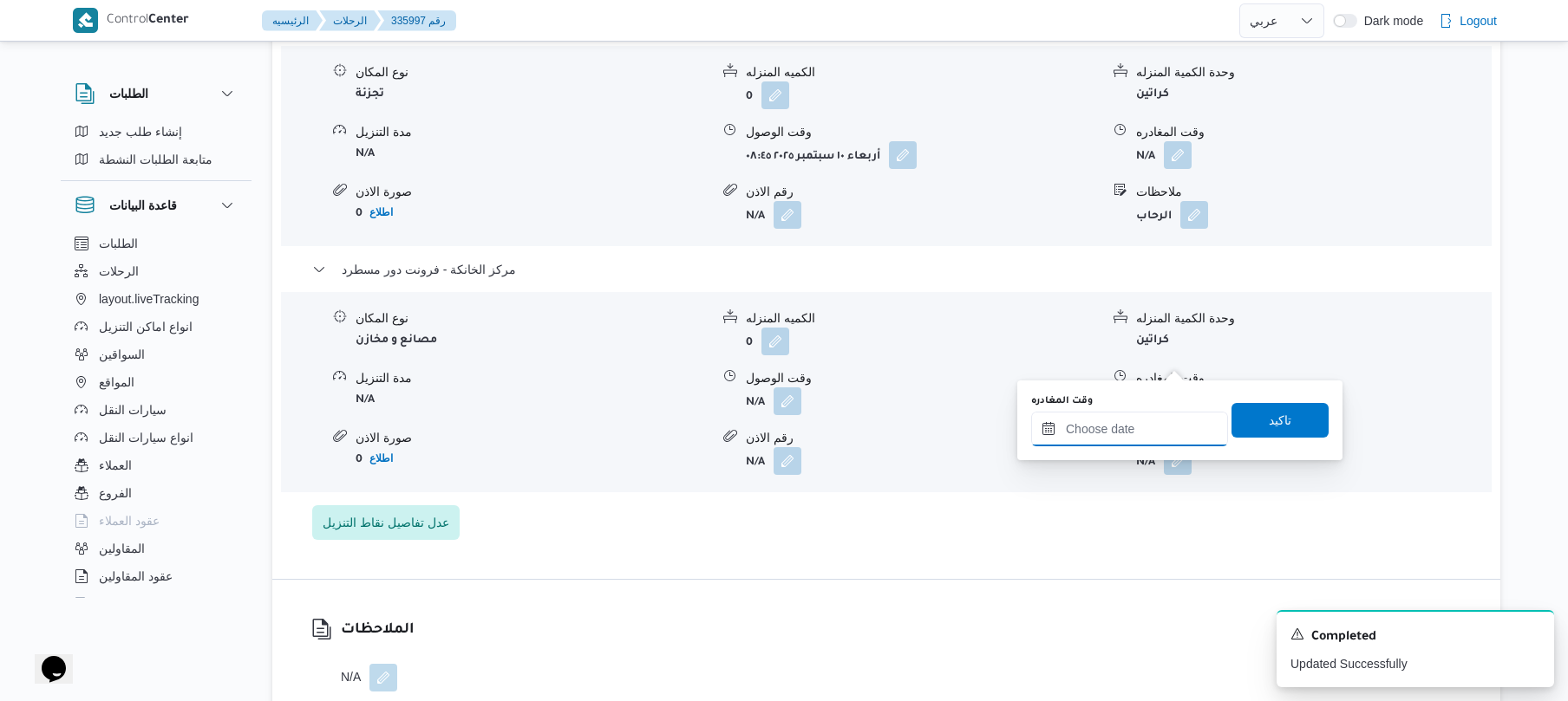
click at [1086, 418] on input "وقت المغادره" at bounding box center [1130, 429] width 197 height 35
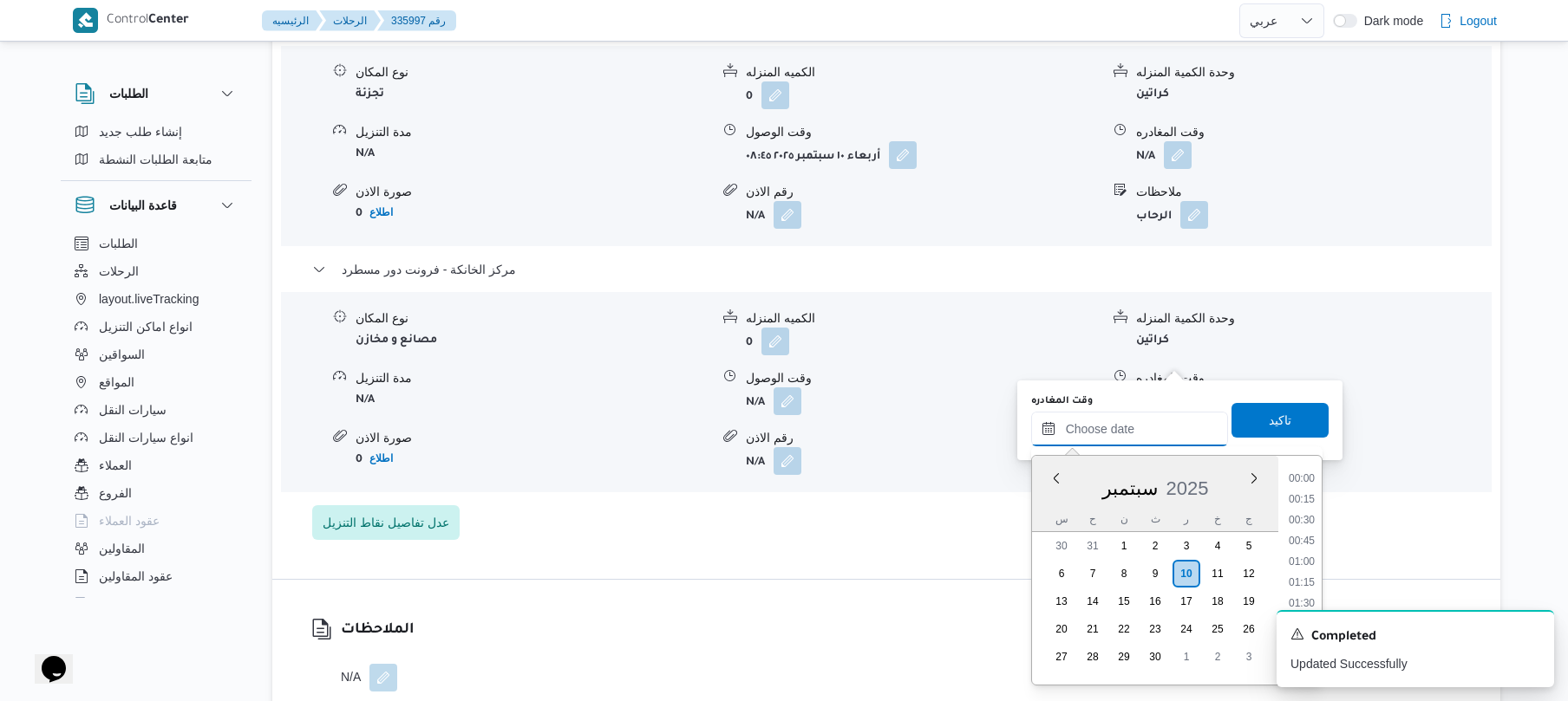
scroll to position [1375, 0]
click at [1305, 473] on li "16:30" at bounding box center [1302, 478] width 40 height 17
type input "[DATE] ١٦:٣٠"
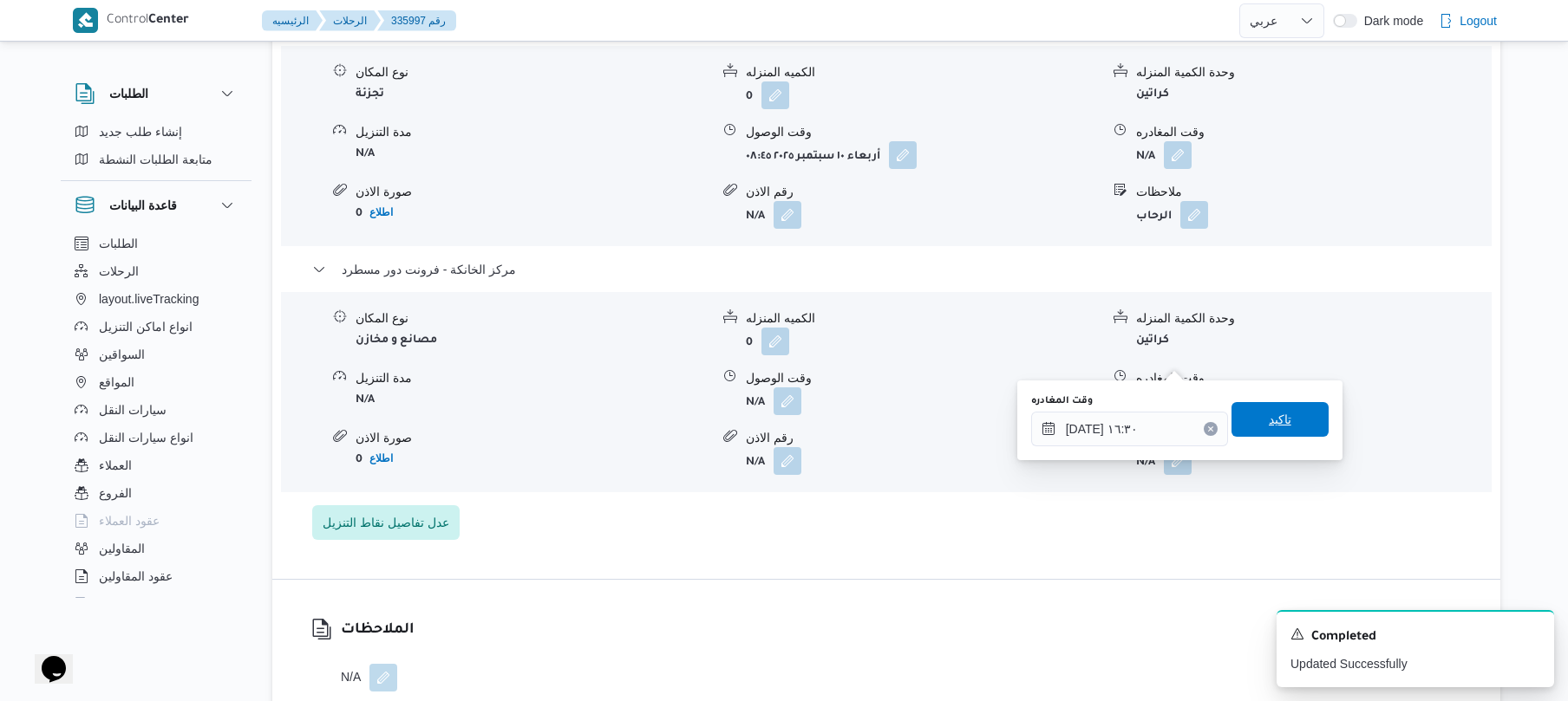
click at [1287, 421] on span "تاكيد" at bounding box center [1279, 419] width 97 height 35
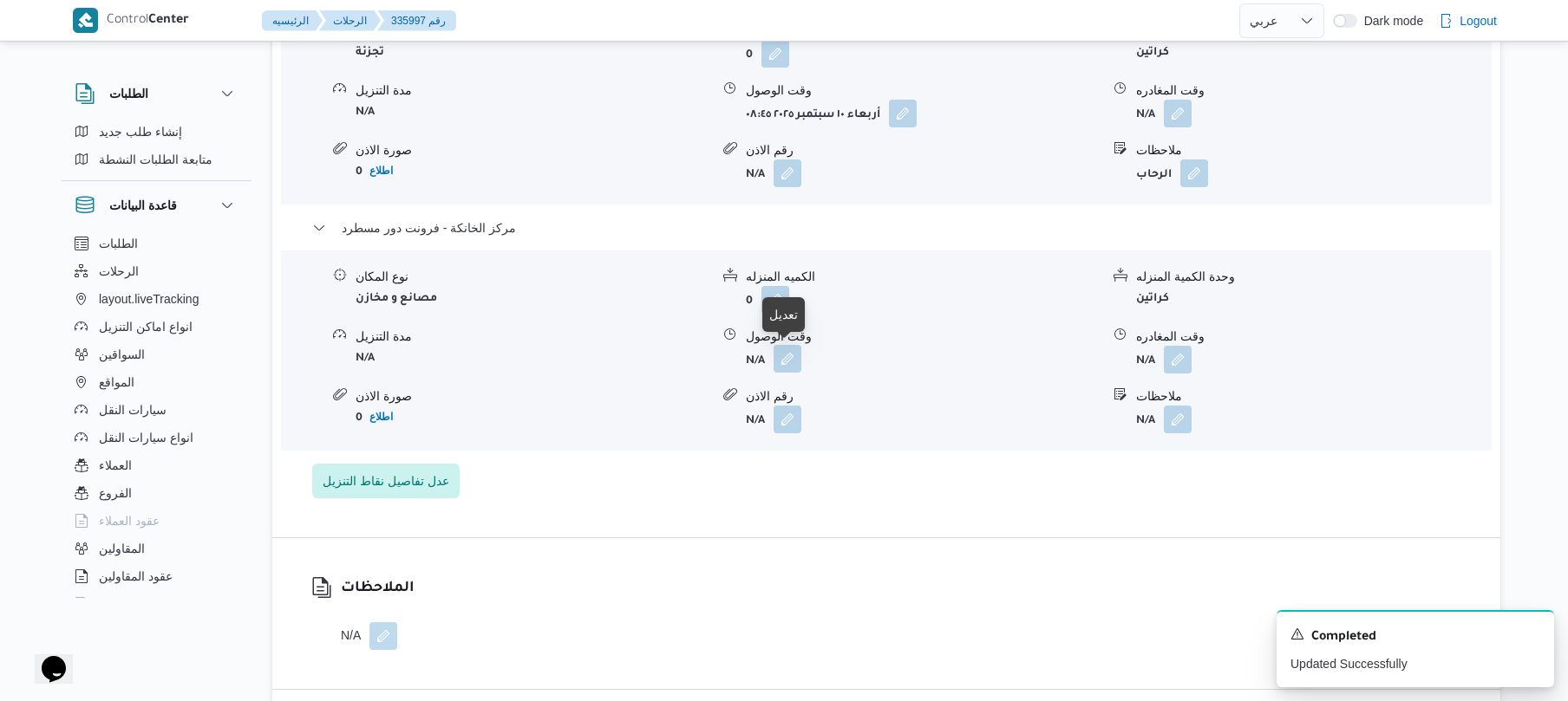
click at [789, 360] on button "button" at bounding box center [787, 359] width 27 height 27
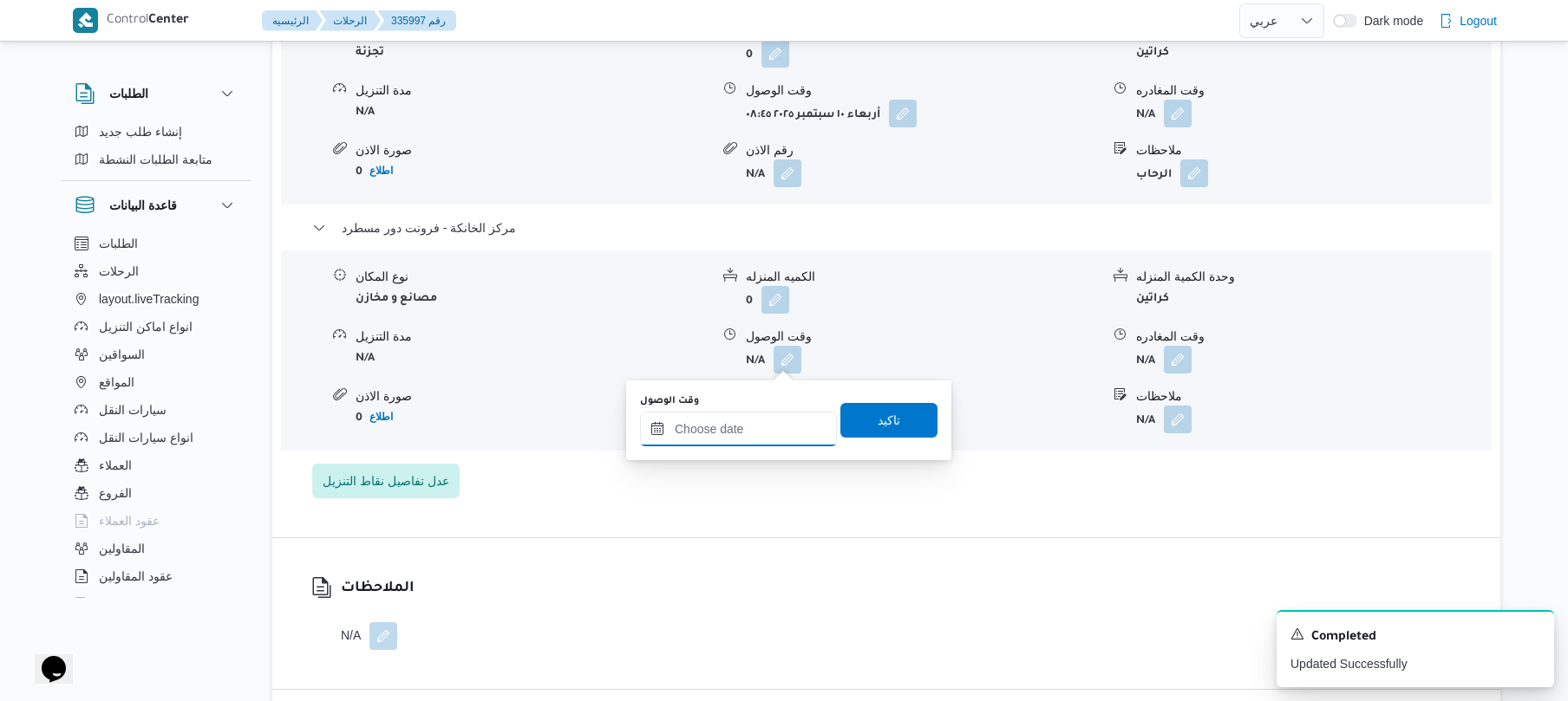
click at [748, 434] on input "وقت الوصول" at bounding box center [738, 429] width 197 height 35
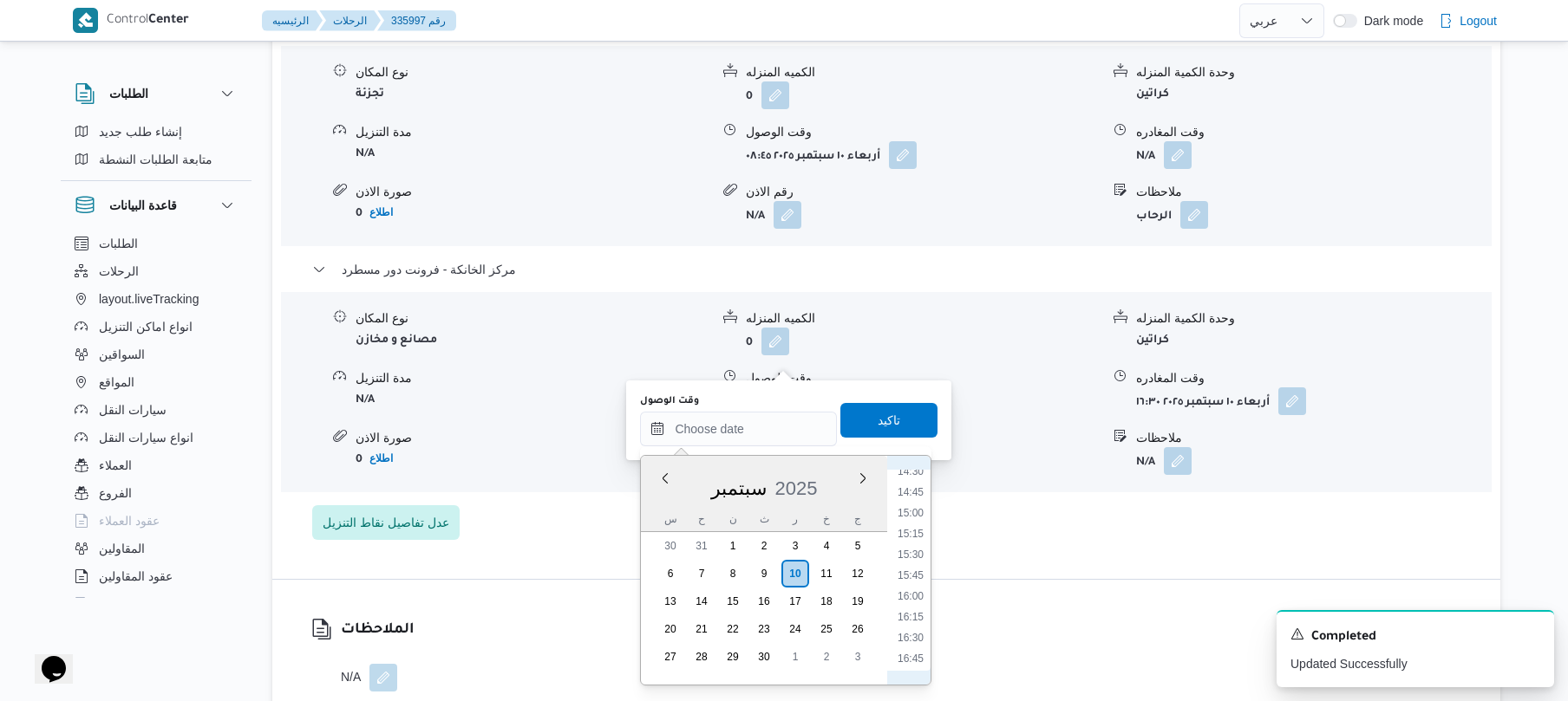
scroll to position [1204, 0]
click at [912, 619] on li "16:15" at bounding box center [910, 626] width 40 height 17
type input "[DATE] ١٦:١٥"
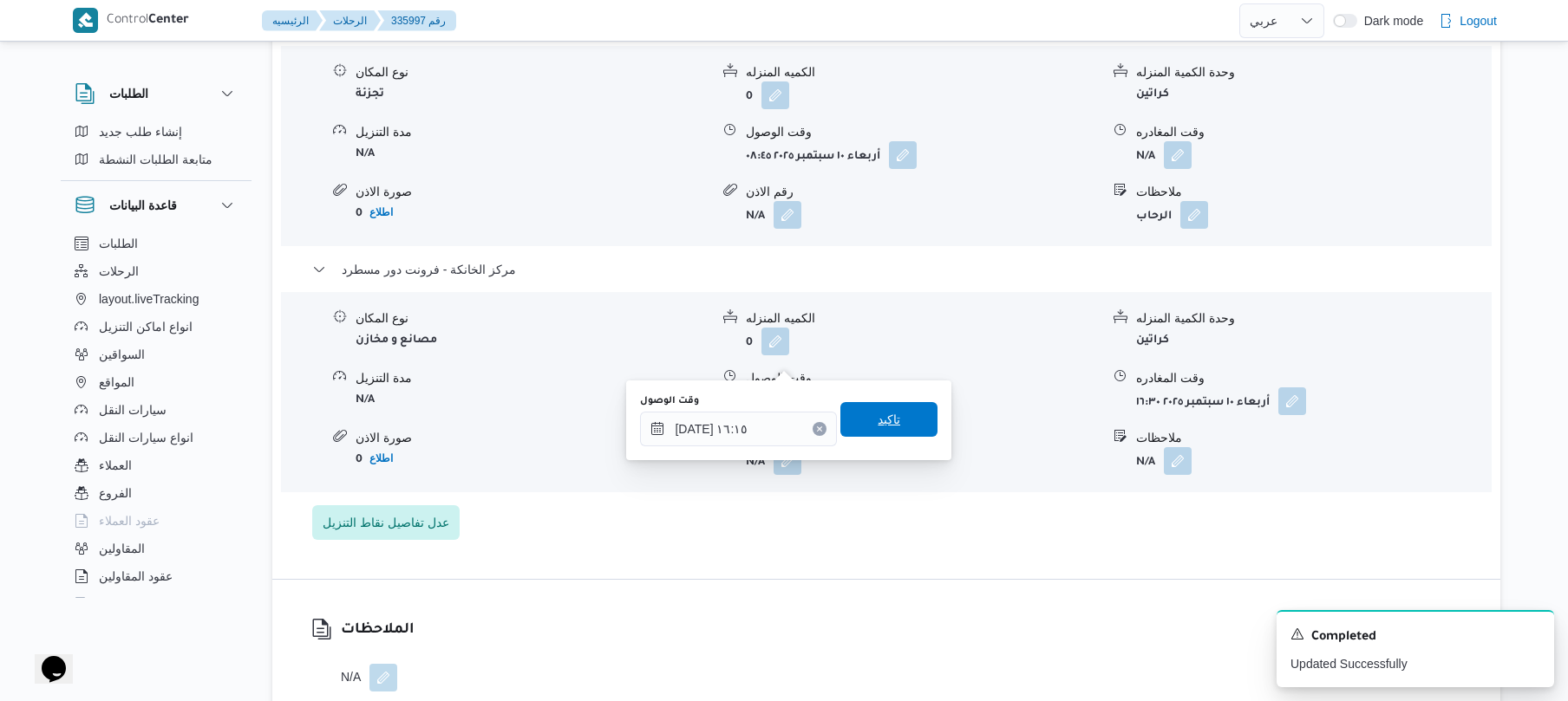
click at [890, 423] on span "تاكيد" at bounding box center [889, 419] width 97 height 35
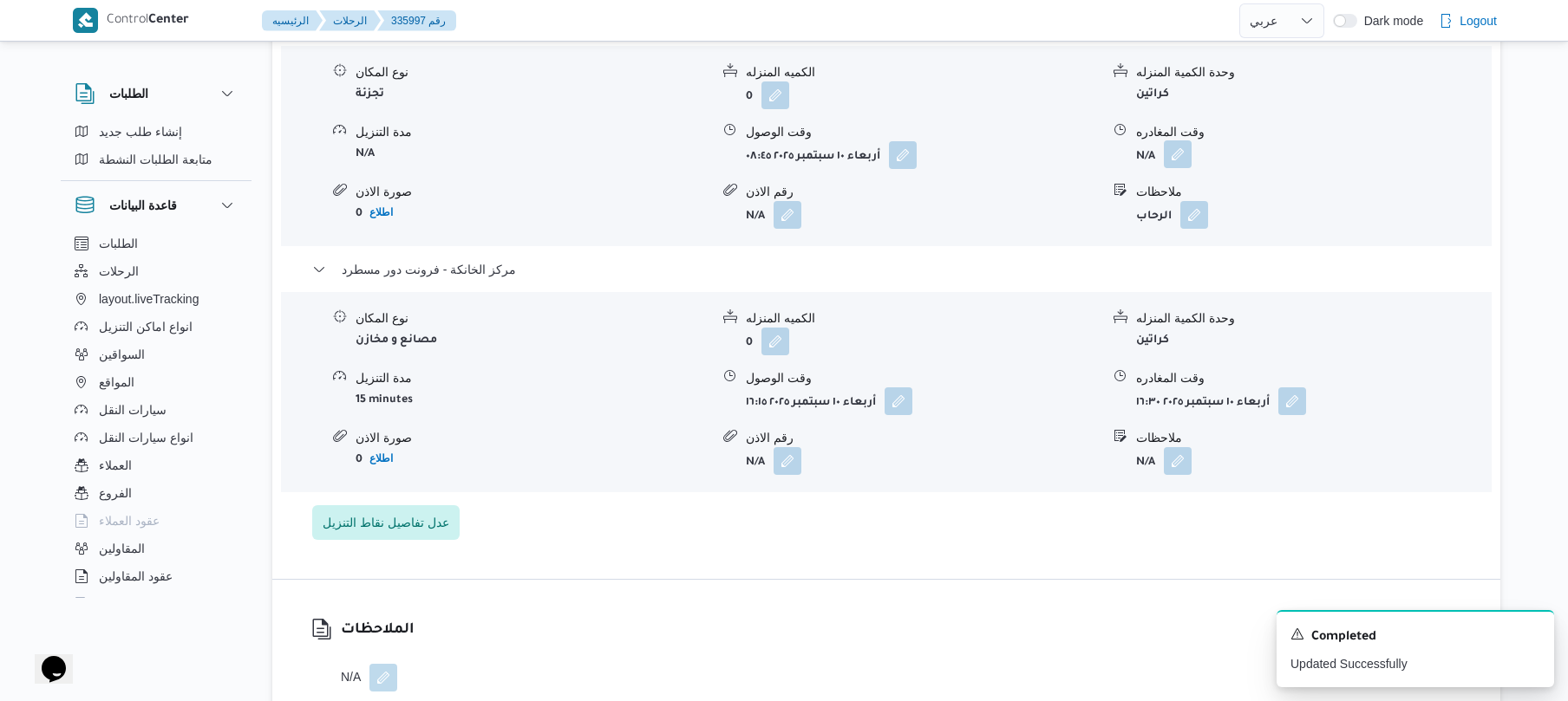
click at [1181, 140] on button "button" at bounding box center [1177, 153] width 27 height 27
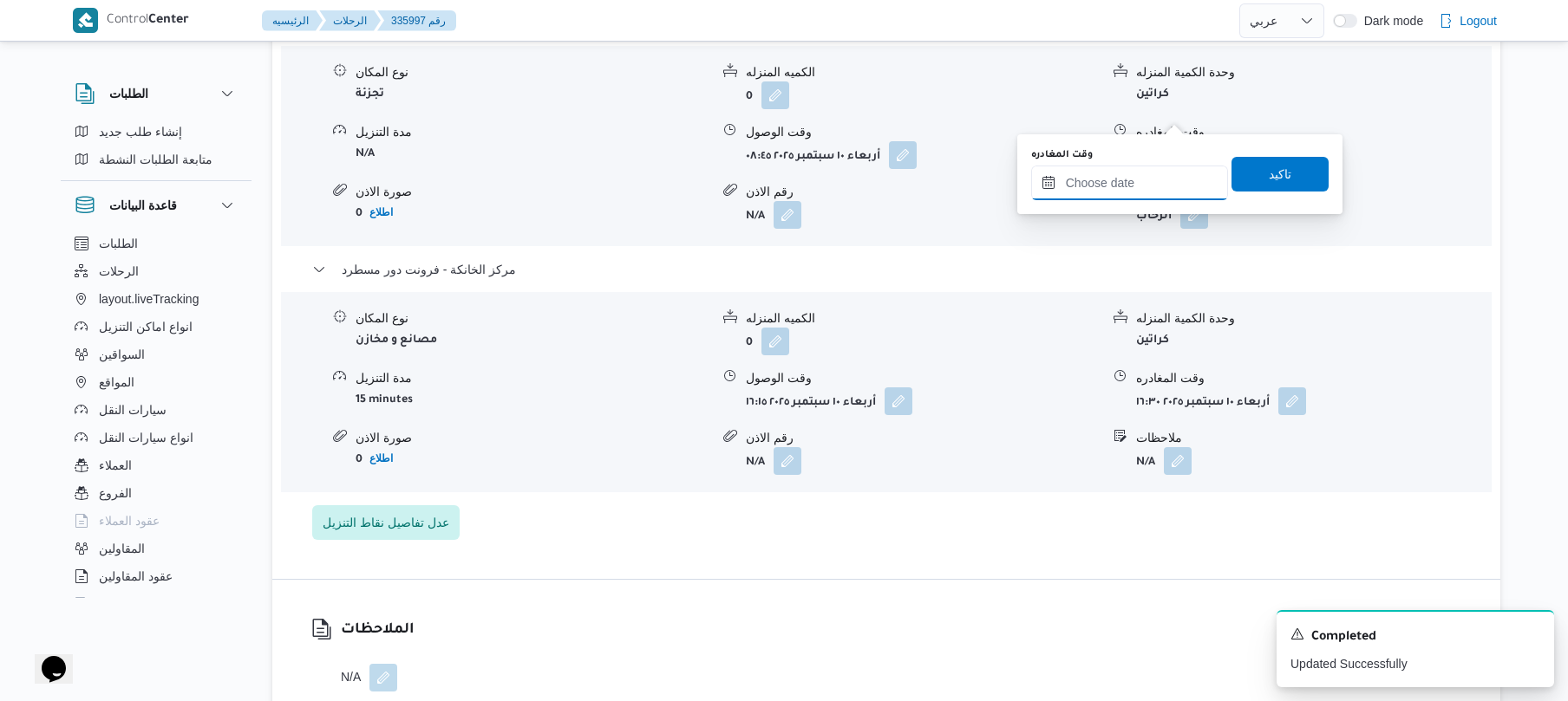
click at [1090, 195] on input "وقت المغادره" at bounding box center [1130, 183] width 197 height 35
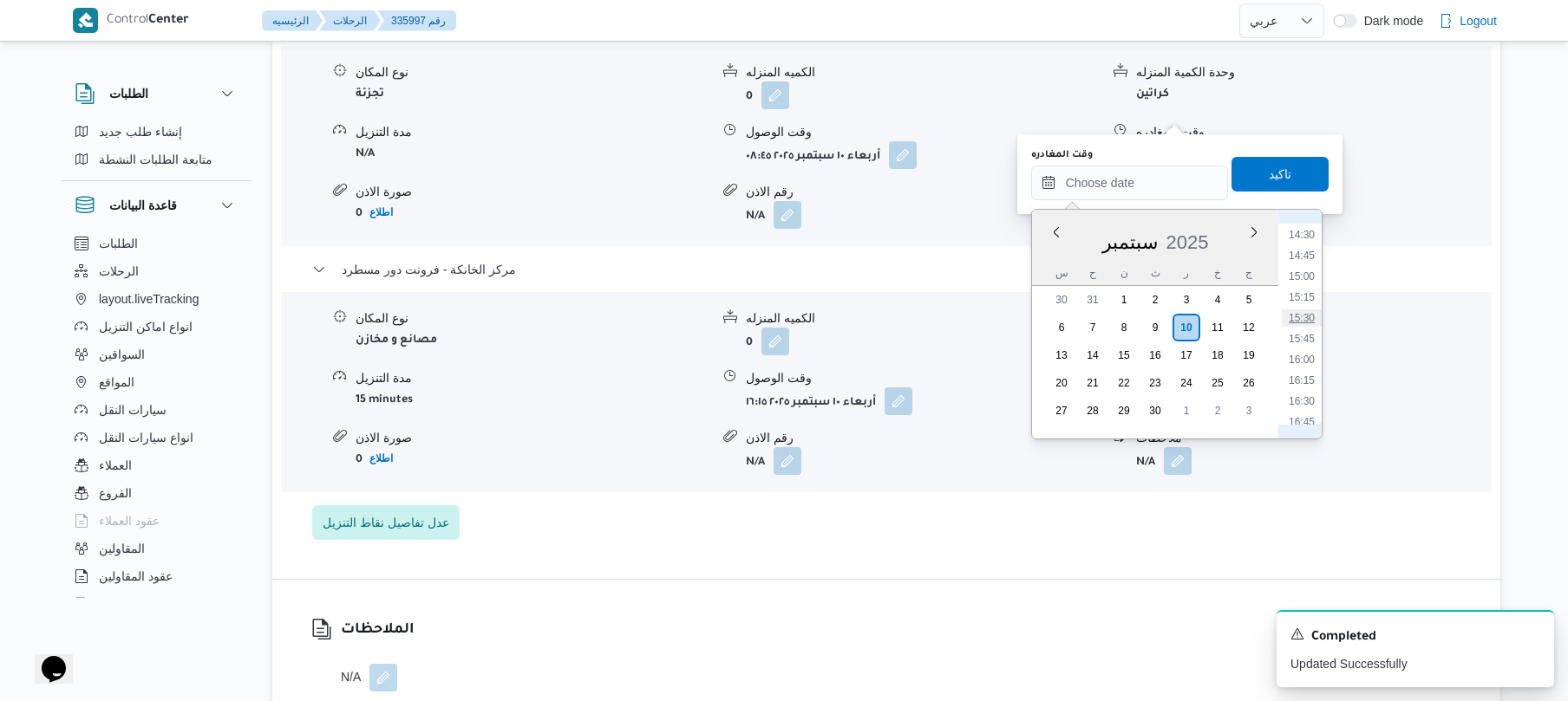
click at [1306, 320] on li "15:30" at bounding box center [1302, 318] width 40 height 17
type input "[DATE] ١٥:٣٠"
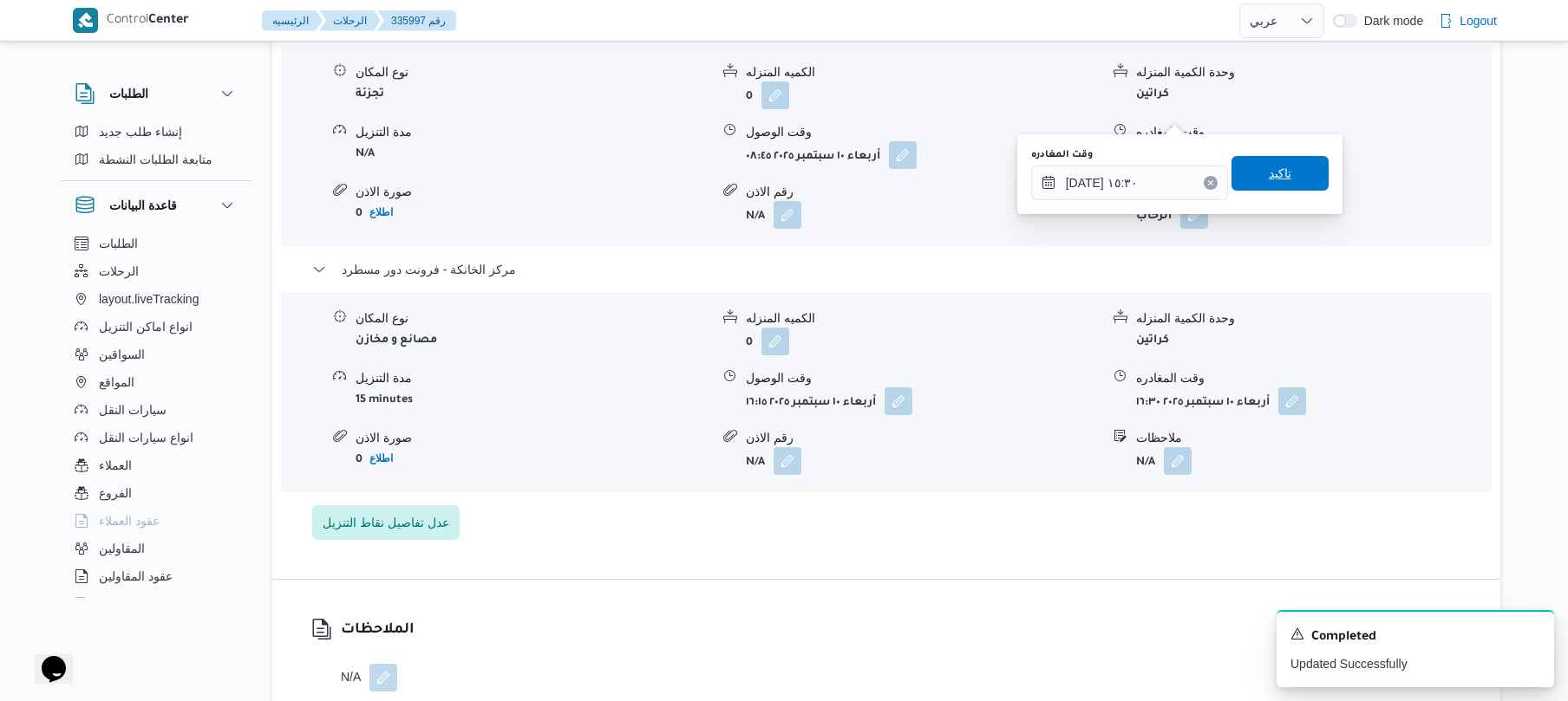
click at [1294, 184] on span "تاكيد" at bounding box center [1279, 173] width 97 height 35
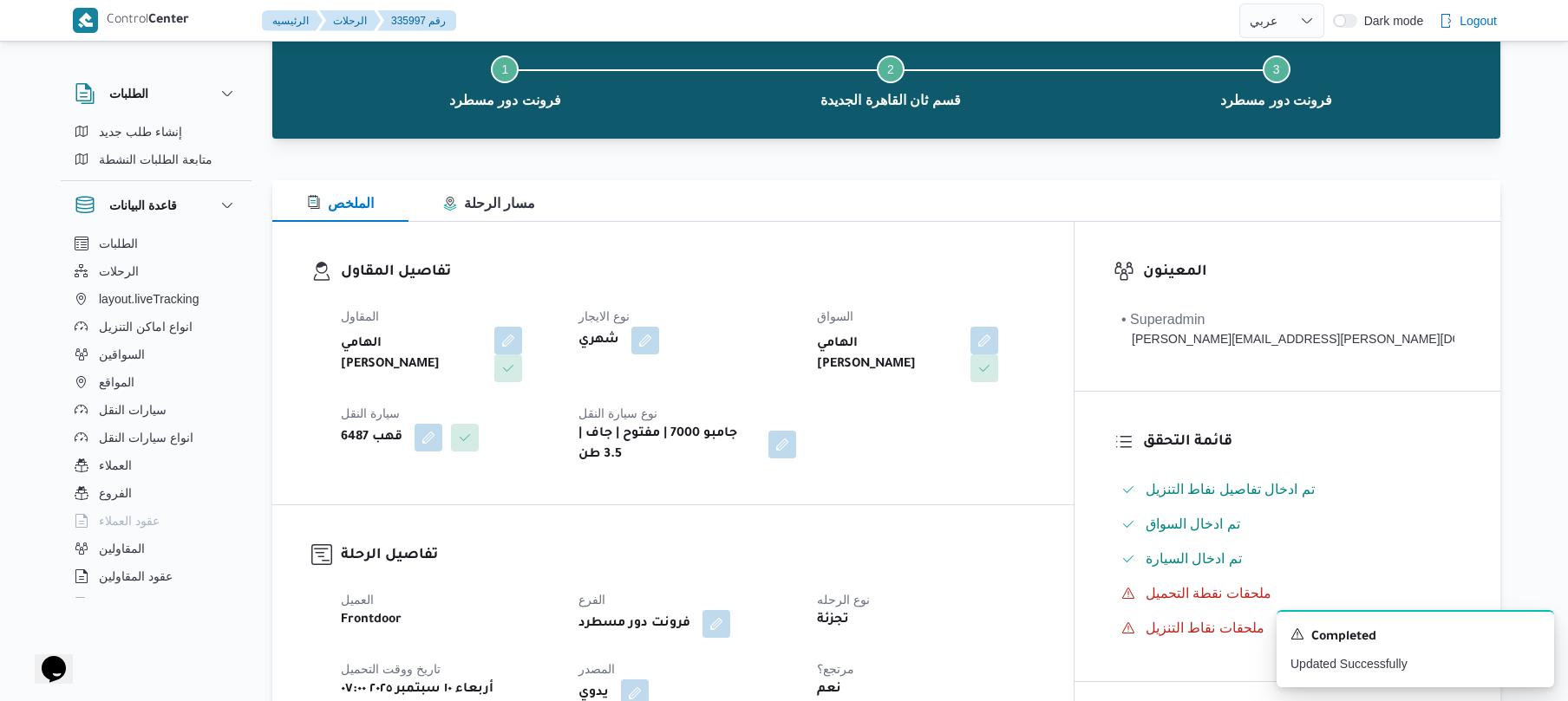
scroll to position [0, 0]
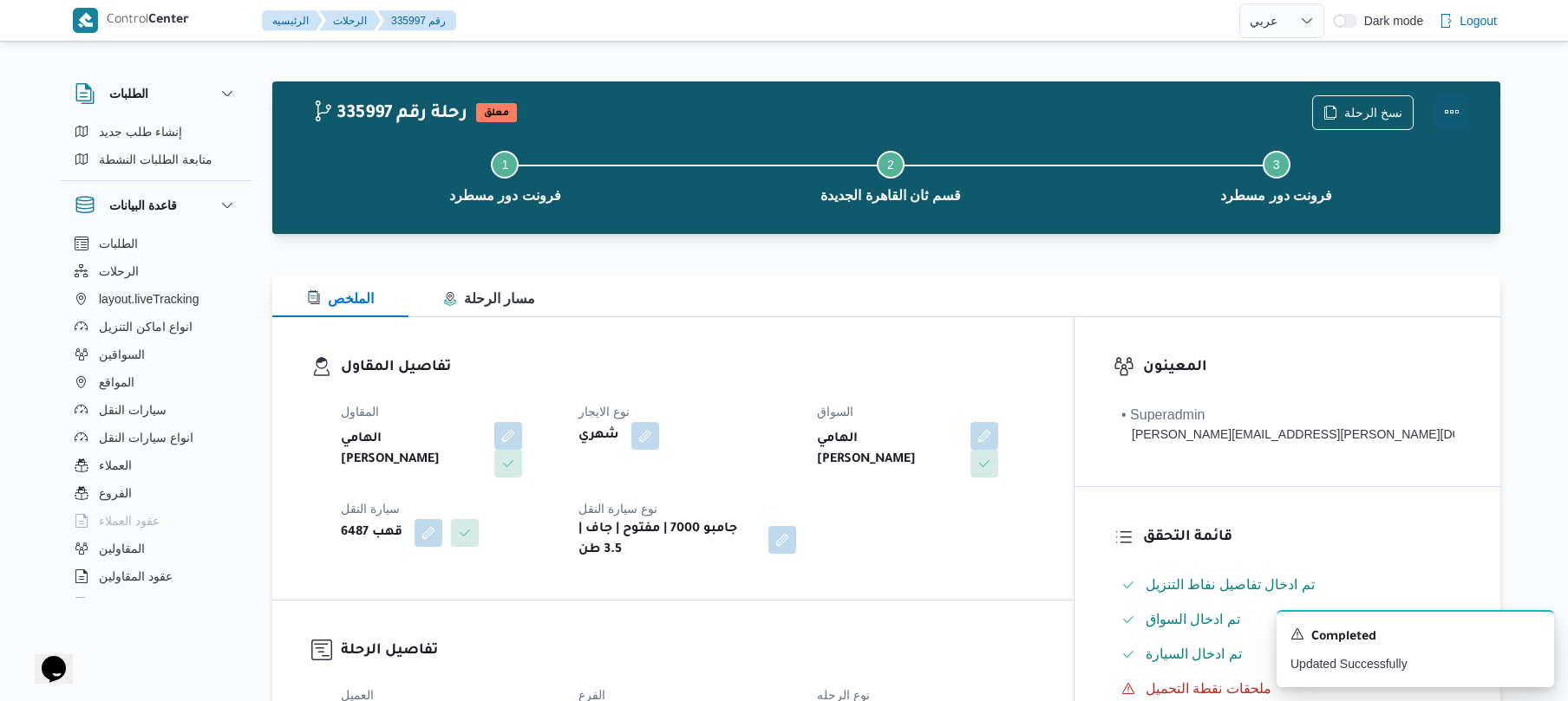
click at [1453, 118] on button "Actions" at bounding box center [1452, 112] width 35 height 35
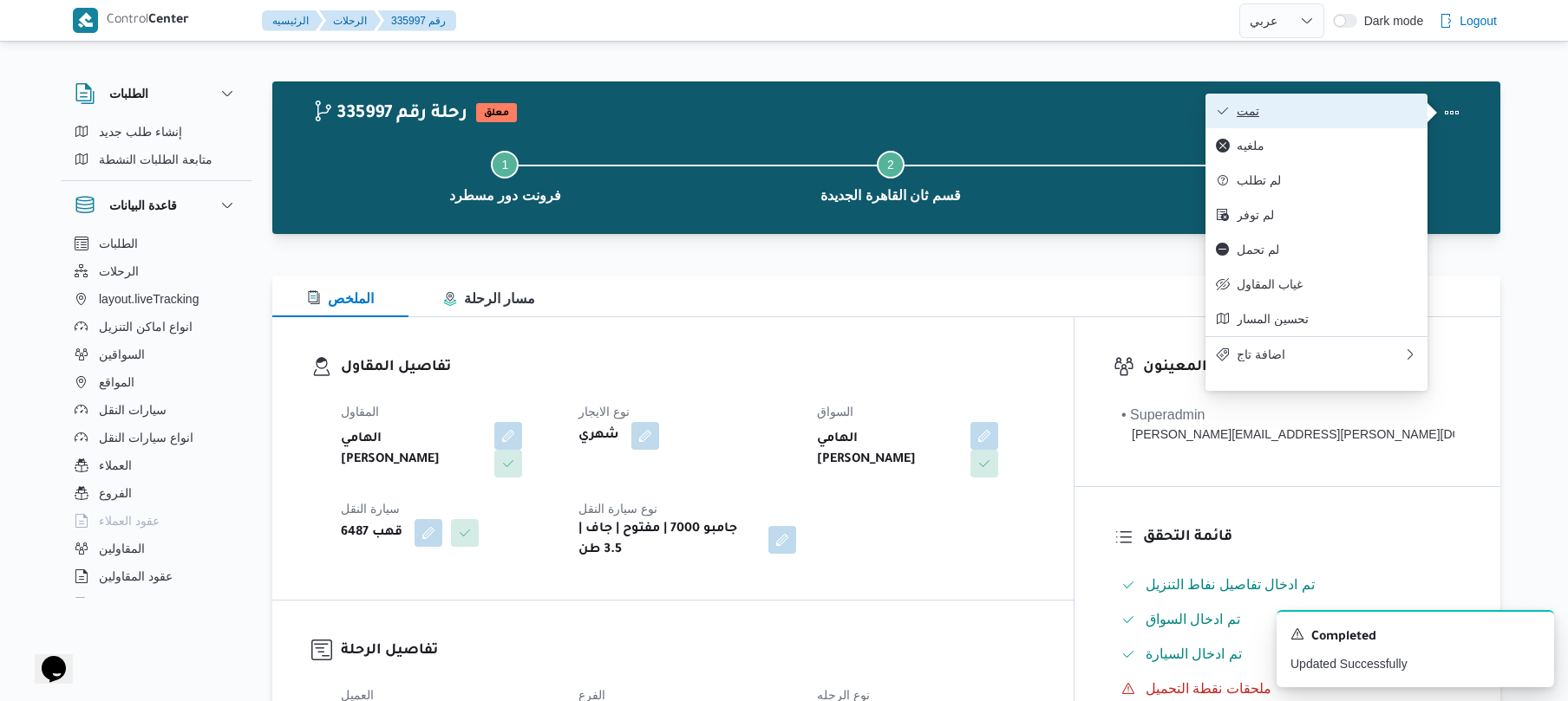
click at [1346, 114] on span "تمت" at bounding box center [1327, 111] width 181 height 14
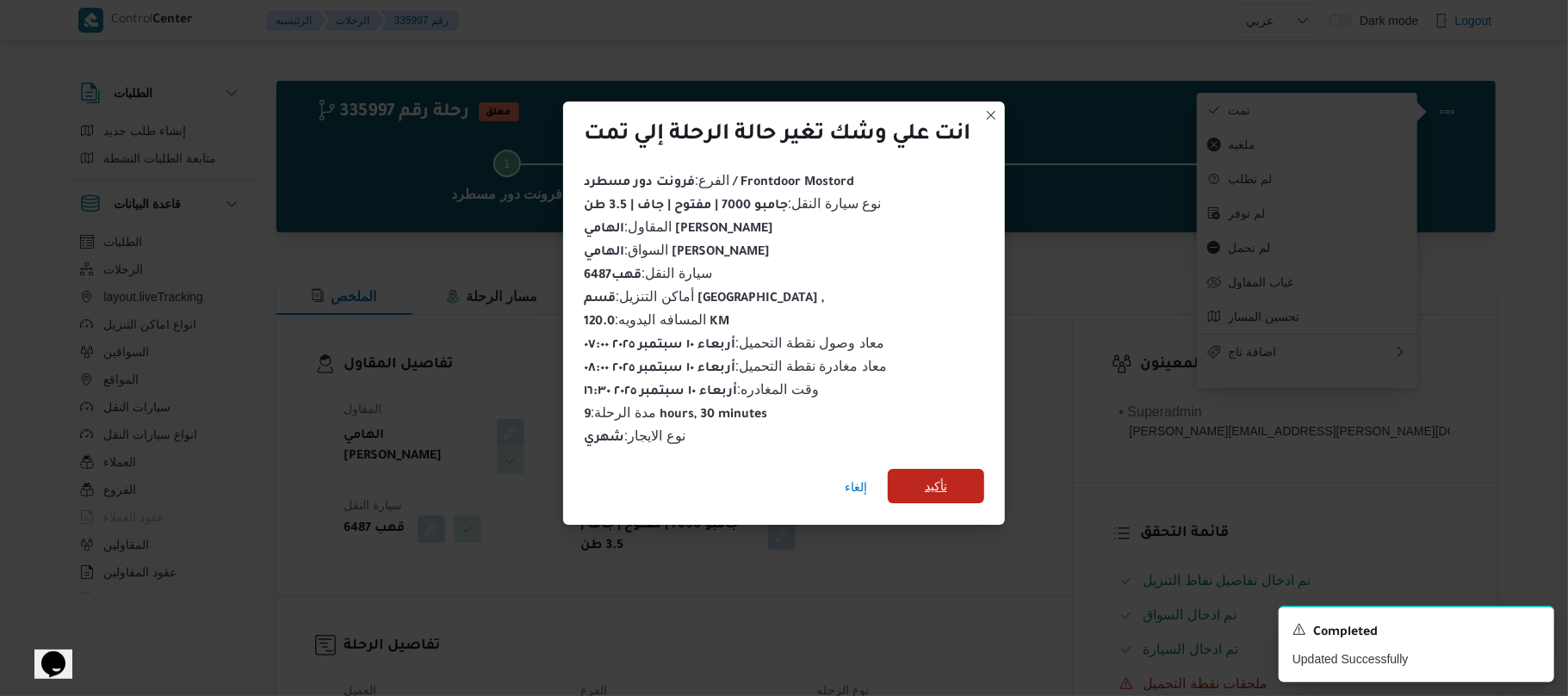
click at [944, 476] on span "تأكيد" at bounding box center [936, 487] width 23 height 21
